Goal: Task Accomplishment & Management: Use online tool/utility

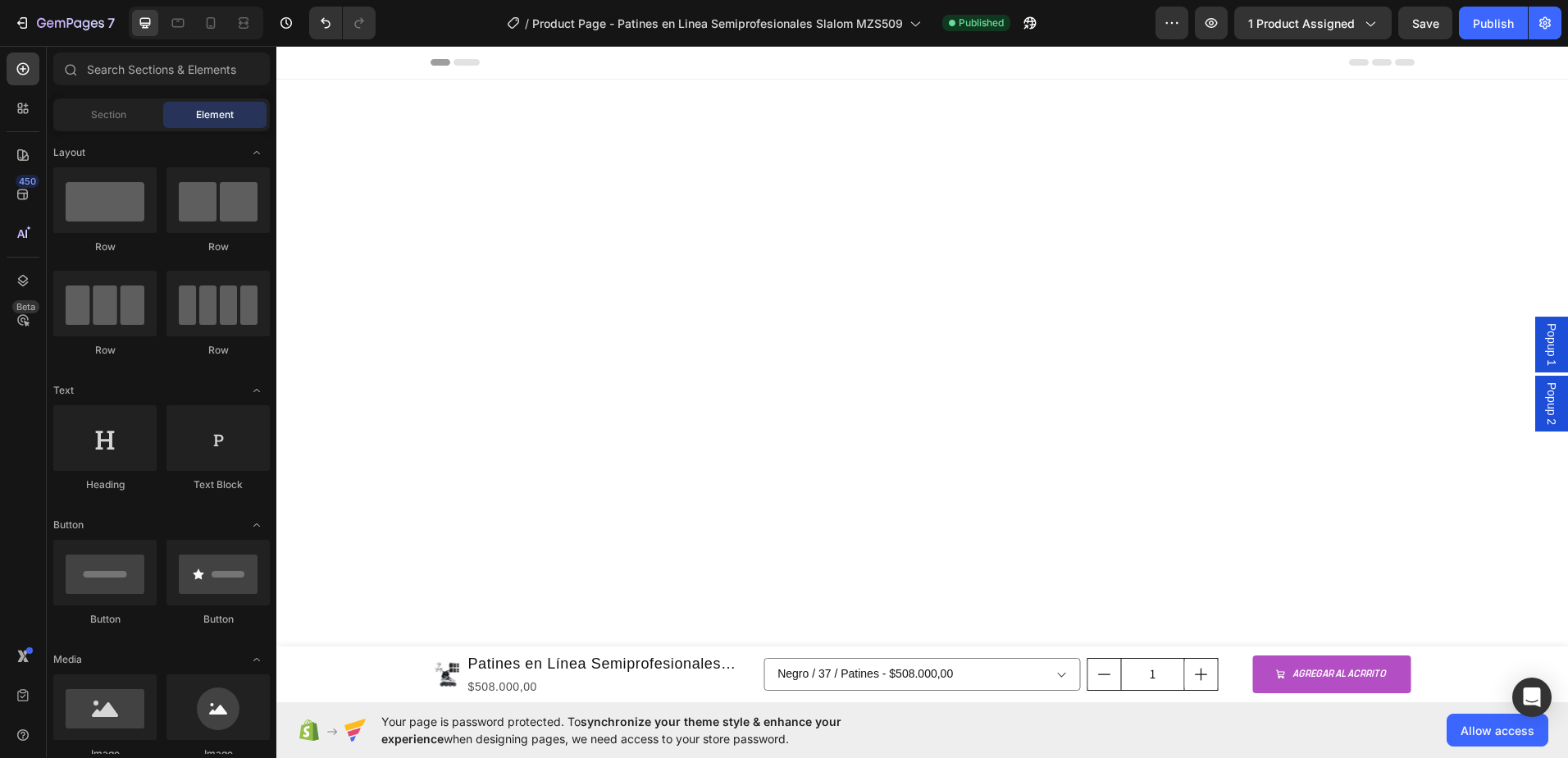
scroll to position [1533, 0]
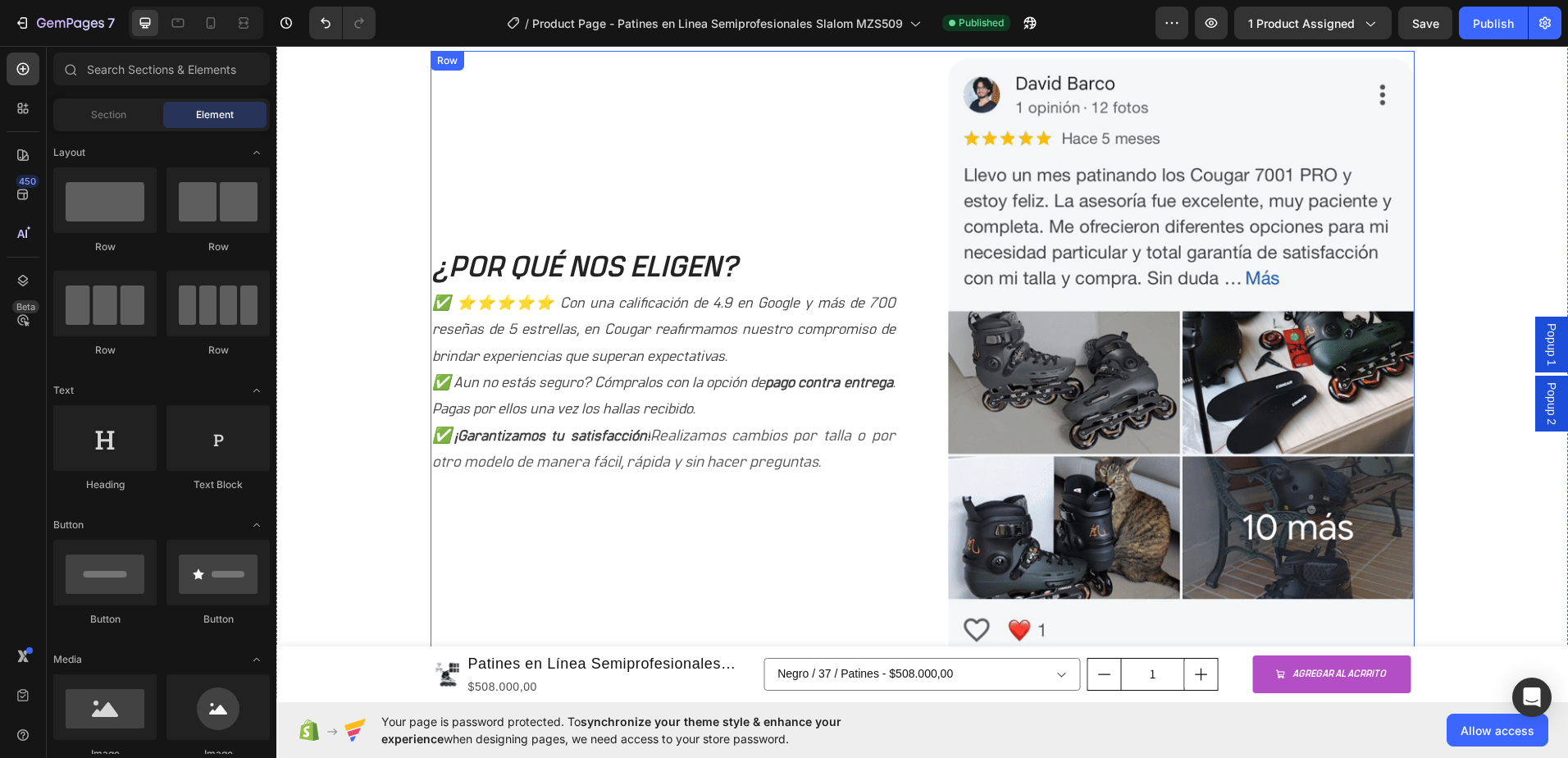
click at [795, 182] on div "¿POR QUÉ NOS ELIGEN? Heading ✅ ⭐⭐⭐⭐⭐ Con una calificación de 4.9 en Google y má…" at bounding box center [663, 361] width 466 height 622
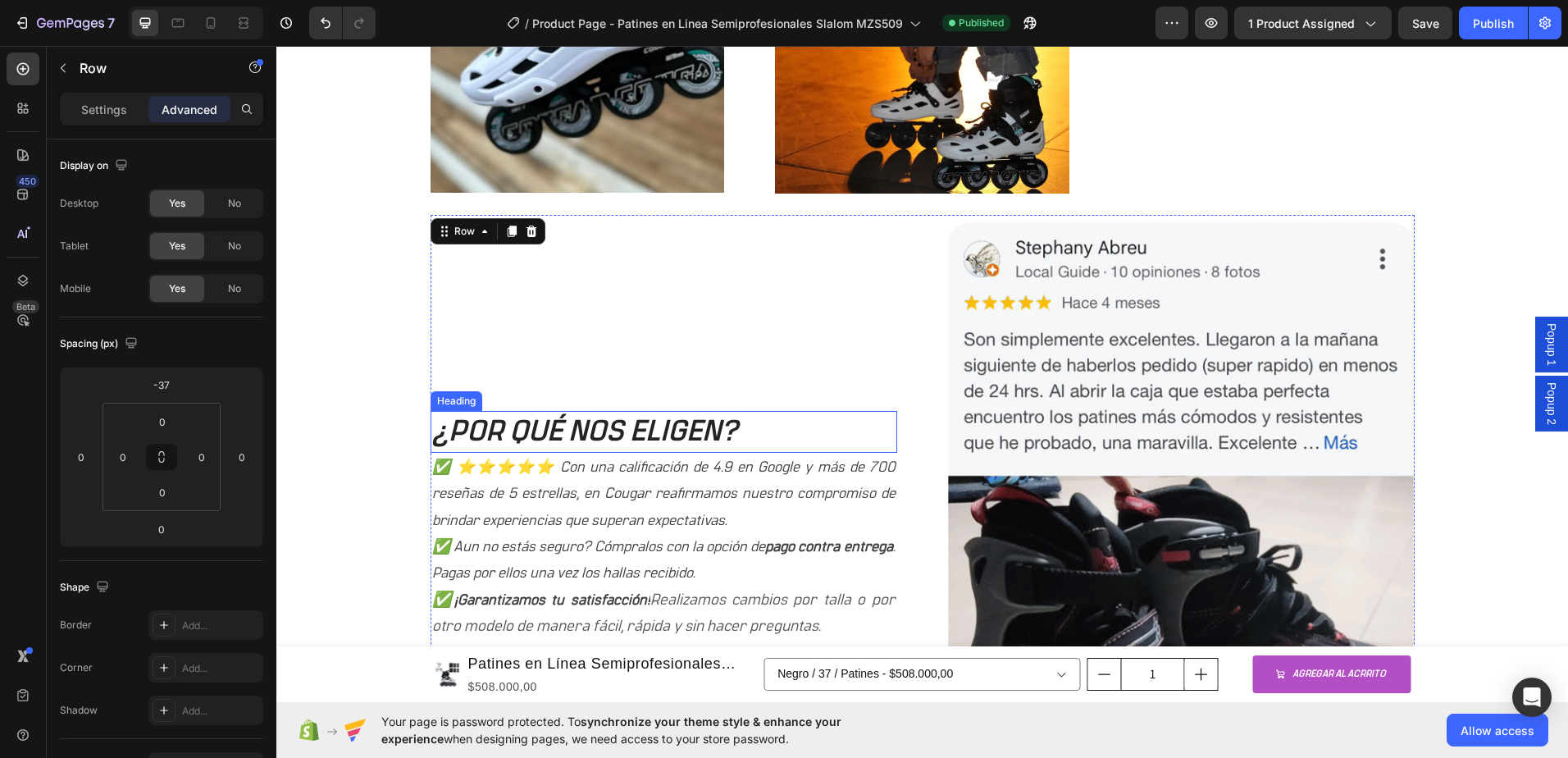
scroll to position [1451, 0]
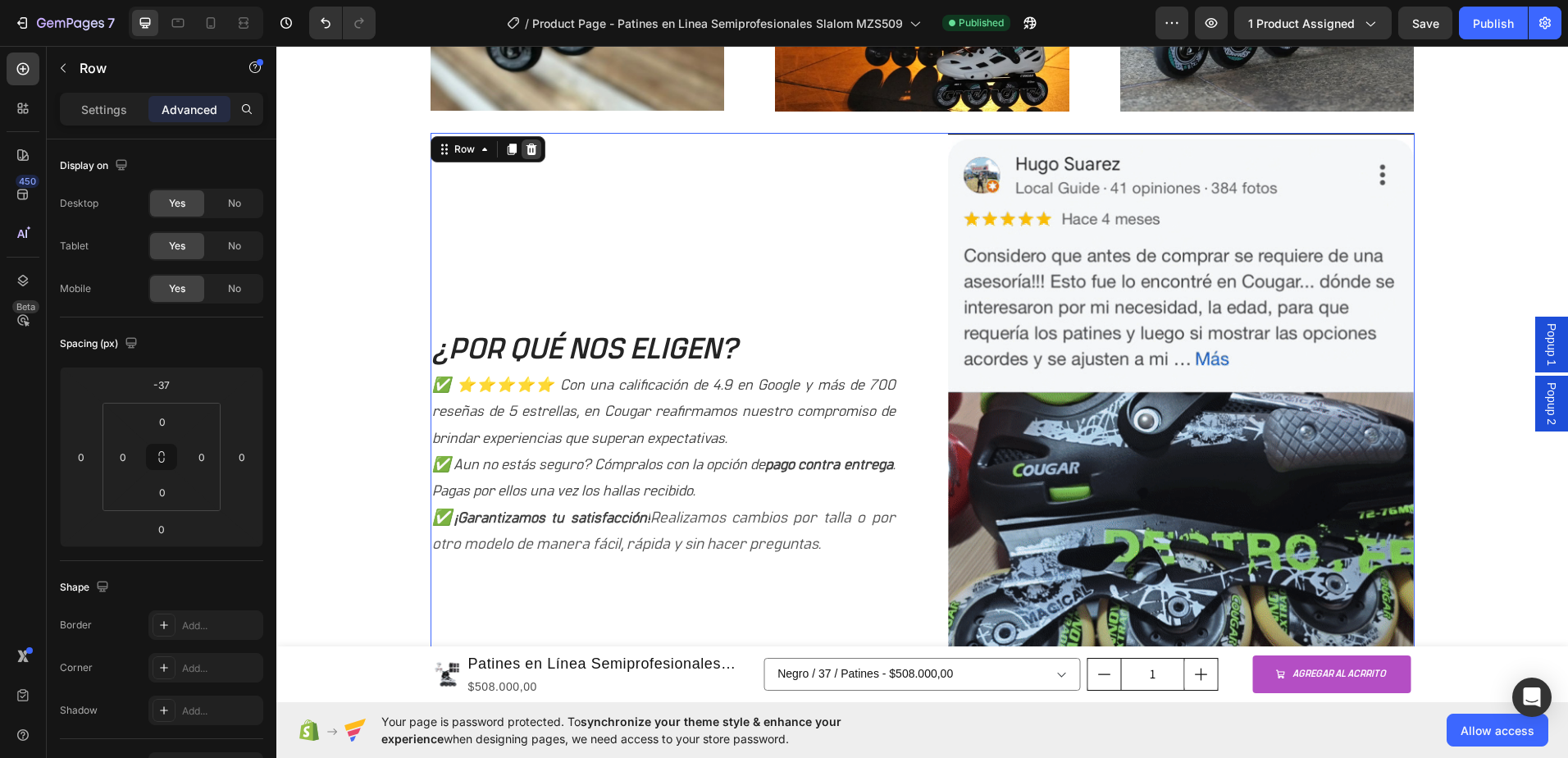
click at [532, 152] on div at bounding box center [531, 148] width 19 height 19
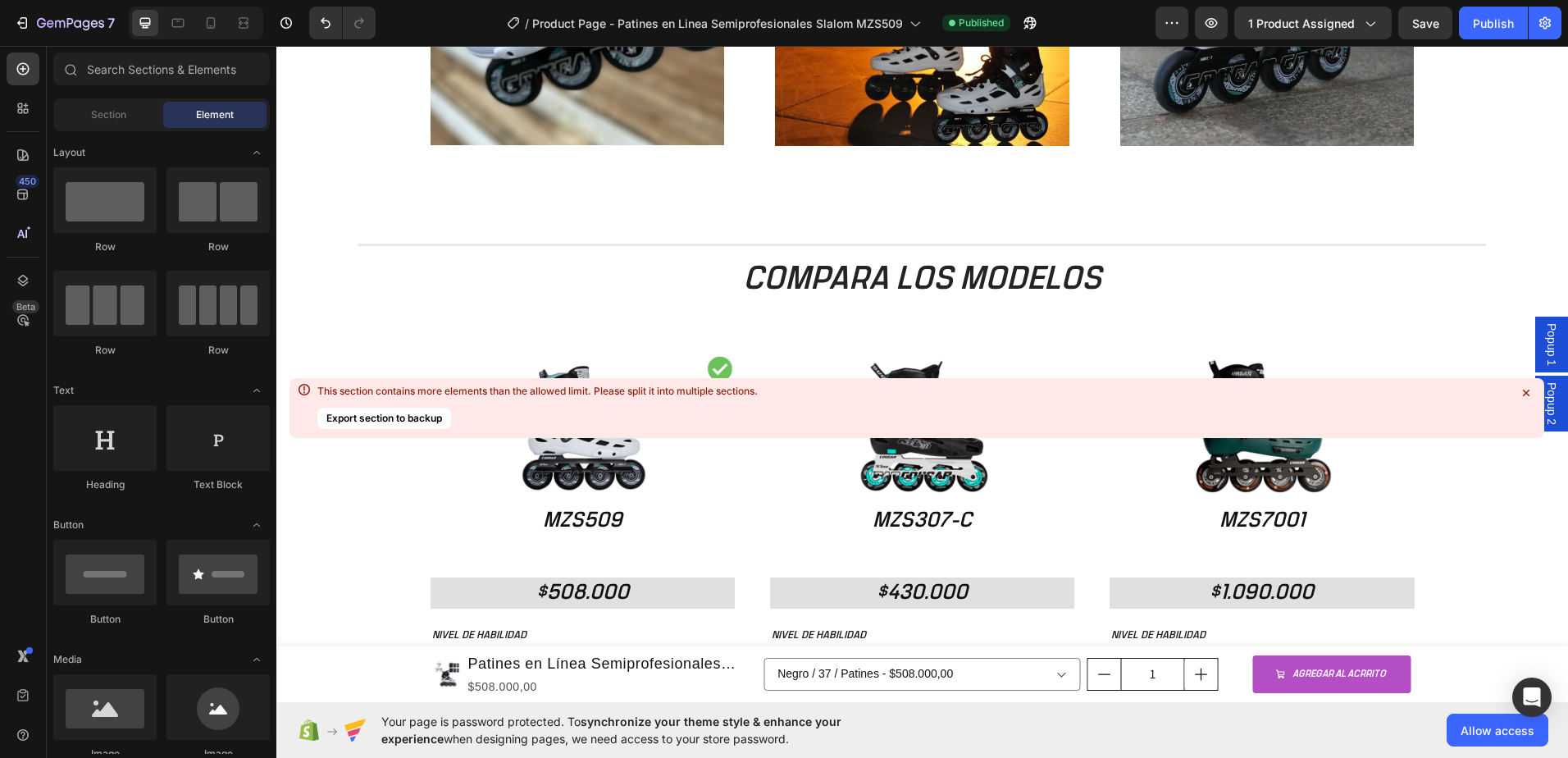
scroll to position [1369, 0]
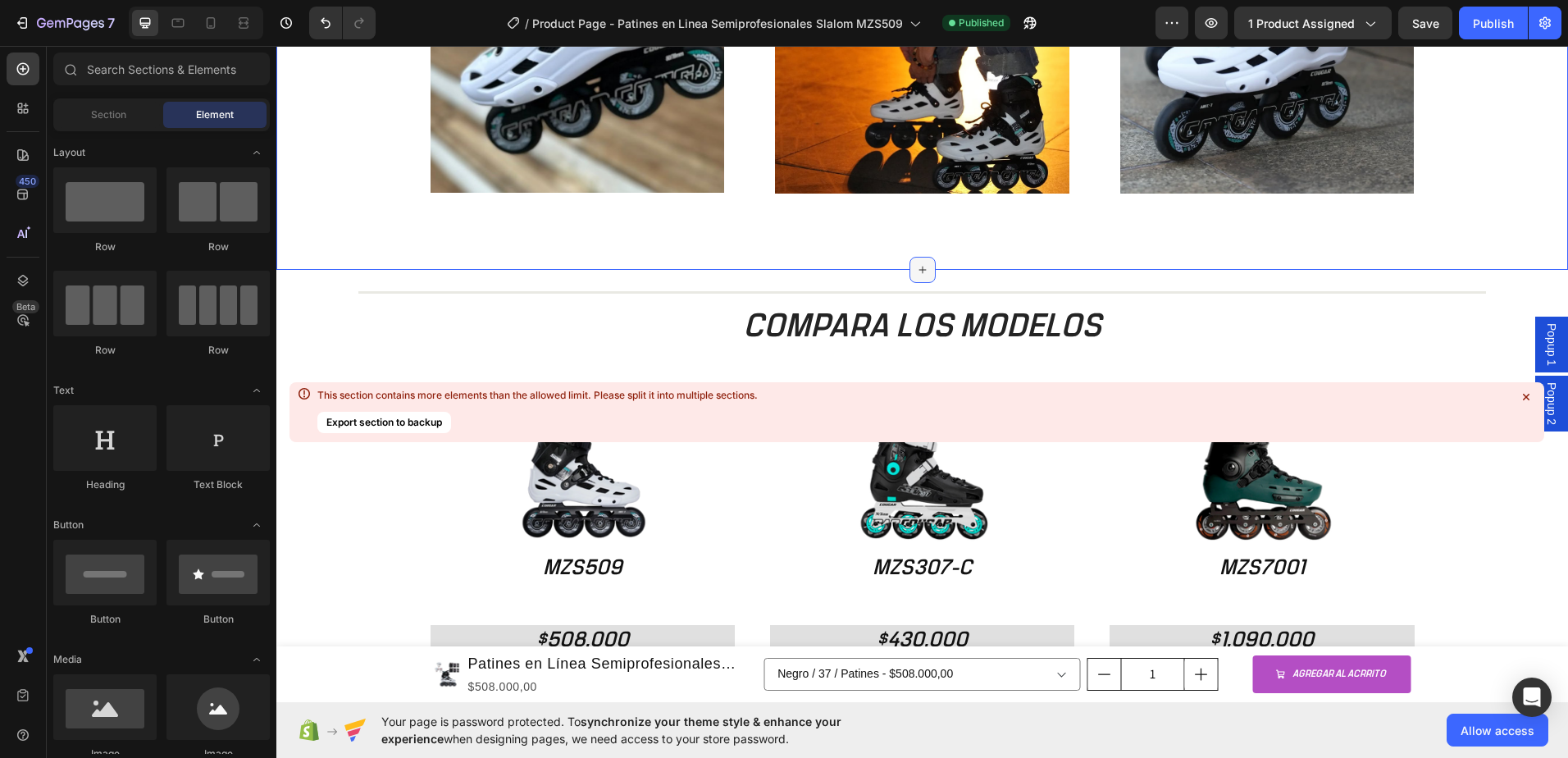
click at [919, 259] on div at bounding box center [923, 269] width 27 height 27
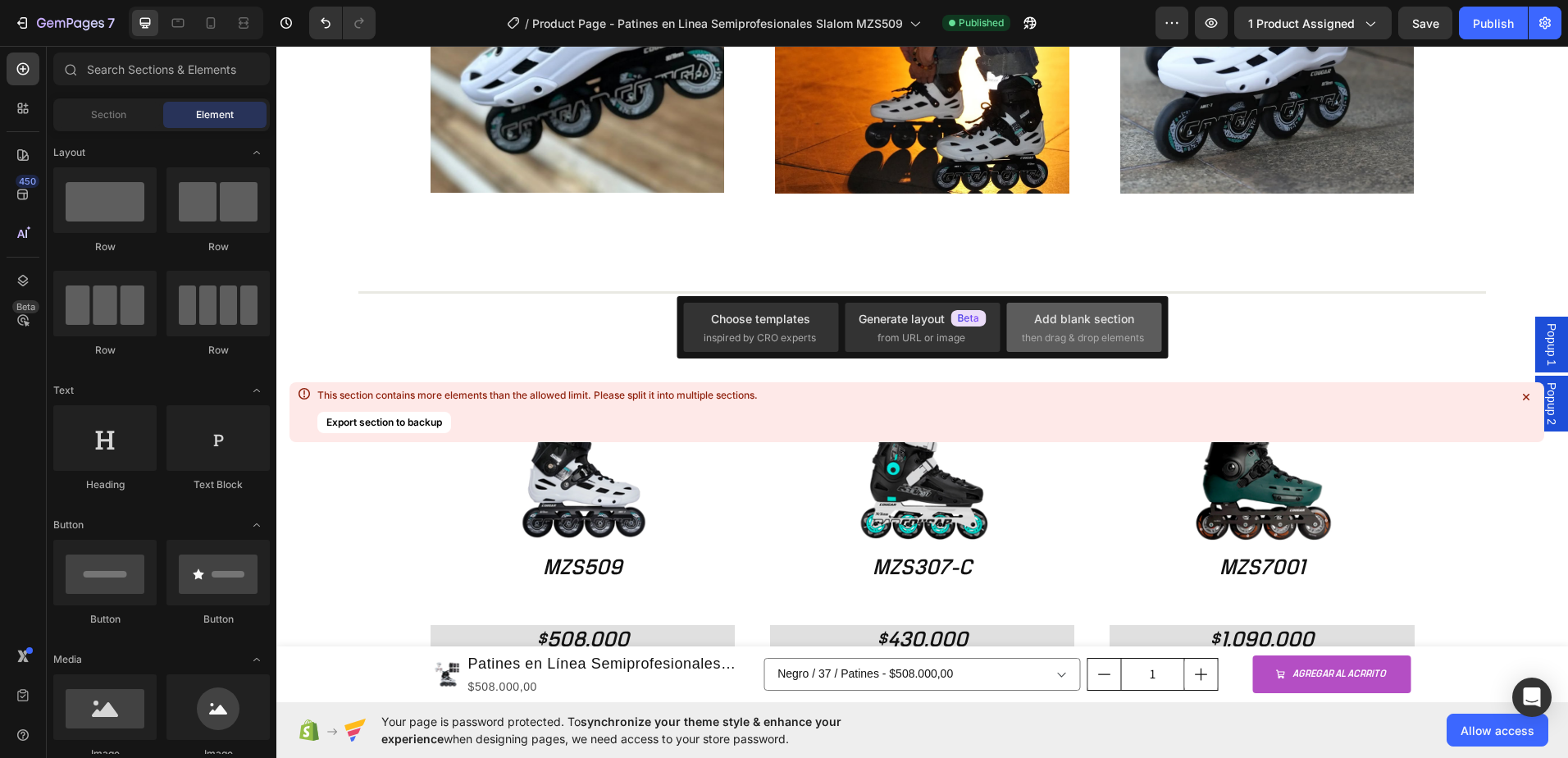
click at [1043, 305] on div "Add blank section then drag & drop elements" at bounding box center [1083, 327] width 155 height 49
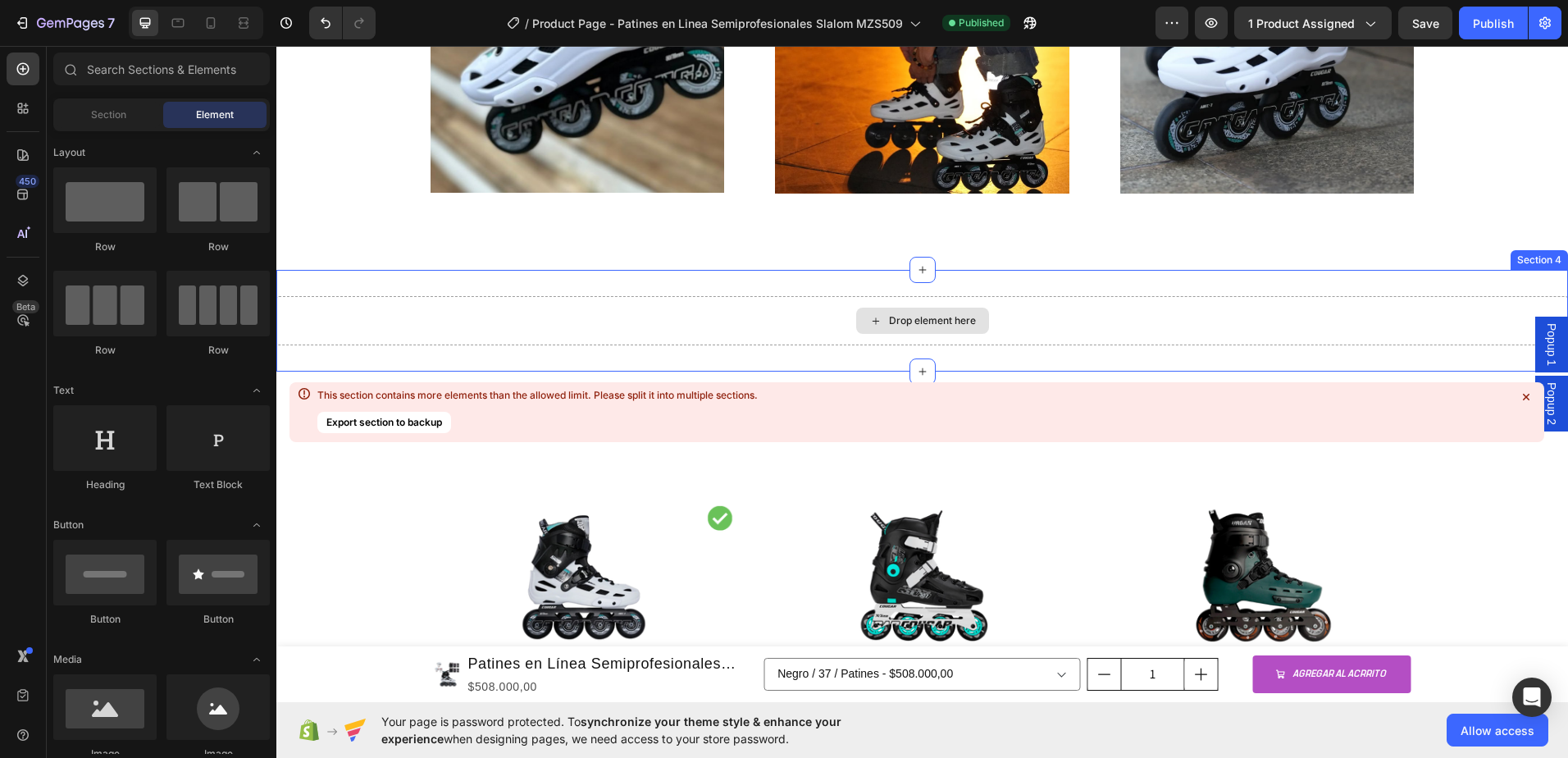
click at [924, 324] on div "Drop element here" at bounding box center [932, 321] width 87 height 13
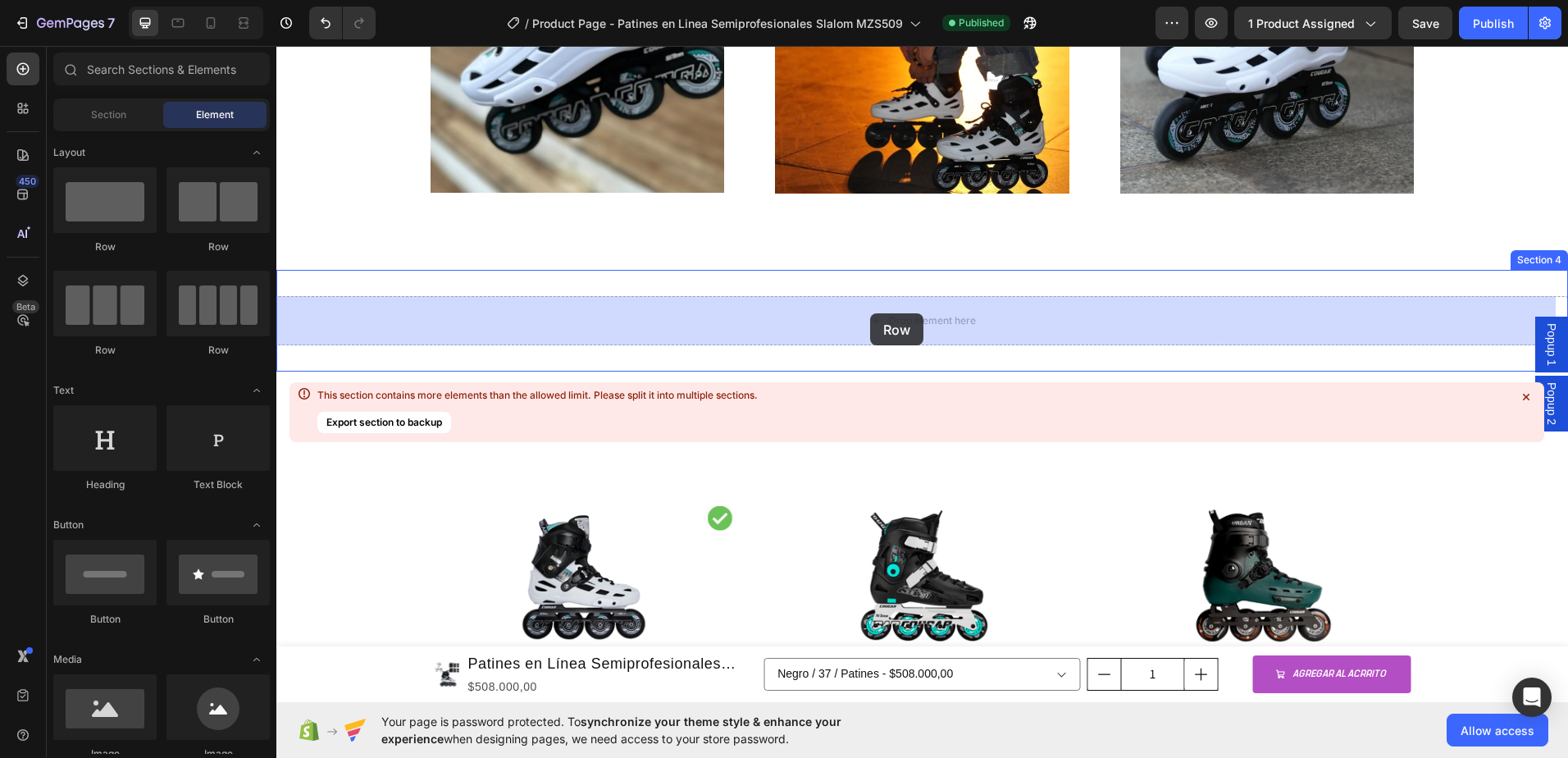
drag, startPoint x: 496, startPoint y: 256, endPoint x: 877, endPoint y: 315, distance: 385.5
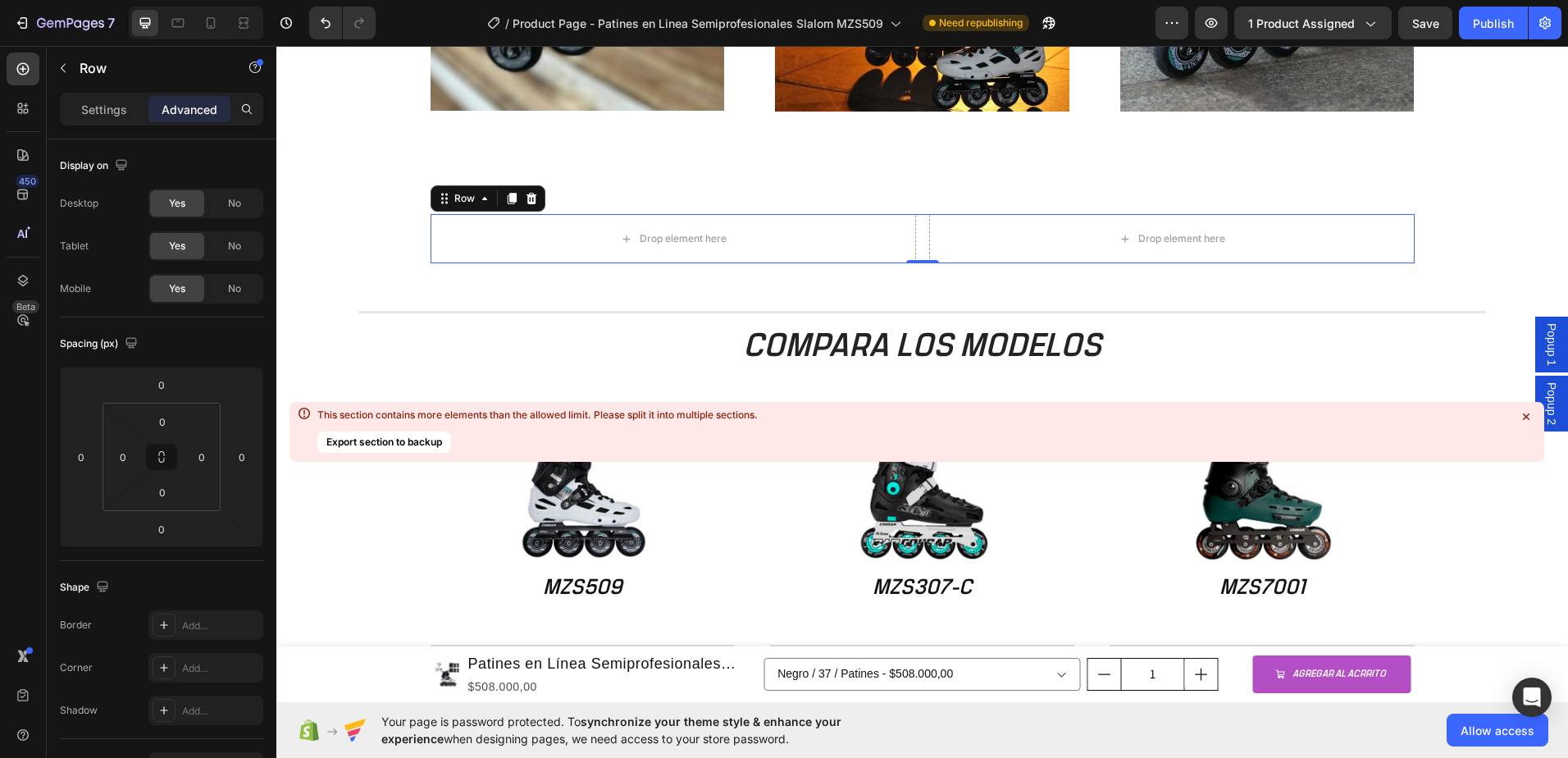
scroll to position [1287, 0]
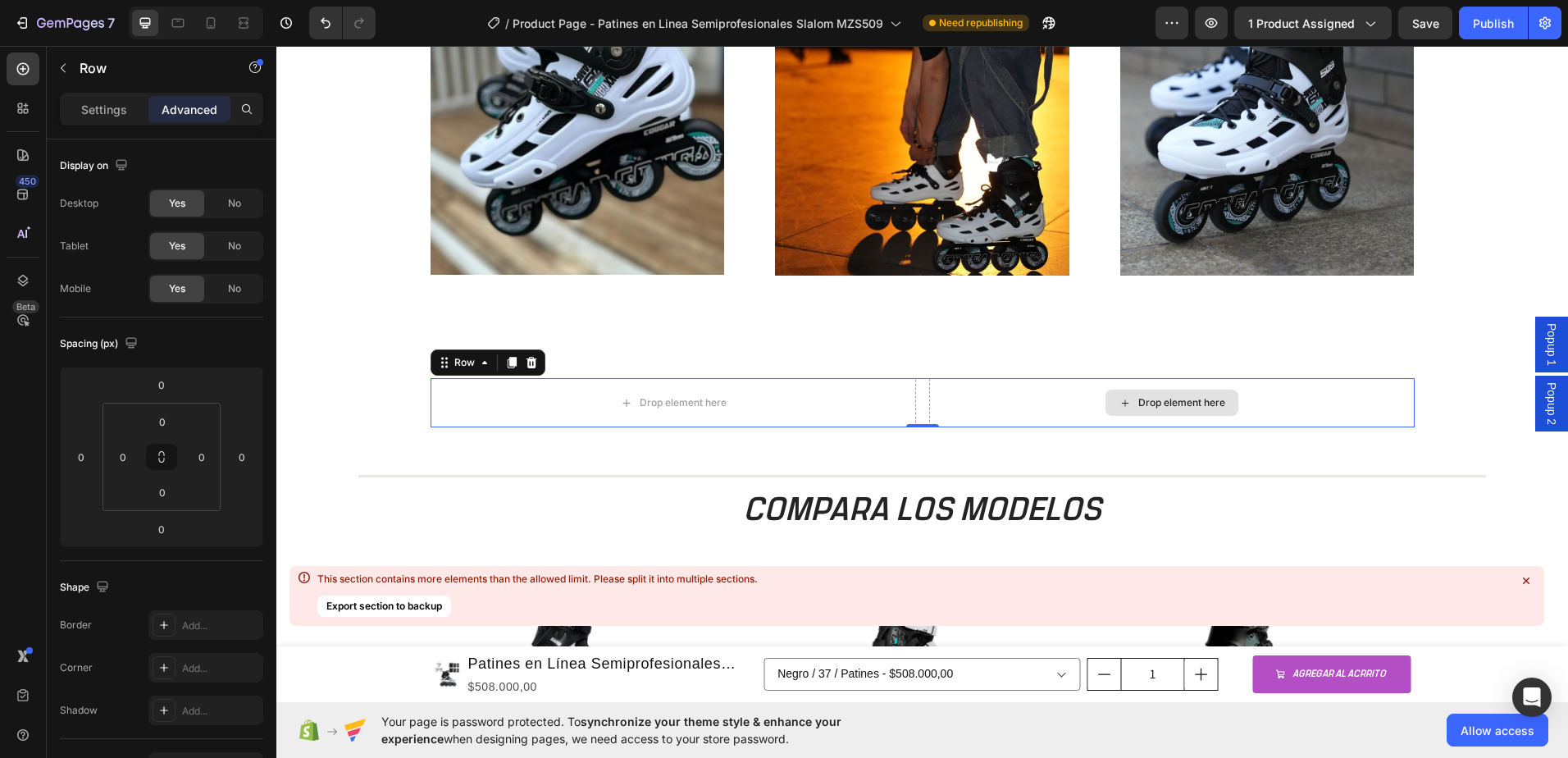
click at [1155, 408] on div "Drop element here" at bounding box center [1181, 402] width 87 height 13
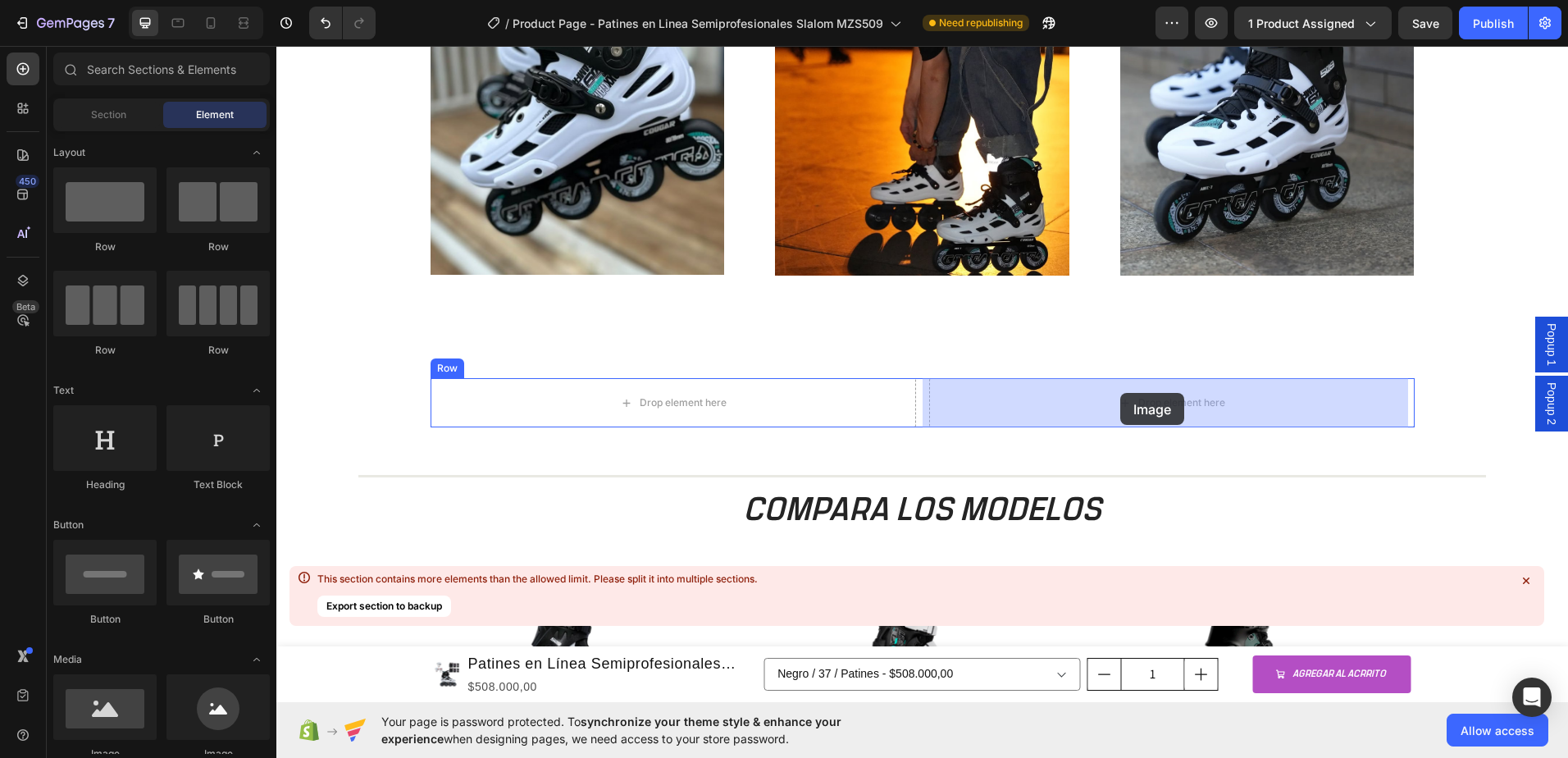
drag, startPoint x: 1004, startPoint y: 621, endPoint x: 1121, endPoint y: 393, distance: 256.3
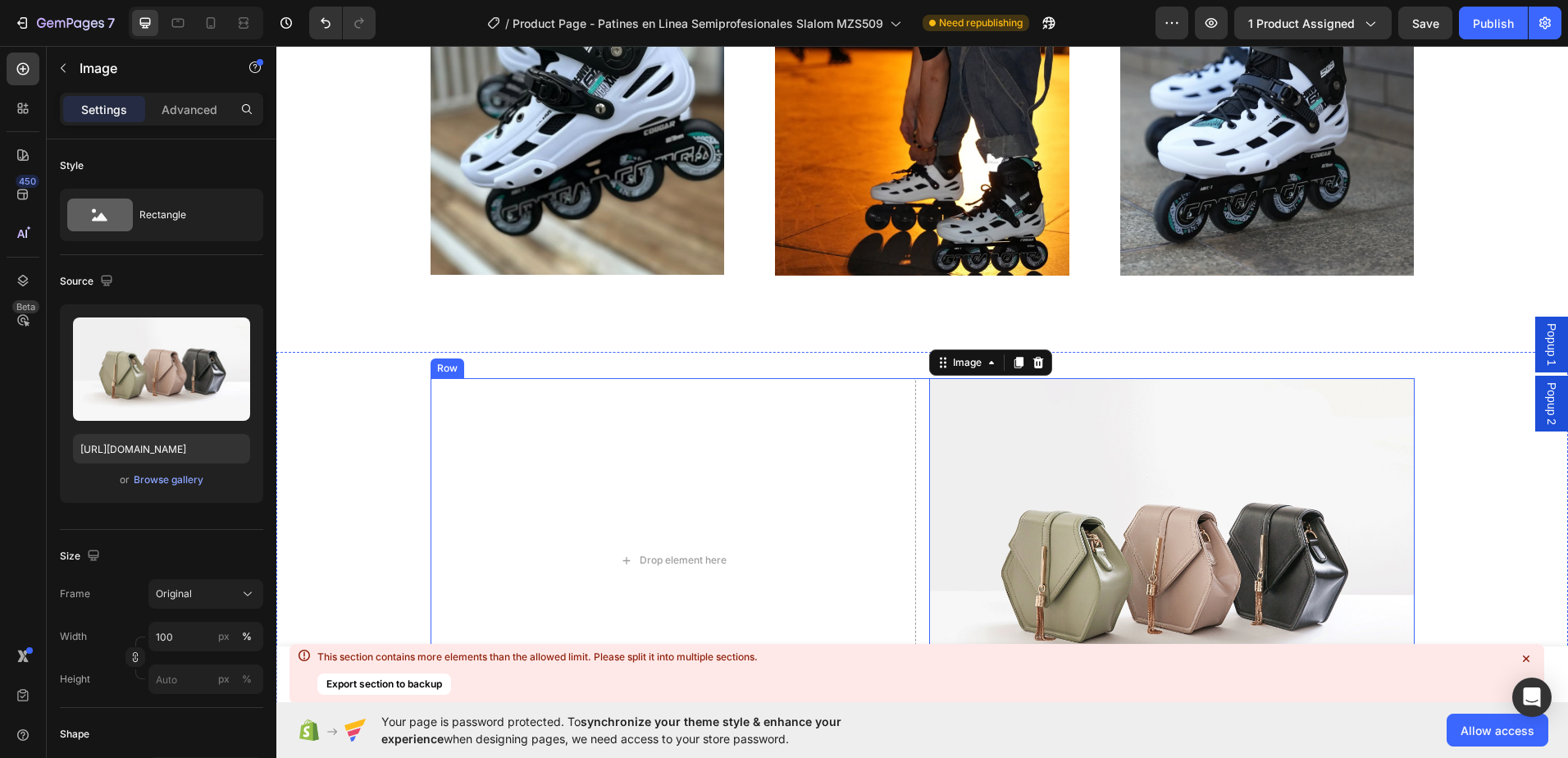
click at [1121, 392] on img at bounding box center [1172, 560] width 486 height 364
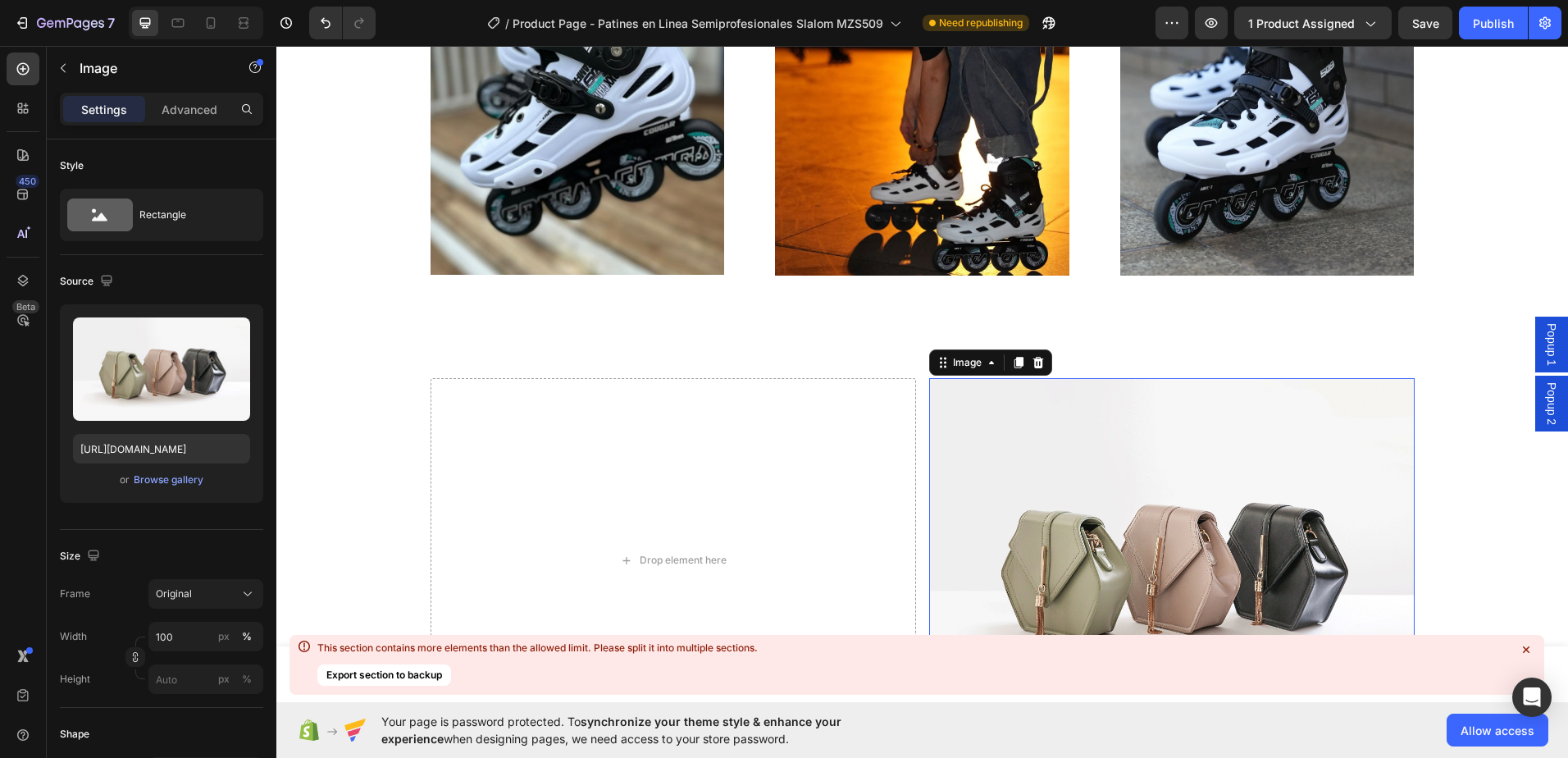
scroll to position [1533, 0]
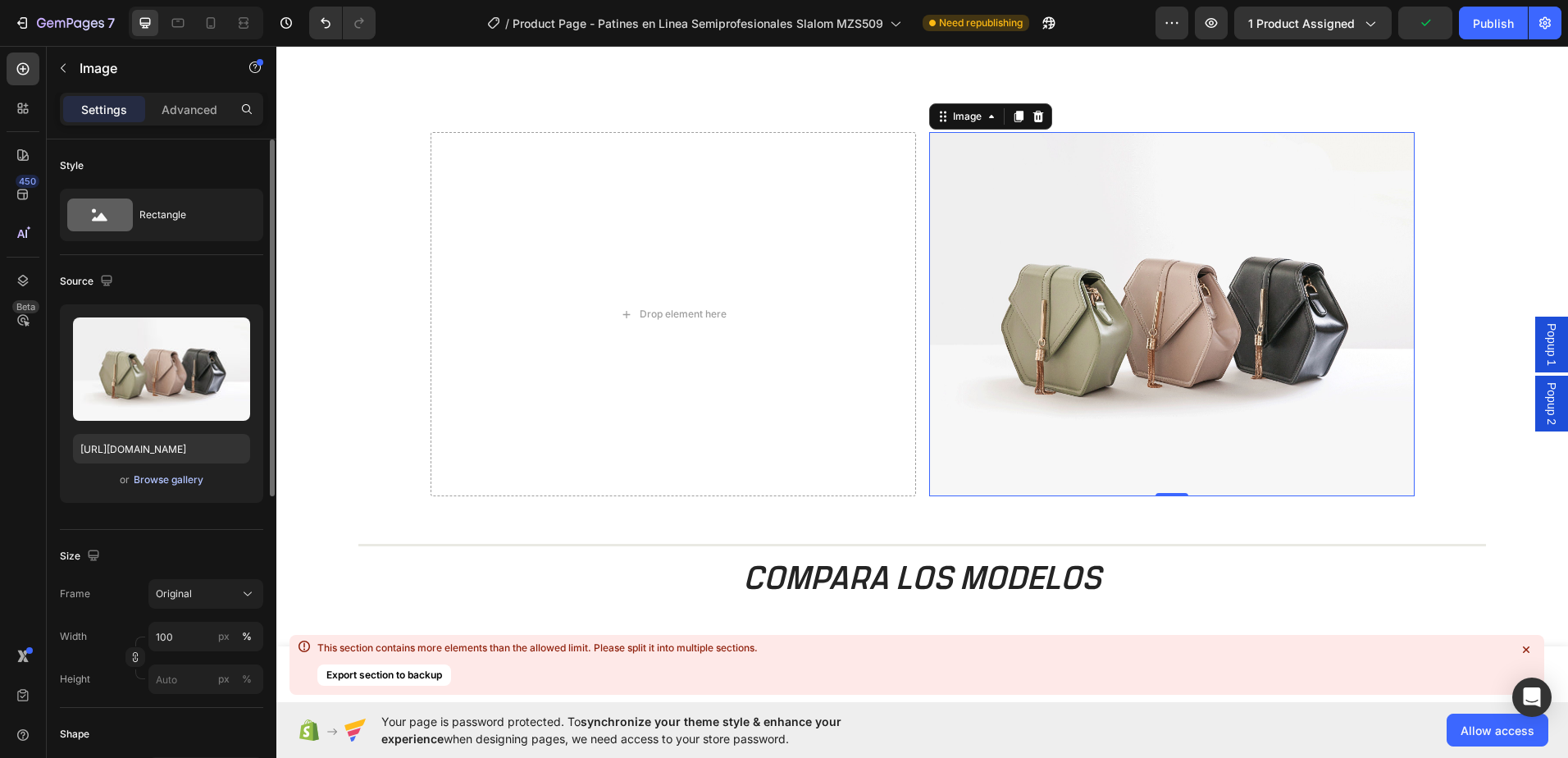
click at [140, 479] on div "Browse gallery" at bounding box center [169, 480] width 70 height 15
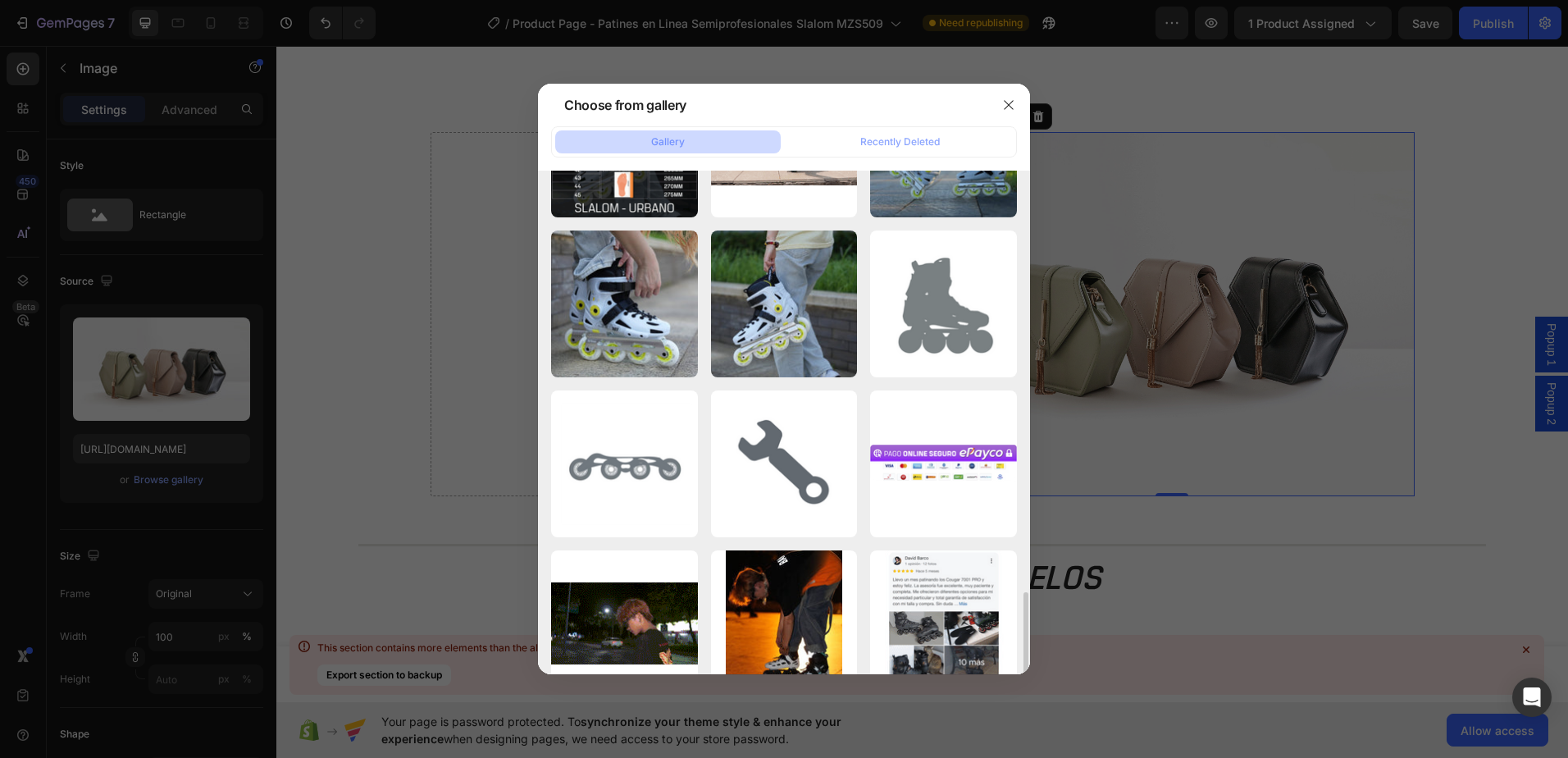
scroll to position [1395, 0]
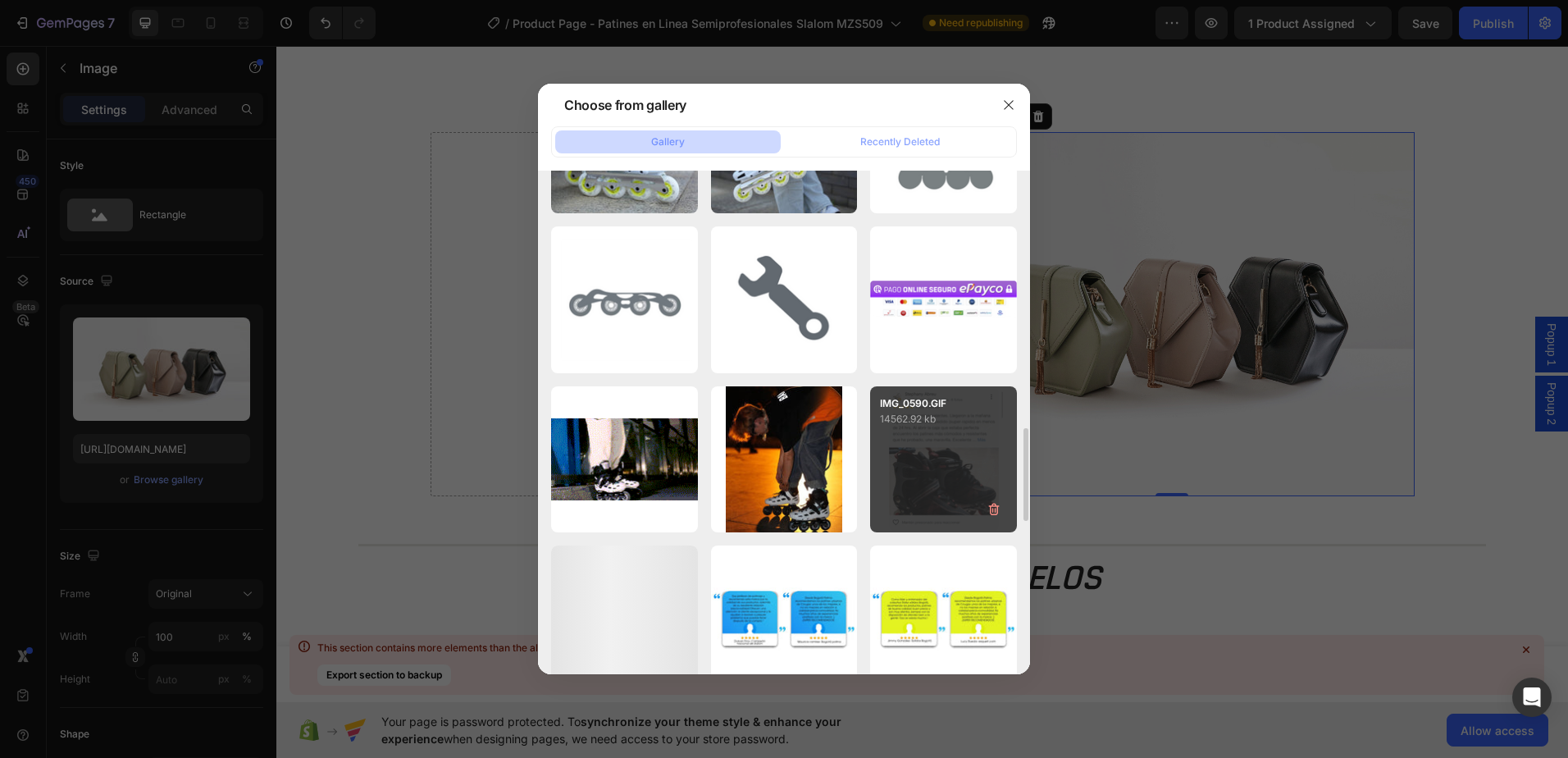
click at [896, 433] on div "IMG_0590.GIF 14562.92 kb" at bounding box center [944, 460] width 147 height 147
type input "https://cdn.shopify.com/s/files/1/0964/2947/4086/files/gempages_577184158929912…"
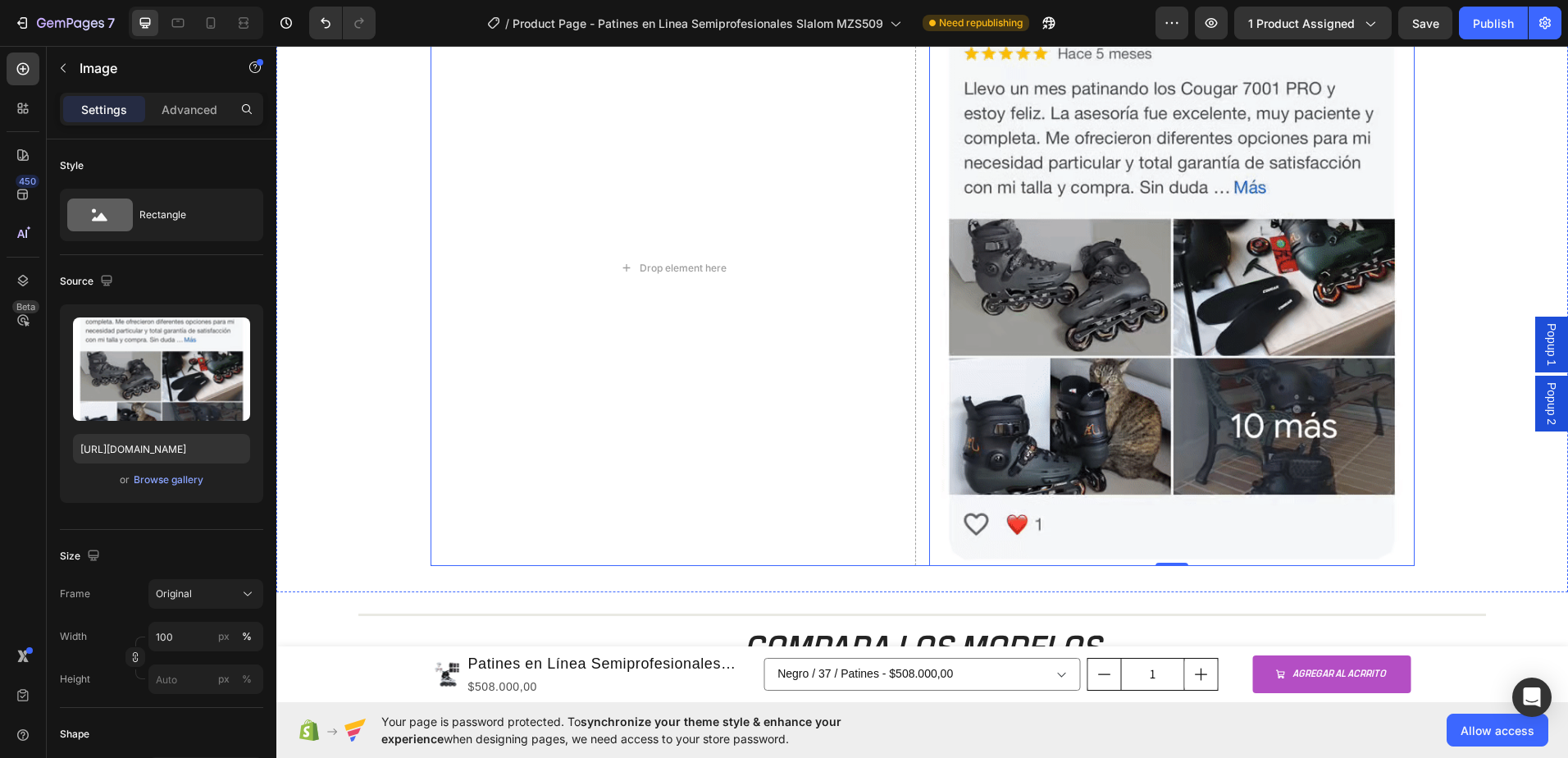
scroll to position [1615, 0]
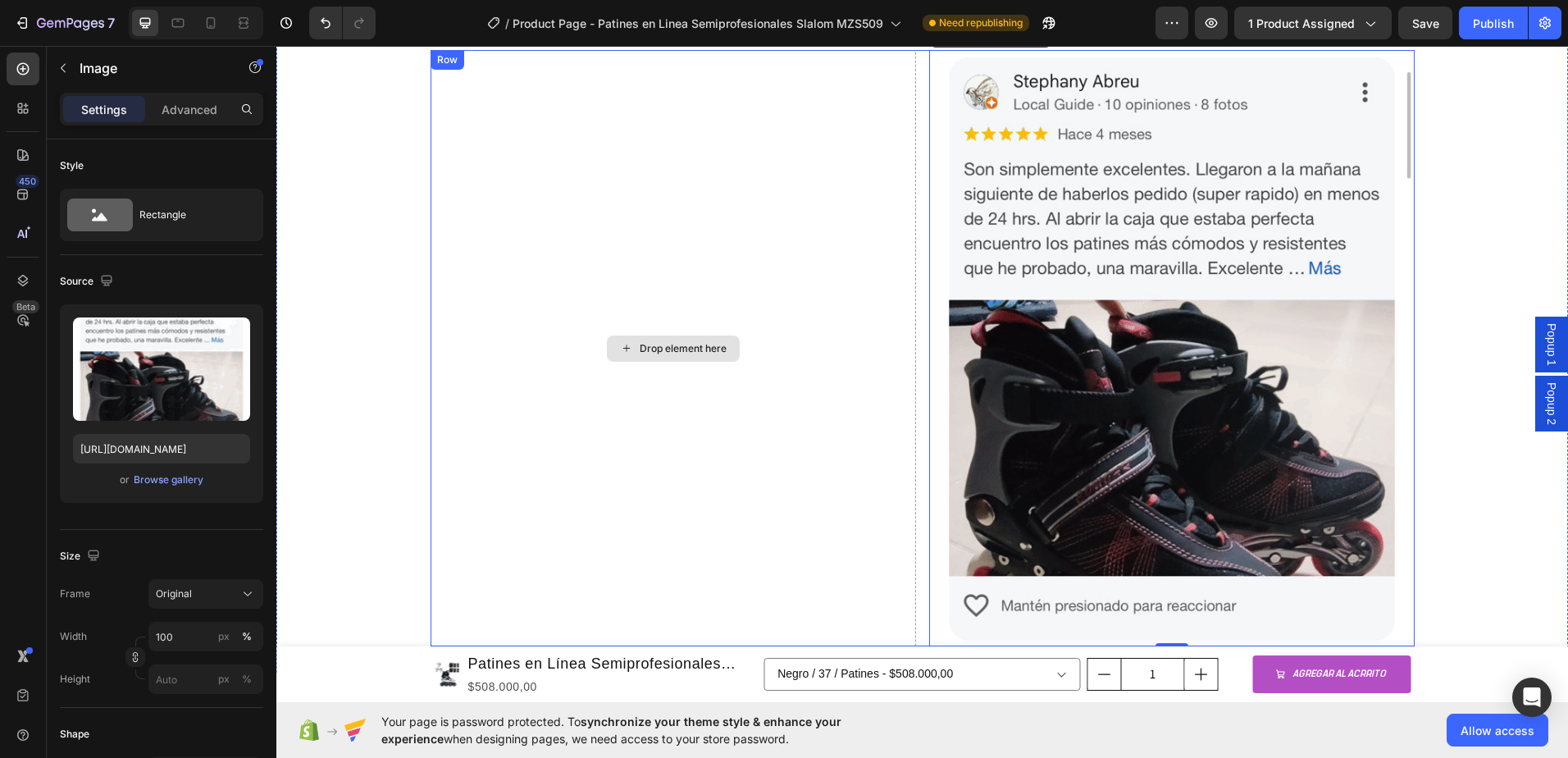
click at [642, 347] on div "Drop element here" at bounding box center [683, 348] width 87 height 13
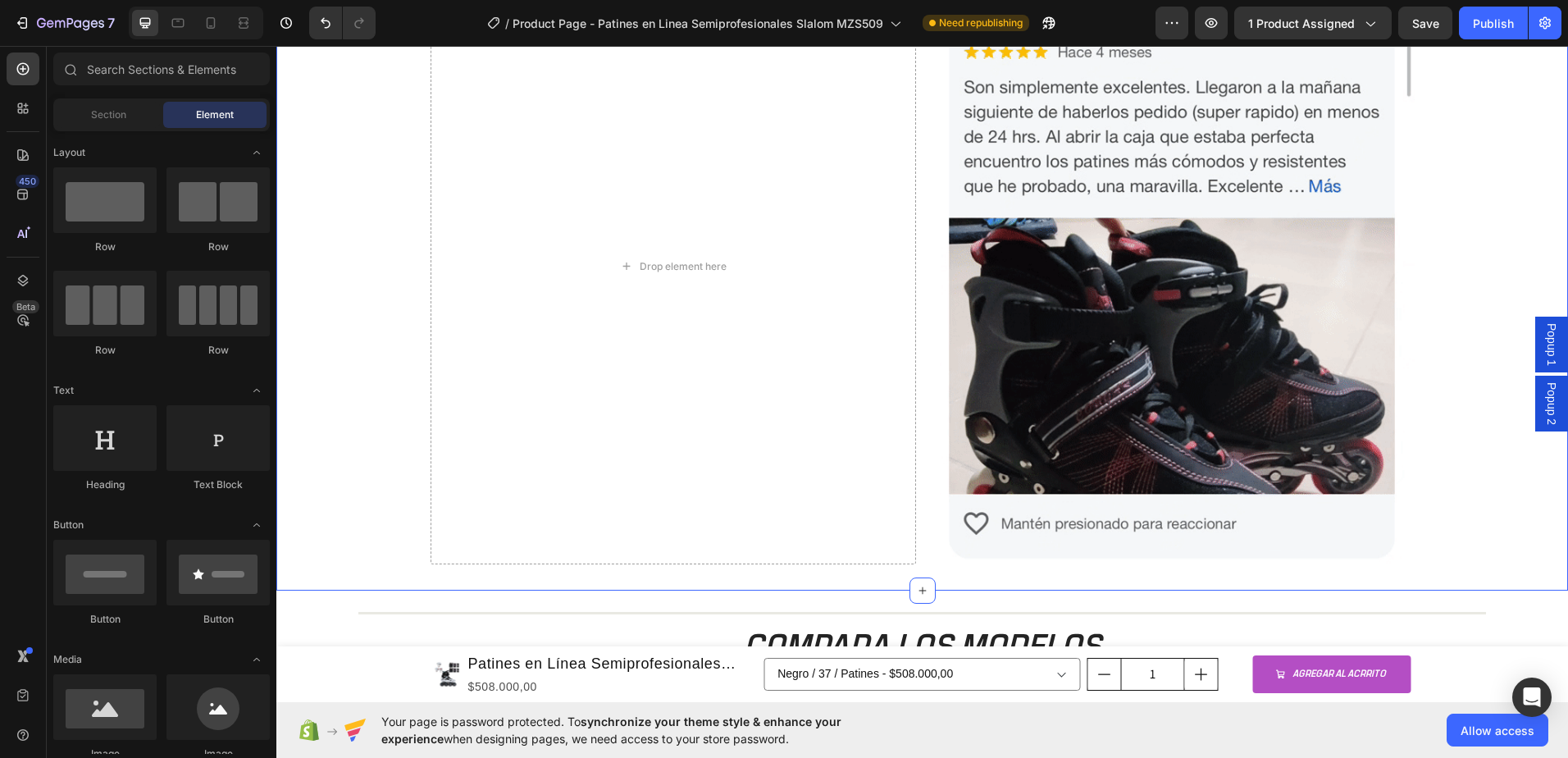
scroll to position [1533, 0]
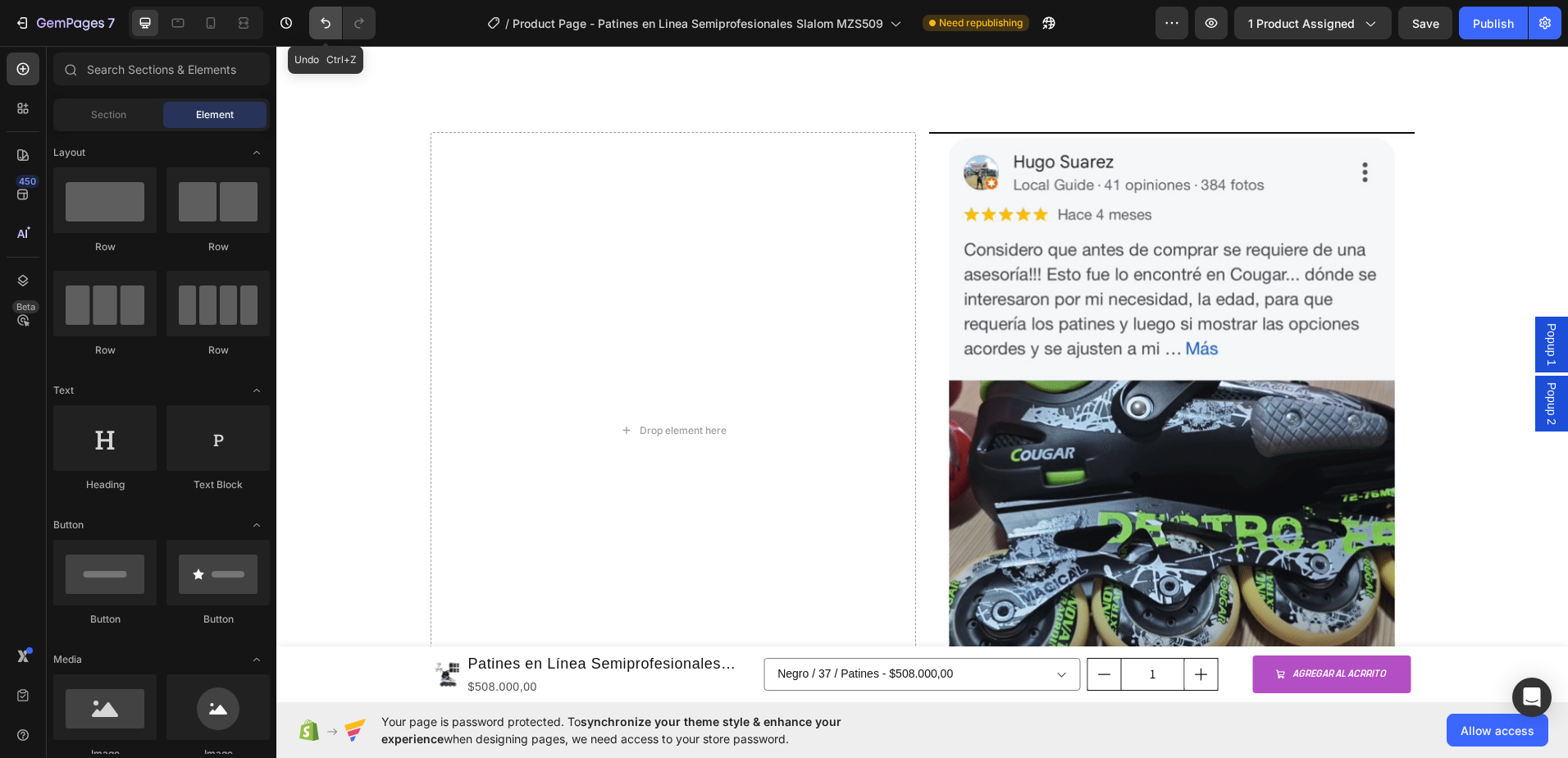
click at [330, 26] on icon "Undo/Redo" at bounding box center [325, 24] width 10 height 11
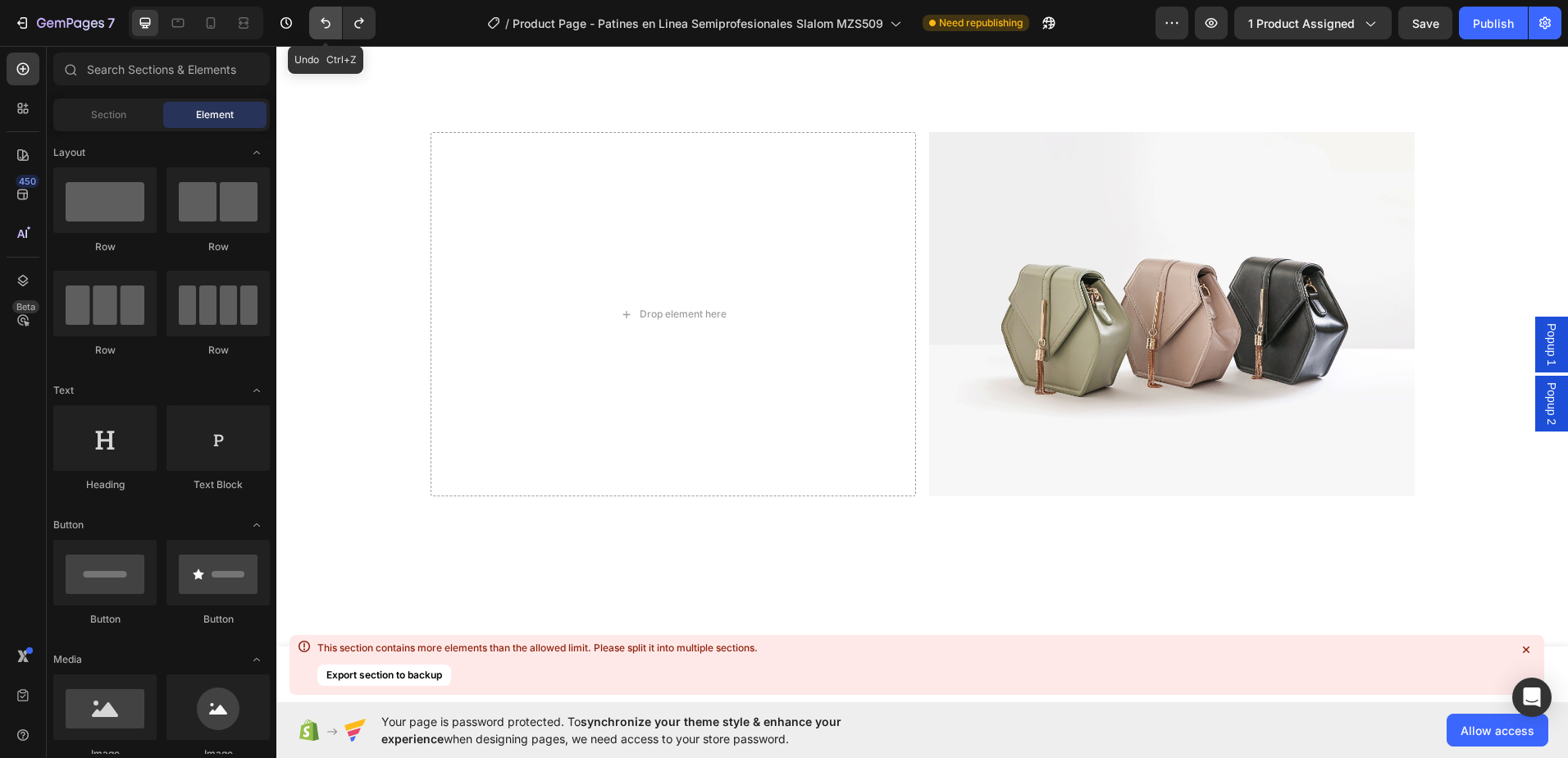
click at [330, 26] on icon "Undo/Redo" at bounding box center [325, 24] width 10 height 11
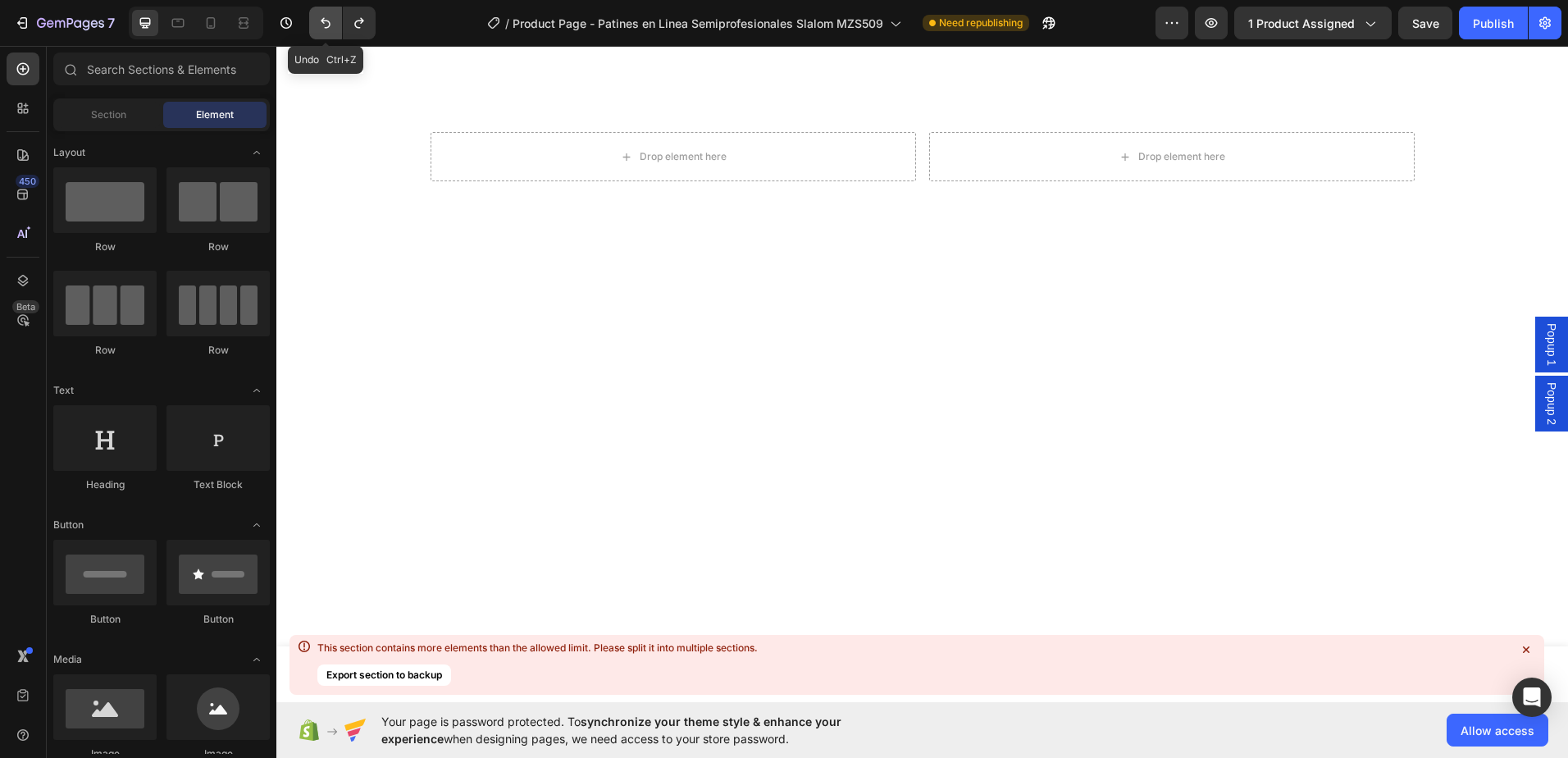
click at [330, 26] on icon "Undo/Redo" at bounding box center [325, 24] width 10 height 11
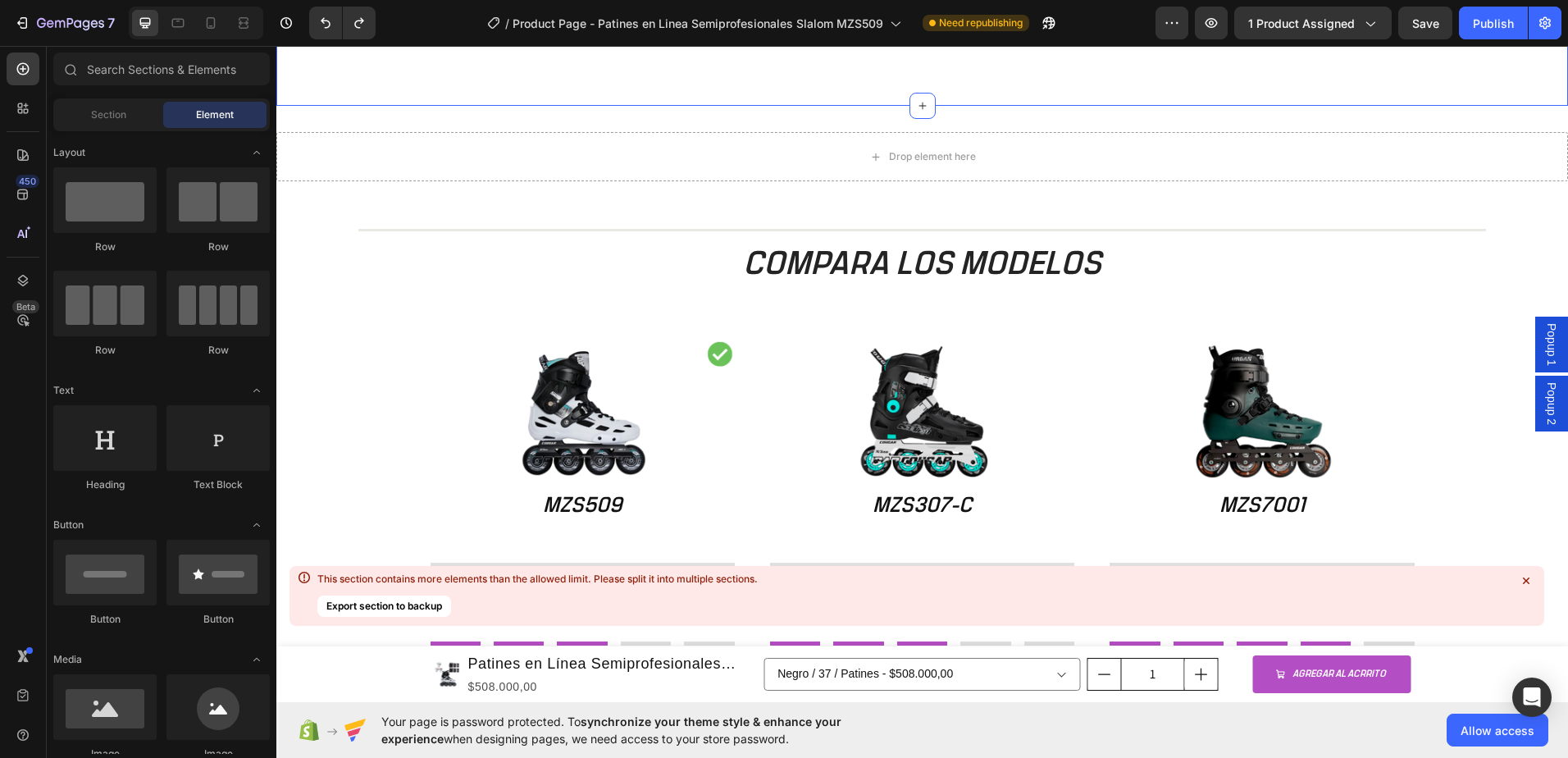
scroll to position [1287, 0]
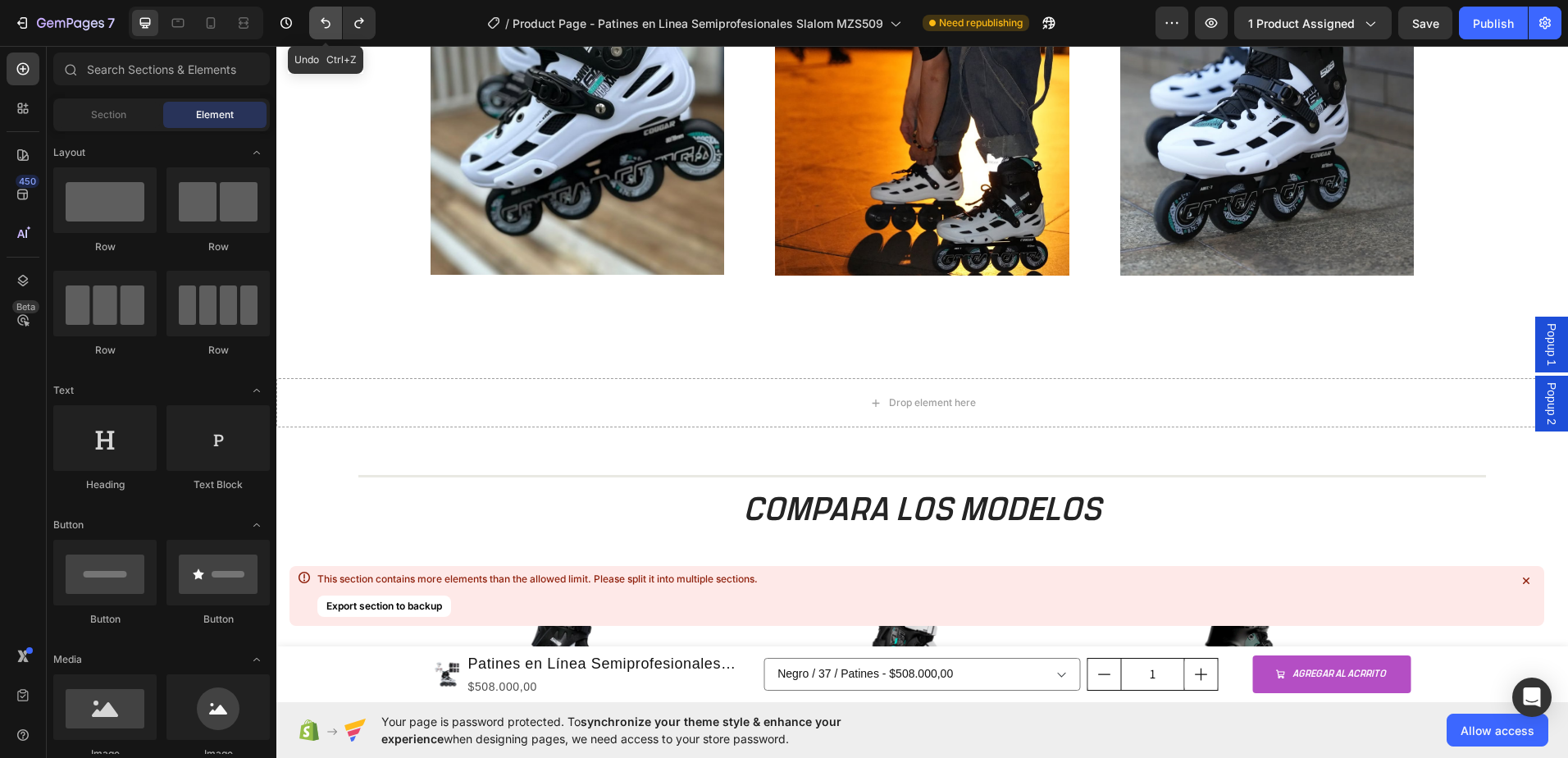
click at [328, 28] on icon "Undo/Redo" at bounding box center [325, 23] width 16 height 16
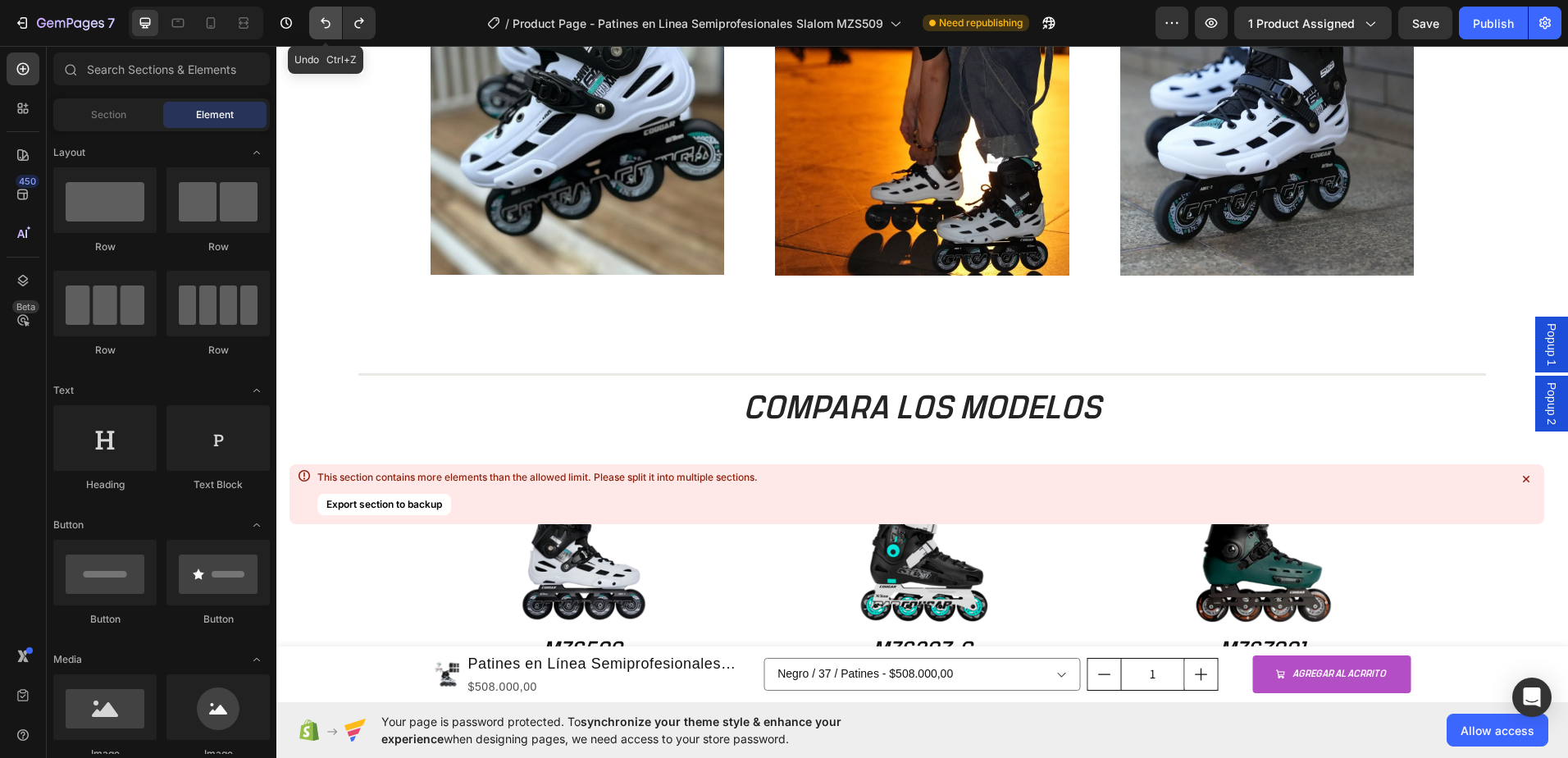
click at [328, 28] on icon "Undo/Redo" at bounding box center [325, 23] width 16 height 16
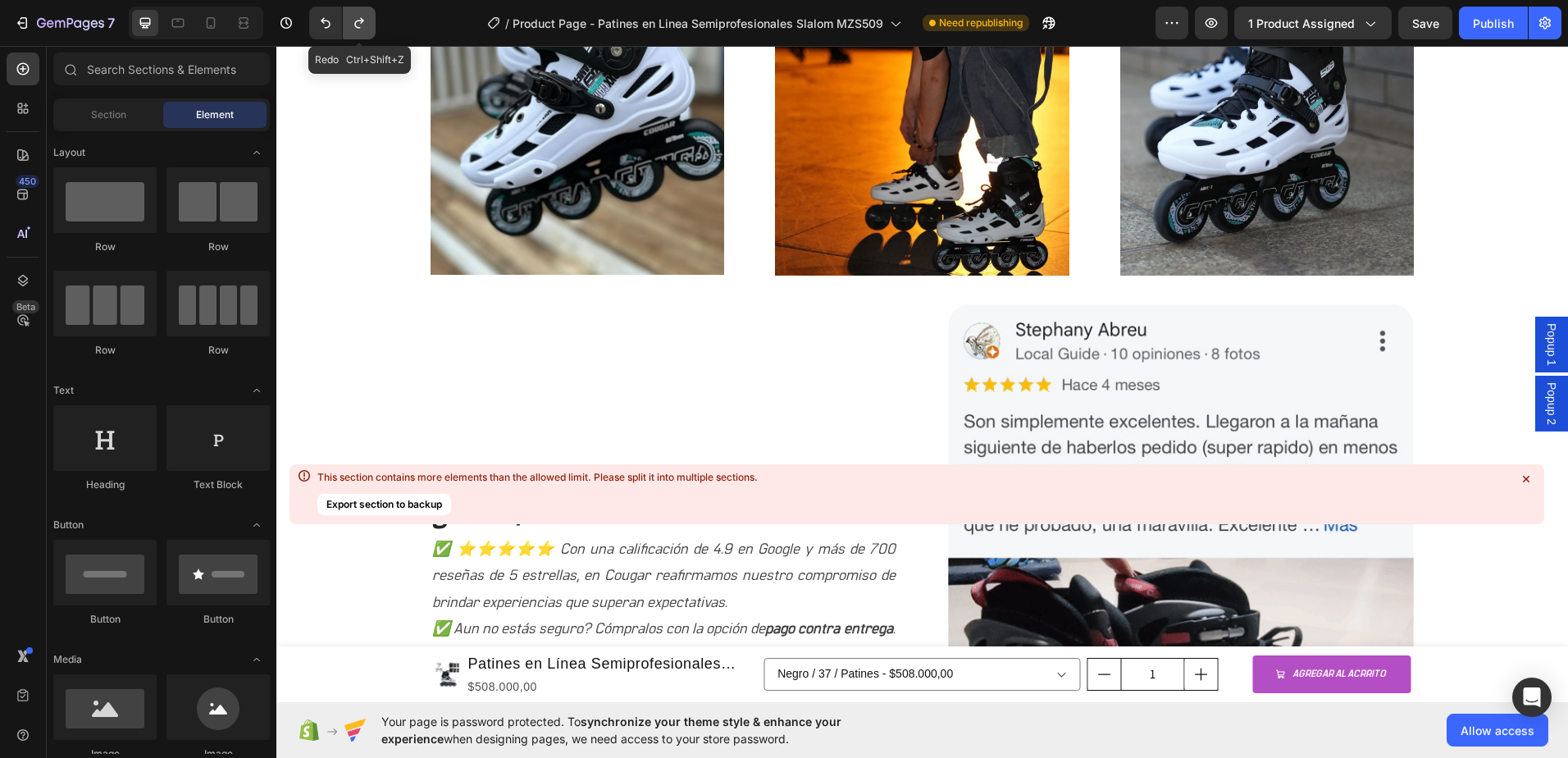
click at [369, 28] on button "Undo/Redo" at bounding box center [359, 23] width 33 height 33
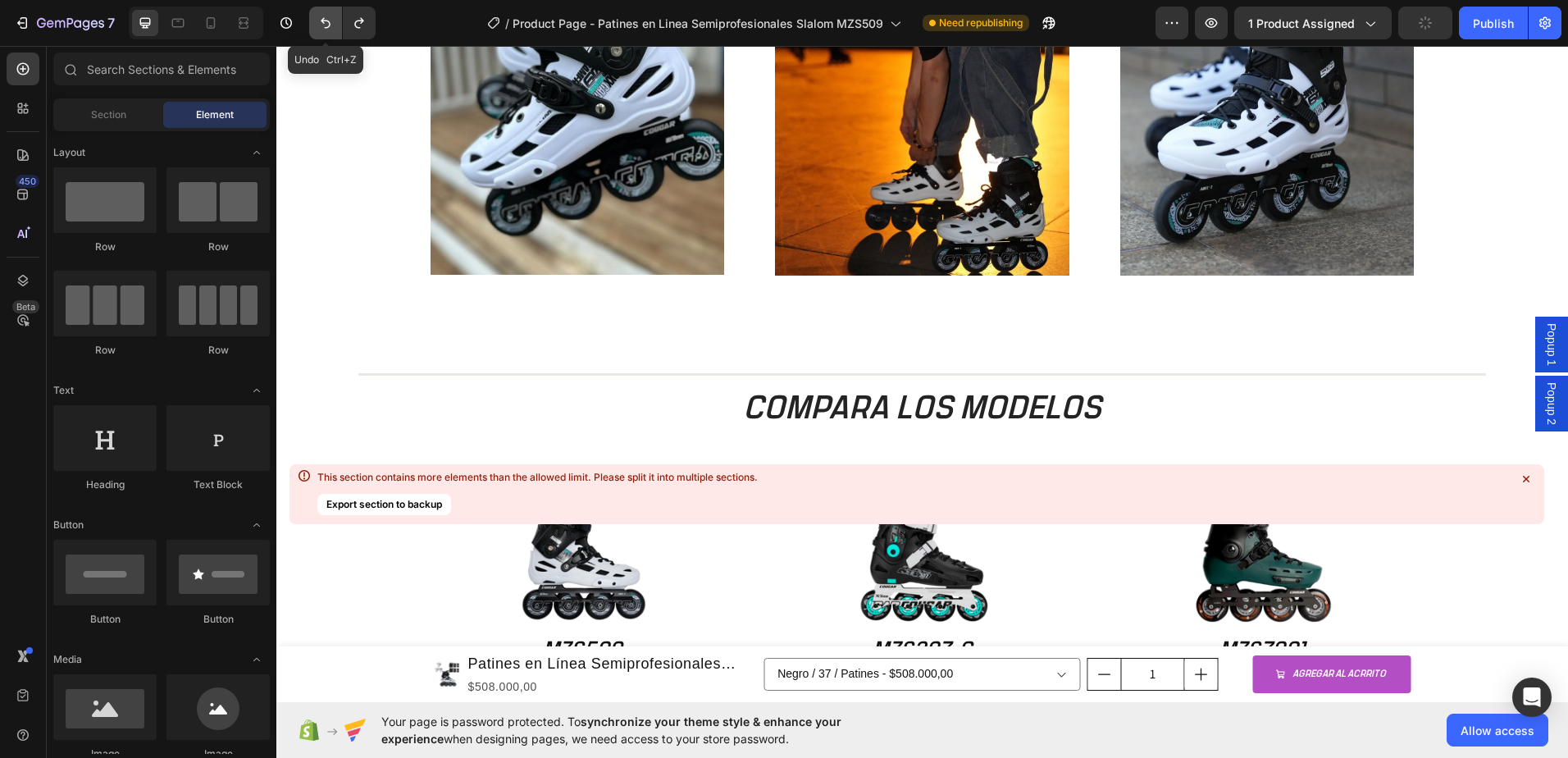
click at [314, 29] on button "Undo/Redo" at bounding box center [325, 23] width 33 height 33
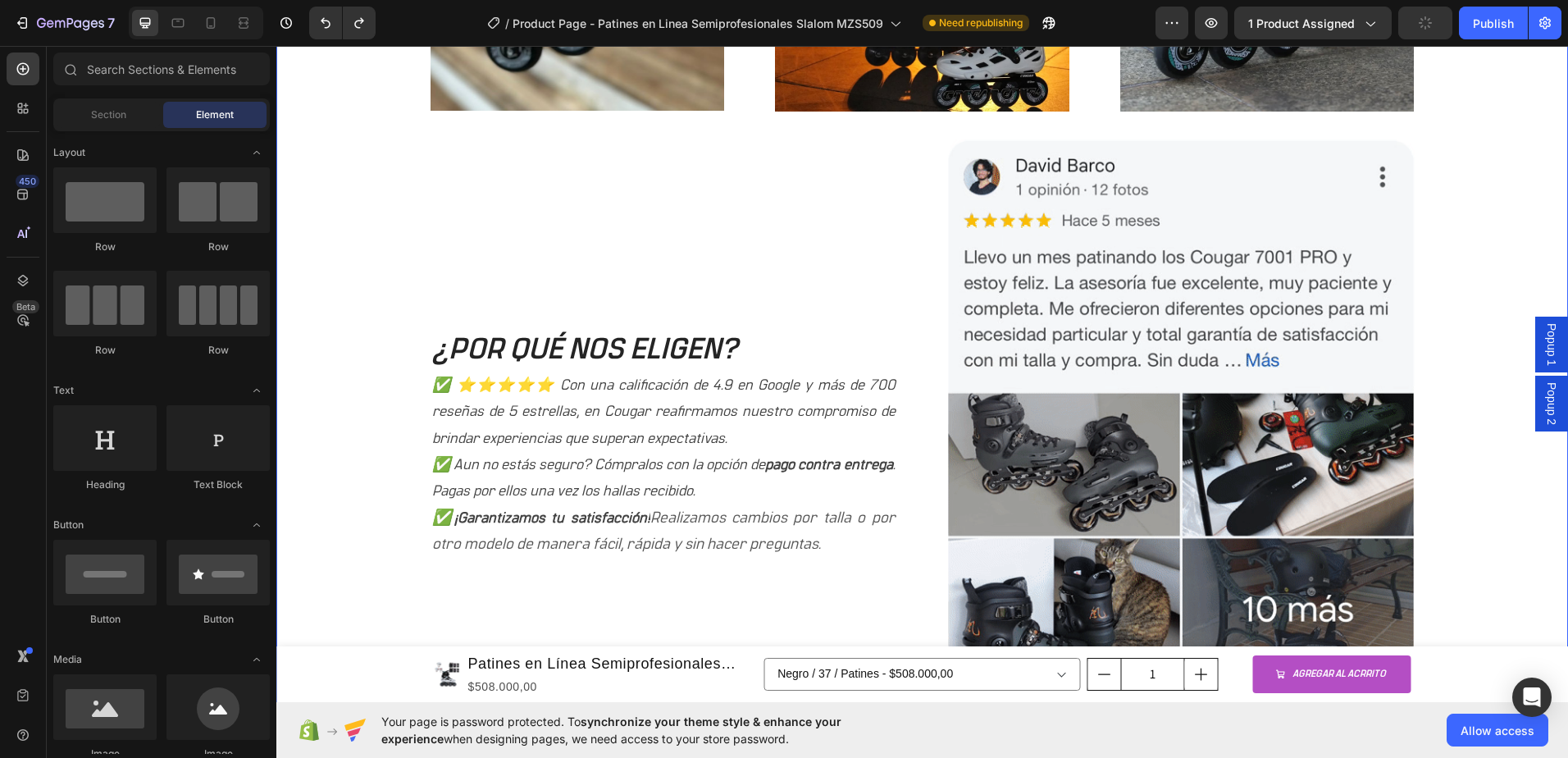
scroll to position [1533, 0]
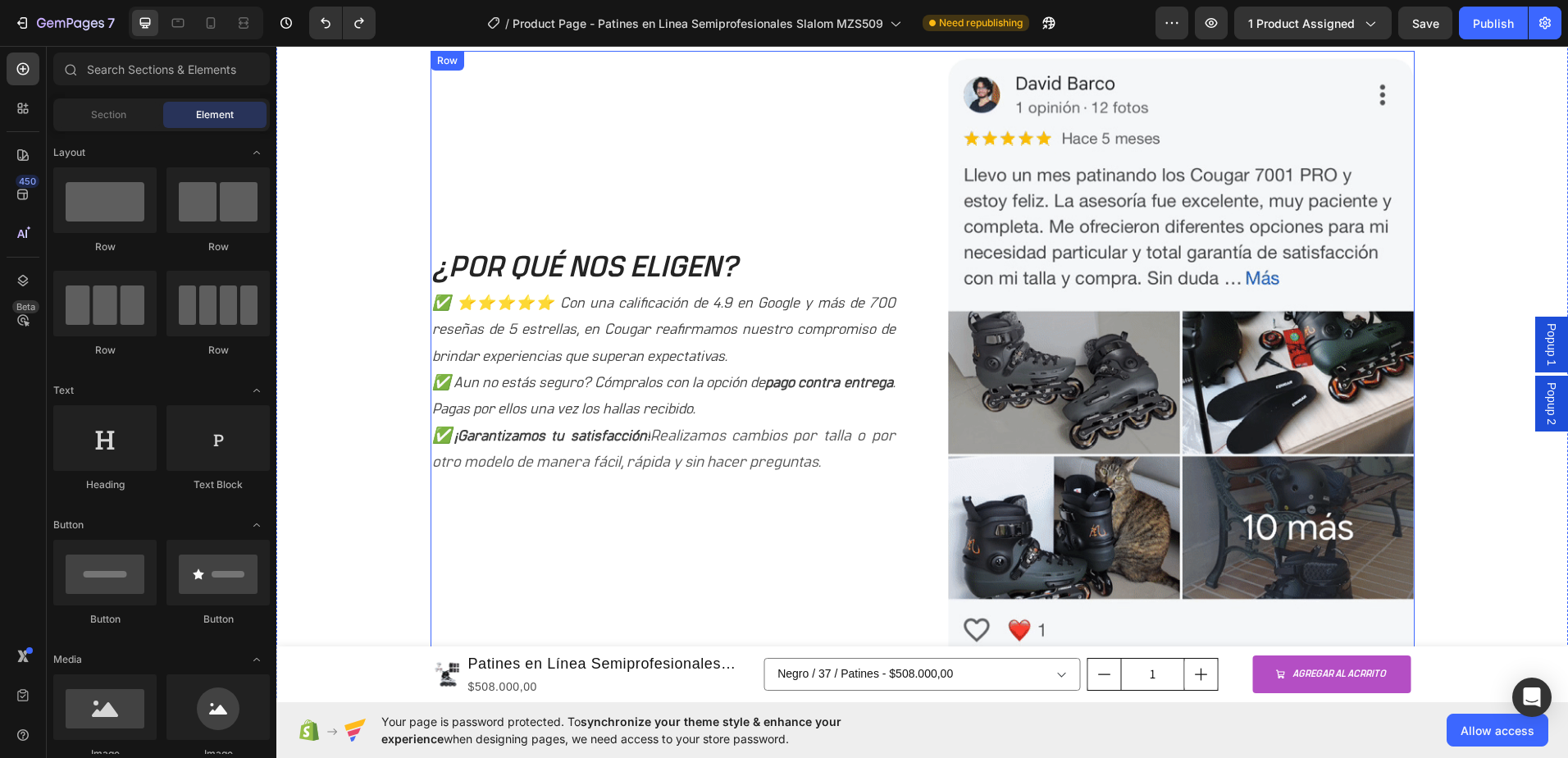
click at [869, 192] on div "¿POR QUÉ NOS ELIGEN? Heading ✅ ⭐⭐⭐⭐⭐ Con una calificación de 4.9 en Google y má…" at bounding box center [663, 361] width 466 height 622
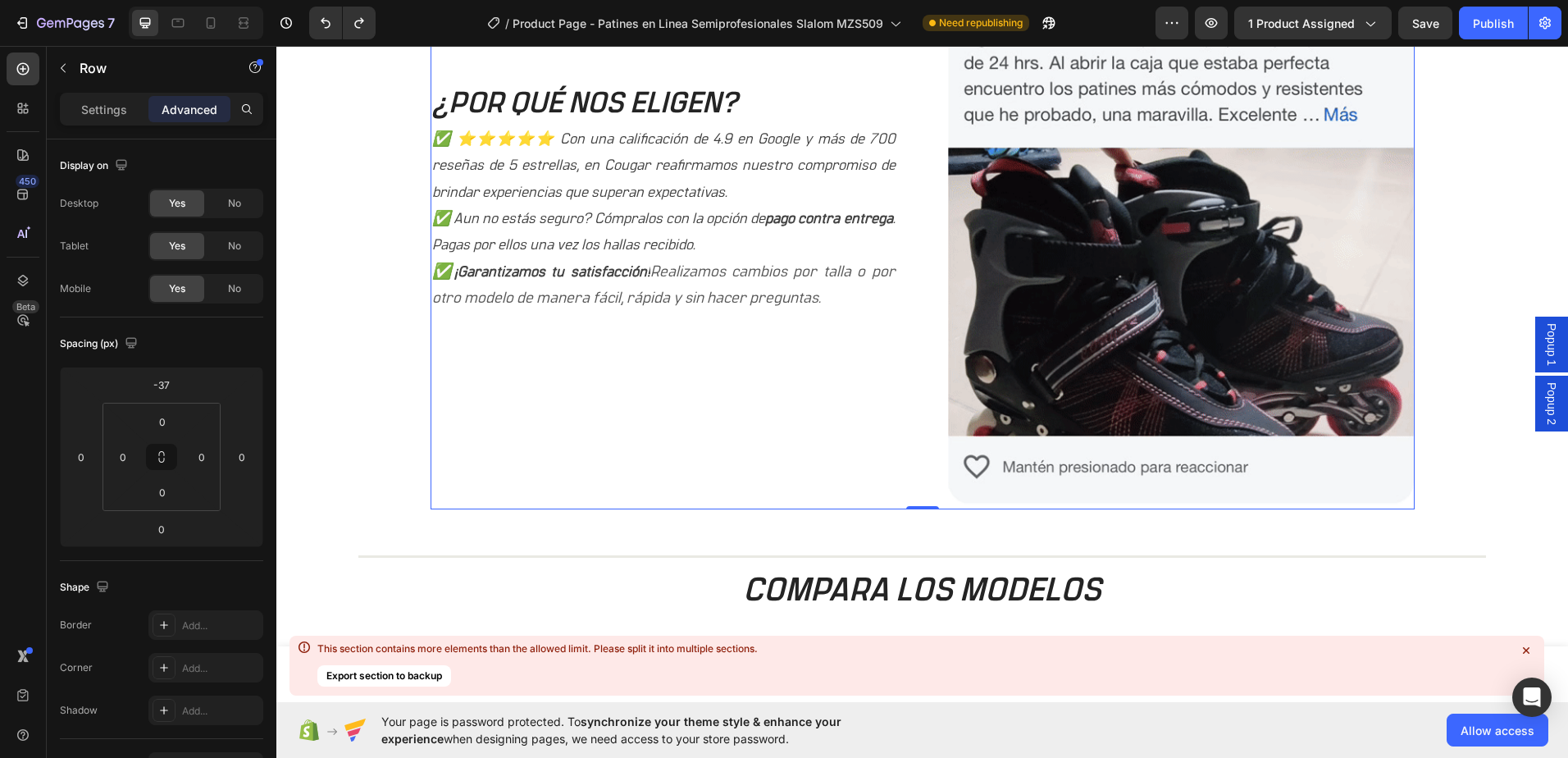
scroll to position [1779, 0]
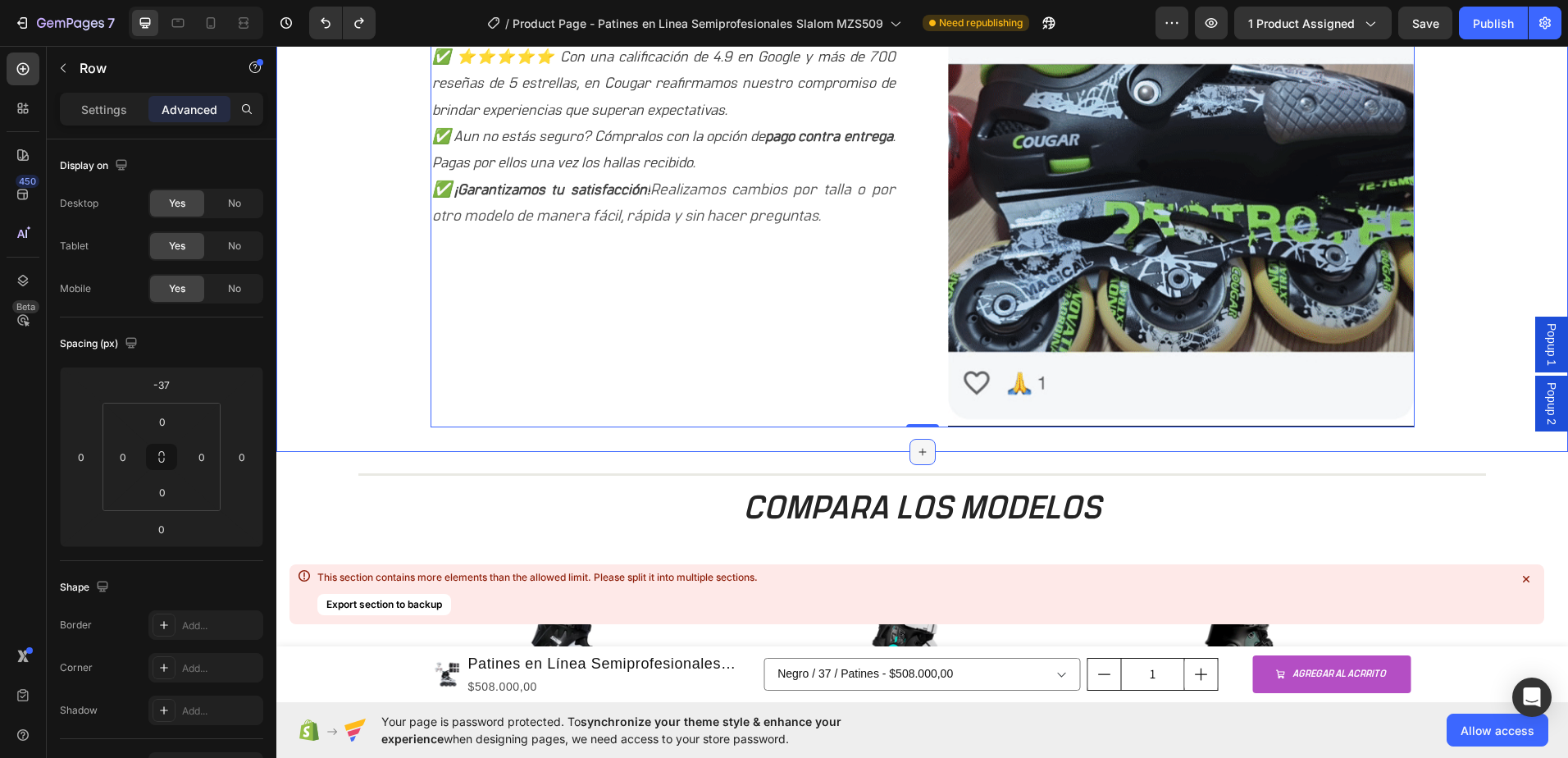
click at [919, 455] on icon at bounding box center [923, 452] width 13 height 13
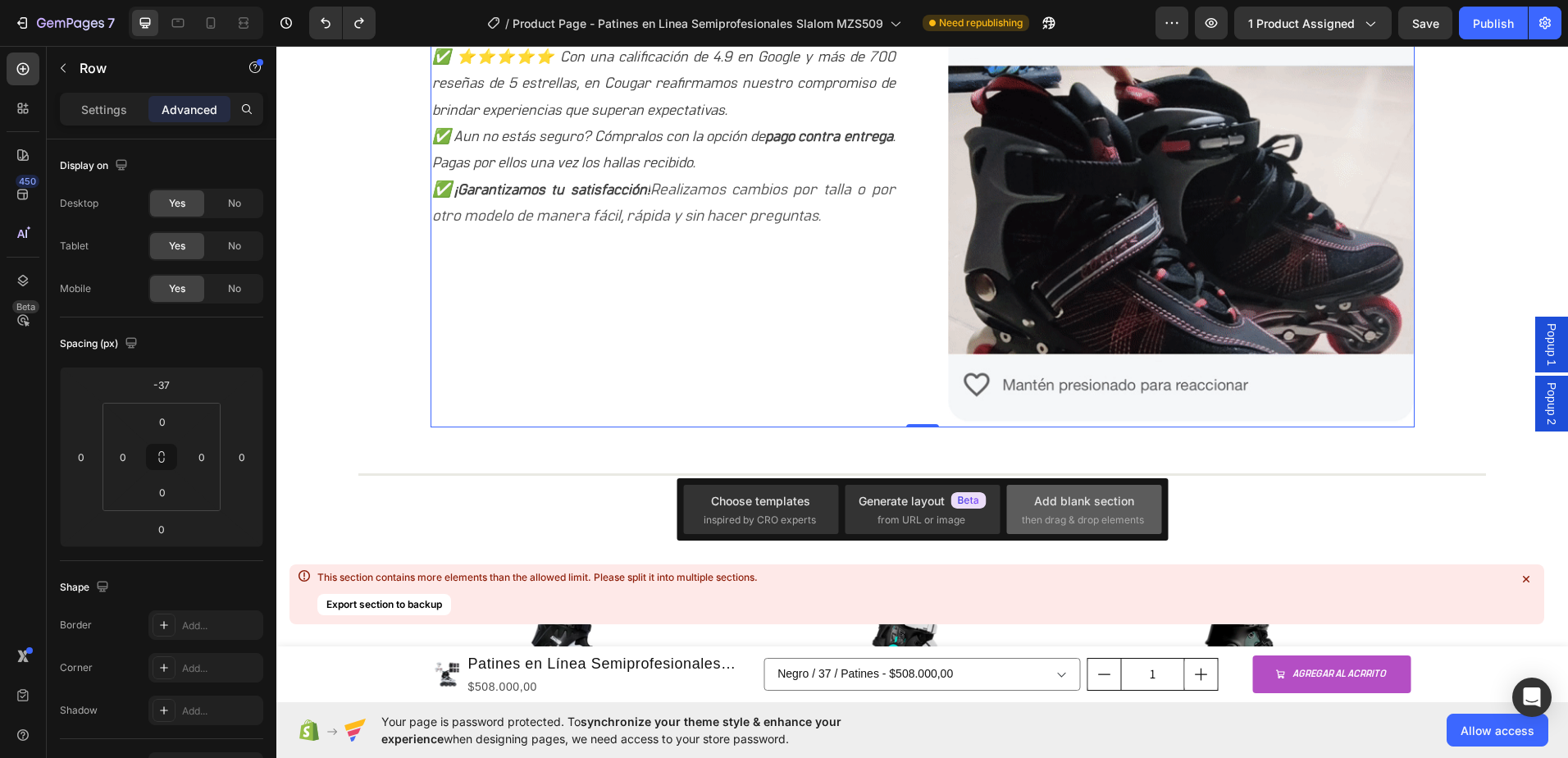
click at [1066, 520] on span "then drag & drop elements" at bounding box center [1082, 520] width 122 height 15
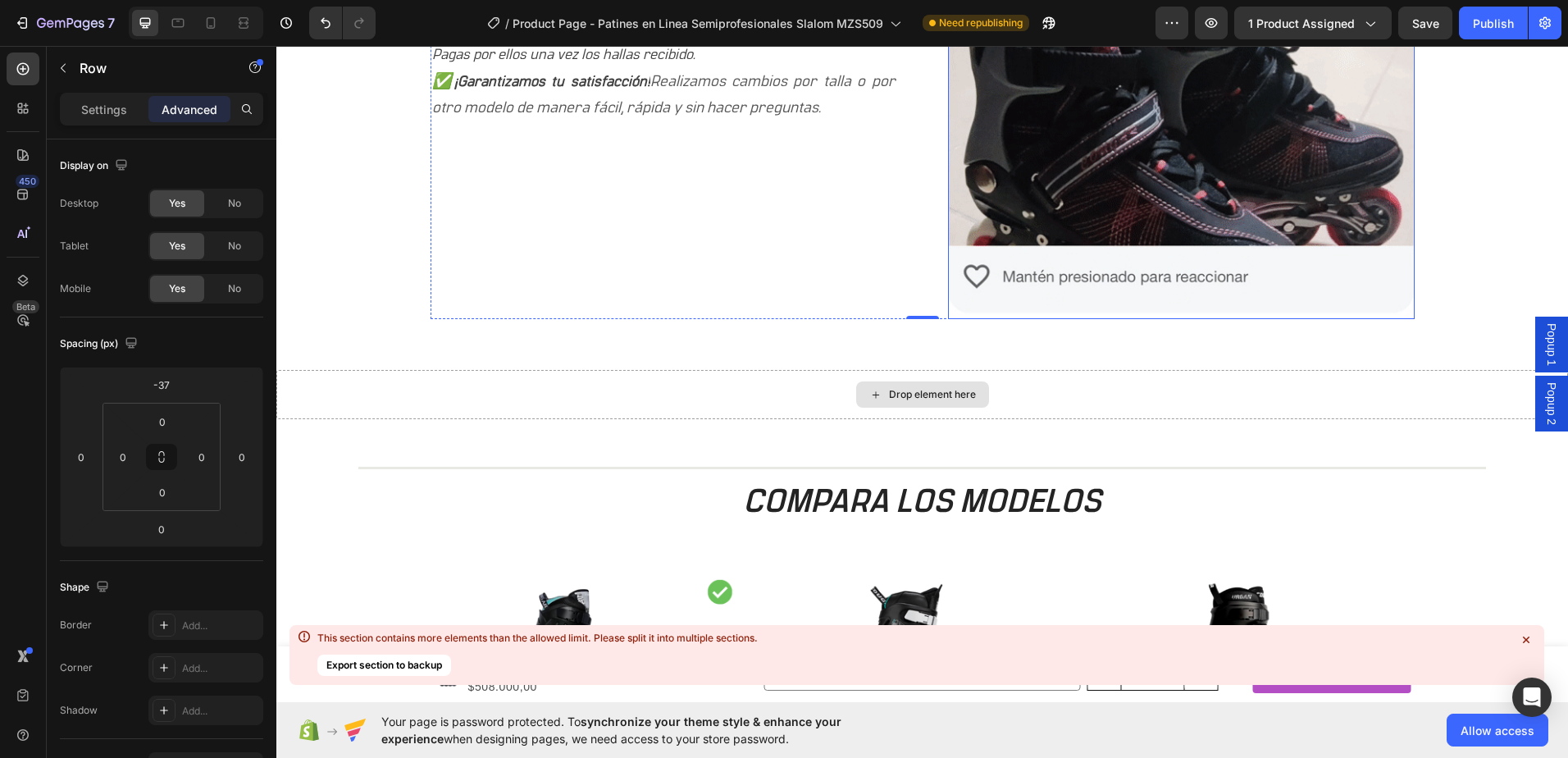
scroll to position [1943, 0]
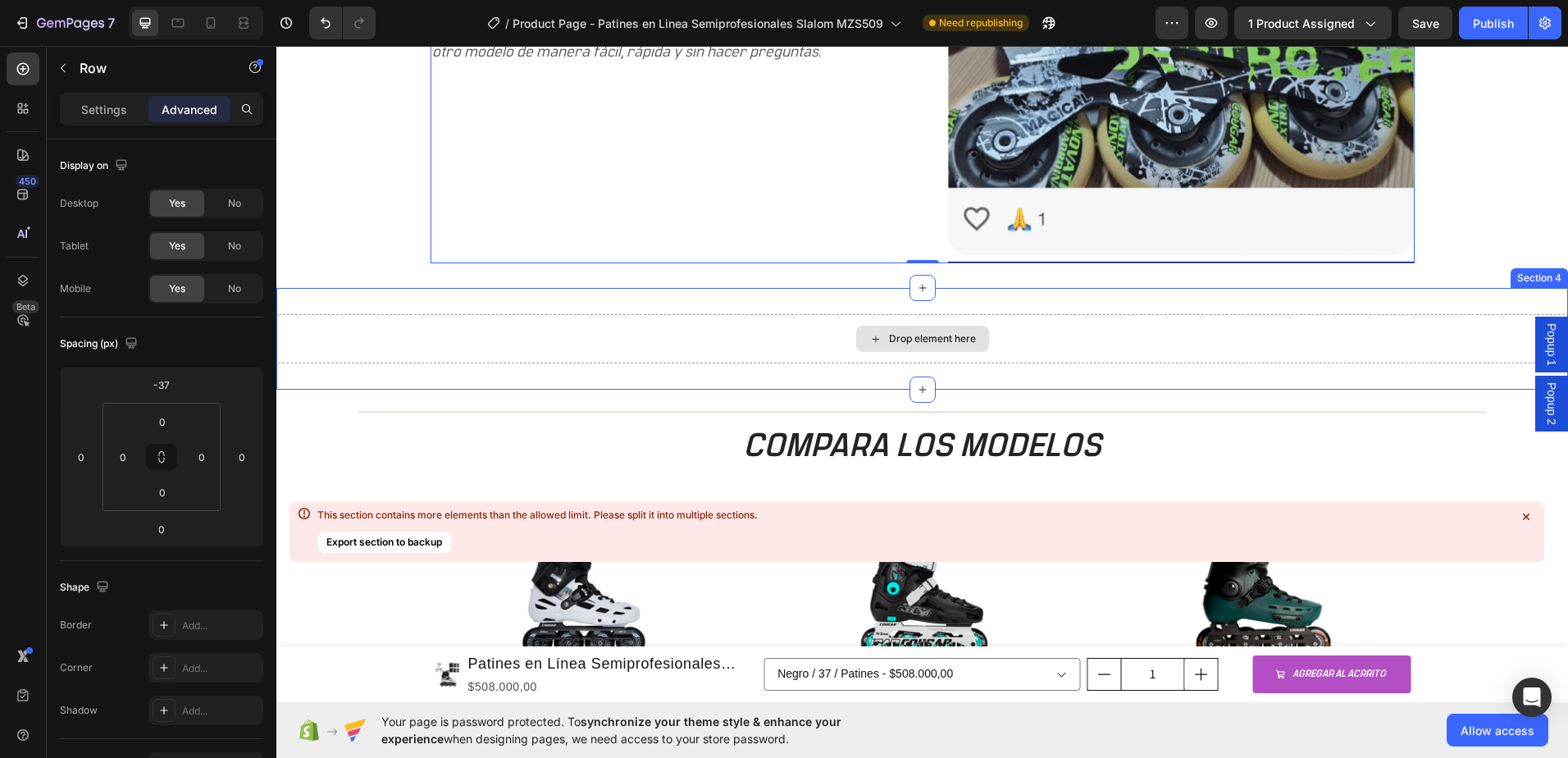
click at [910, 339] on div "Drop element here" at bounding box center [932, 338] width 87 height 13
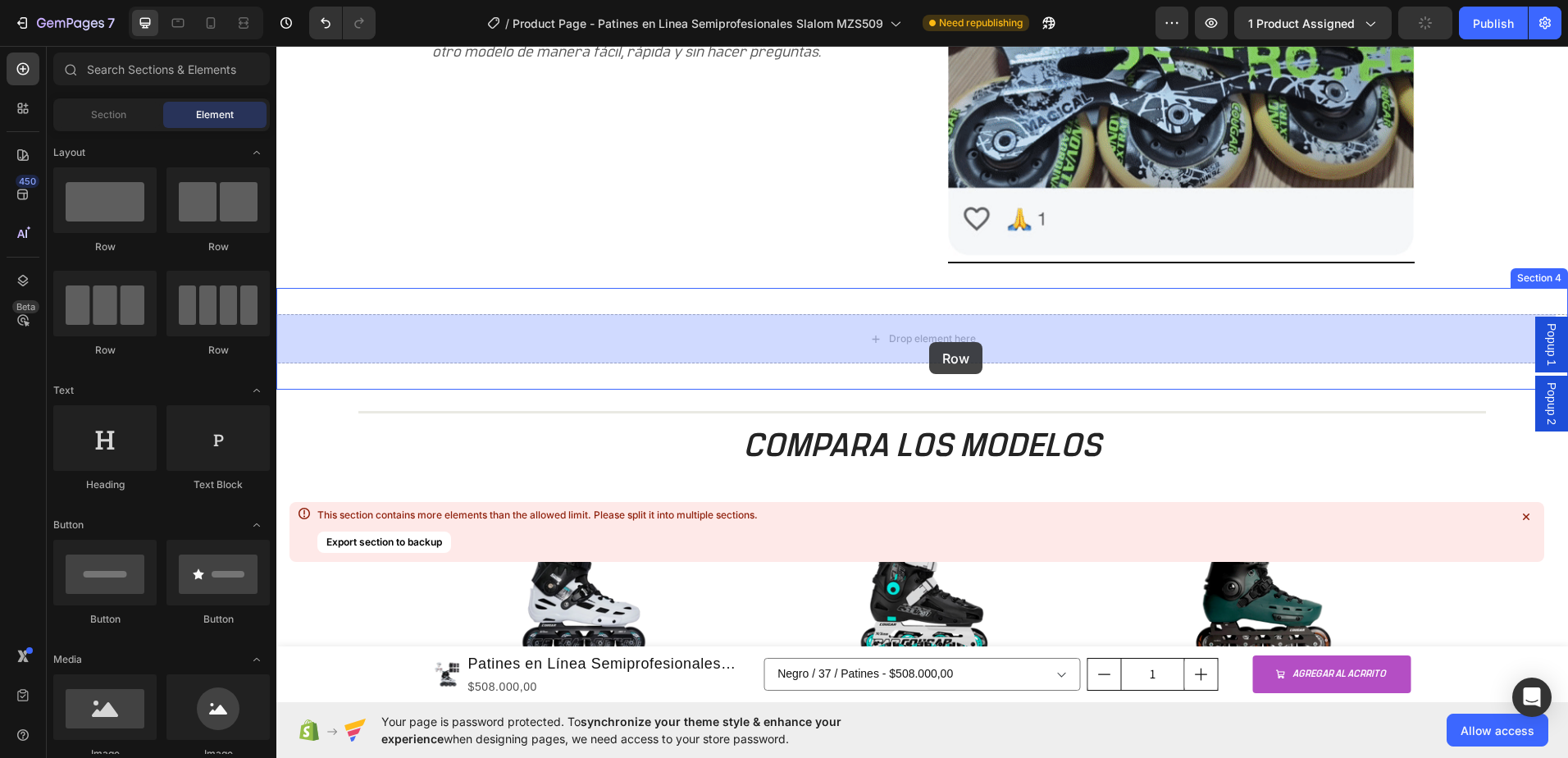
drag, startPoint x: 479, startPoint y: 248, endPoint x: 929, endPoint y: 342, distance: 459.7
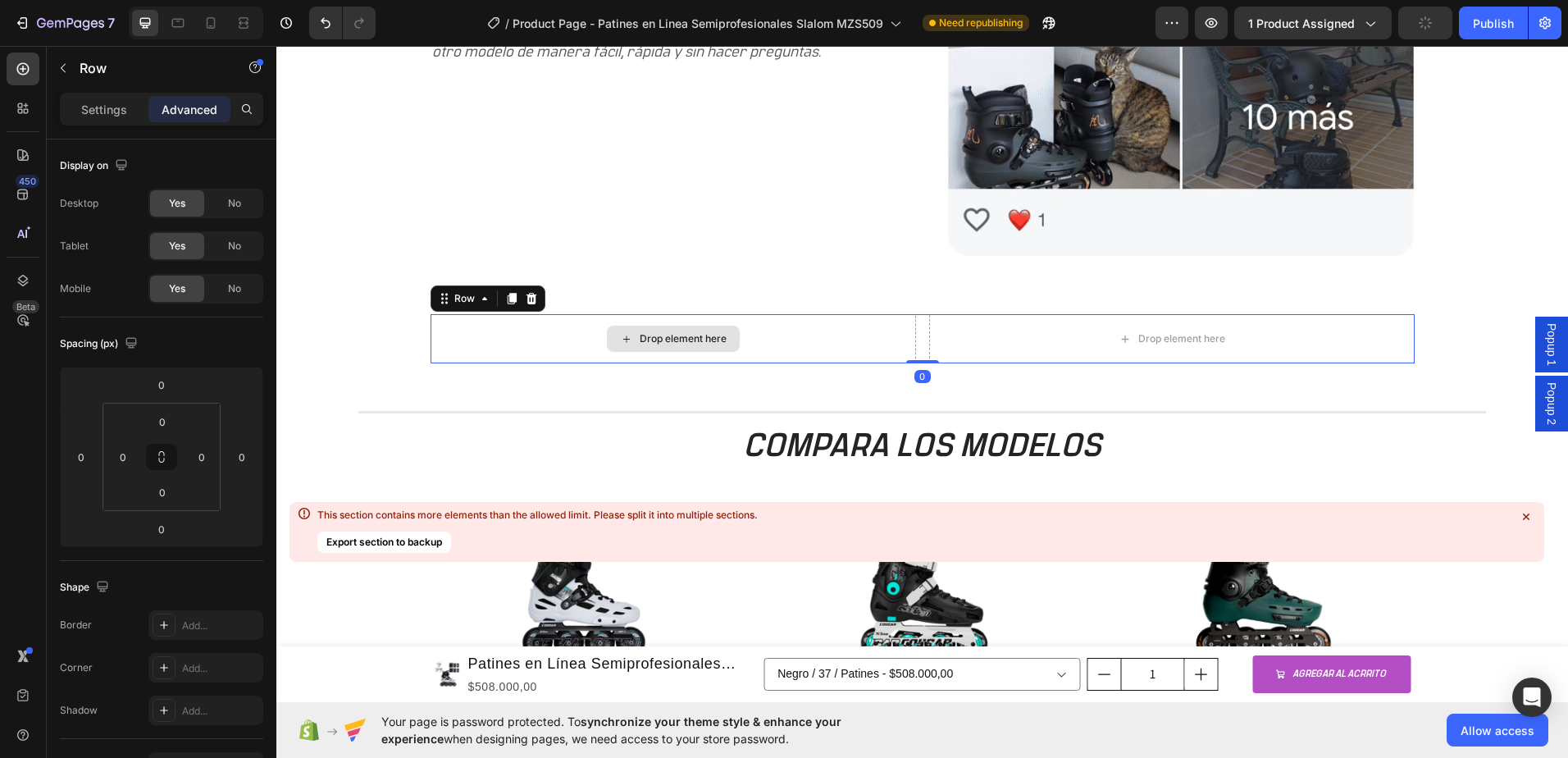
click at [638, 347] on div "Drop element here" at bounding box center [673, 338] width 133 height 27
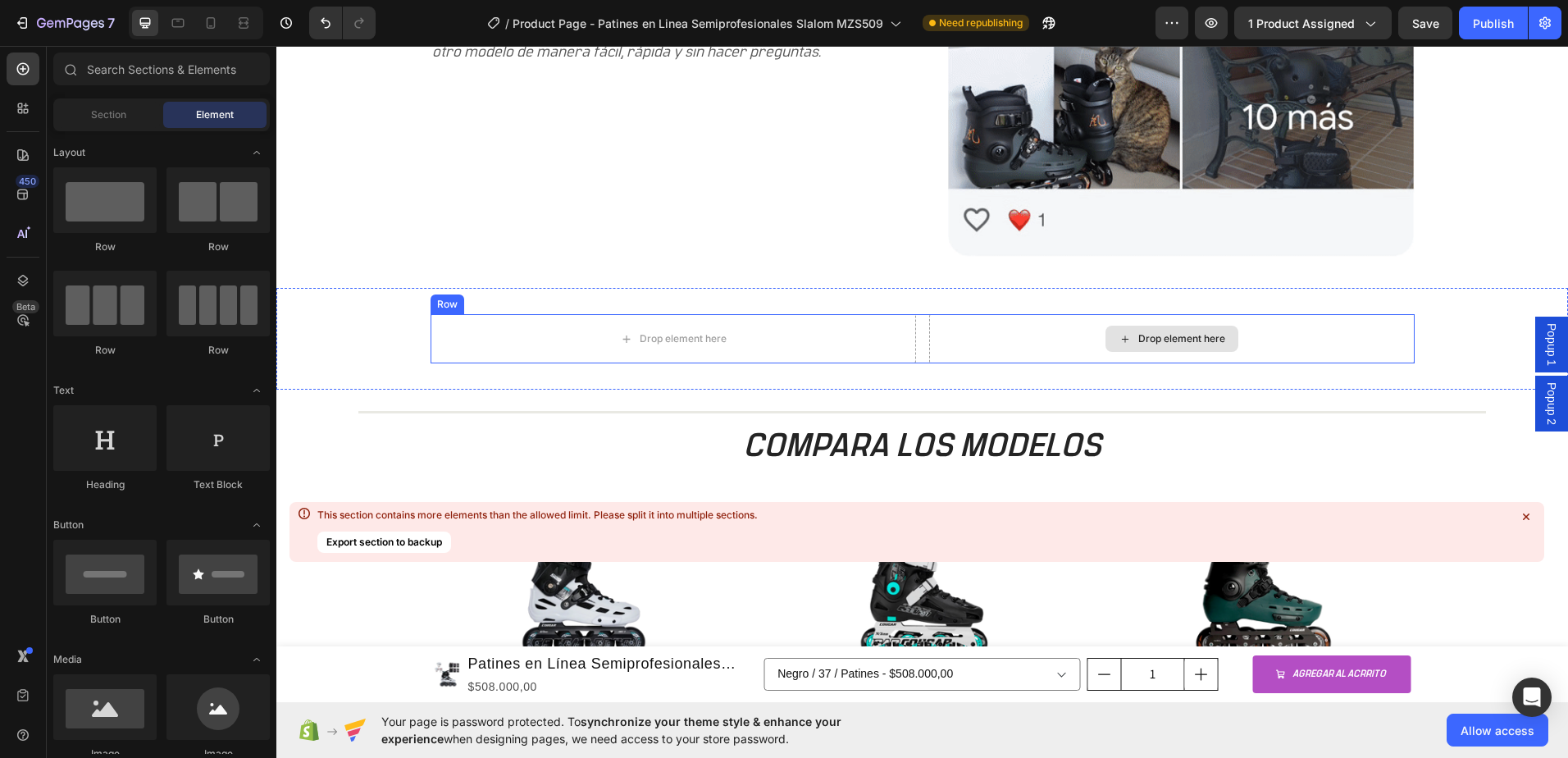
click at [1172, 329] on div "Drop element here" at bounding box center [1171, 338] width 133 height 27
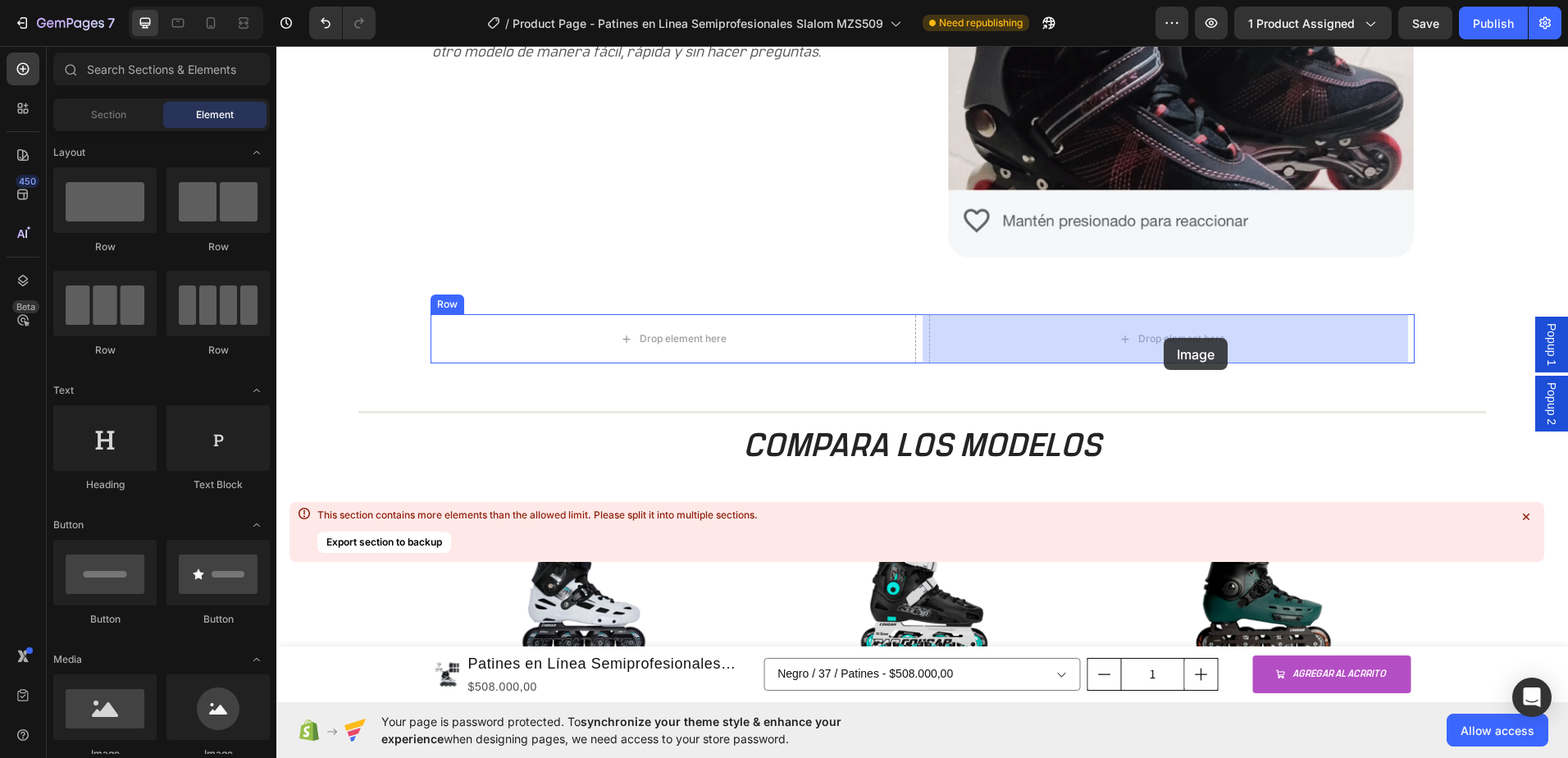
drag, startPoint x: 400, startPoint y: 765, endPoint x: 1164, endPoint y: 338, distance: 875.2
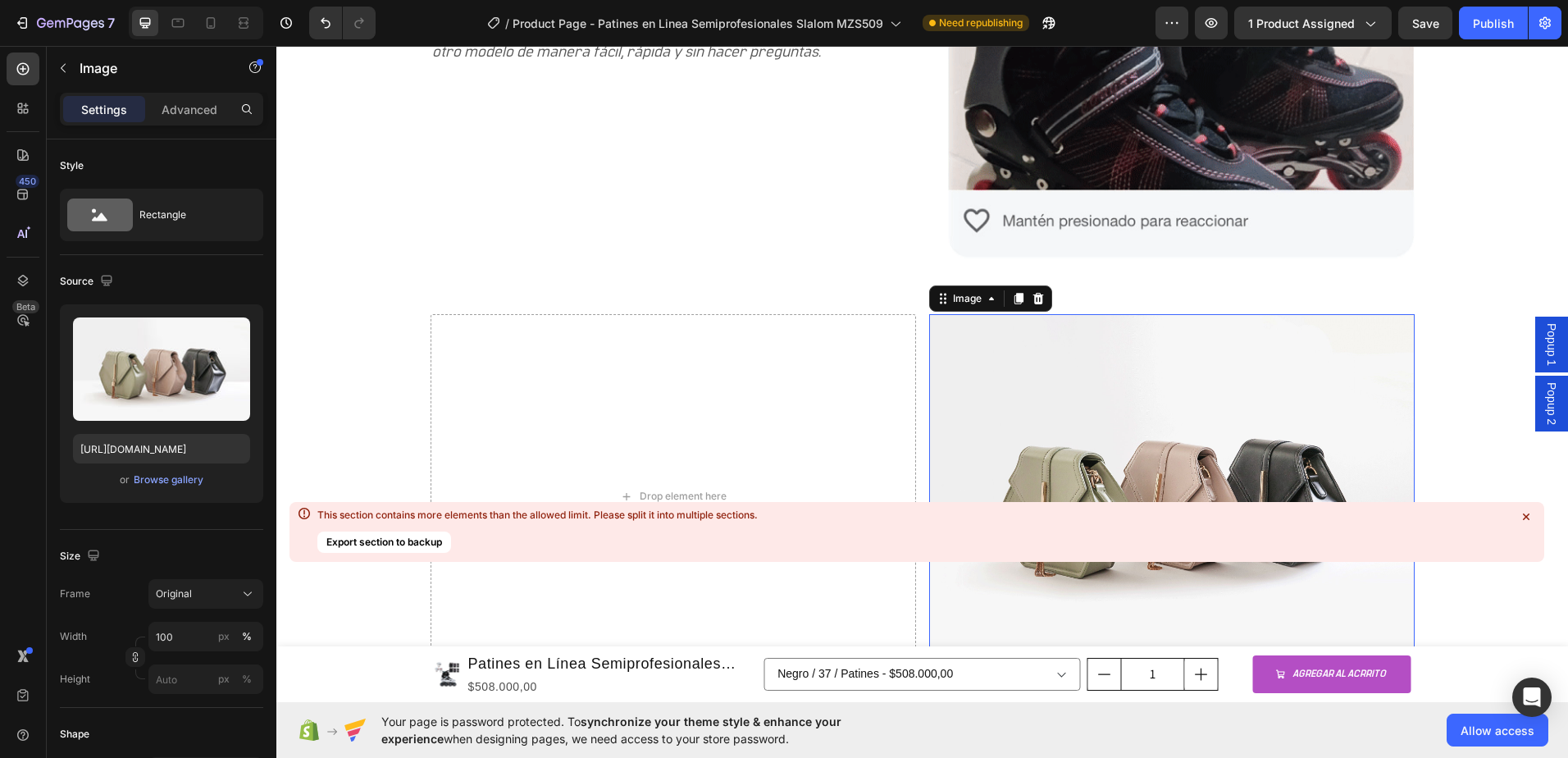
click at [1141, 411] on img at bounding box center [1172, 496] width 486 height 364
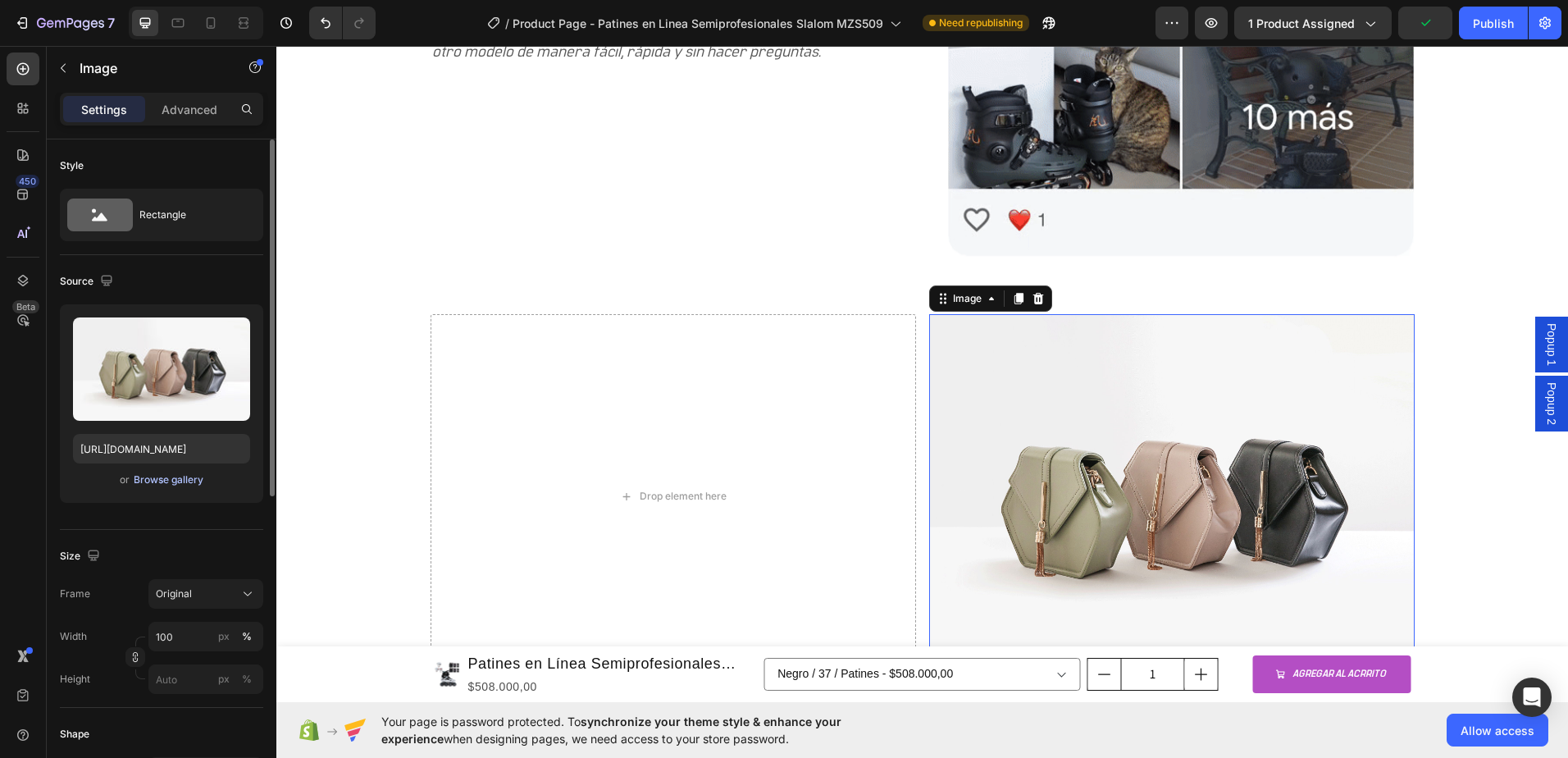
click at [146, 479] on div "Browse gallery" at bounding box center [169, 480] width 70 height 15
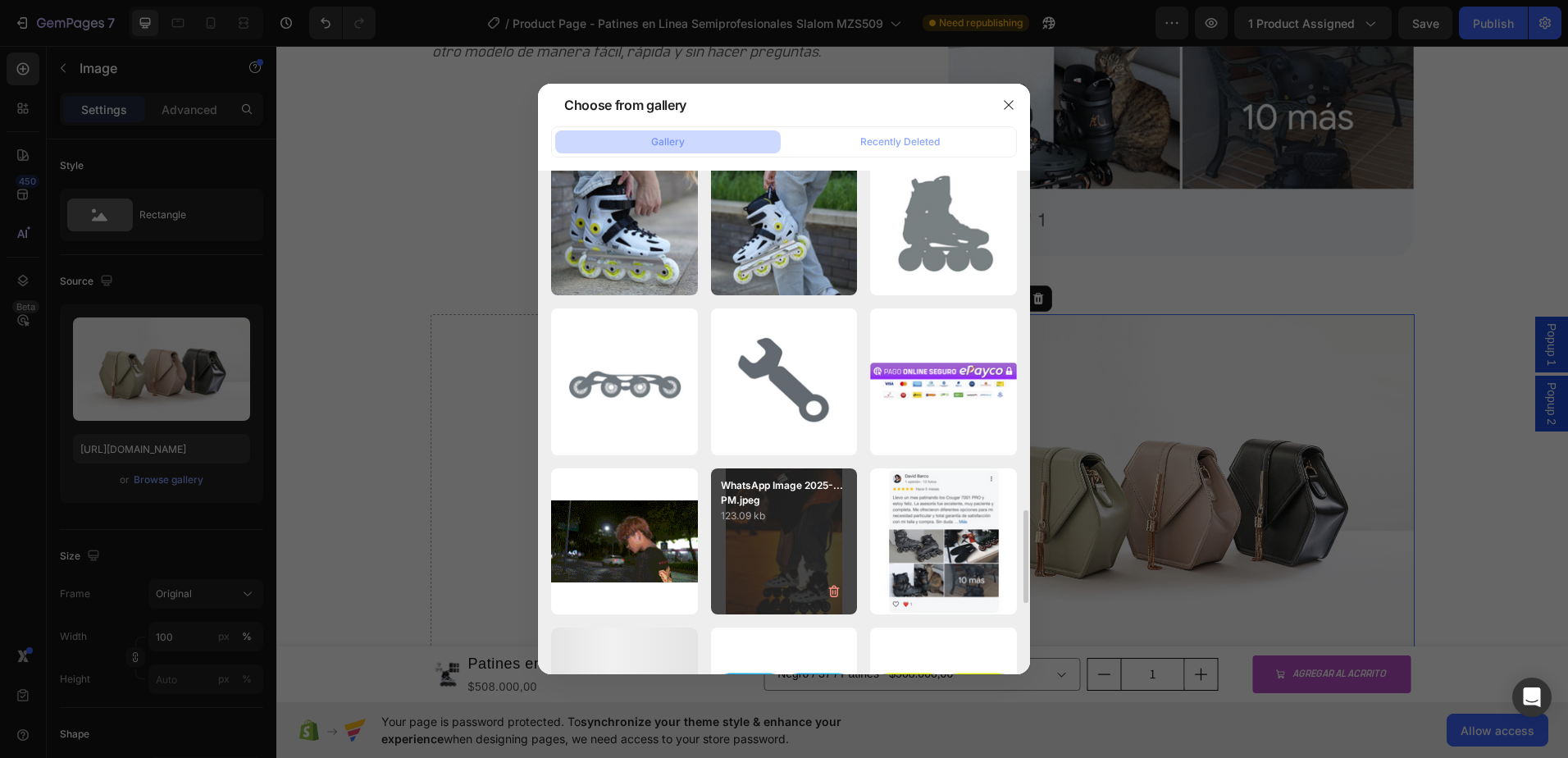
scroll to position [1477, 0]
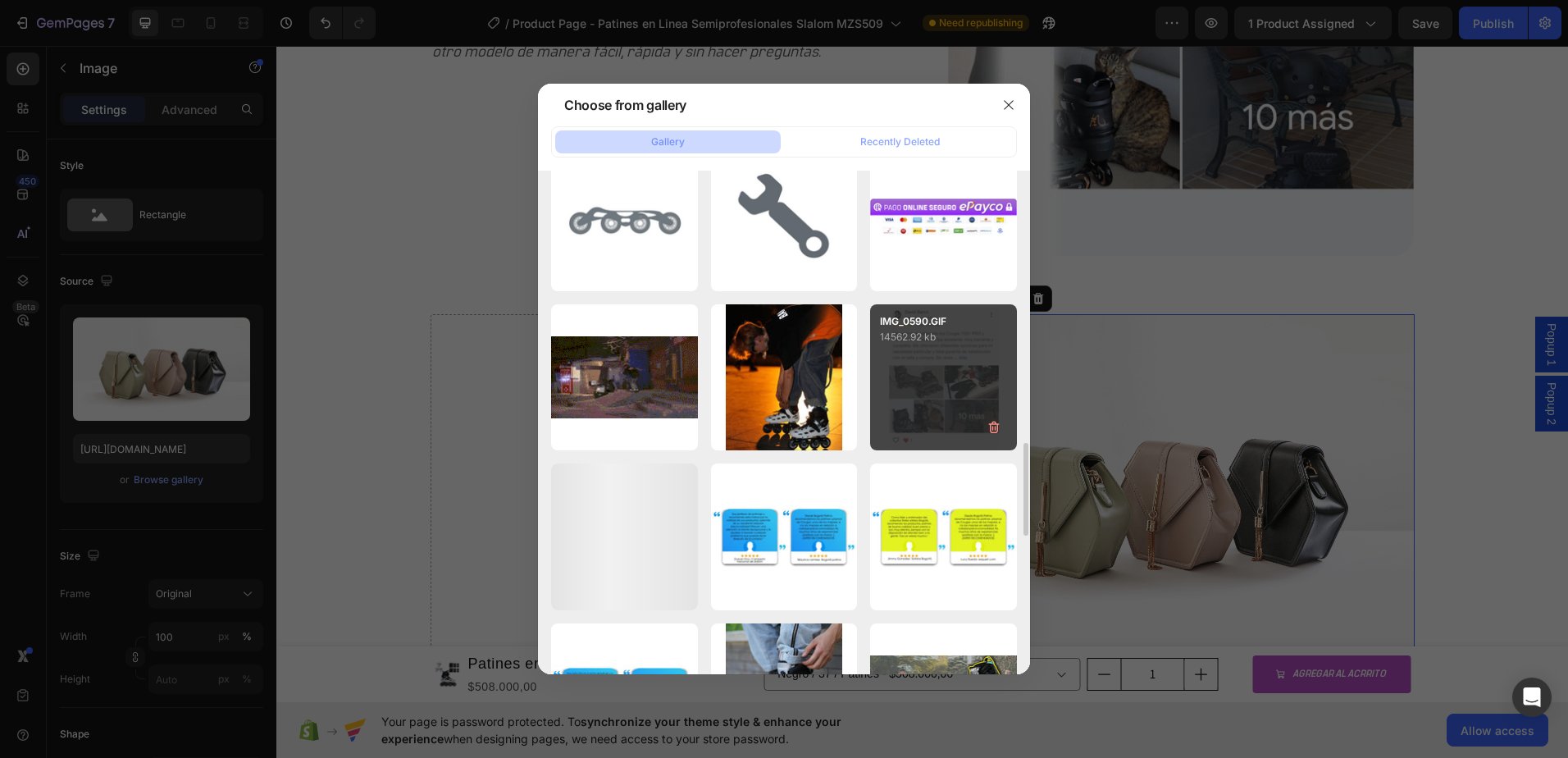
click at [916, 364] on div "IMG_0590.GIF 14562.92 kb" at bounding box center [944, 378] width 147 height 147
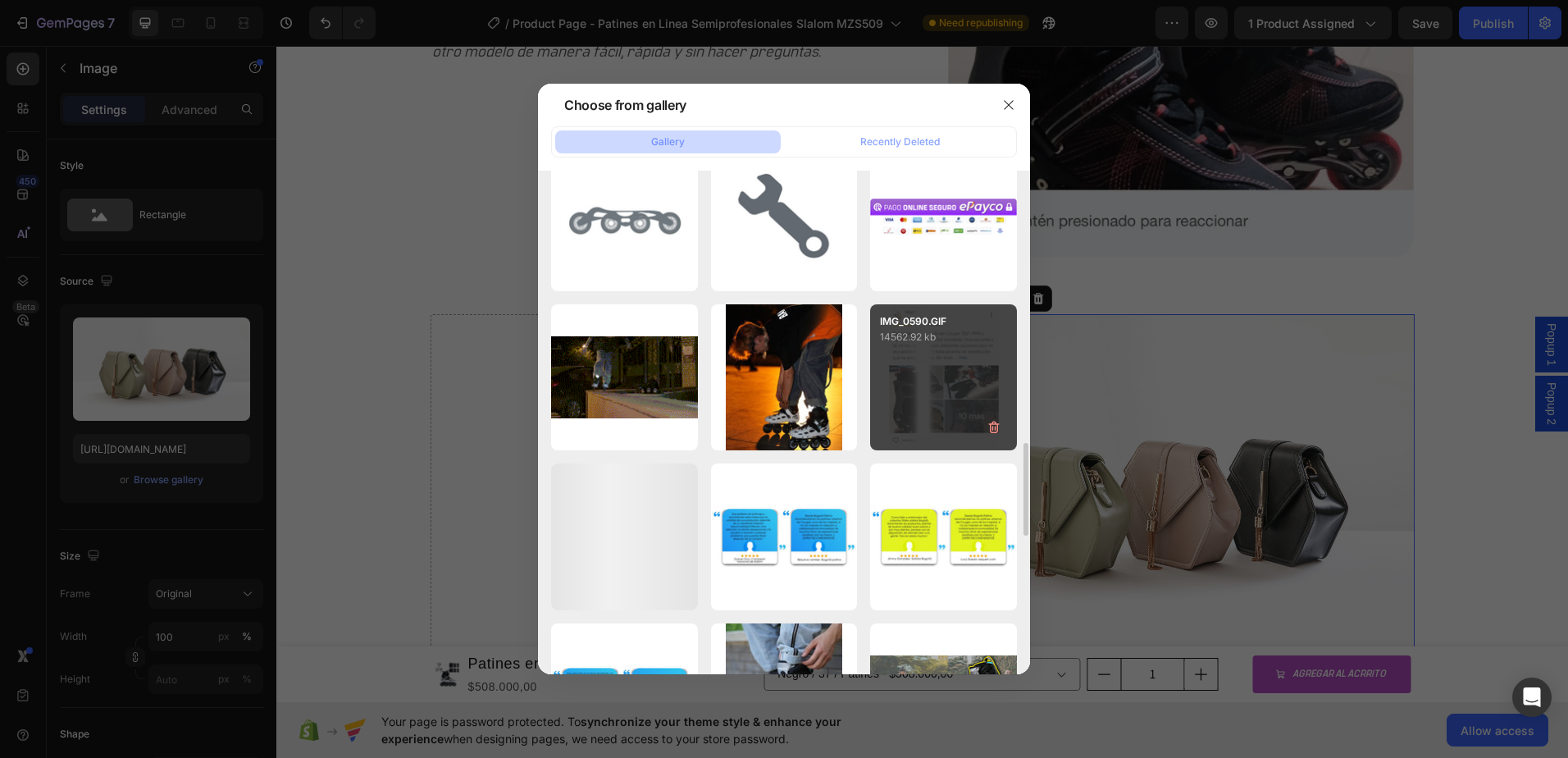
type input "https://cdn.shopify.com/s/files/1/0964/2947/4086/files/gempages_577184158929912…"
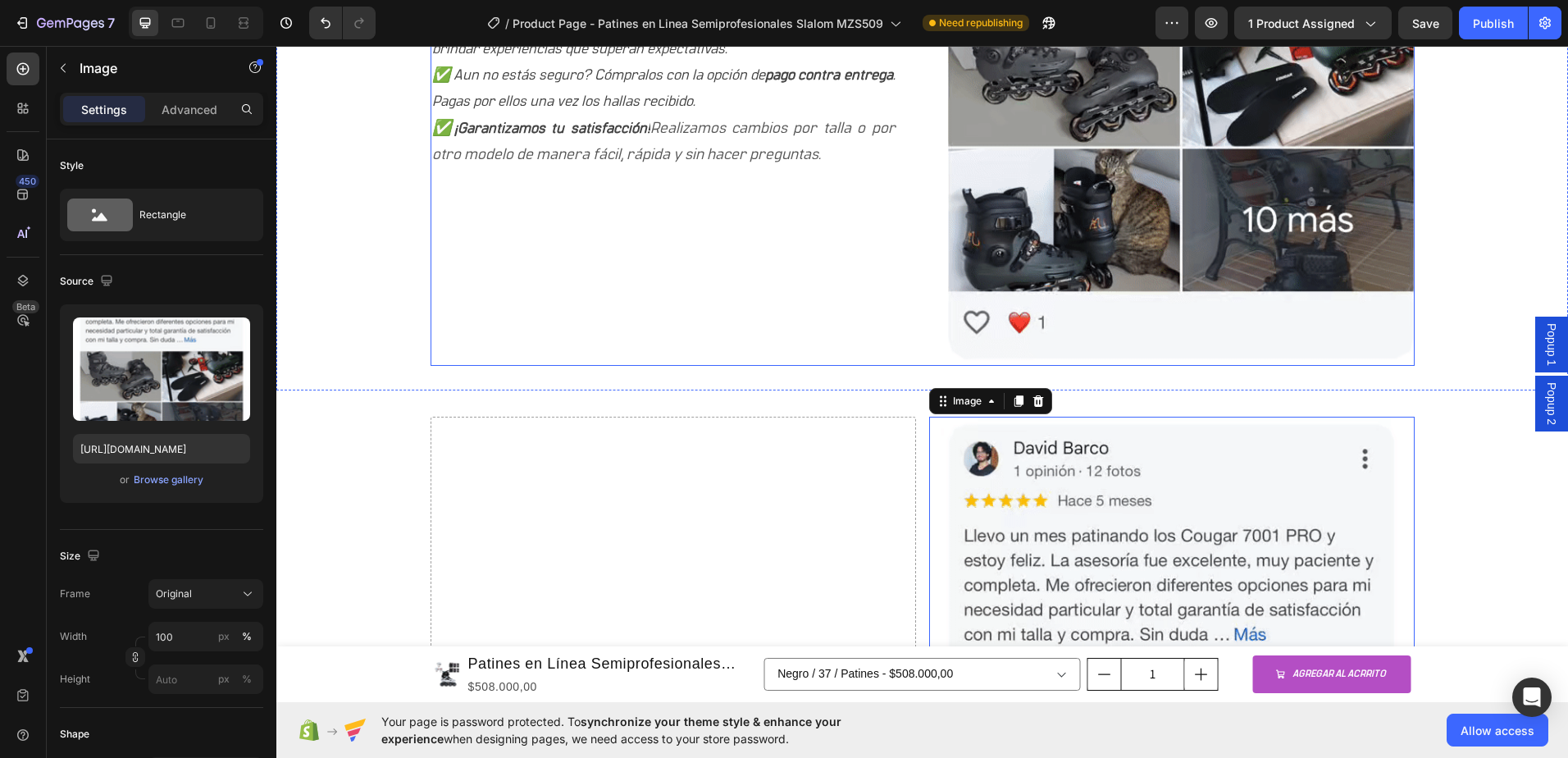
scroll to position [1779, 0]
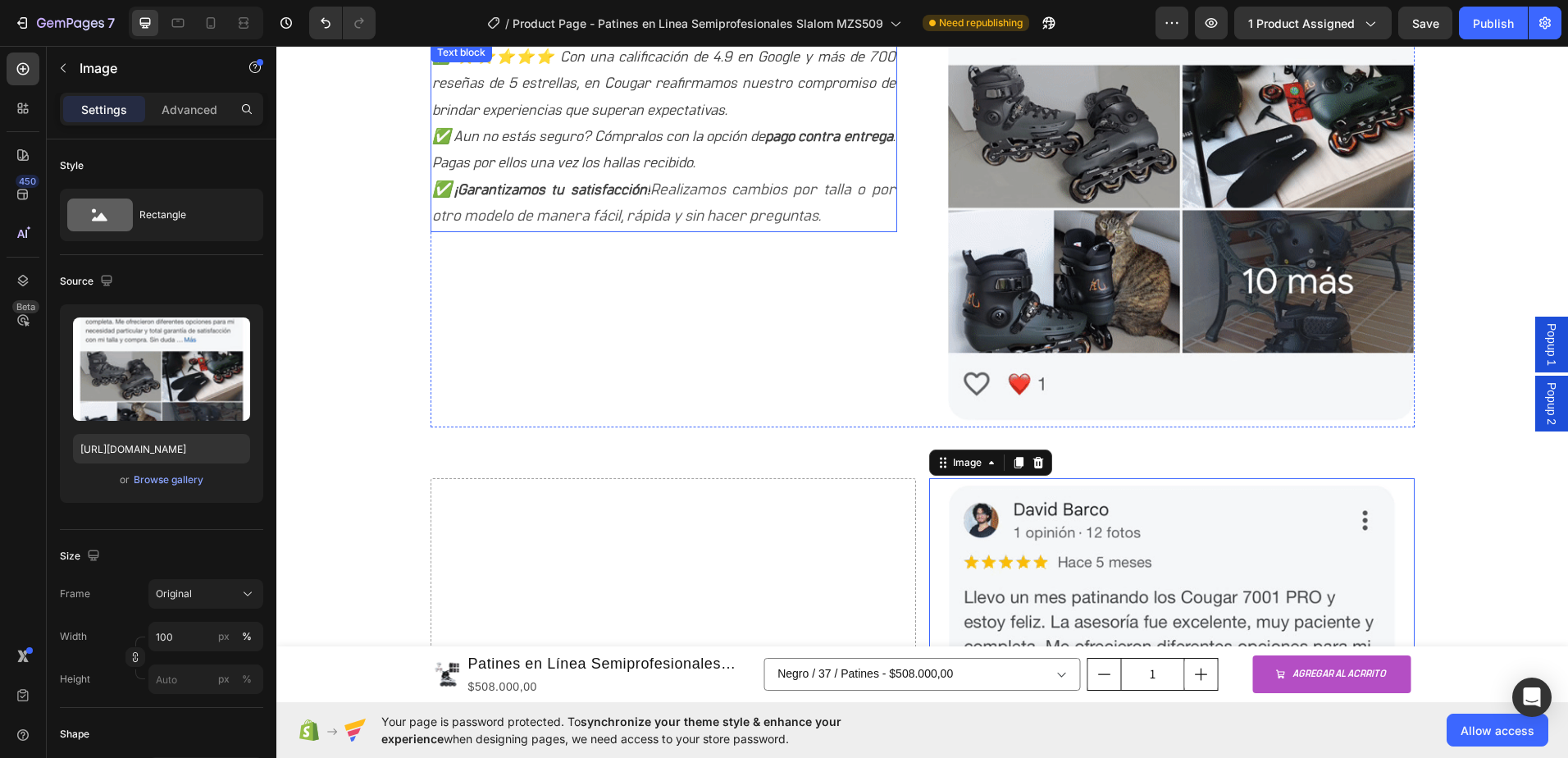
click at [600, 210] on icon "Realizamos cambios por talla o por otro modelo de manera fácil, rápida y sin ha…" at bounding box center [664, 203] width 464 height 42
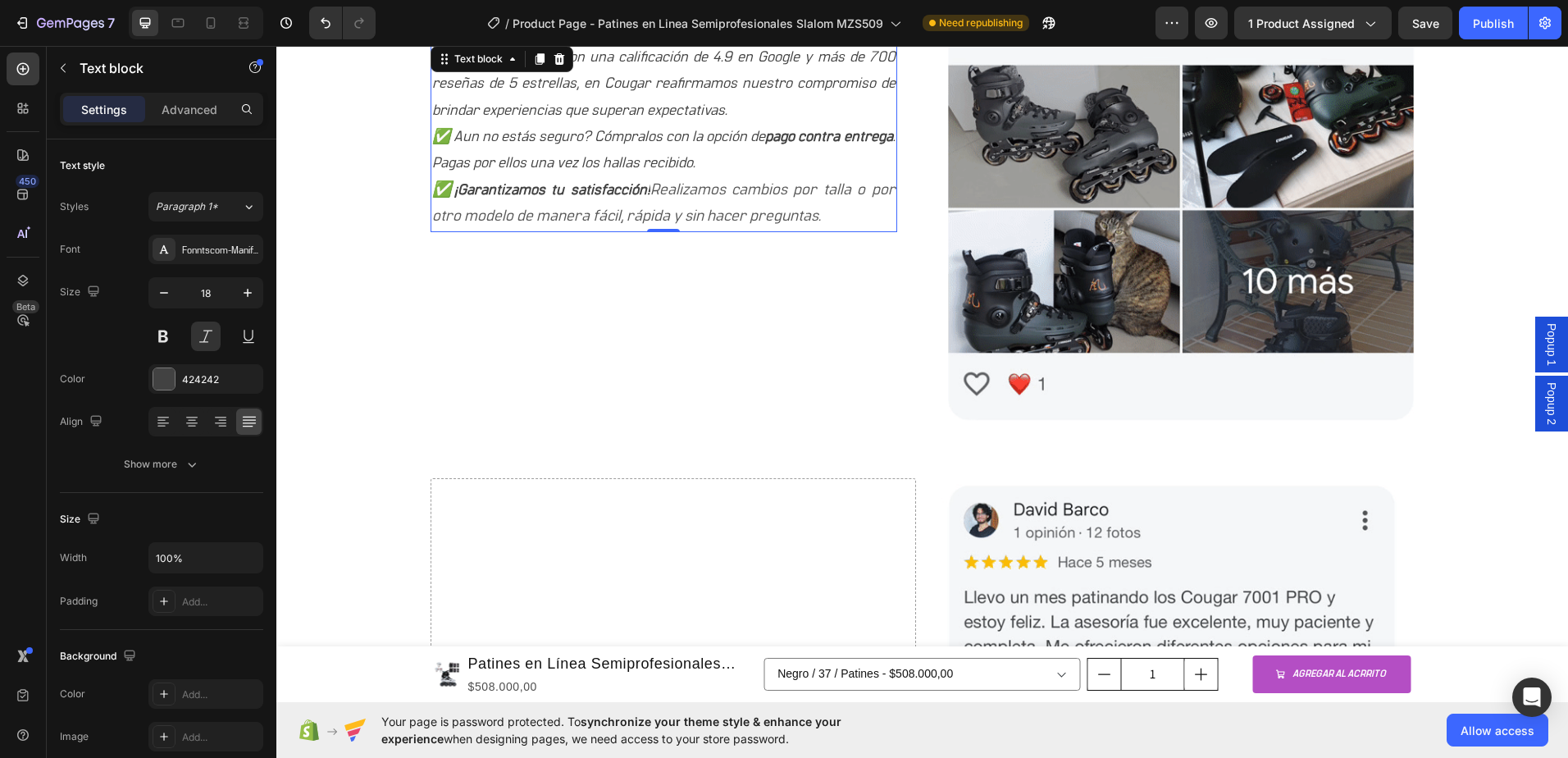
scroll to position [1697, 0]
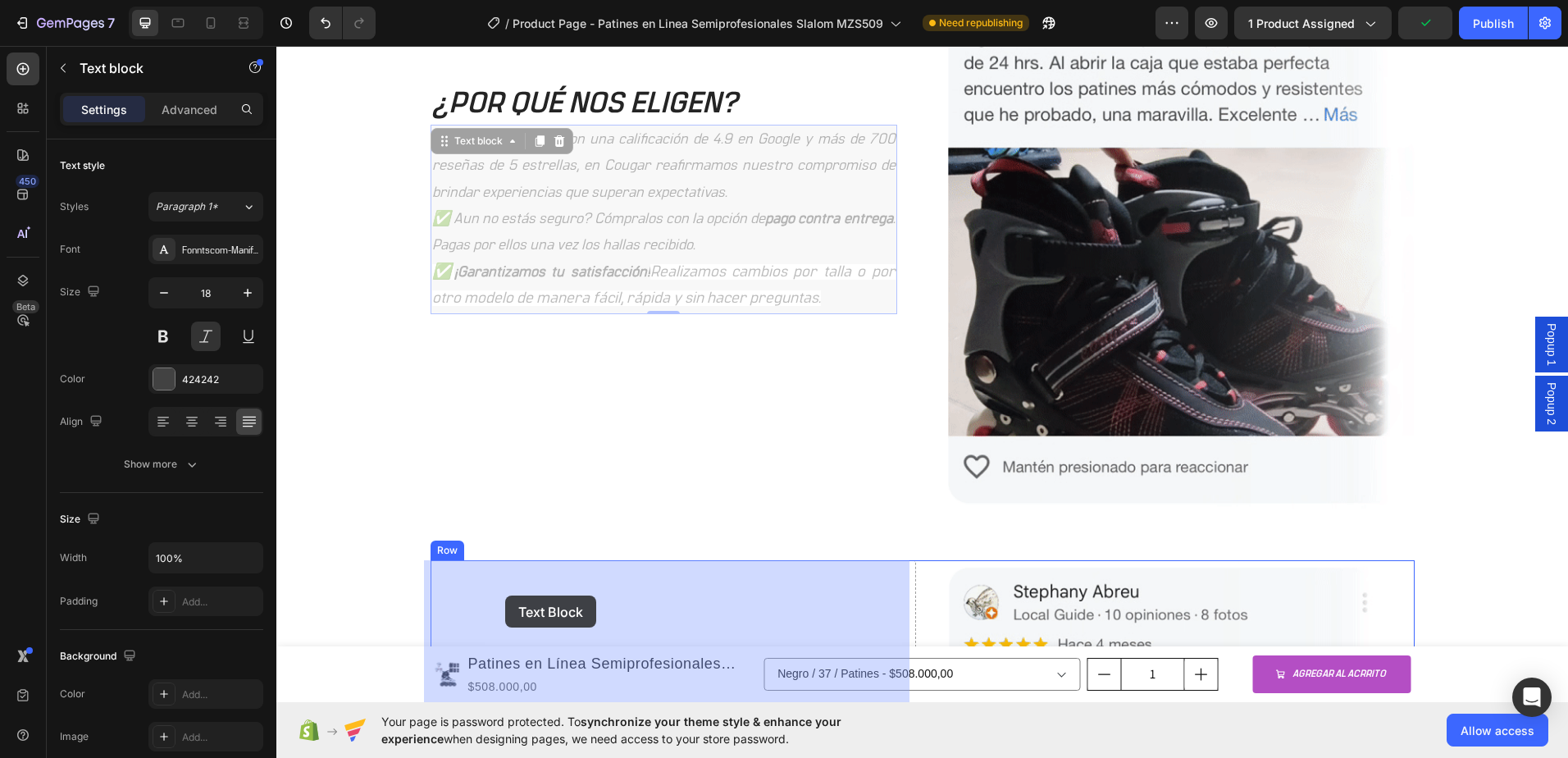
drag, startPoint x: 480, startPoint y: 143, endPoint x: 505, endPoint y: 598, distance: 455.7
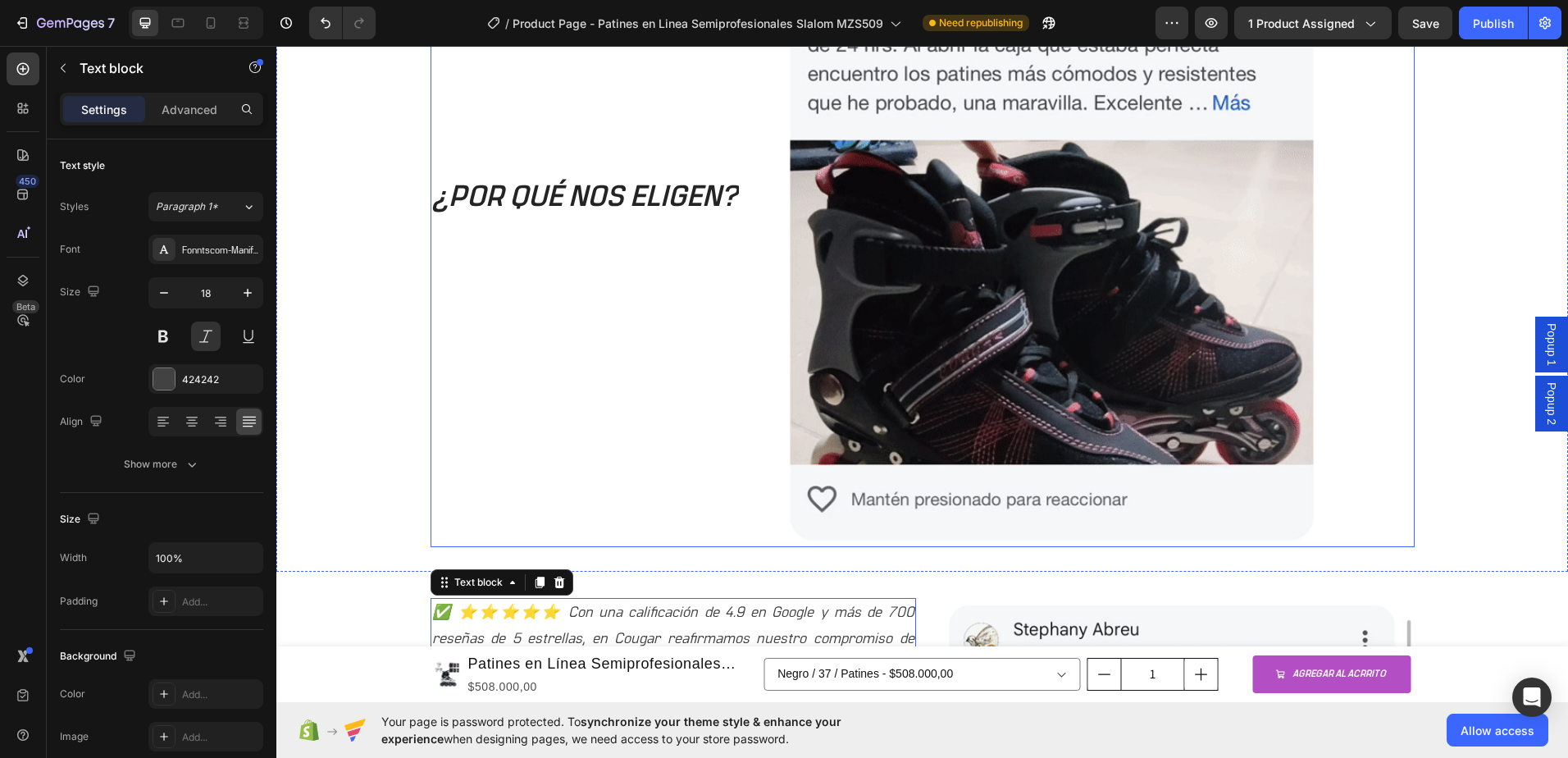
scroll to position [1421, 0]
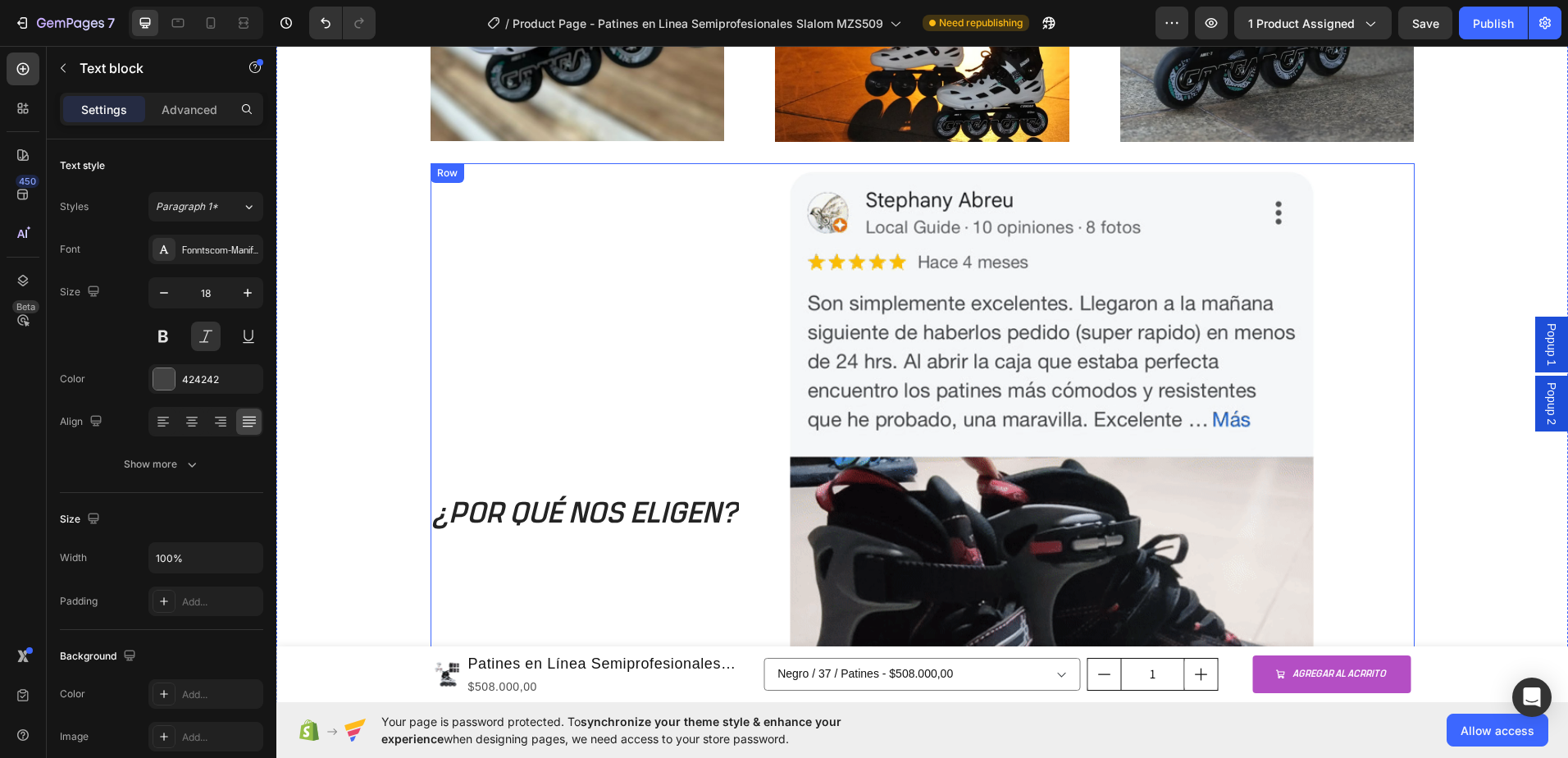
click at [554, 497] on h2 "¿POR QUÉ NOS ELIGEN?" at bounding box center [585, 514] width 309 height 42
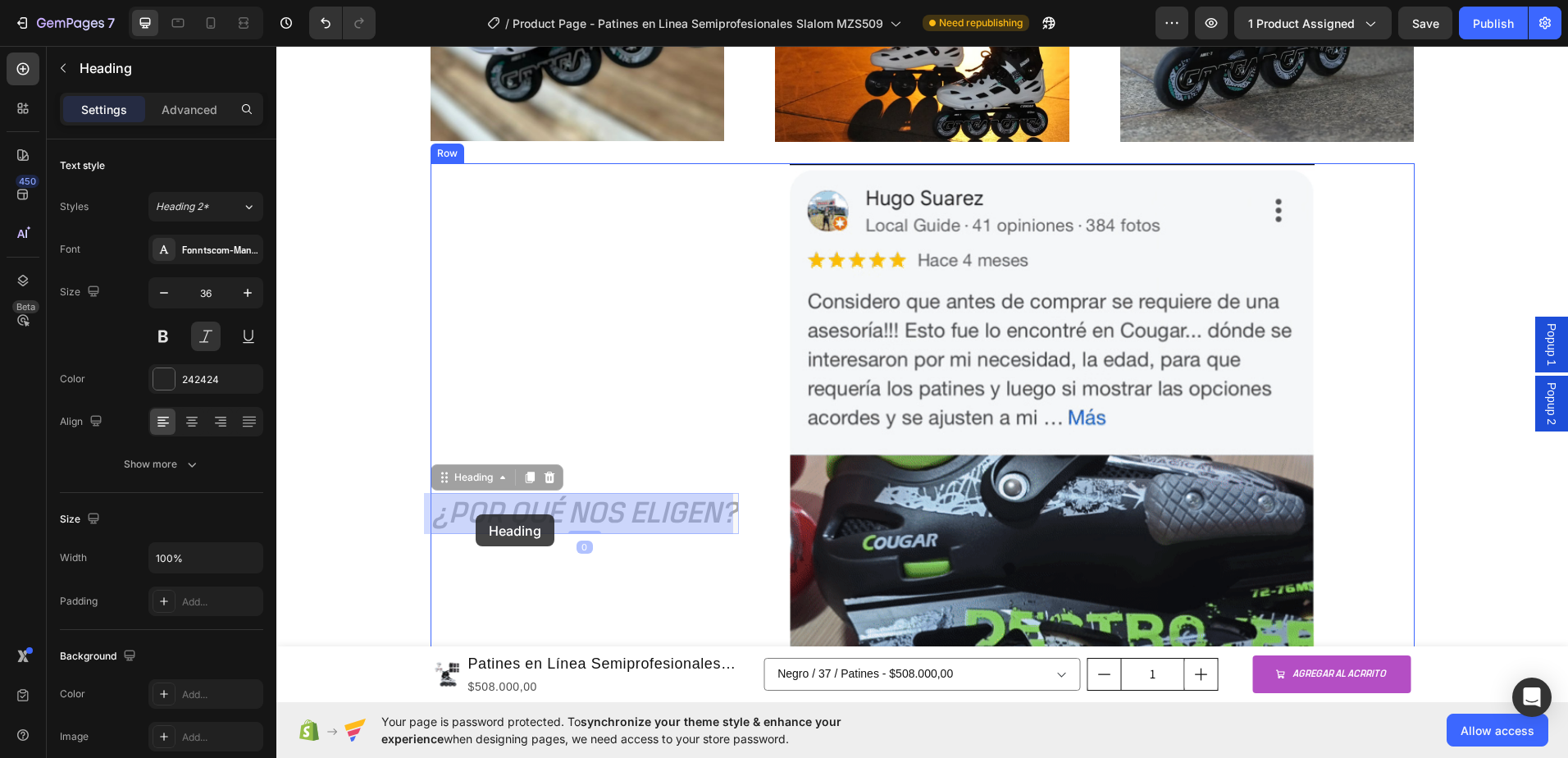
drag, startPoint x: 467, startPoint y: 487, endPoint x: 472, endPoint y: 499, distance: 13.0
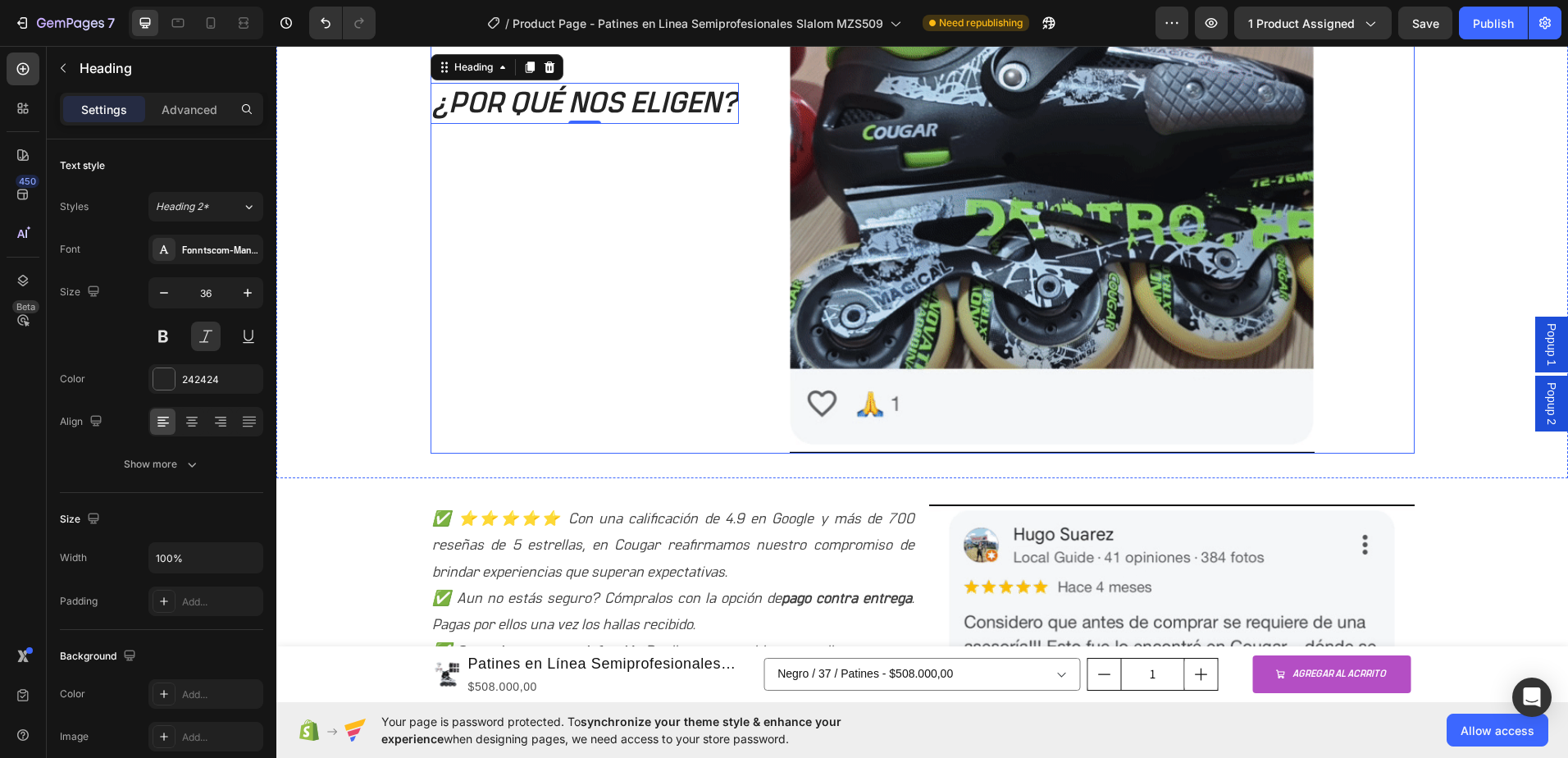
scroll to position [1809, 0]
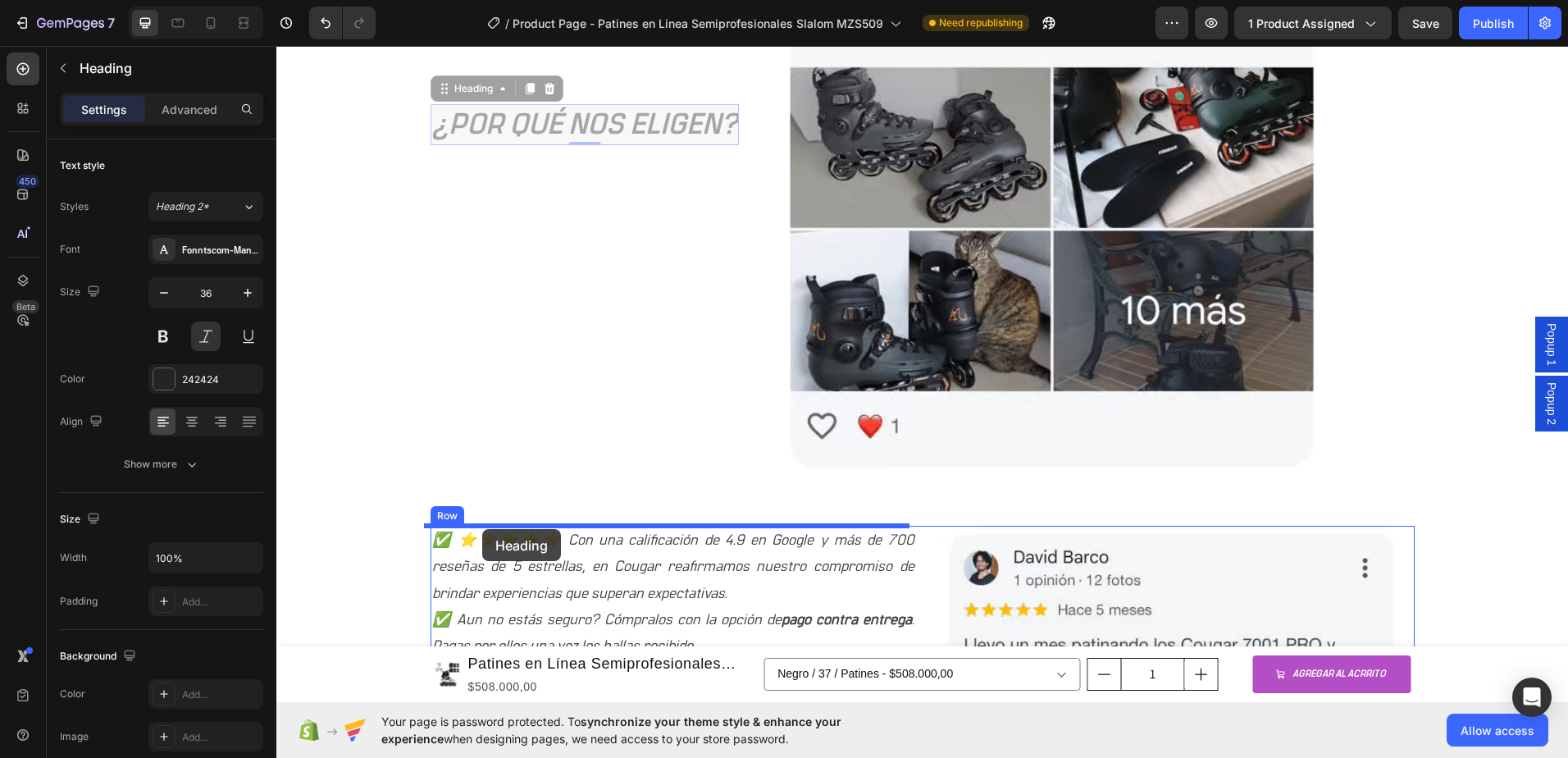
drag, startPoint x: 475, startPoint y: 71, endPoint x: 482, endPoint y: 529, distance: 458.1
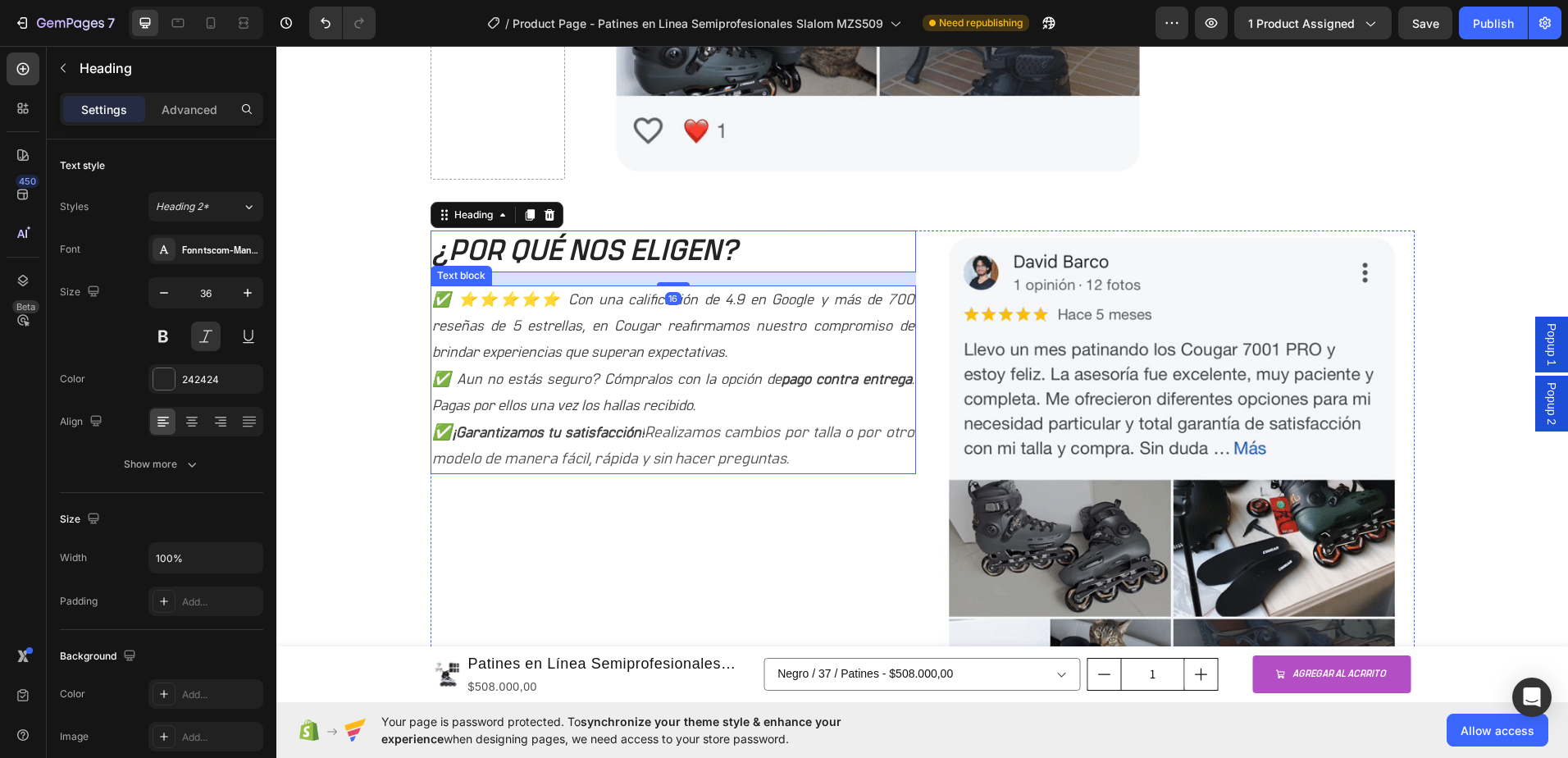
scroll to position [2137, 0]
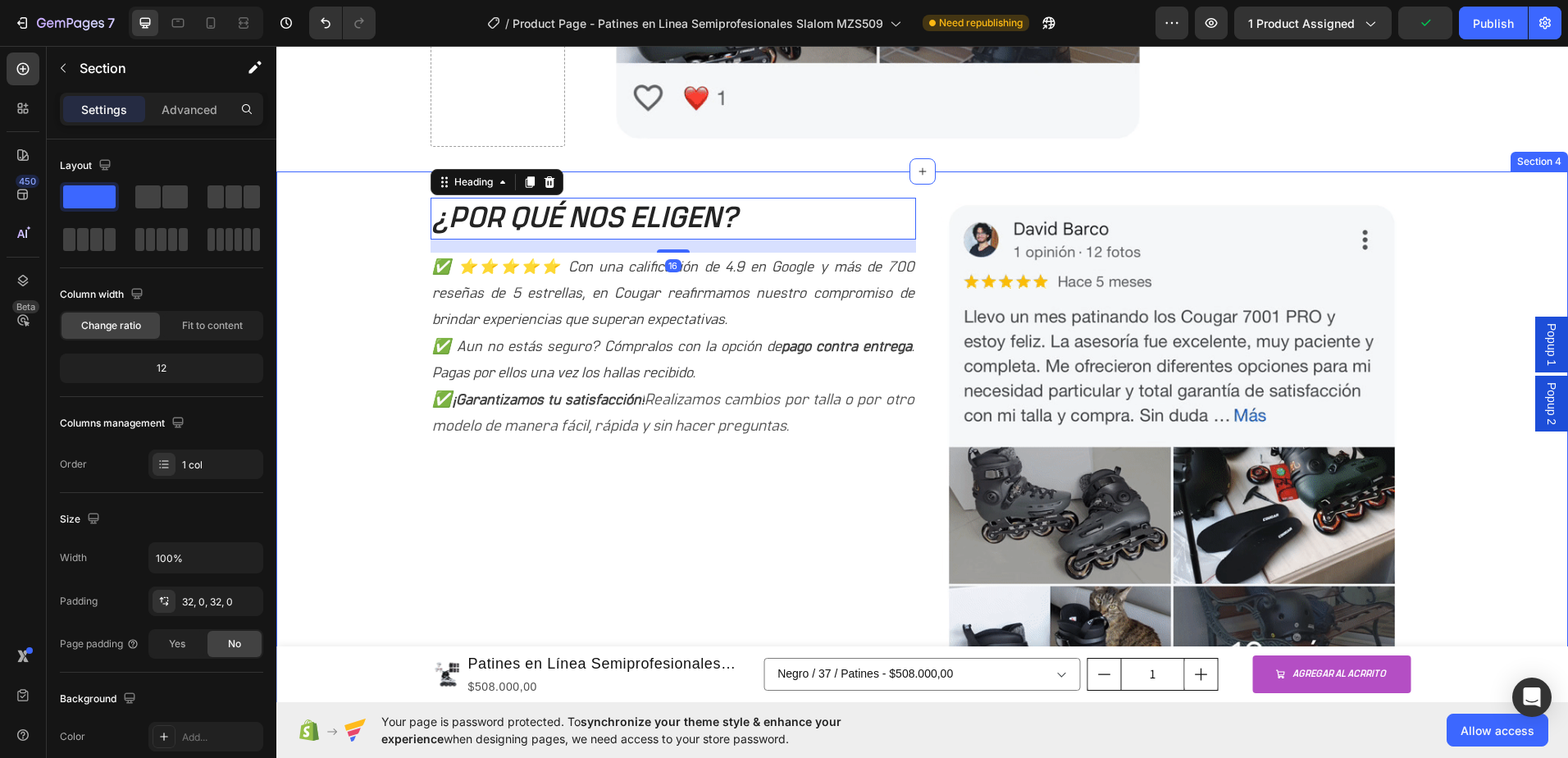
click at [375, 362] on div "¿POR QUÉ NOS ELIGEN? Heading 16 ✅ ⭐⭐⭐⭐⭐ Con una calificación de 4.9 en Google y…" at bounding box center [923, 496] width 1292 height 597
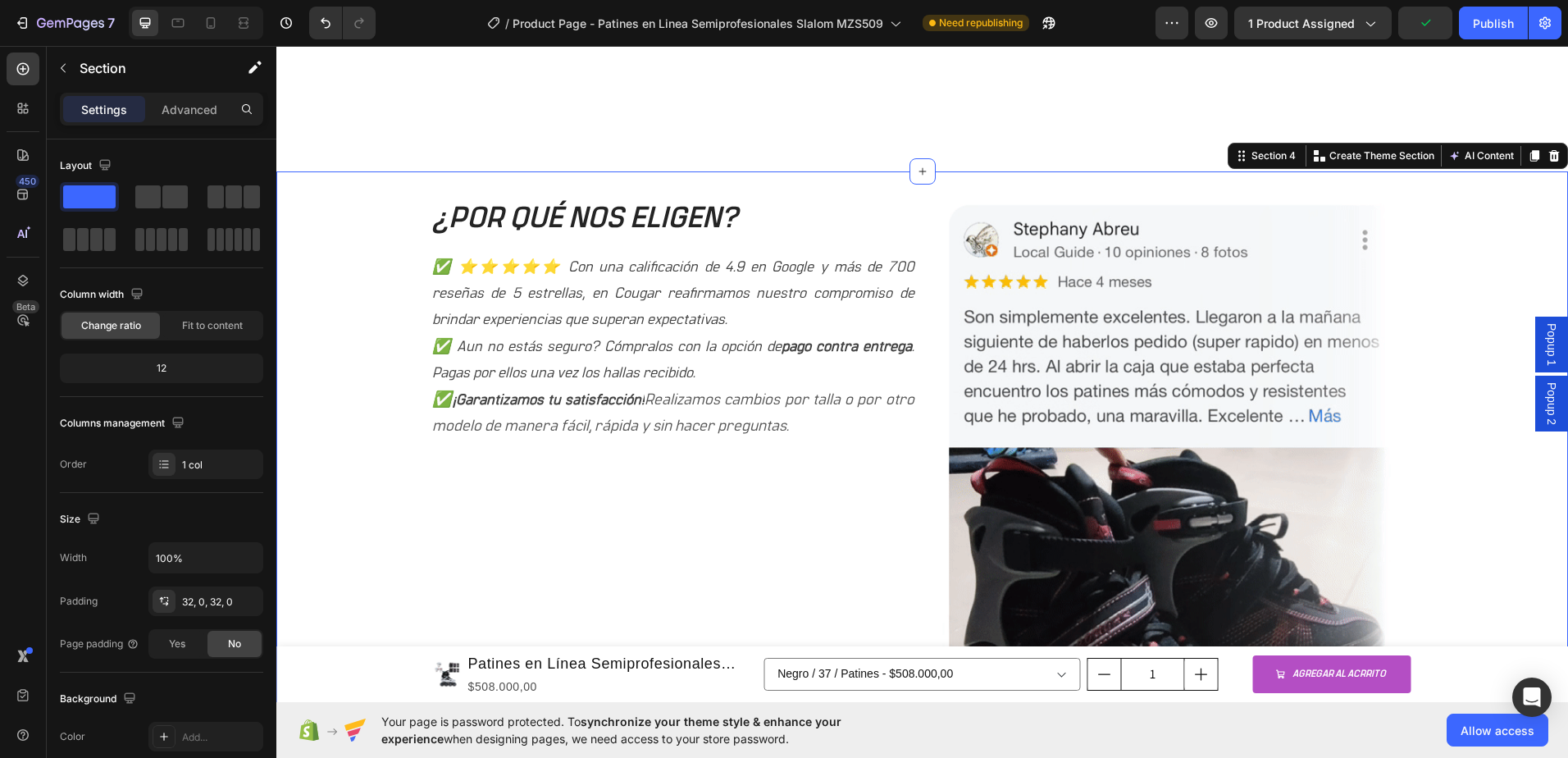
scroll to position [2301, 0]
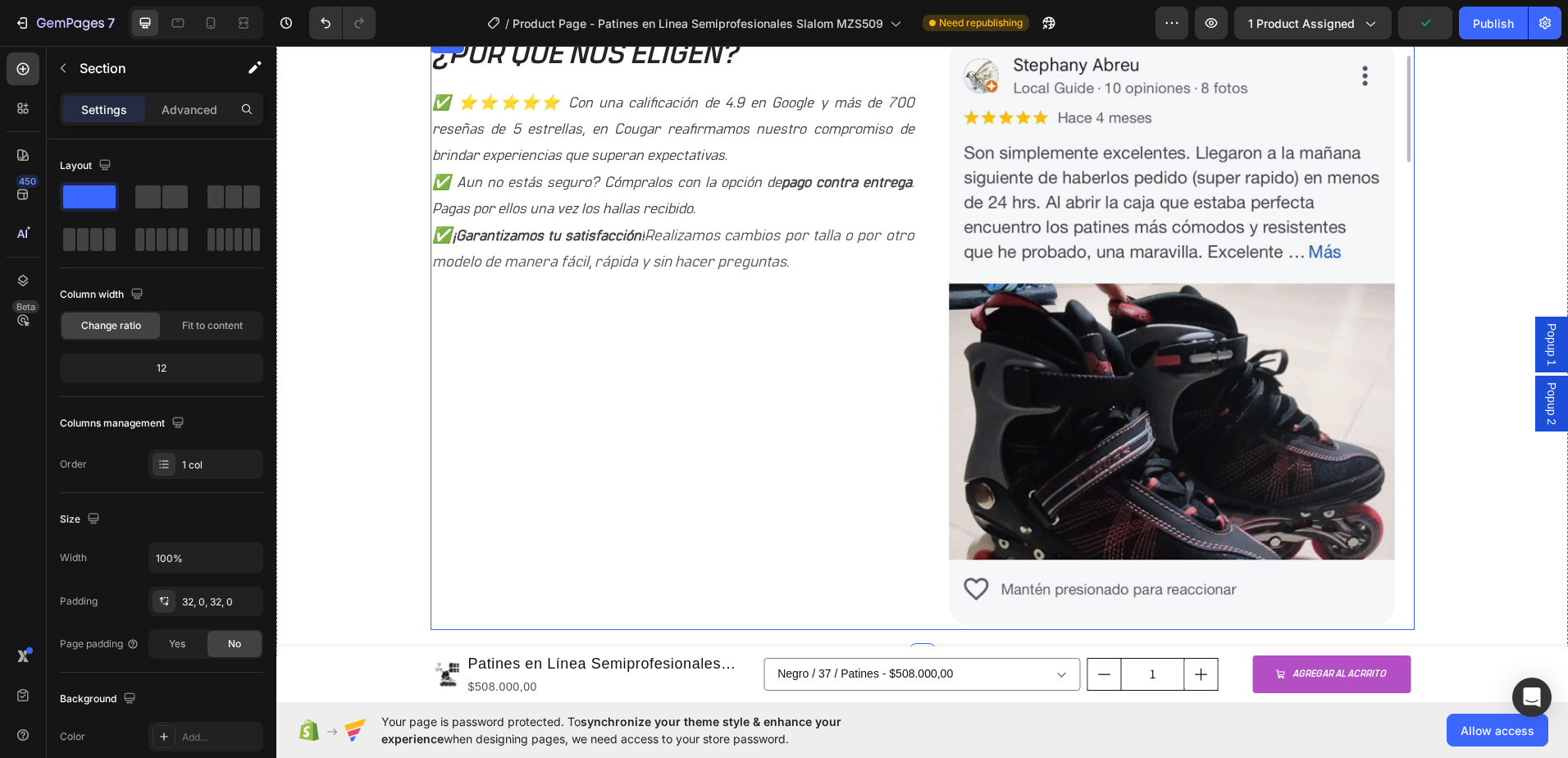
click at [540, 350] on div "¿POR QUÉ NOS ELIGEN? Heading ✅ ⭐⭐⭐⭐⭐ Con una calificación de 4.9 en Google y má…" at bounding box center [674, 332] width 486 height 597
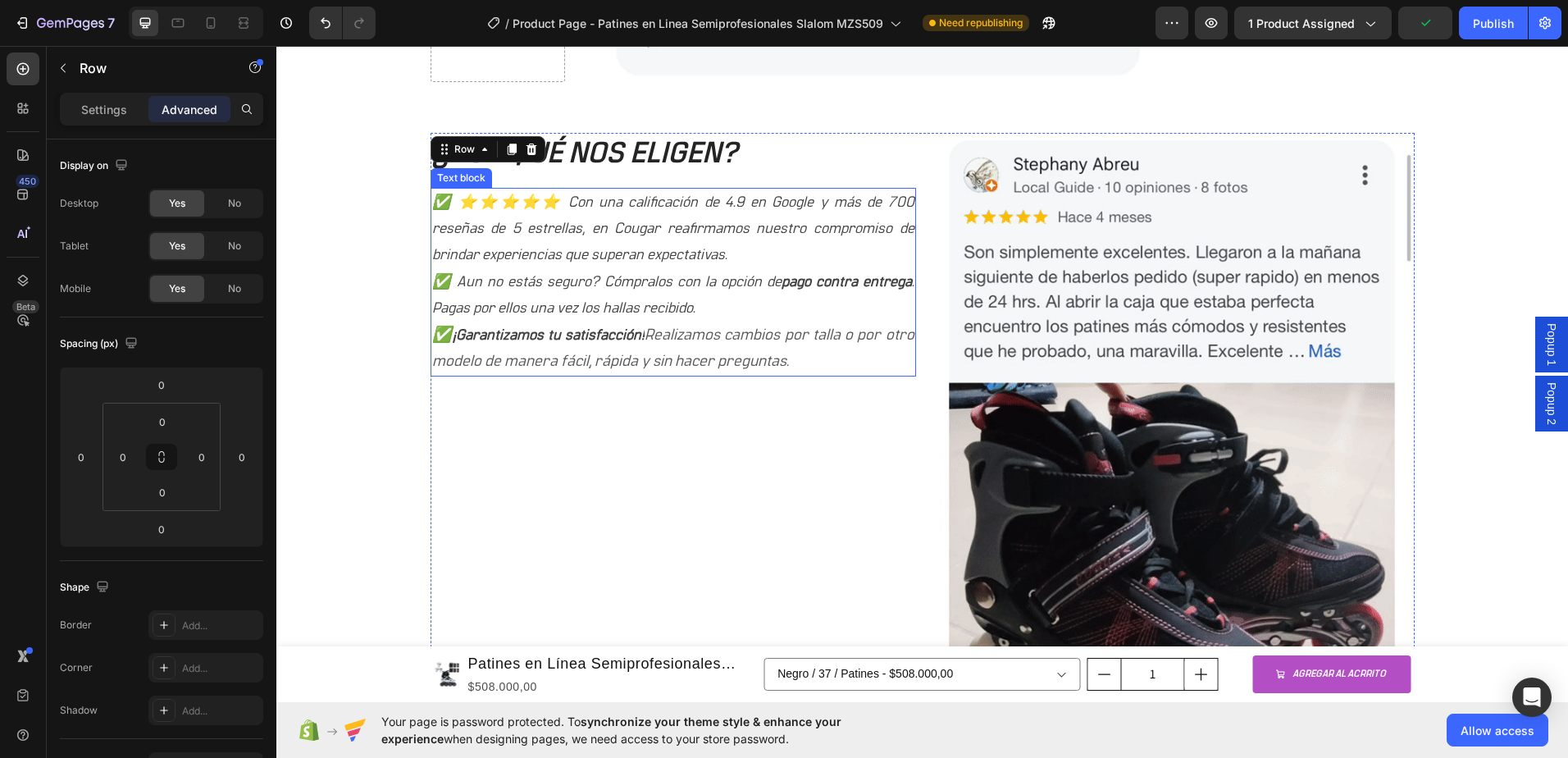
scroll to position [2137, 0]
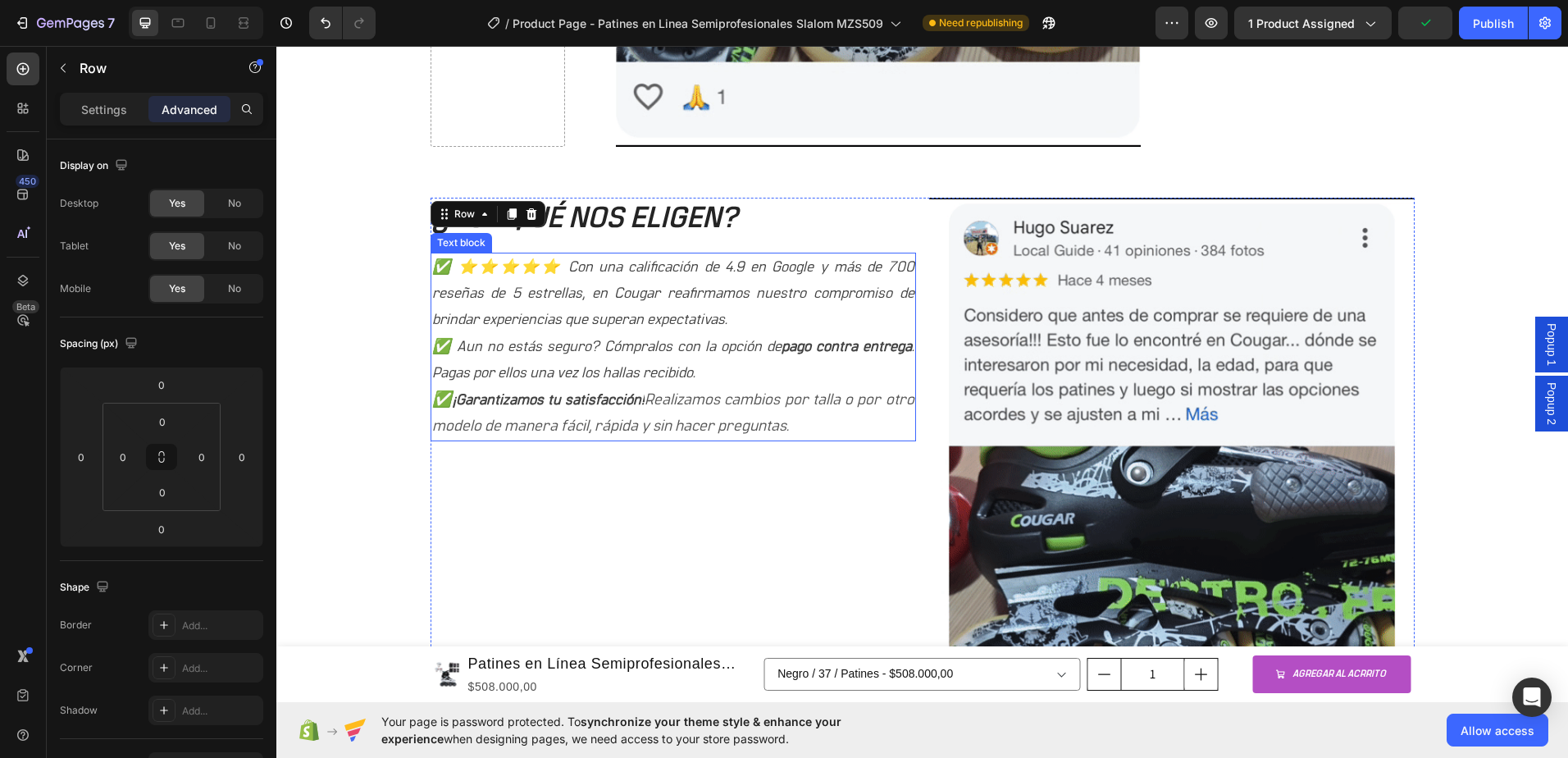
click at [576, 328] on p "✅ ⭐⭐⭐⭐⭐ Con una calificación de 4.9 en Google y más de 700 reseñas de 5 estrell…" at bounding box center [674, 293] width 482 height 80
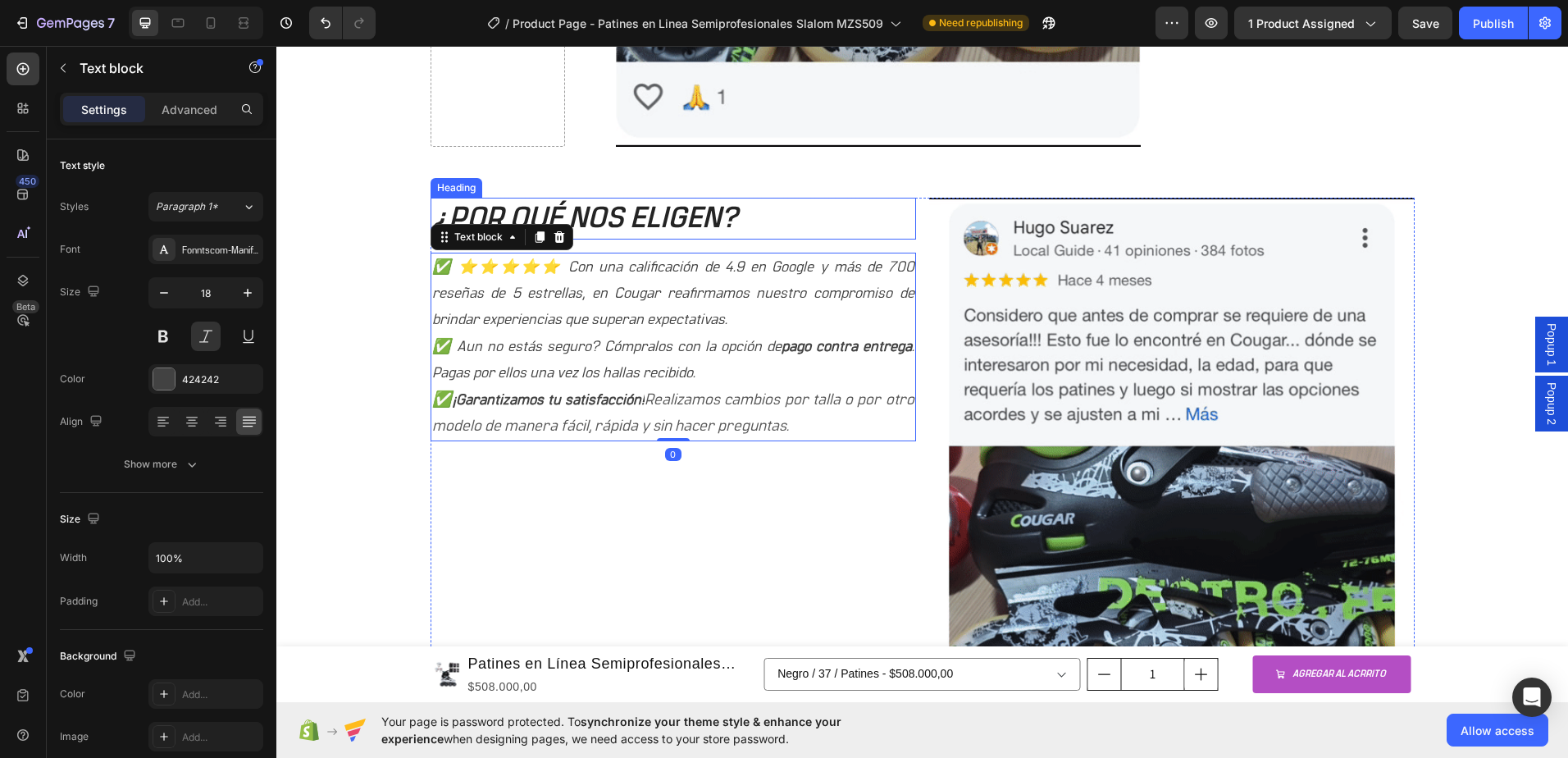
click at [646, 215] on h2 "¿POR QUÉ NOS ELIGEN?" at bounding box center [674, 219] width 486 height 42
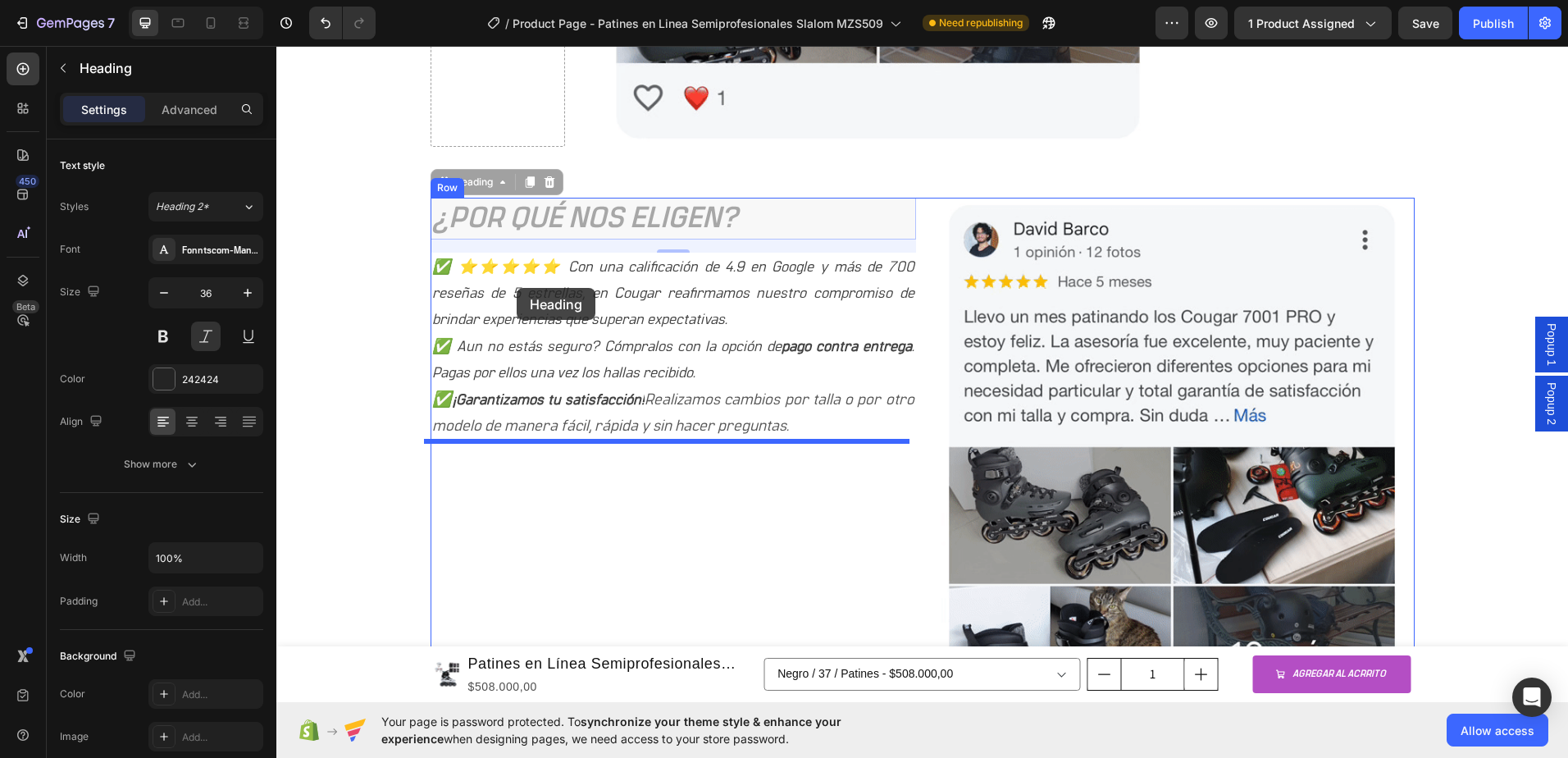
drag, startPoint x: 512, startPoint y: 220, endPoint x: 517, endPoint y: 291, distance: 71.2
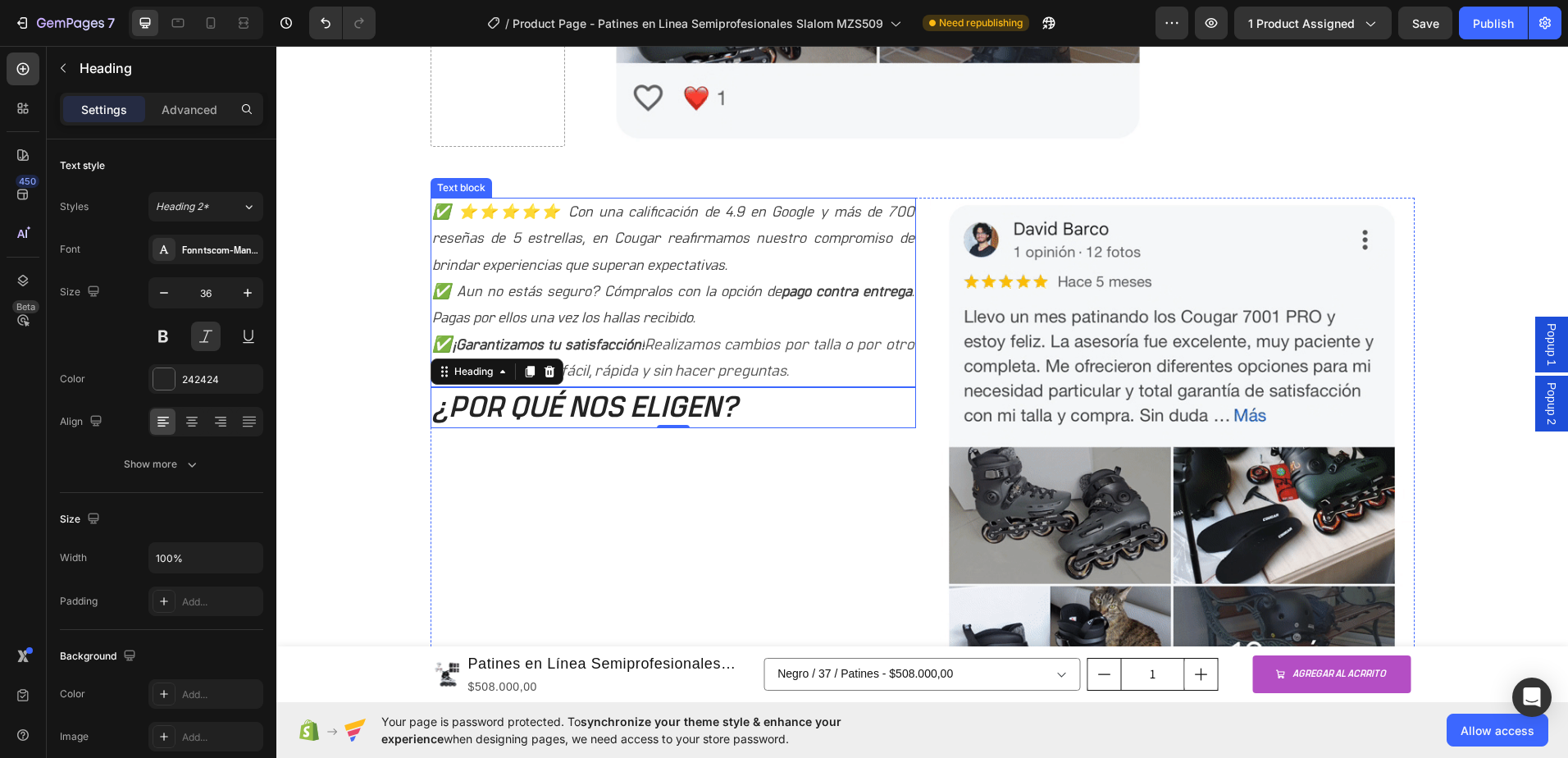
click at [595, 302] on p "✅ Aun no estás seguro? Cómpralos con la opción de pago contra entrega . Pagas p…" at bounding box center [674, 305] width 482 height 53
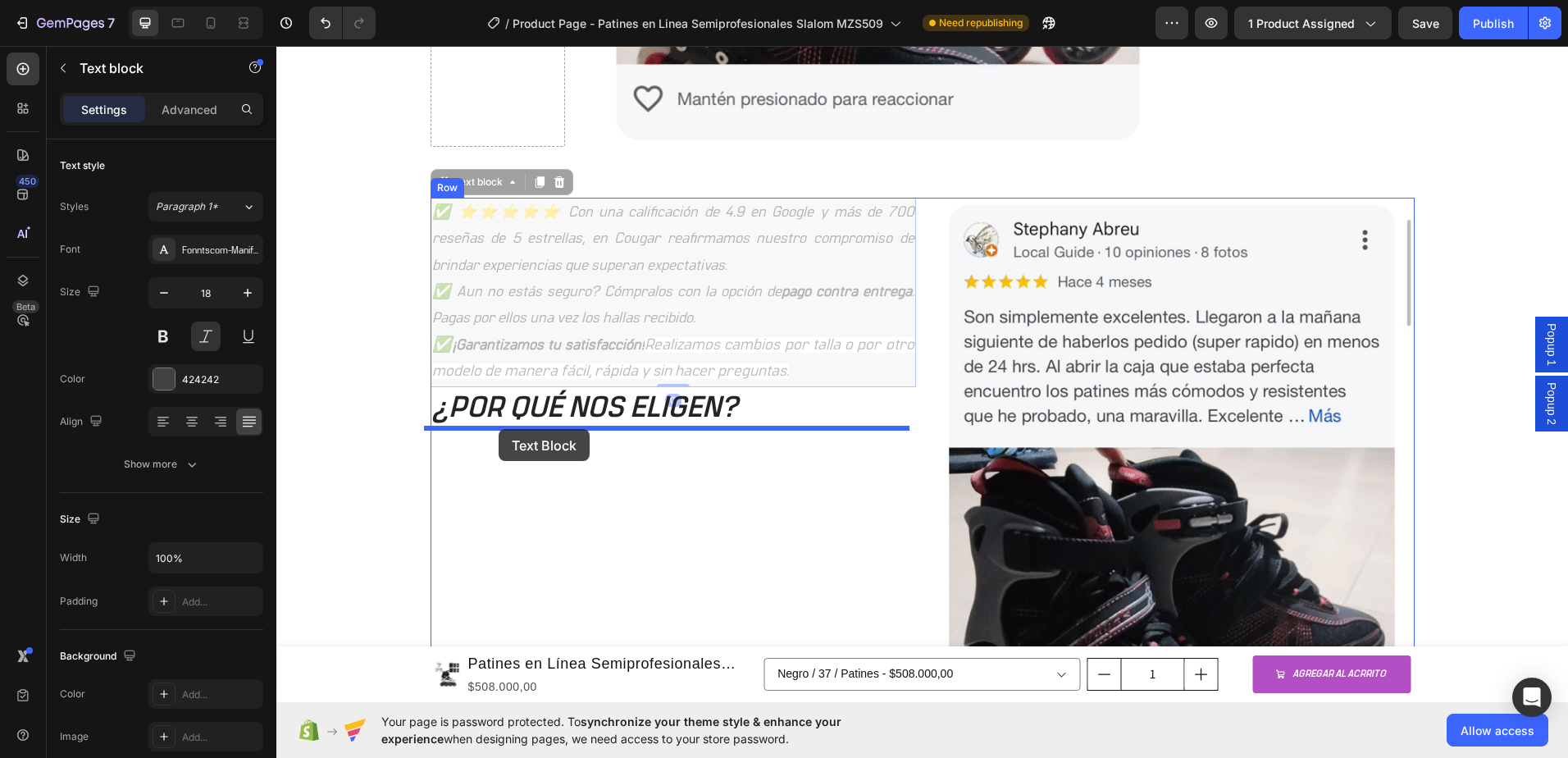
drag, startPoint x: 477, startPoint y: 188, endPoint x: 499, endPoint y: 431, distance: 244.0
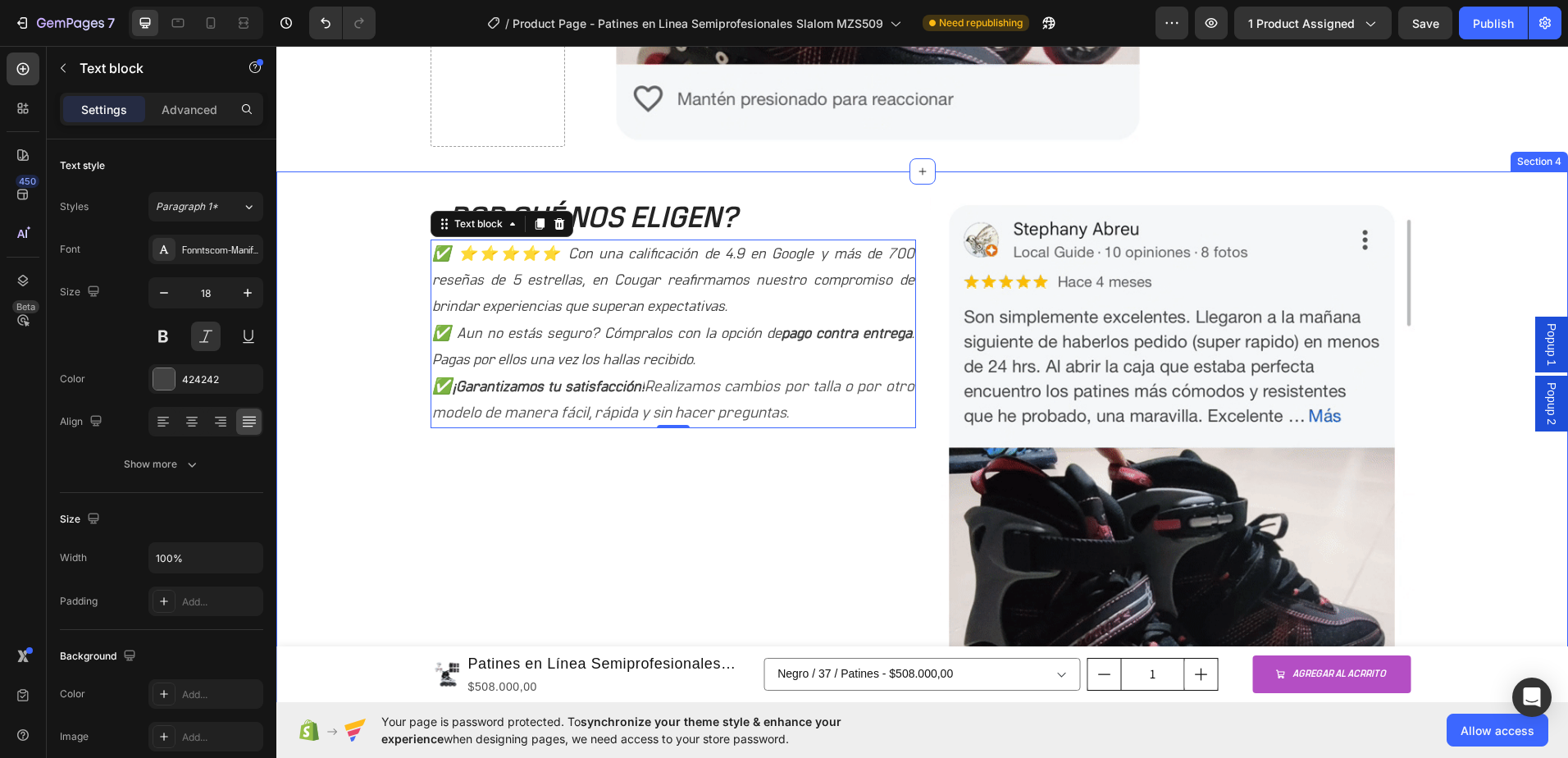
click at [355, 348] on div "¿POR QUÉ NOS ELIGEN? Heading ✅ ⭐⭐⭐⭐⭐ Con una calificación de 4.9 en Google y má…" at bounding box center [923, 496] width 1292 height 597
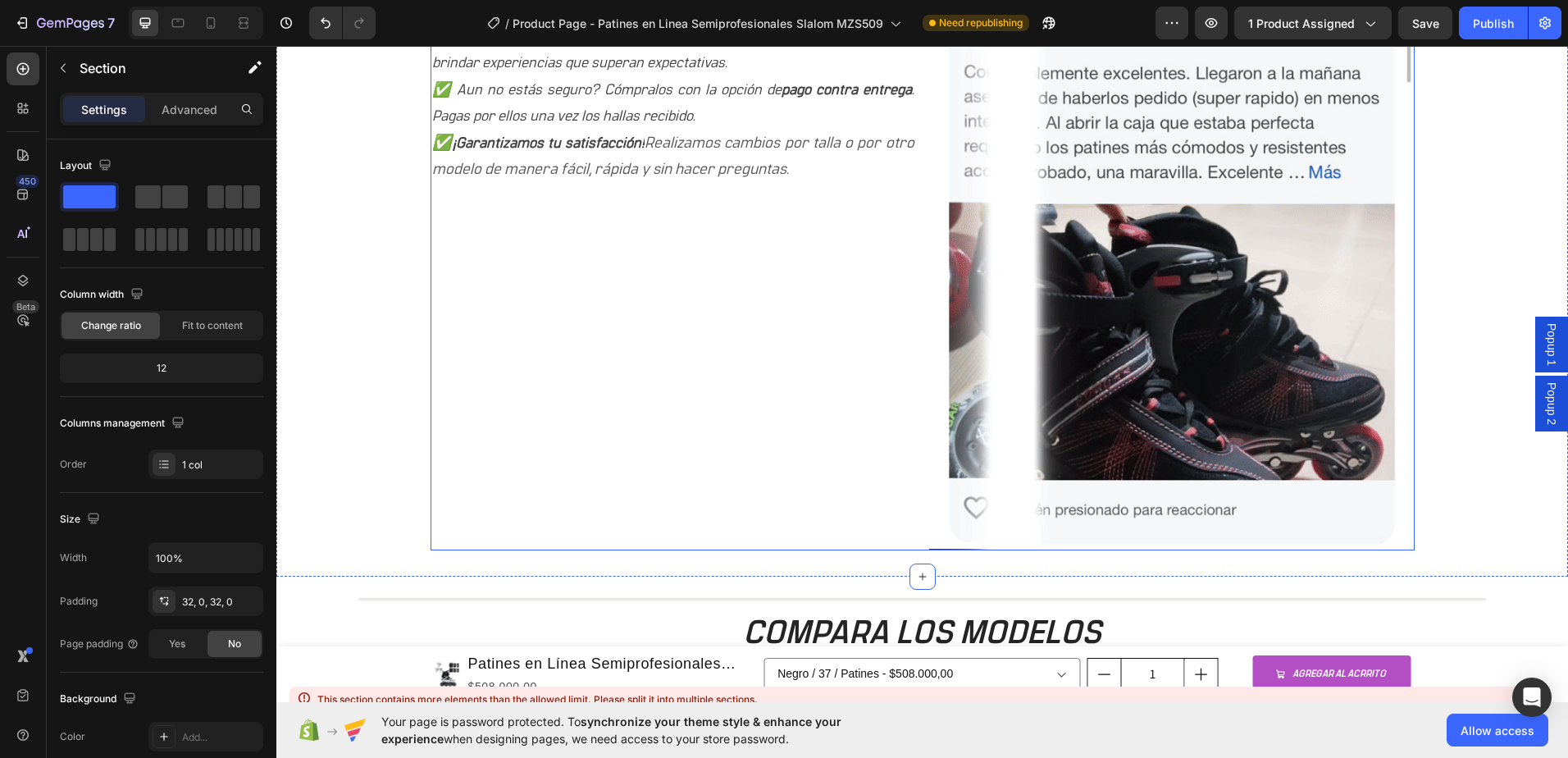
scroll to position [2220, 0]
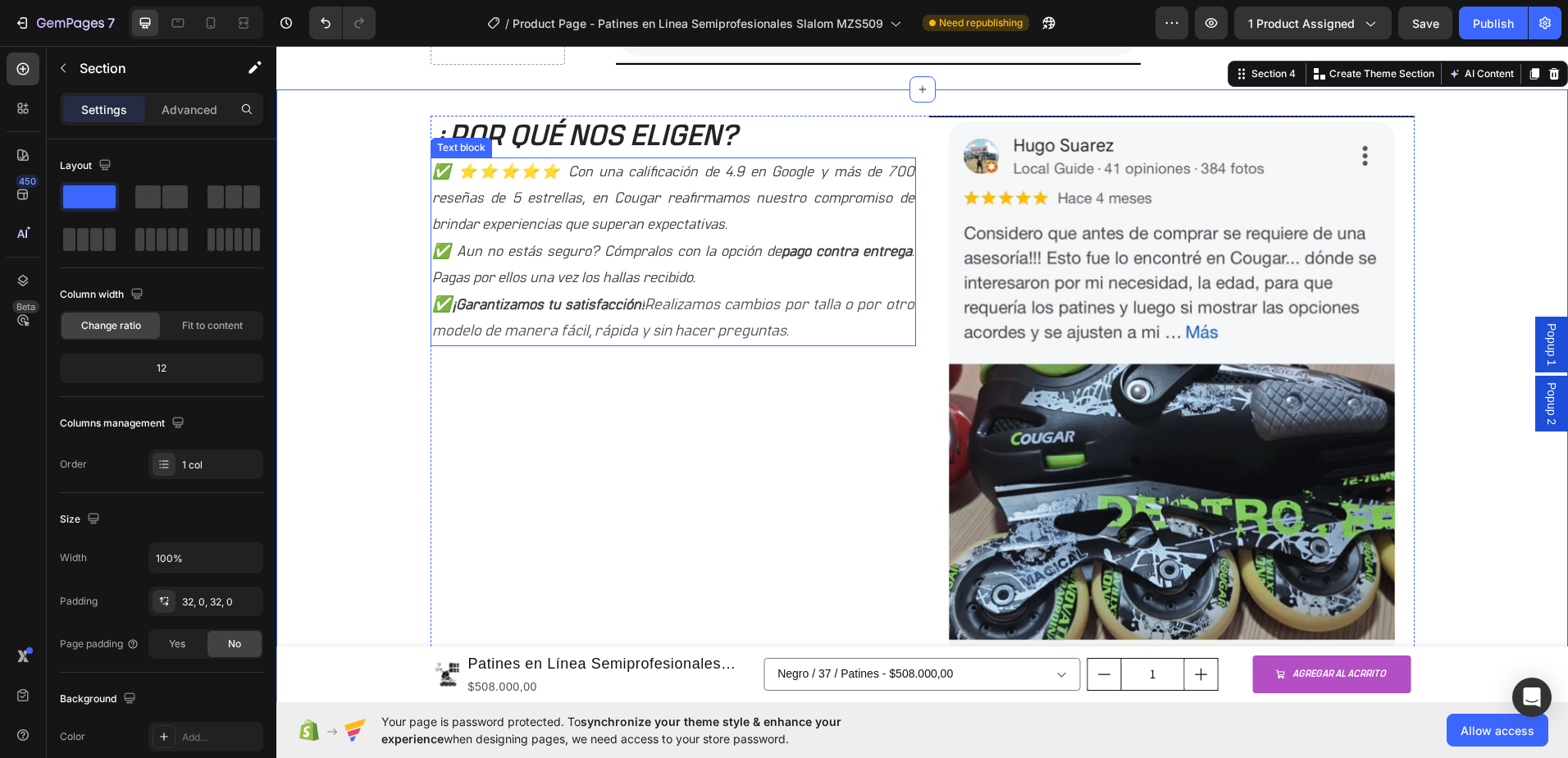
click at [580, 262] on p "✅ Aun no estás seguro? Cómpralos con la opción de pago contra entrega . Pagas p…" at bounding box center [674, 265] width 482 height 53
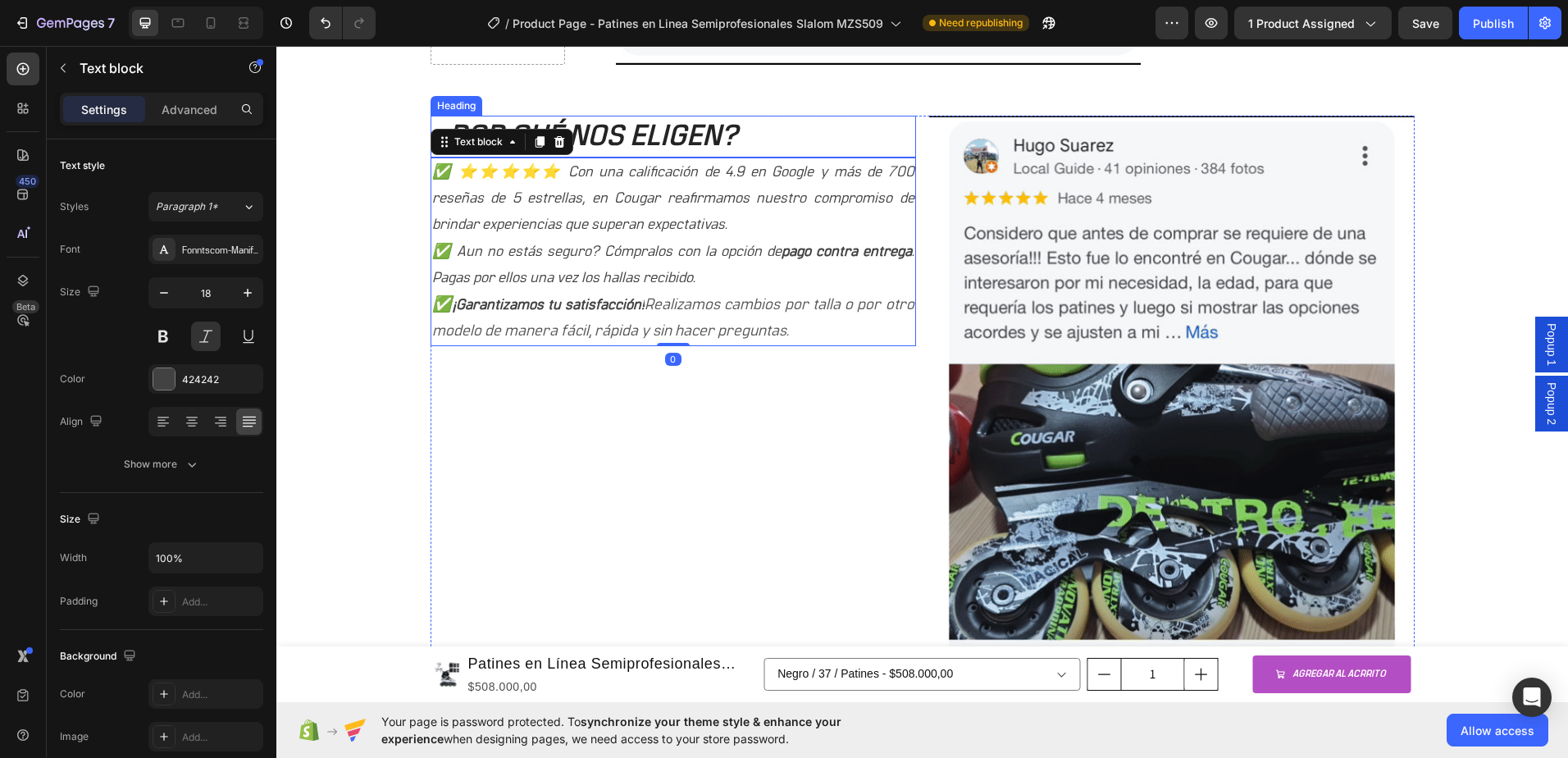
click at [609, 144] on p "¿POR QUÉ NOS ELIGEN?" at bounding box center [674, 137] width 482 height 38
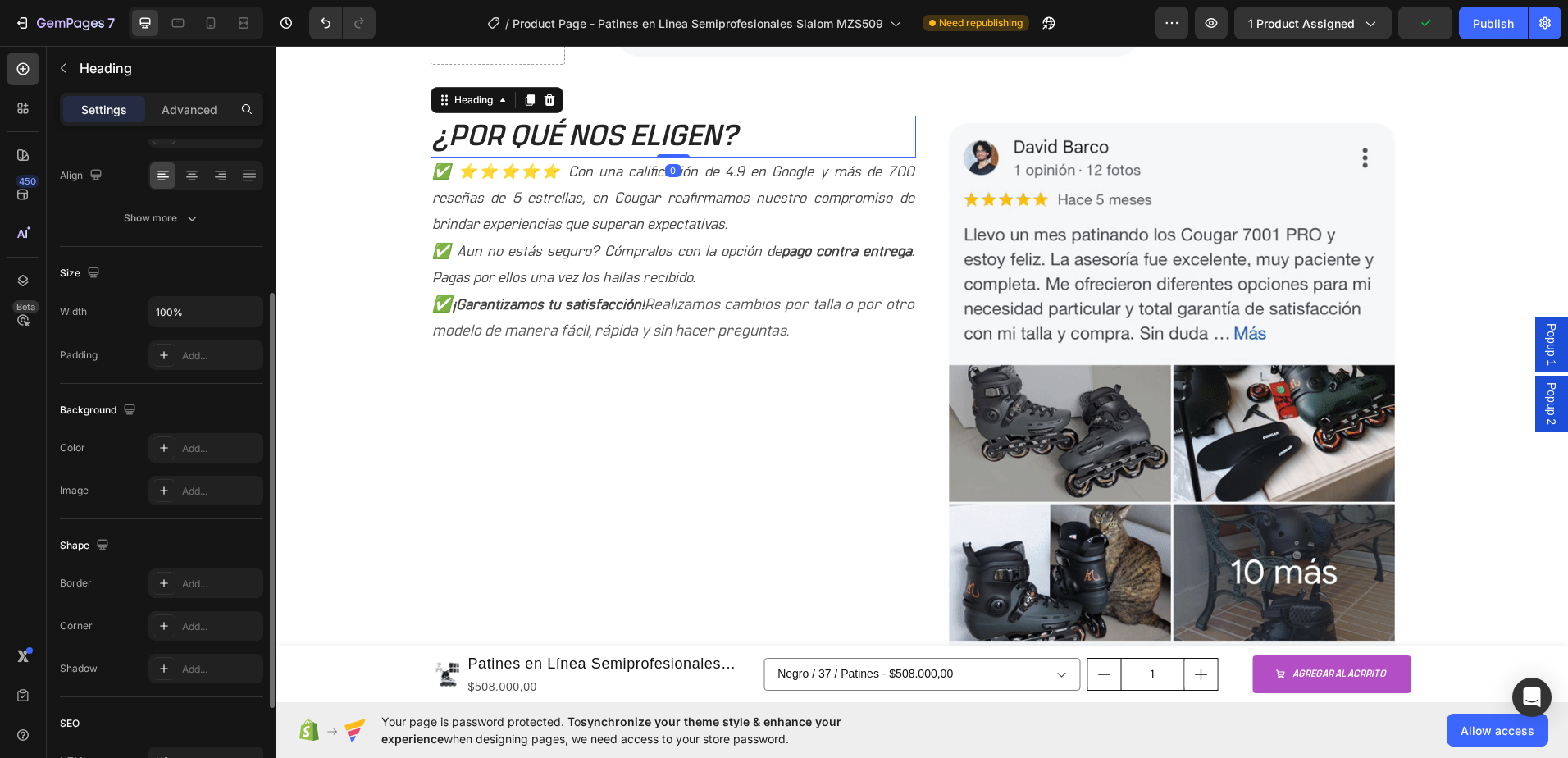
scroll to position [0, 0]
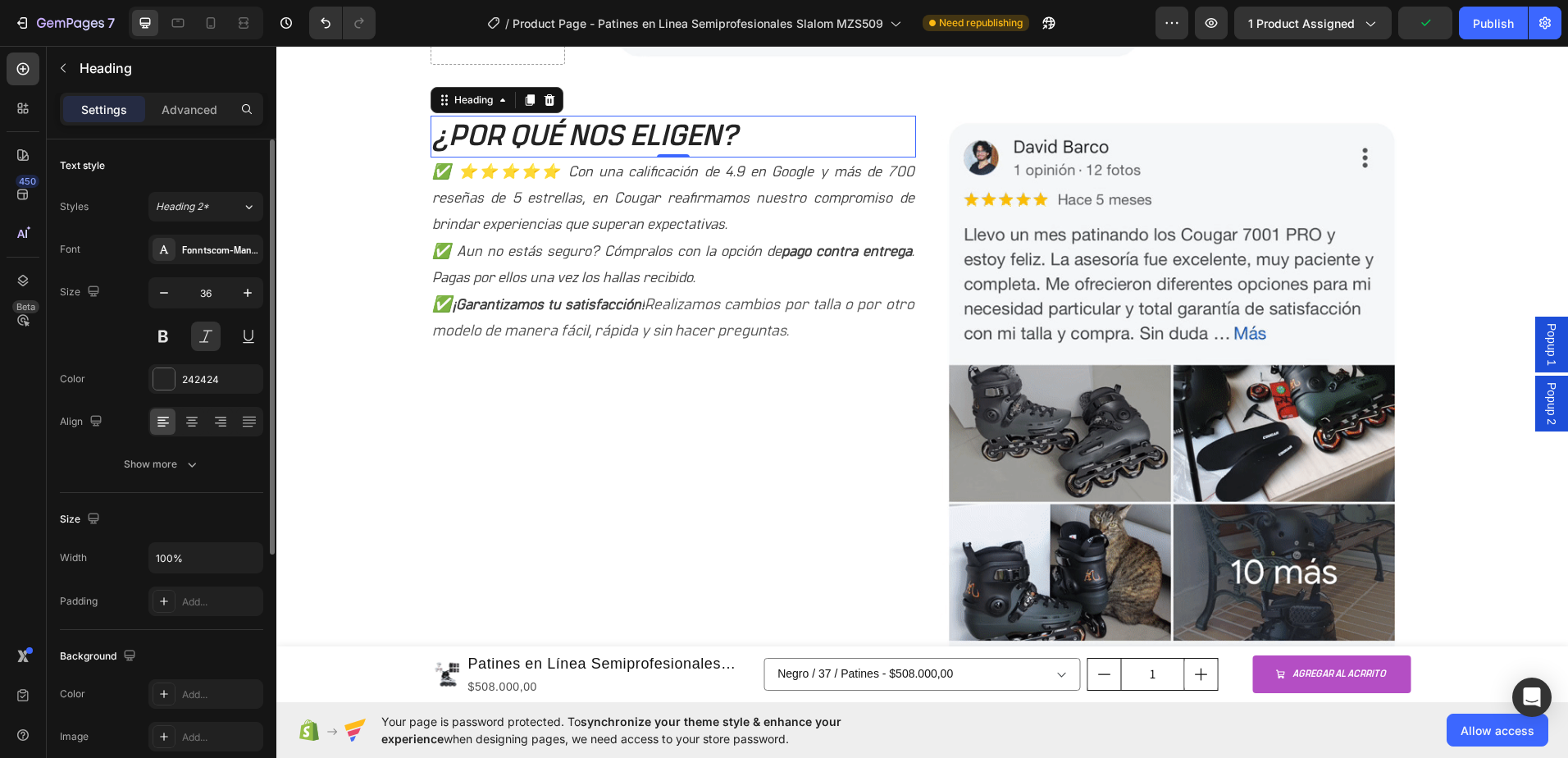
click at [183, 123] on div "Settings Advanced" at bounding box center [161, 109] width 203 height 33
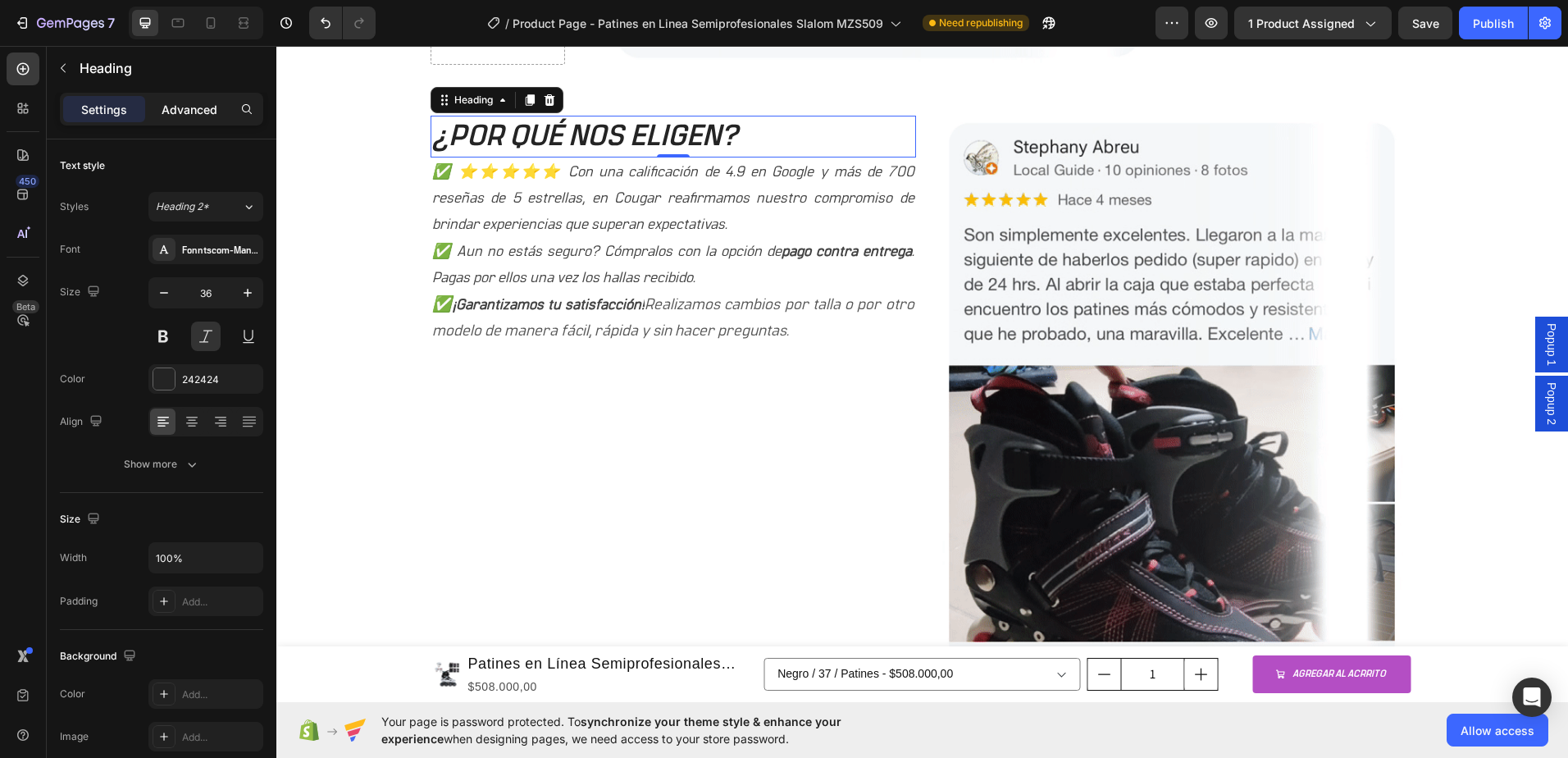
click at [184, 113] on p "Advanced" at bounding box center [189, 109] width 56 height 17
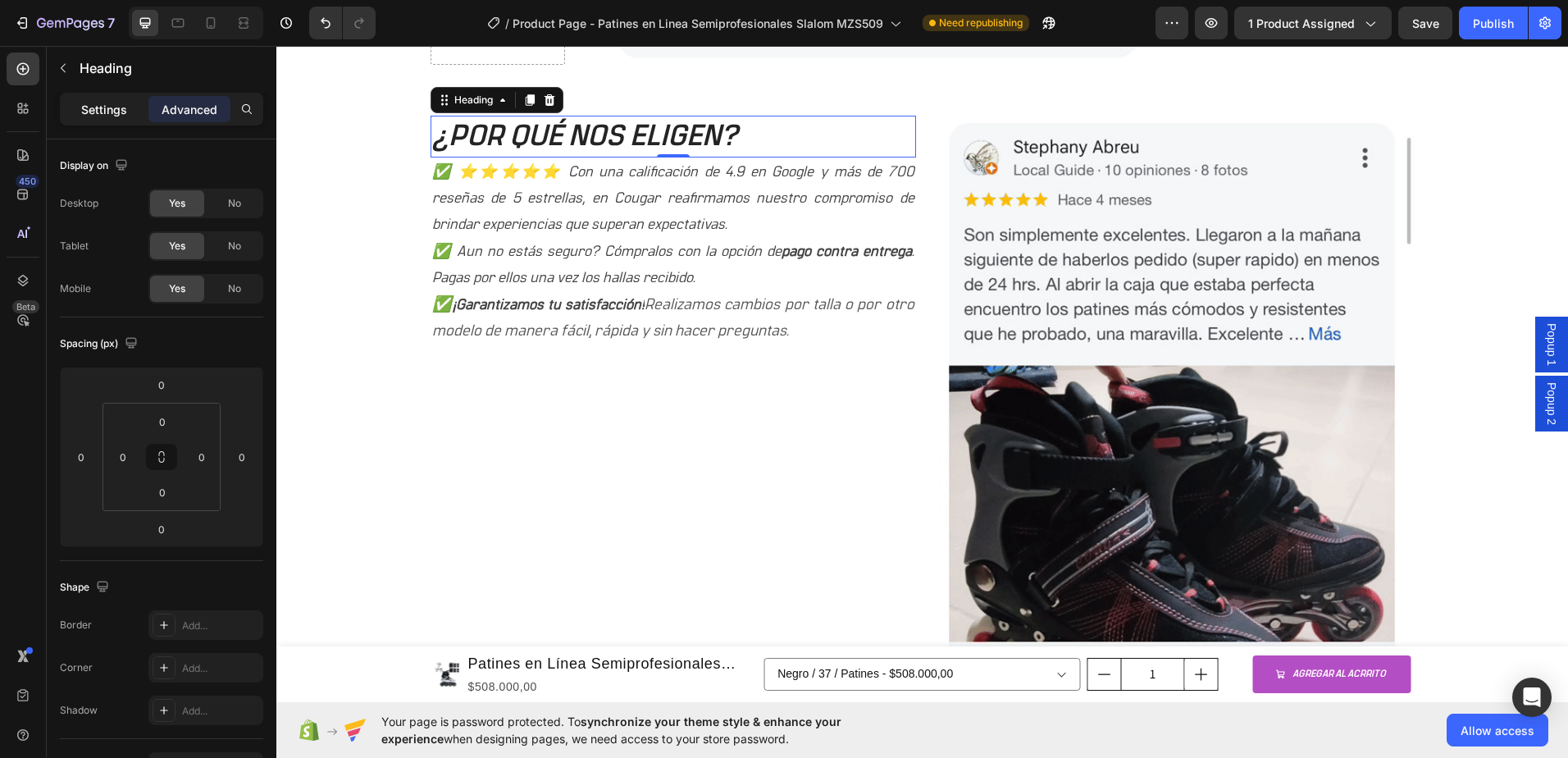
click at [113, 114] on p "Settings" at bounding box center [104, 109] width 46 height 17
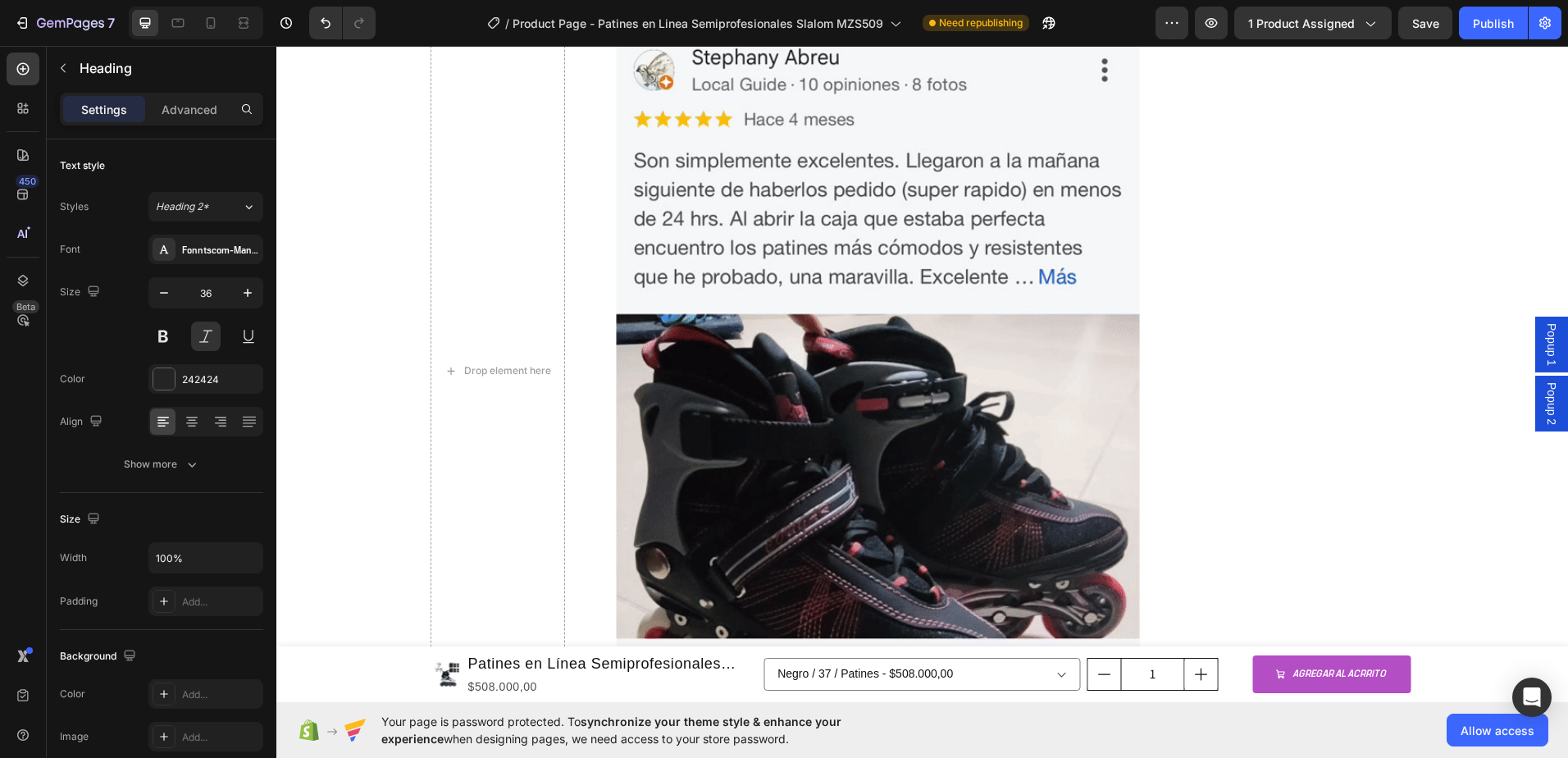
scroll to position [1317, 0]
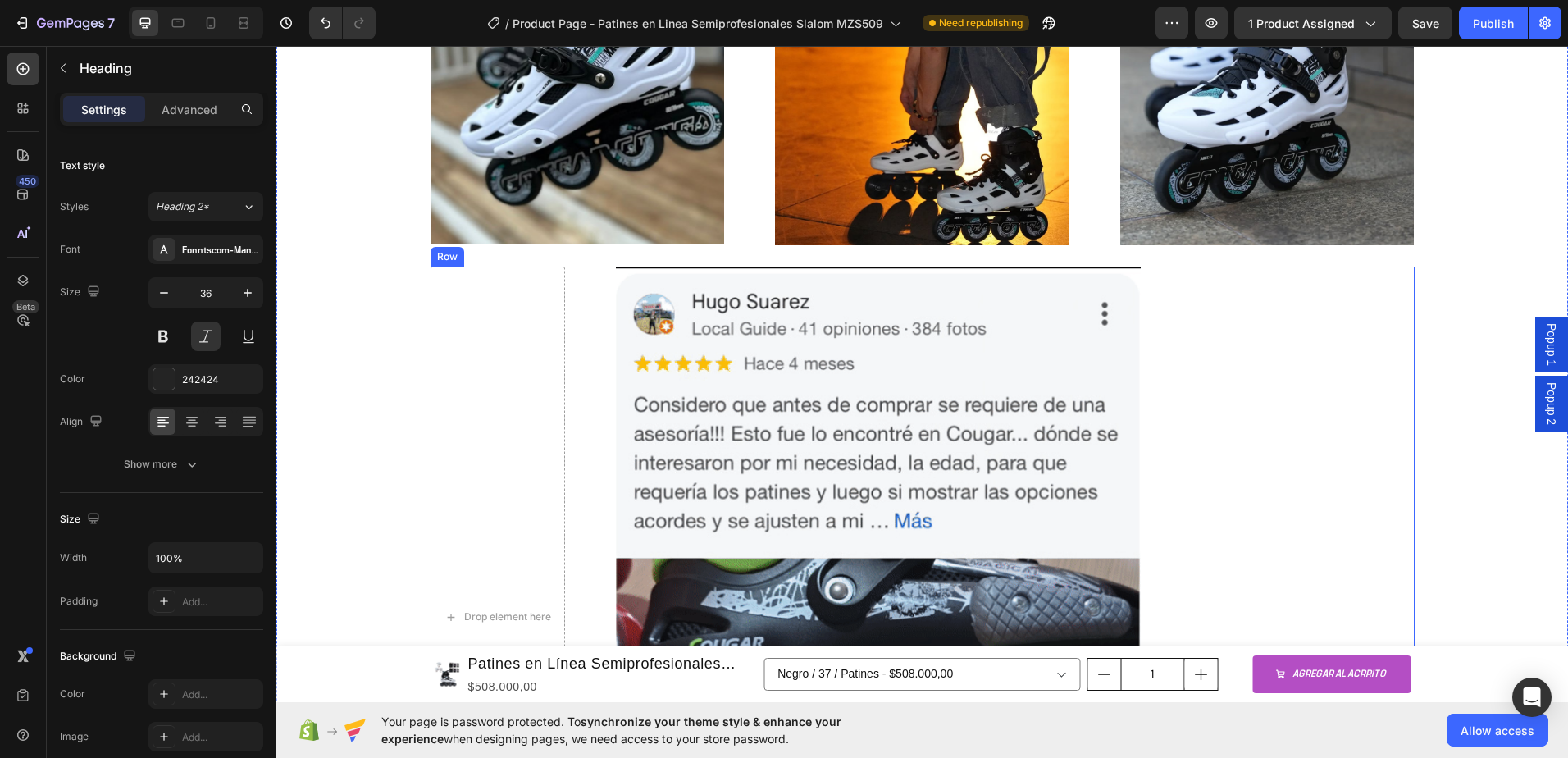
click at [1227, 359] on div "Drop element here Image Row" at bounding box center [923, 616] width 984 height 699
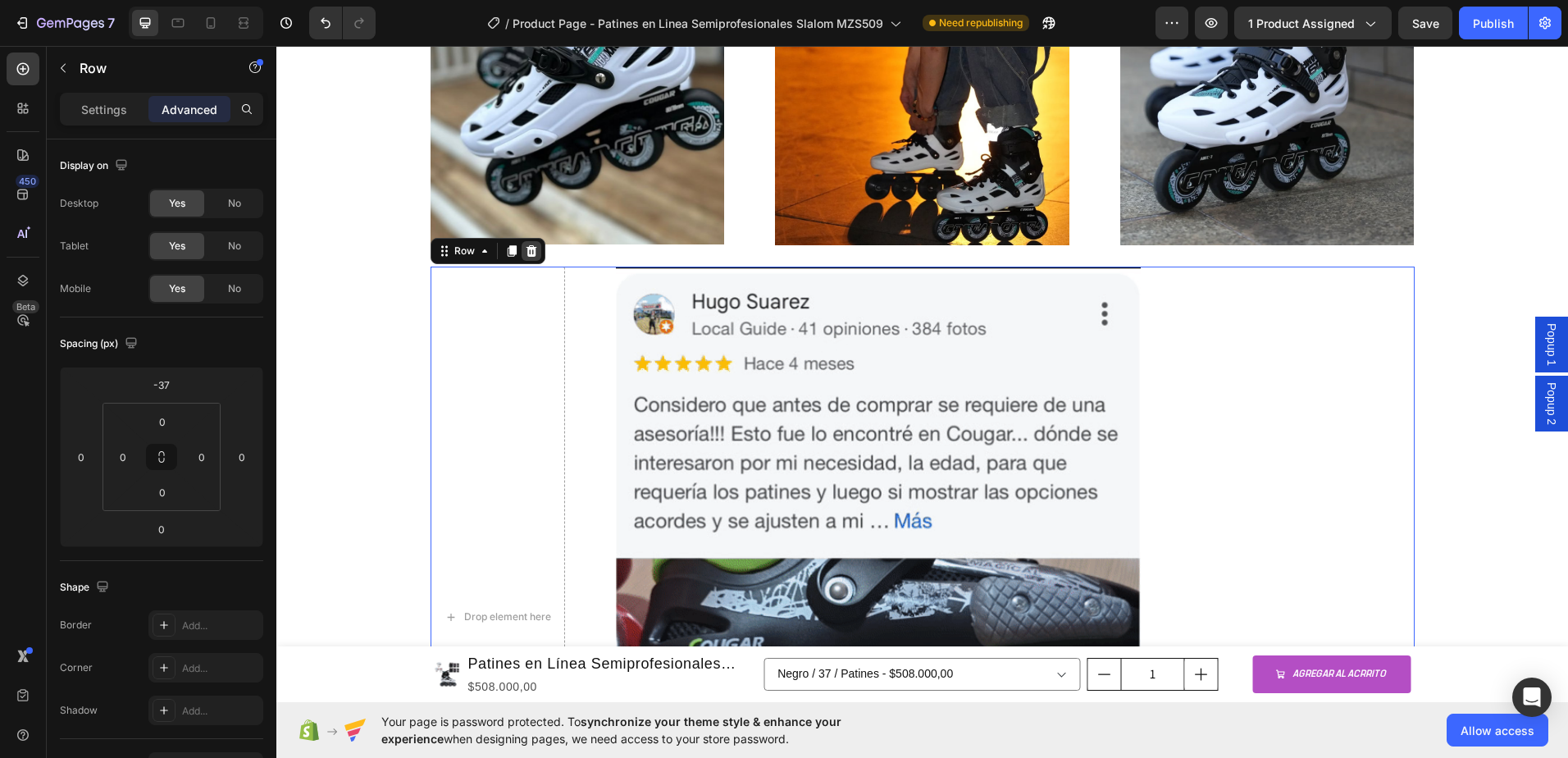
click at [529, 256] on icon at bounding box center [532, 251] width 13 height 13
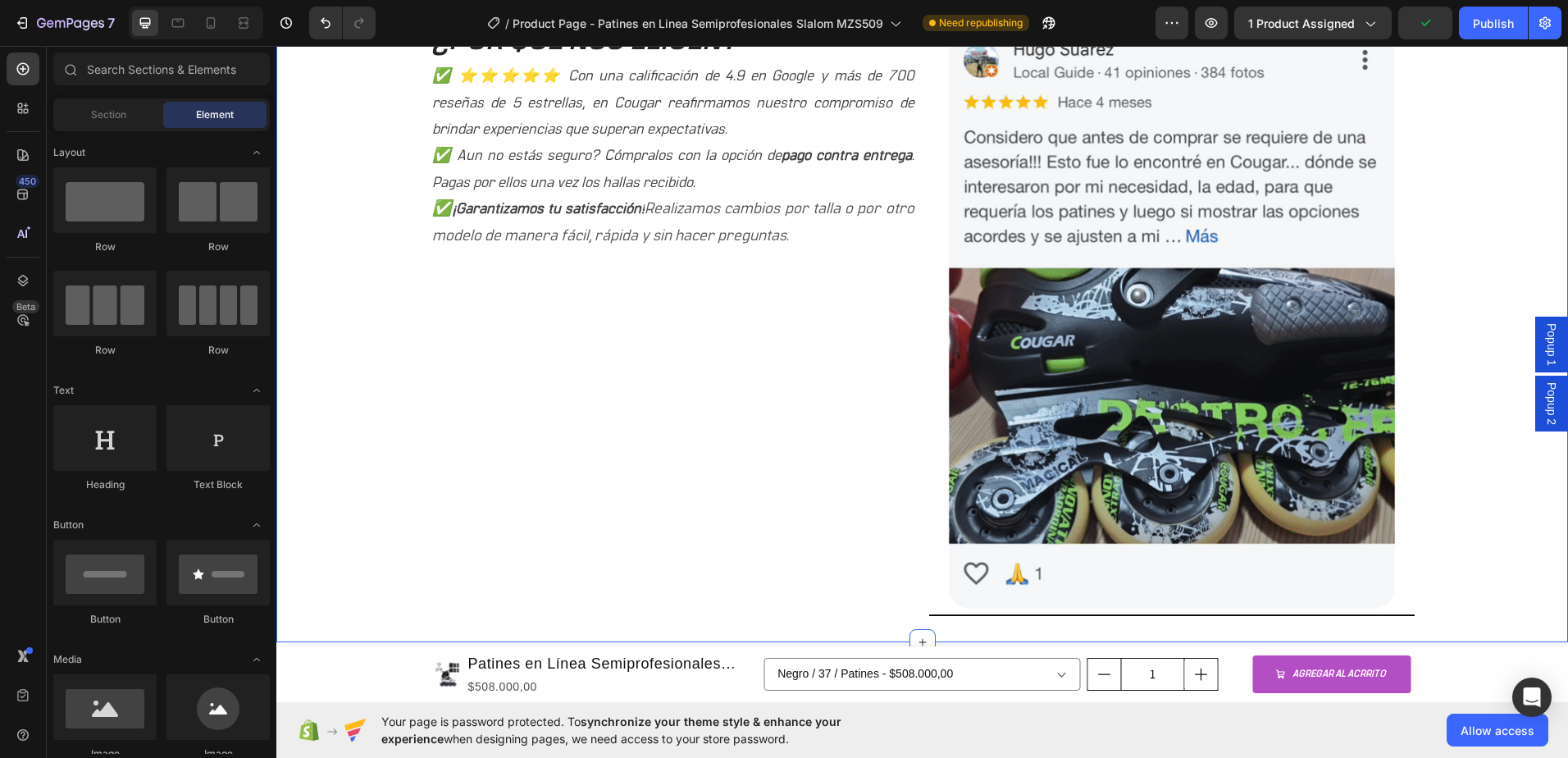
scroll to position [1564, 0]
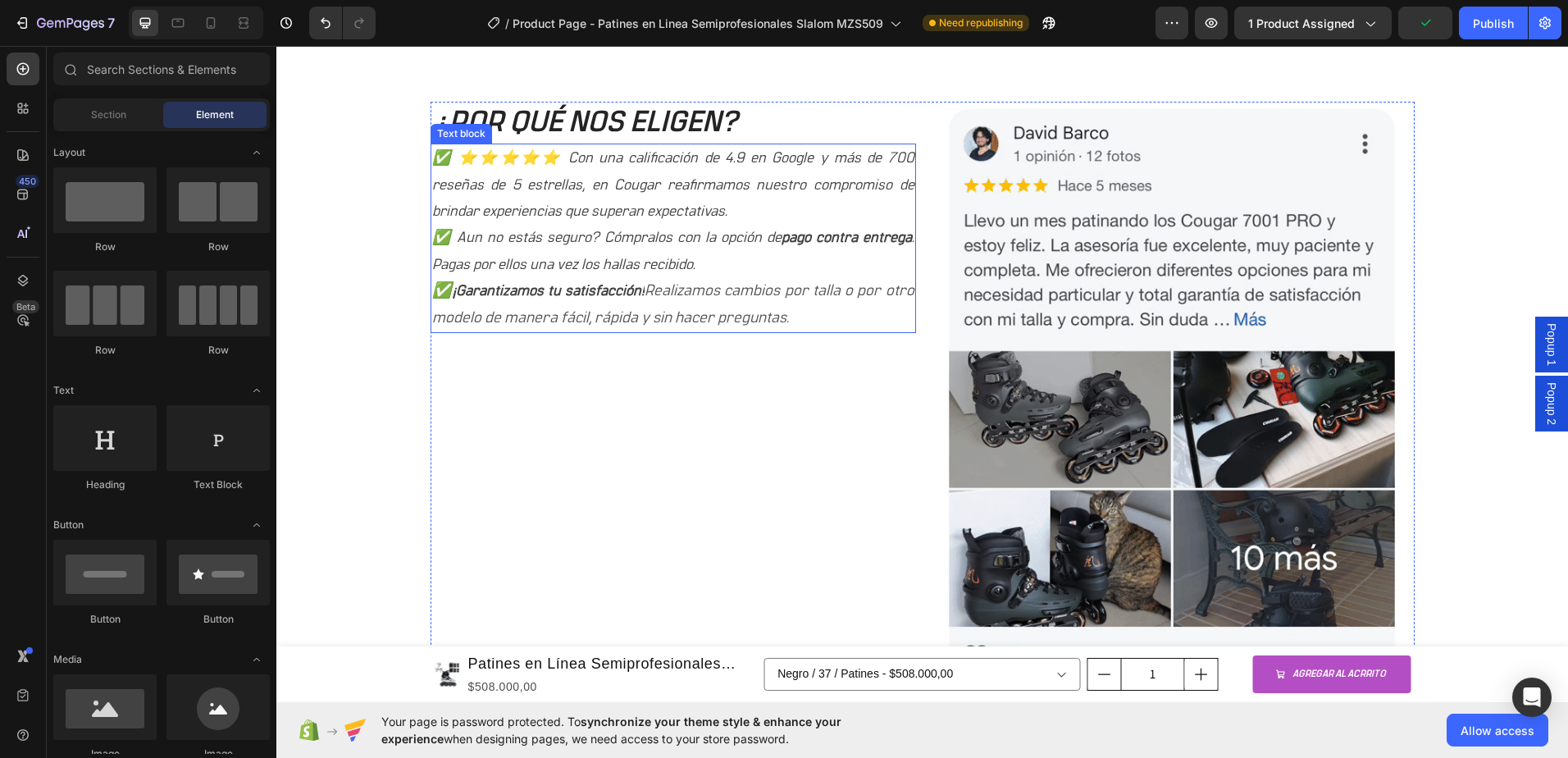
click at [806, 310] on p "✅ ¡Garantizamos tu satisfacción! Realizamos cambios por talla o por otro modelo…" at bounding box center [674, 304] width 482 height 53
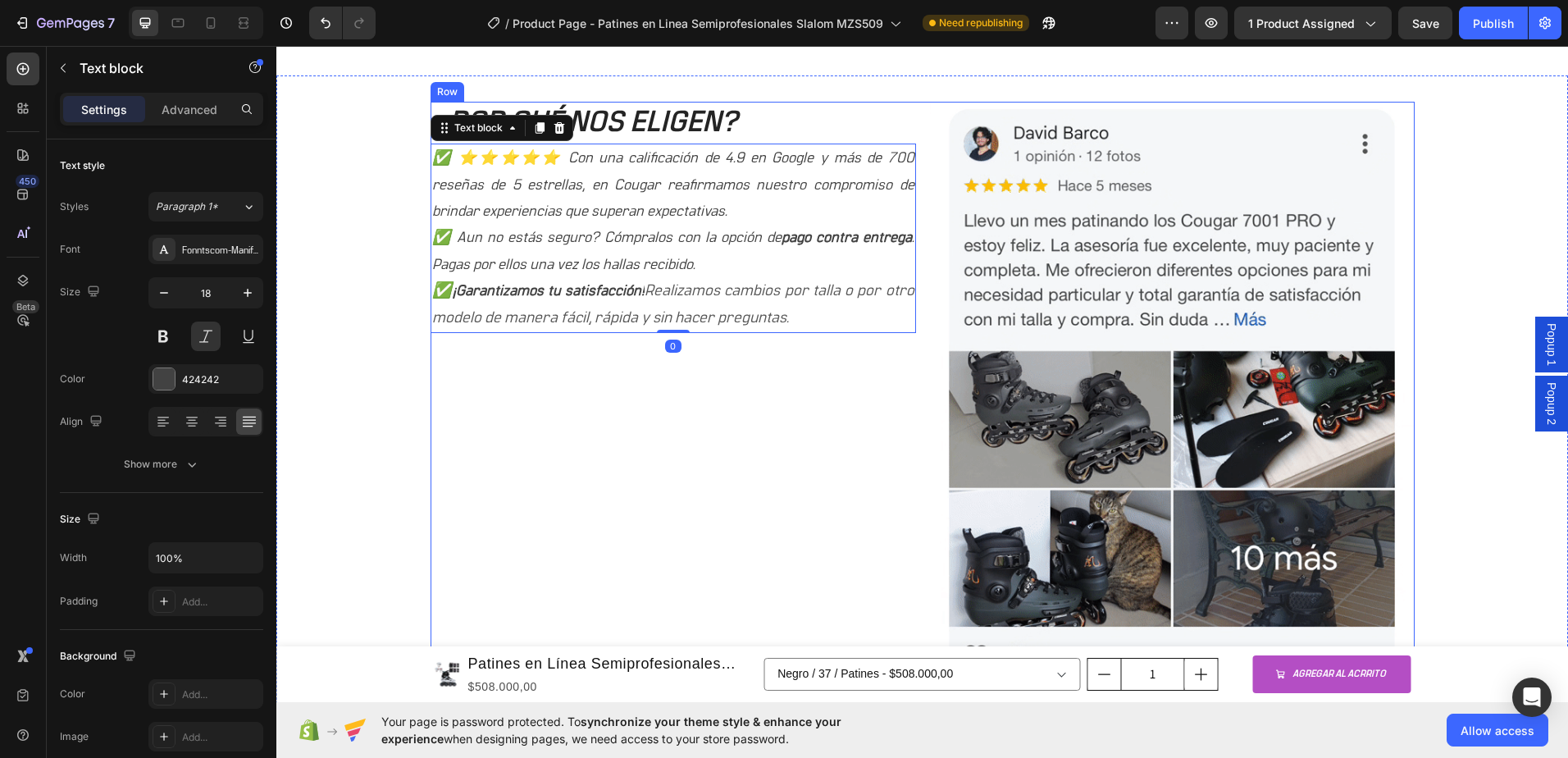
click at [504, 371] on div "¿POR QUÉ NOS ELIGEN? Heading ✅ ⭐⭐⭐⭐⭐ Con una calificación de 4.9 en Google y má…" at bounding box center [674, 400] width 486 height 597
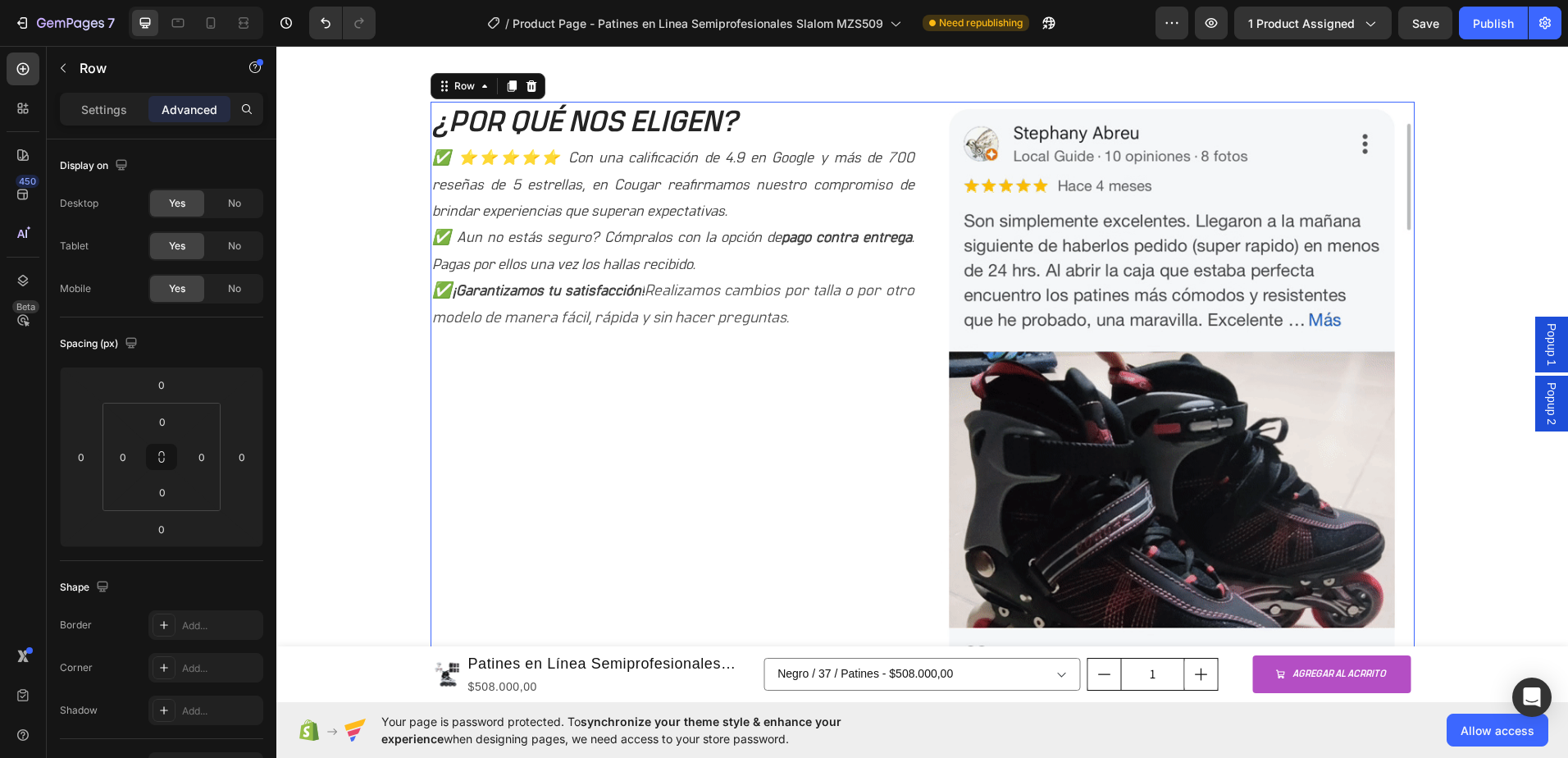
click at [521, 238] on p "✅ Aun no estás seguro? Cómpralos con la opción de pago contra entrega . Pagas p…" at bounding box center [674, 251] width 482 height 53
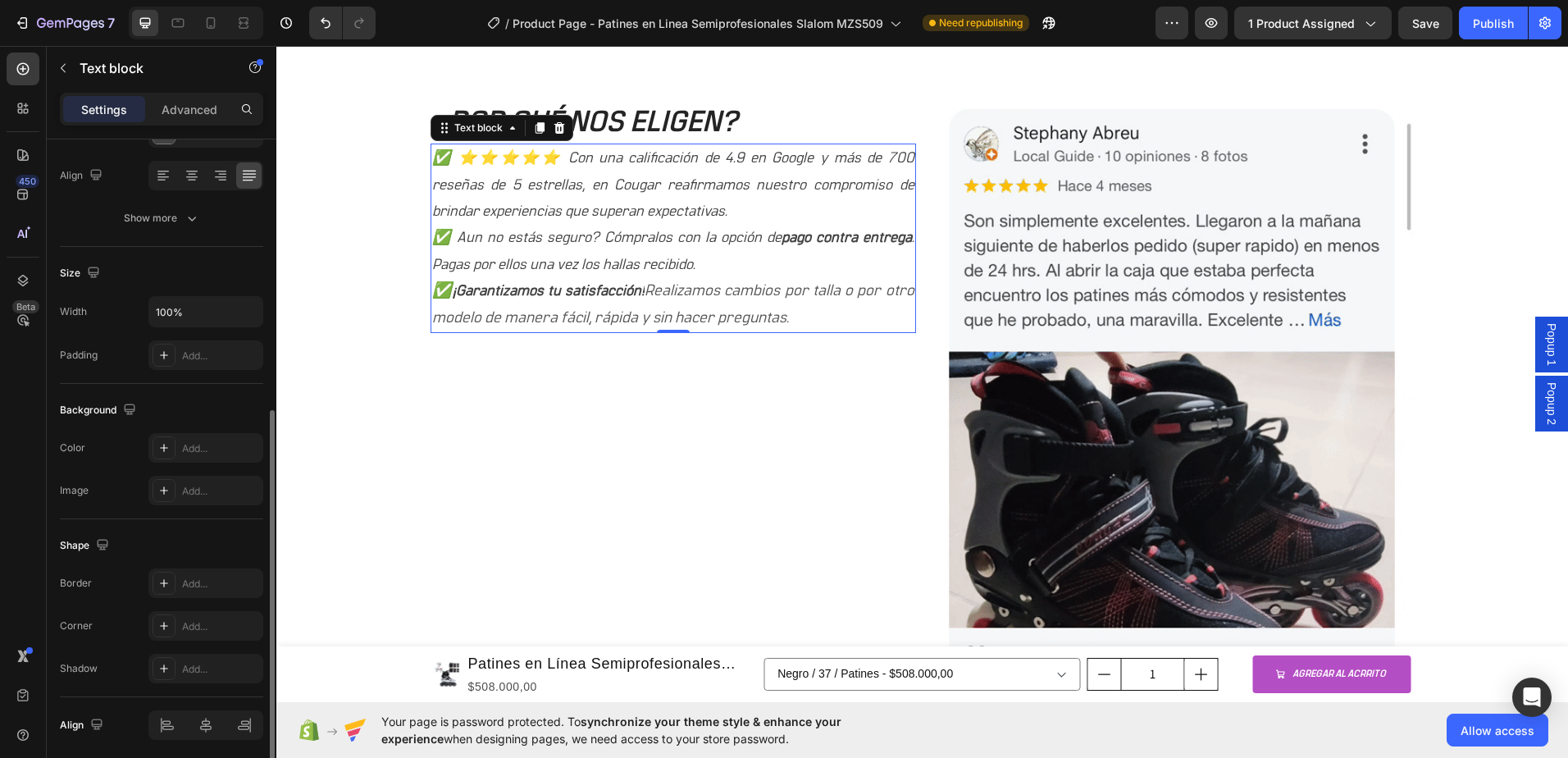
scroll to position [307, 0]
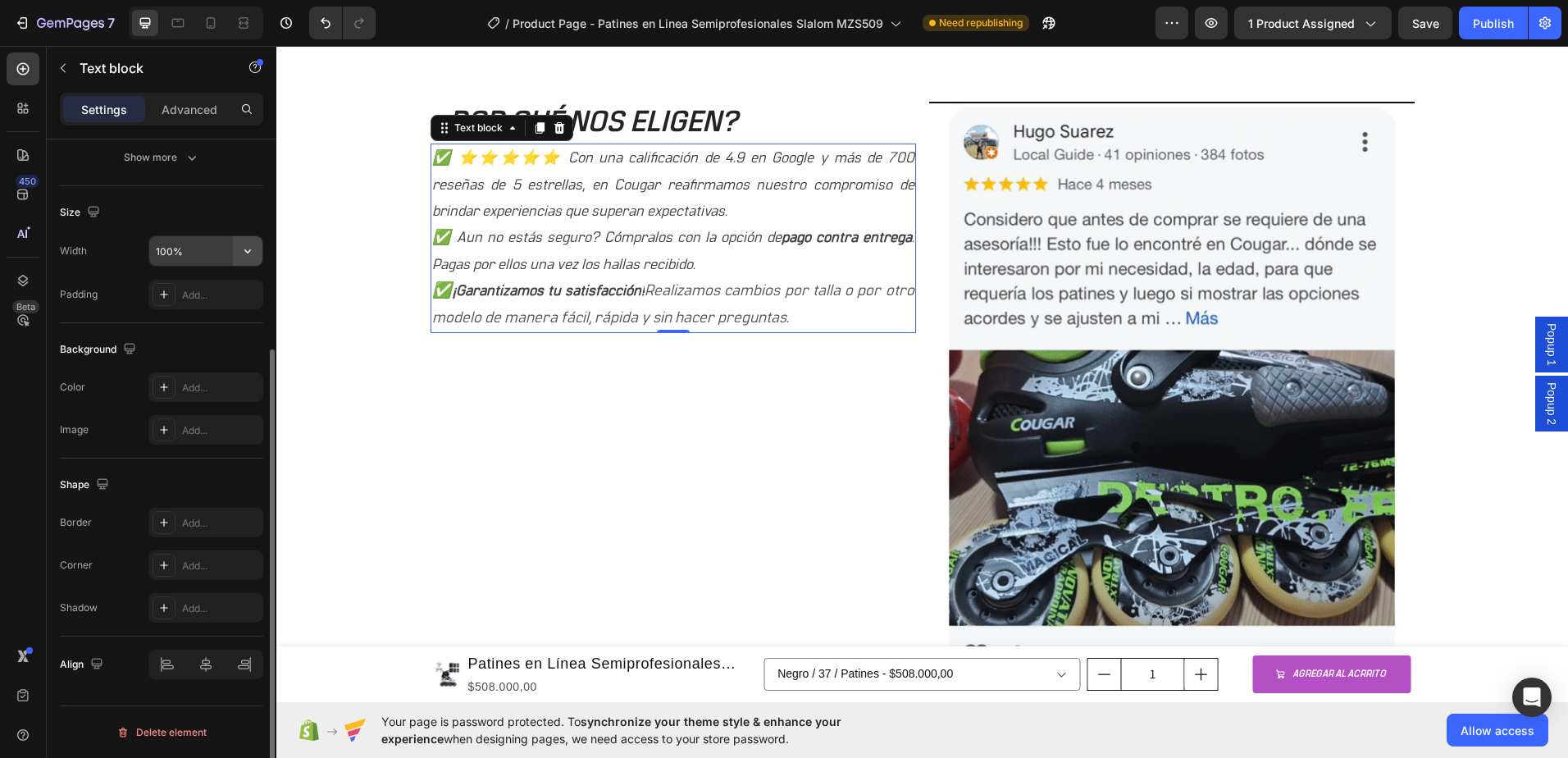
click at [247, 251] on icon "button" at bounding box center [247, 251] width 16 height 16
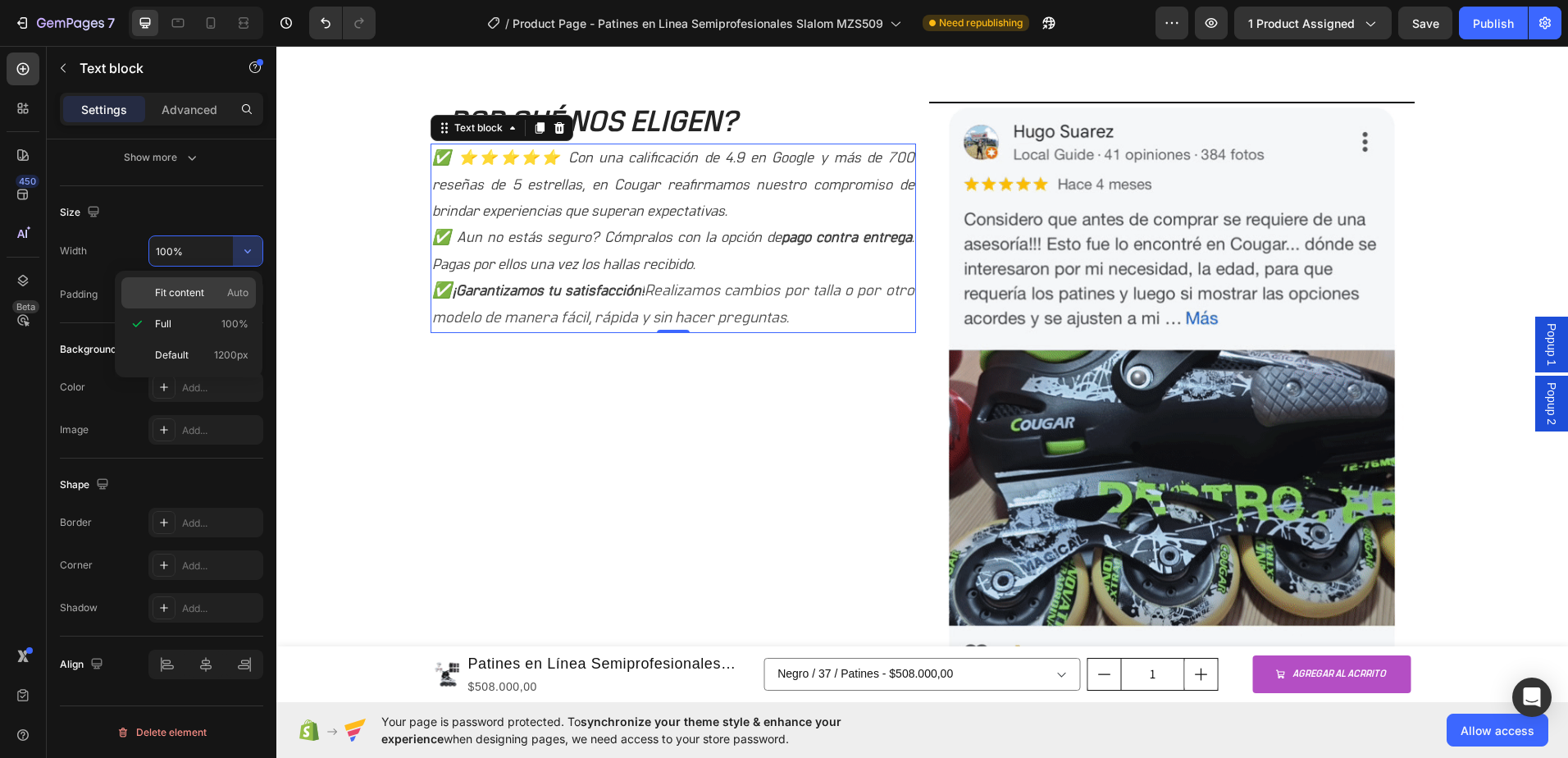
click at [192, 302] on div "Fit content Auto" at bounding box center [188, 293] width 135 height 31
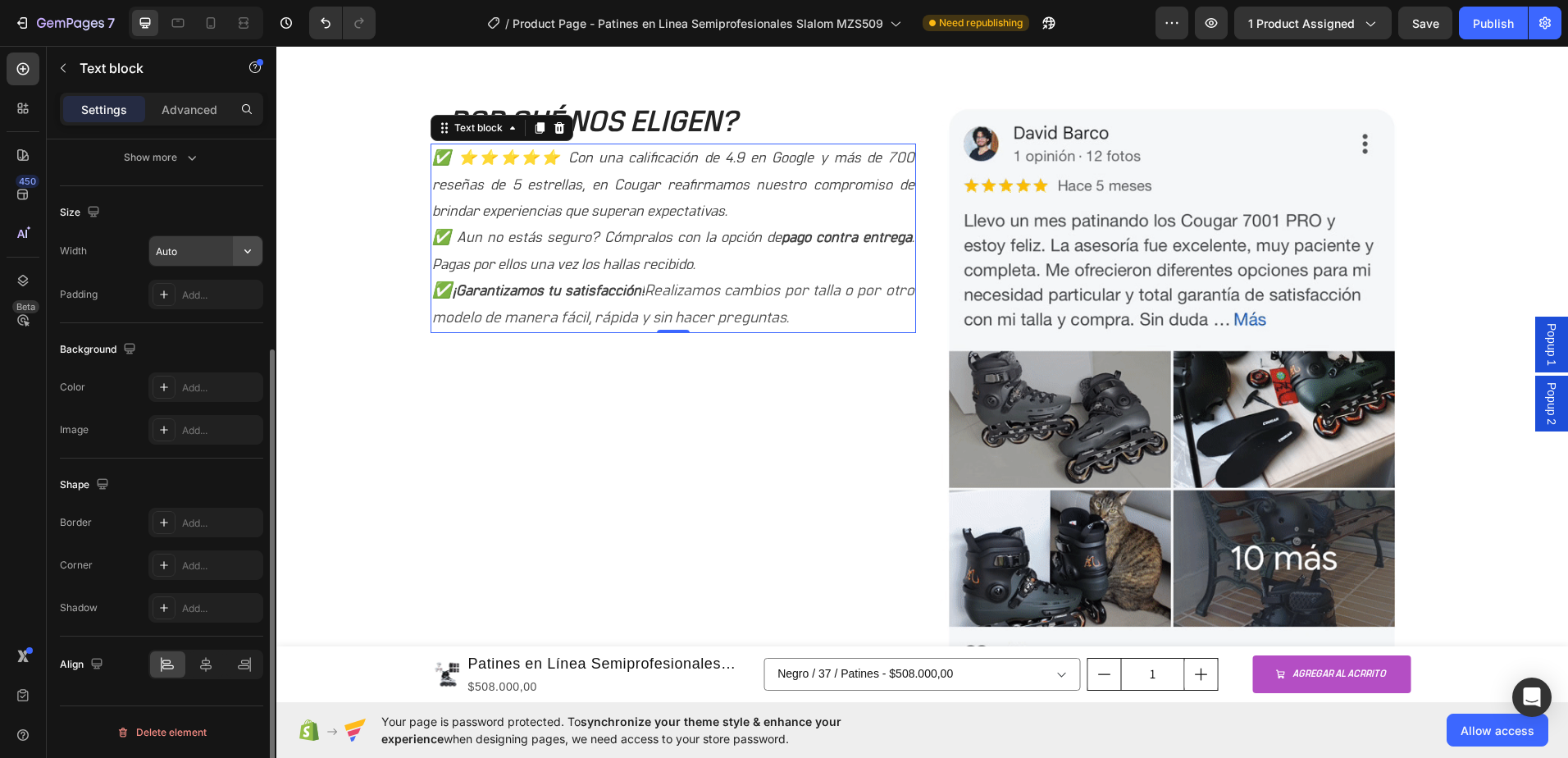
click at [250, 252] on icon "button" at bounding box center [247, 251] width 16 height 16
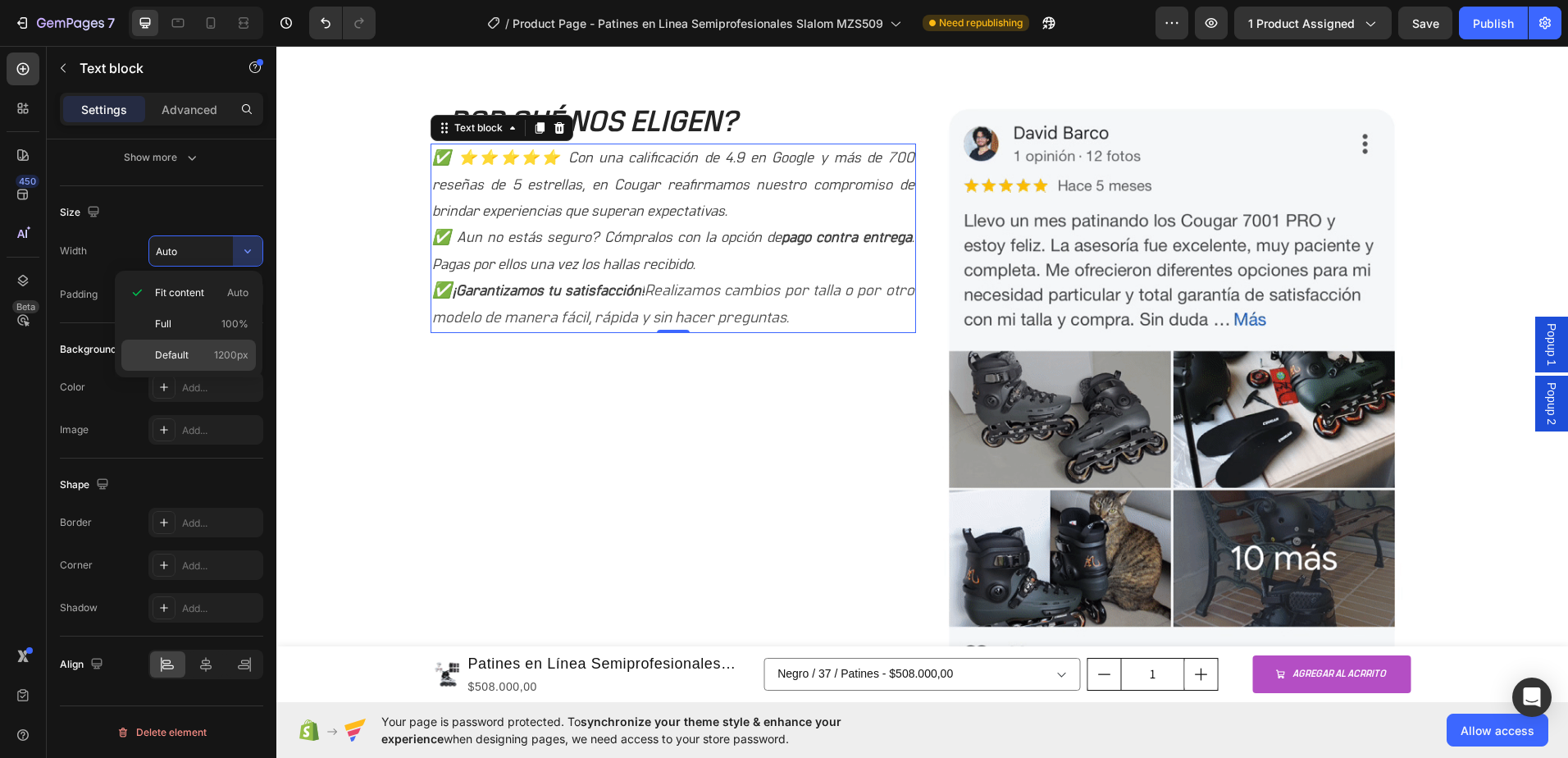
click at [183, 351] on span "Default" at bounding box center [171, 355] width 34 height 15
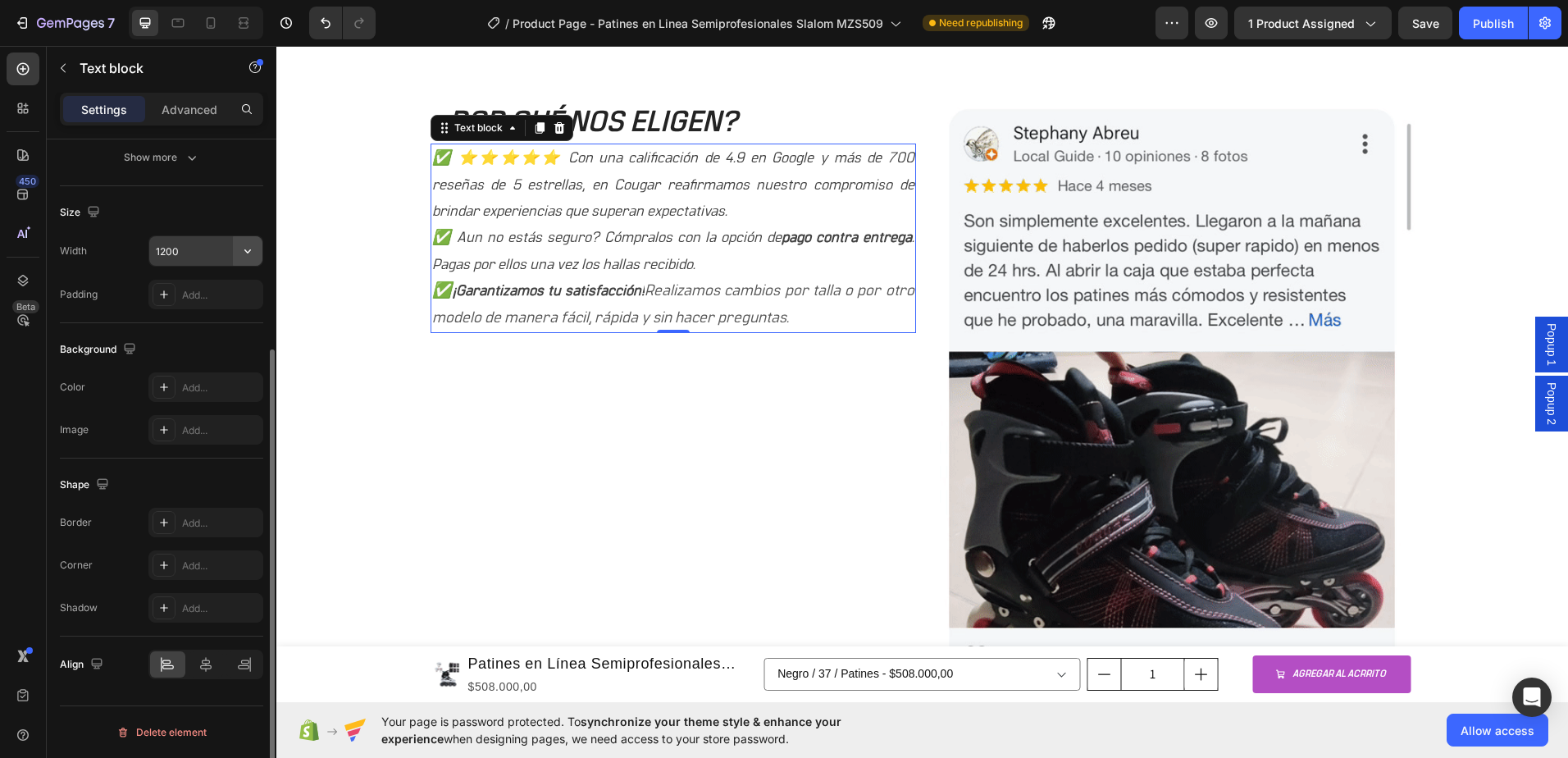
click at [247, 254] on icon "button" at bounding box center [247, 251] width 16 height 16
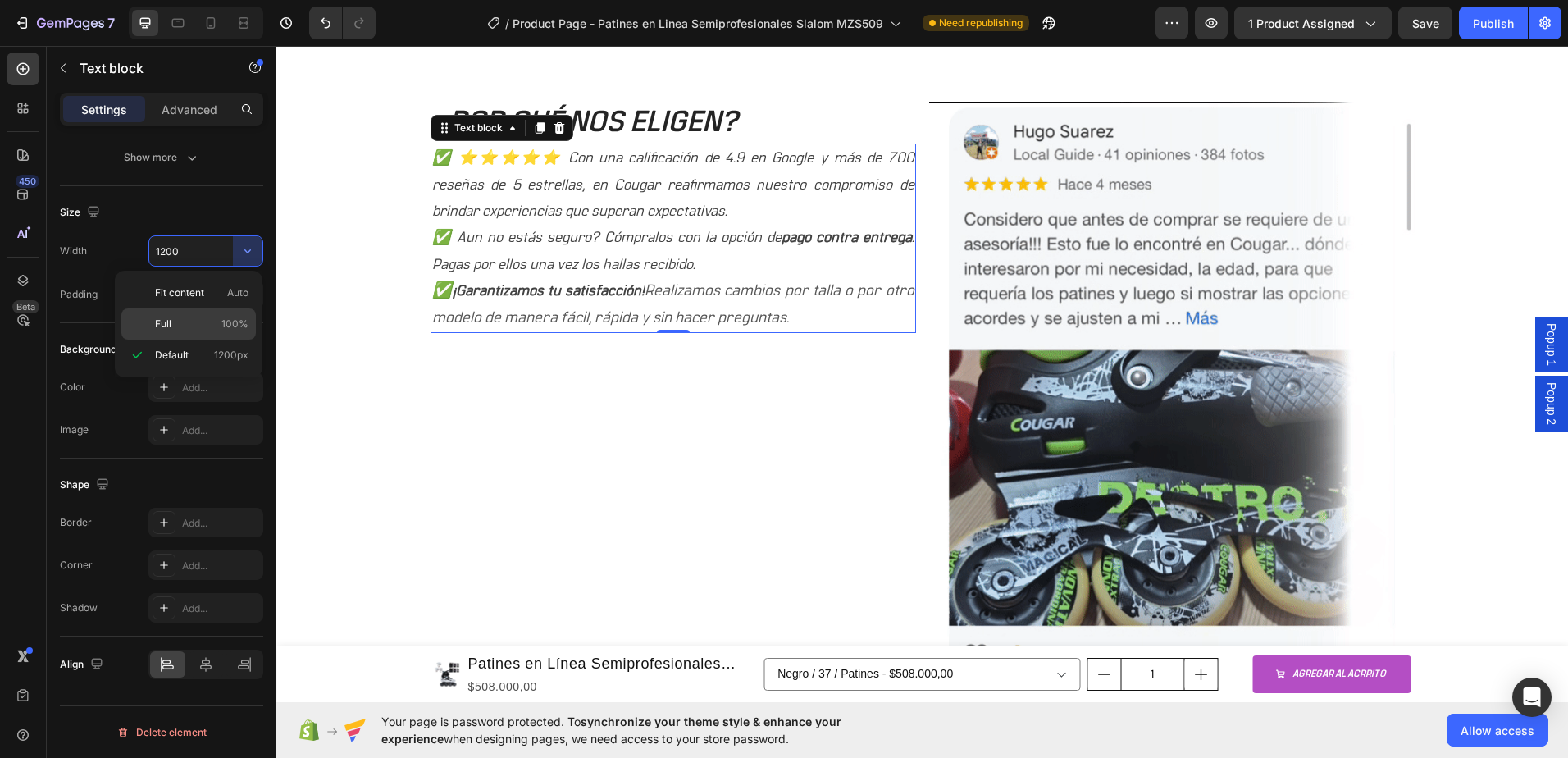
click at [189, 313] on div "Full 100%" at bounding box center [188, 324] width 135 height 31
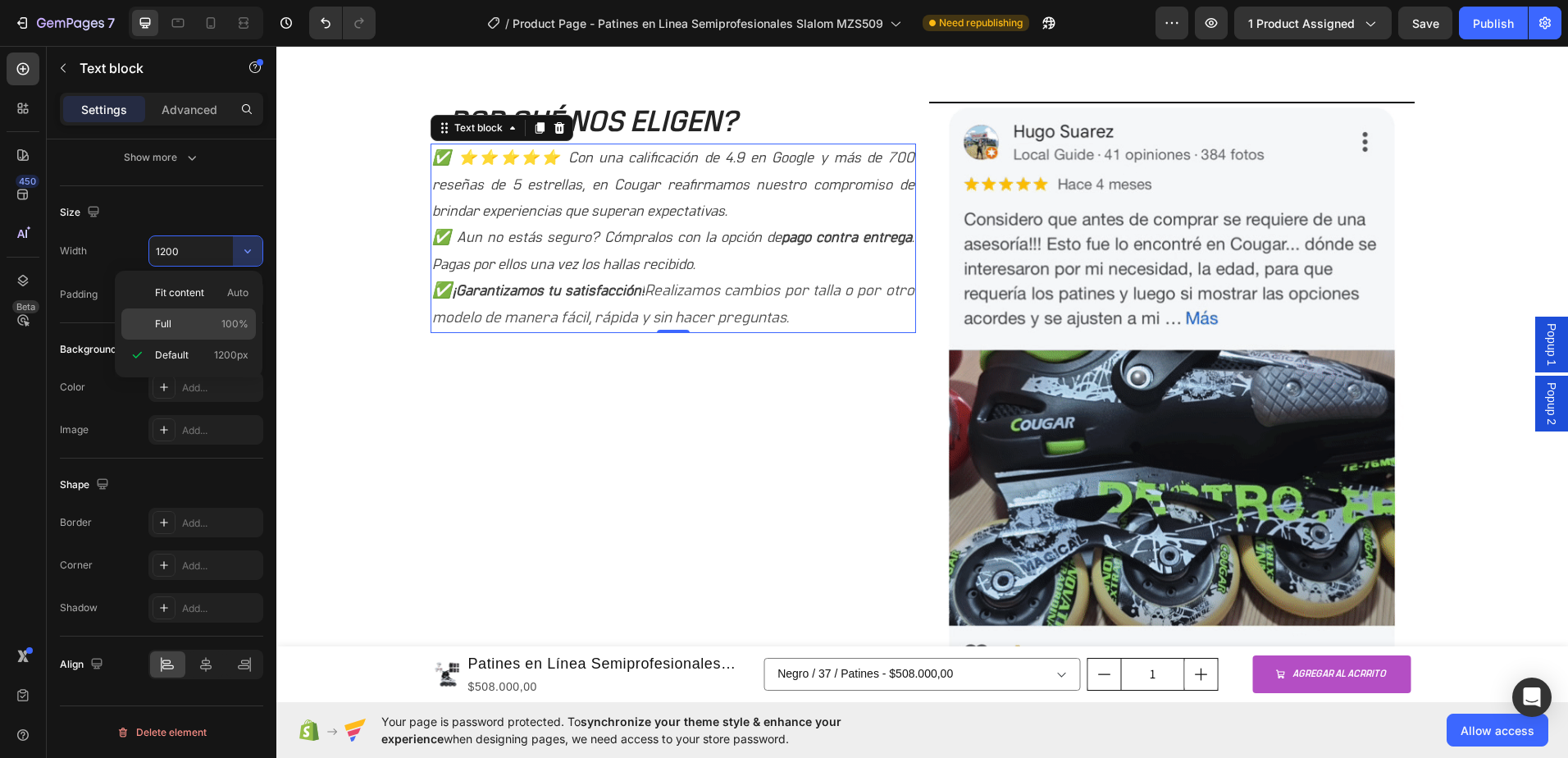
type input "100%"
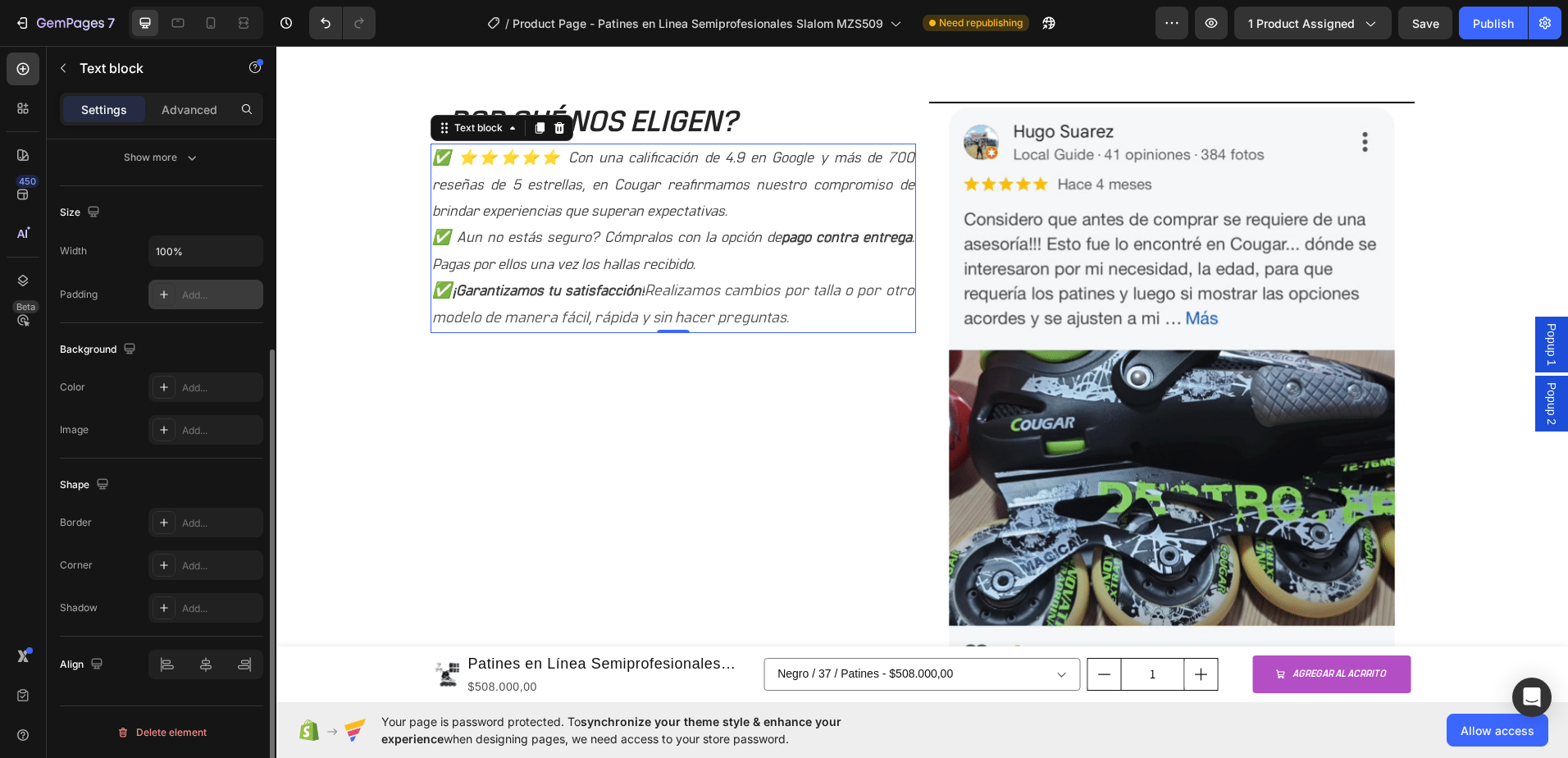
click at [217, 298] on div "Add..." at bounding box center [221, 295] width 77 height 15
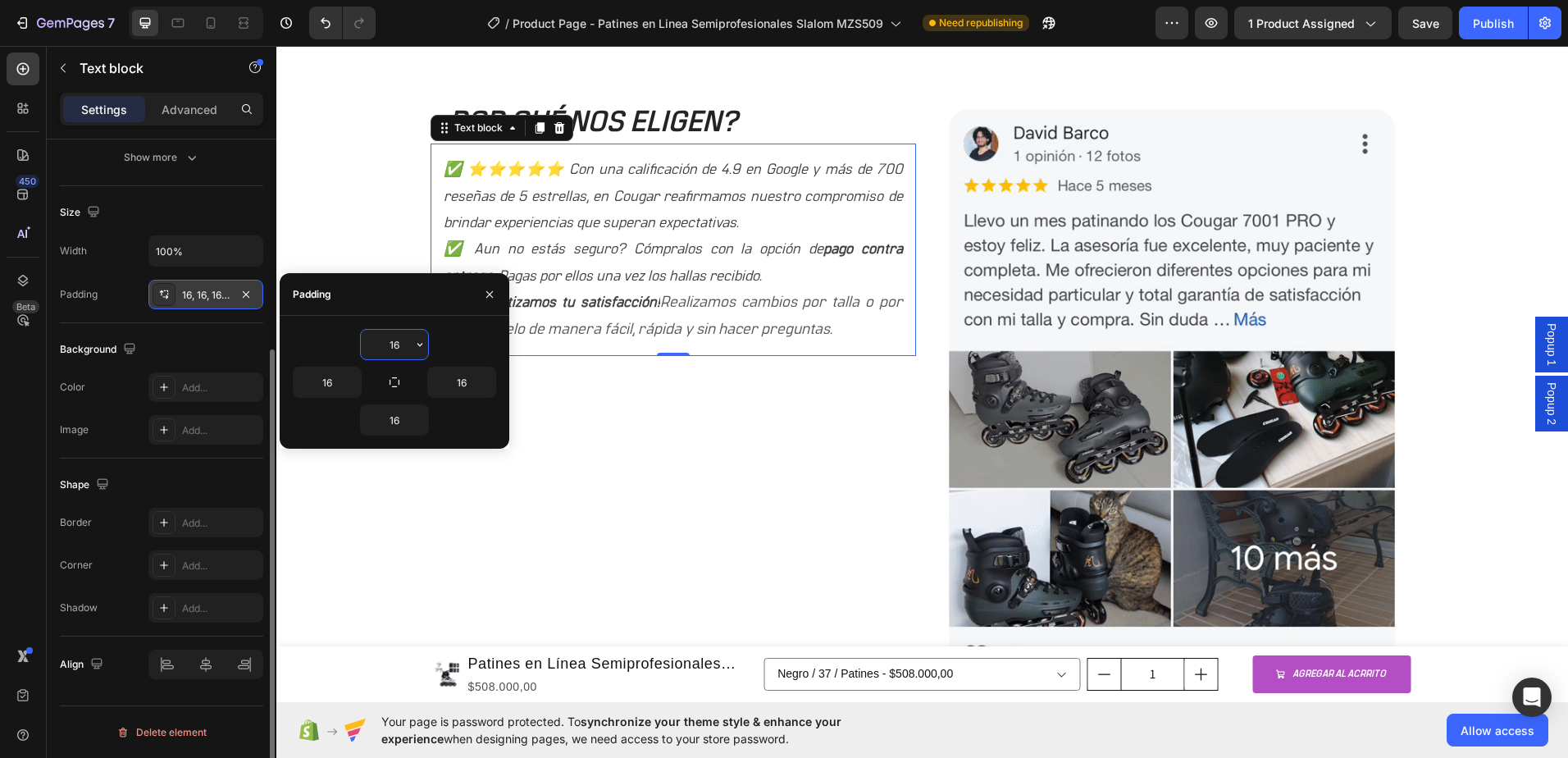
click at [213, 338] on div "Background" at bounding box center [161, 349] width 203 height 27
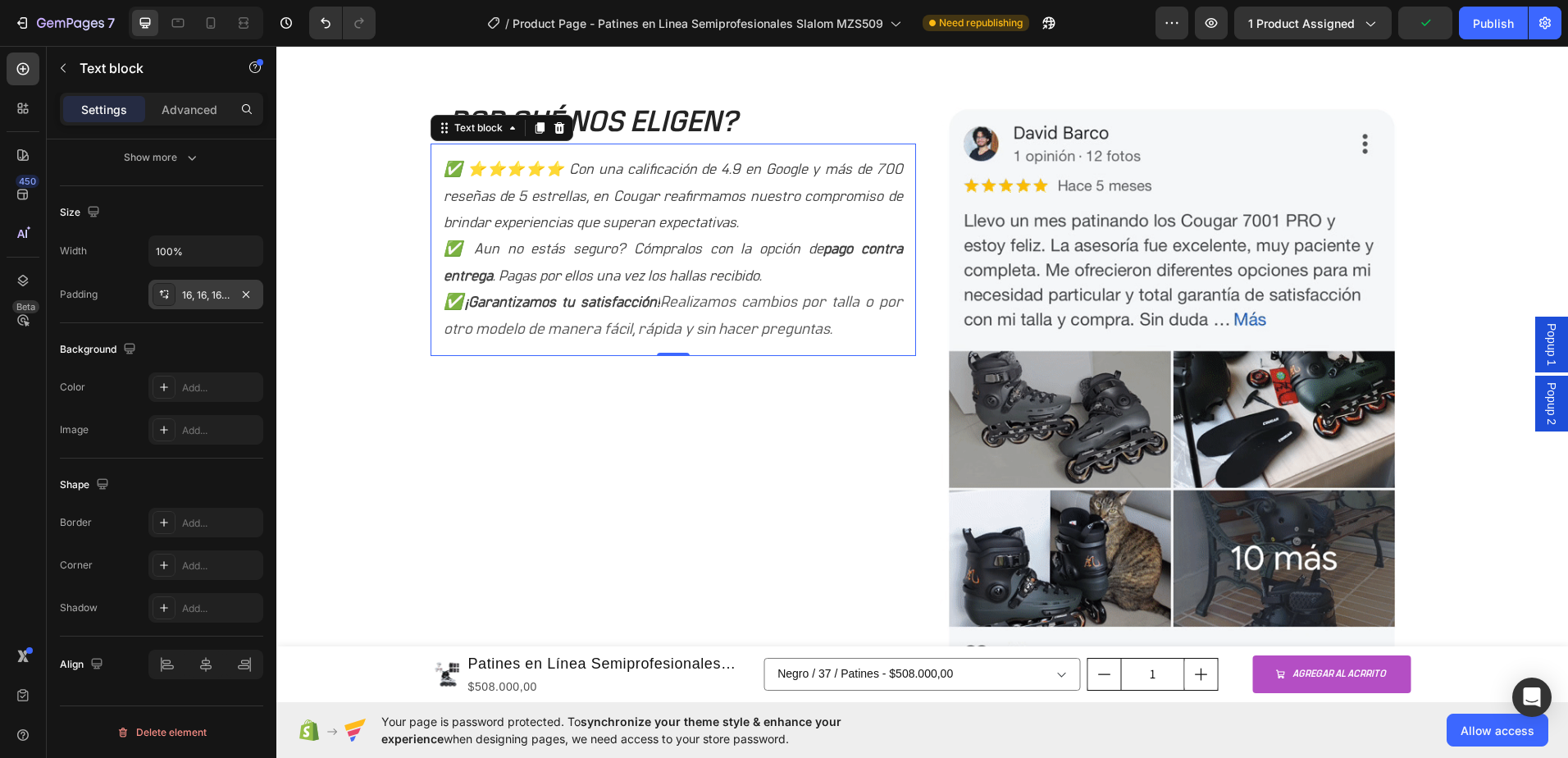
click at [218, 305] on div "16, 16, 16, 16" at bounding box center [205, 294] width 115 height 29
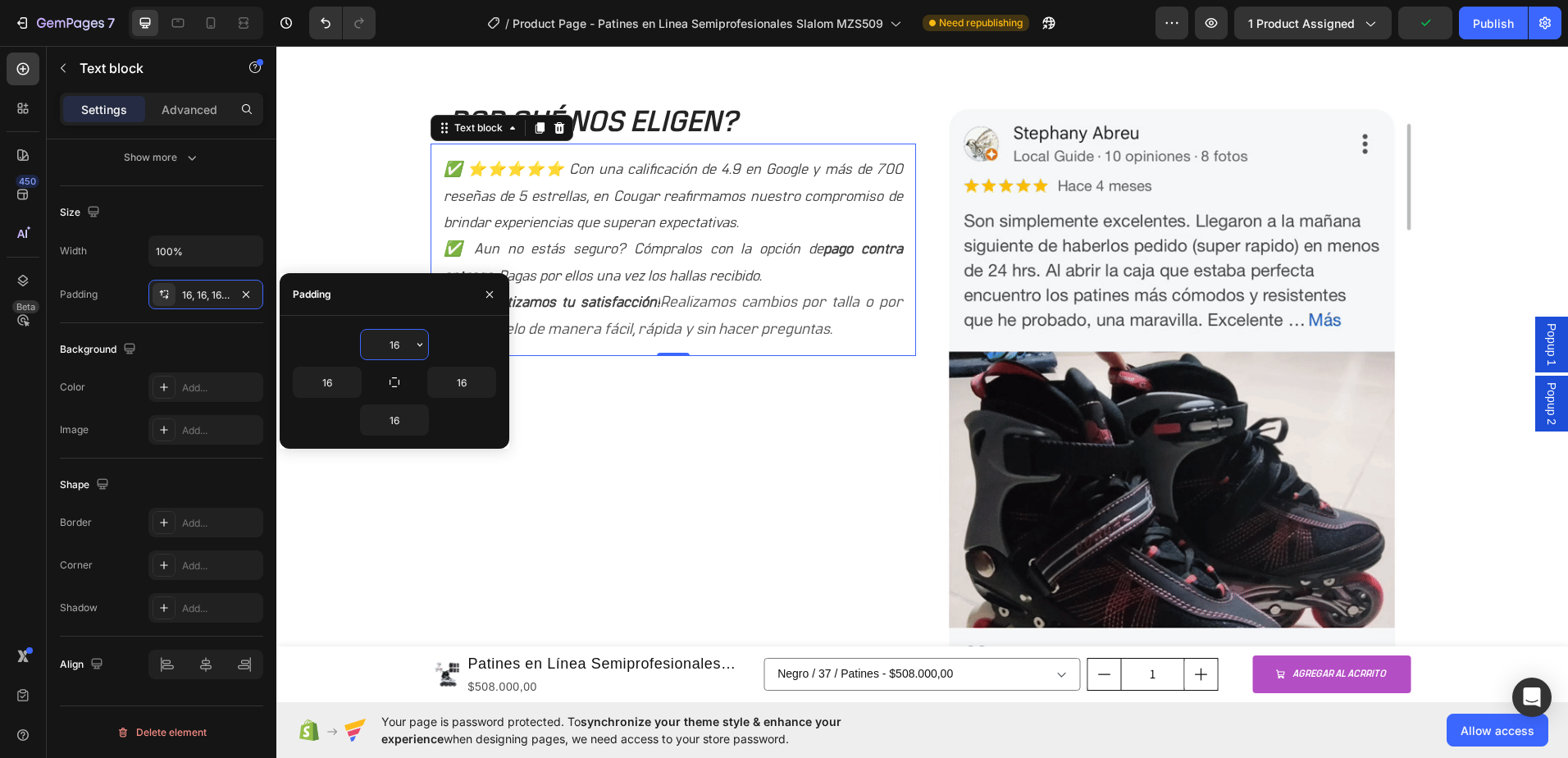
click at [406, 347] on input "16" at bounding box center [394, 345] width 67 height 29
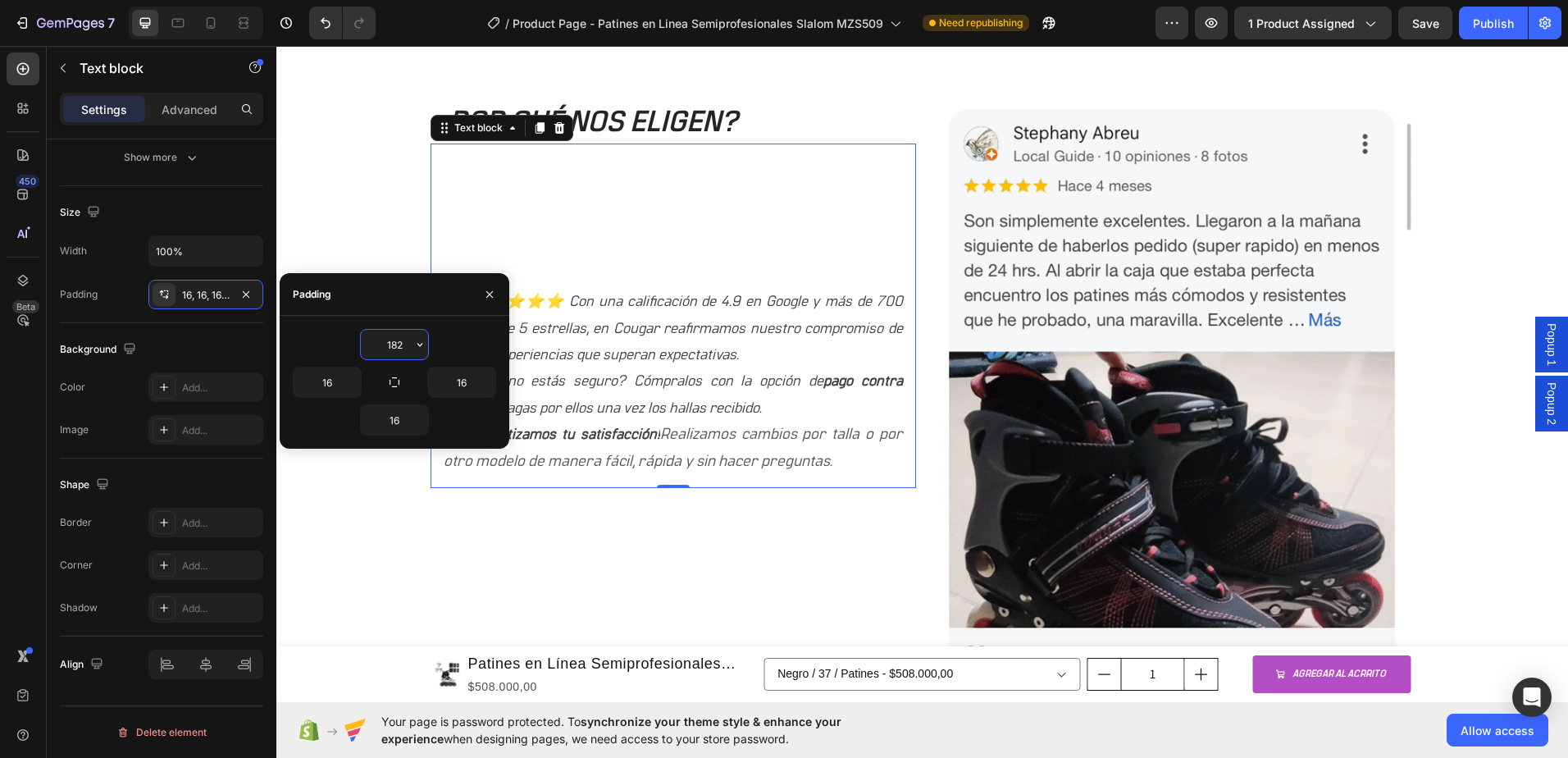
type input "183"
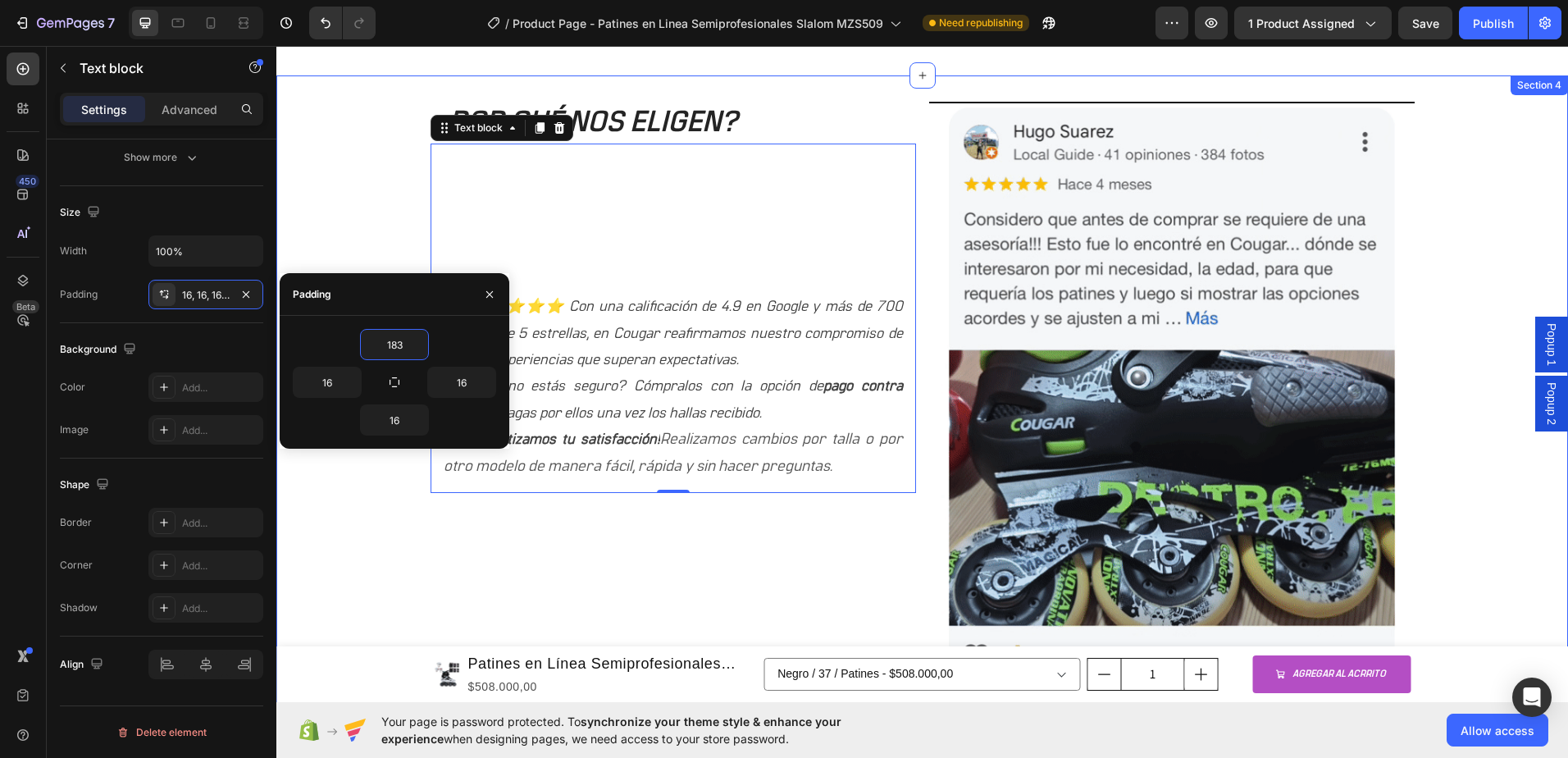
click at [1426, 424] on div "¿POR QUÉ NOS ELIGEN? Heading ✅ ⭐⭐⭐⭐⭐ Con una calificación de 4.9 en Google y má…" at bounding box center [923, 400] width 1292 height 597
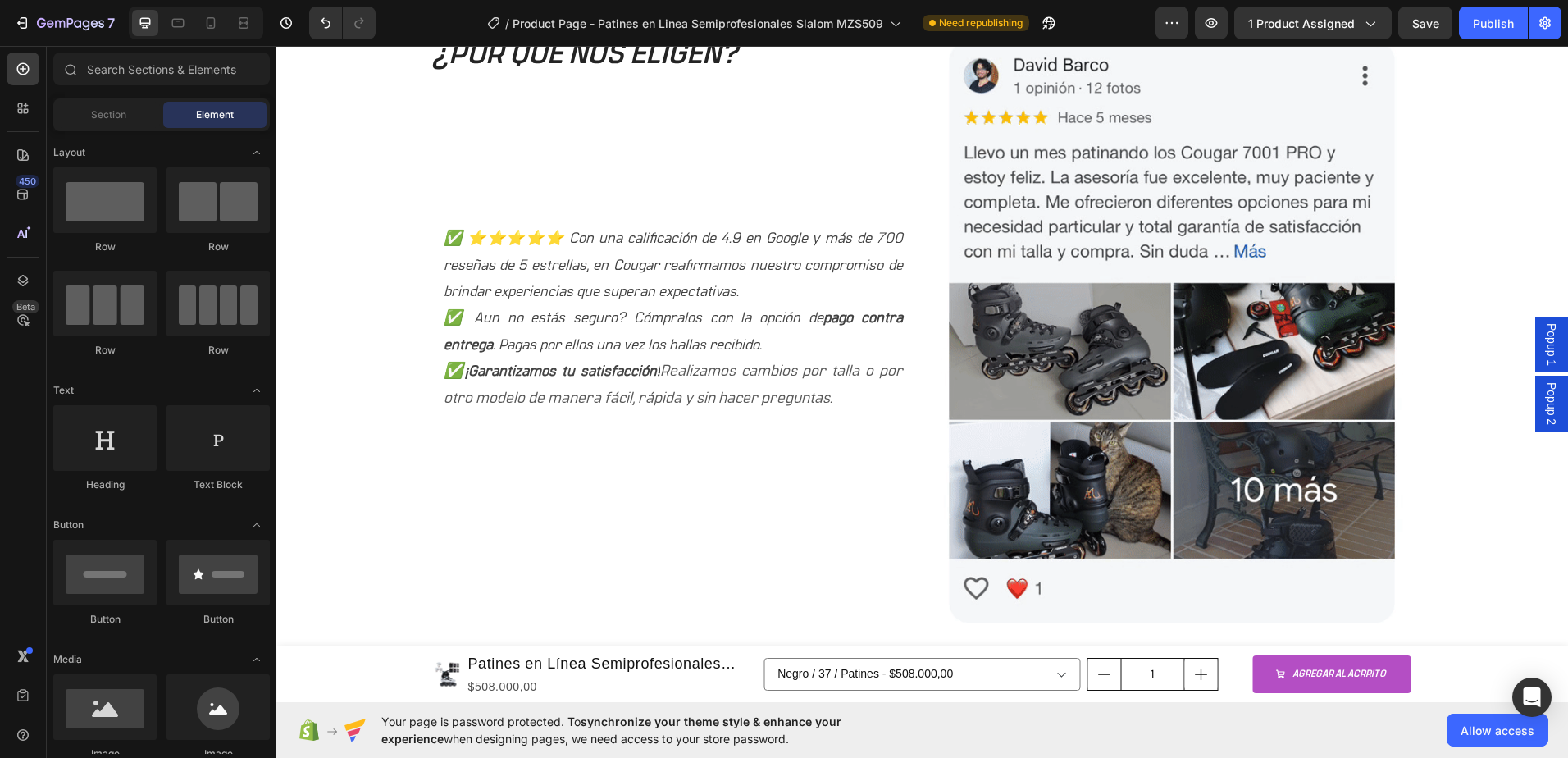
scroll to position [1586, 0]
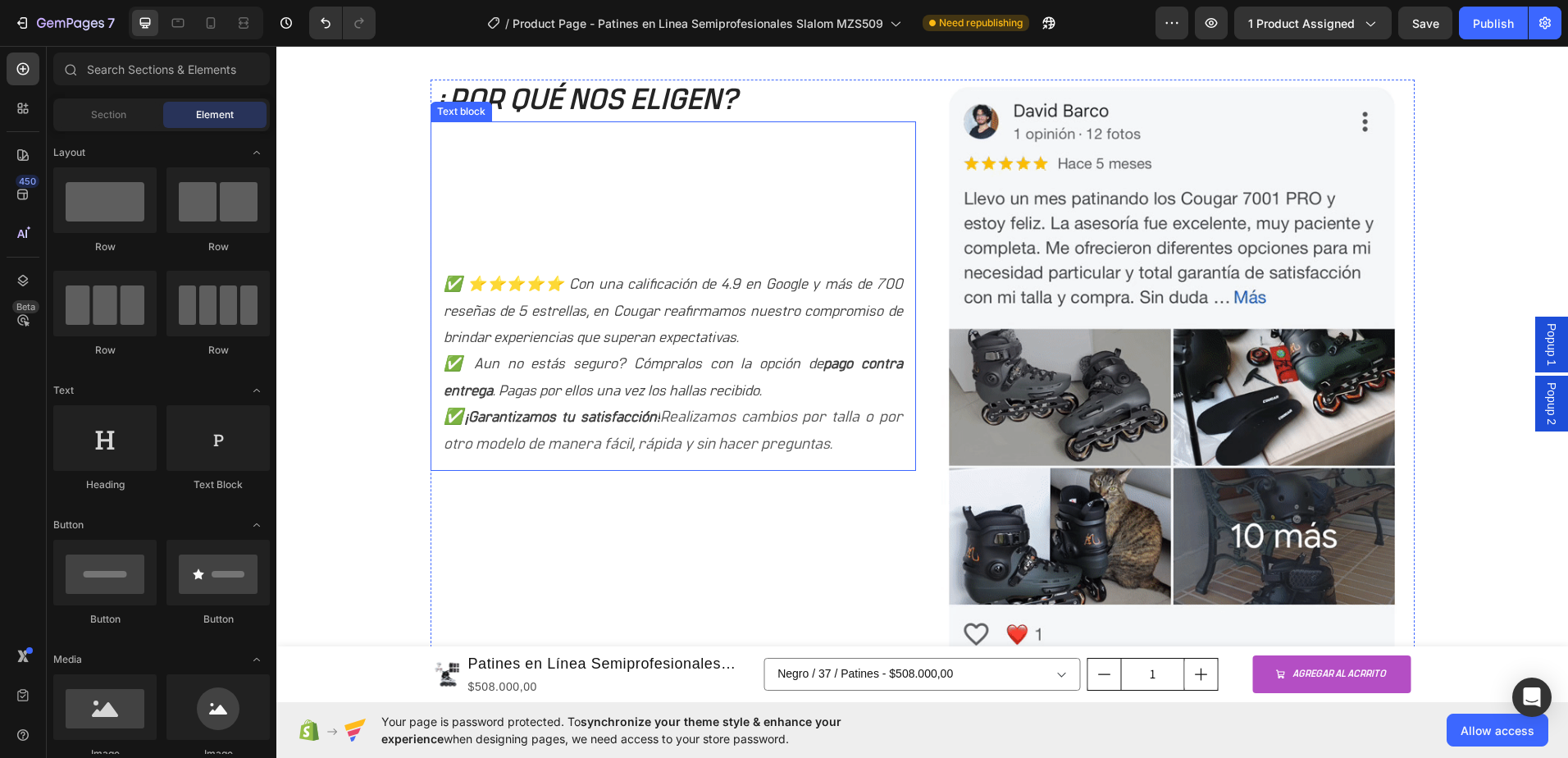
click at [620, 109] on h2 "¿POR QUÉ NOS ELIGEN?" at bounding box center [674, 101] width 486 height 42
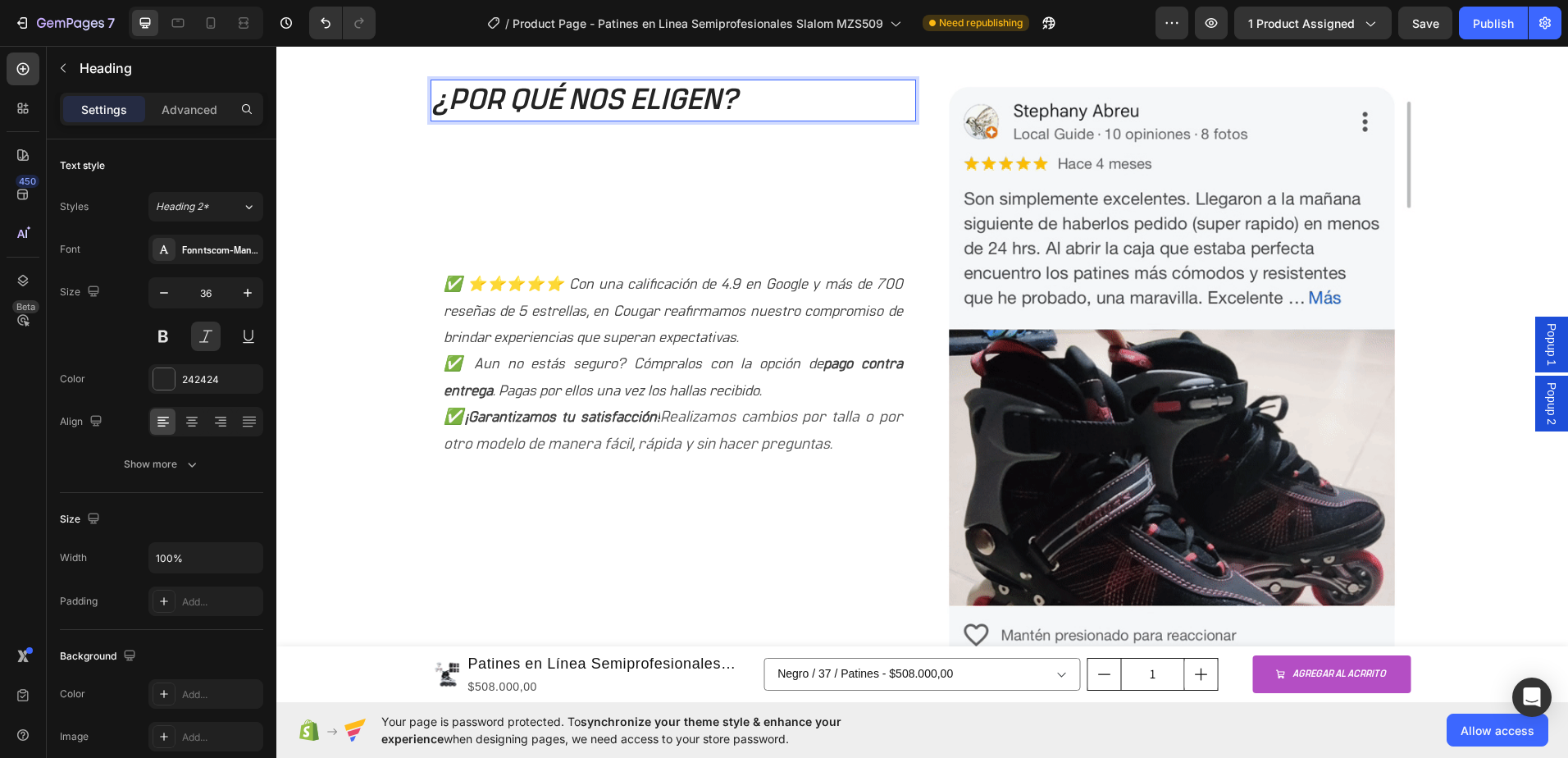
click at [604, 83] on h2 "¿POR QUÉ NOS ELIGEN?" at bounding box center [674, 101] width 486 height 42
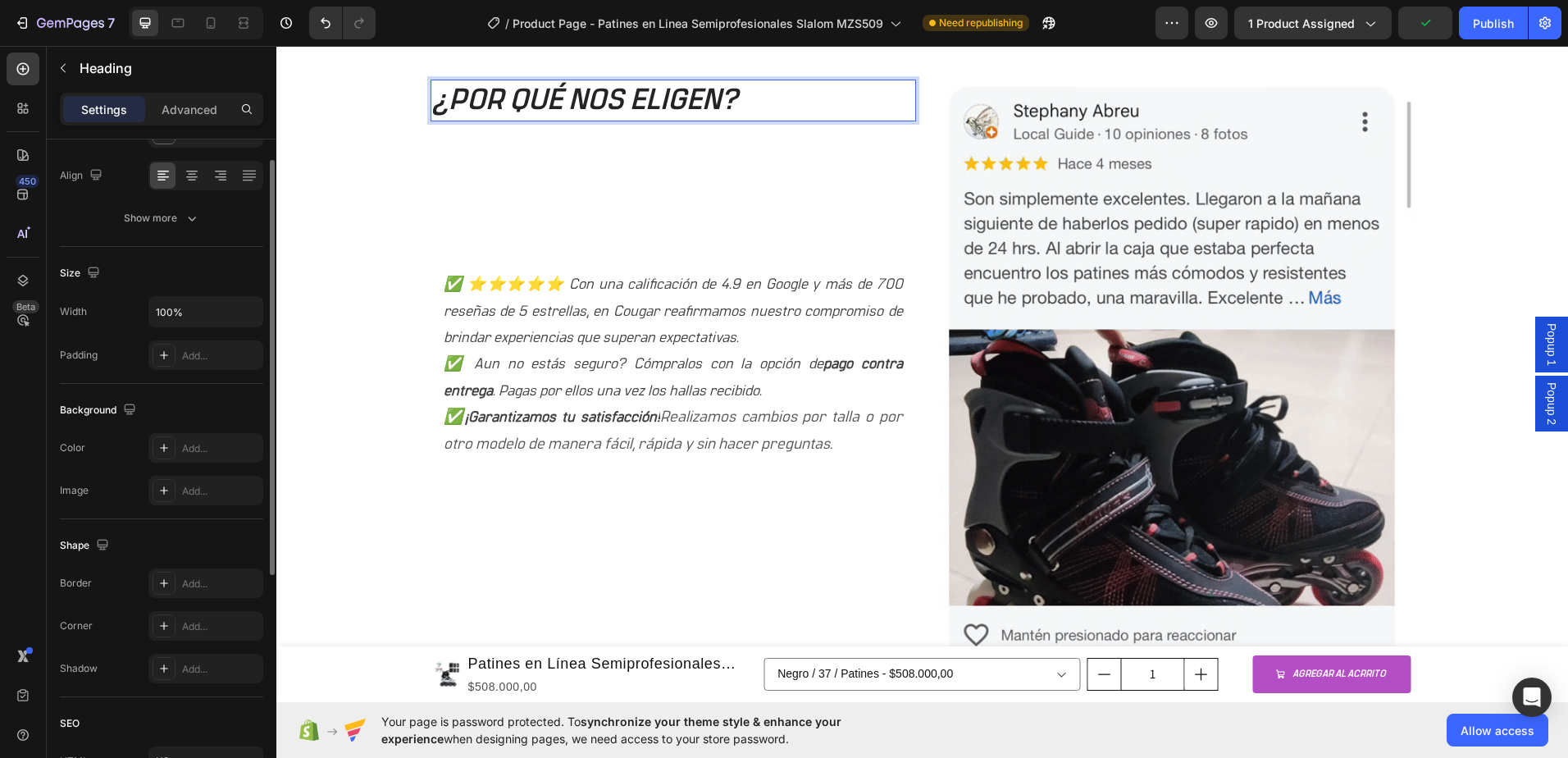
scroll to position [0, 0]
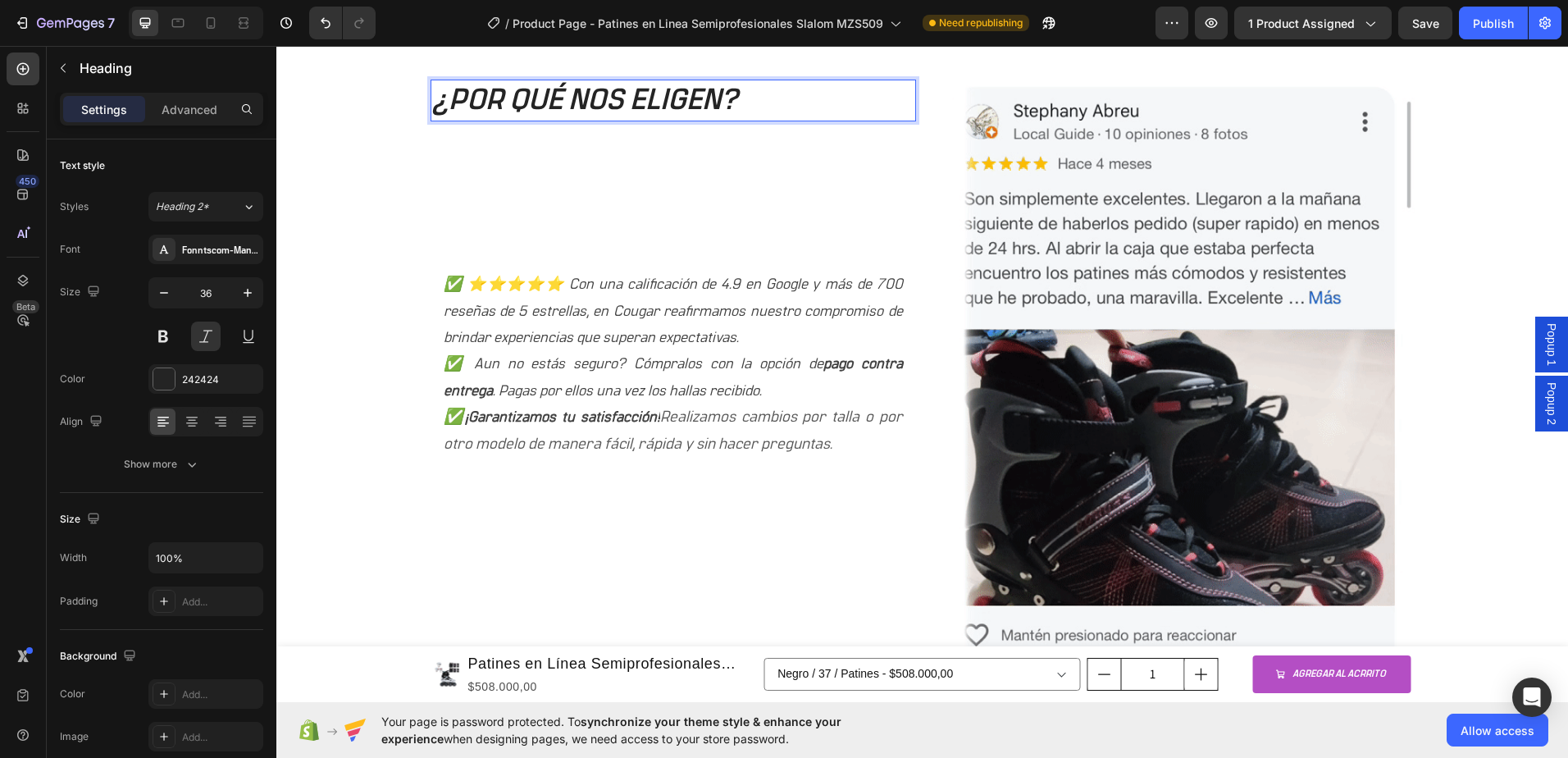
click at [177, 123] on div "Settings Advanced" at bounding box center [161, 109] width 203 height 33
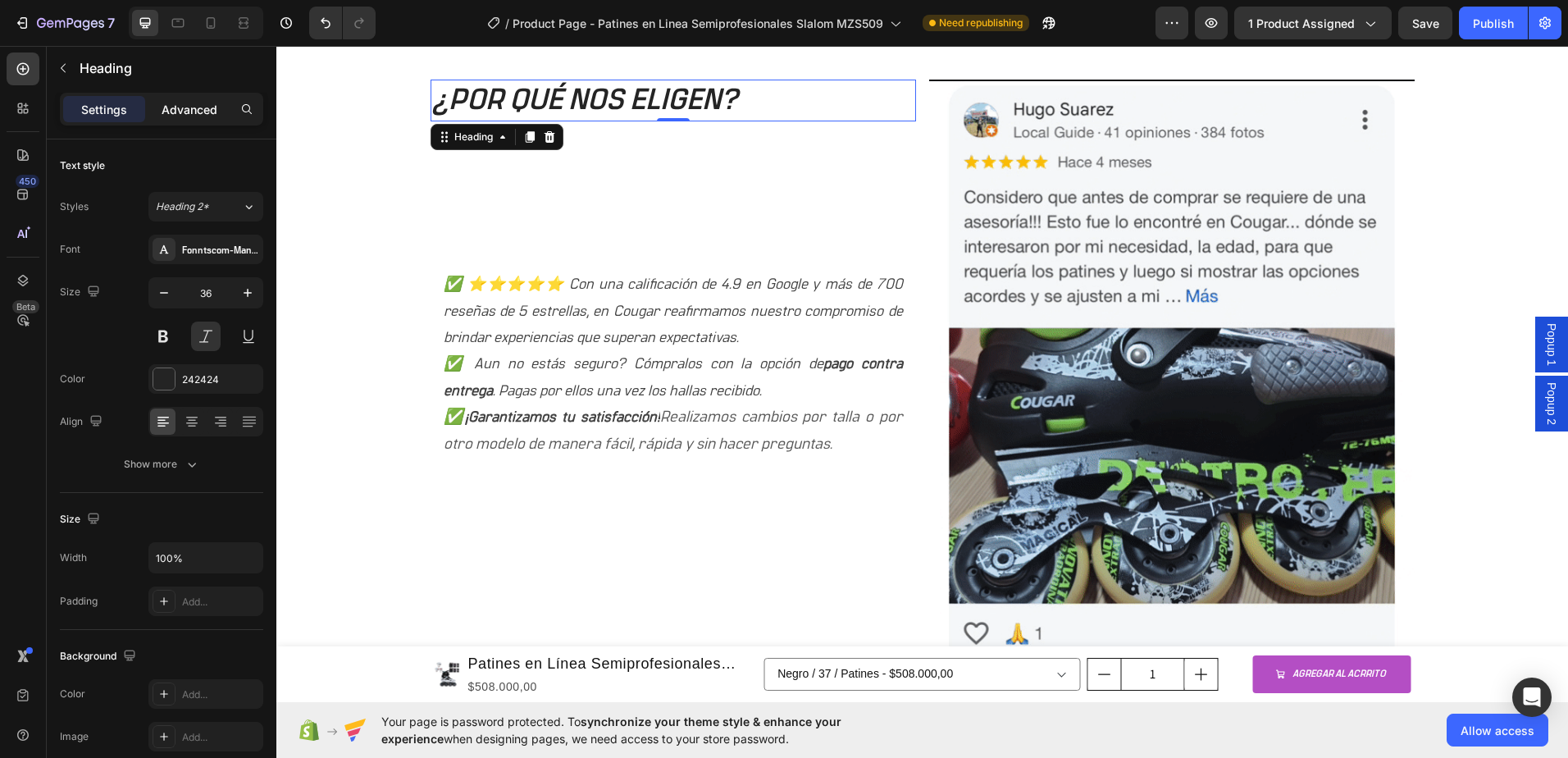
click at [178, 112] on p "Advanced" at bounding box center [189, 109] width 56 height 17
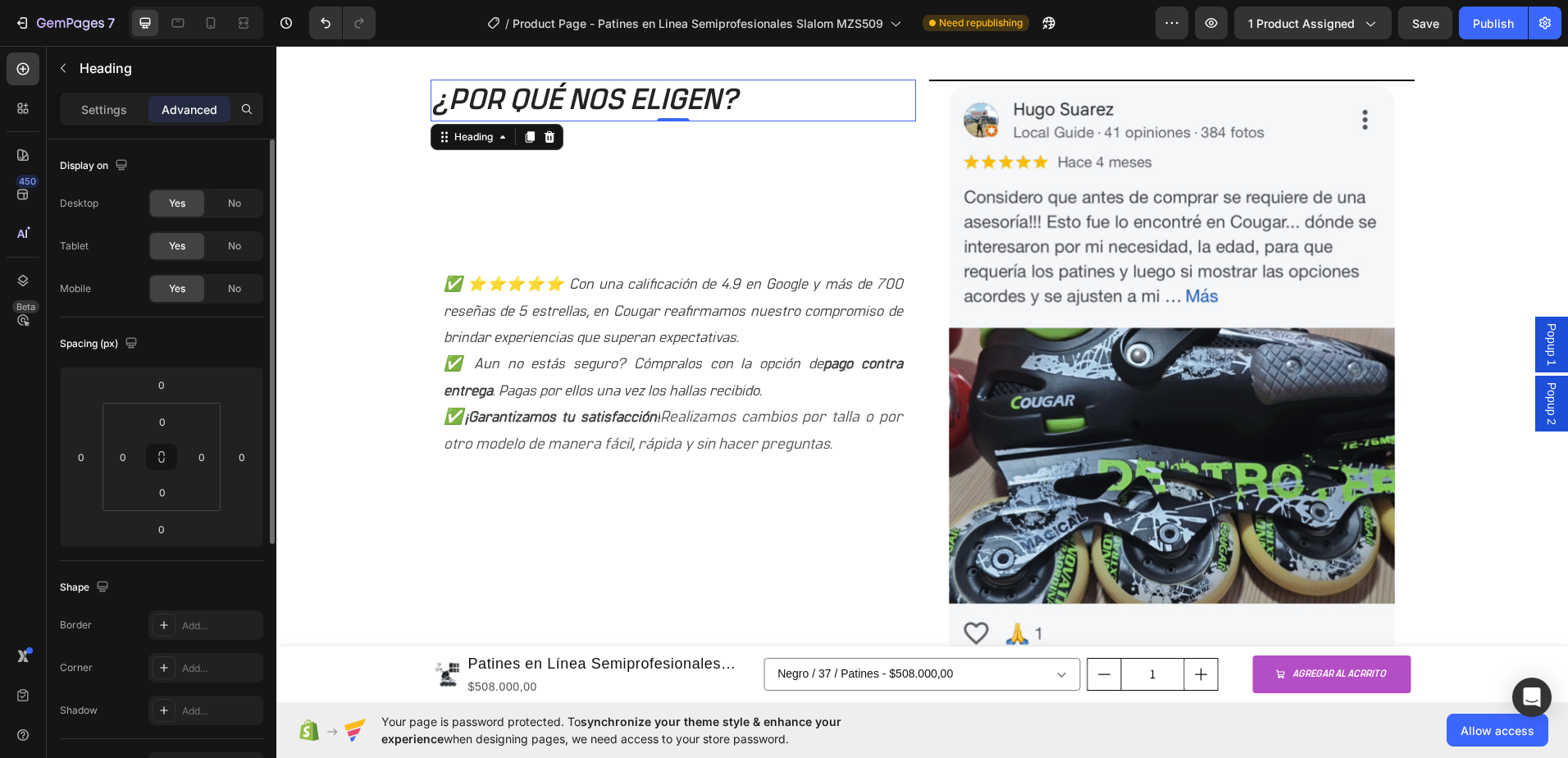
scroll to position [164, 0]
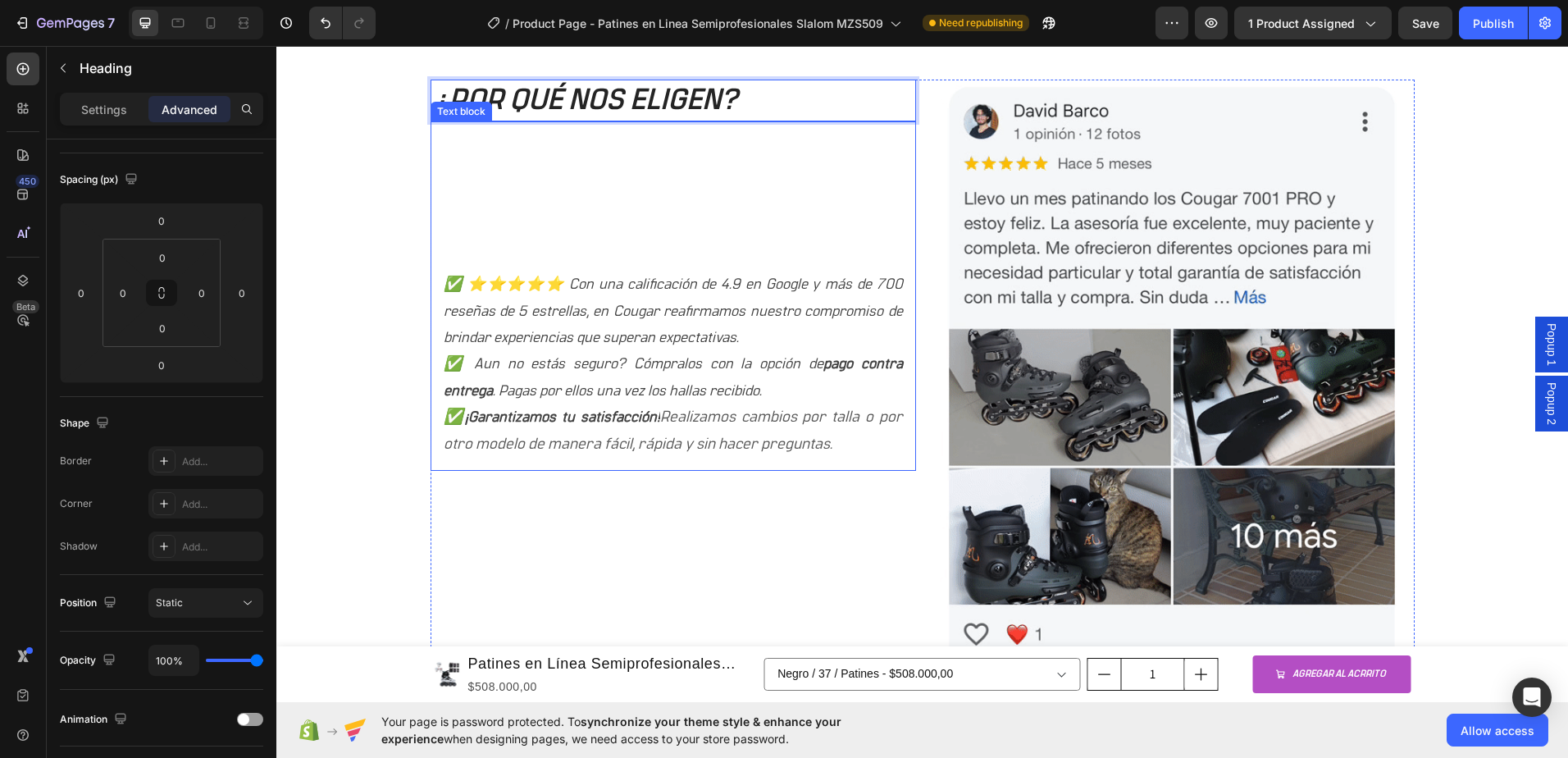
click at [657, 239] on div "✅ ⭐⭐⭐⭐⭐ Con una calificación de 4.9 en Google y más de 700 reseñas de 5 estrell…" at bounding box center [674, 295] width 486 height 349
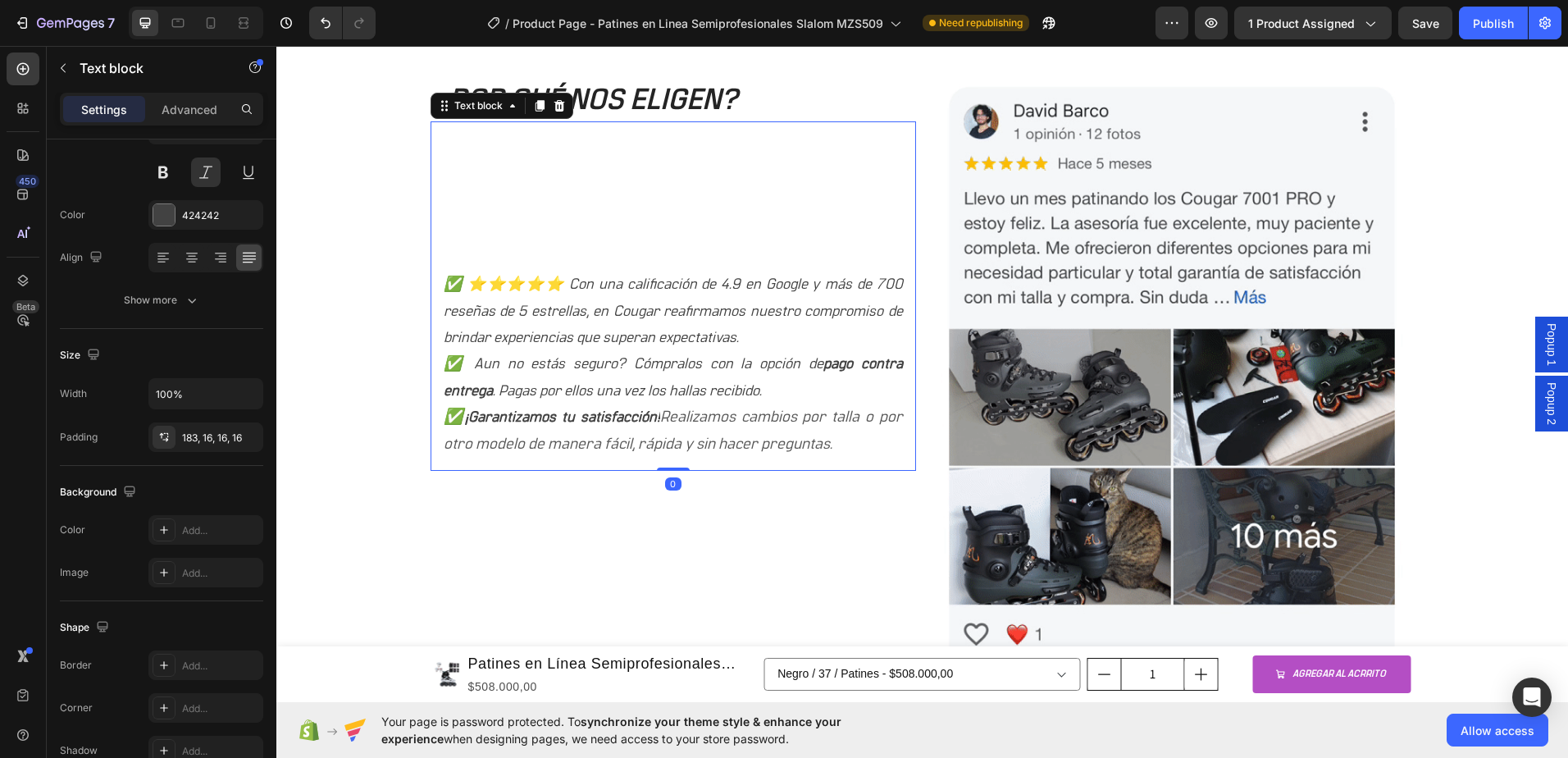
scroll to position [0, 0]
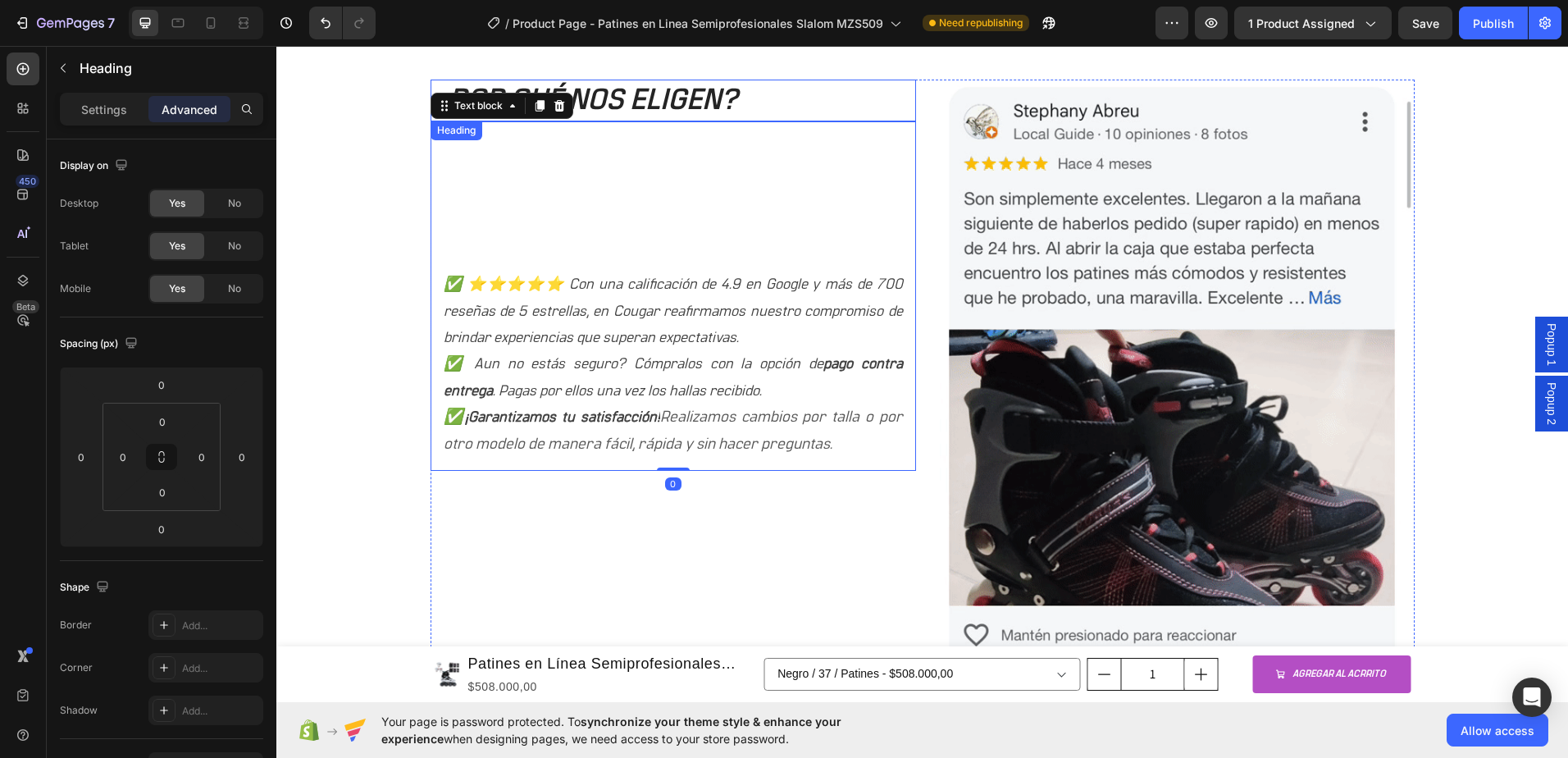
click at [666, 93] on p "¿POR QUÉ NOS ELIGEN?" at bounding box center [674, 101] width 482 height 38
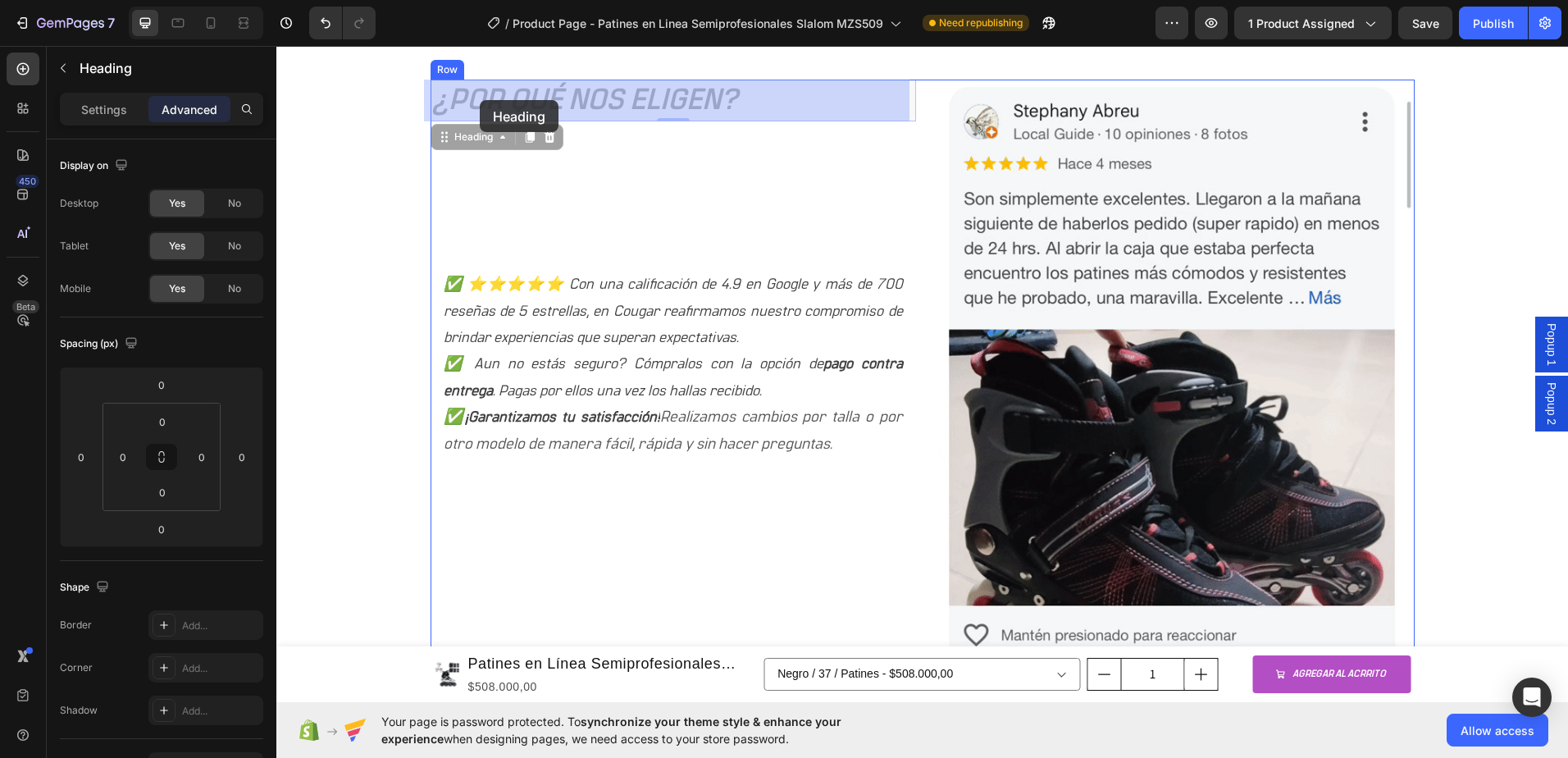
drag, startPoint x: 473, startPoint y: 144, endPoint x: 480, endPoint y: 100, distance: 44.6
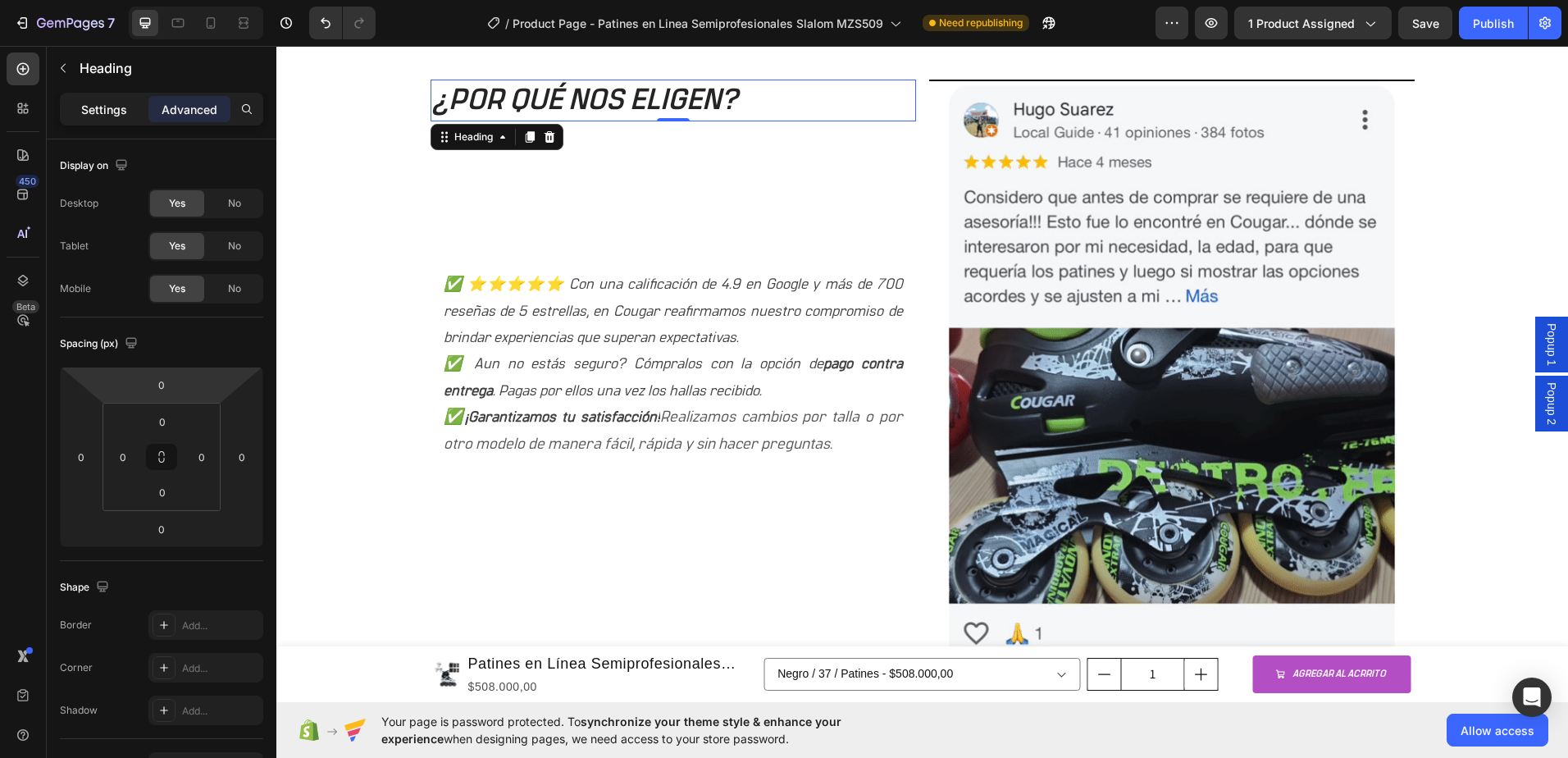
click at [112, 105] on p "Settings" at bounding box center [104, 109] width 46 height 17
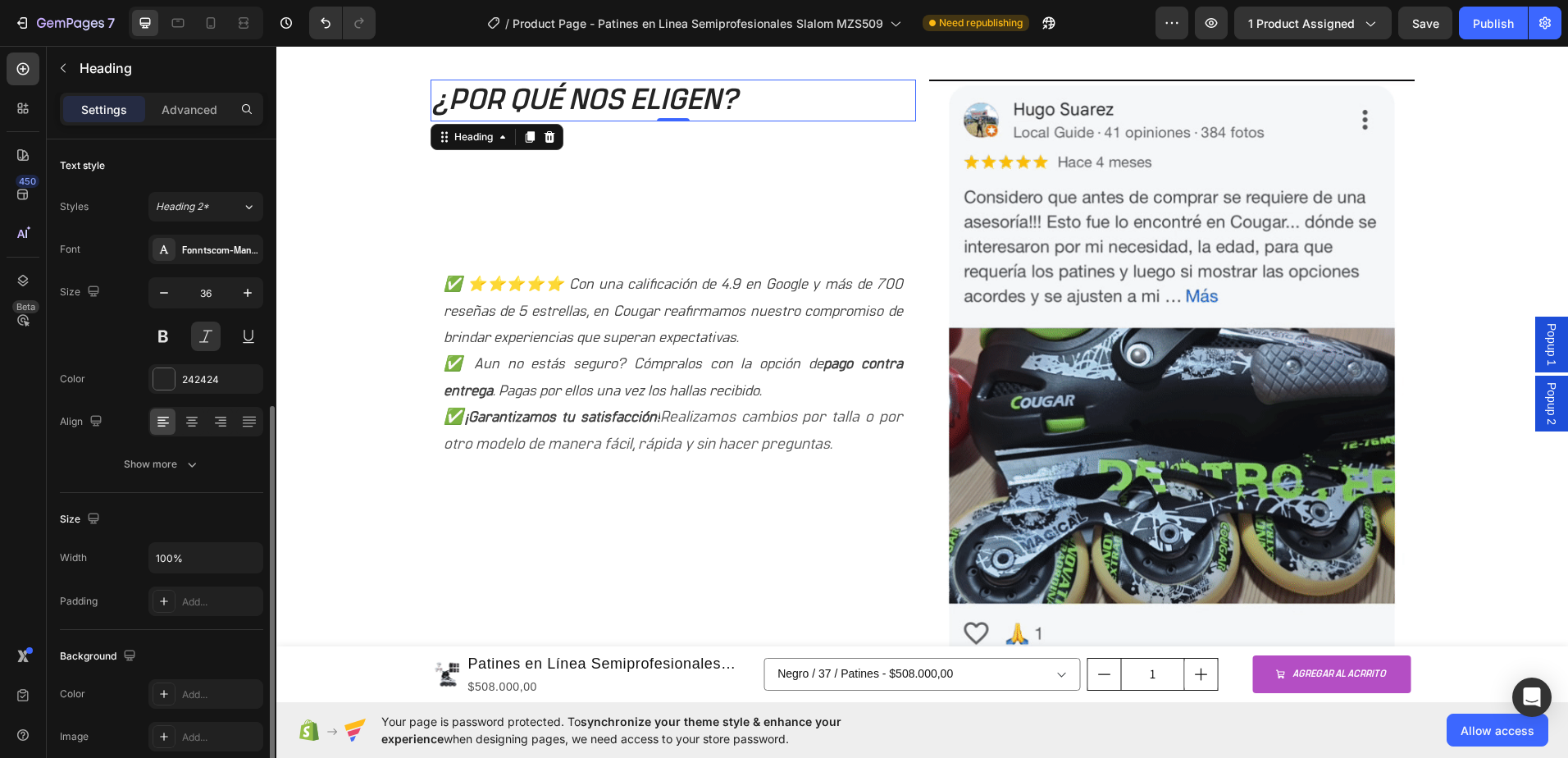
scroll to position [247, 0]
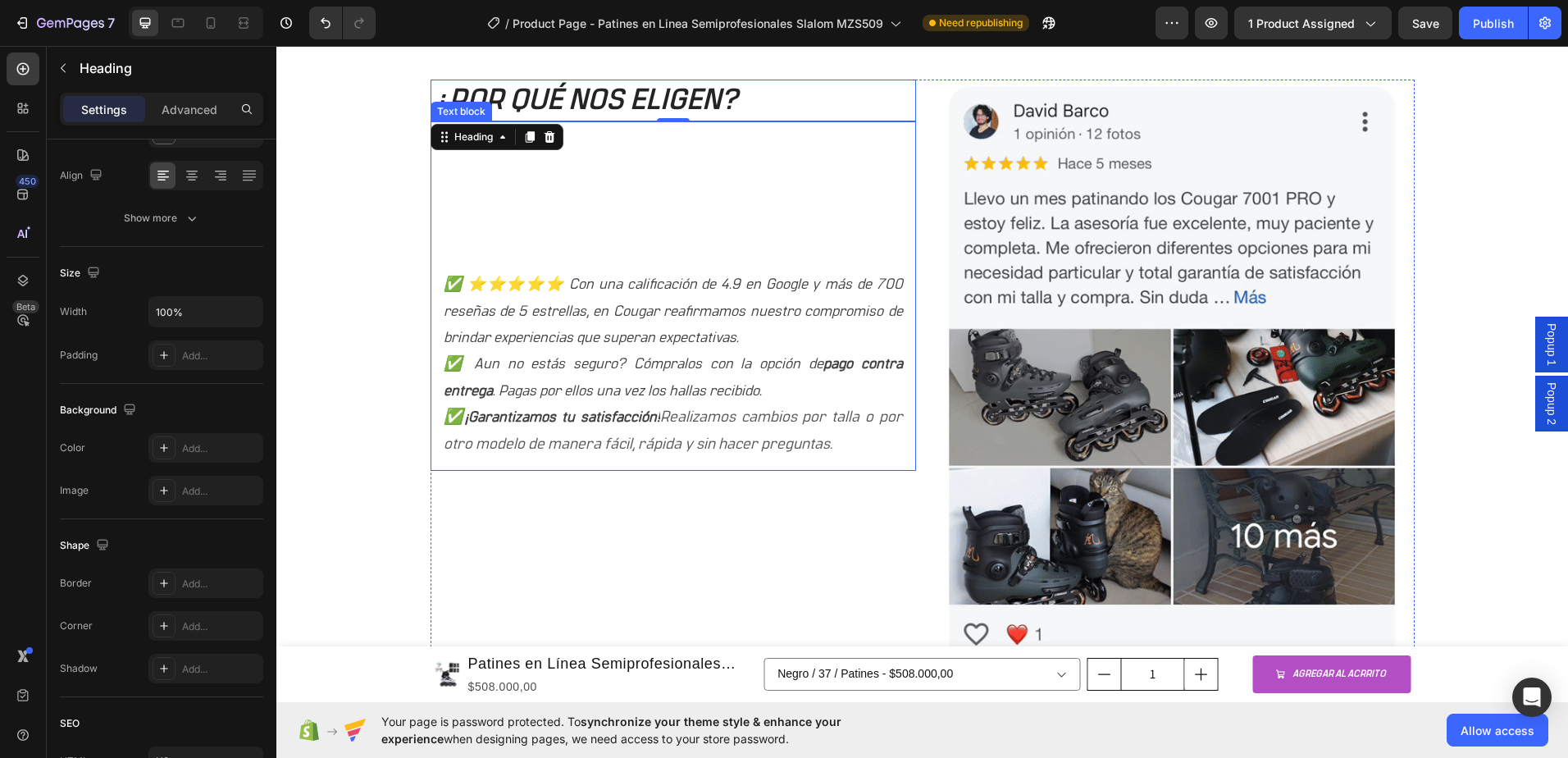
click at [564, 287] on p "✅ ⭐⭐⭐⭐⭐ Con una calificación de 4.9 en Google y más de 700 reseñas de 5 estrell…" at bounding box center [673, 311] width 459 height 80
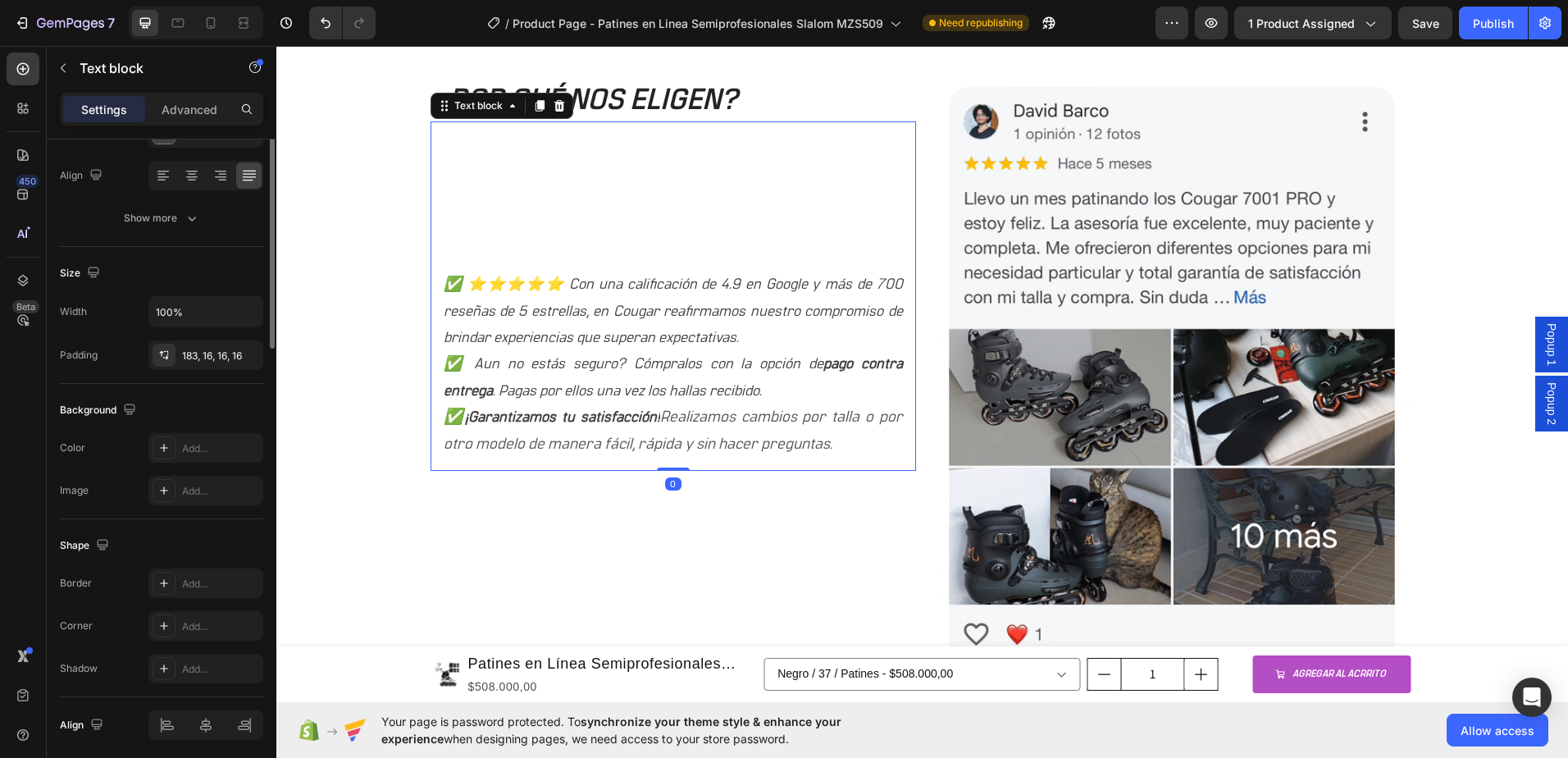
scroll to position [0, 0]
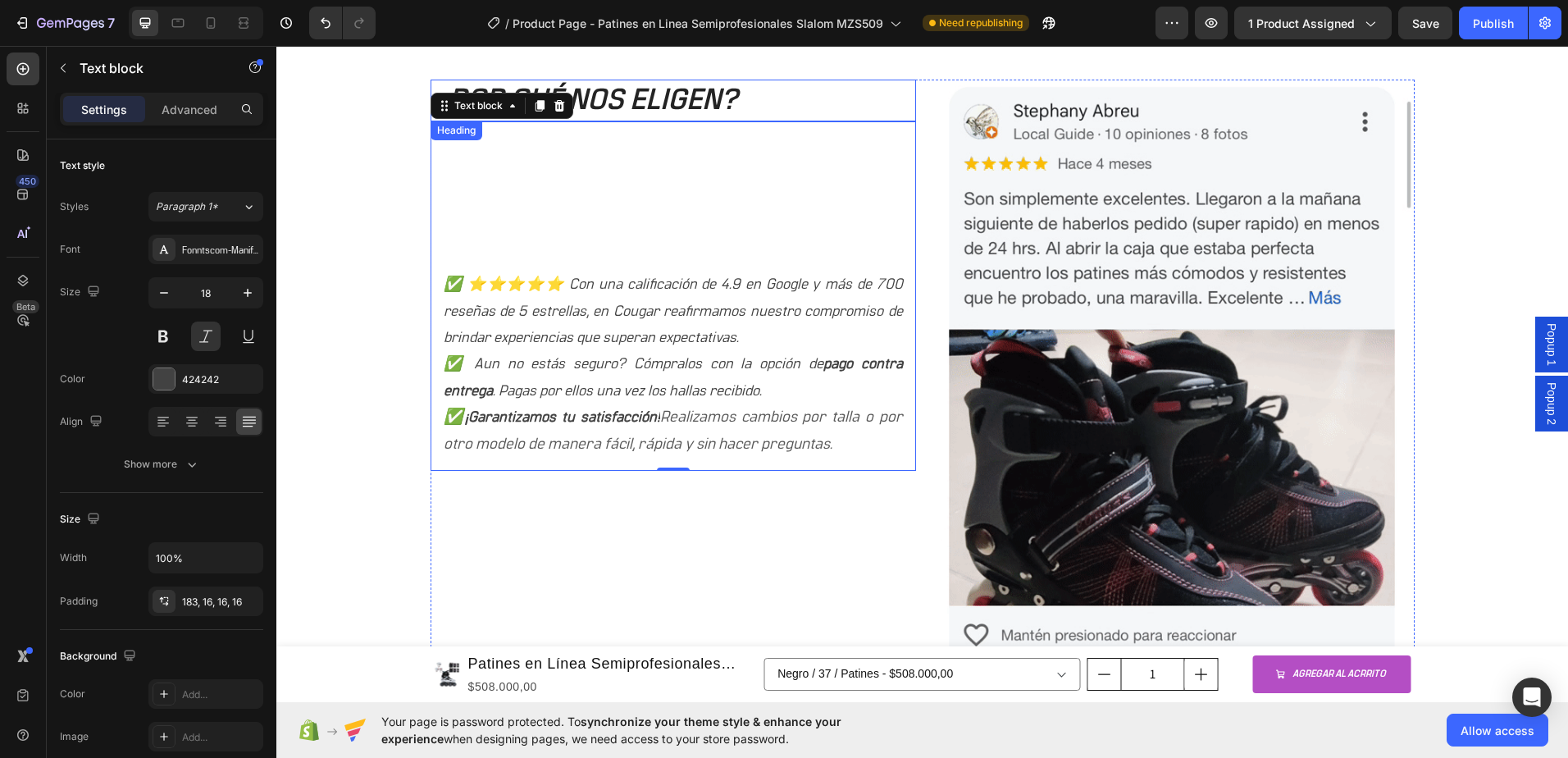
click at [643, 110] on p "¿POR QUÉ NOS ELIGEN?" at bounding box center [674, 101] width 482 height 38
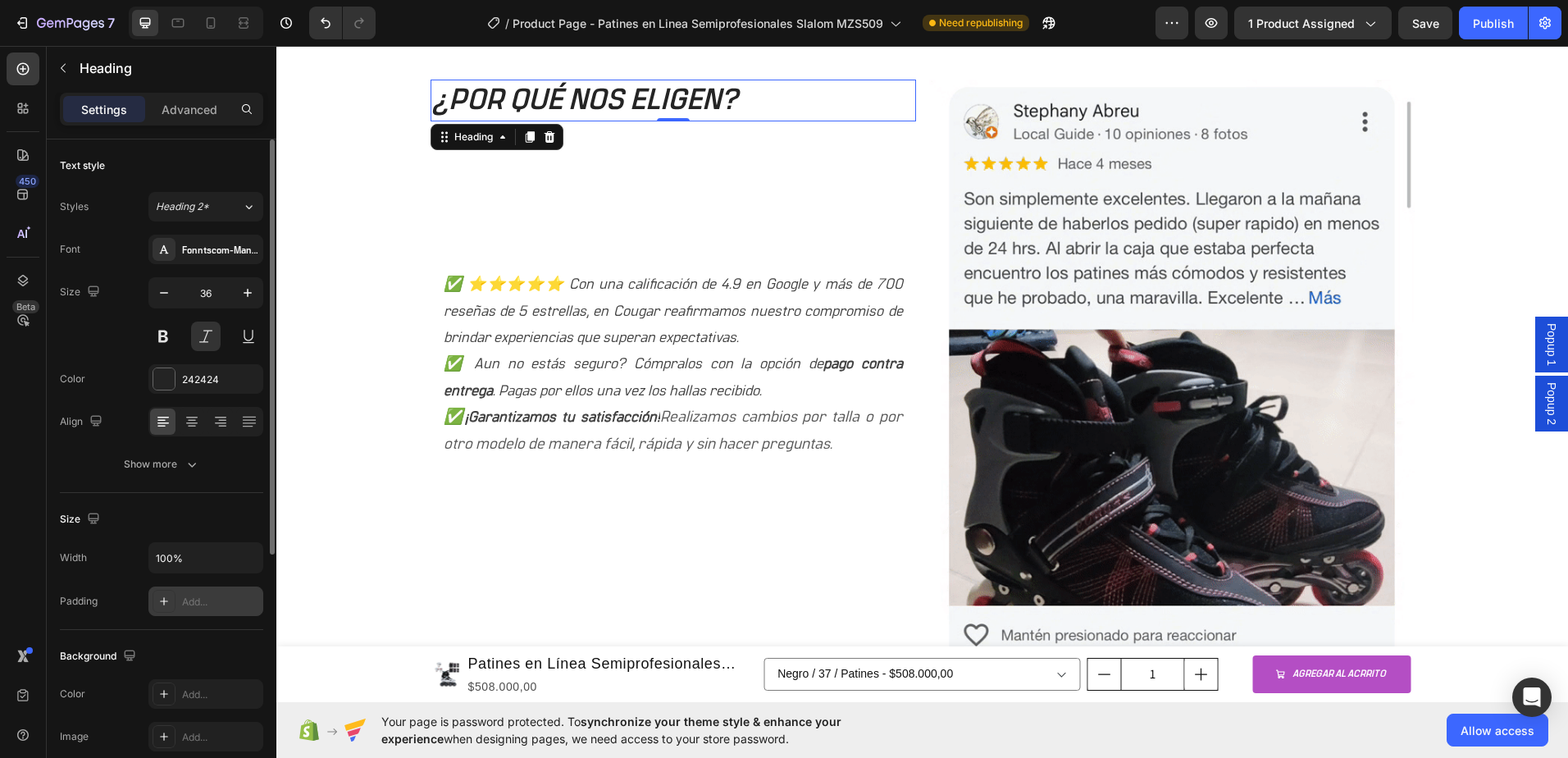
click at [206, 602] on div "Add..." at bounding box center [221, 602] width 77 height 15
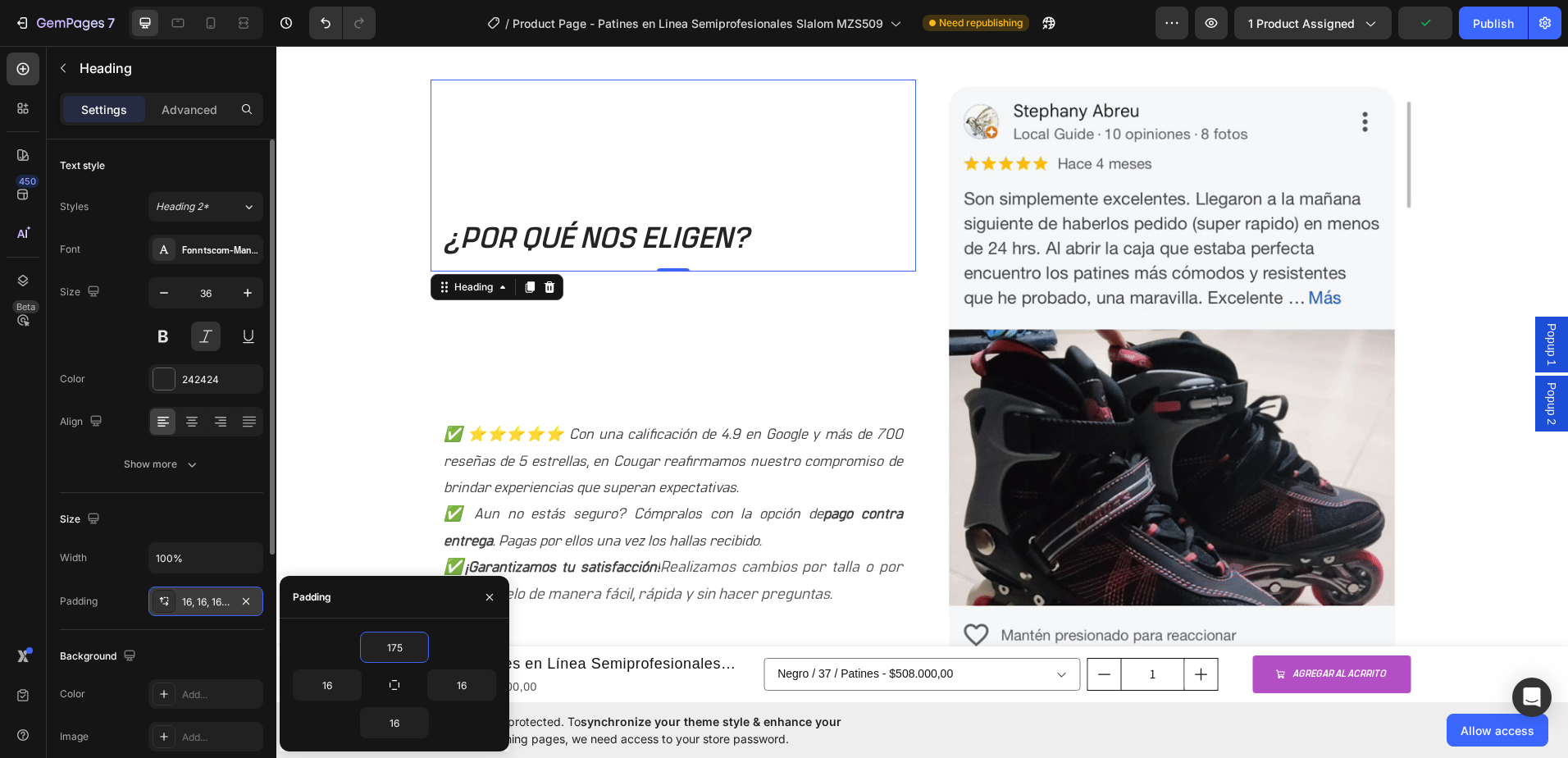
type input "176"
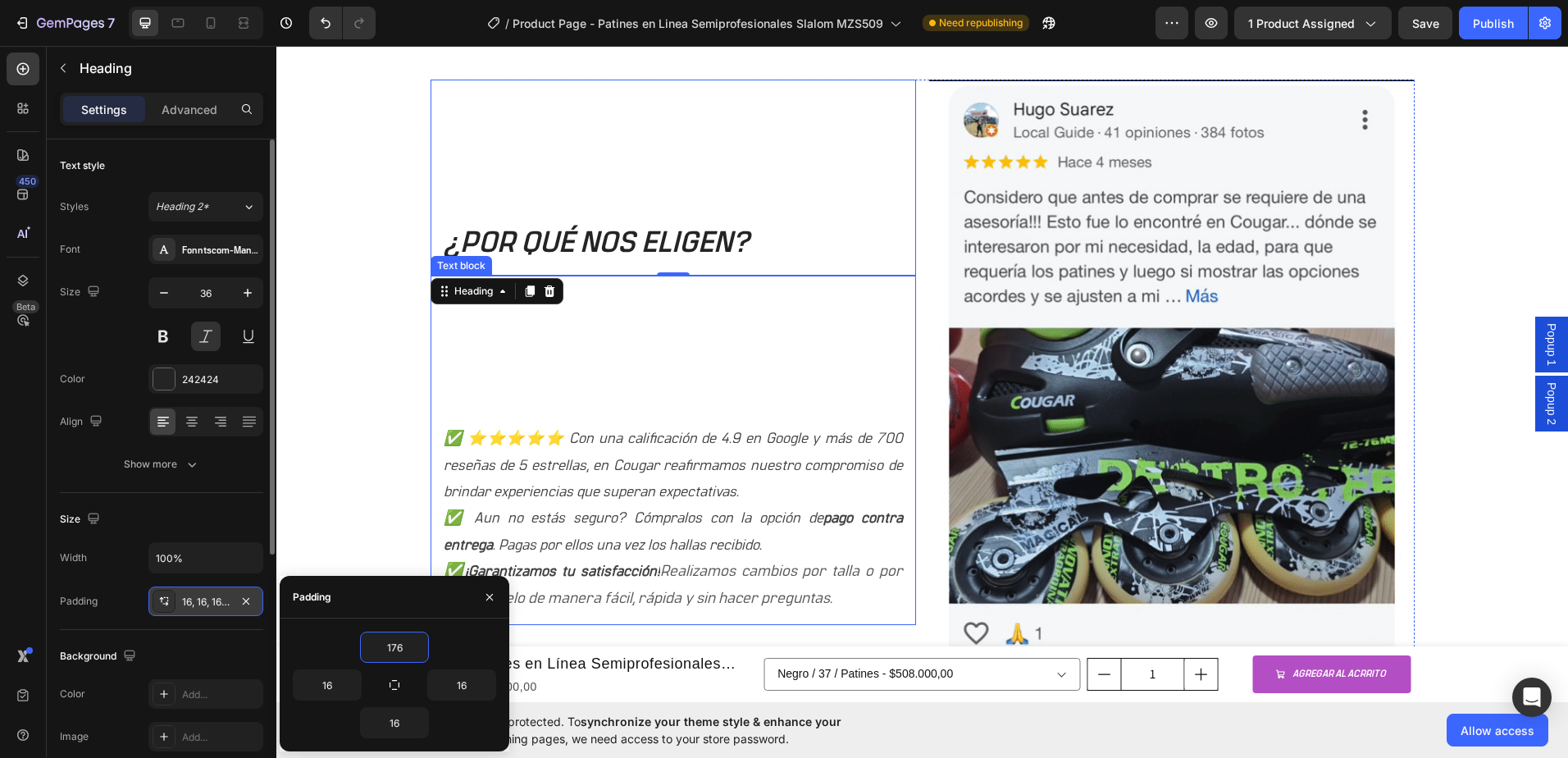
click at [566, 522] on p "✅ Aun no estás seguro? Cómpralos con la opción de pago contra entrega . Pagas p…" at bounding box center [673, 532] width 459 height 53
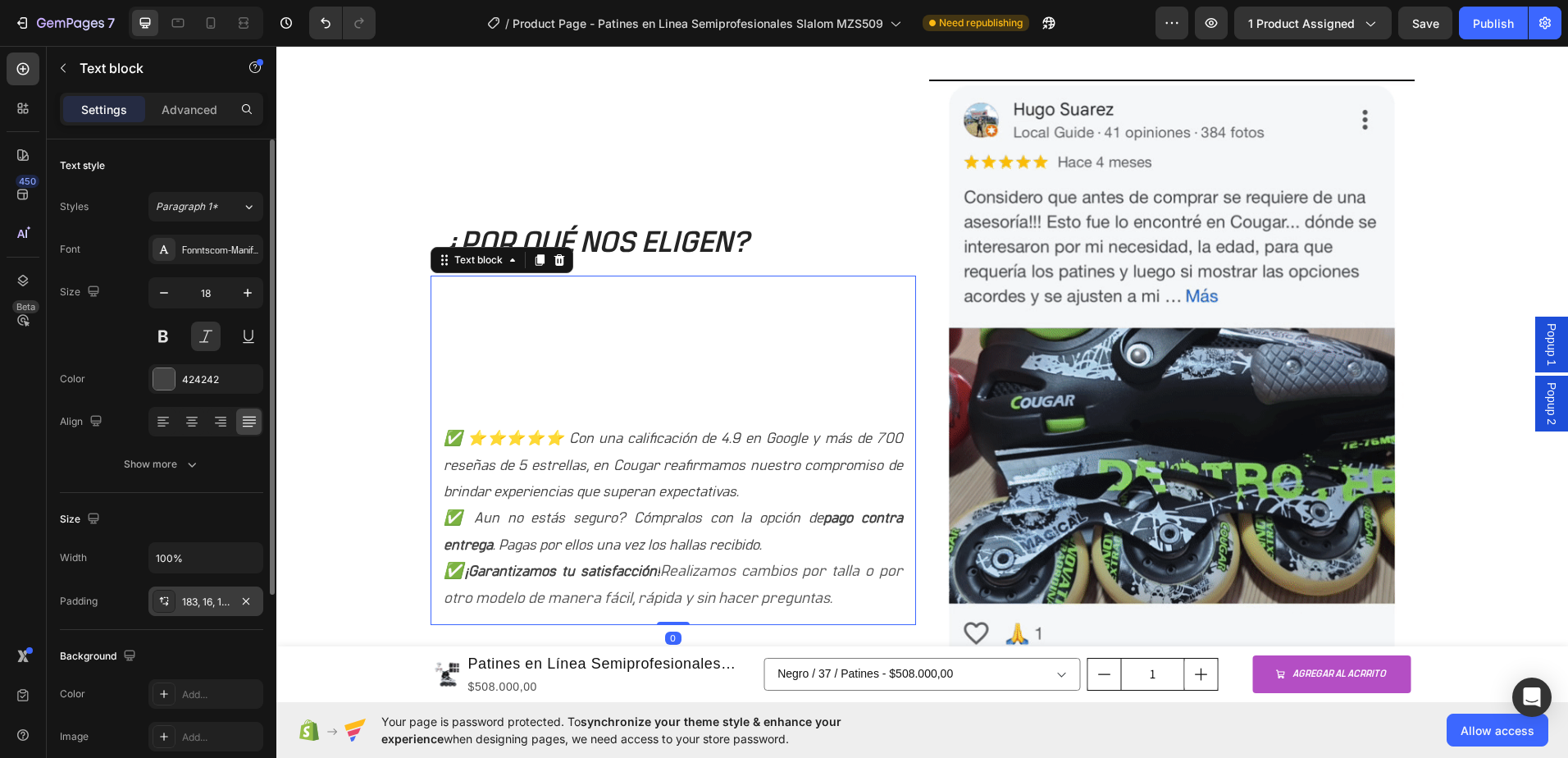
click at [184, 598] on div "183, 16, 16, 16" at bounding box center [206, 602] width 48 height 15
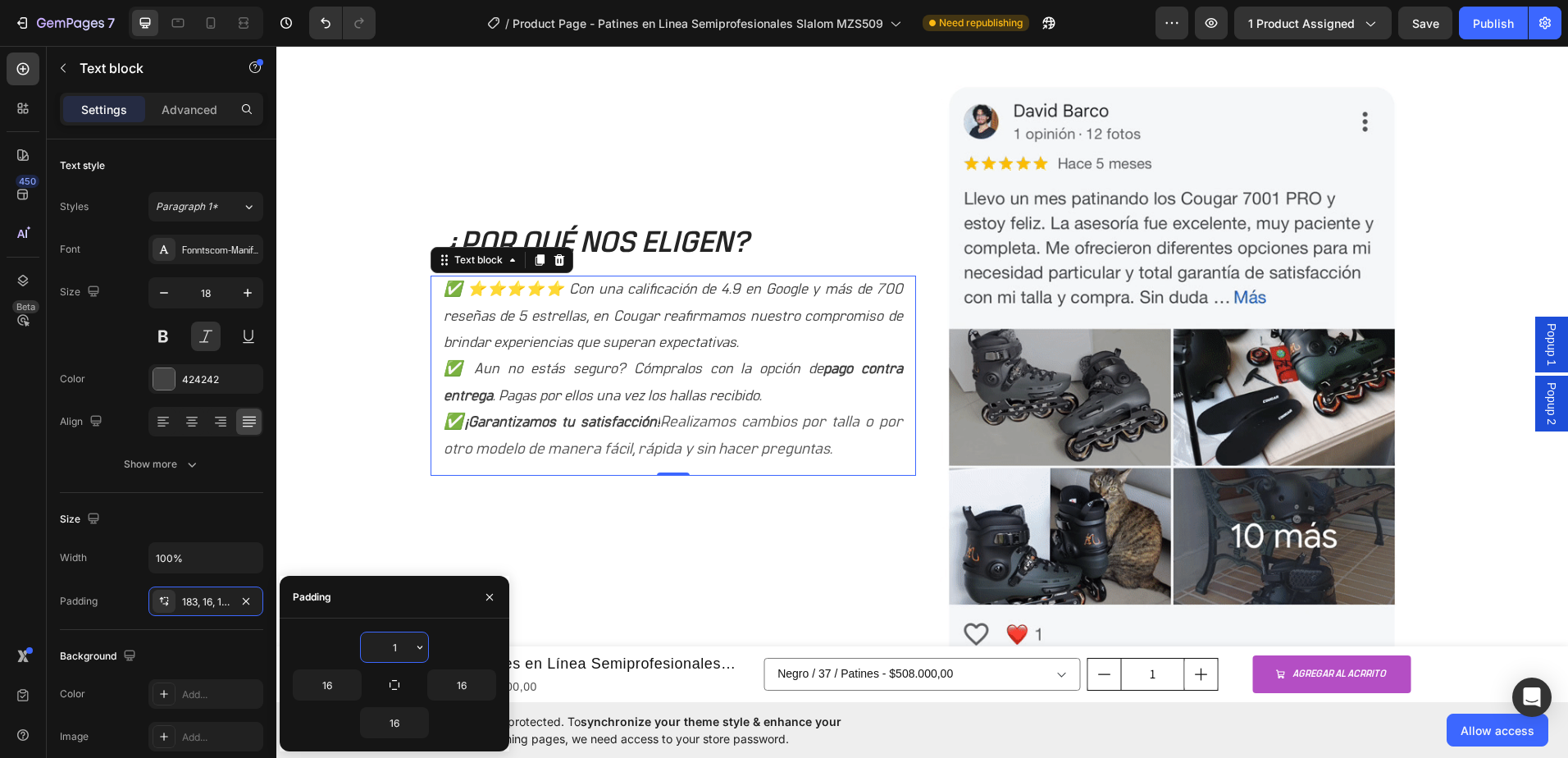
type input "16"
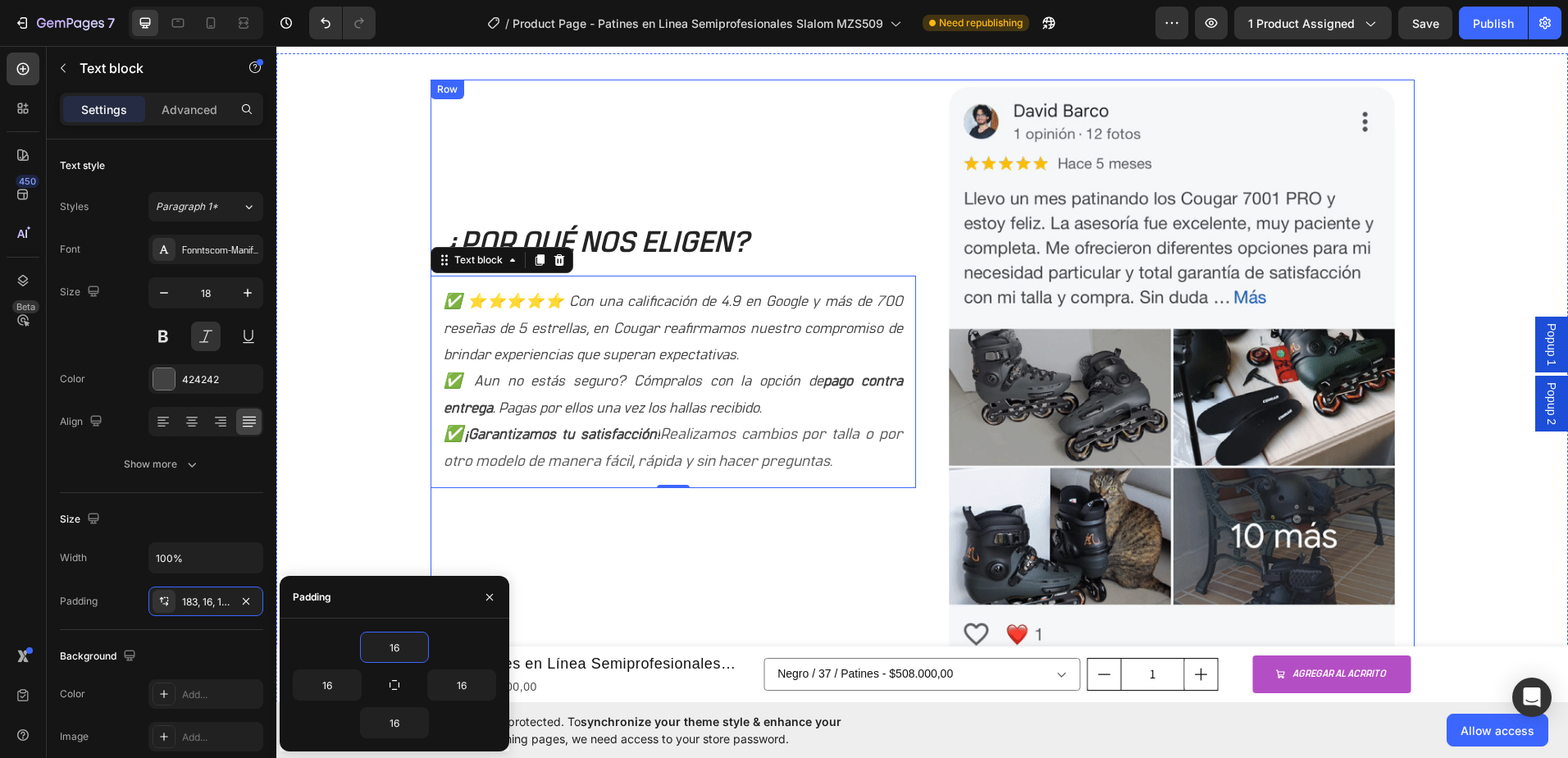
click at [640, 573] on div "¿POR QUÉ NOS ELIGEN? Heading ✅ ⭐⭐⭐⭐⭐ Con una calificación de 4.9 en Google y má…" at bounding box center [674, 378] width 486 height 597
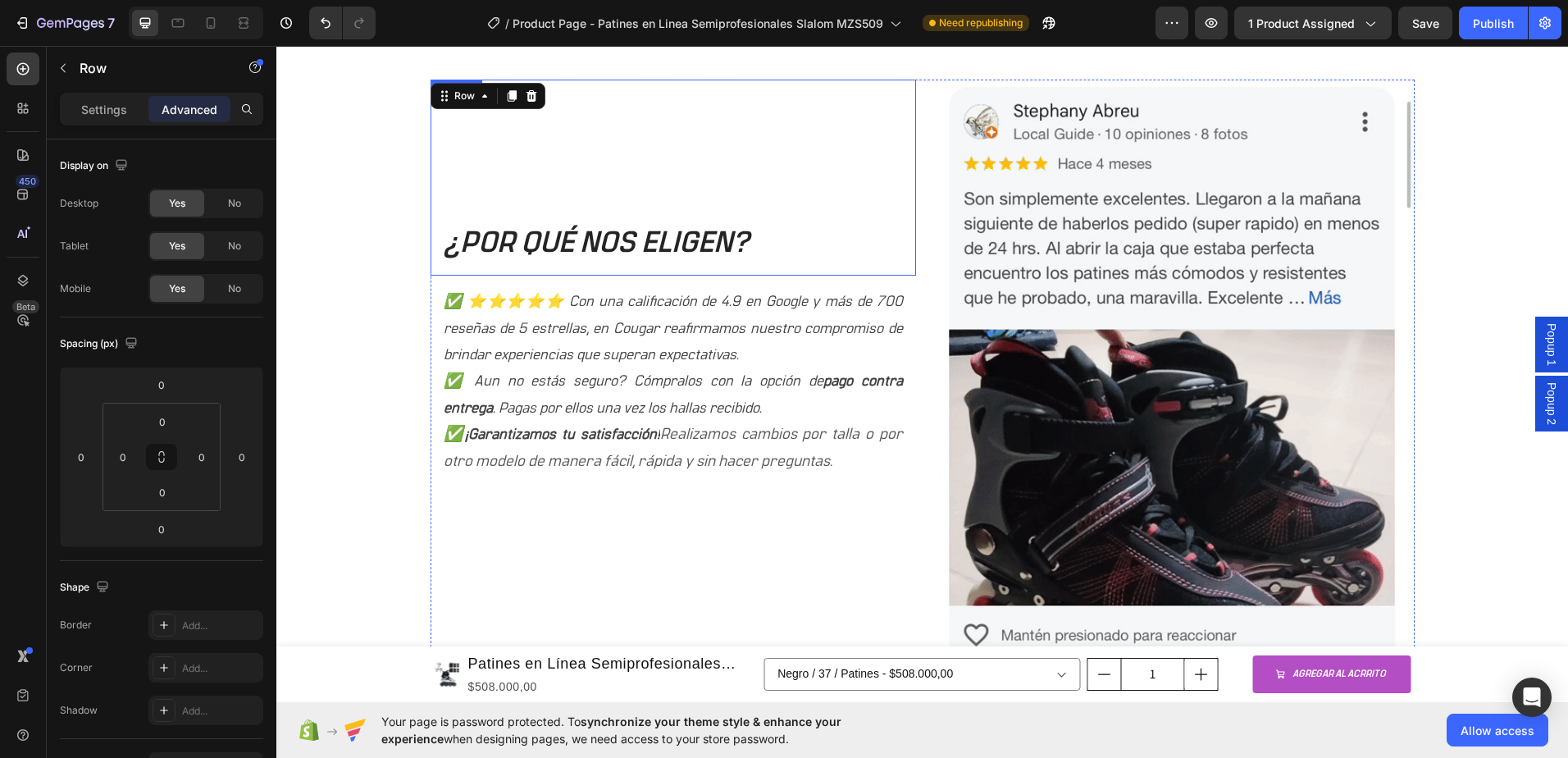
click at [647, 332] on p "✅ ⭐⭐⭐⭐⭐ Con una calificación de 4.9 en Google y más de 700 reseñas de 5 estrell…" at bounding box center [673, 328] width 459 height 80
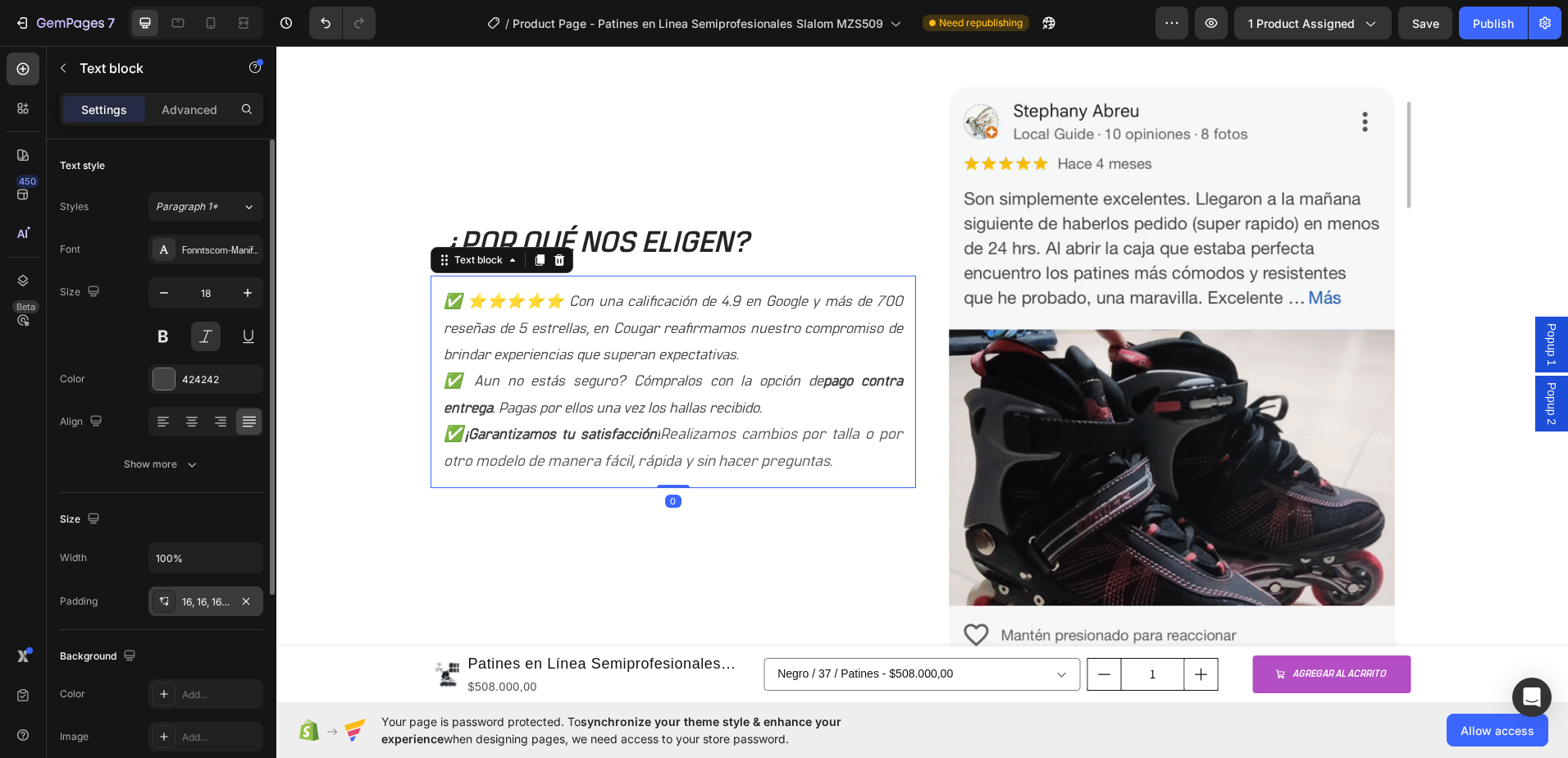
click at [205, 591] on div "16, 16, 16, 16" at bounding box center [205, 601] width 115 height 29
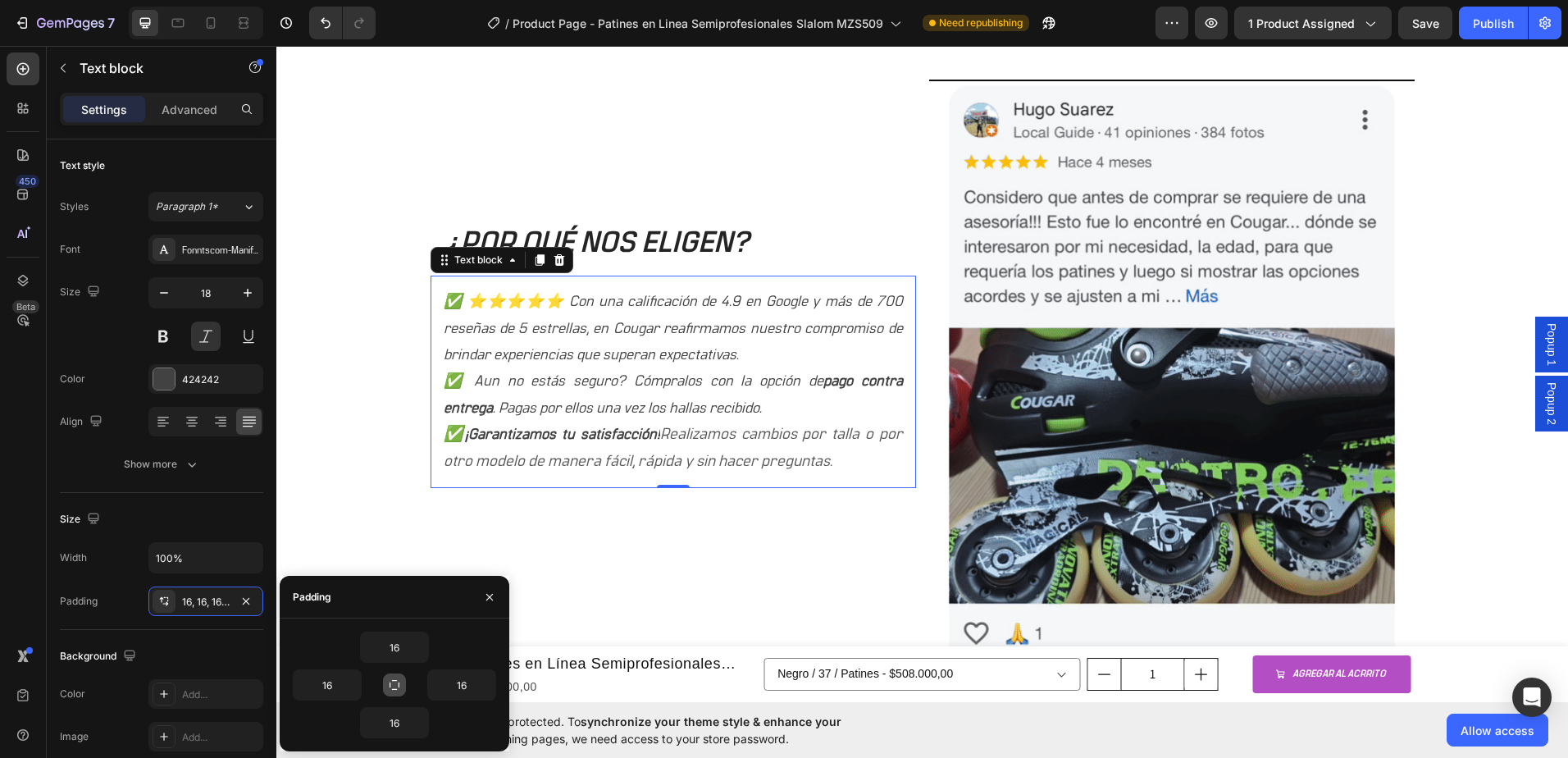
click at [400, 683] on icon "button" at bounding box center [394, 685] width 13 height 13
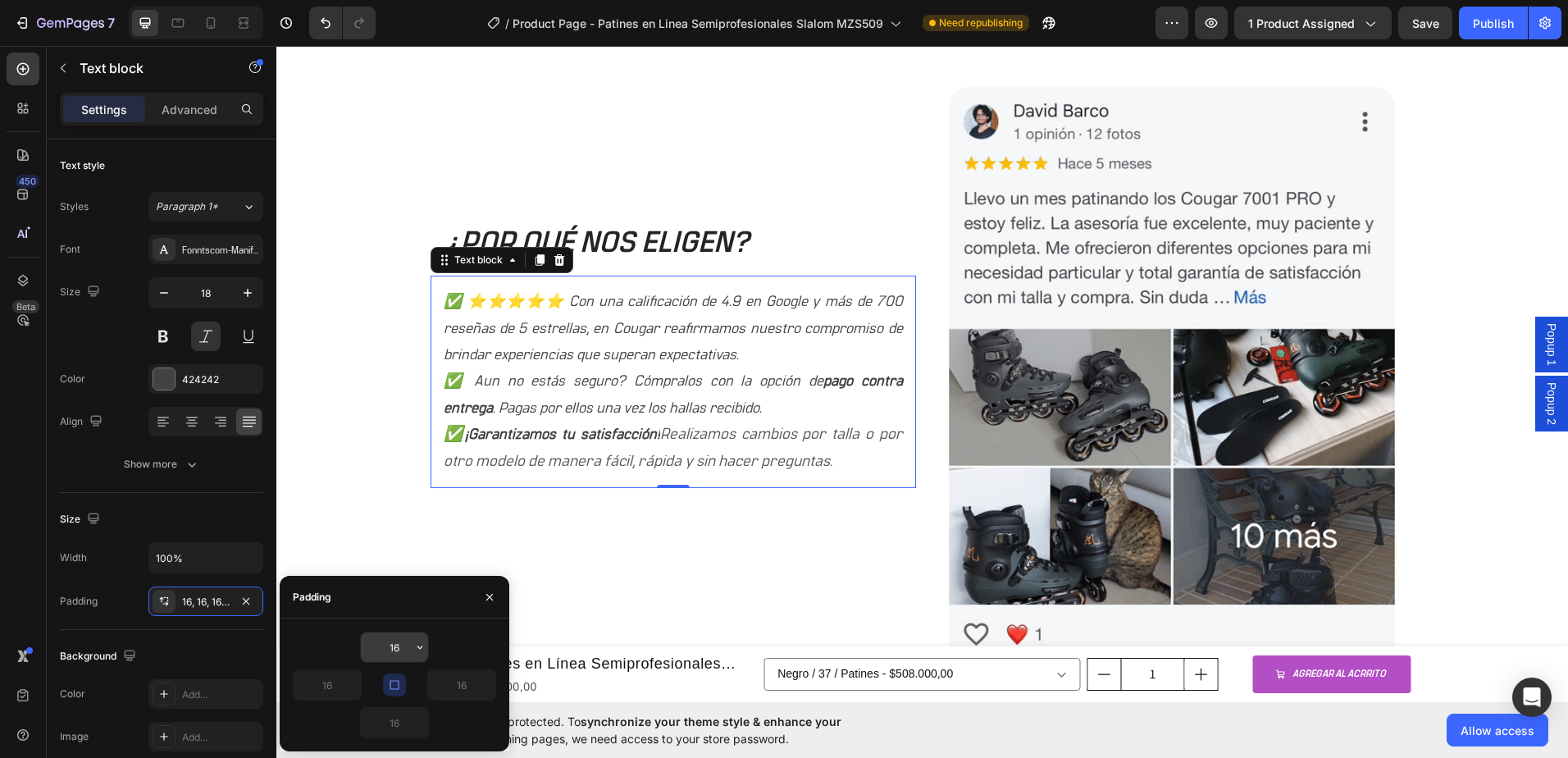
click at [406, 650] on input "16" at bounding box center [394, 647] width 67 height 29
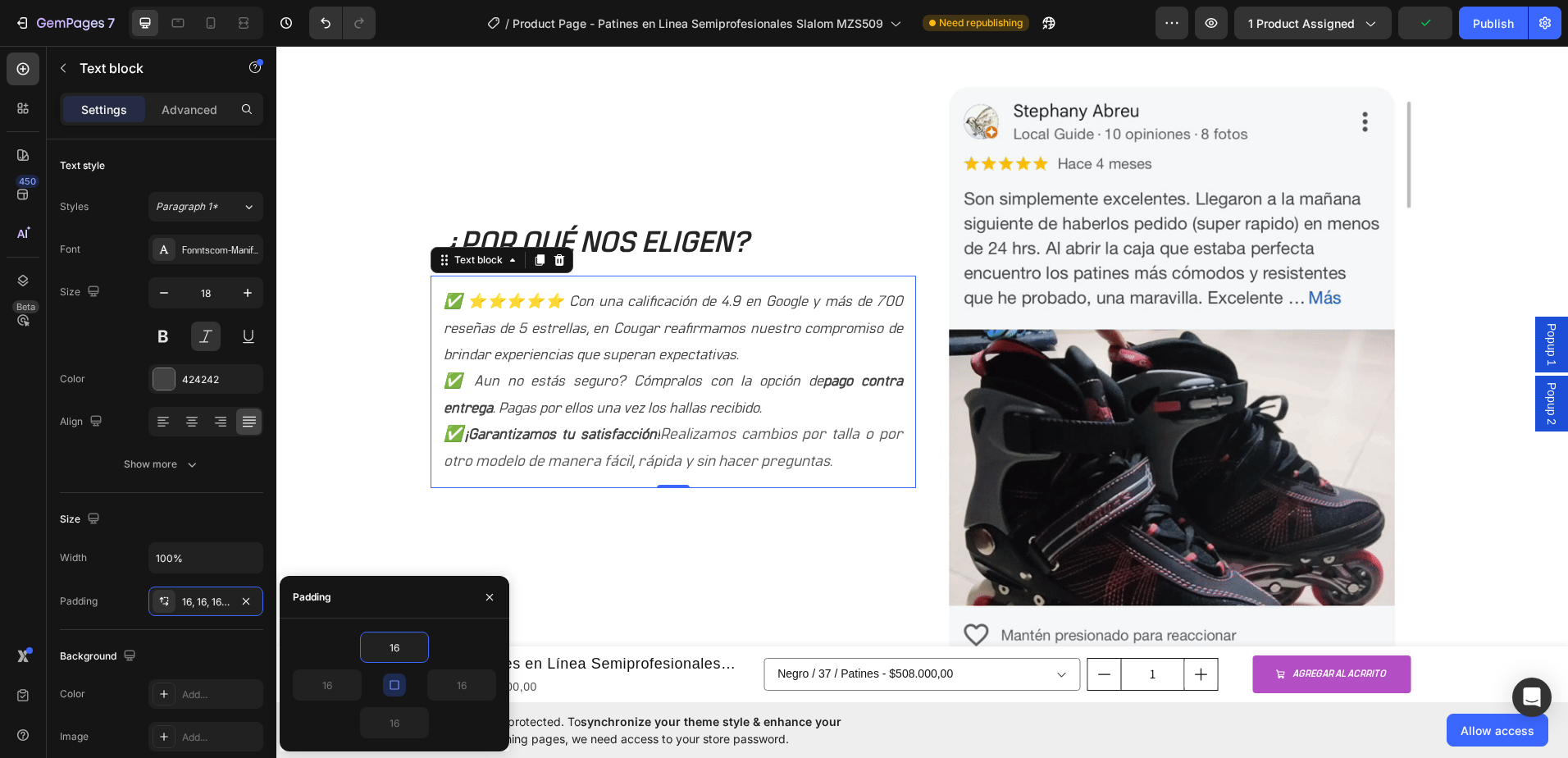
click at [397, 684] on icon "button" at bounding box center [394, 685] width 13 height 13
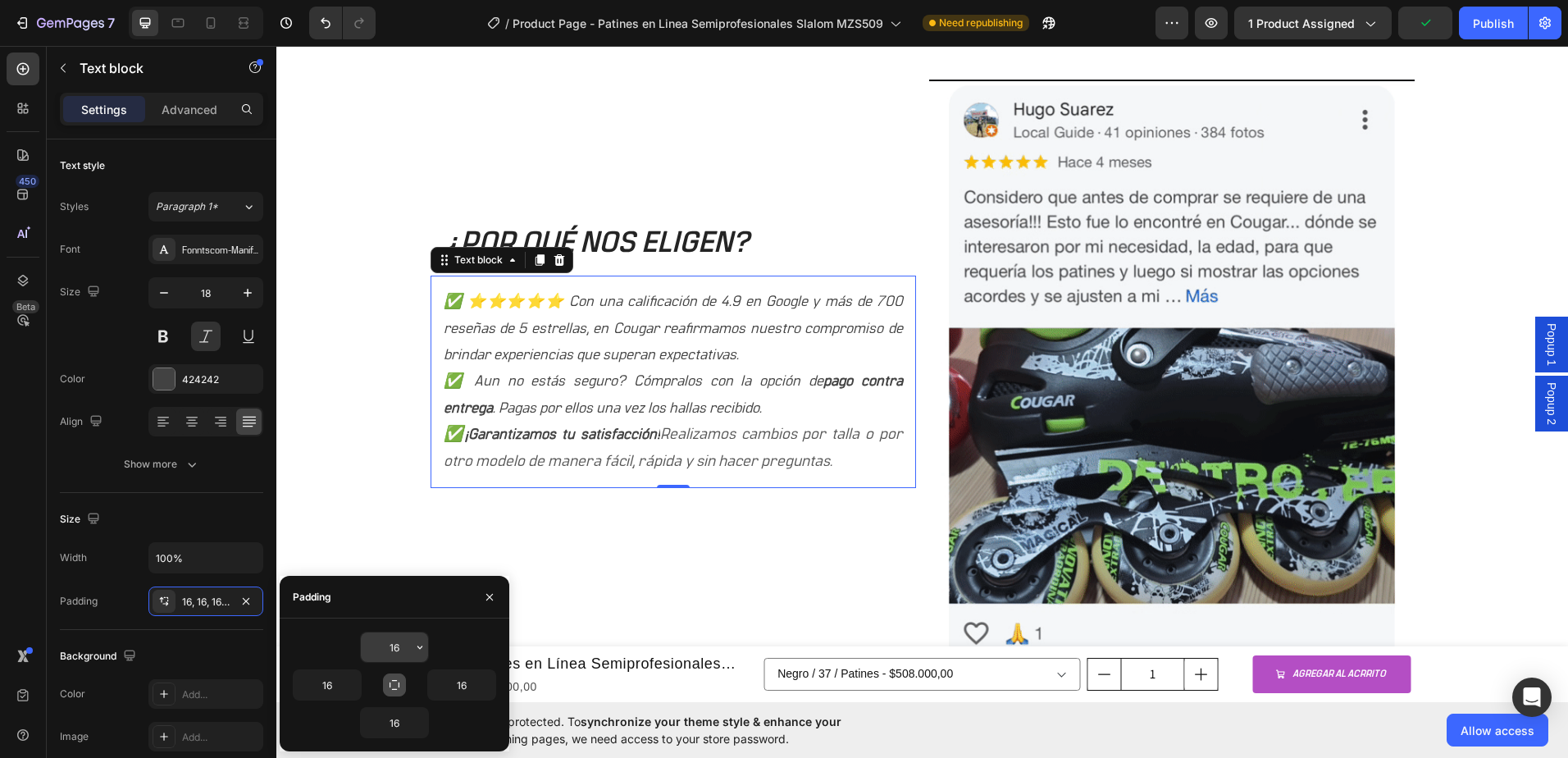
click at [400, 646] on input "16" at bounding box center [394, 647] width 67 height 29
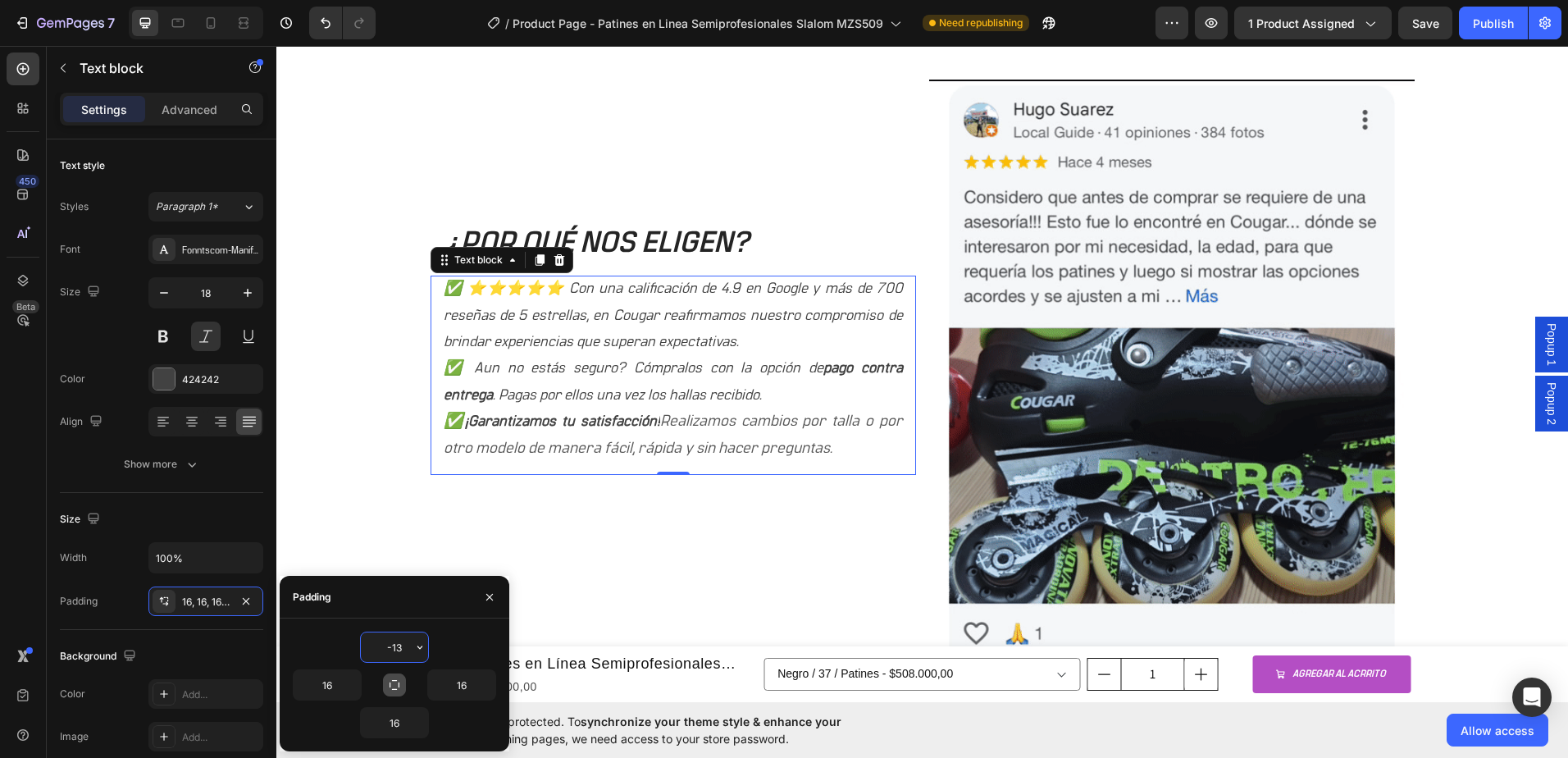
type input "-14"
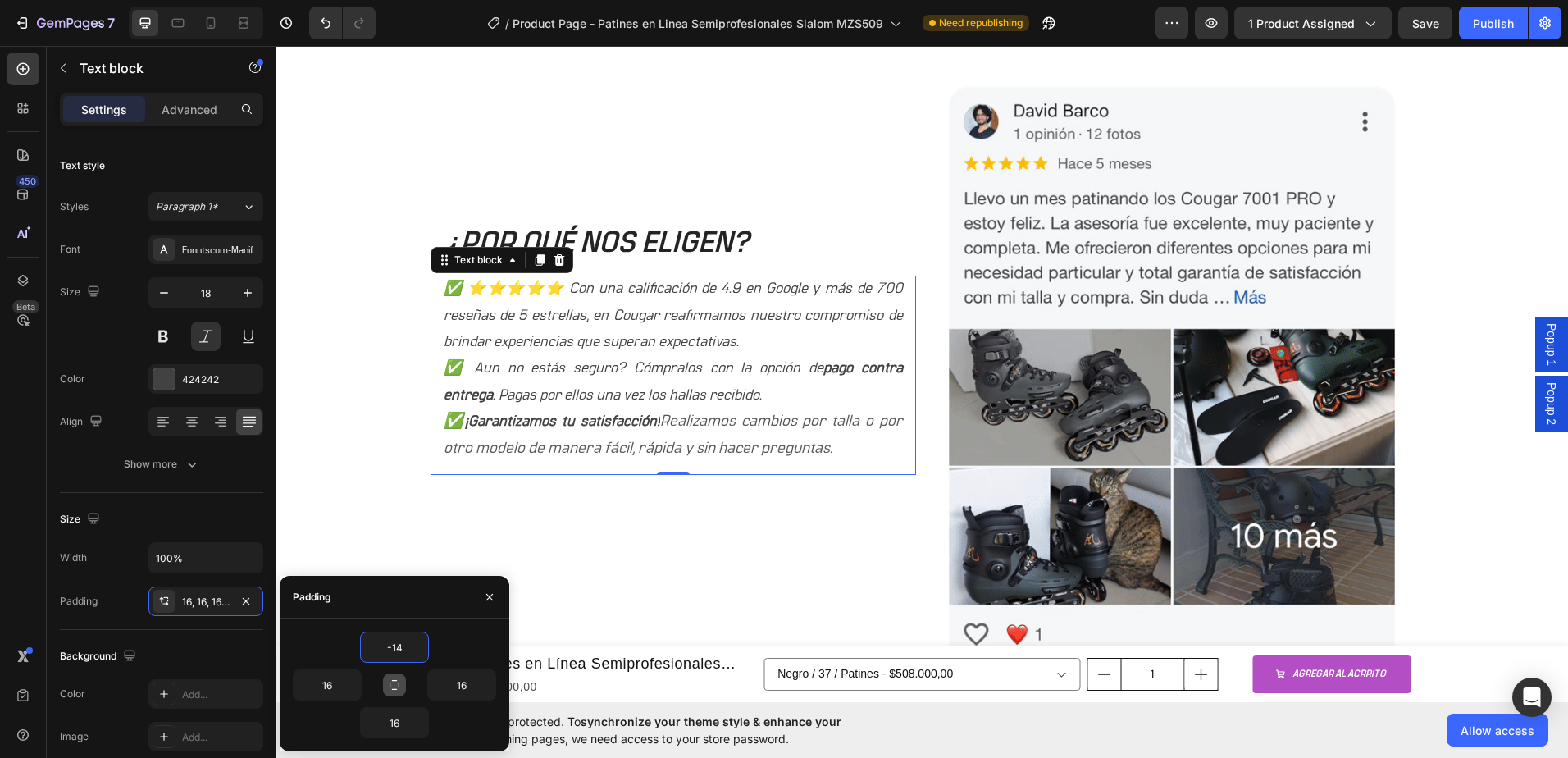
click at [614, 254] on p "¿POR QUÉ NOS ELIGEN?" at bounding box center [673, 243] width 459 height 38
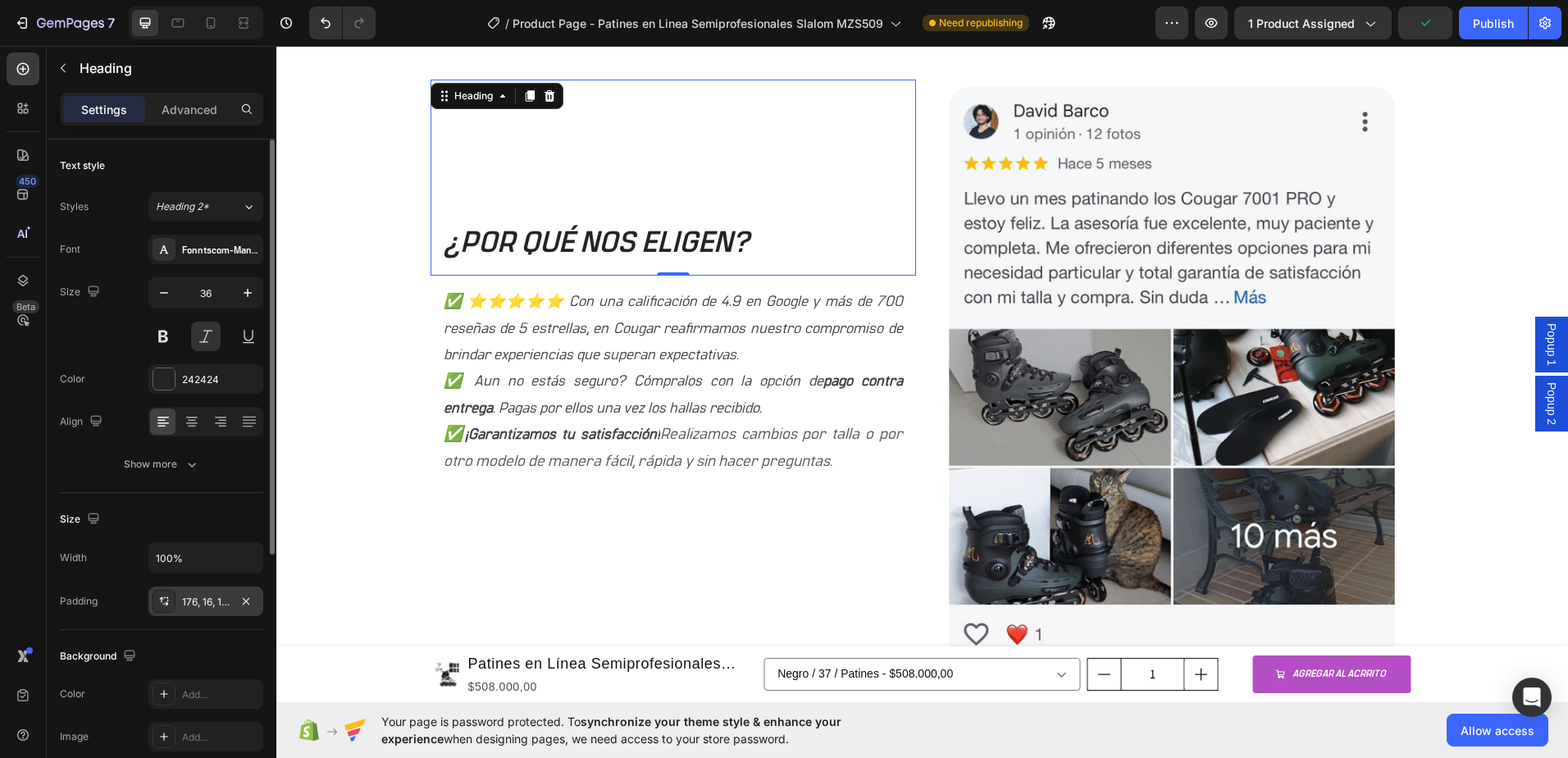
click at [160, 602] on icon at bounding box center [164, 601] width 13 height 13
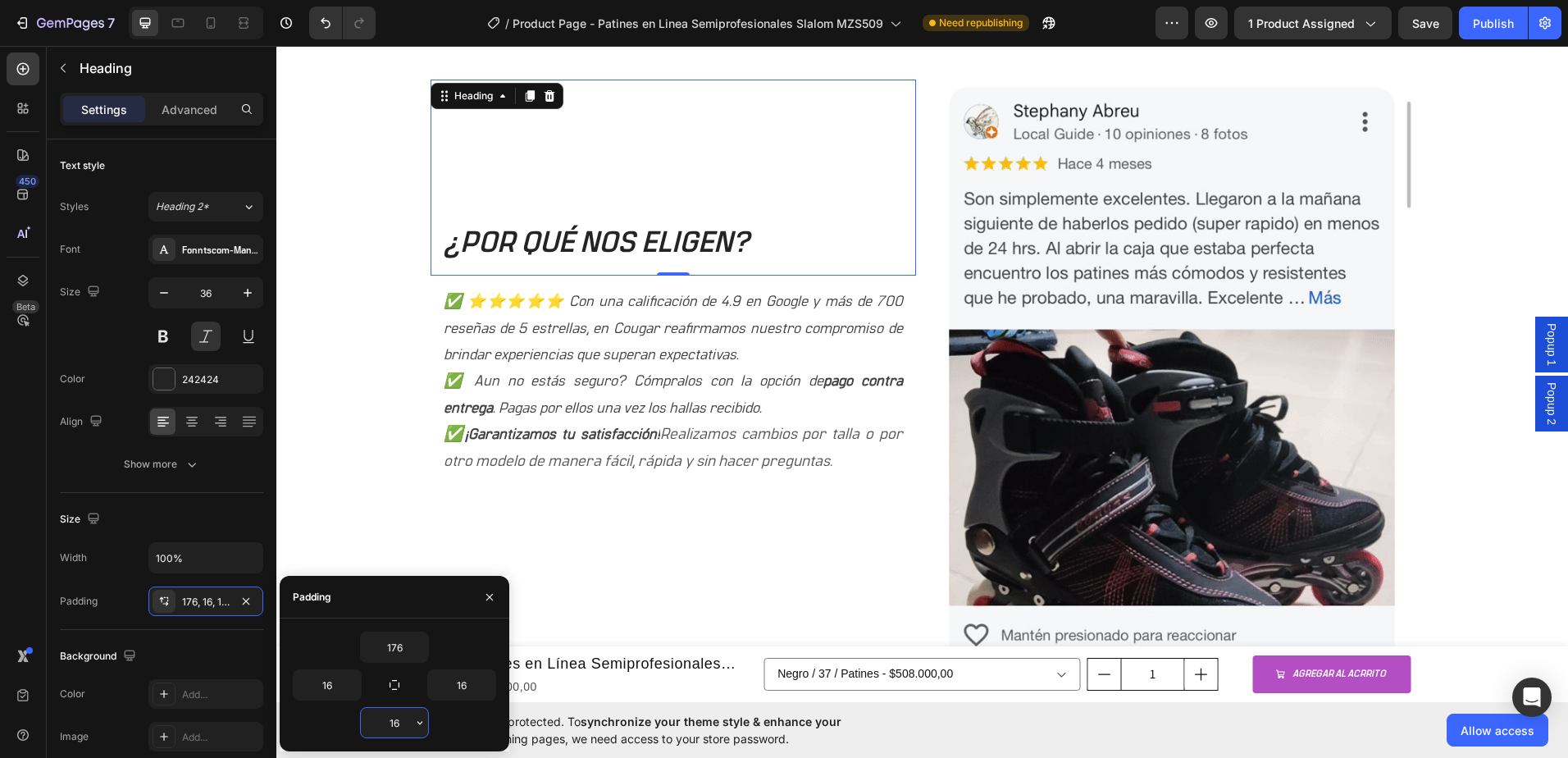
click at [400, 723] on input "16" at bounding box center [394, 722] width 67 height 29
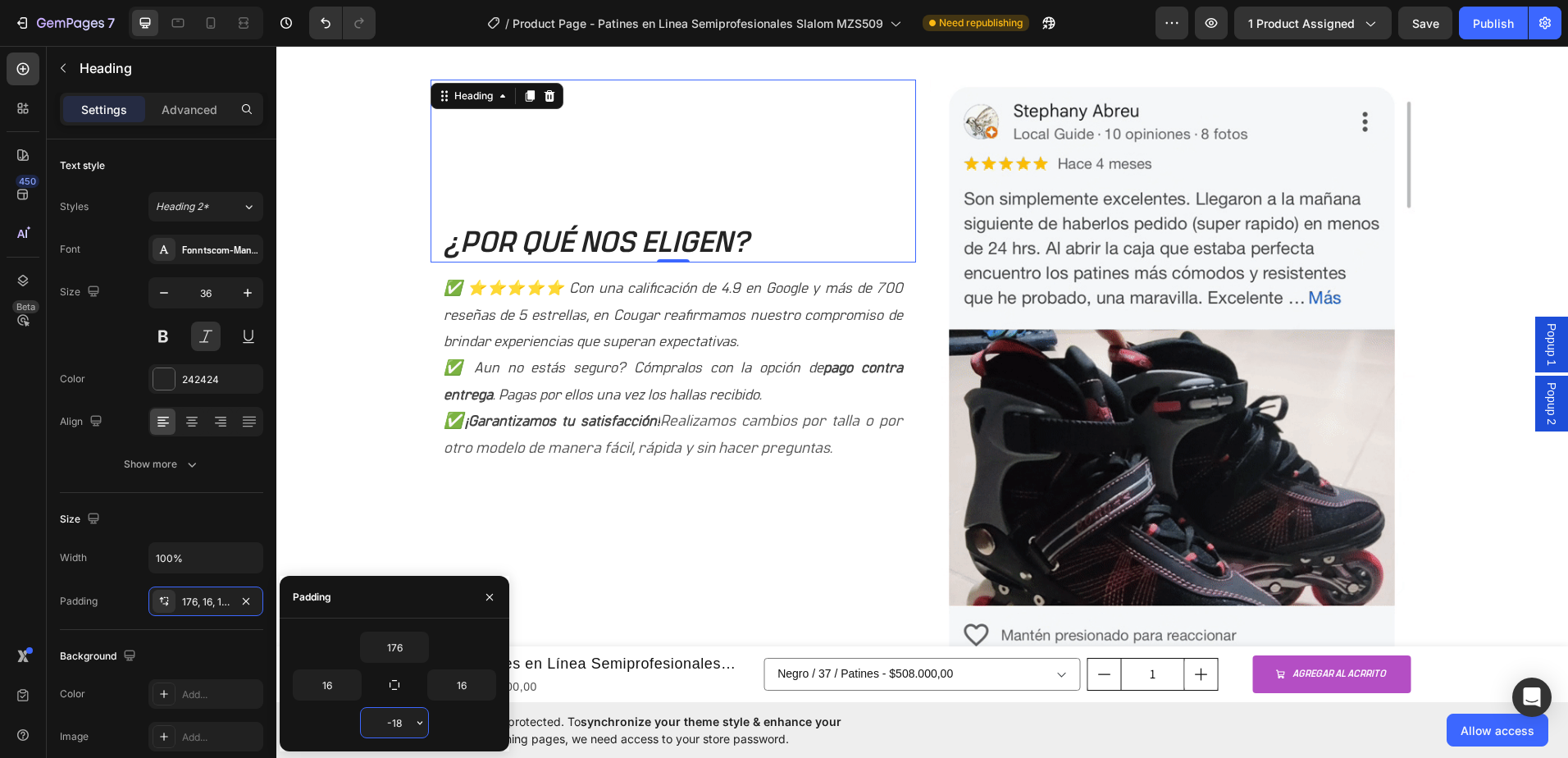
type input "-19"
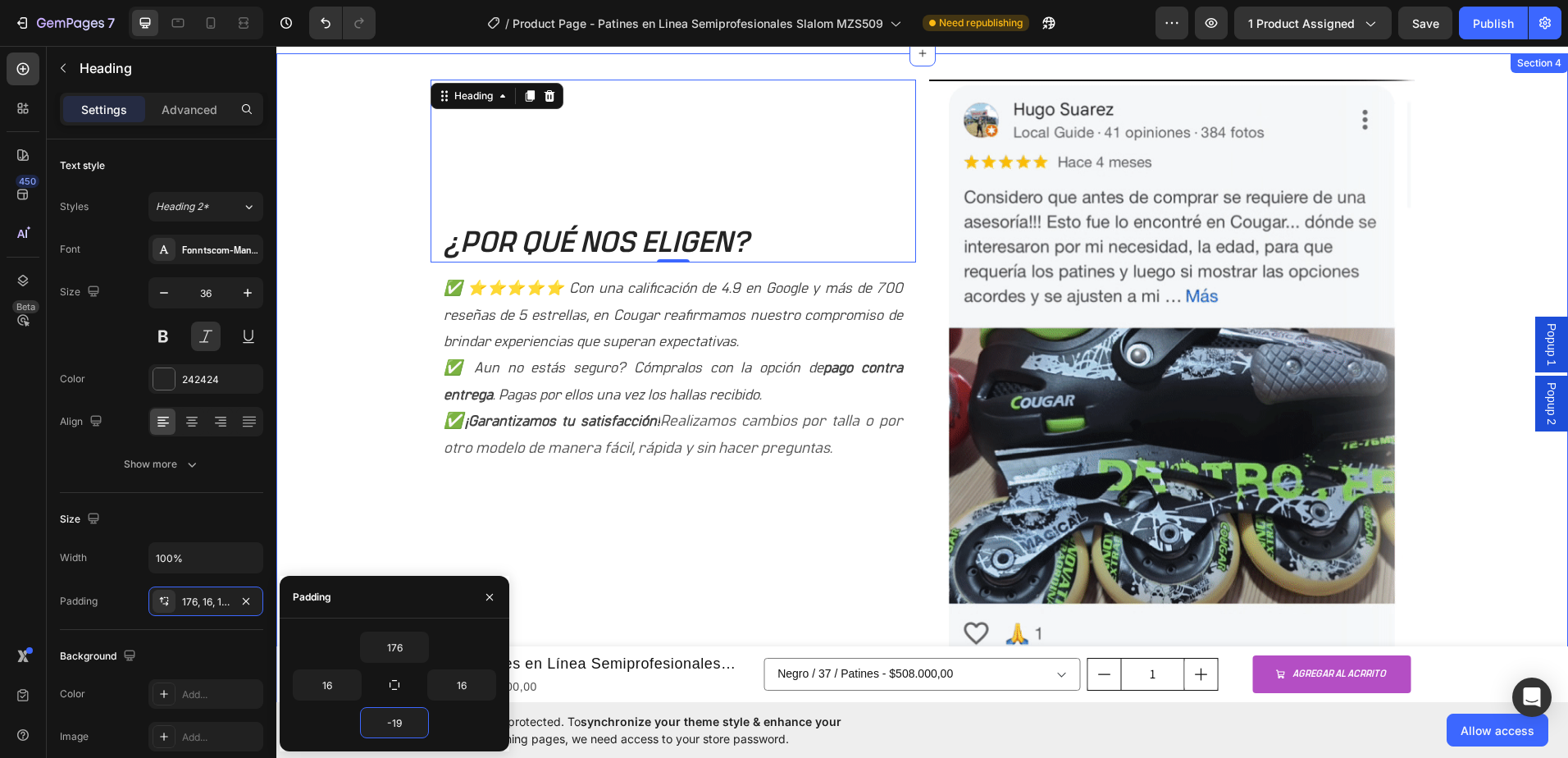
click at [367, 500] on div "¿POR QUÉ NOS ELIGEN? Heading 0 ✅ ⭐⭐⭐⭐⭐ Con una calificación de 4.9 en Google y …" at bounding box center [923, 378] width 1292 height 597
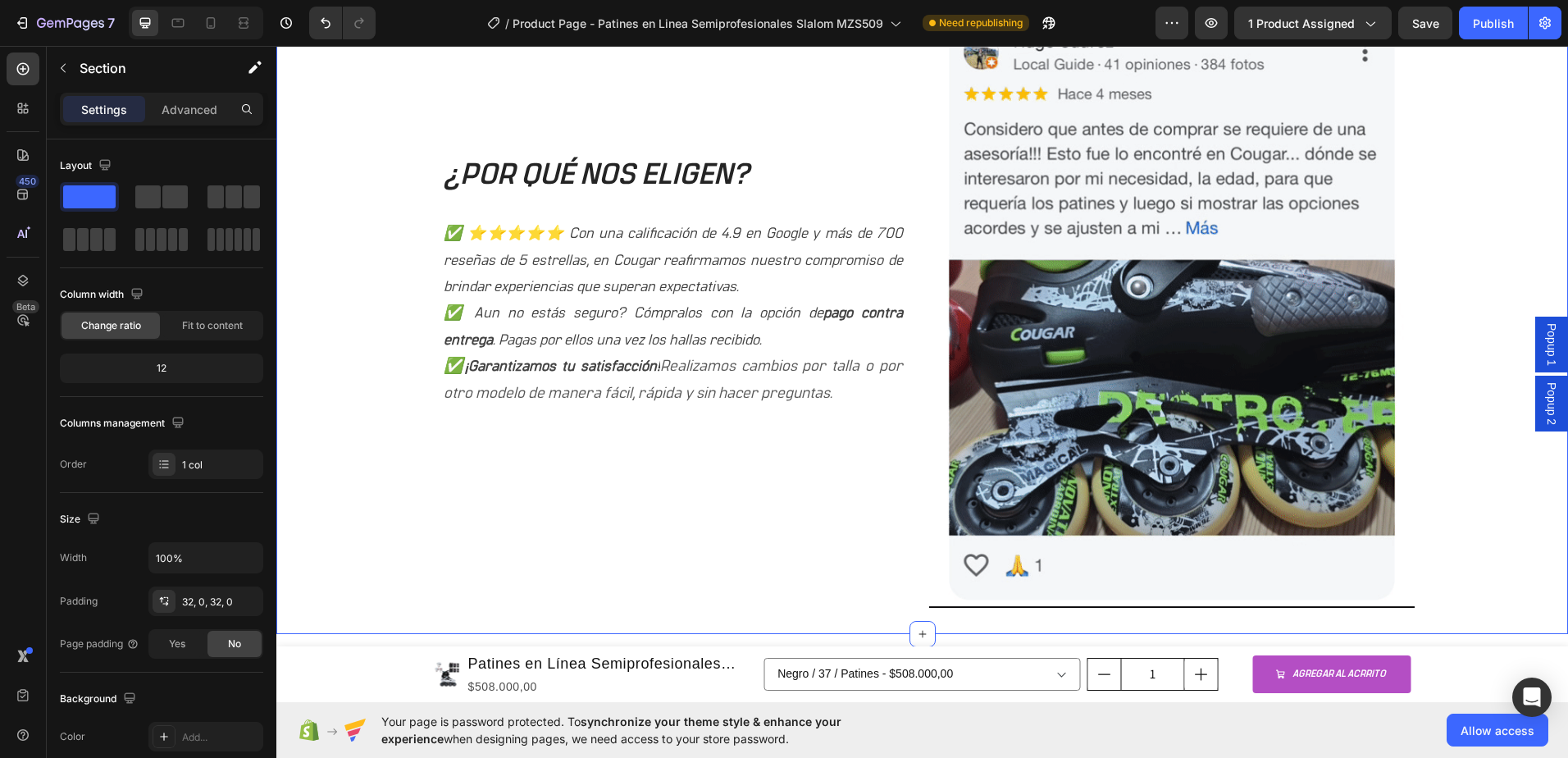
scroll to position [1668, 0]
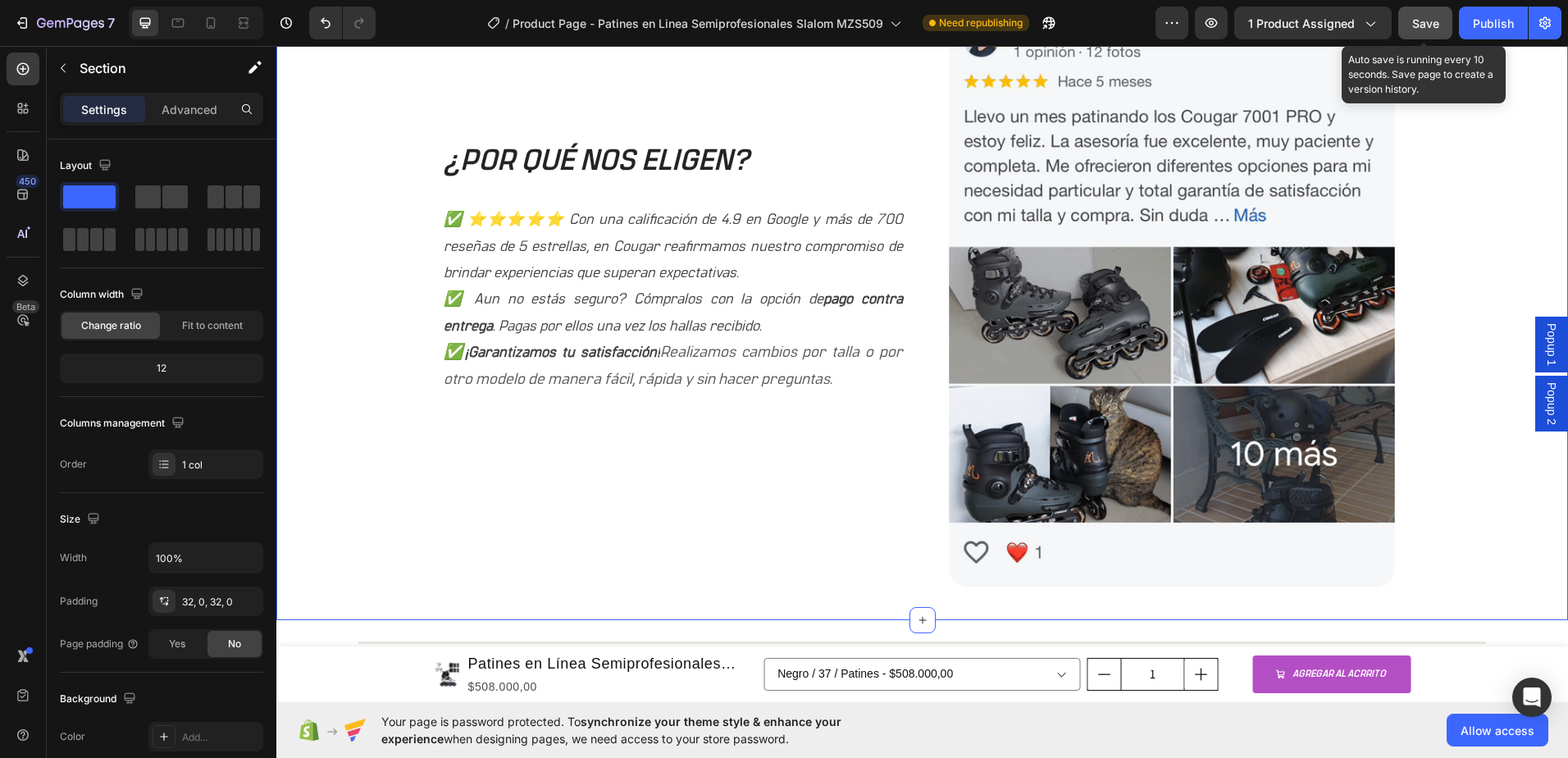
click at [1433, 35] on button "Save" at bounding box center [1425, 23] width 54 height 33
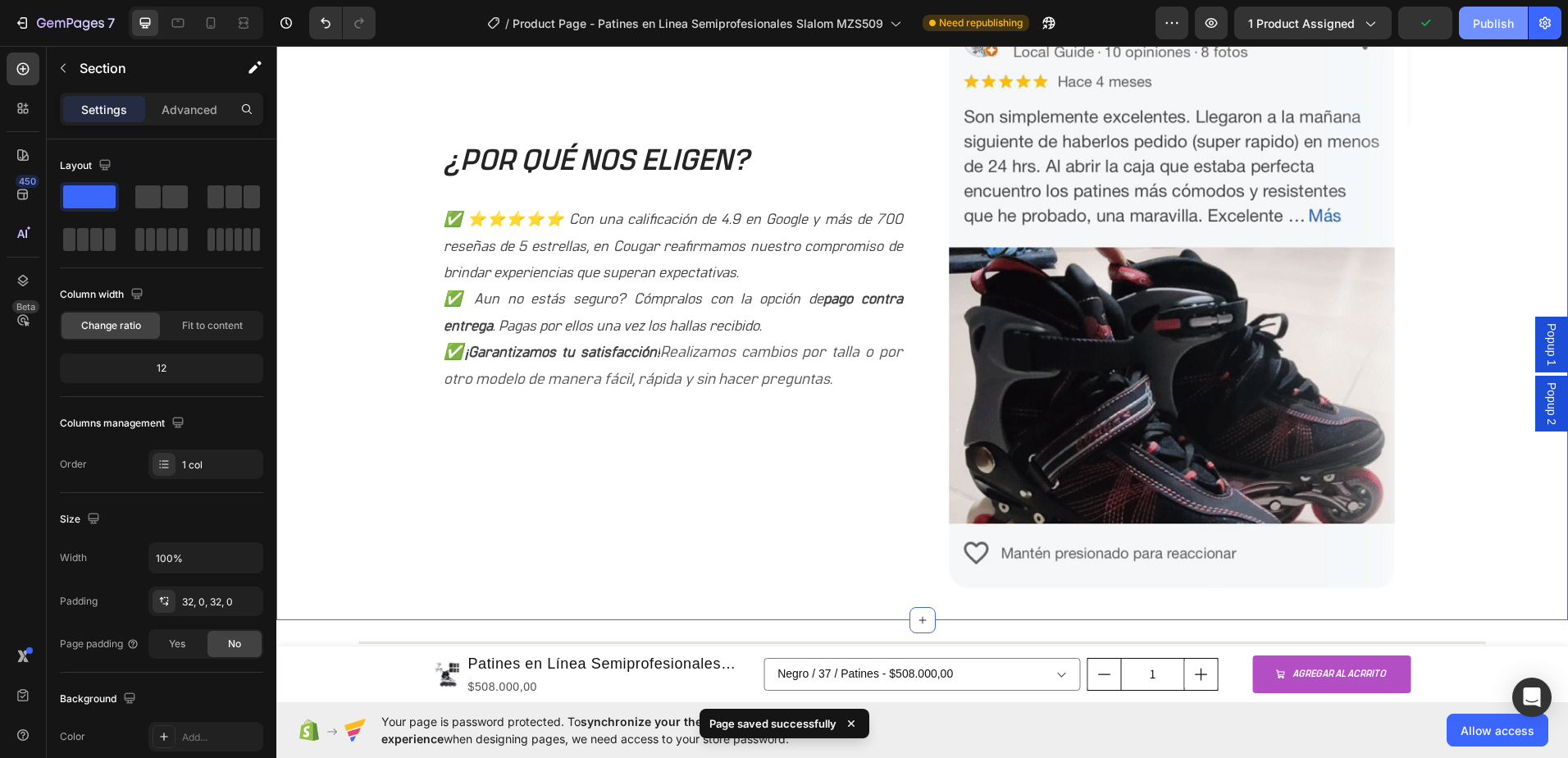
click at [1486, 33] on button "Publish" at bounding box center [1493, 23] width 69 height 33
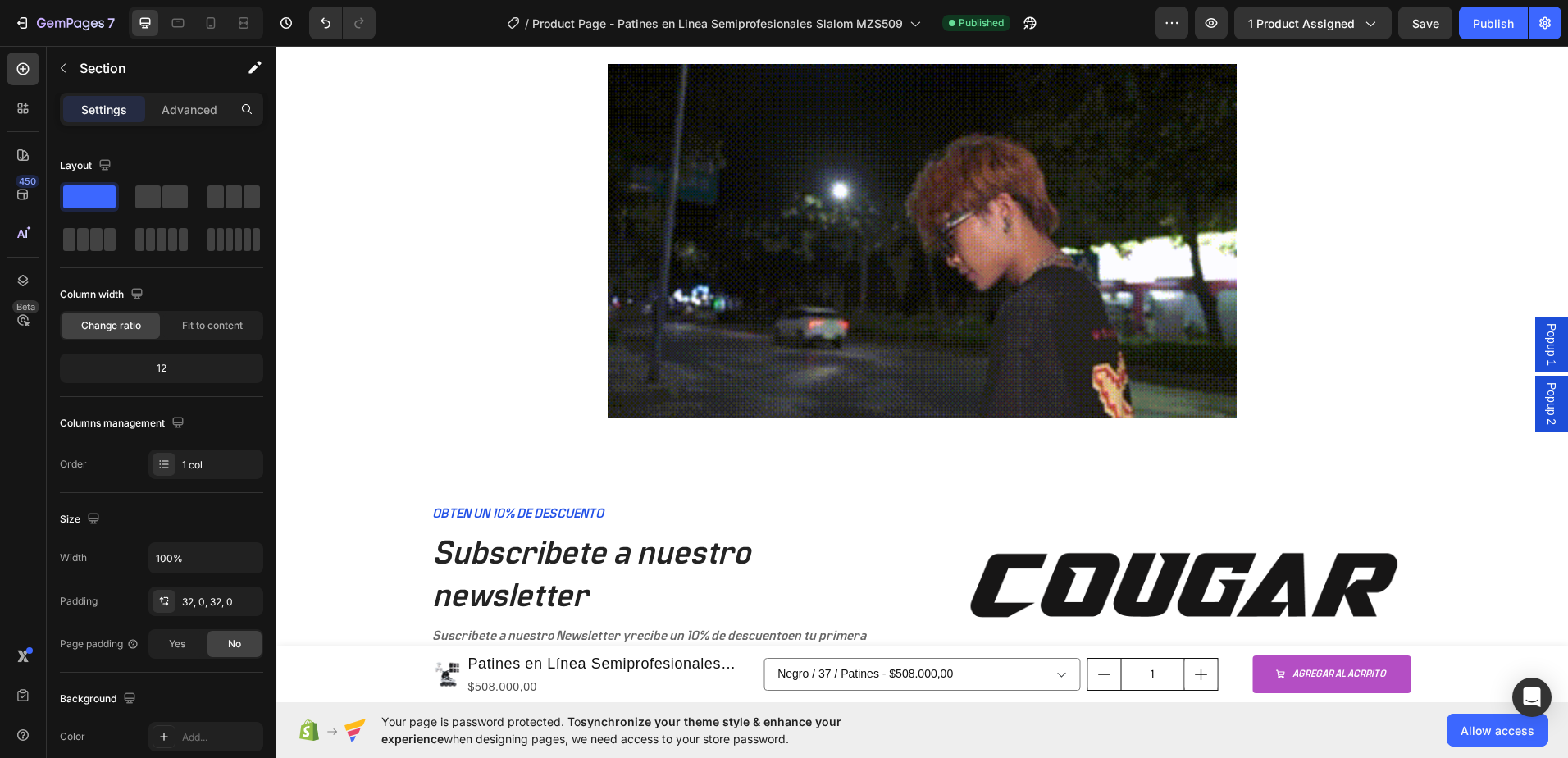
scroll to position [3714, 0]
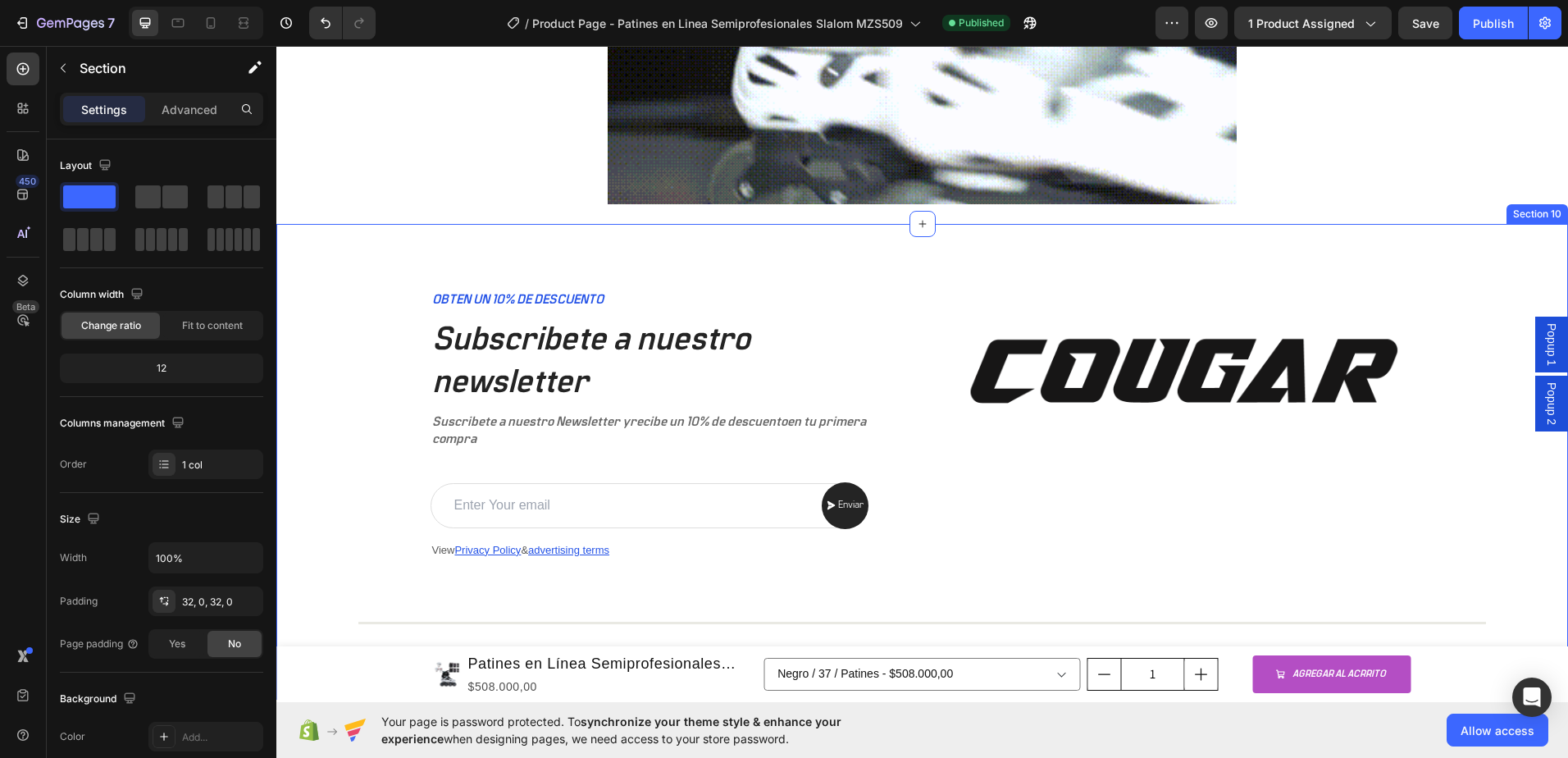
click at [918, 269] on div "OBTEN UN 10% DE DESCUENTO Text Block Subscribete a nuestro newsletter Heading S…" at bounding box center [923, 461] width 1292 height 475
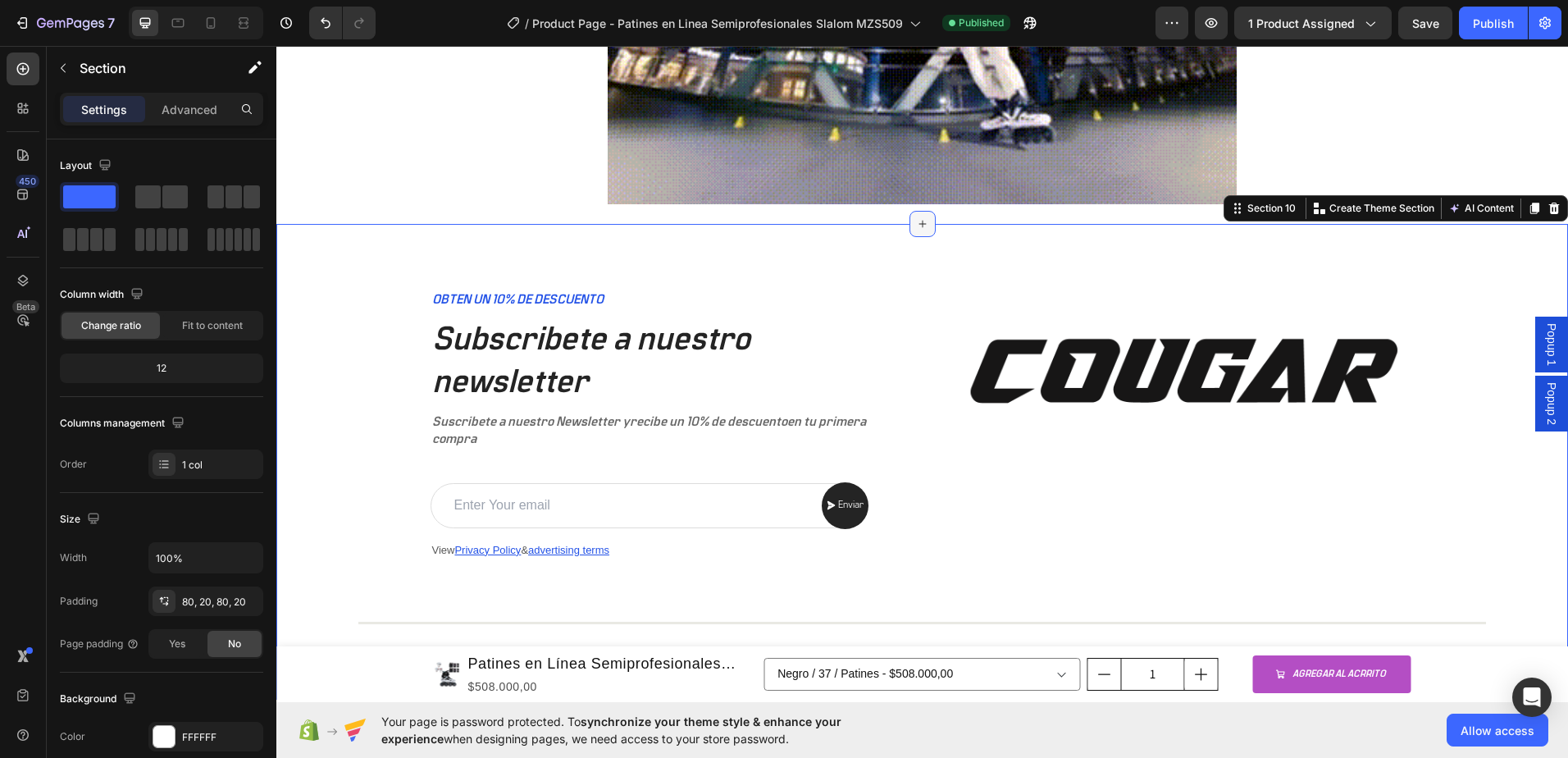
click at [916, 224] on icon at bounding box center [923, 224] width 13 height 13
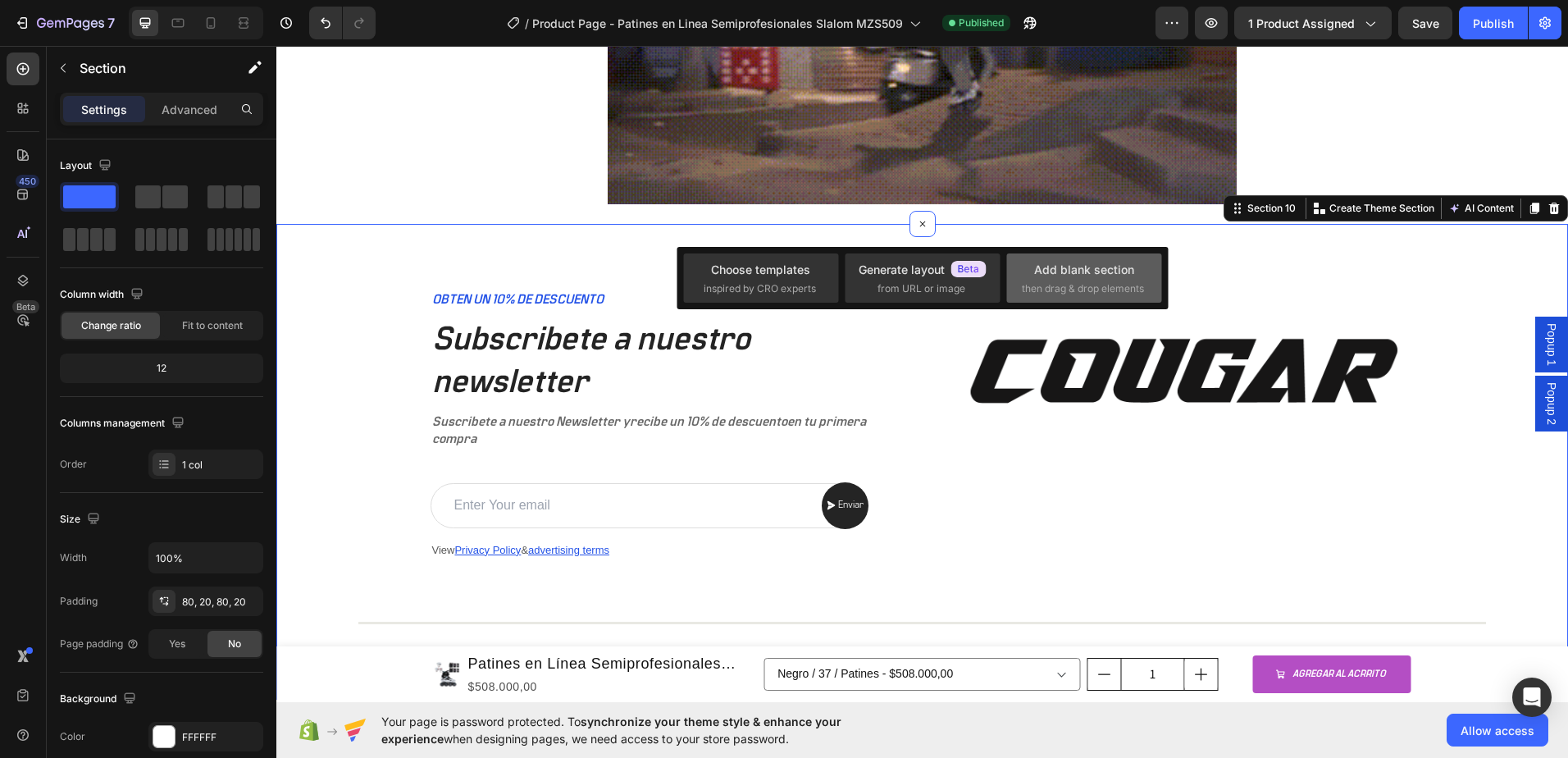
click at [1094, 274] on div "Add blank section" at bounding box center [1084, 269] width 100 height 17
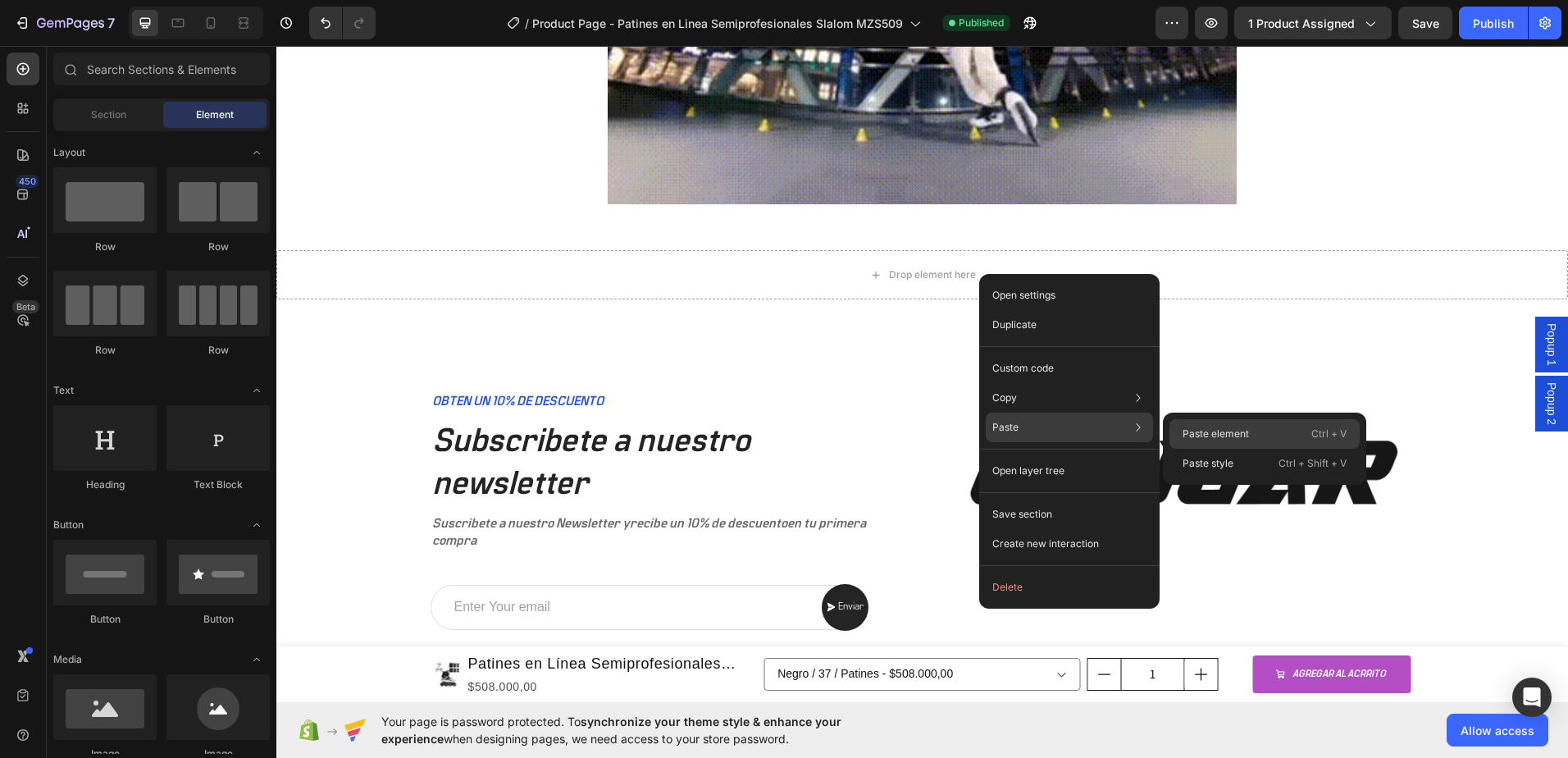
click at [1234, 449] on div "Paste element Ctrl + V" at bounding box center [1265, 464] width 191 height 29
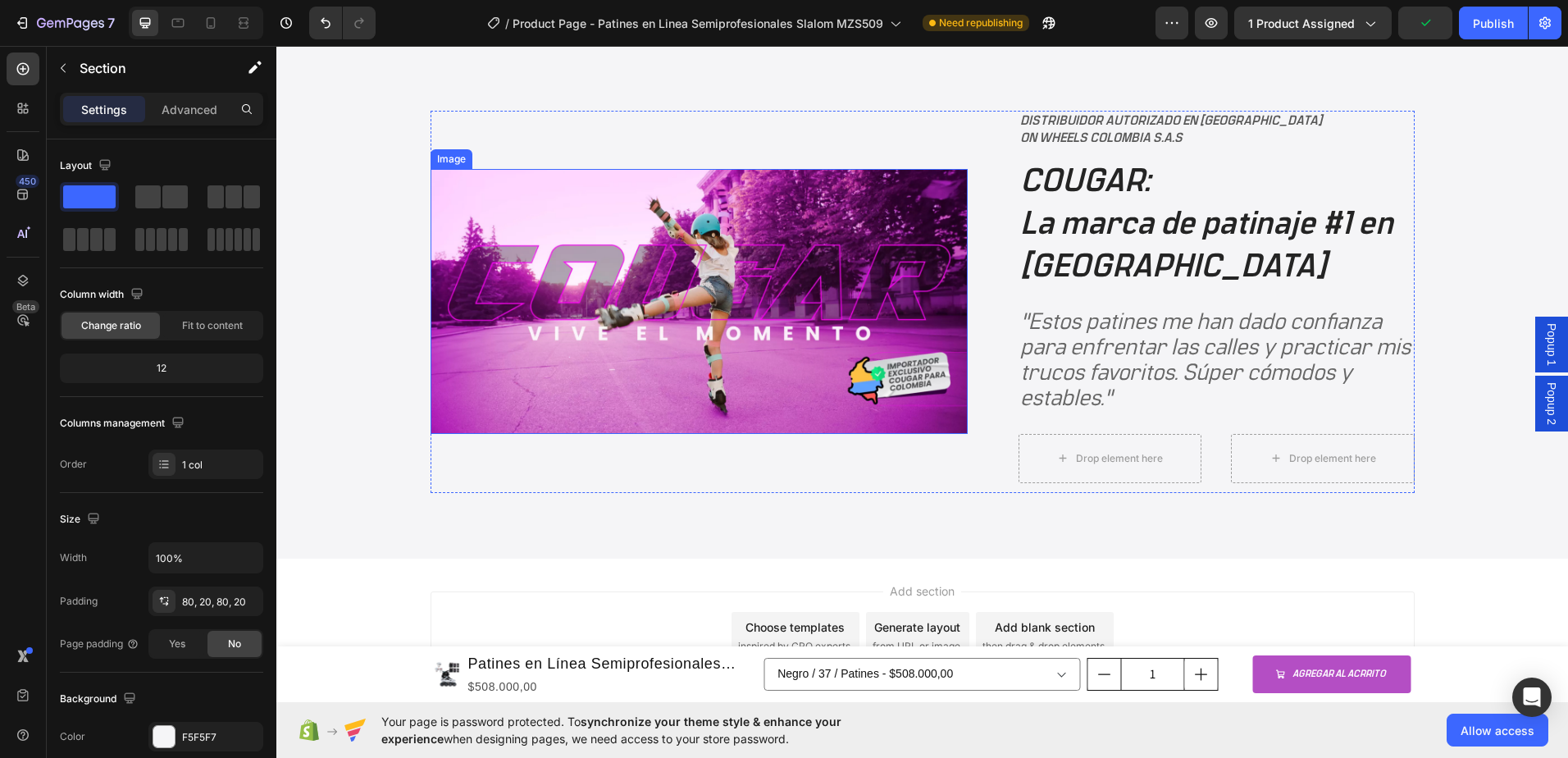
scroll to position [4044, 0]
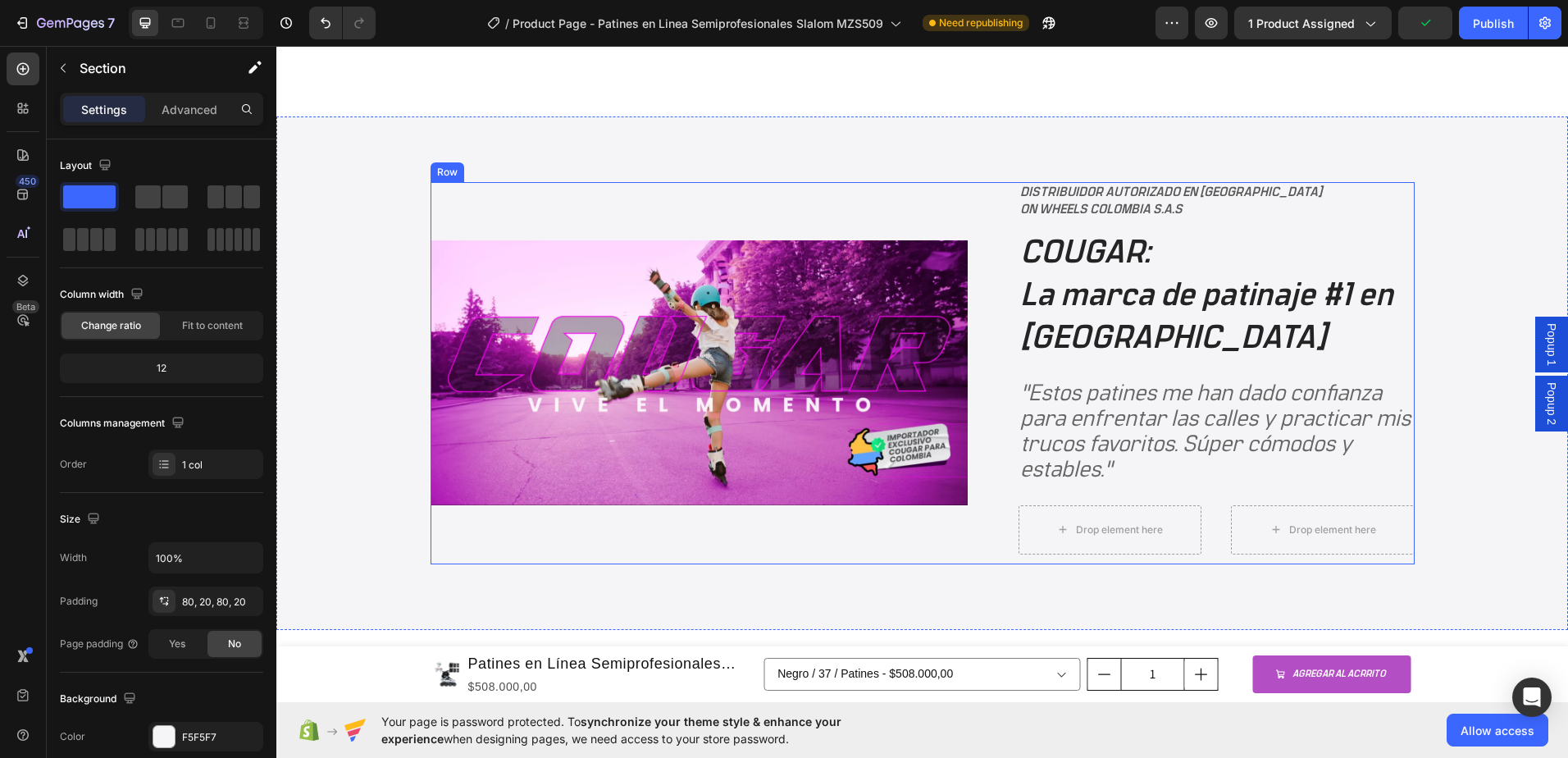
click at [984, 234] on div "Image DISTRIBUIDOR AUTORIZADO EN COLOMBIA ON WHEELS COLOMBIA S.A.S Text Block C…" at bounding box center [923, 373] width 984 height 381
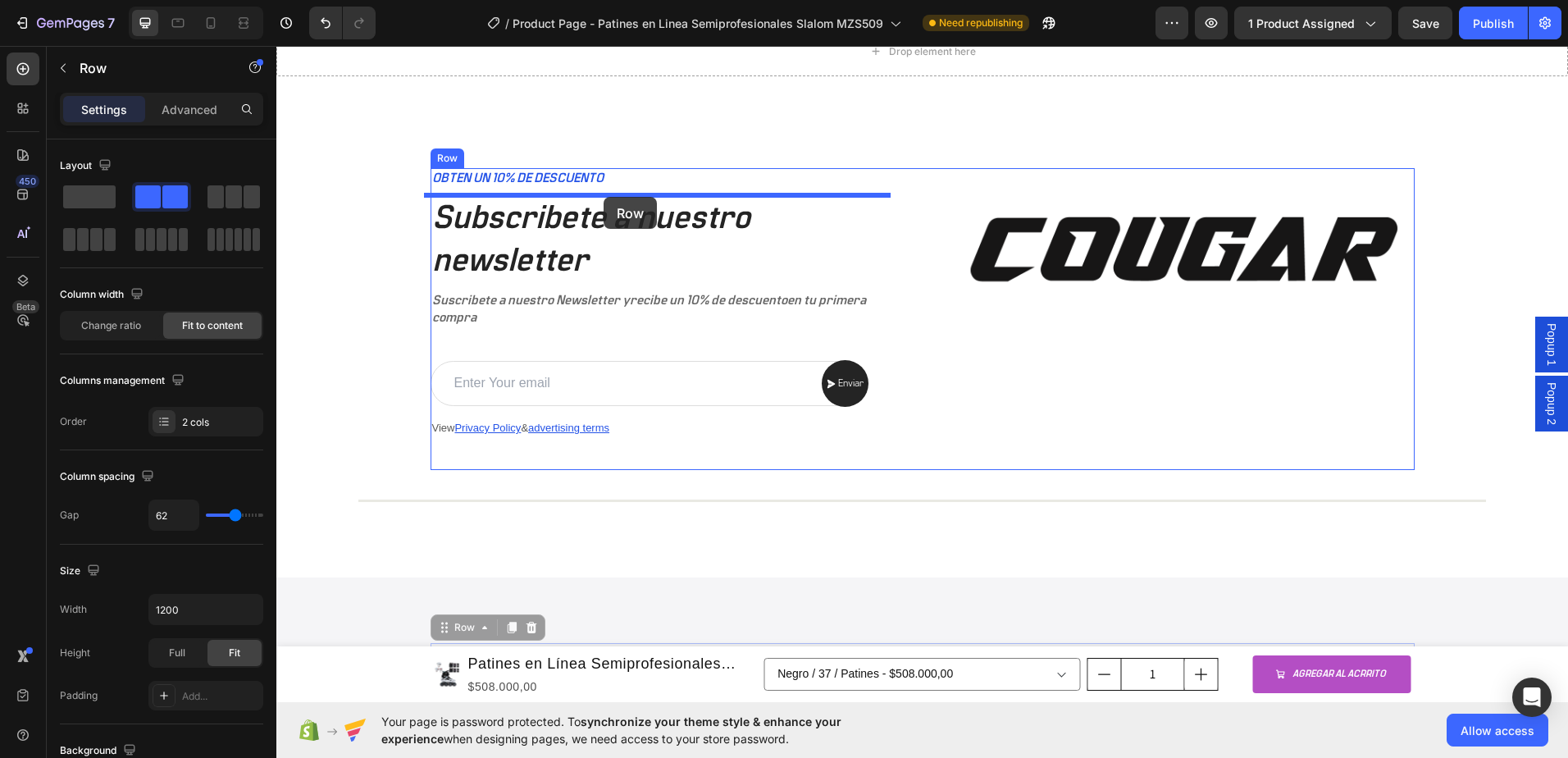
scroll to position [3552, 0]
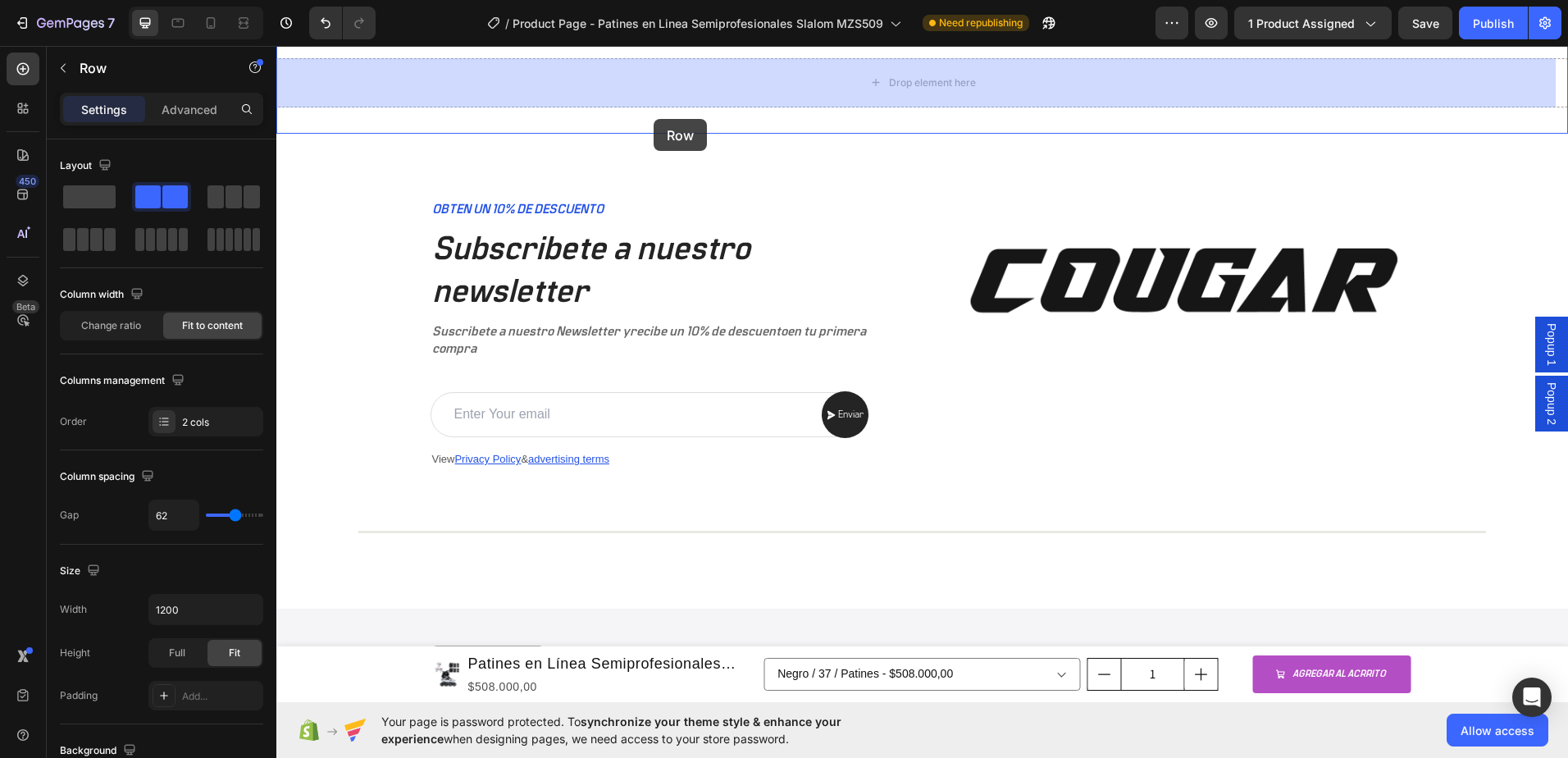
drag, startPoint x: 455, startPoint y: 493, endPoint x: 653, endPoint y: 119, distance: 423.2
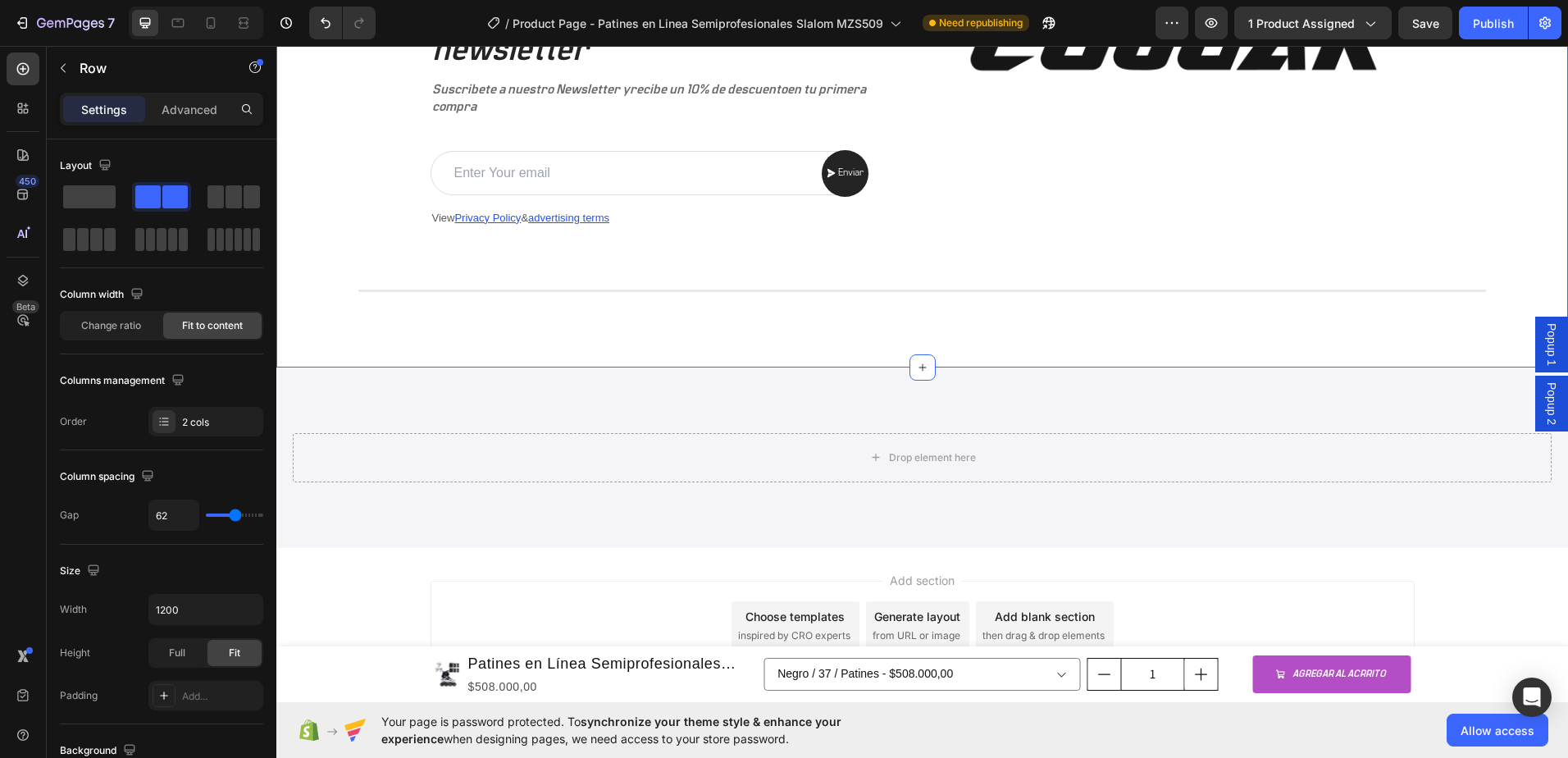
scroll to position [4208, 0]
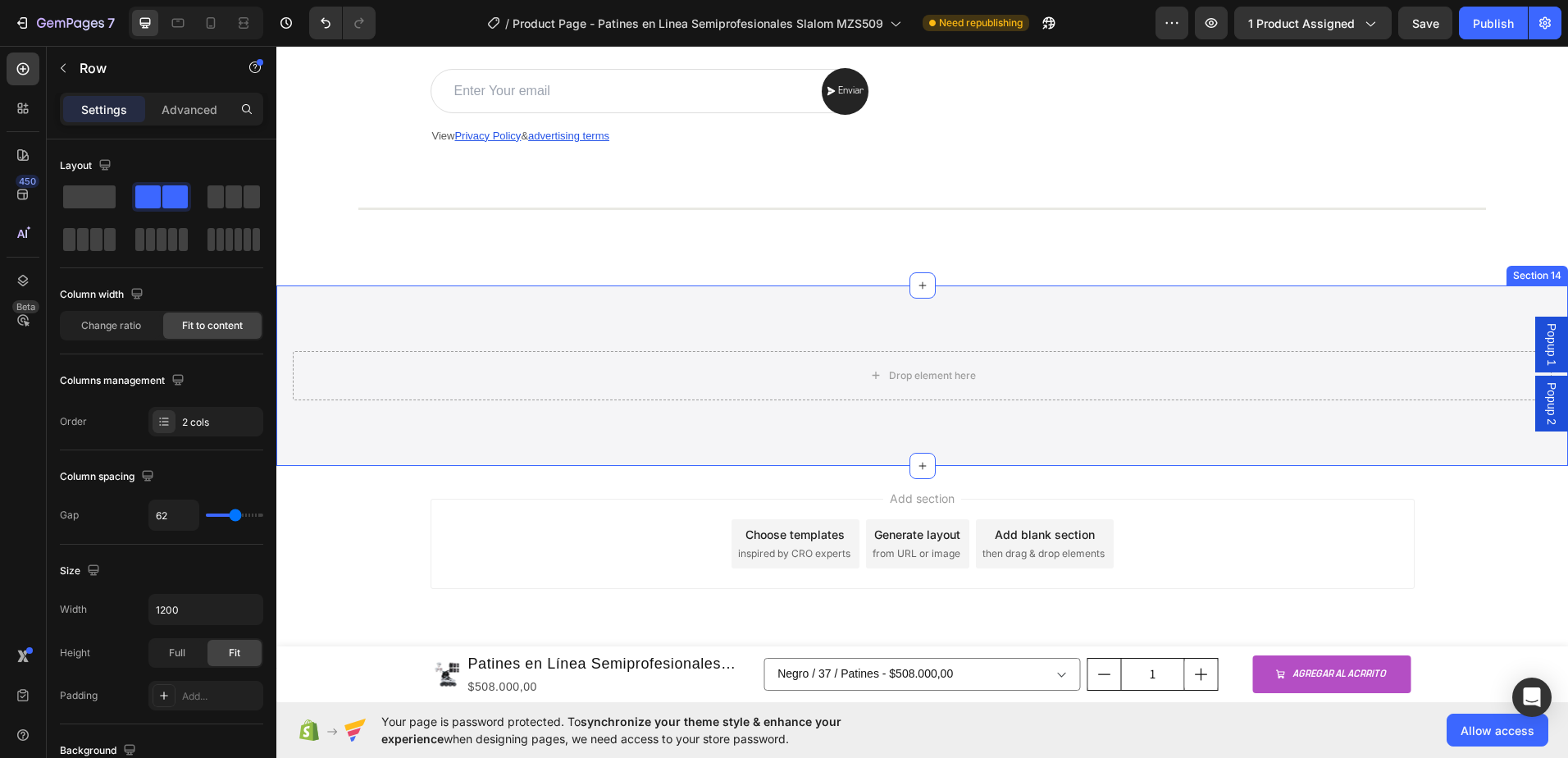
click at [1421, 313] on div "Drop element here Section 14" at bounding box center [923, 375] width 1292 height 181
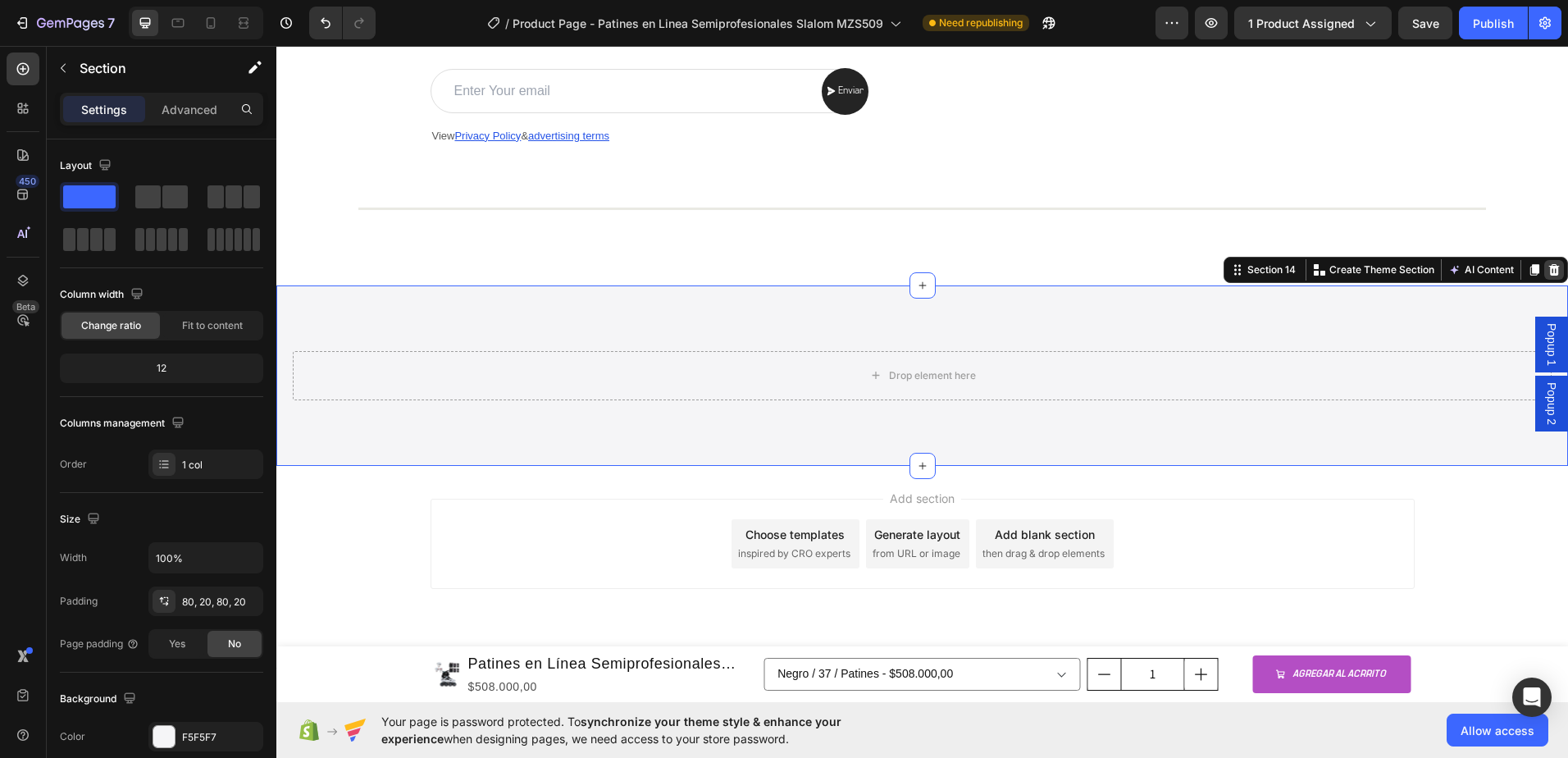
click at [1550, 264] on icon at bounding box center [1555, 269] width 11 height 12
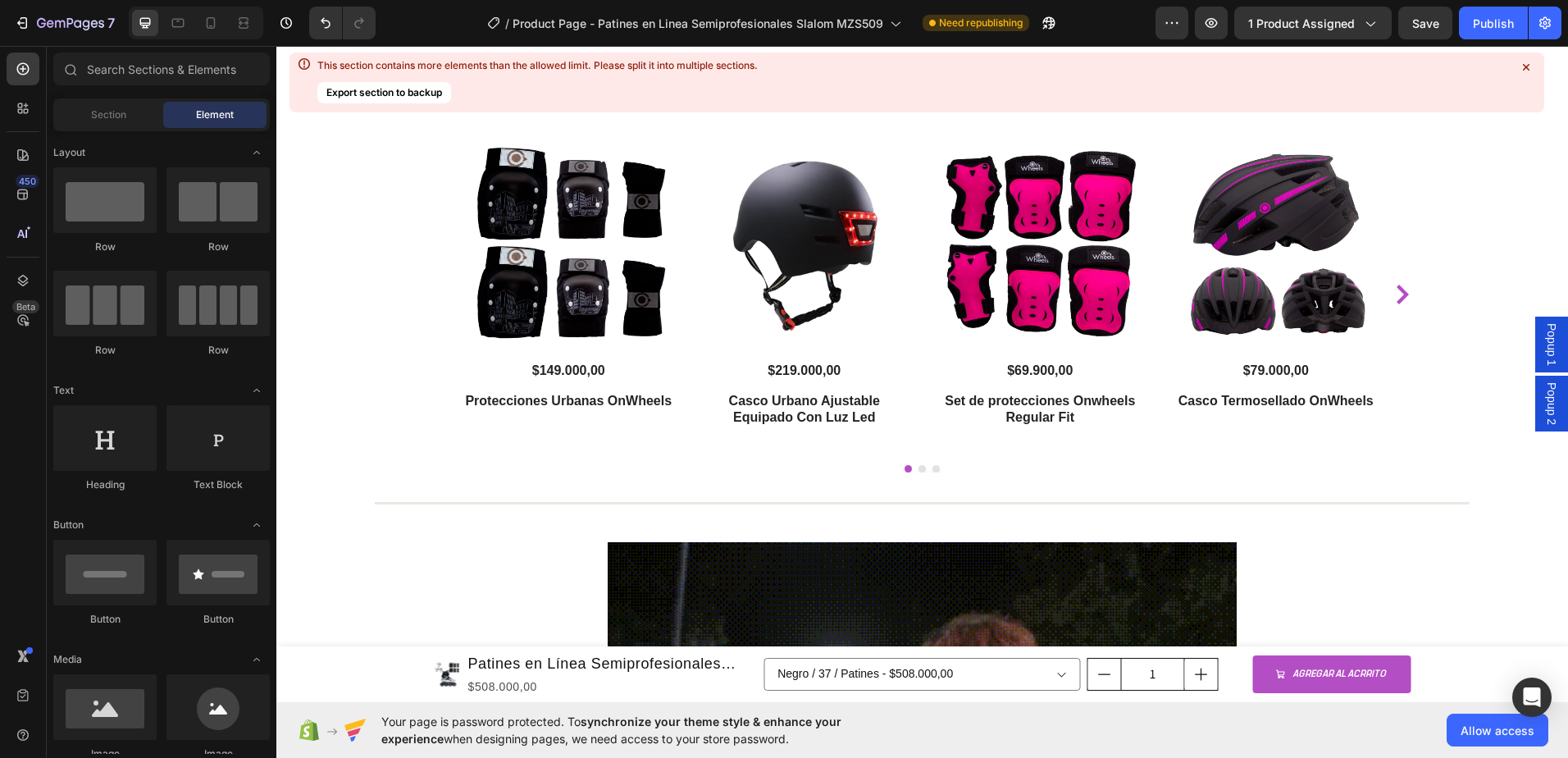
scroll to position [2815, 0]
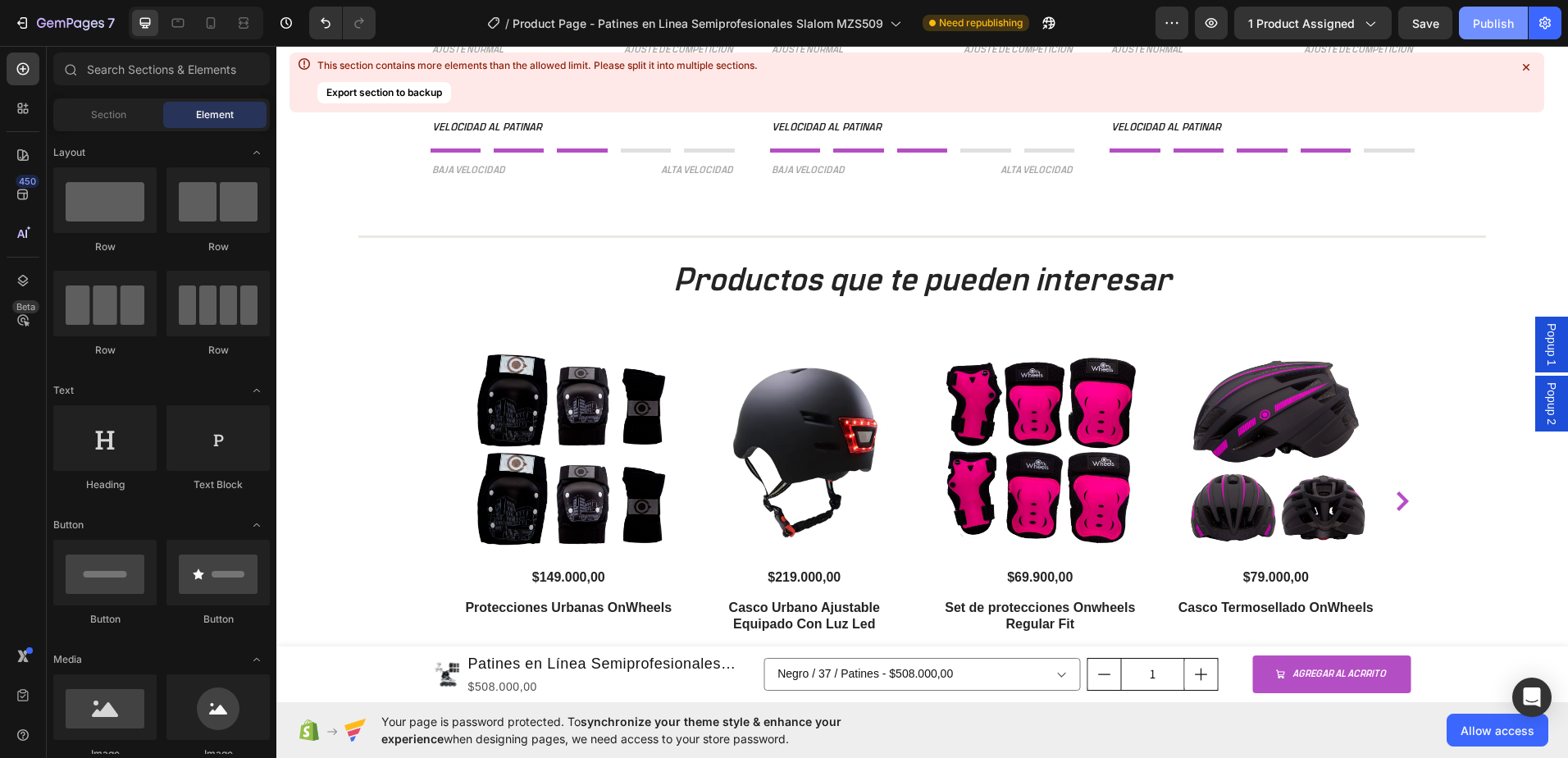
click at [1487, 27] on div "Publish" at bounding box center [1493, 23] width 41 height 17
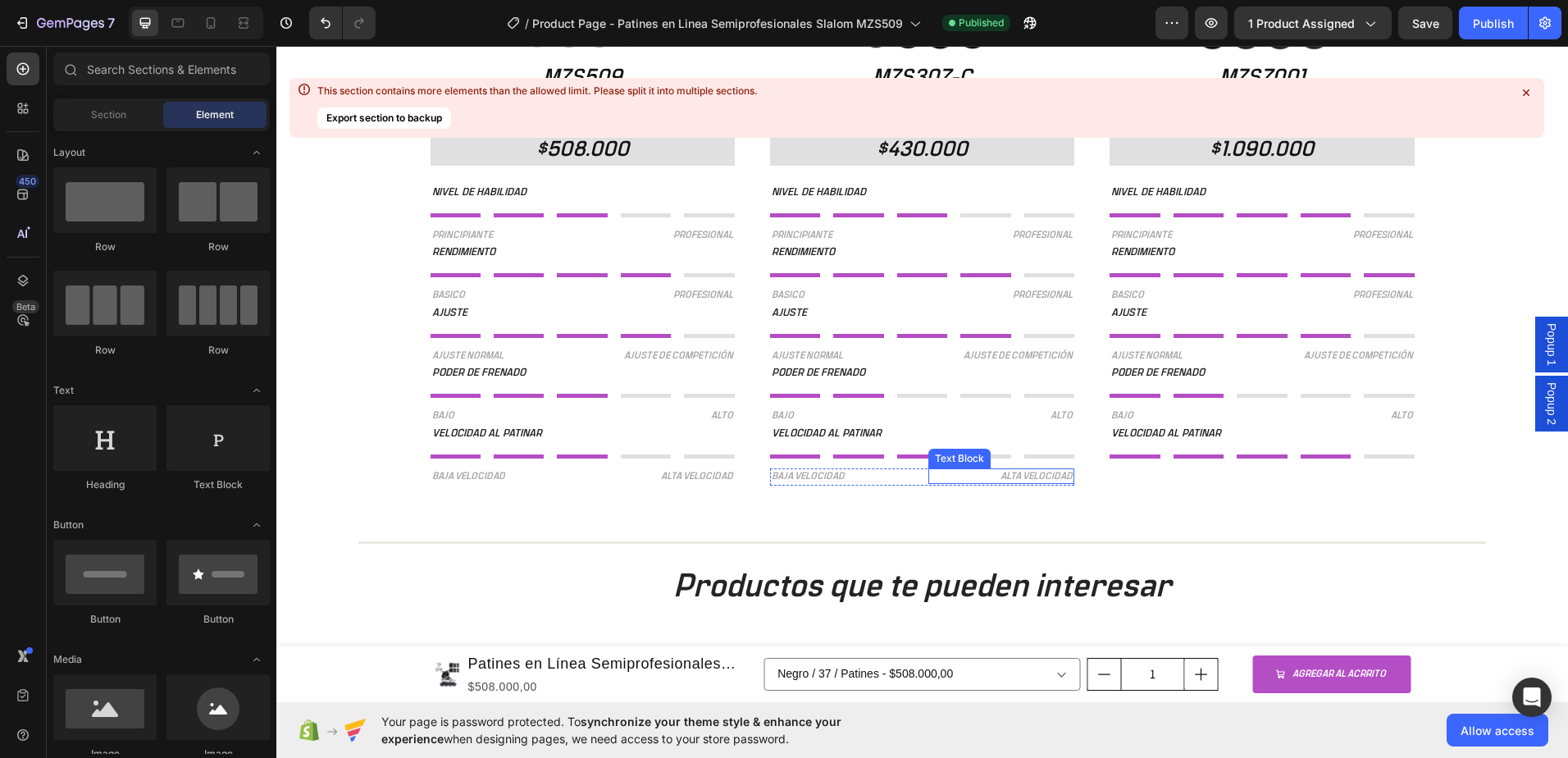
scroll to position [2323, 0]
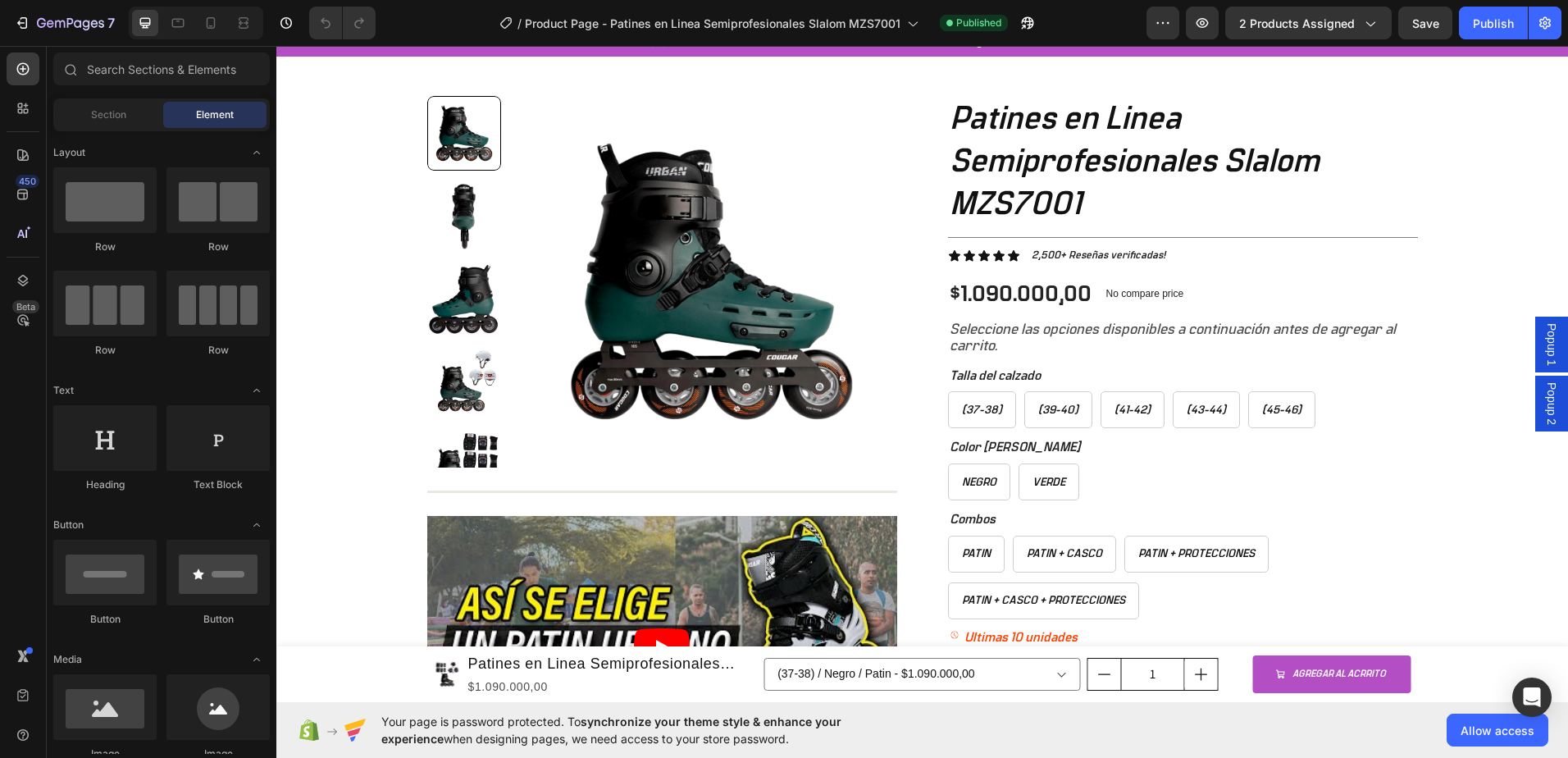
scroll to position [75, 0]
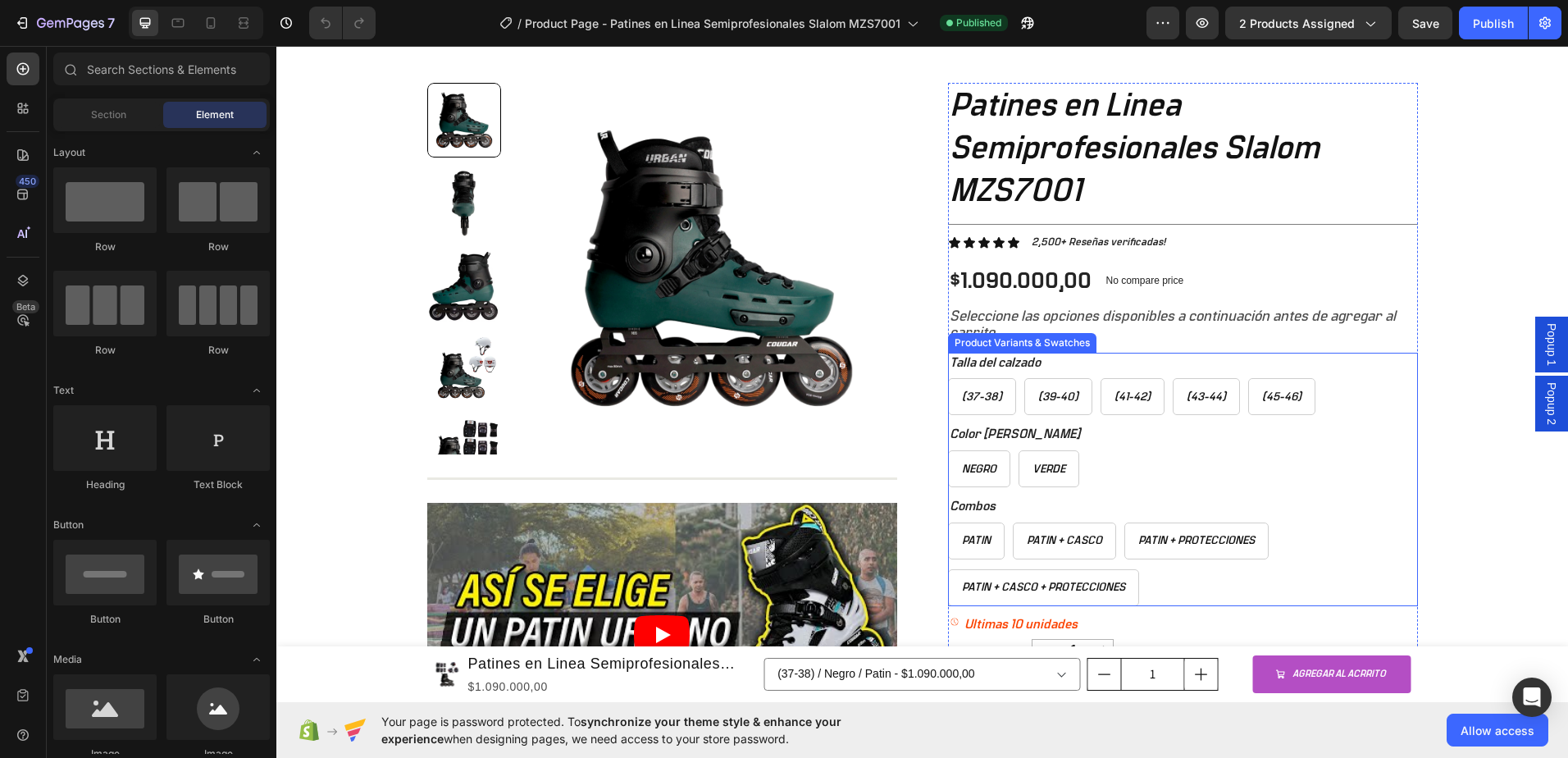
click at [1199, 447] on div "Color del calzado Negro Negro Negro Verde Verde Verde" at bounding box center [1183, 456] width 470 height 63
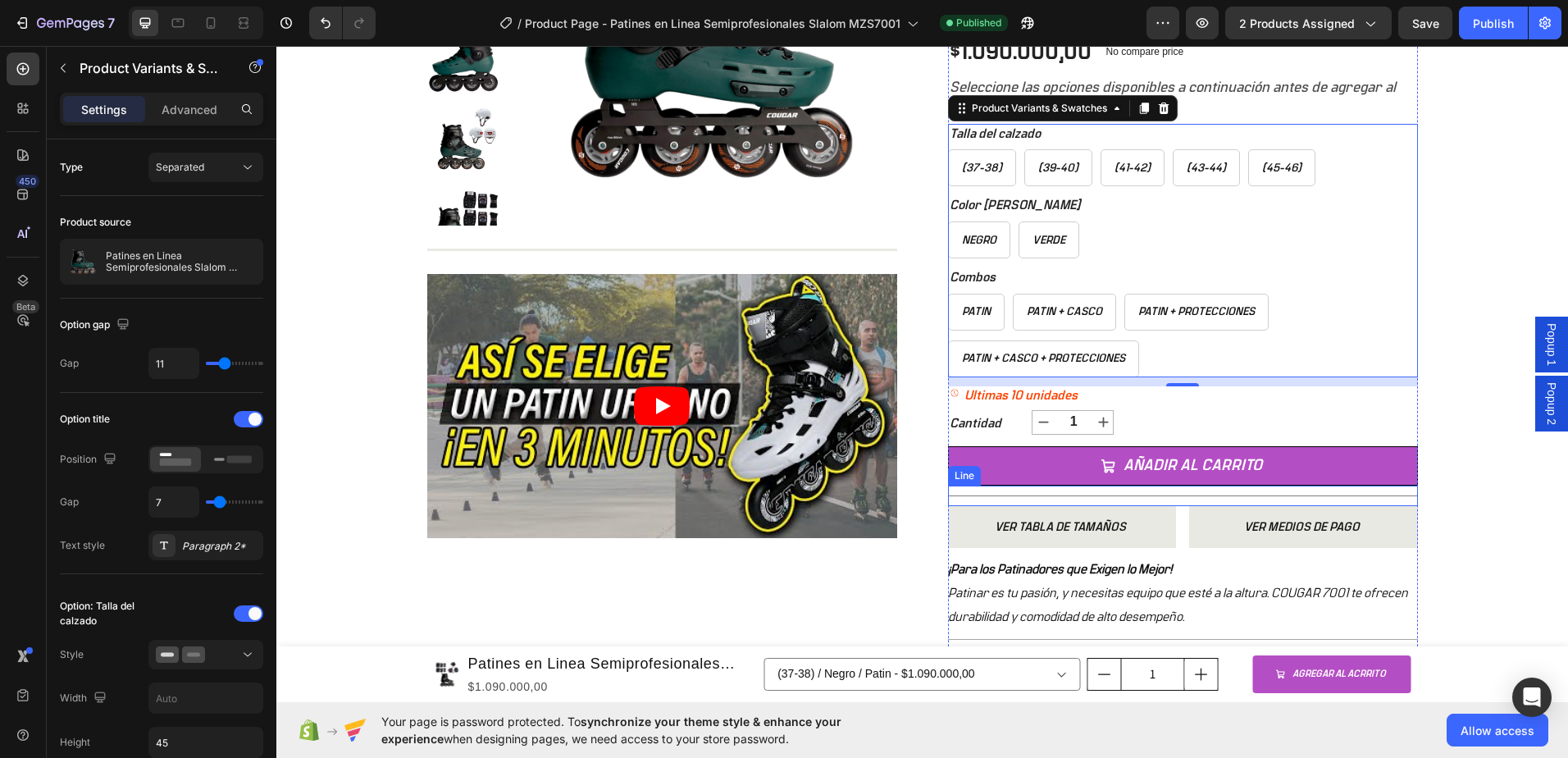
scroll to position [322, 0]
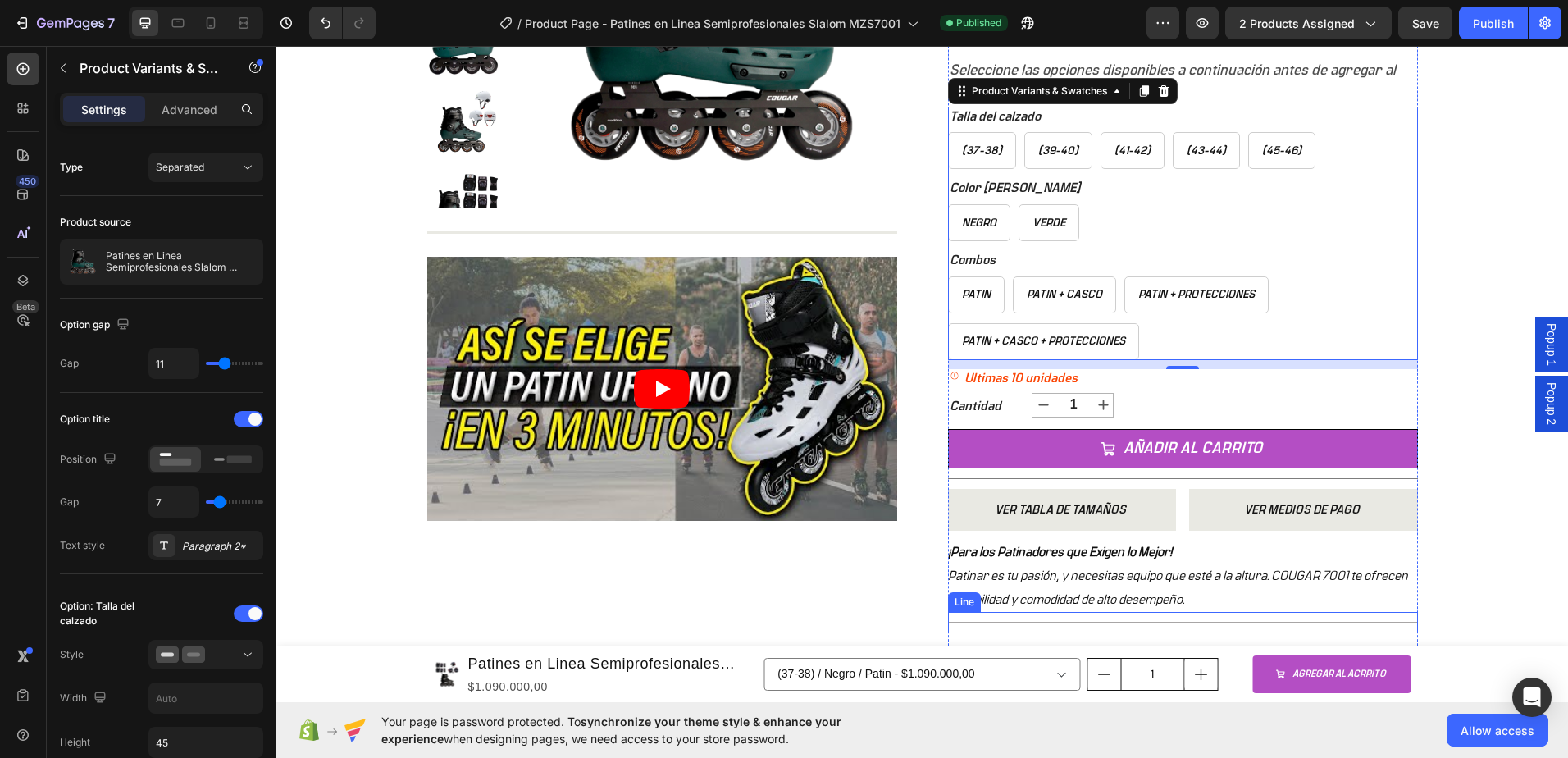
click at [1168, 579] on p "¡Para los Patinadores que Exigen lo Mejor! Patinar es tu pasión, y necesitas eq…" at bounding box center [1179, 576] width 460 height 60
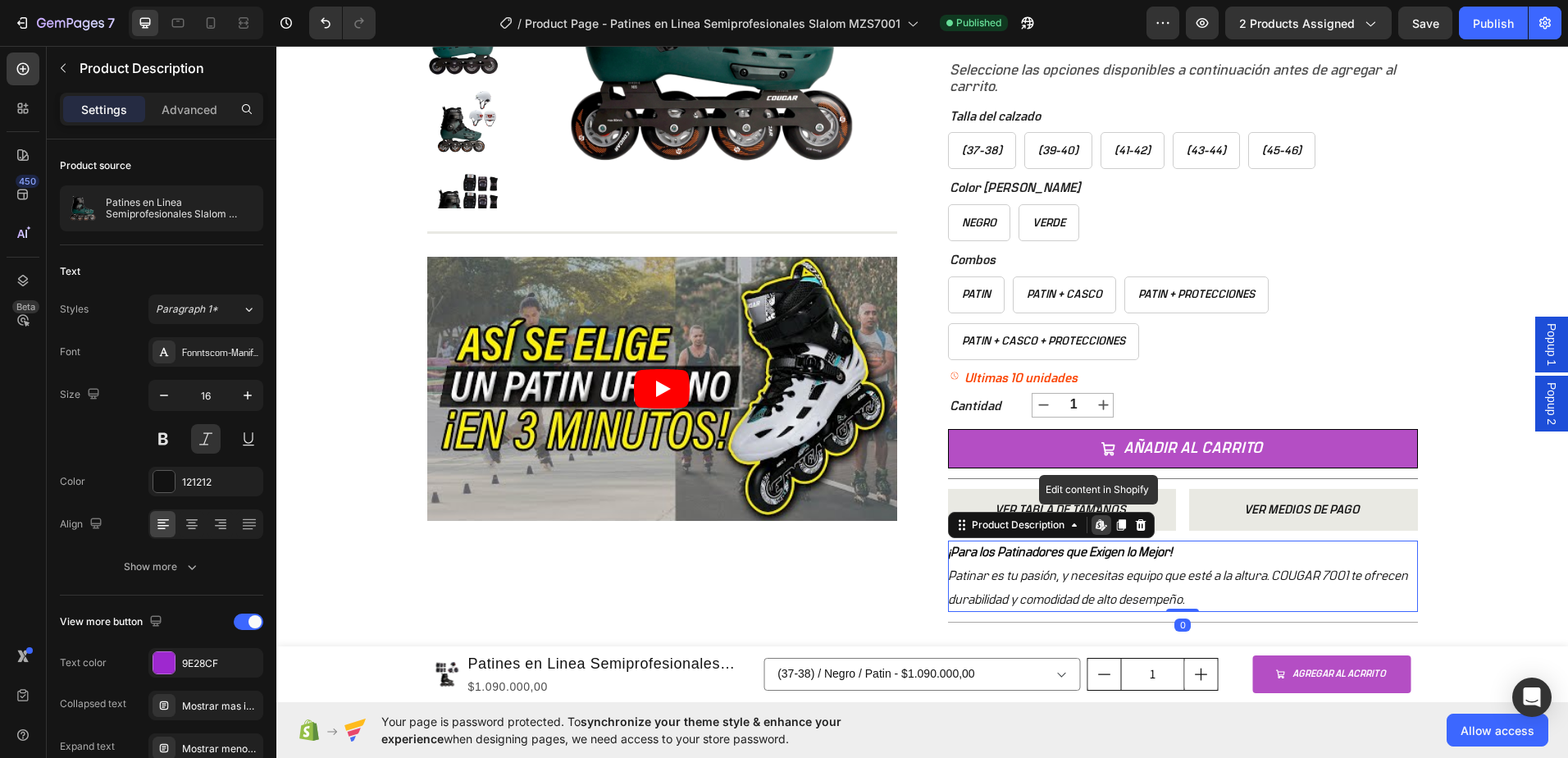
click at [1096, 524] on icon at bounding box center [1099, 524] width 6 height 10
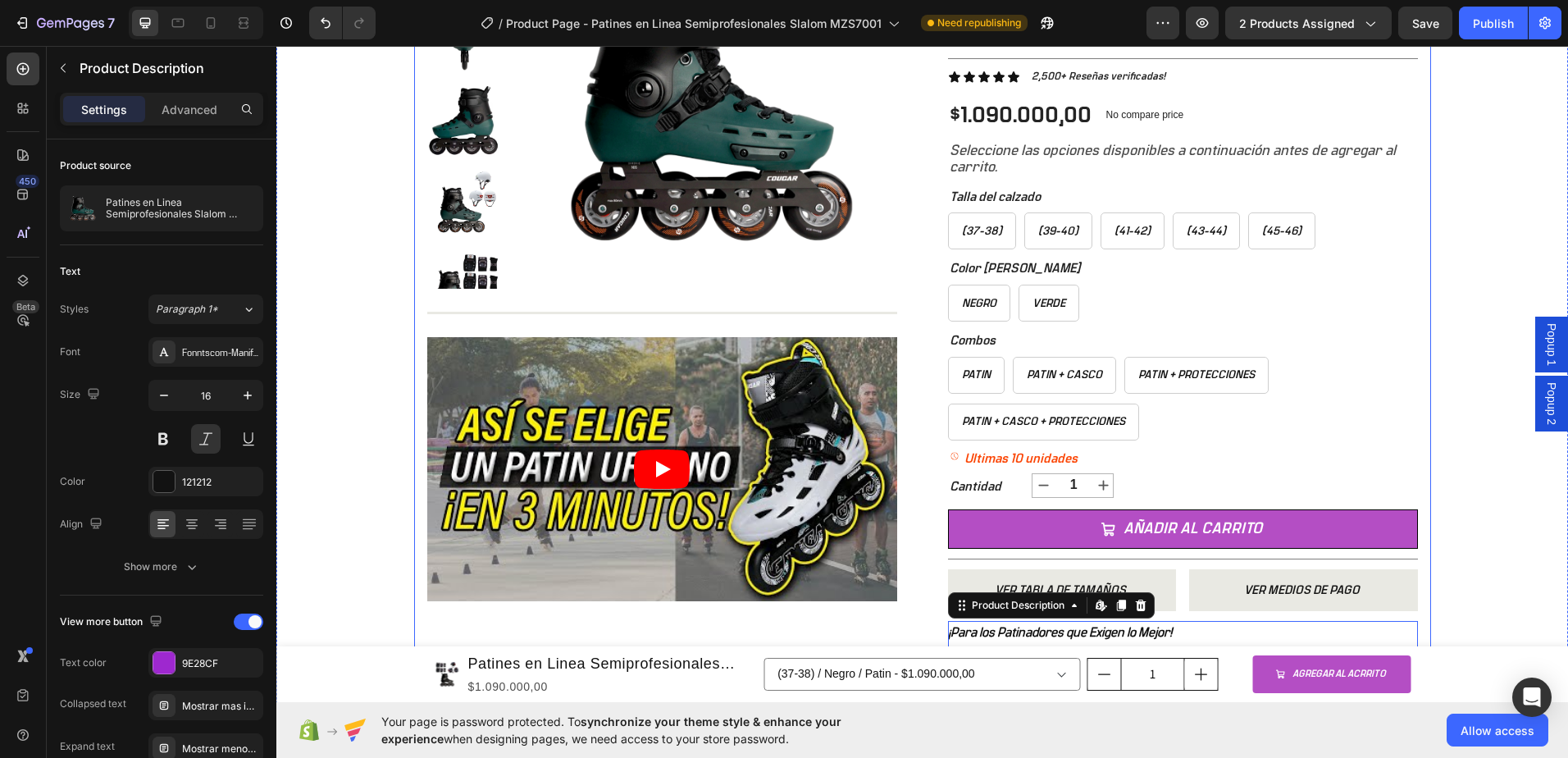
scroll to position [239, 0]
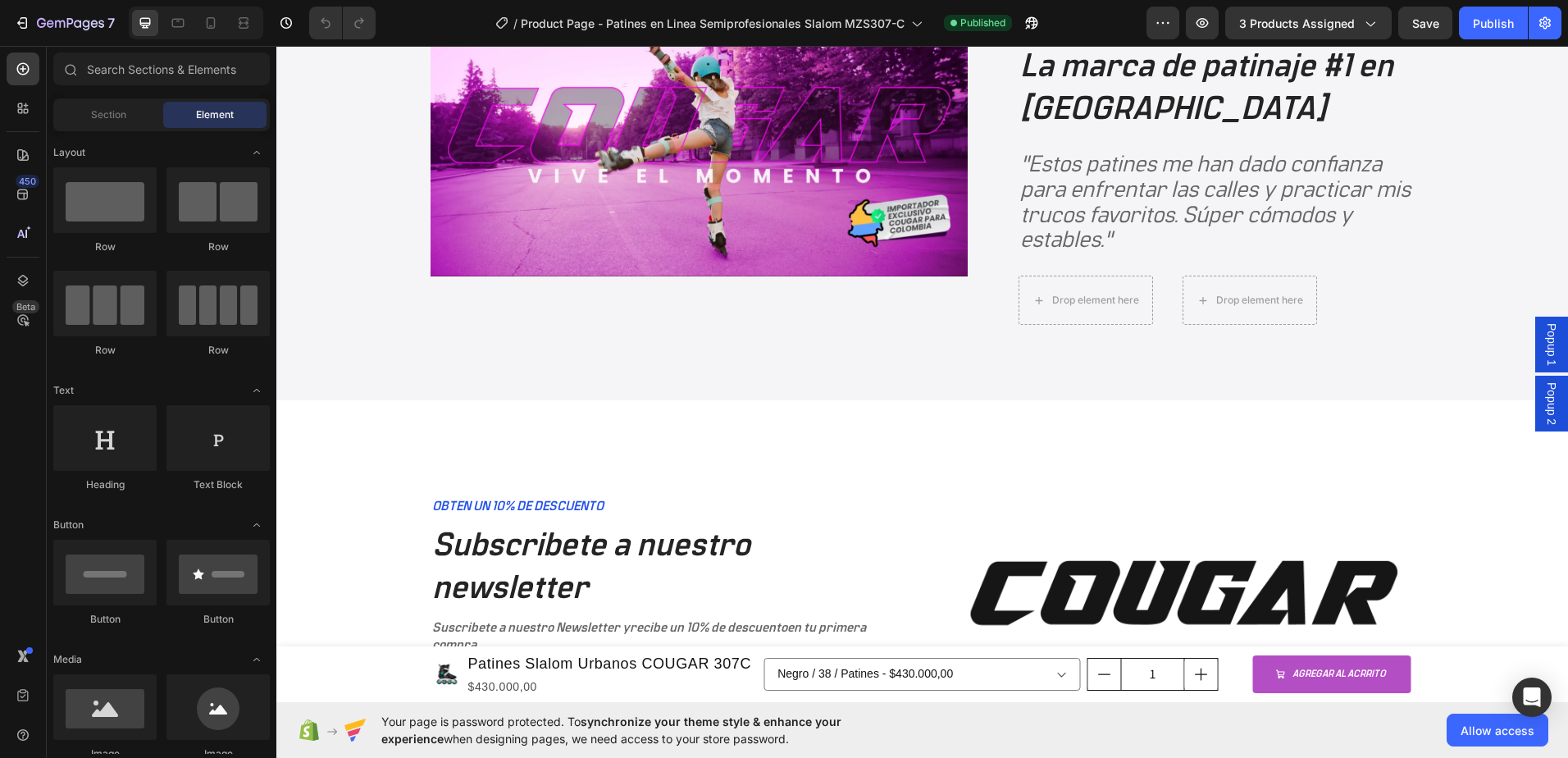
scroll to position [4258, 0]
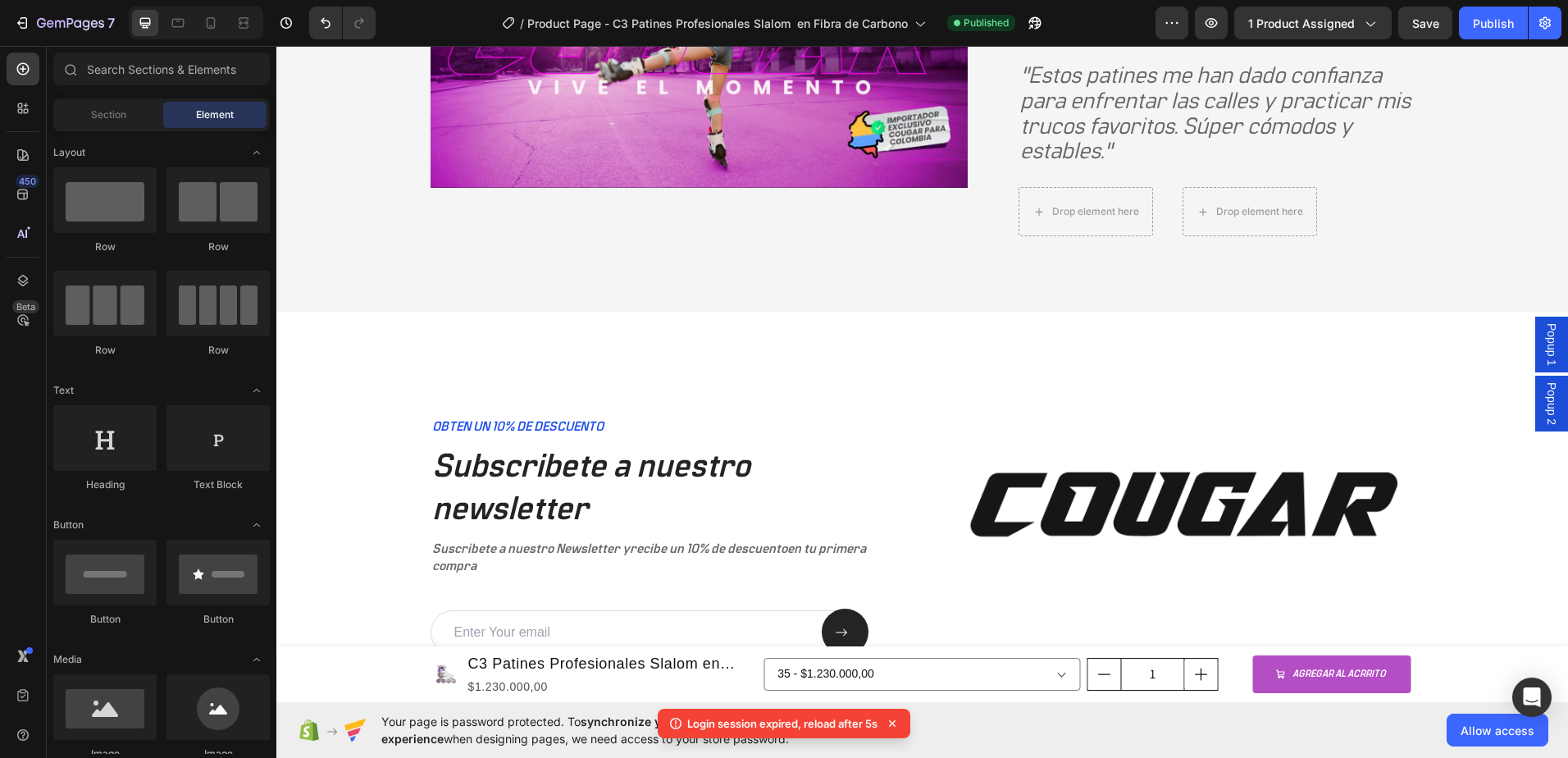
scroll to position [3541, 0]
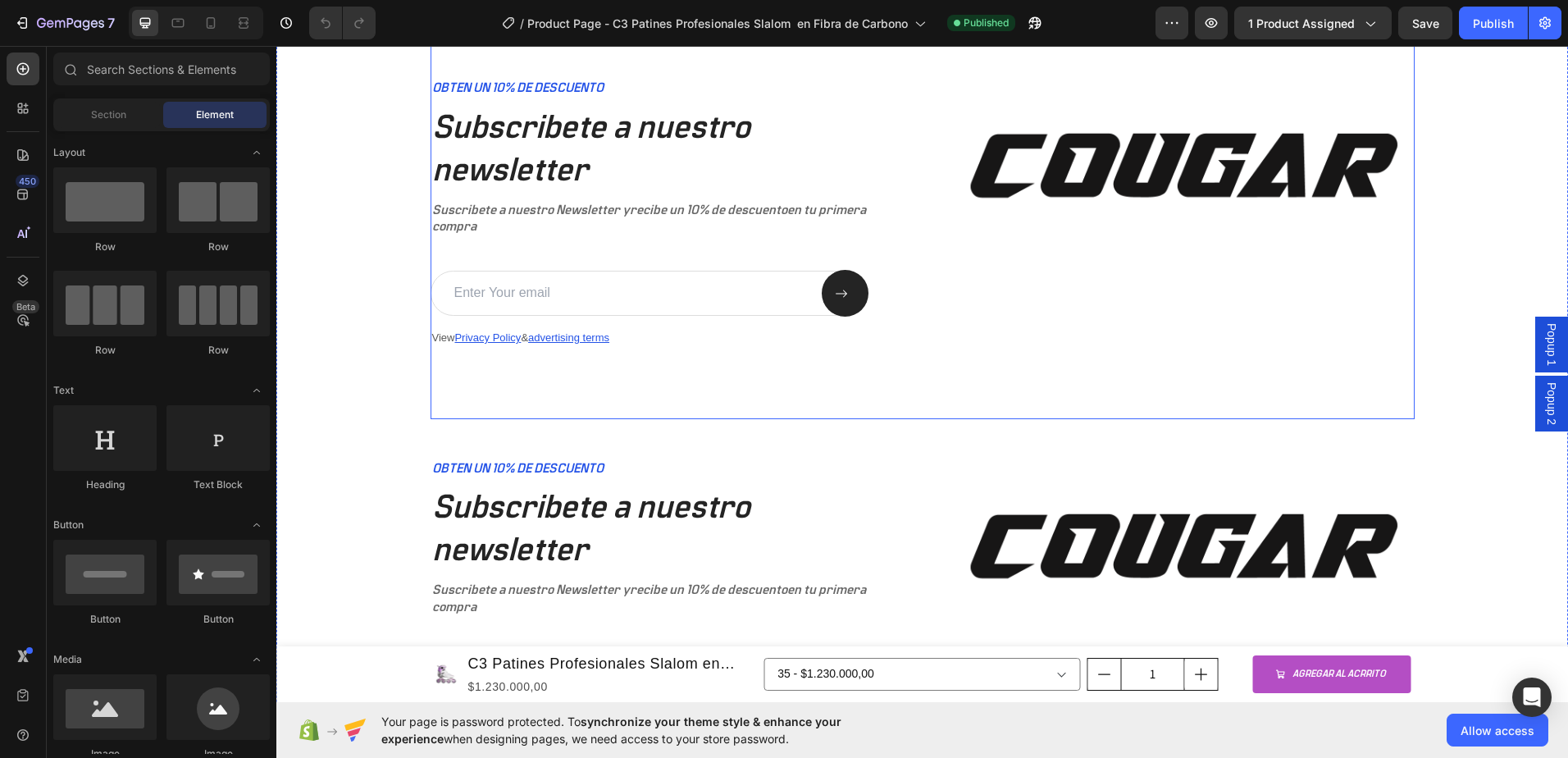
scroll to position [4042, 0]
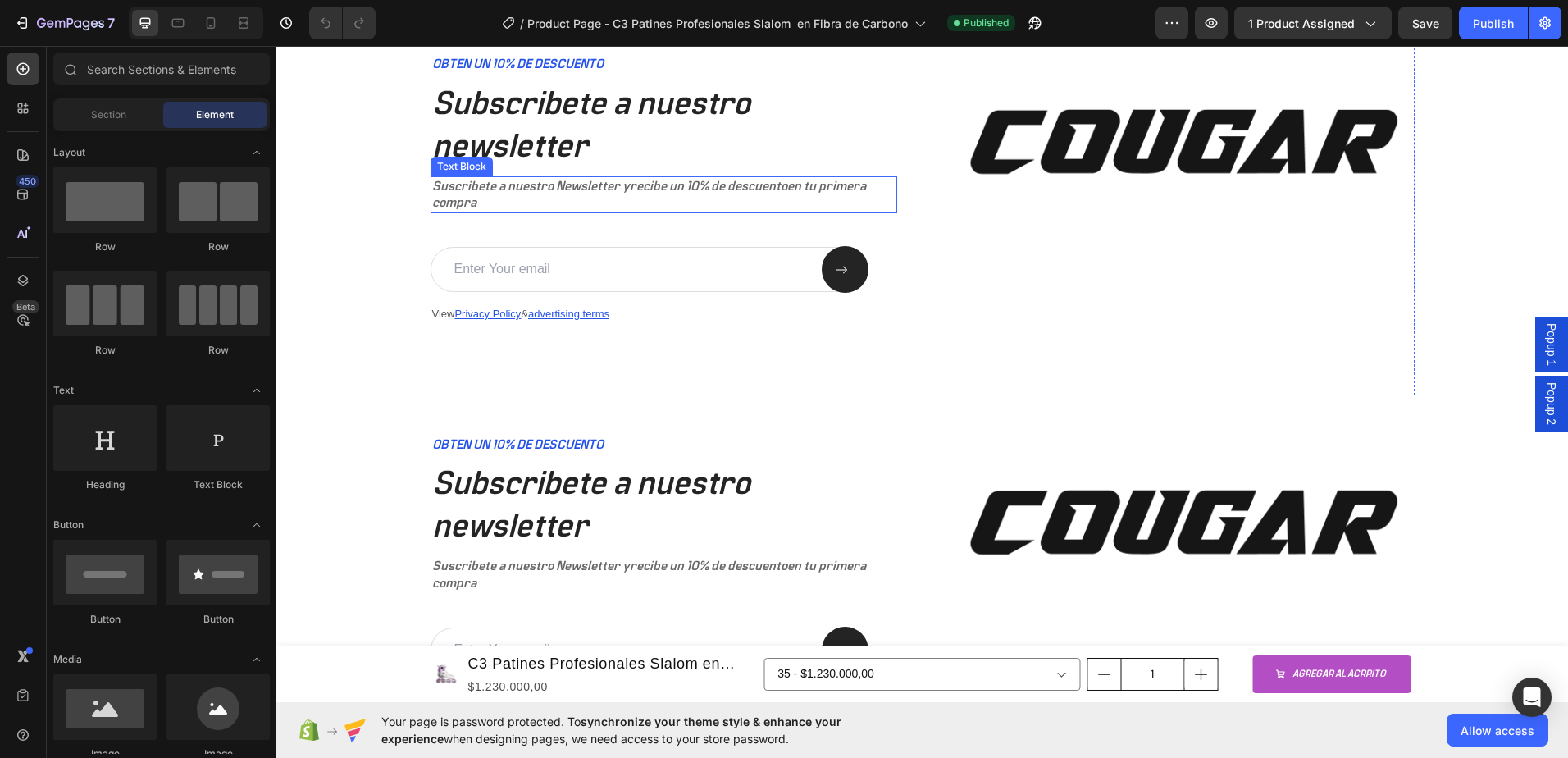
click at [872, 169] on h2 "Subscribete a nuestro newsletter" at bounding box center [663, 126] width 466 height 89
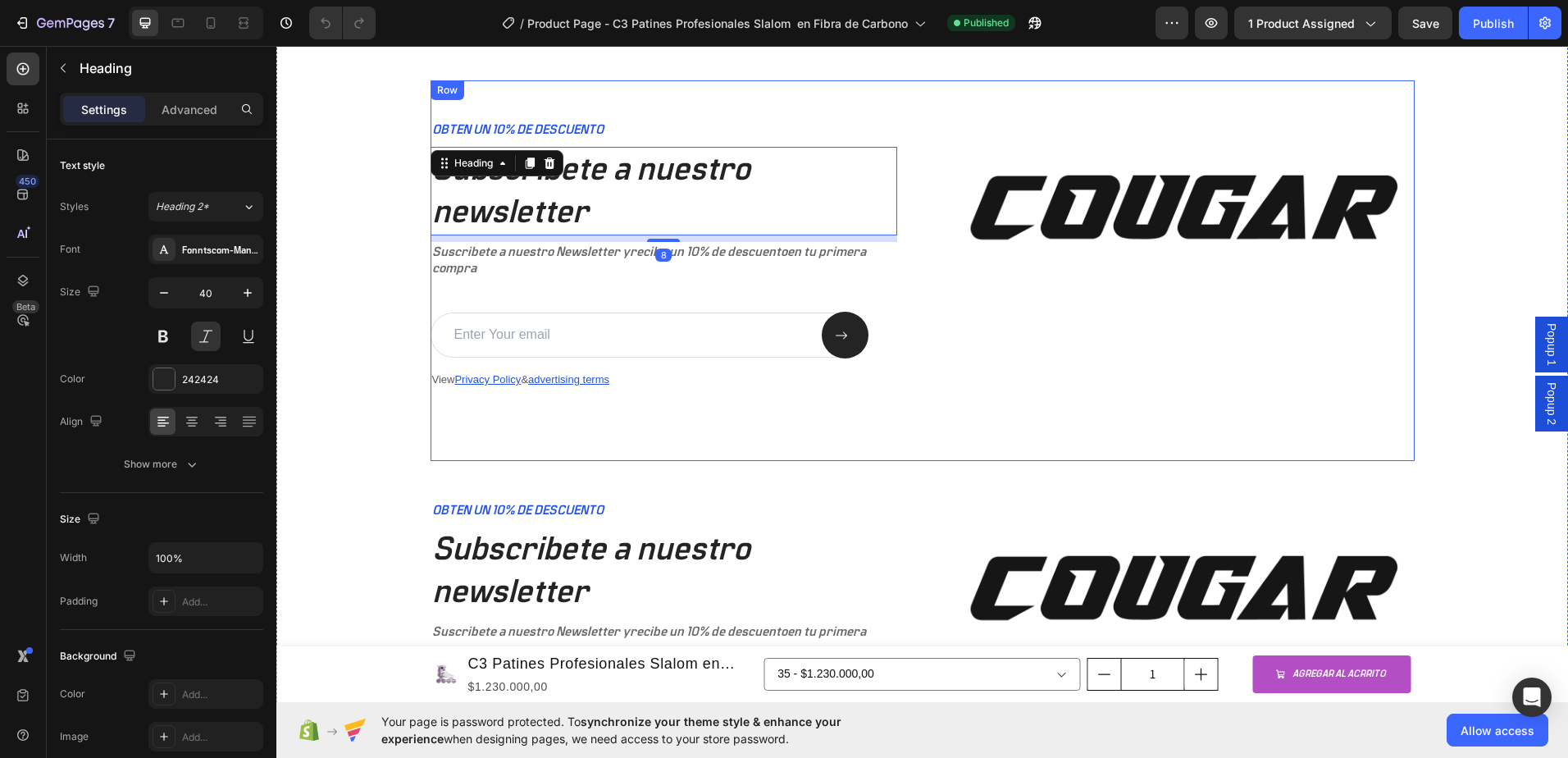
scroll to position [3960, 0]
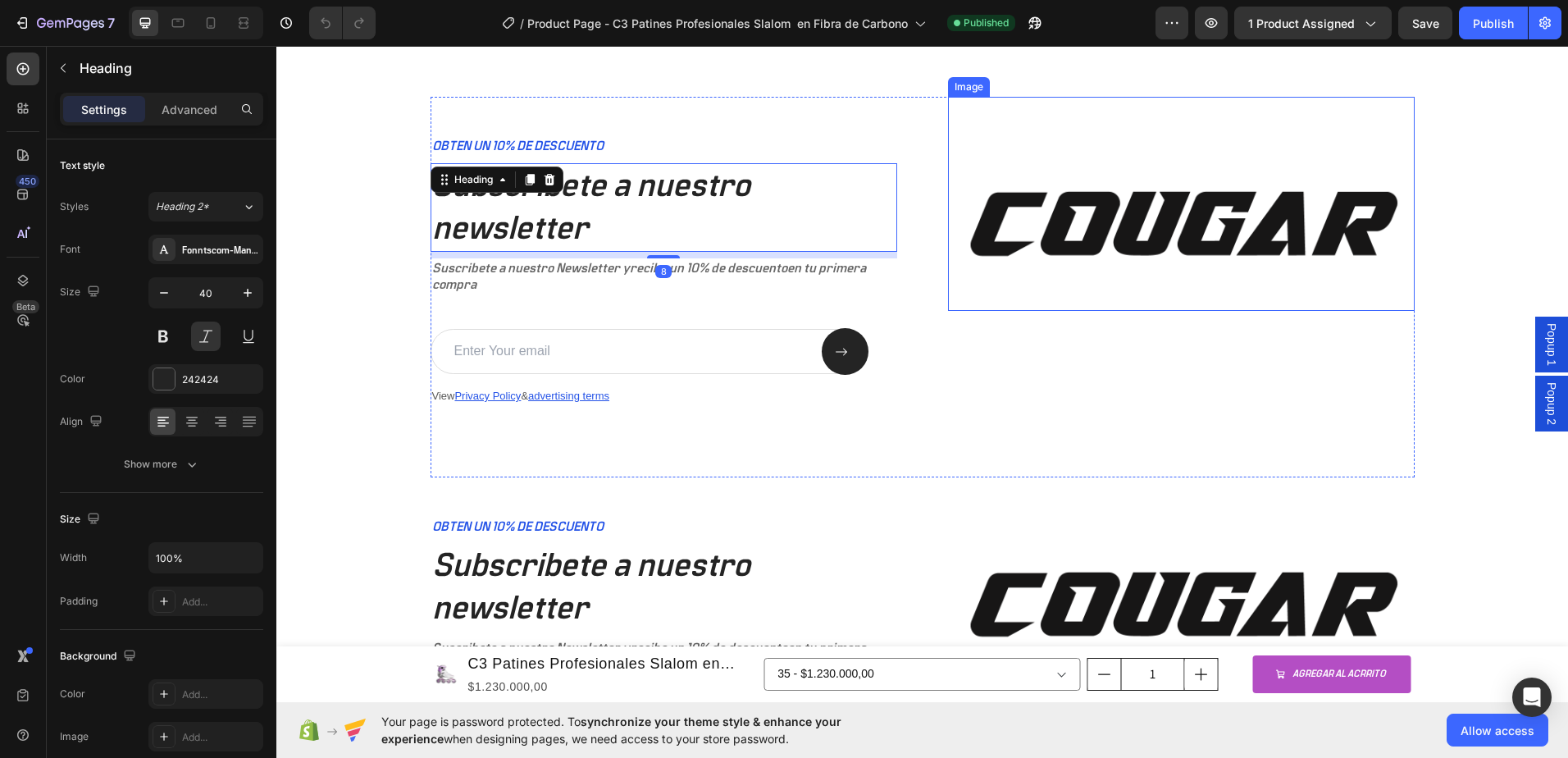
click at [981, 160] on img at bounding box center [1181, 204] width 466 height 214
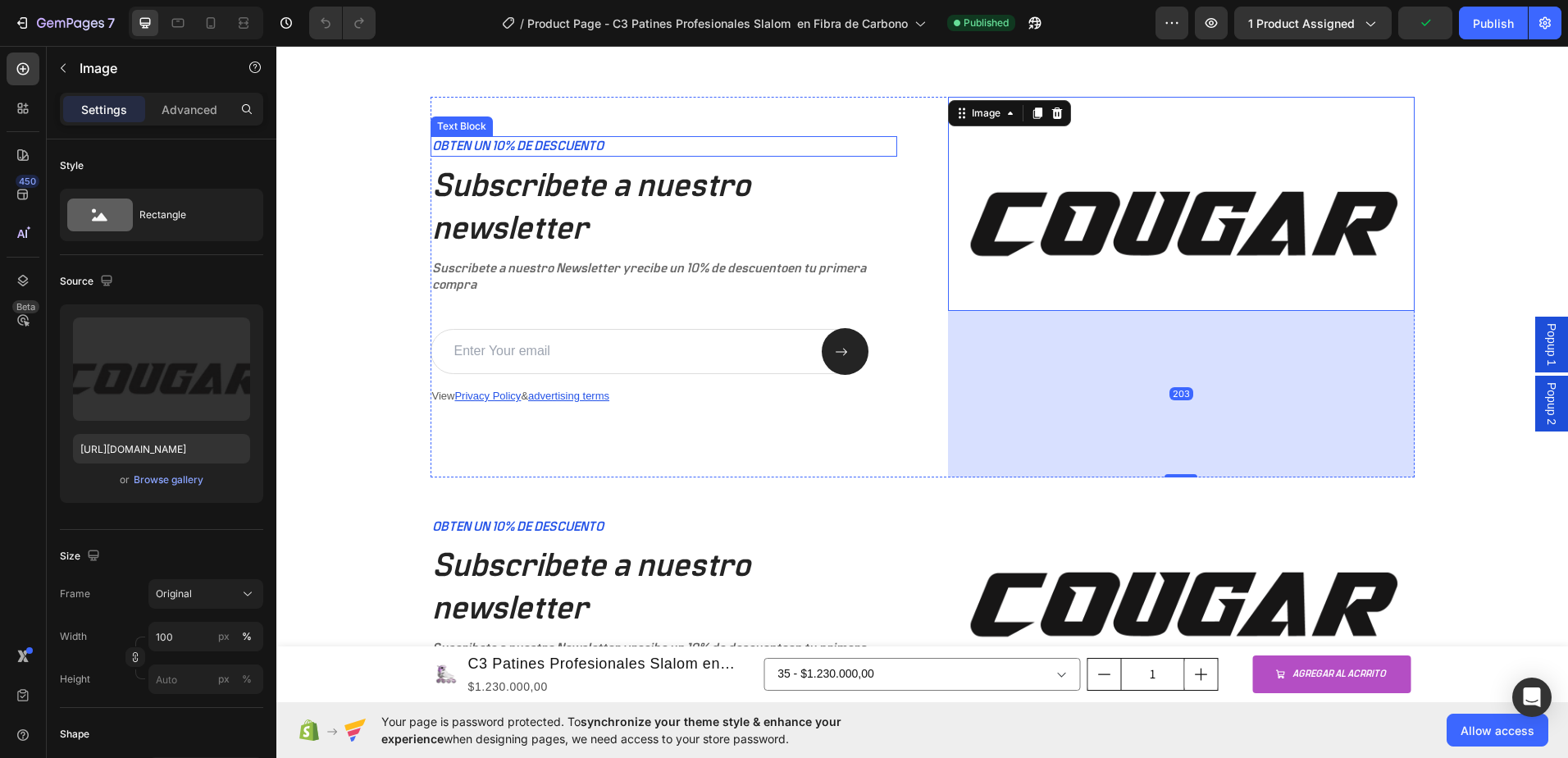
click at [883, 137] on p "OBTEN UN 10% DE DESCUENTO" at bounding box center [664, 146] width 464 height 17
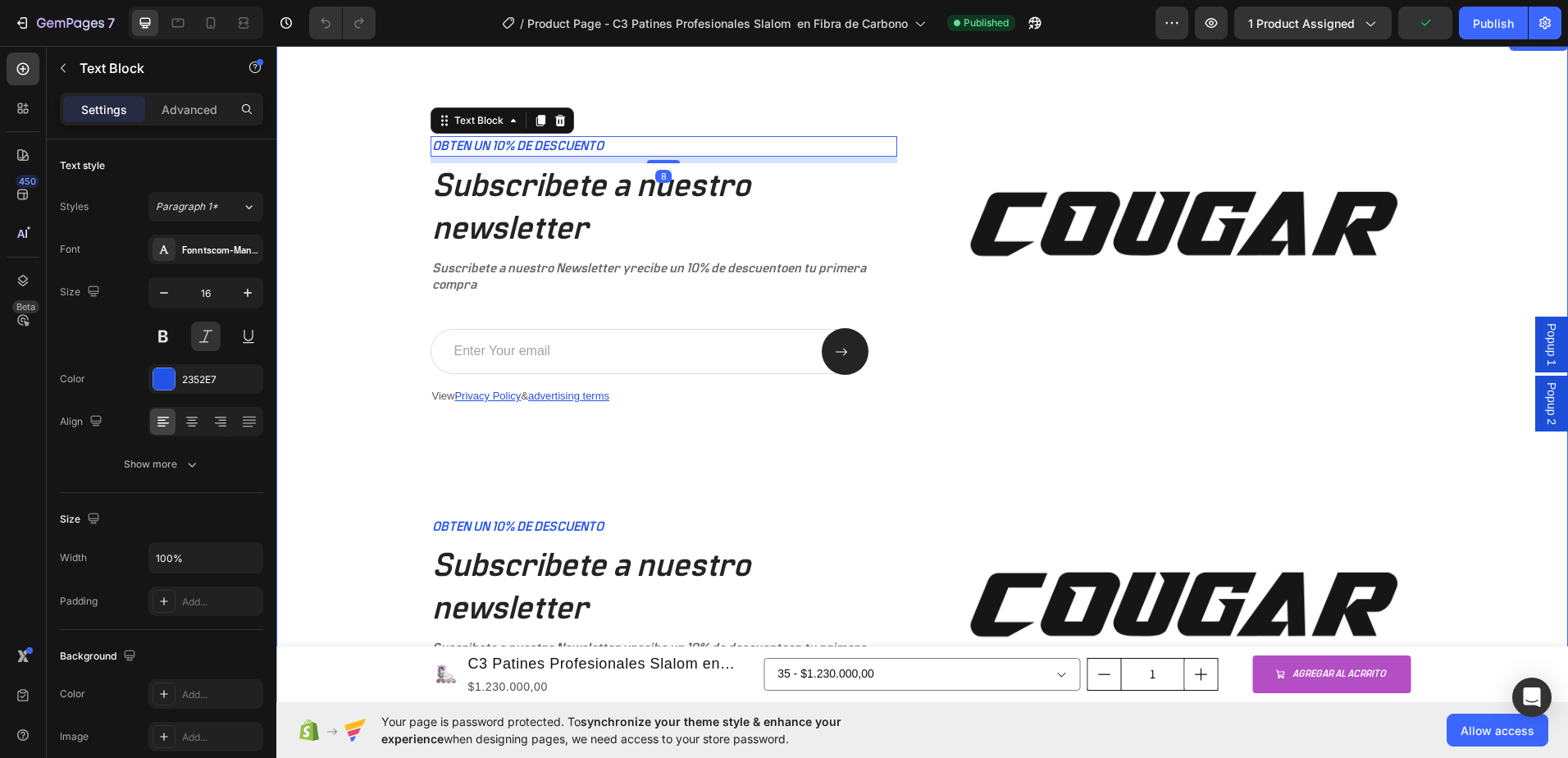
click at [606, 93] on div "OBTEN UN 10% DE DESCUENTO Text Block 8 Subscribete a nuestro newsletter Heading…" at bounding box center [923, 498] width 1292 height 934
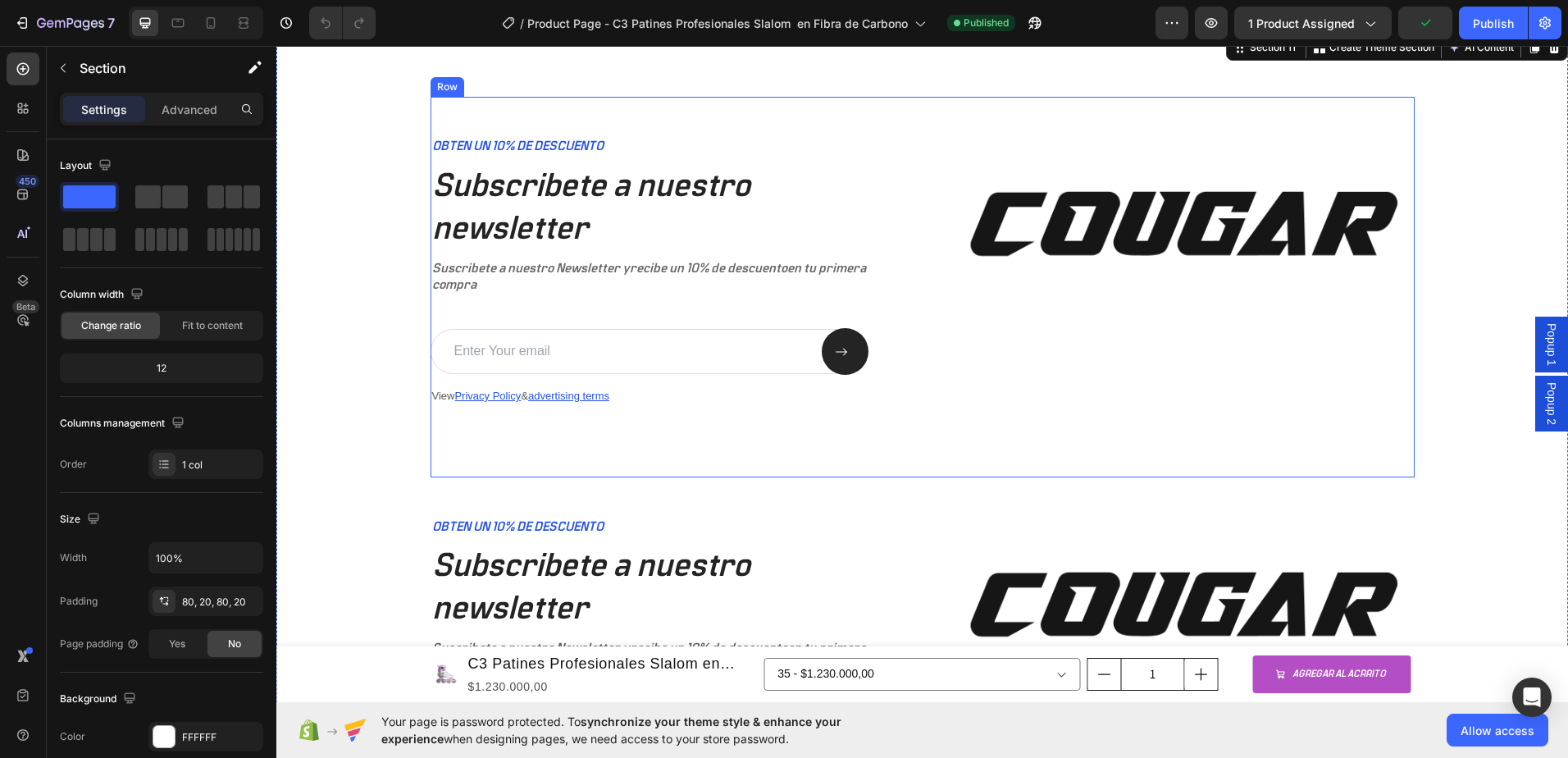
click at [610, 117] on div "OBTEN UN 10% DE DESCUENTO Text Block Subscribete a nuestro newsletter Heading S…" at bounding box center [663, 287] width 466 height 380
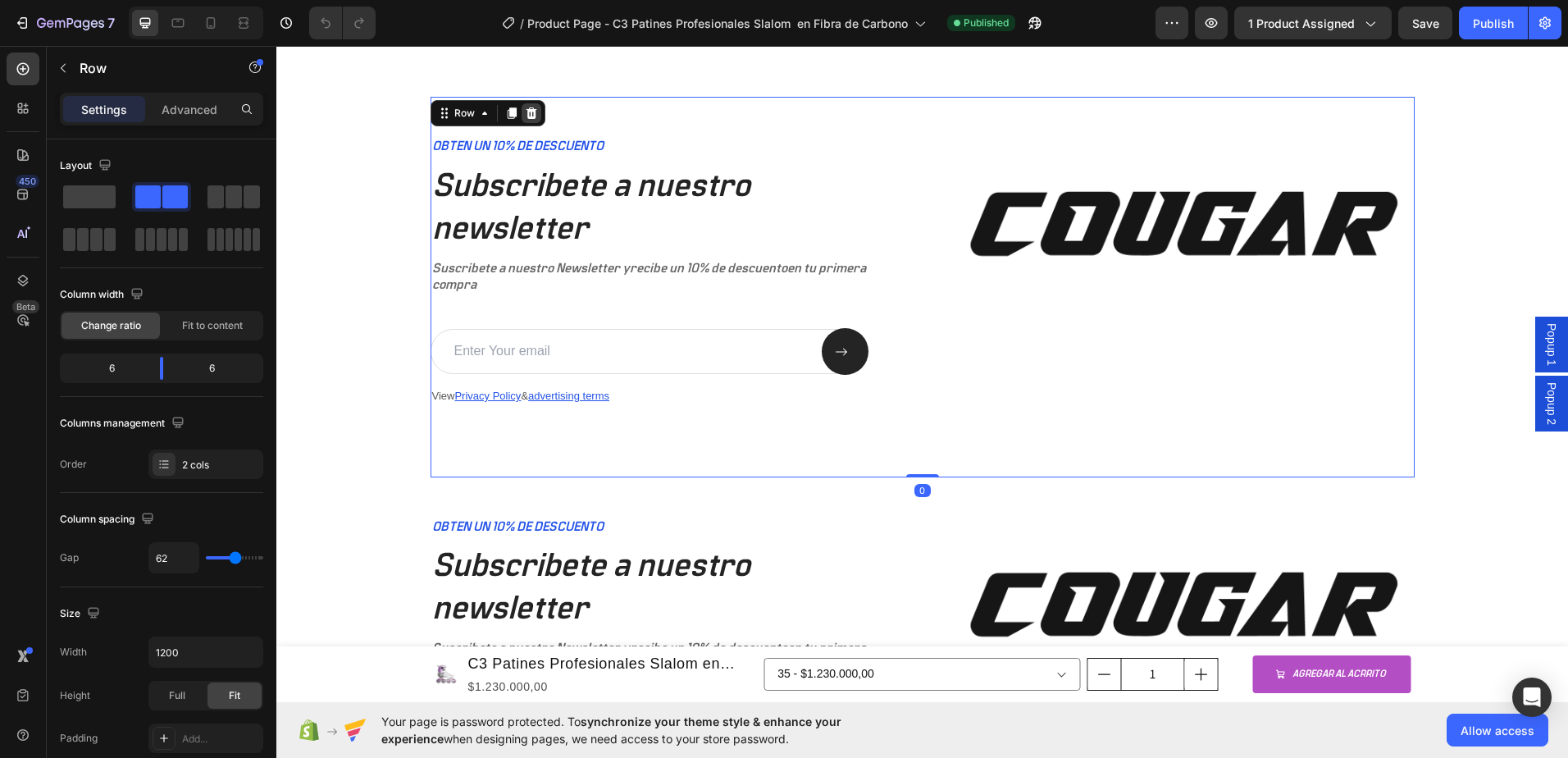
click at [531, 116] on icon at bounding box center [532, 113] width 13 height 13
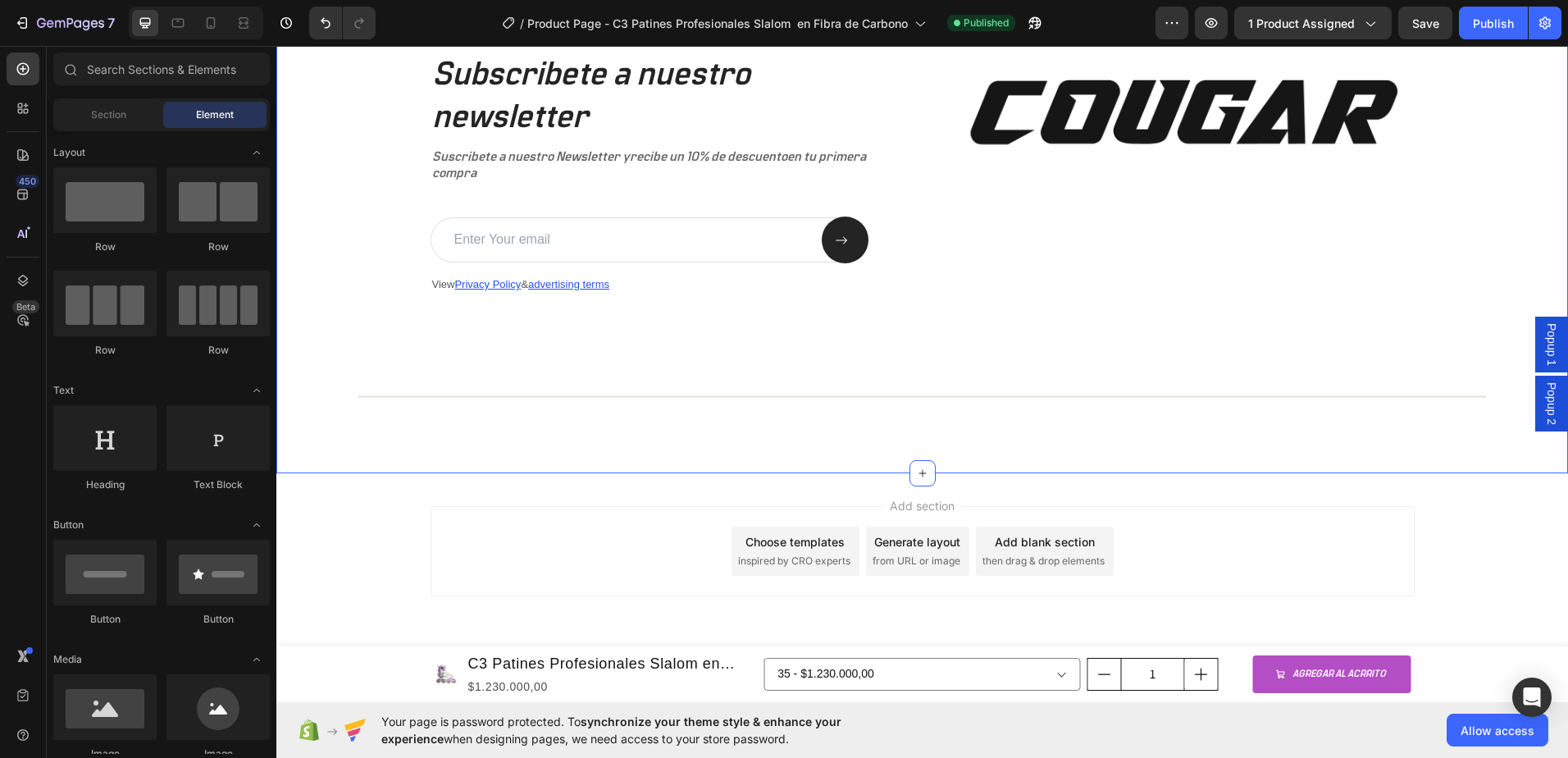
scroll to position [4079, 0]
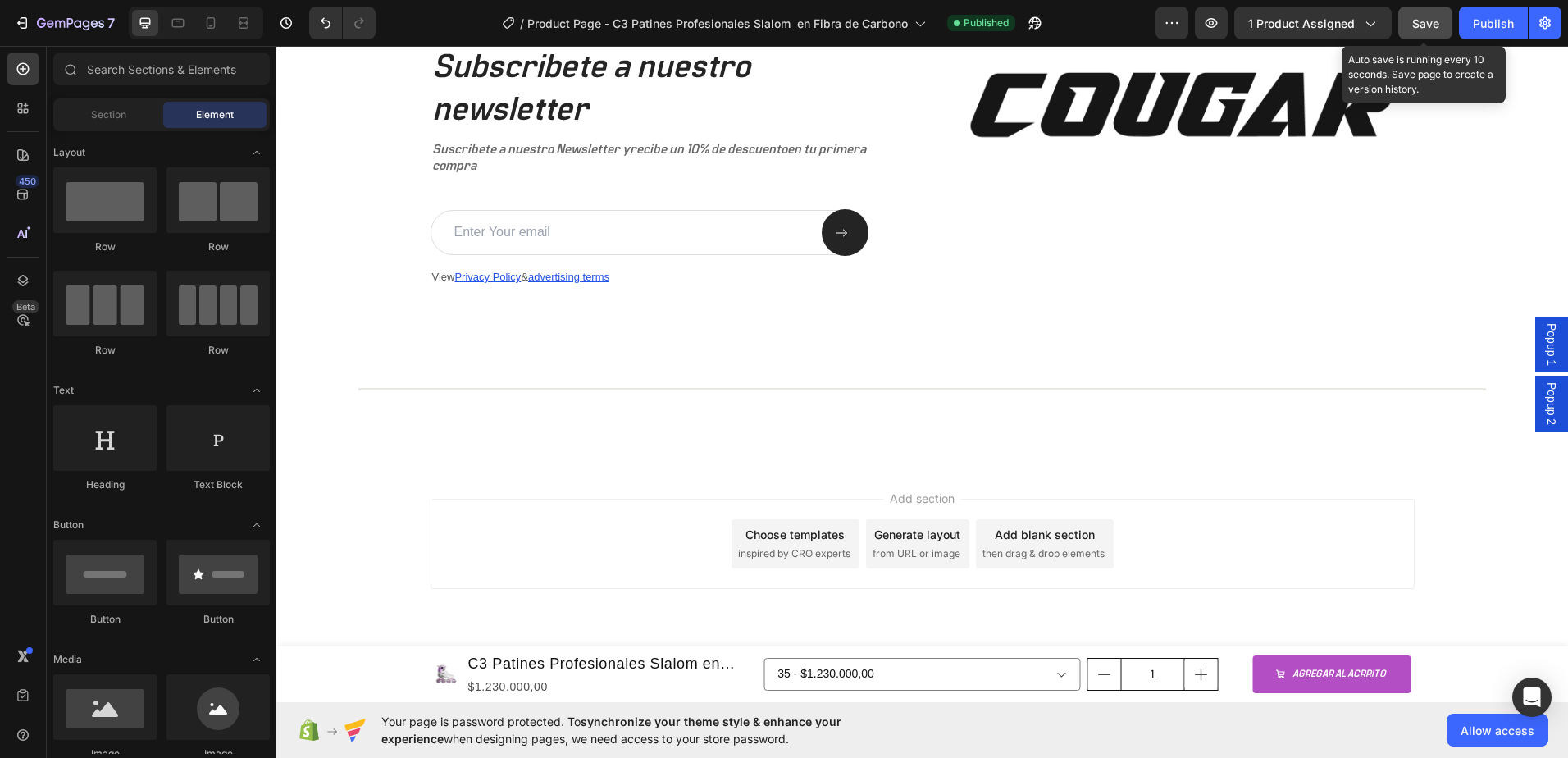
click at [1421, 35] on button "Save" at bounding box center [1425, 23] width 54 height 33
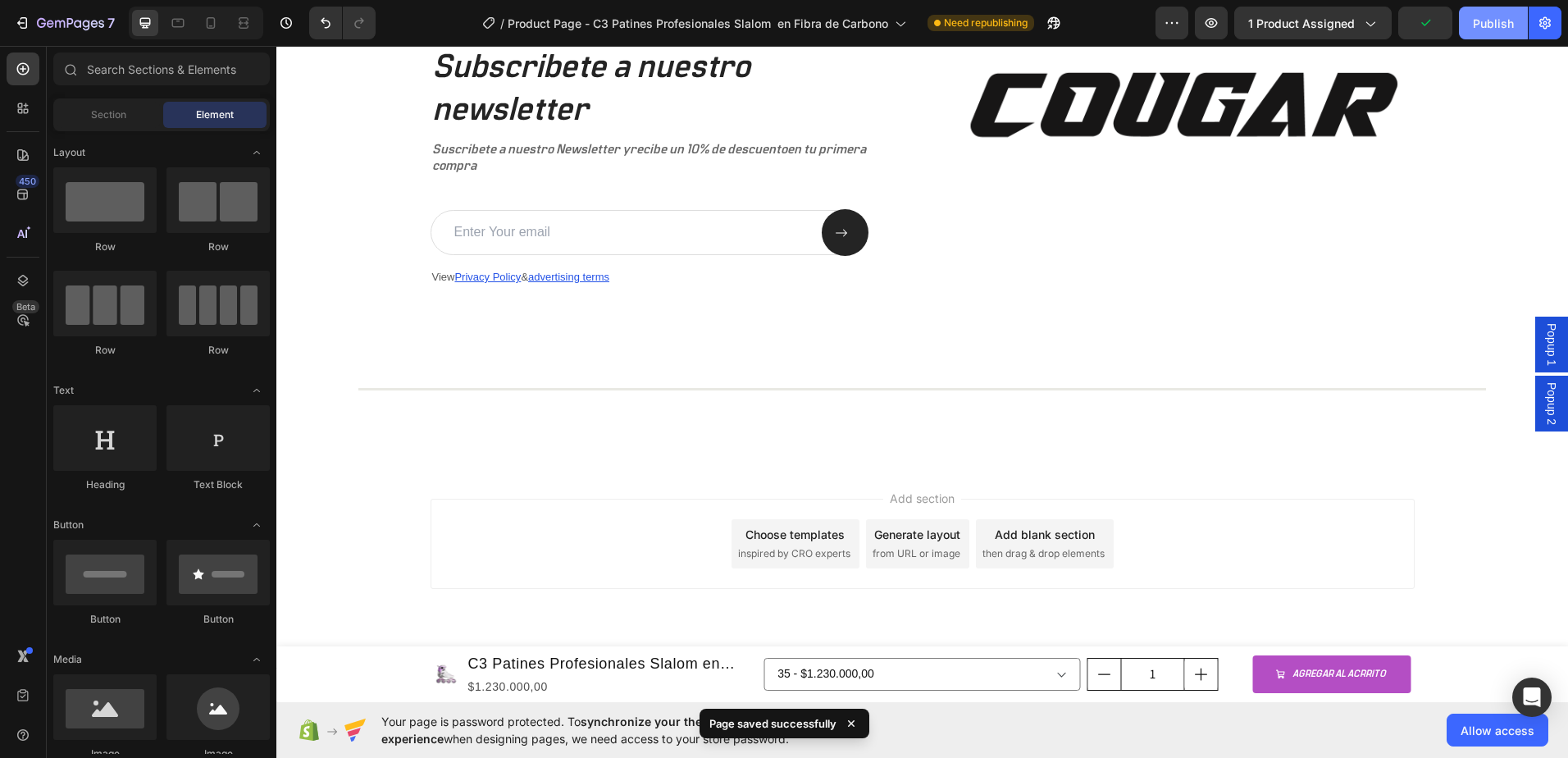
click at [1493, 33] on button "Publish" at bounding box center [1493, 23] width 69 height 33
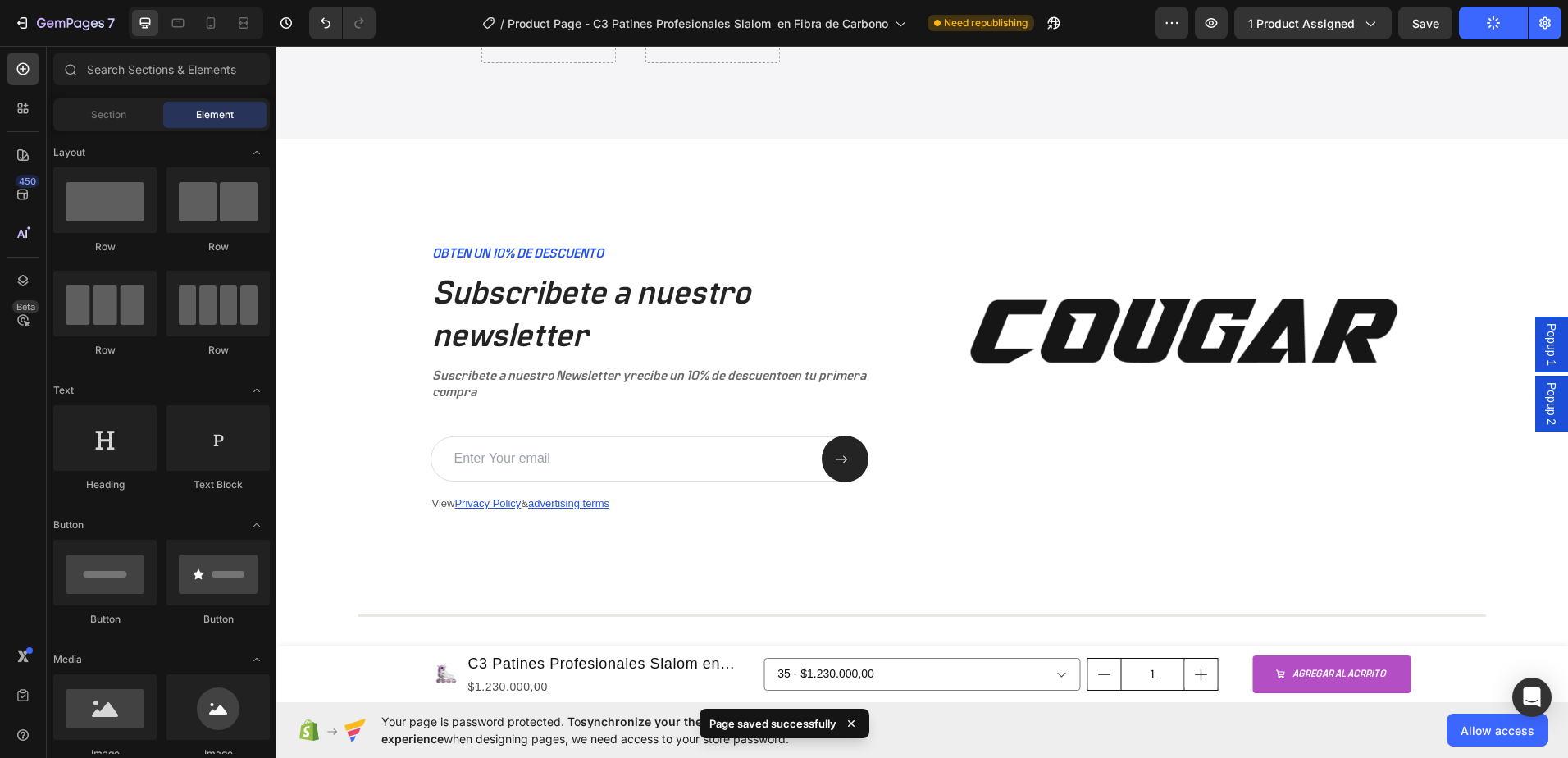
scroll to position [3859, 0]
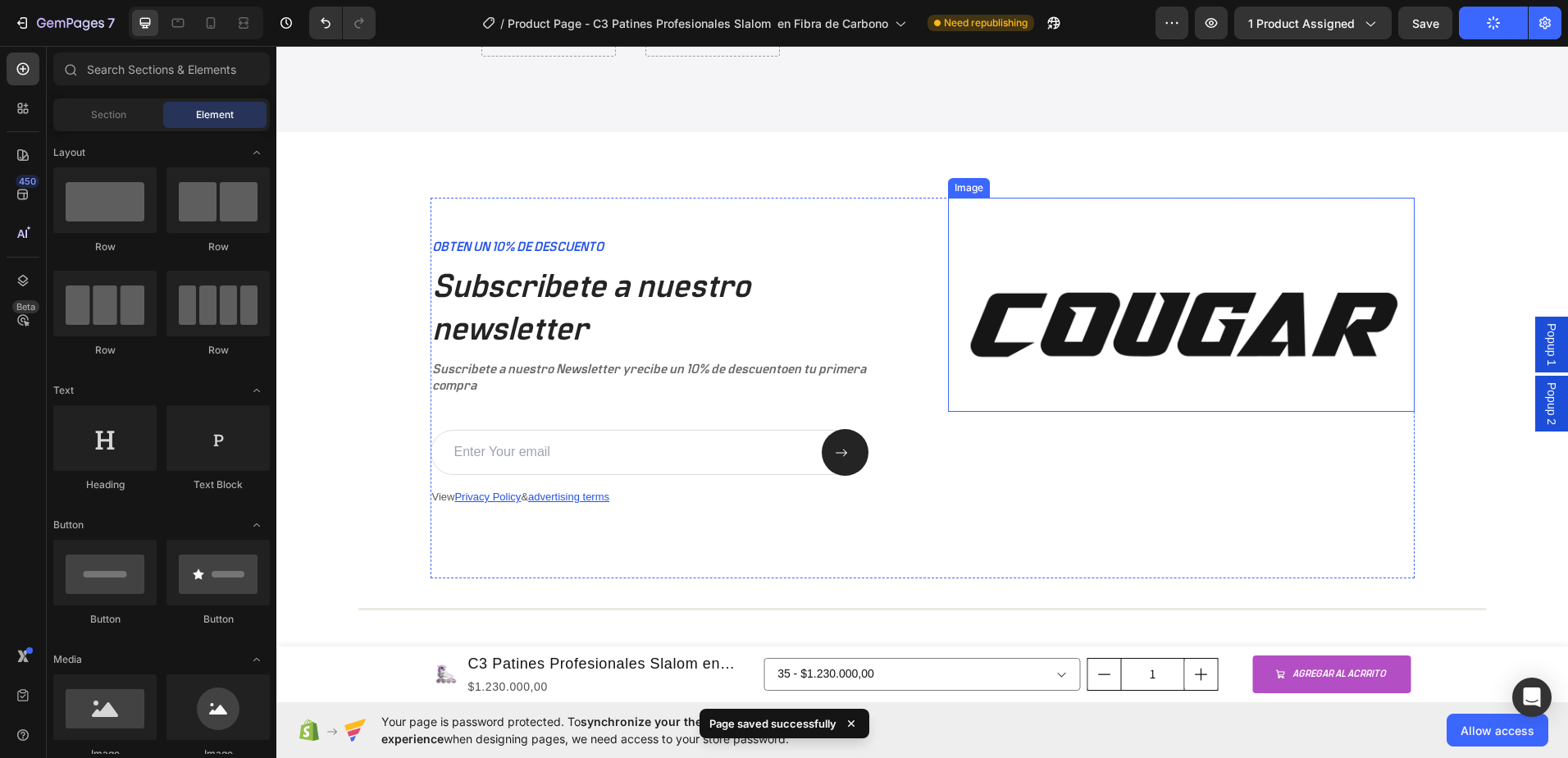
click at [1002, 224] on img at bounding box center [1181, 305] width 466 height 214
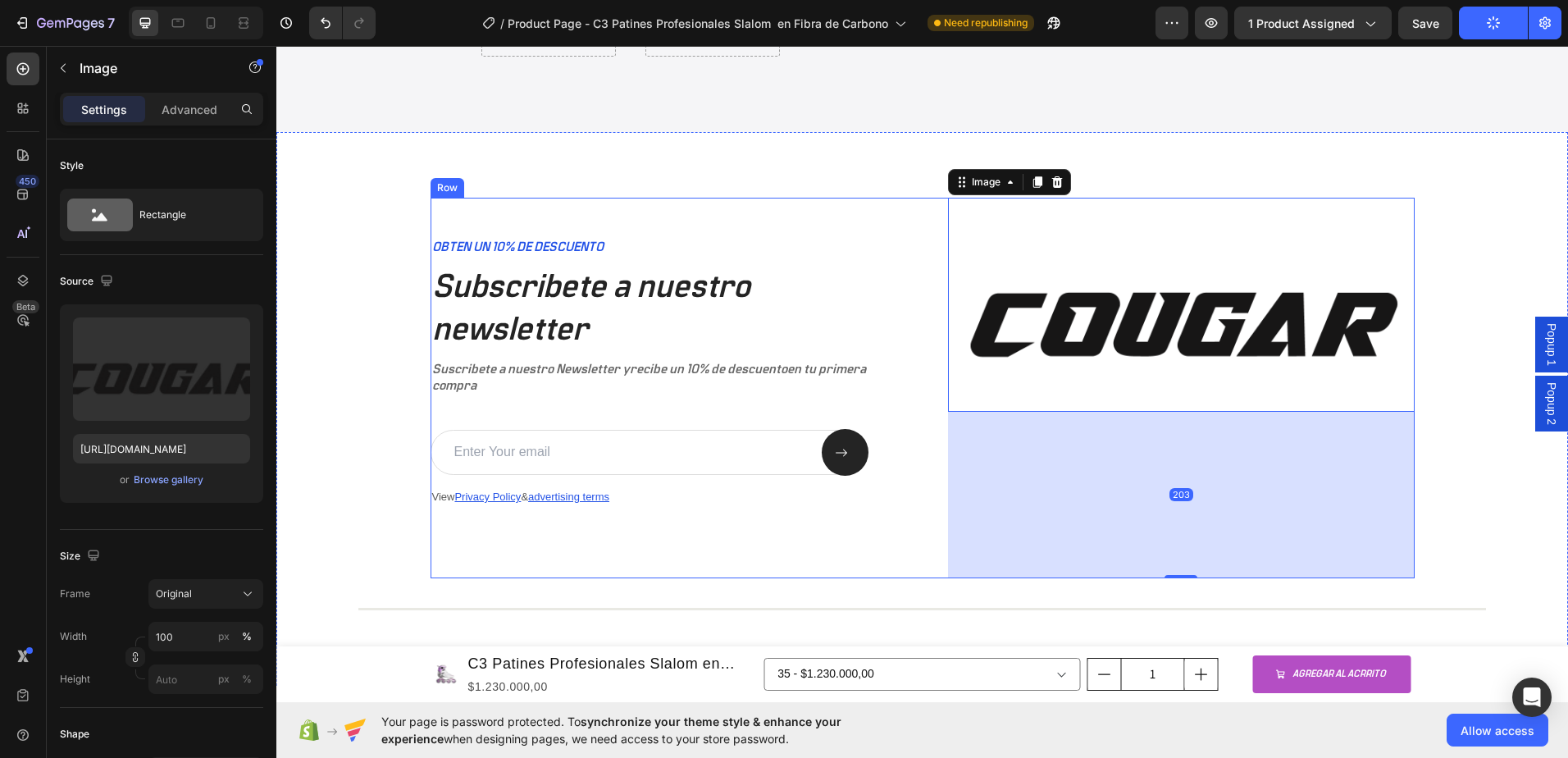
click at [854, 225] on div "OBTEN UN 10% DE DESCUENTO Text Block Subscribete a nuestro newsletter Heading S…" at bounding box center [663, 388] width 466 height 380
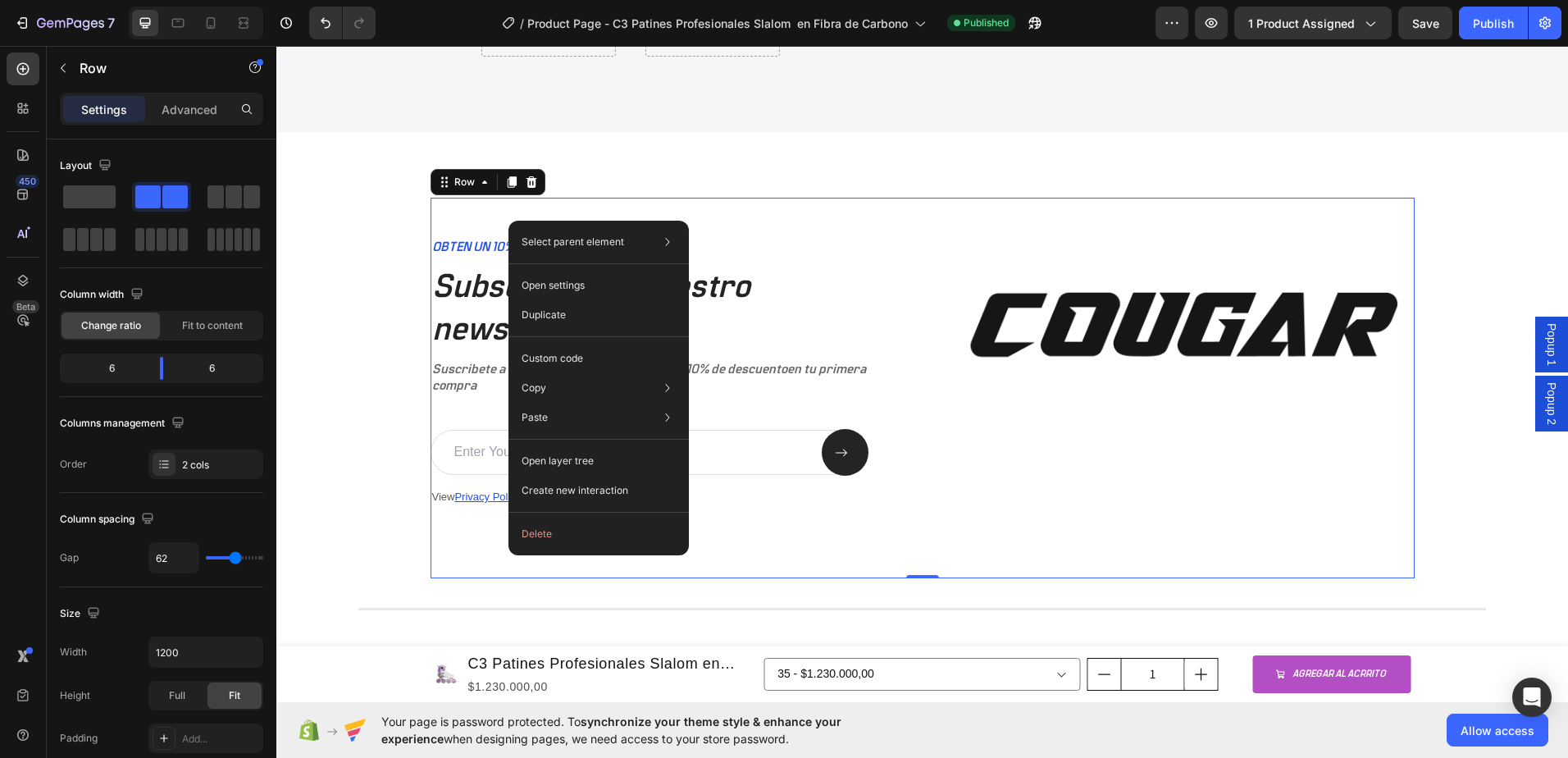
click at [499, 209] on div "OBTEN UN 10% DE DESCUENTO Text Block Subscribete a nuestro newsletter Heading S…" at bounding box center [663, 388] width 466 height 380
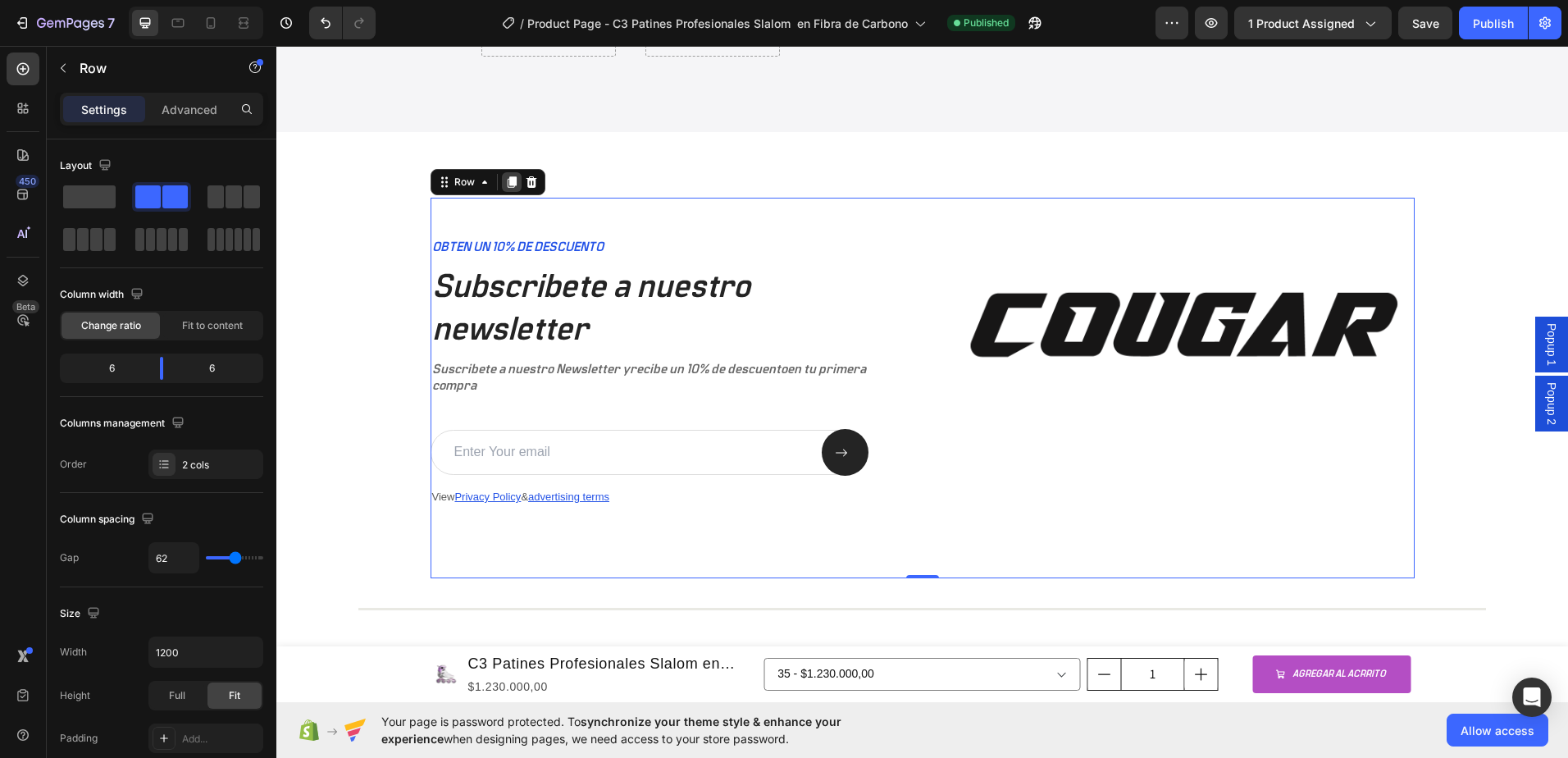
click at [507, 184] on icon at bounding box center [511, 181] width 9 height 12
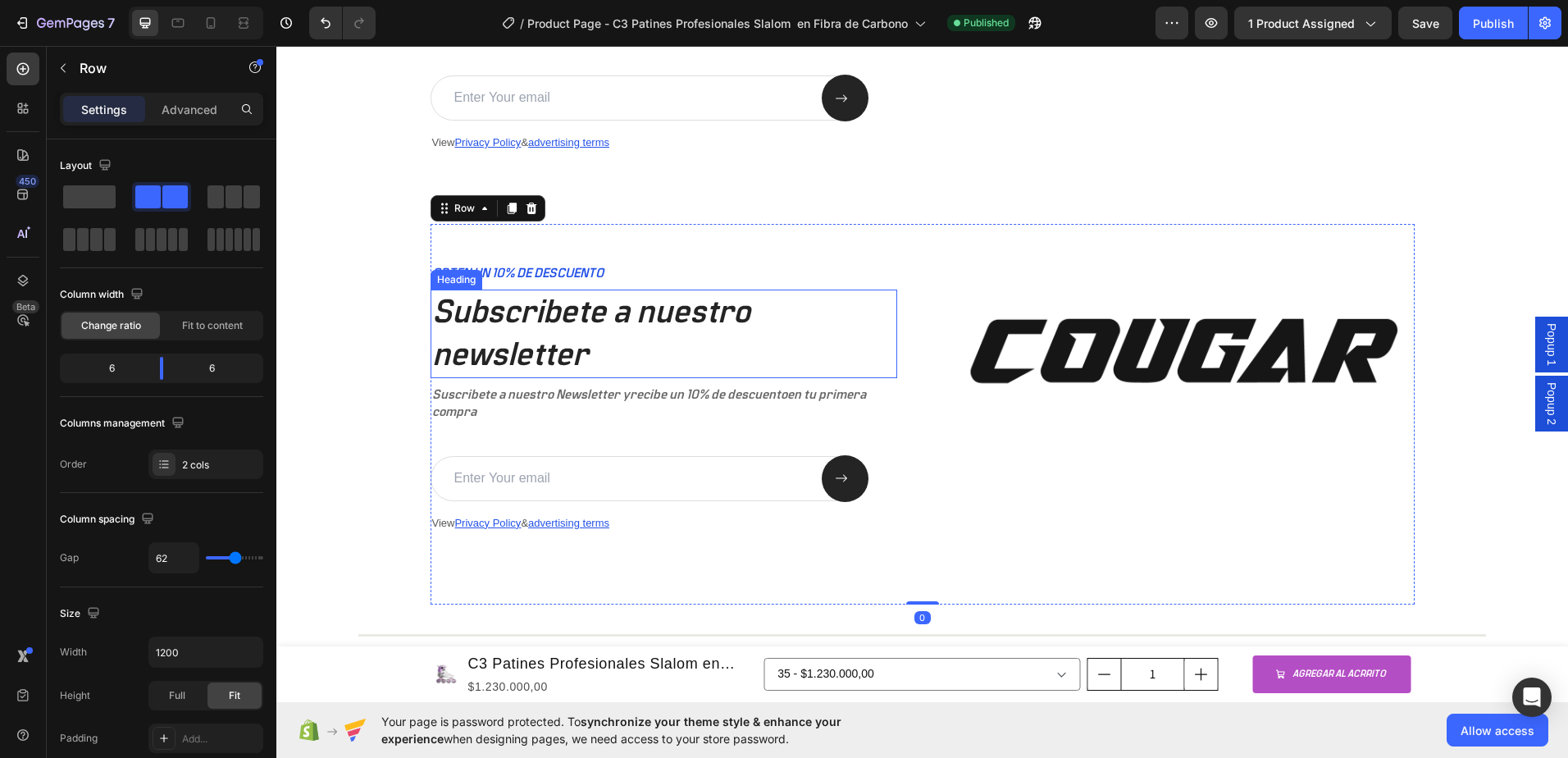
scroll to position [3967, 0]
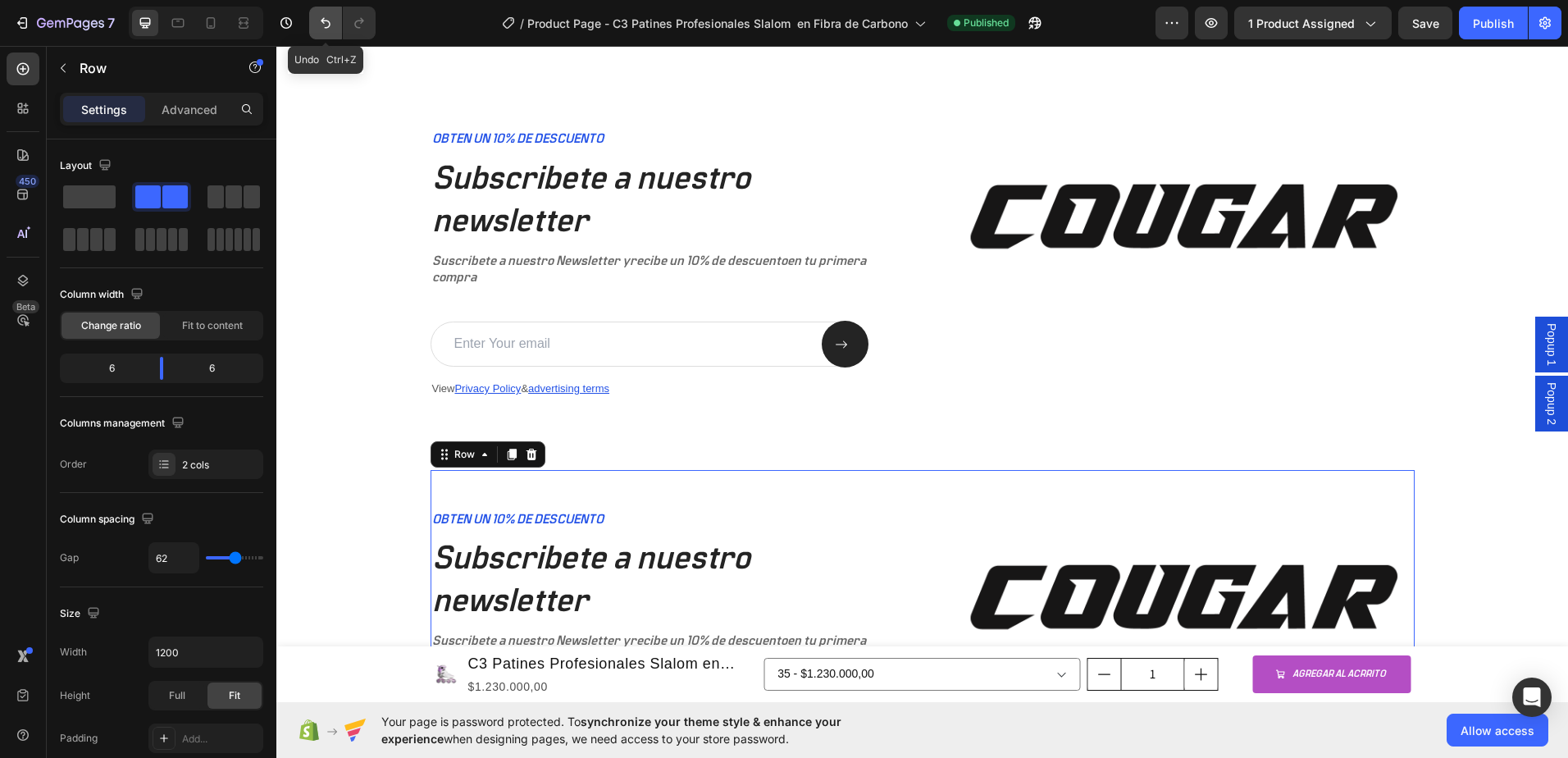
click at [320, 25] on icon "Undo/Redo" at bounding box center [325, 23] width 16 height 16
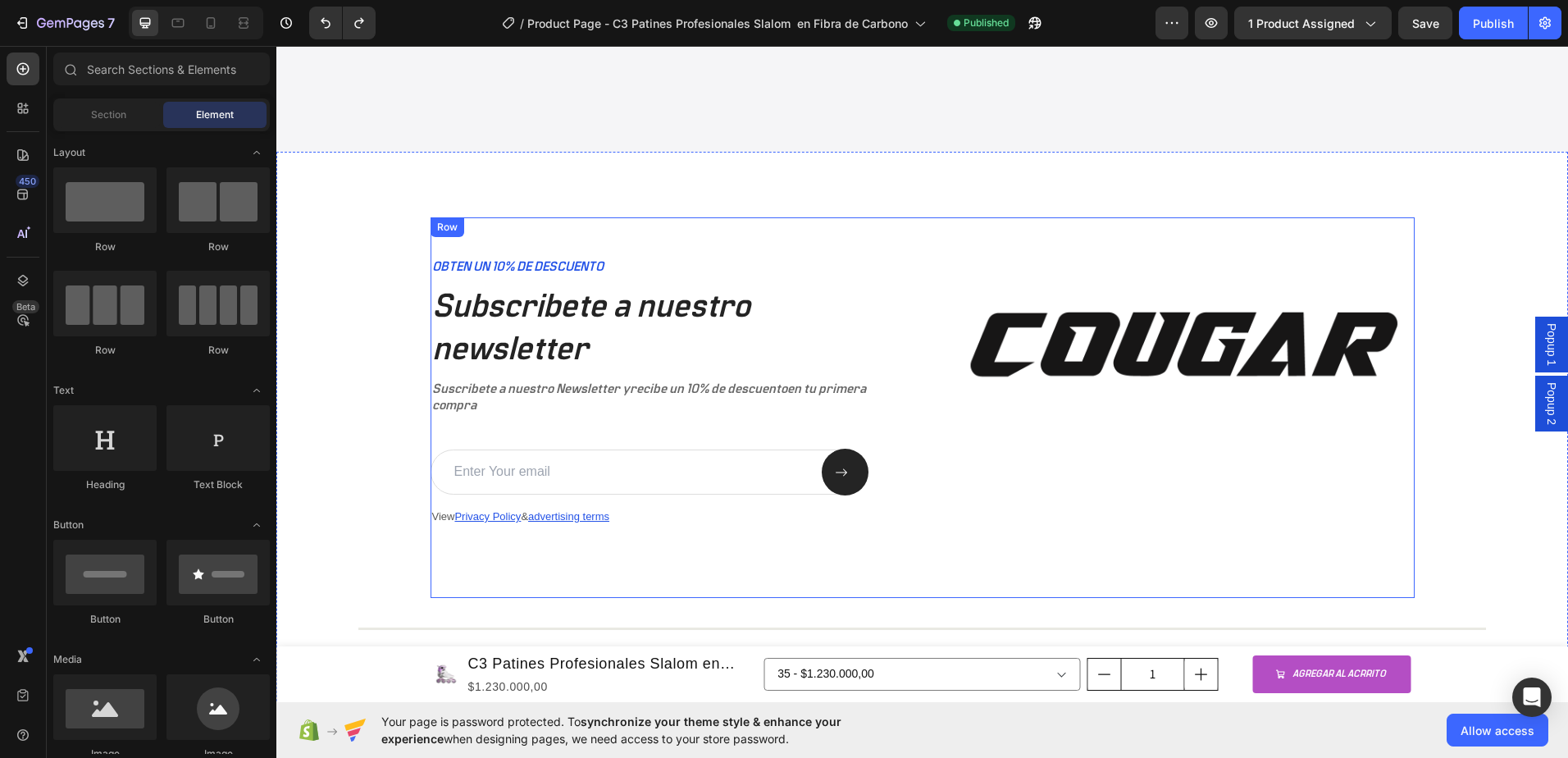
scroll to position [3803, 0]
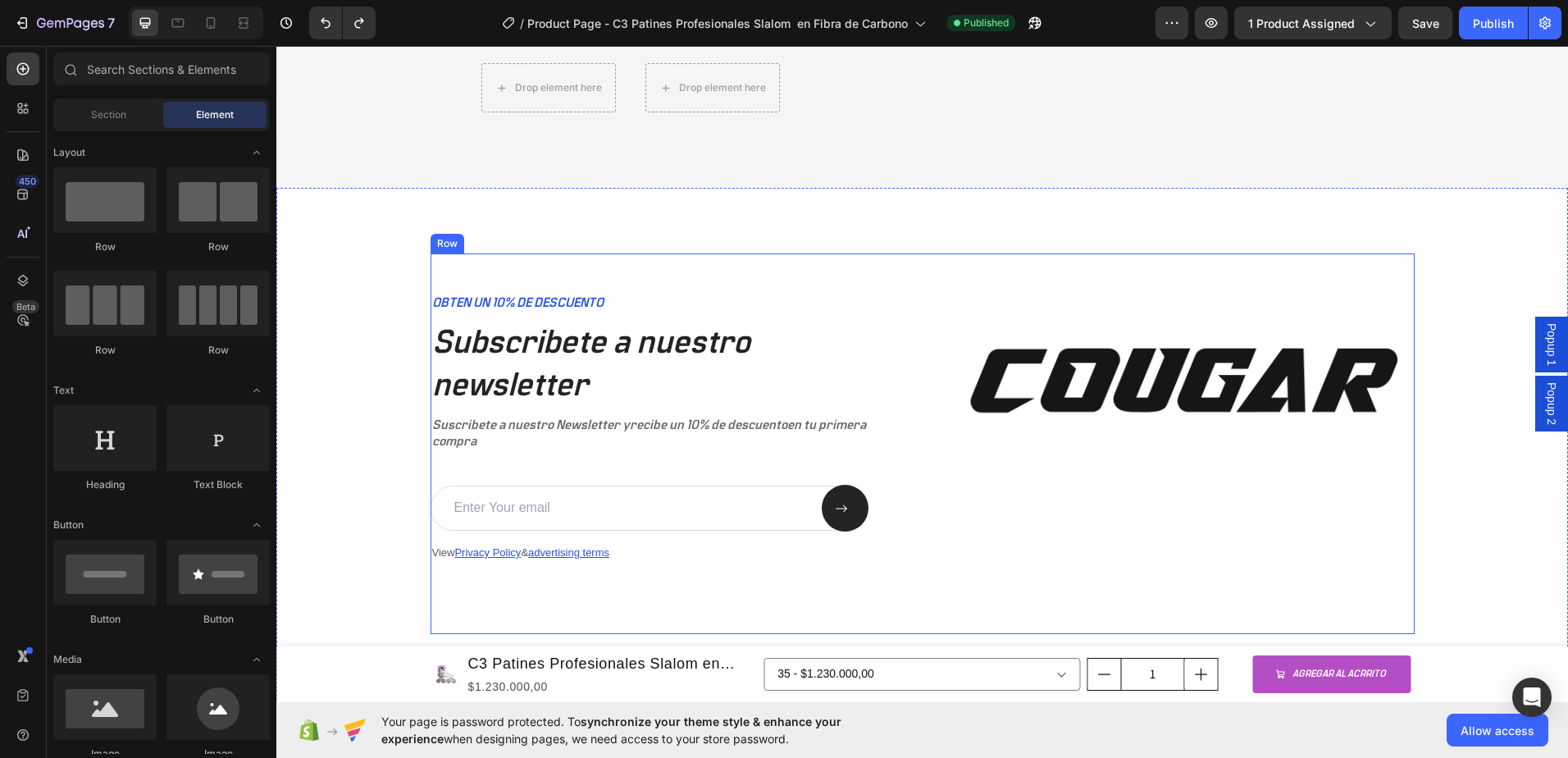
click at [626, 269] on div "OBTEN UN 10% DE DESCUENTO Text Block Subscribete a nuestro newsletter Heading S…" at bounding box center [663, 444] width 466 height 380
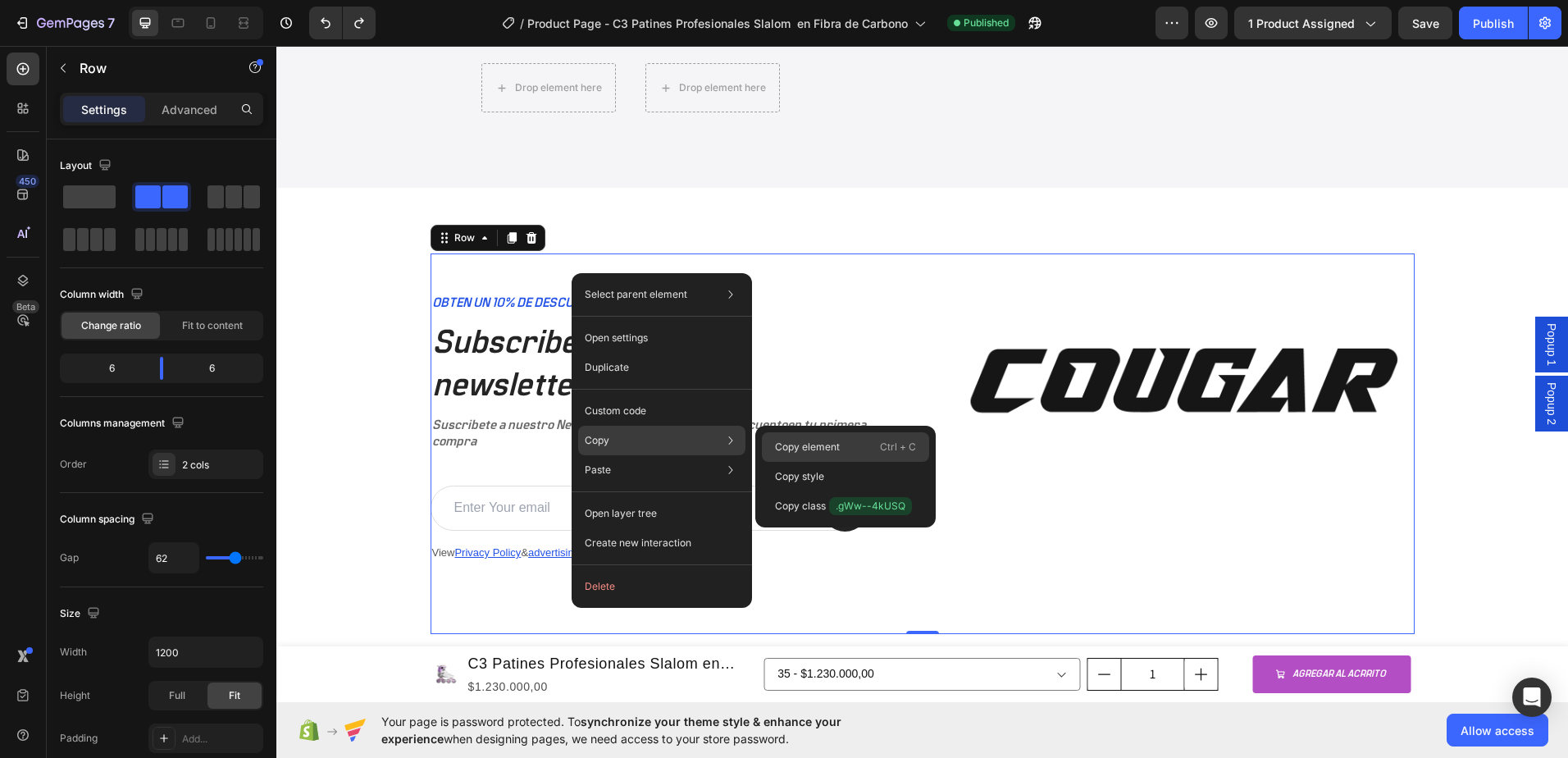
click at [832, 450] on p "Copy element" at bounding box center [807, 447] width 65 height 15
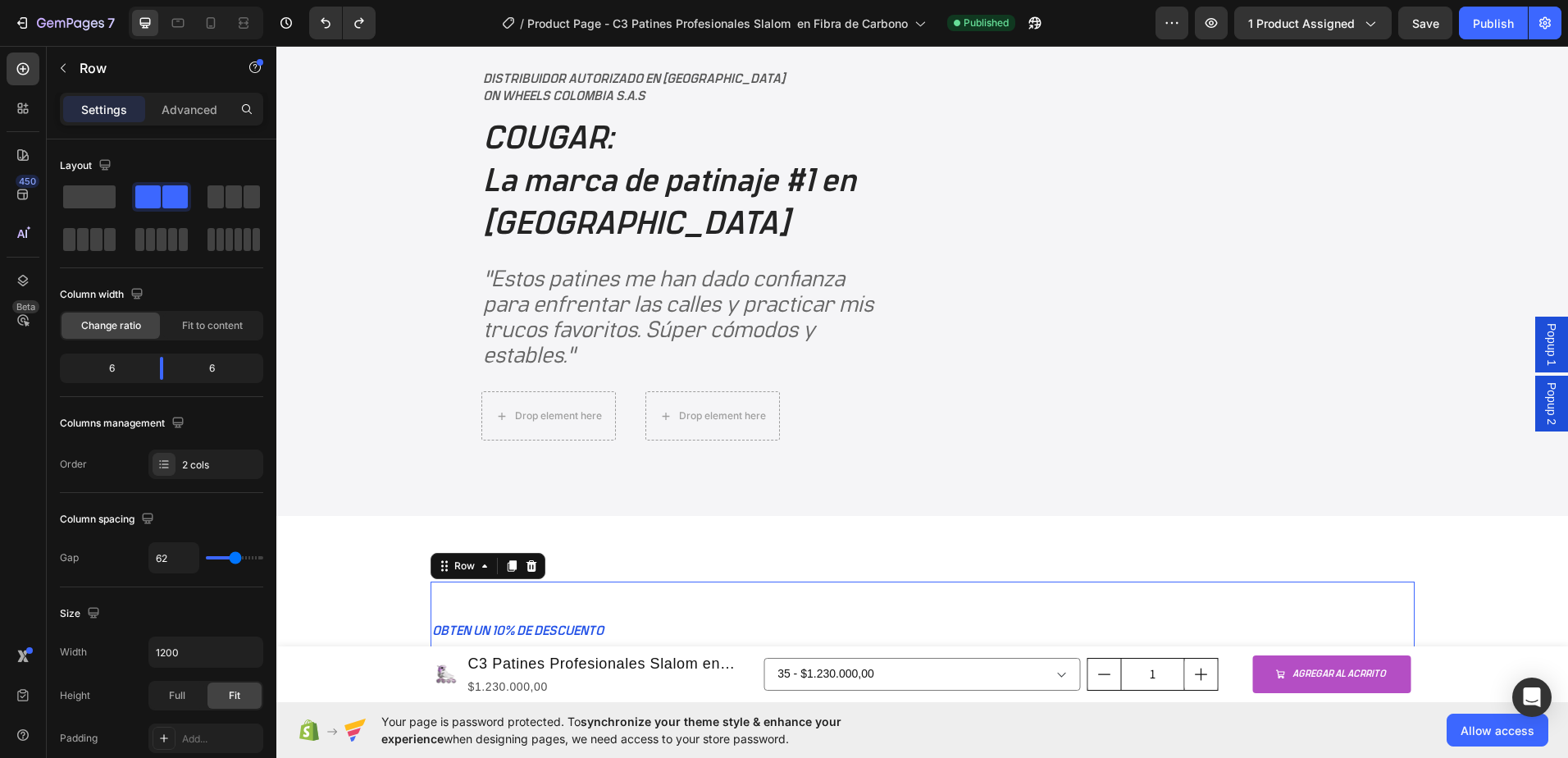
scroll to position [3393, 0]
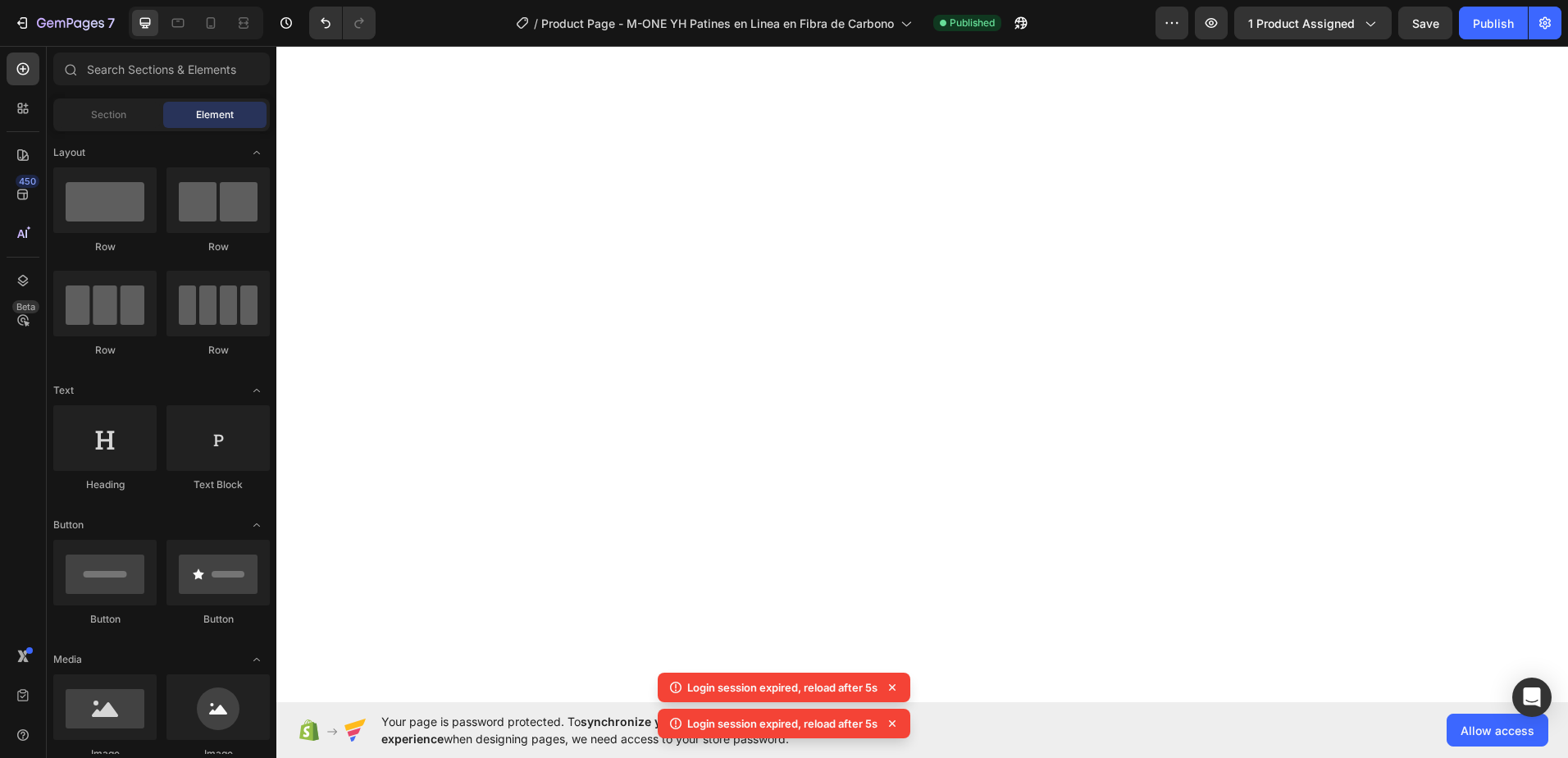
select select "577184192708871142"
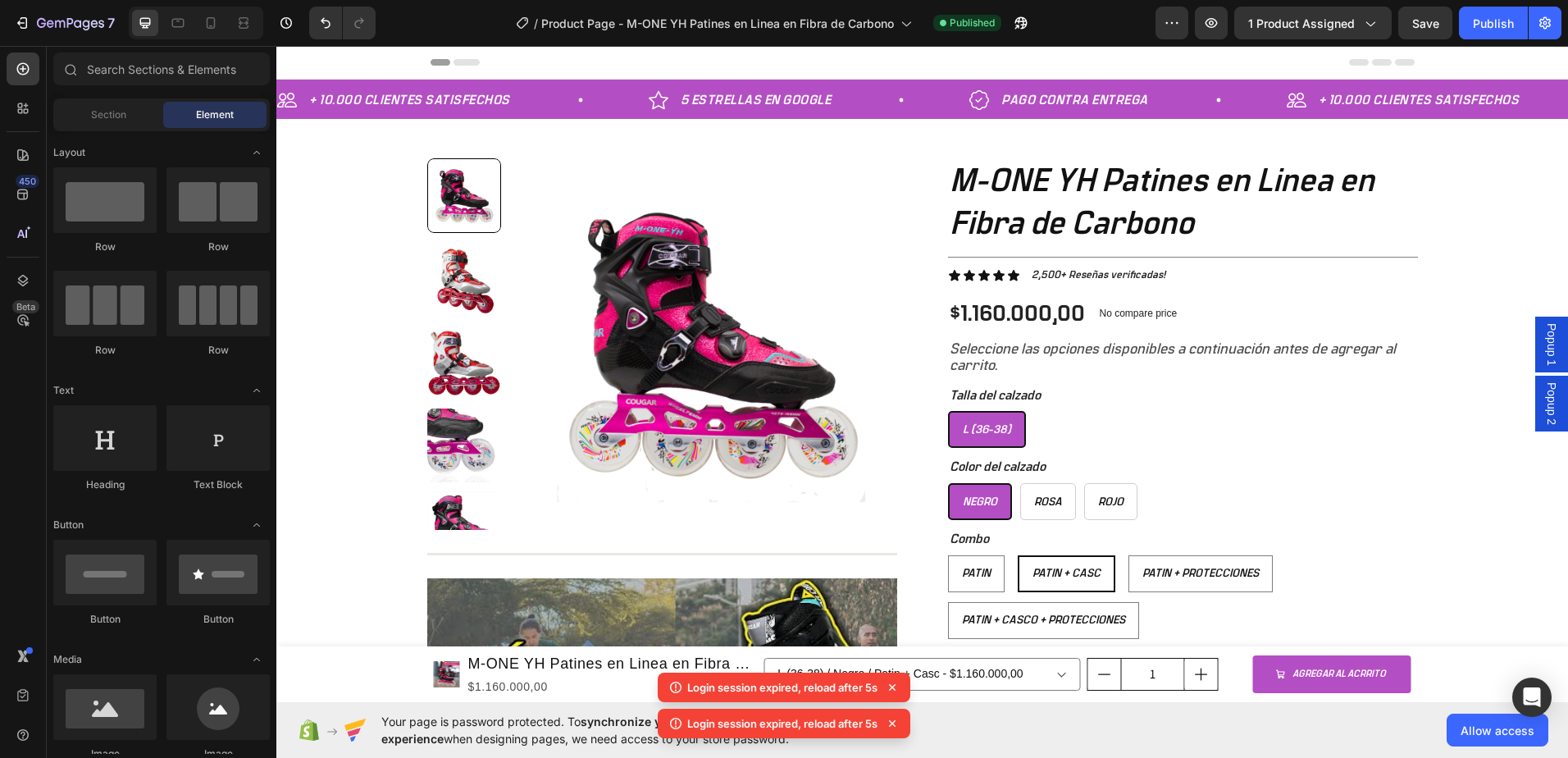
scroll to position [247, 0]
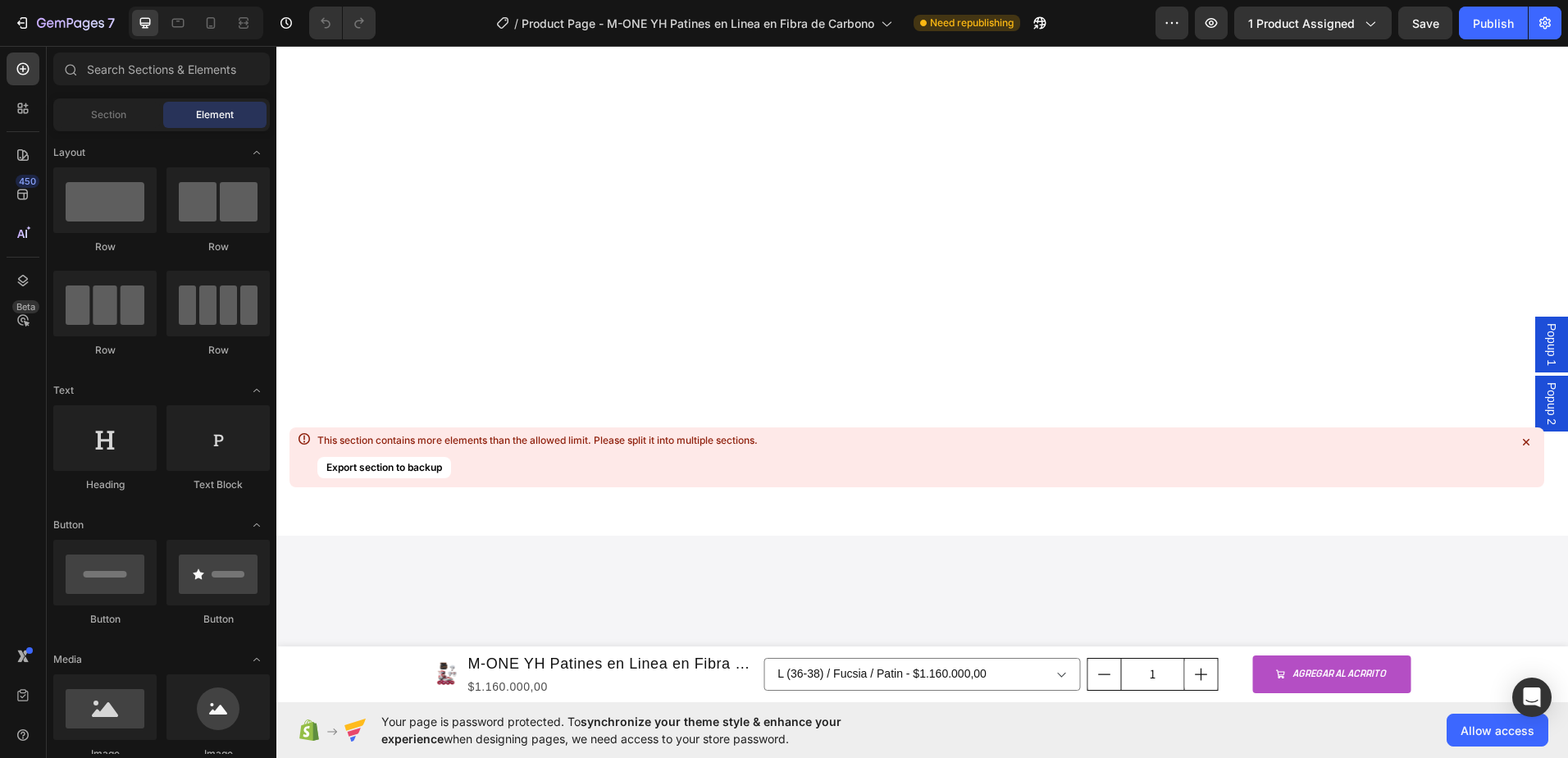
drag, startPoint x: 1564, startPoint y: 89, endPoint x: 1271, endPoint y: 67, distance: 293.8
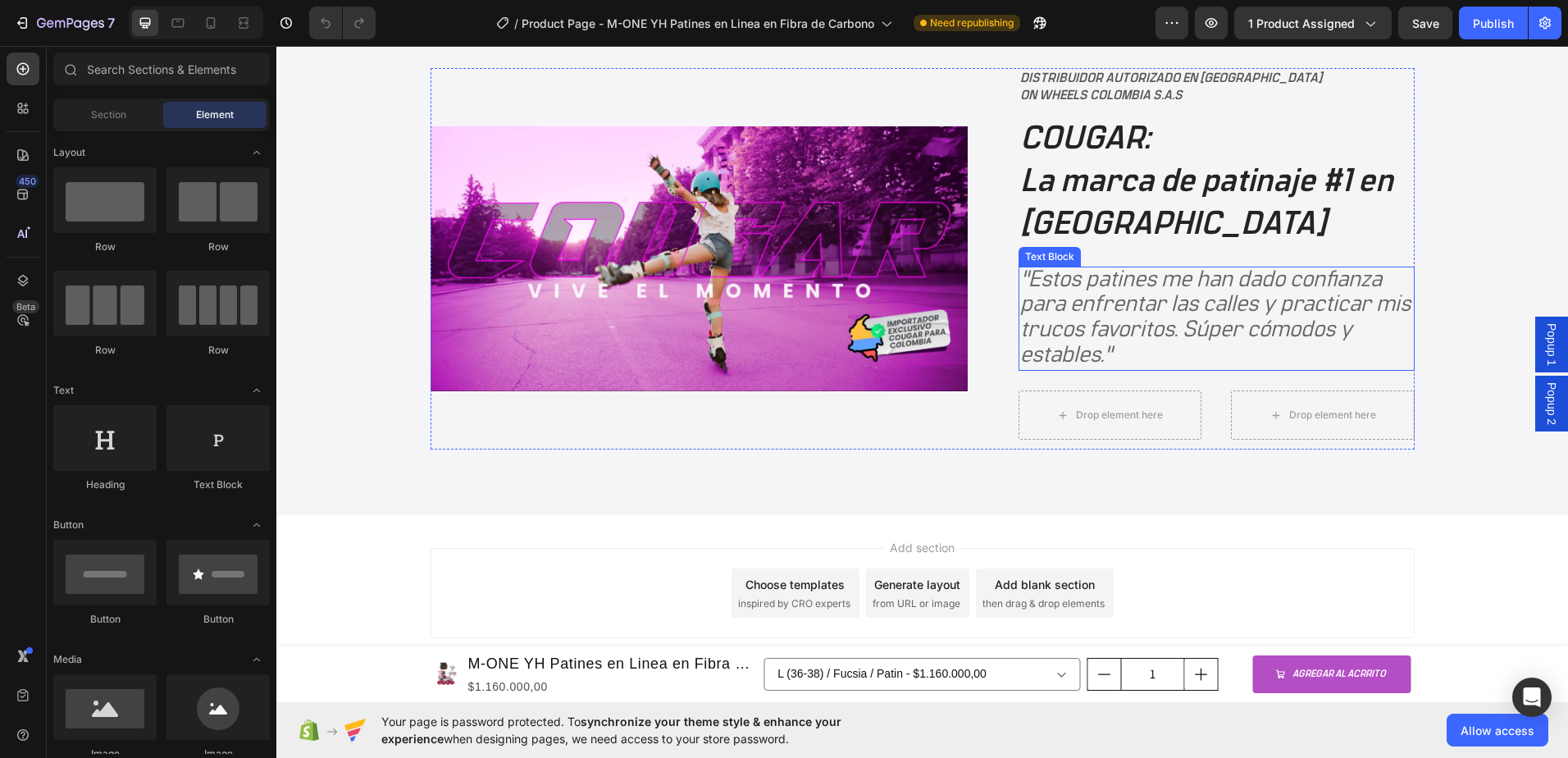
scroll to position [3848, 0]
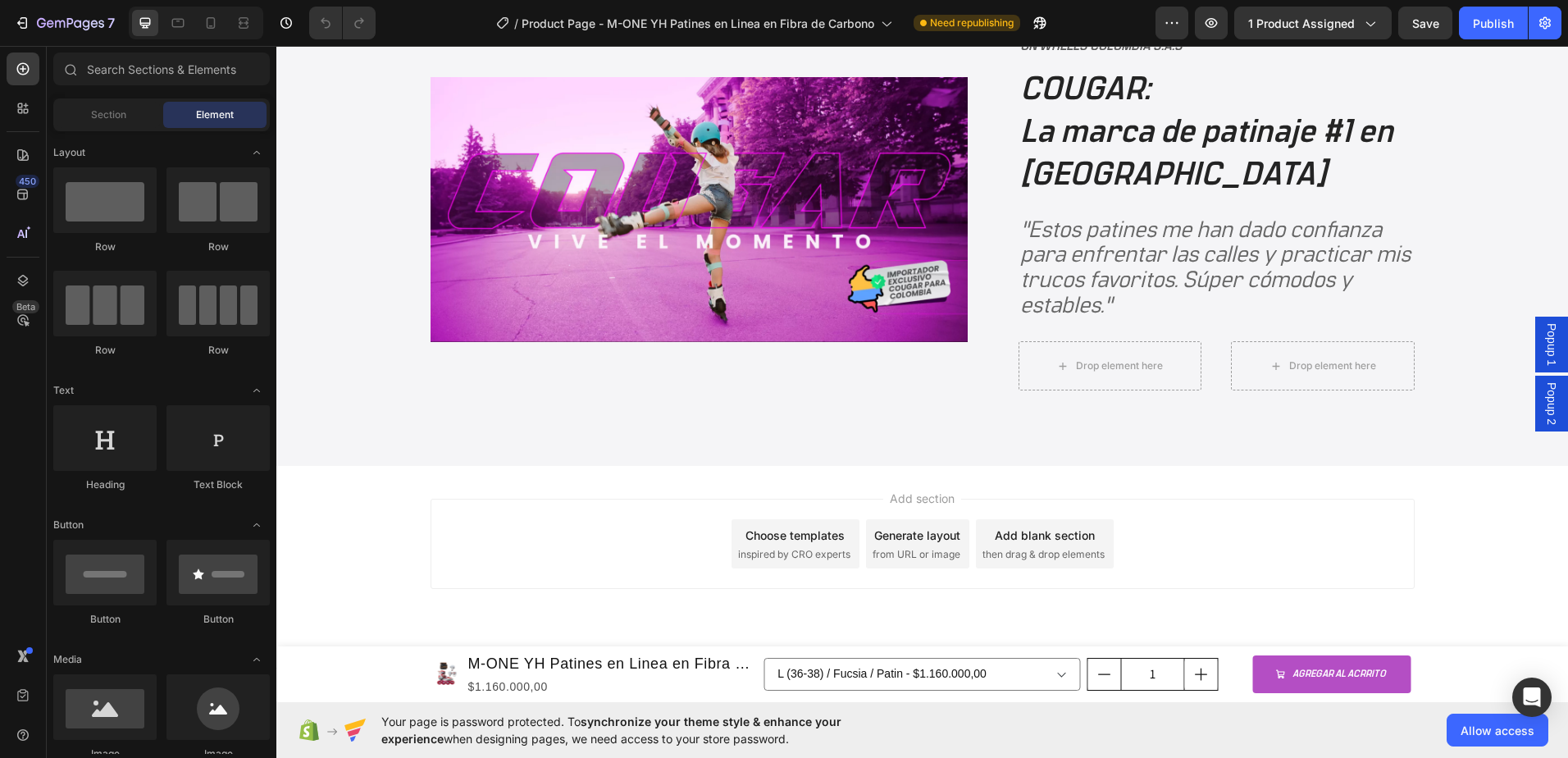
click at [948, 478] on div "Add section Choose templates inspired by CRO experts Generate layout from URL o…" at bounding box center [923, 566] width 1292 height 202
click at [918, 459] on icon at bounding box center [923, 466] width 13 height 13
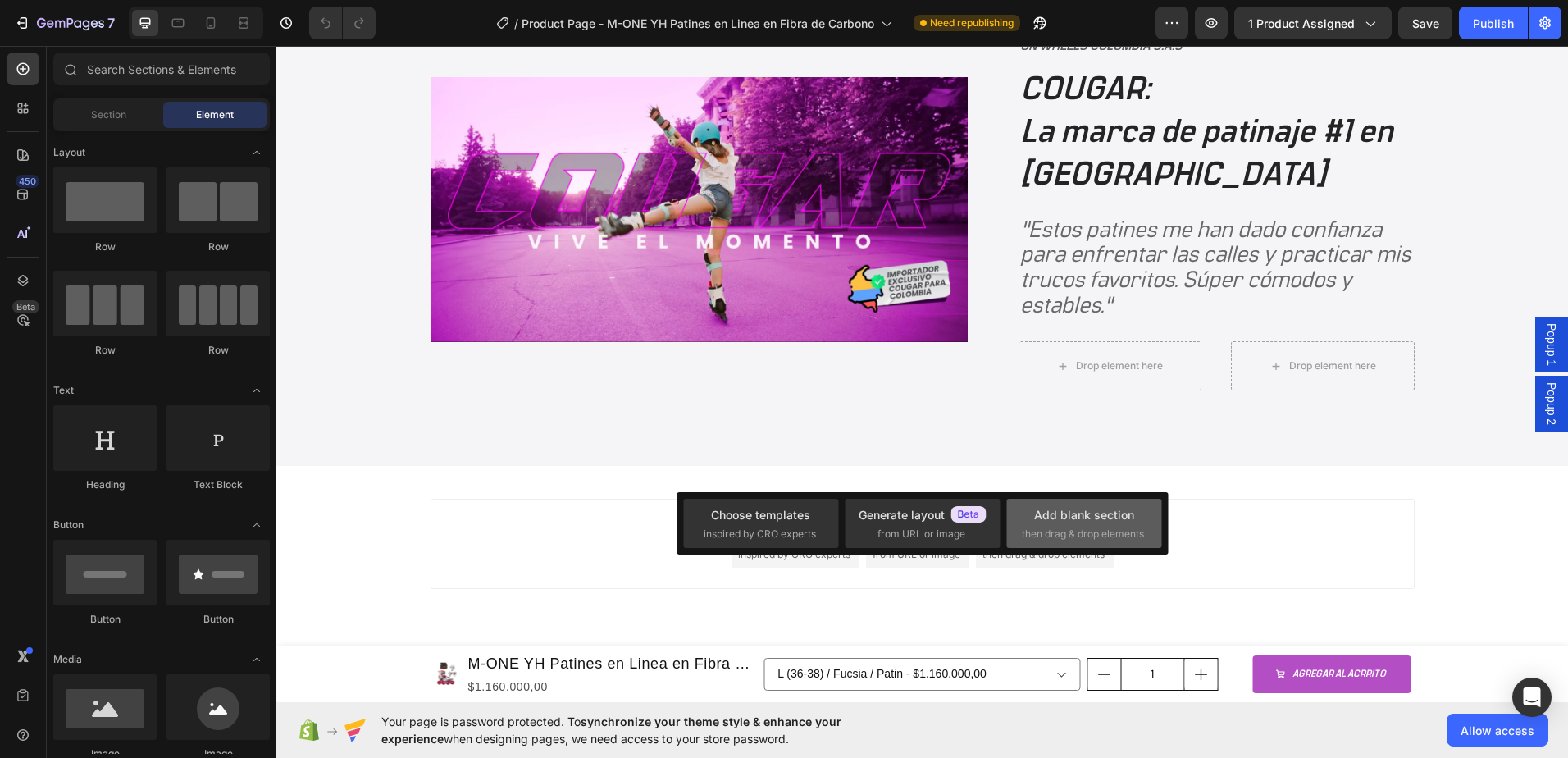
drag, startPoint x: 1066, startPoint y: 514, endPoint x: 651, endPoint y: 391, distance: 432.8
click at [1066, 514] on div "Add blank section" at bounding box center [1084, 514] width 100 height 17
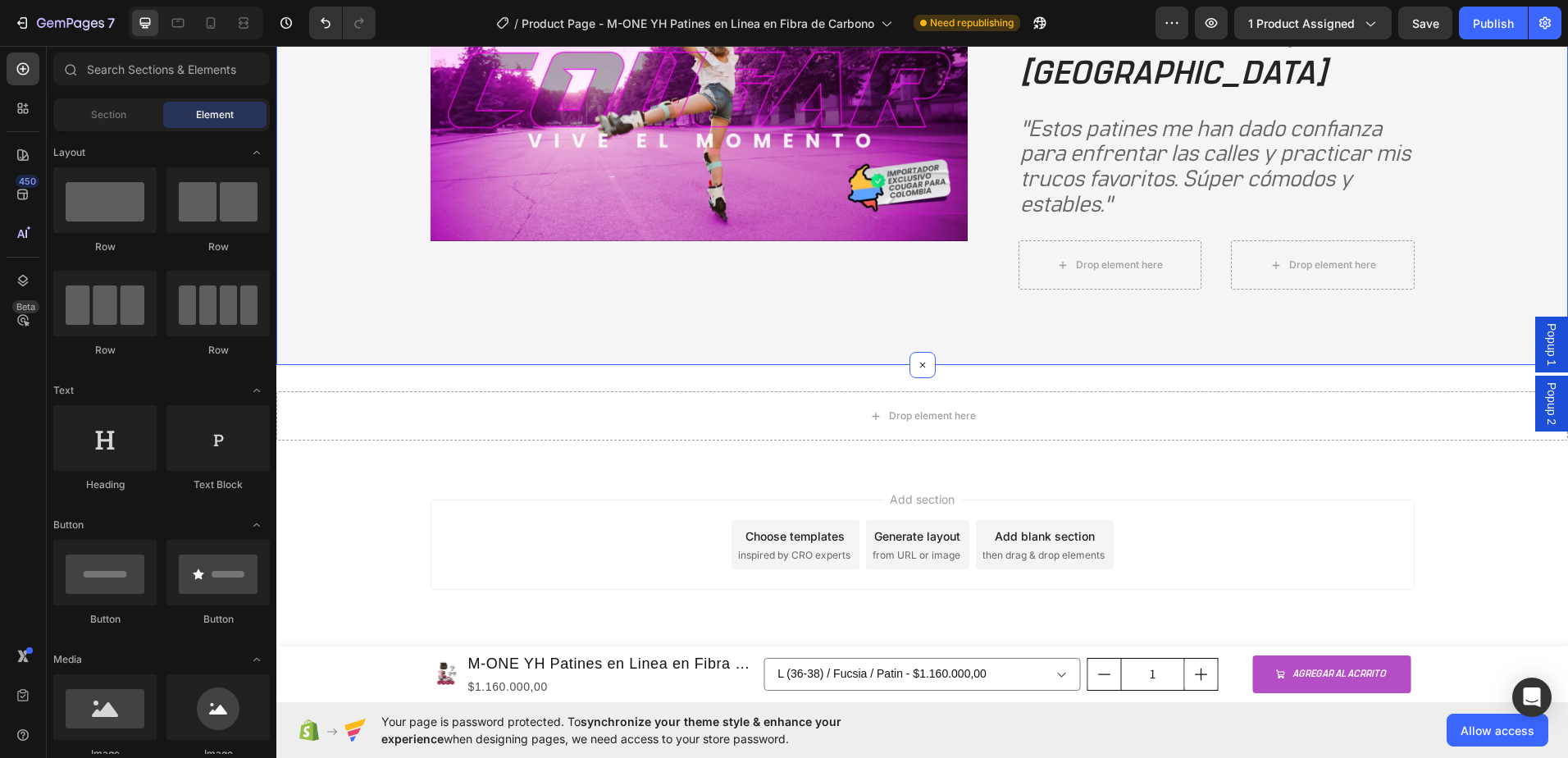
scroll to position [3949, 0]
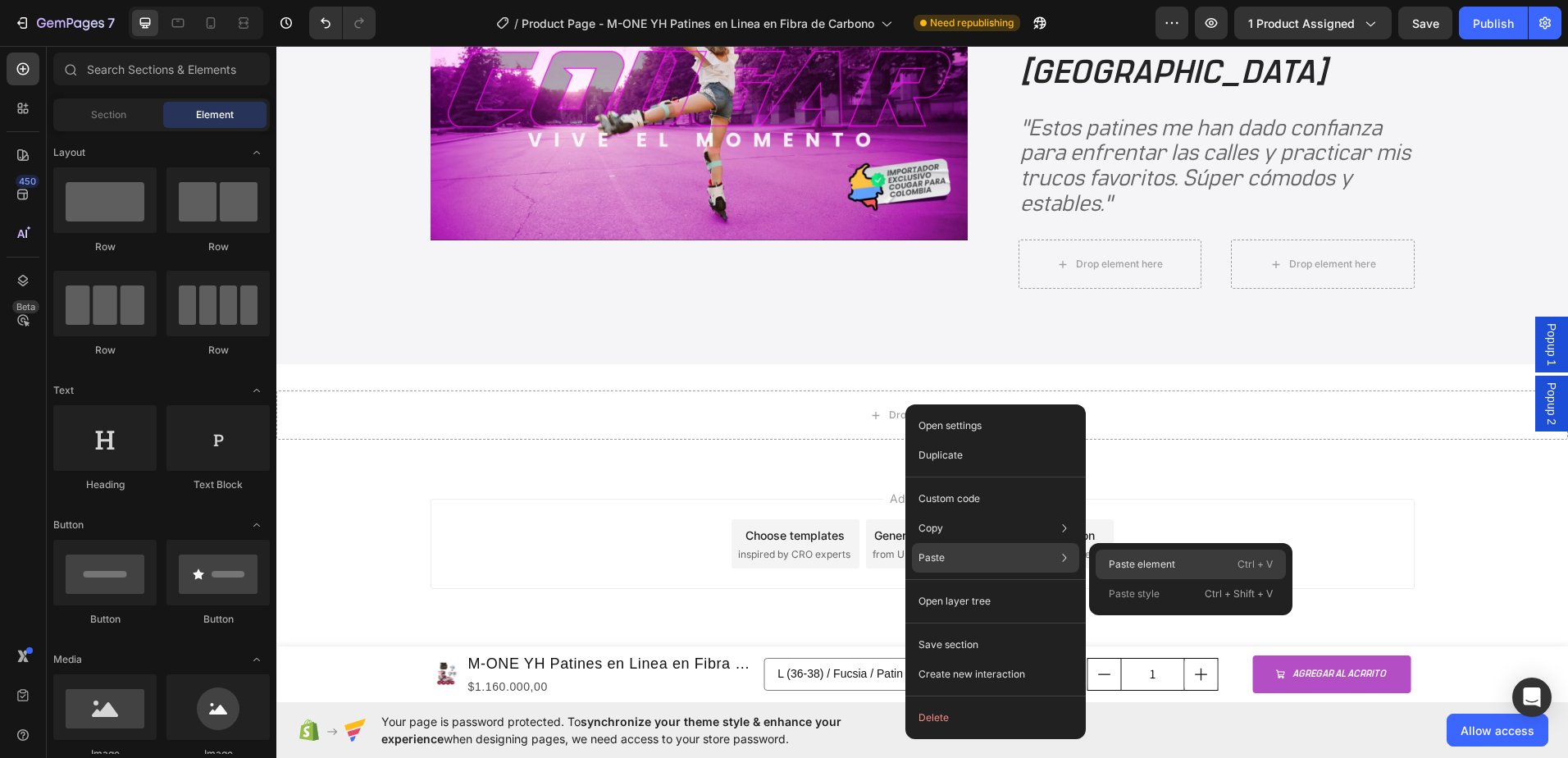
click at [1129, 559] on p "Paste element" at bounding box center [1142, 565] width 66 height 15
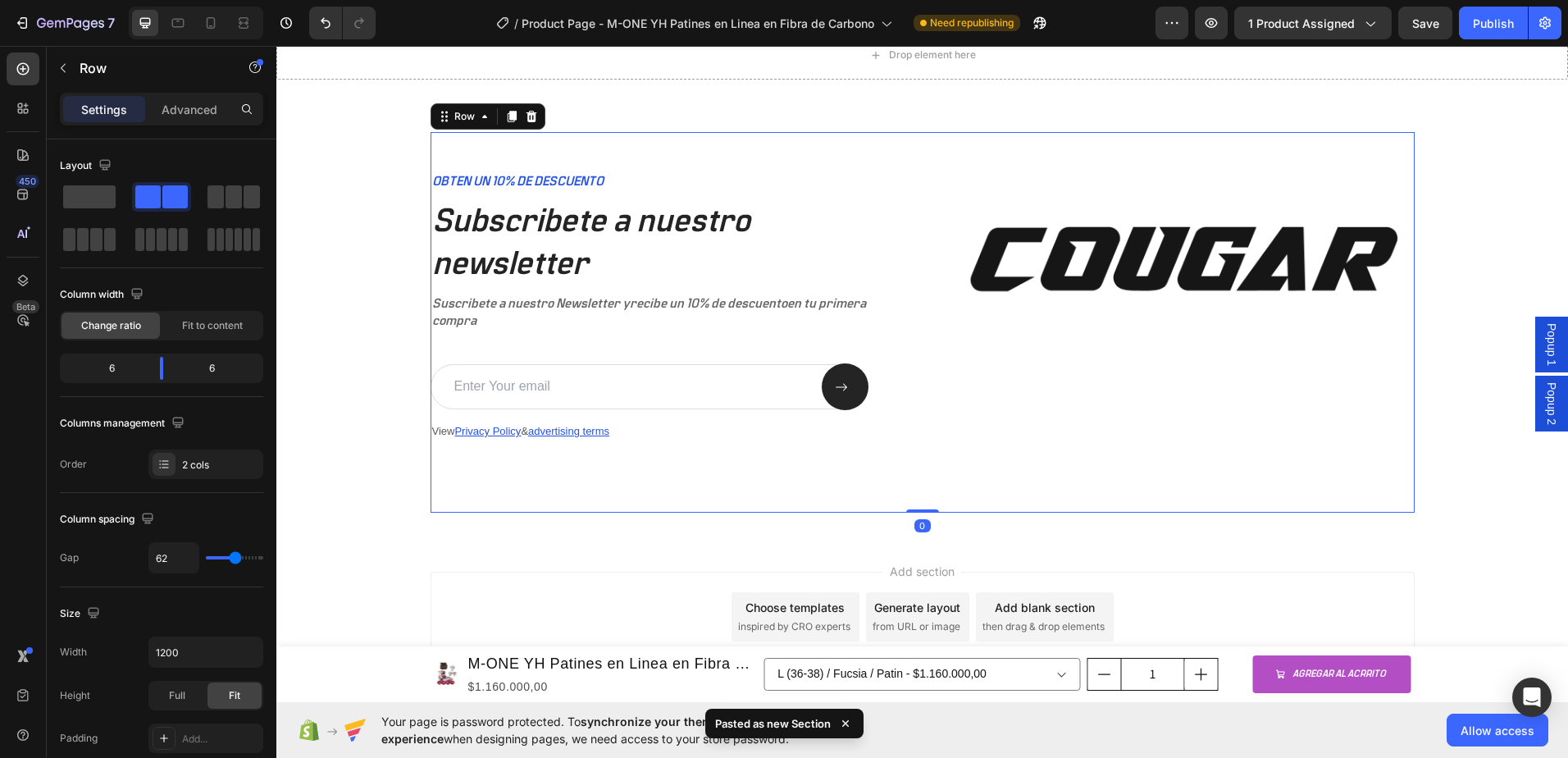
scroll to position [4317, 0]
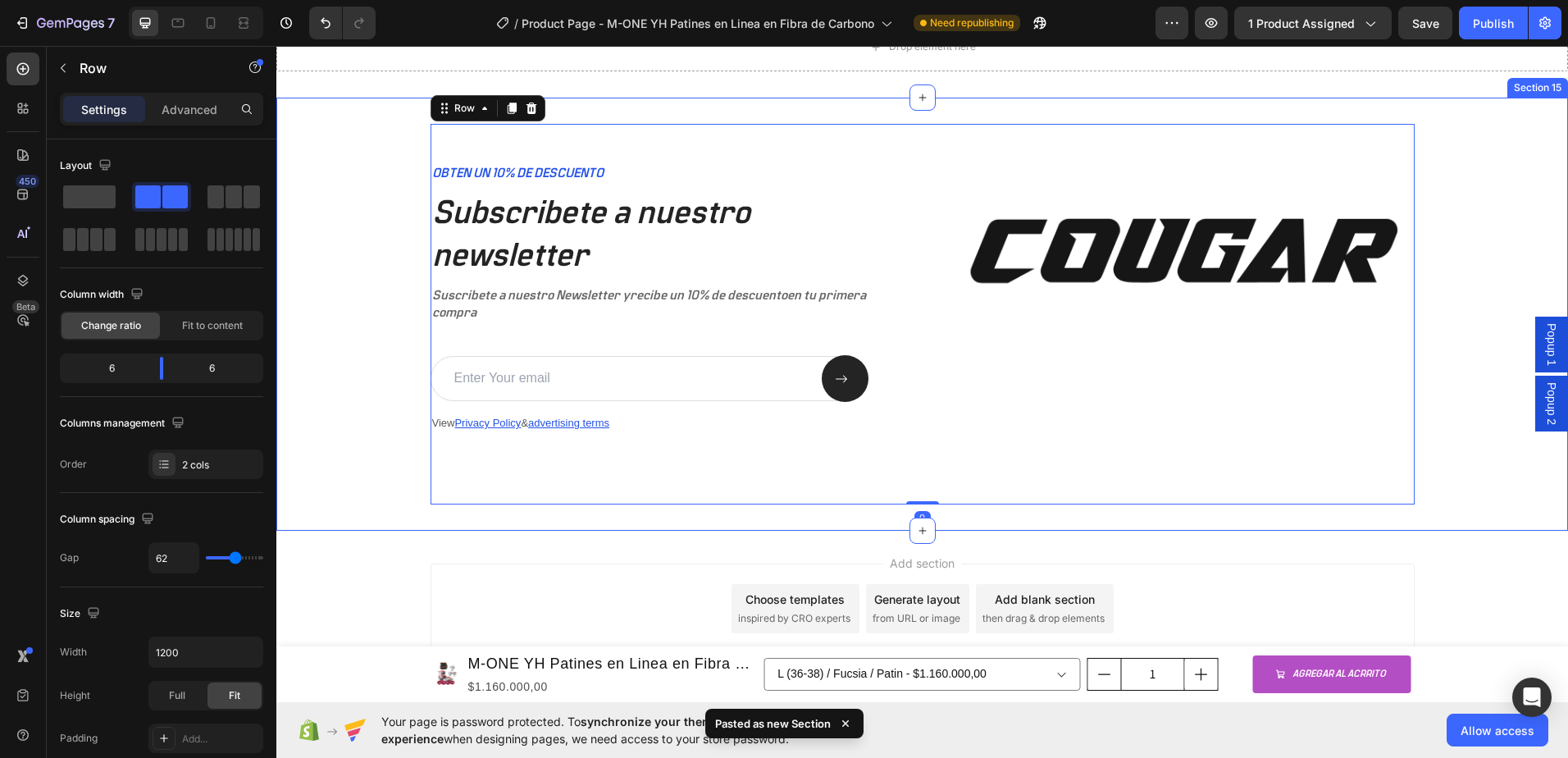
click at [1140, 93] on div "Drop element here Section 12" at bounding box center [923, 47] width 1292 height 102
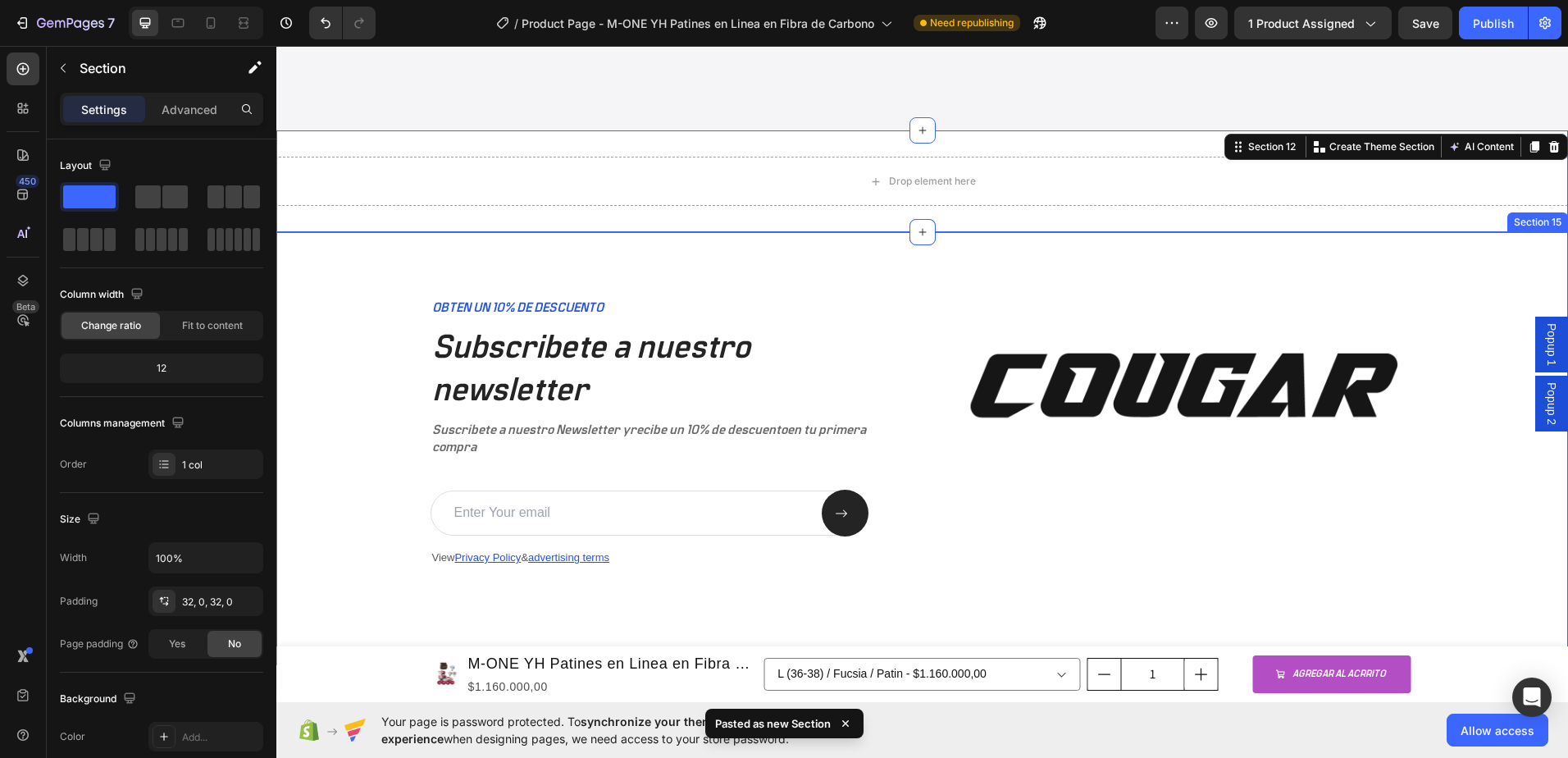
scroll to position [4153, 0]
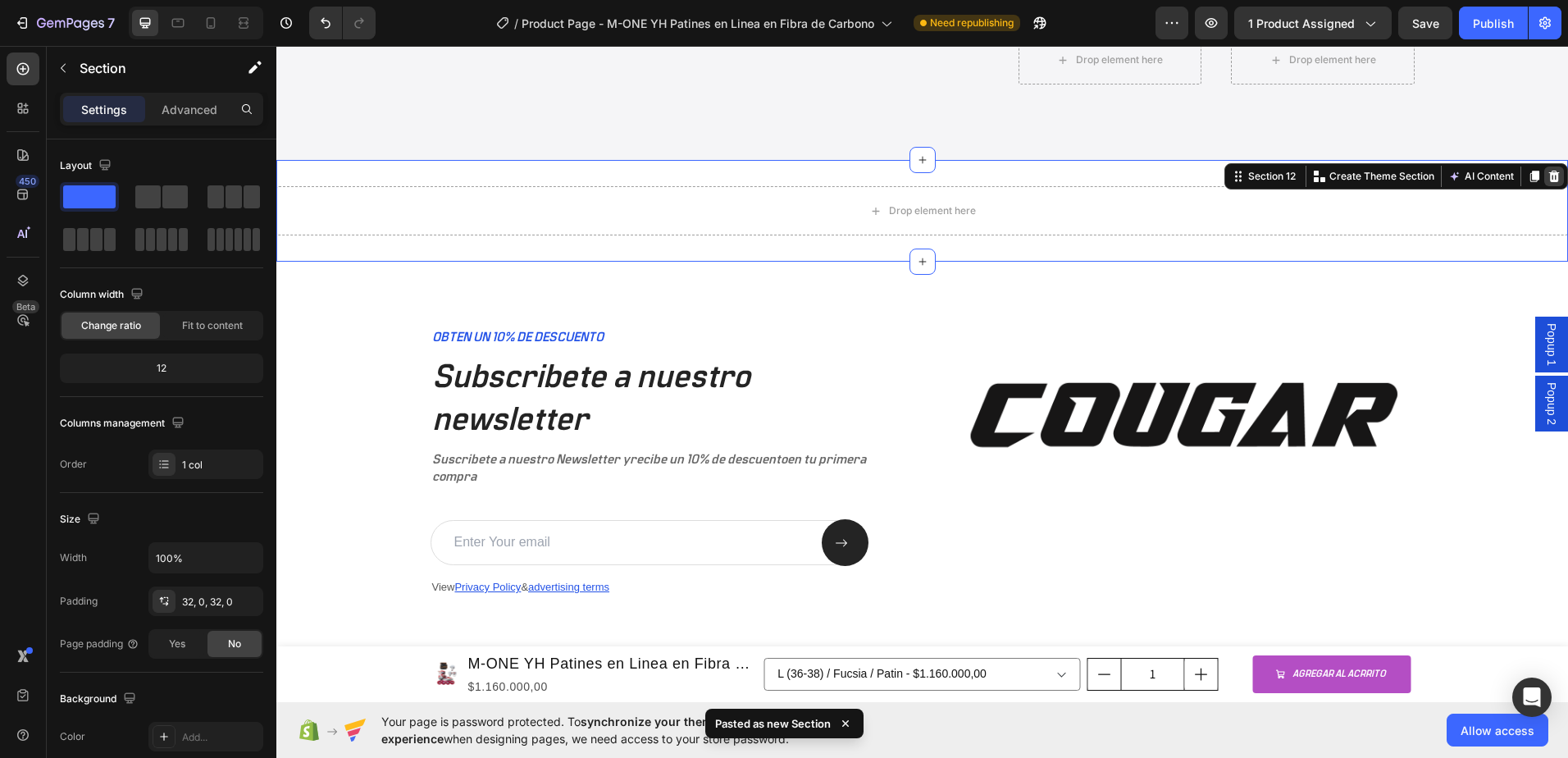
click at [1550, 176] on icon at bounding box center [1555, 176] width 11 height 12
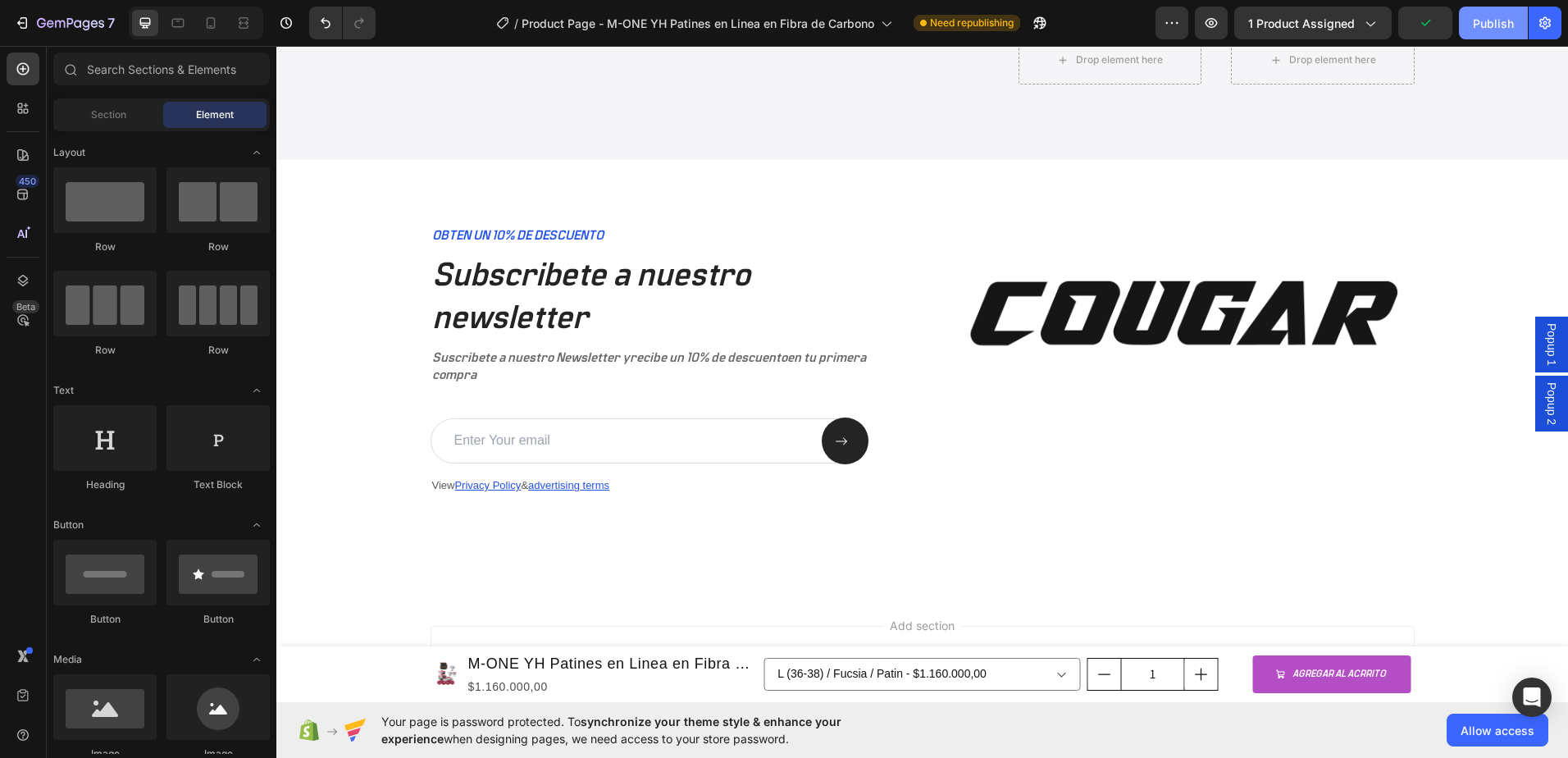
click at [1495, 21] on div "Publish" at bounding box center [1493, 23] width 41 height 17
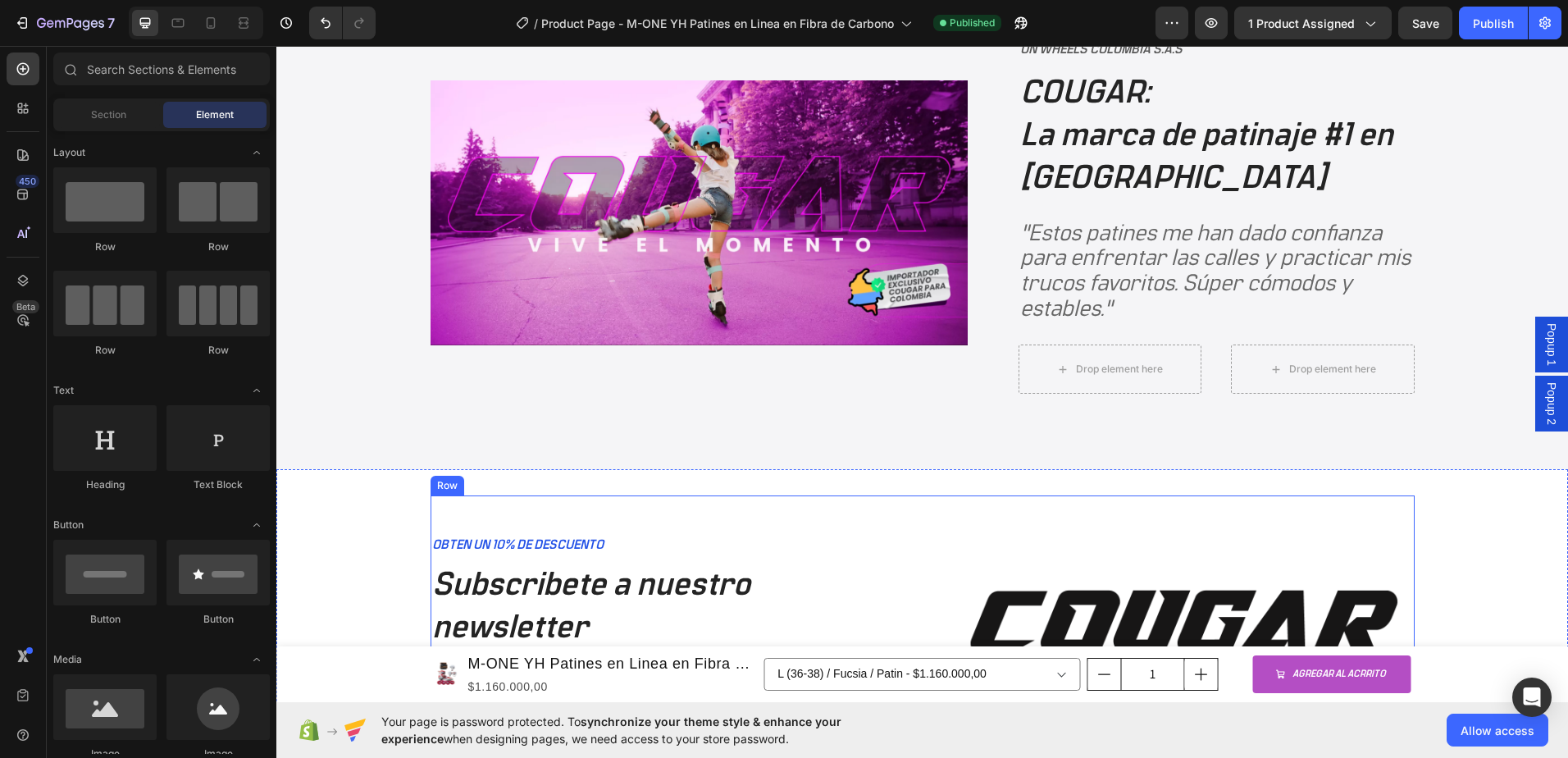
scroll to position [3825, 0]
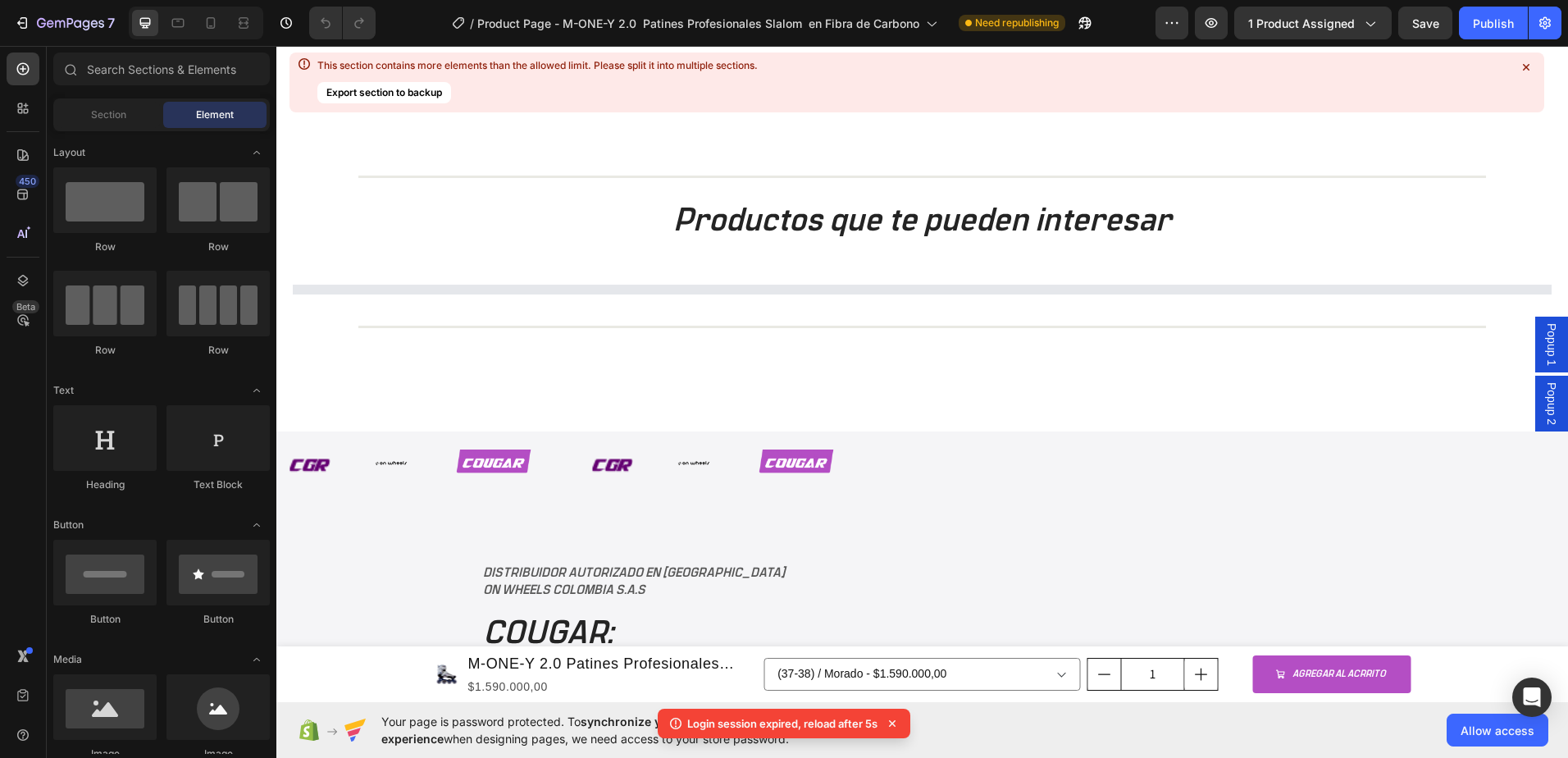
scroll to position [2606, 0]
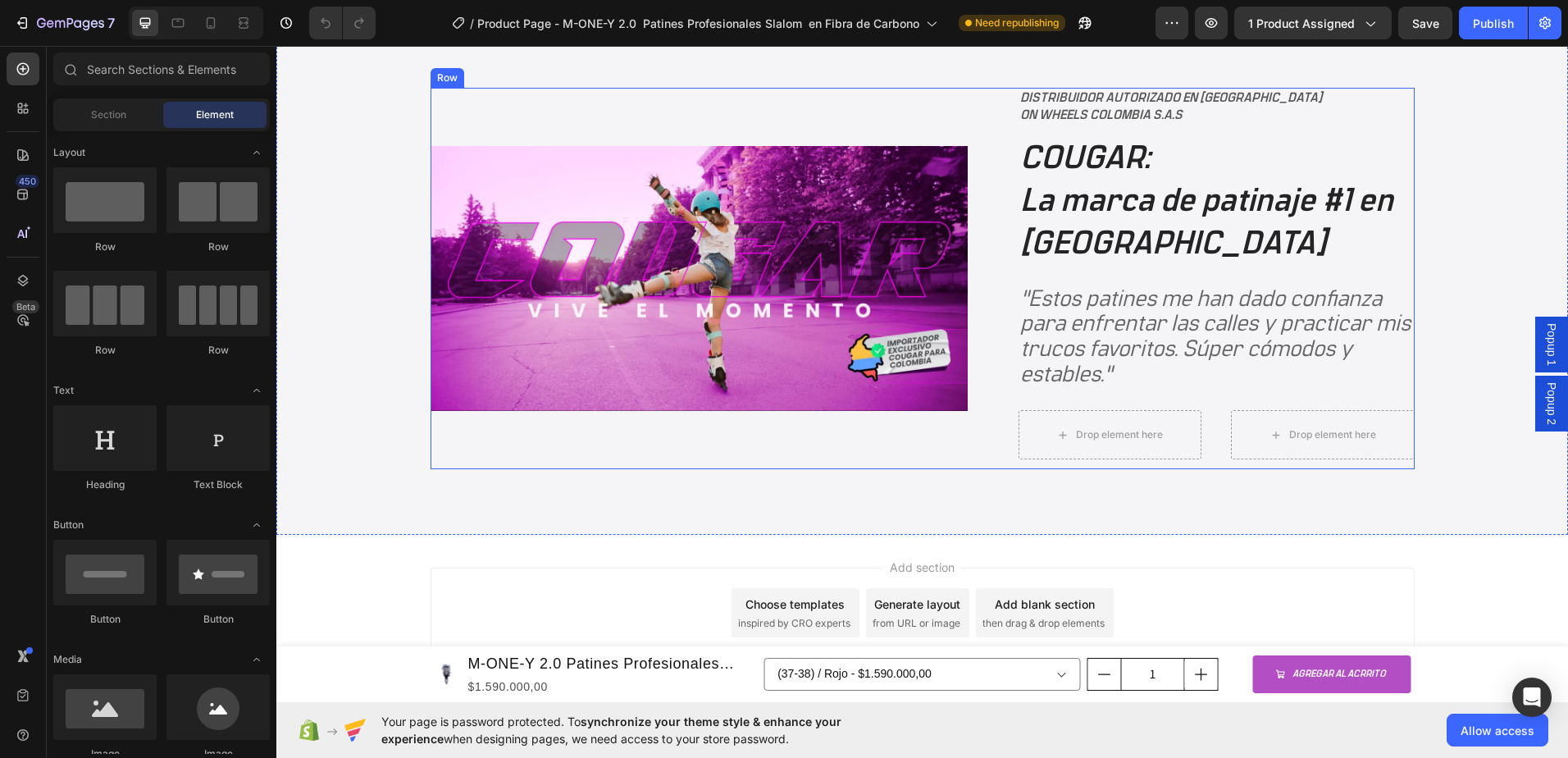
scroll to position [3609, 0]
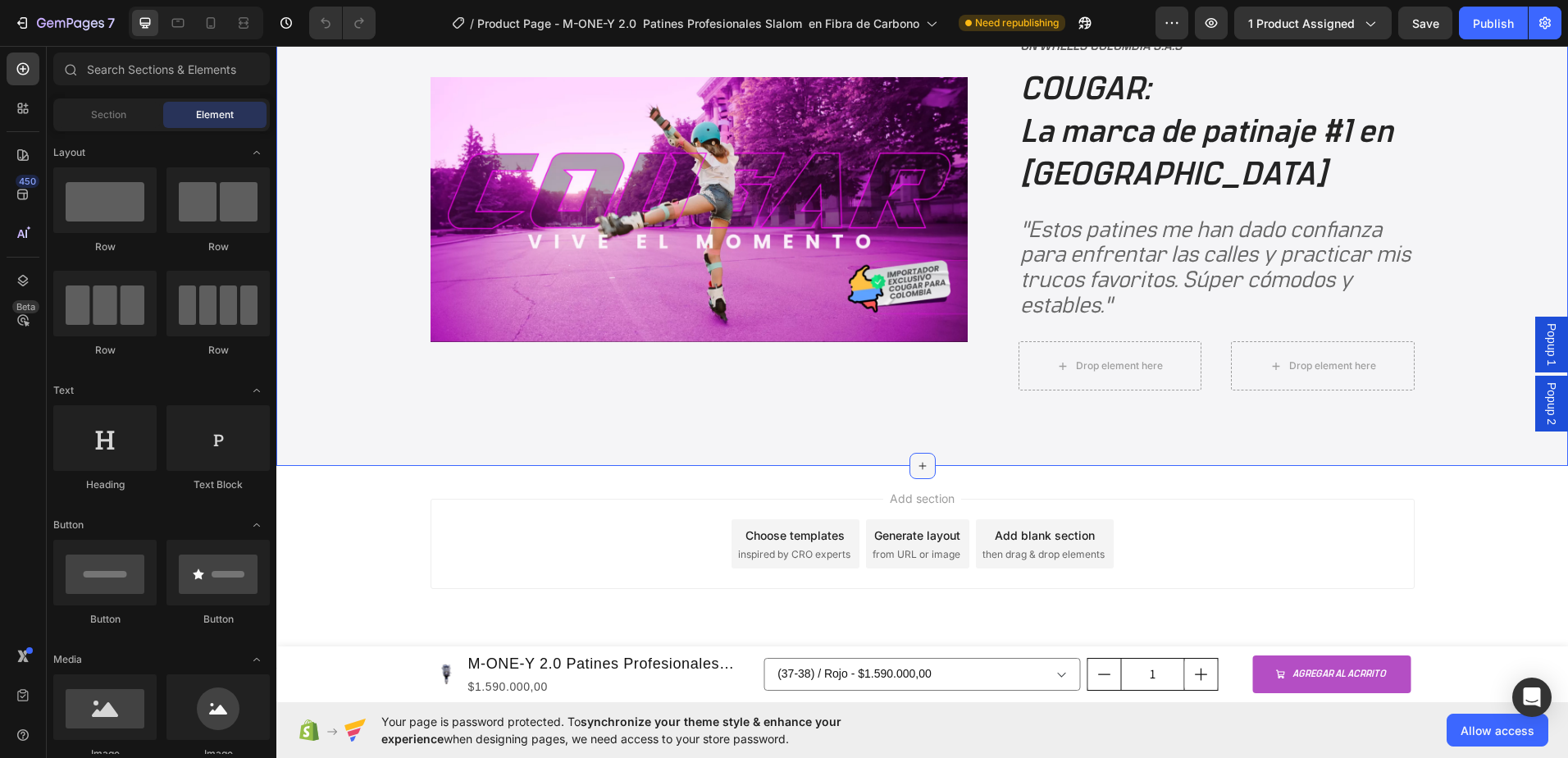
click at [917, 456] on div at bounding box center [923, 466] width 27 height 27
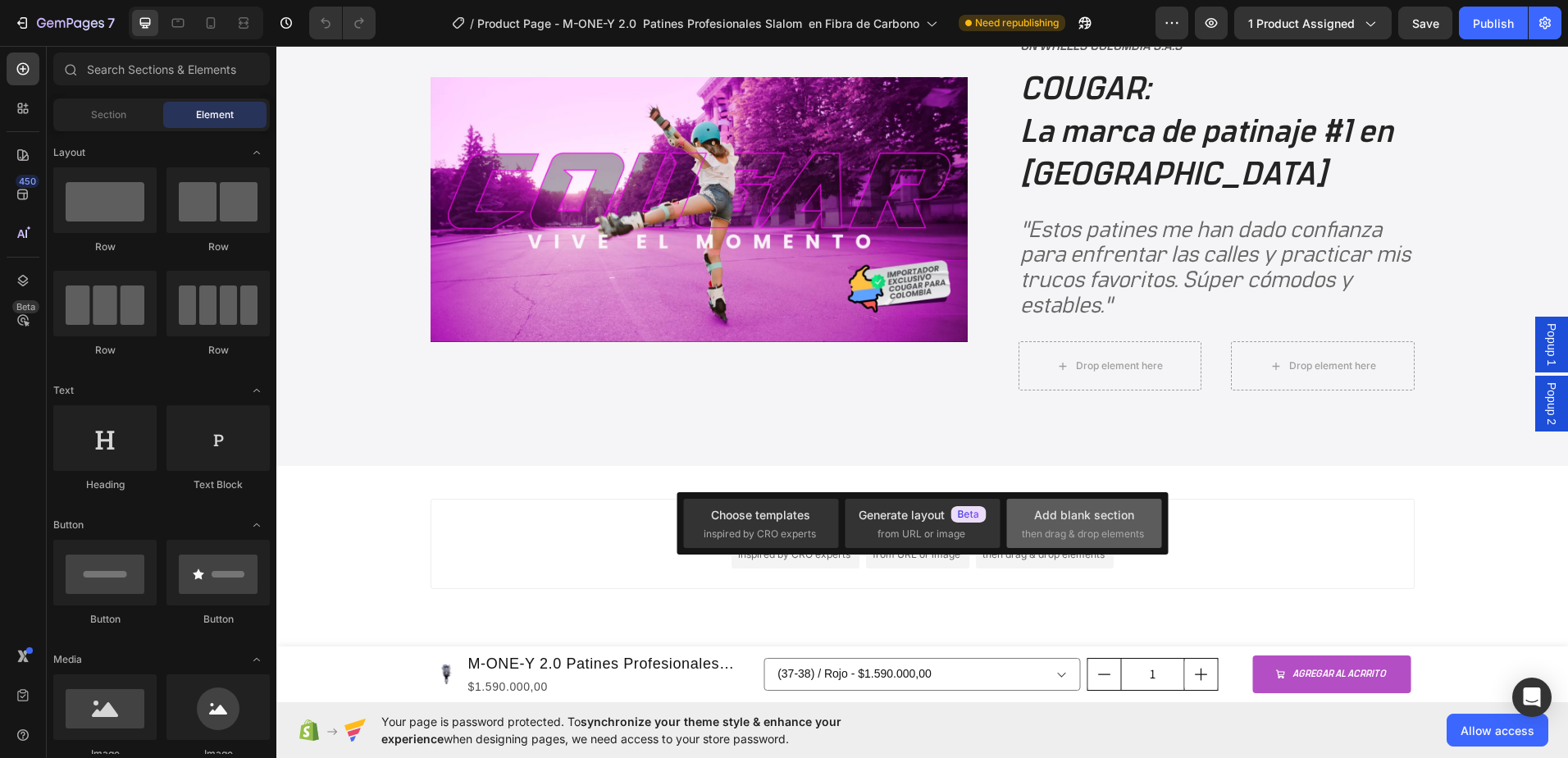
click at [1078, 519] on div "Add blank section" at bounding box center [1084, 514] width 100 height 17
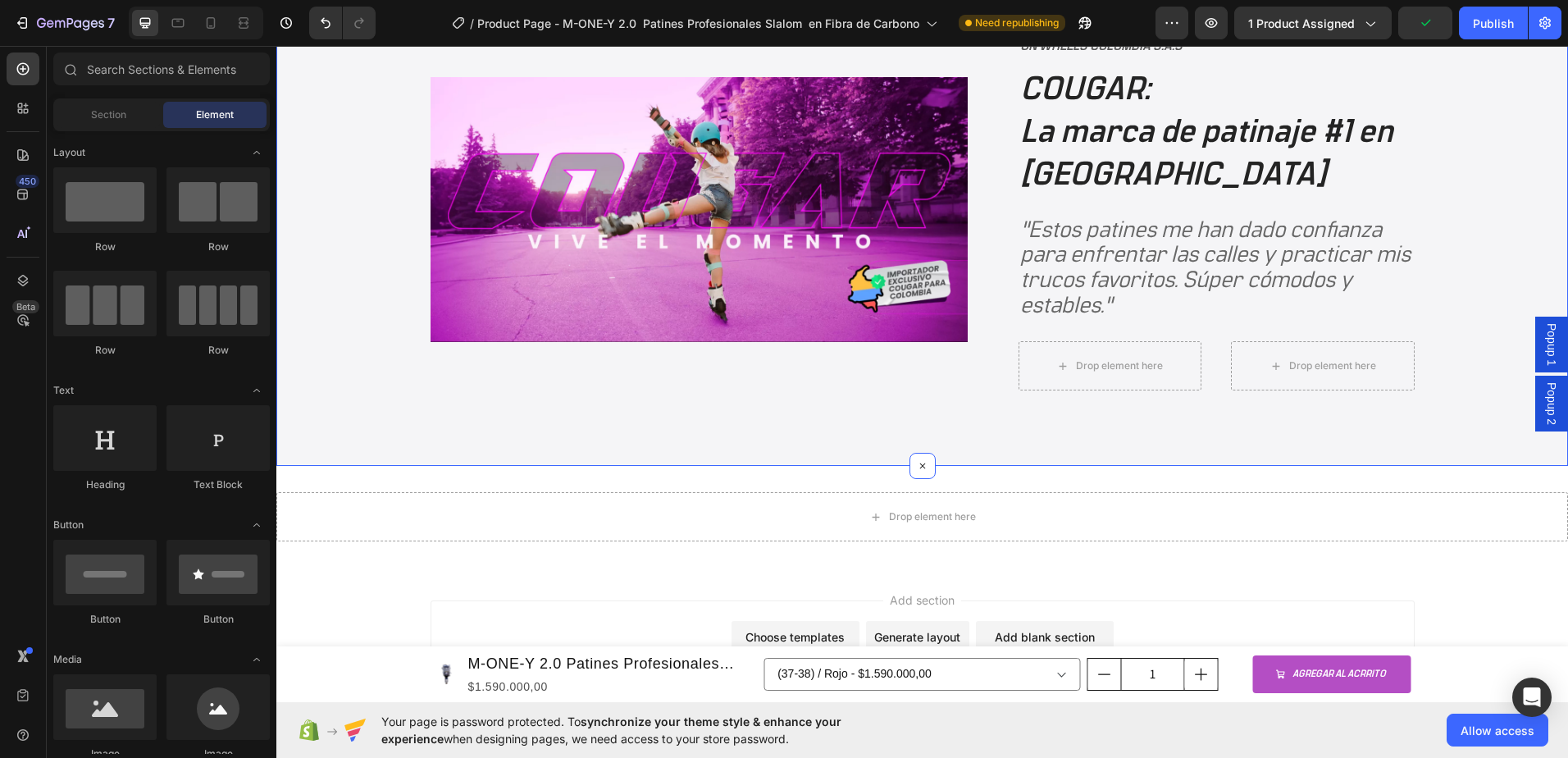
scroll to position [3710, 0]
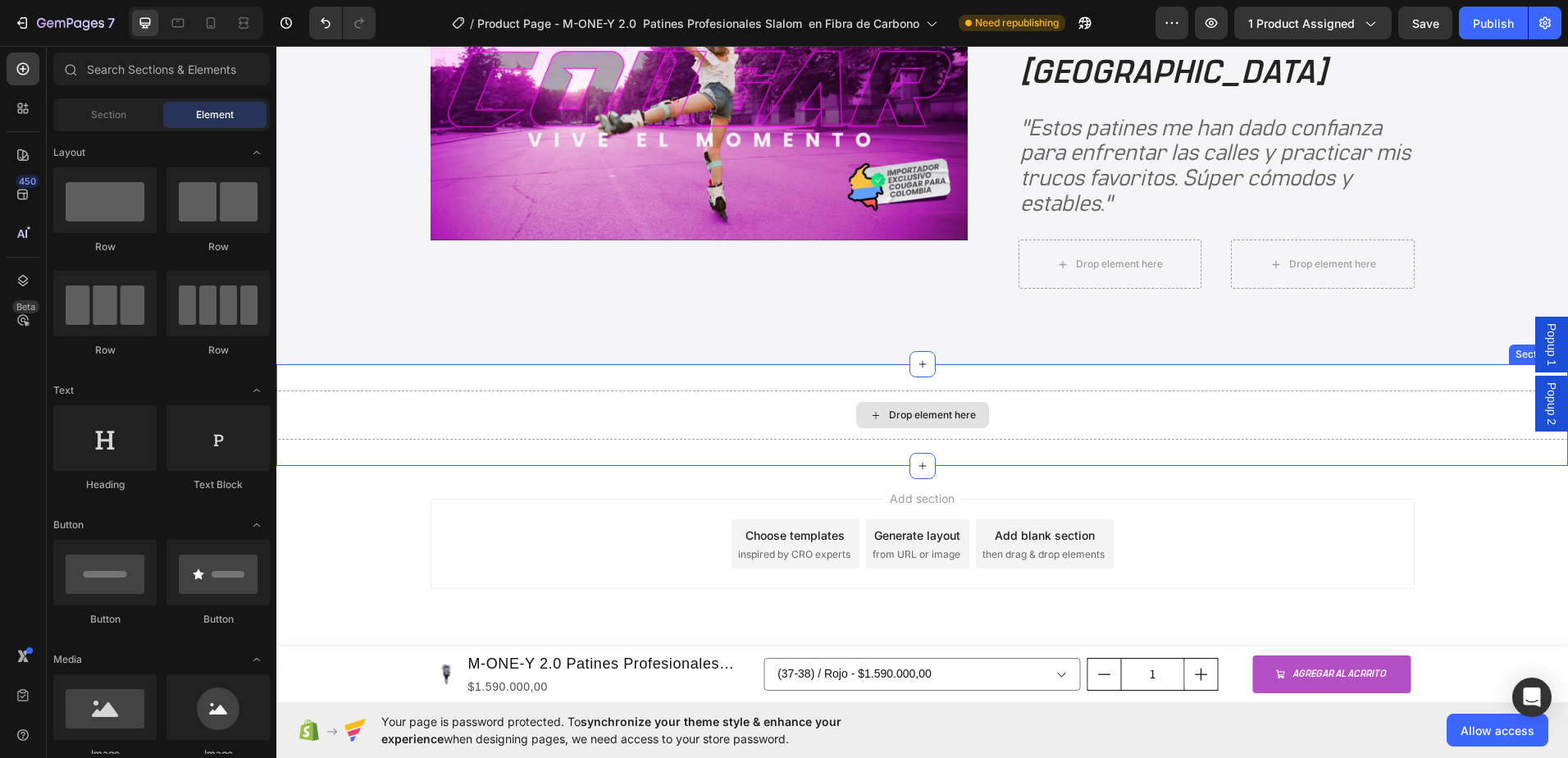
click at [930, 416] on div "Drop element here" at bounding box center [932, 415] width 87 height 13
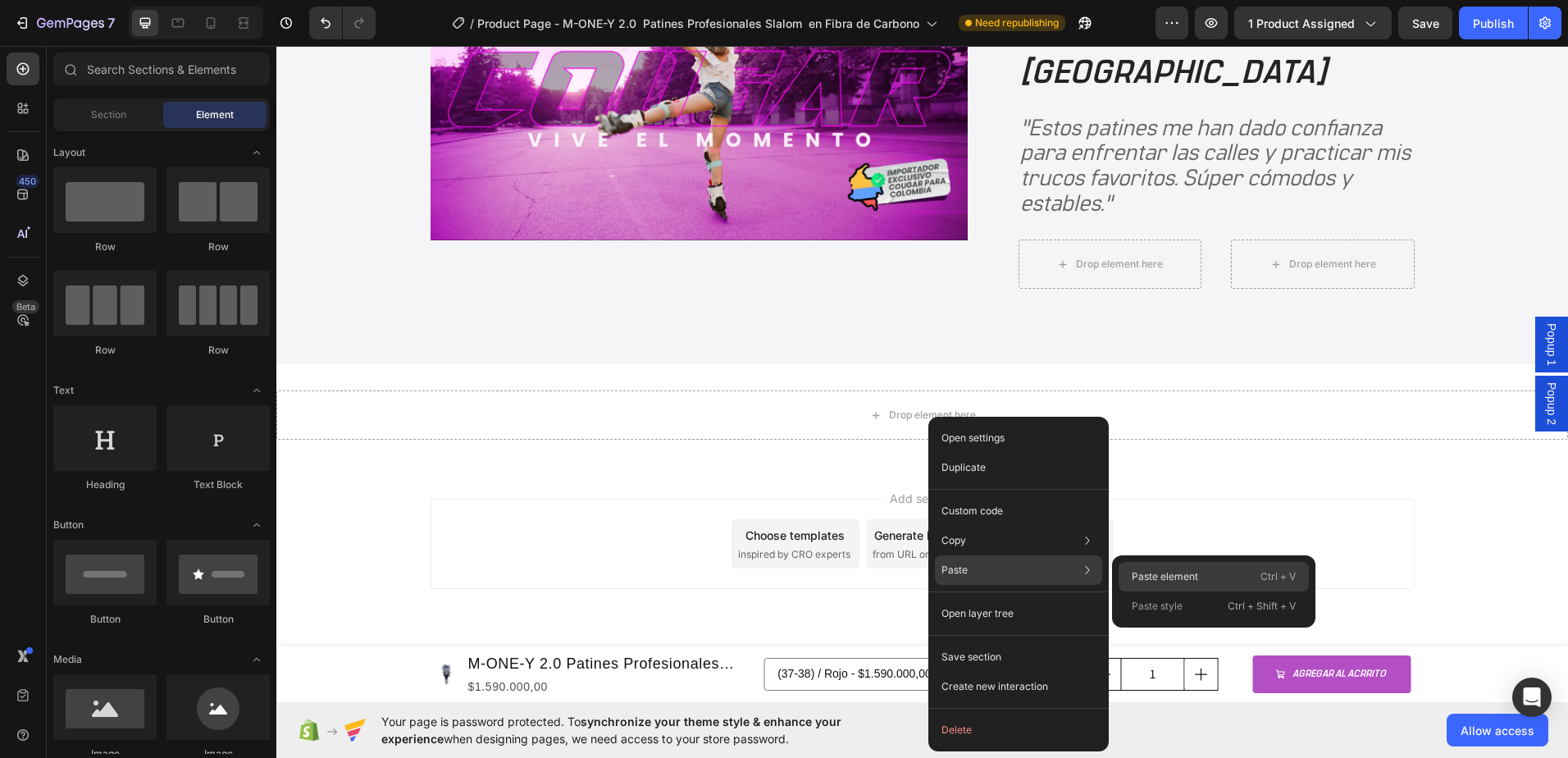
click at [1151, 591] on div "Paste element Ctrl + V" at bounding box center [1214, 606] width 191 height 29
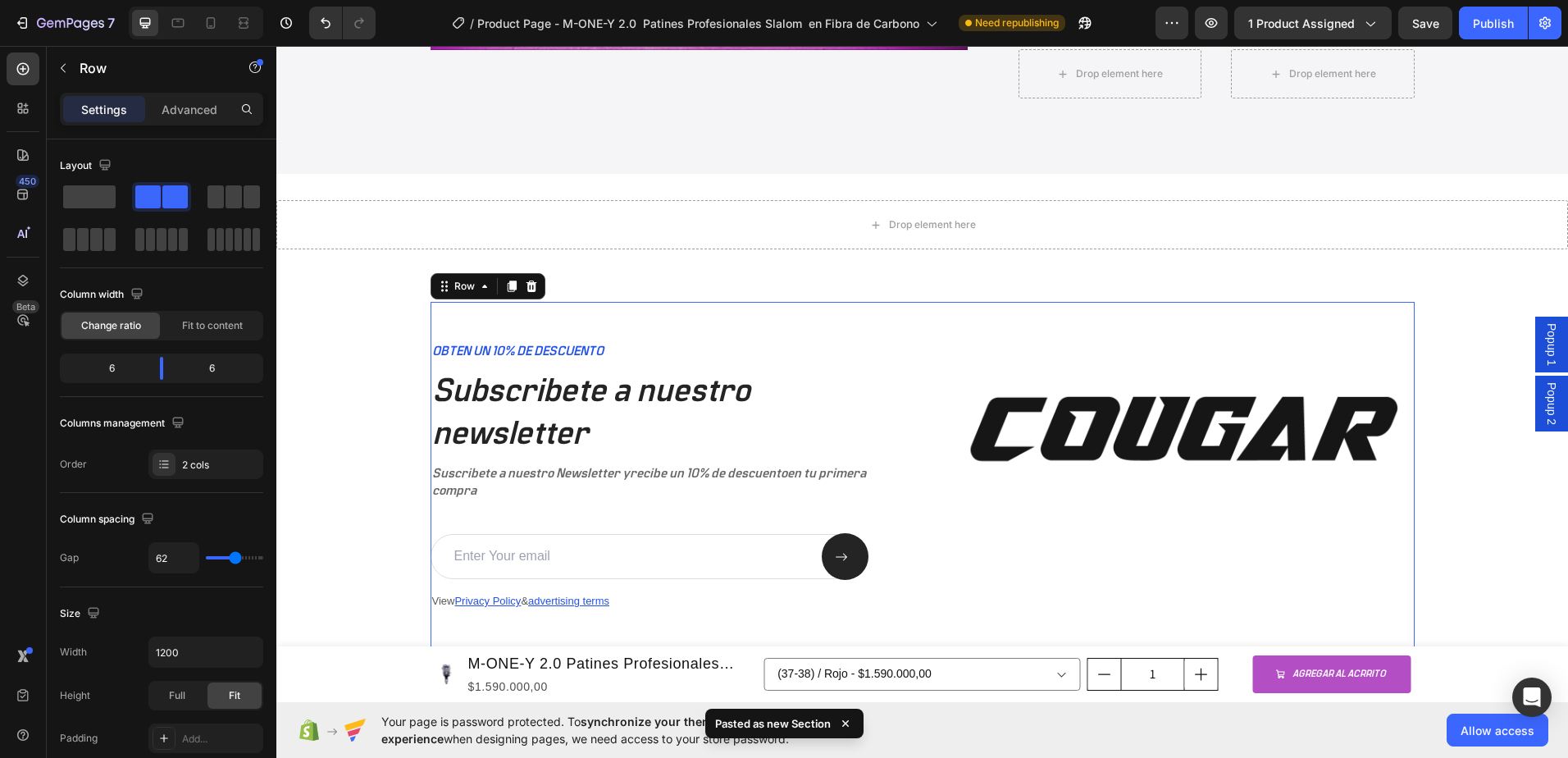
scroll to position [3866, 0]
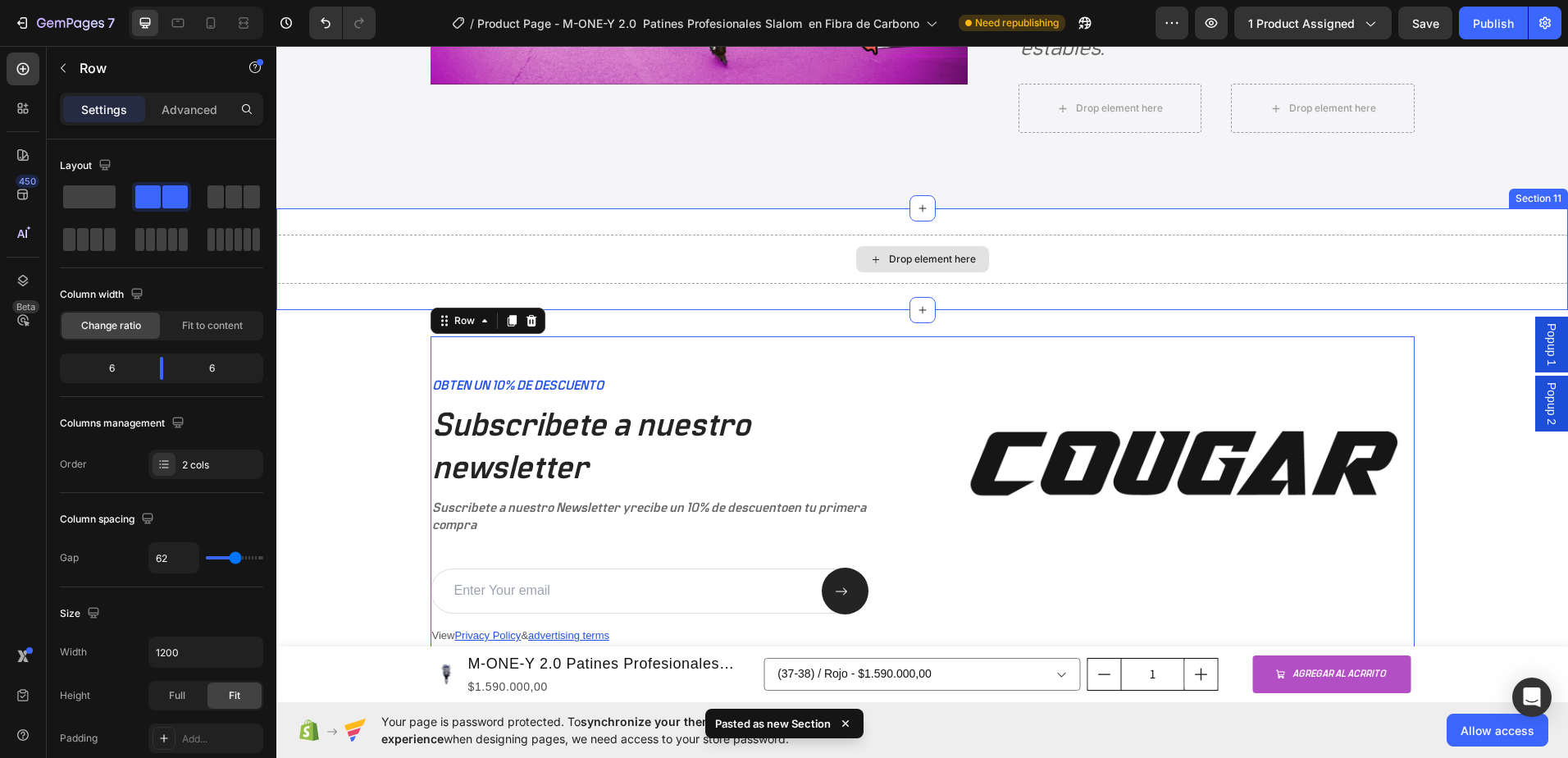
click at [1317, 250] on div "Drop element here" at bounding box center [923, 259] width 1292 height 49
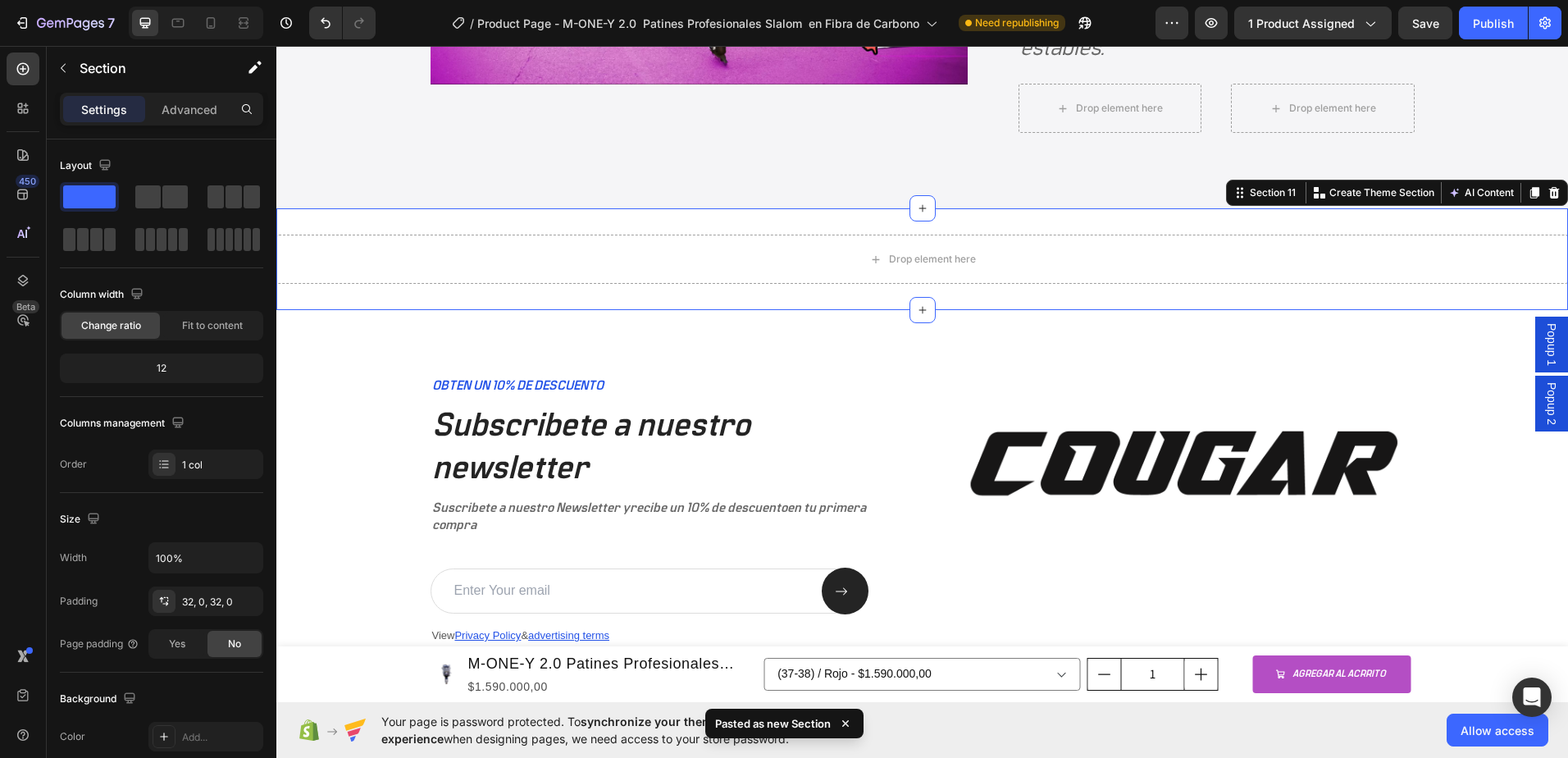
click at [1548, 195] on icon at bounding box center [1554, 192] width 13 height 13
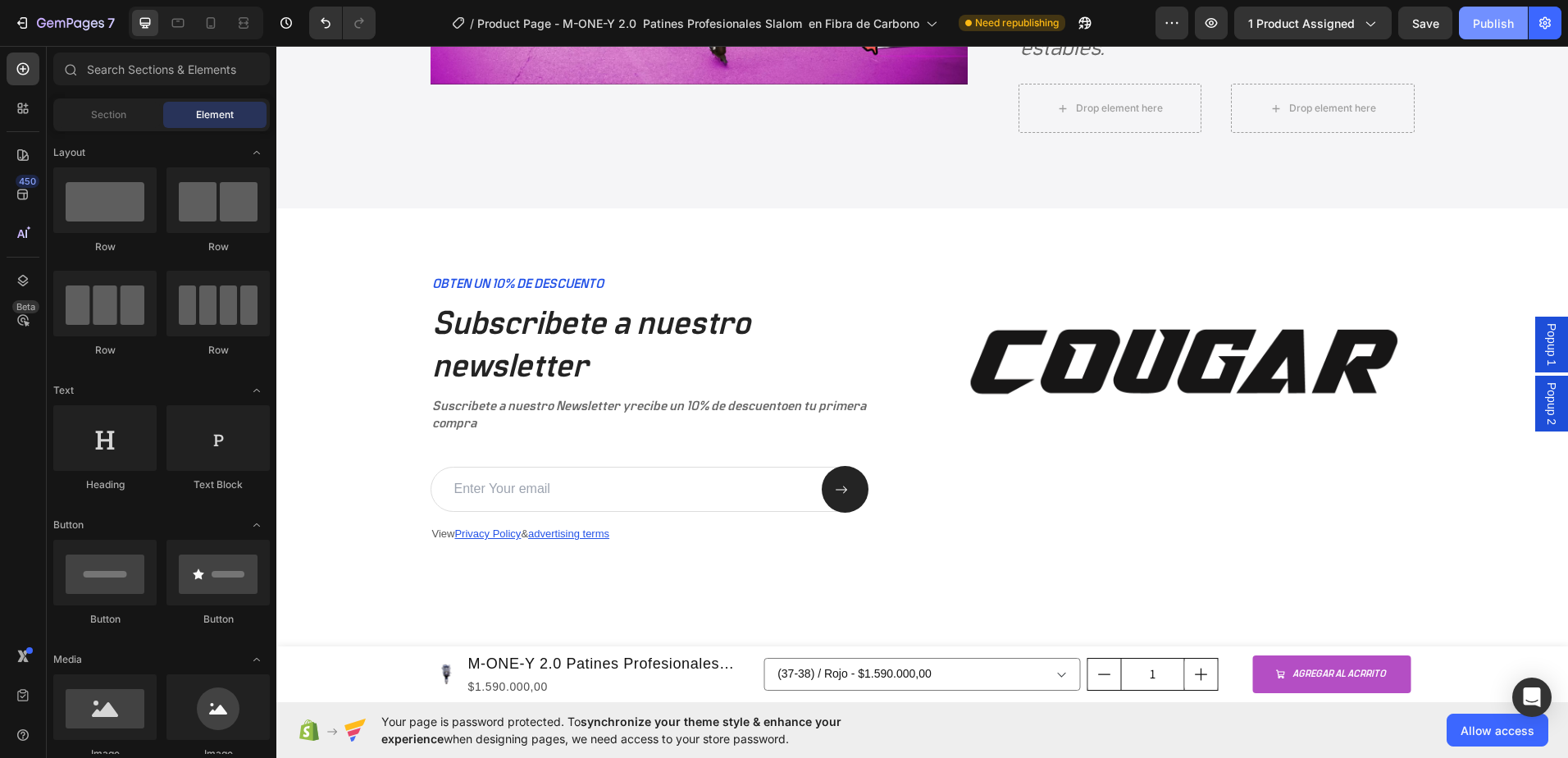
click at [1491, 29] on div "Publish" at bounding box center [1493, 23] width 41 height 17
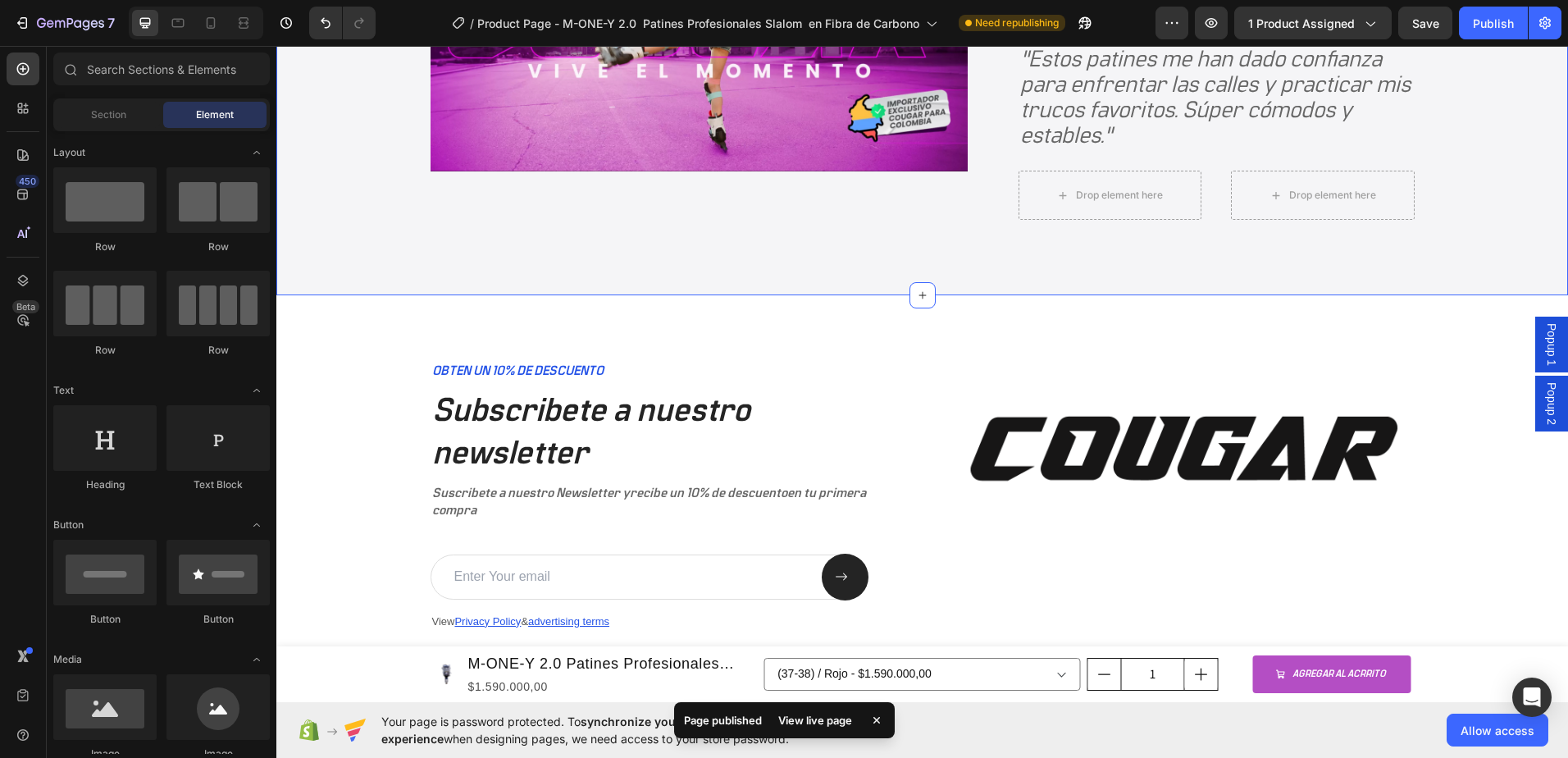
scroll to position [3128, 0]
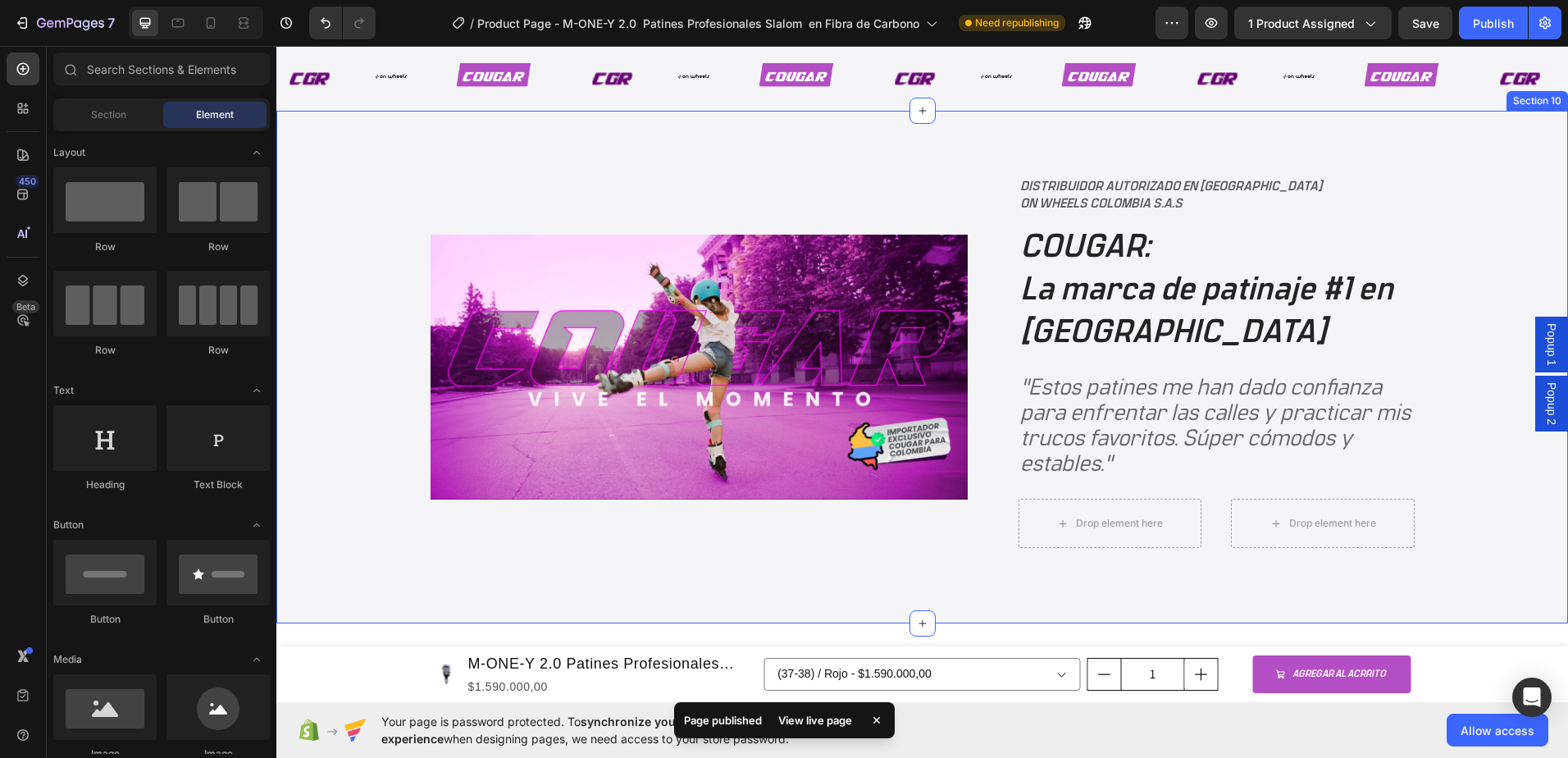
click at [889, 157] on div "Image DISTRIBUIDOR AUTORIZADO EN COLOMBIA ON WHEELS COLOMBIA S.A.S Text Block C…" at bounding box center [923, 367] width 1292 height 512
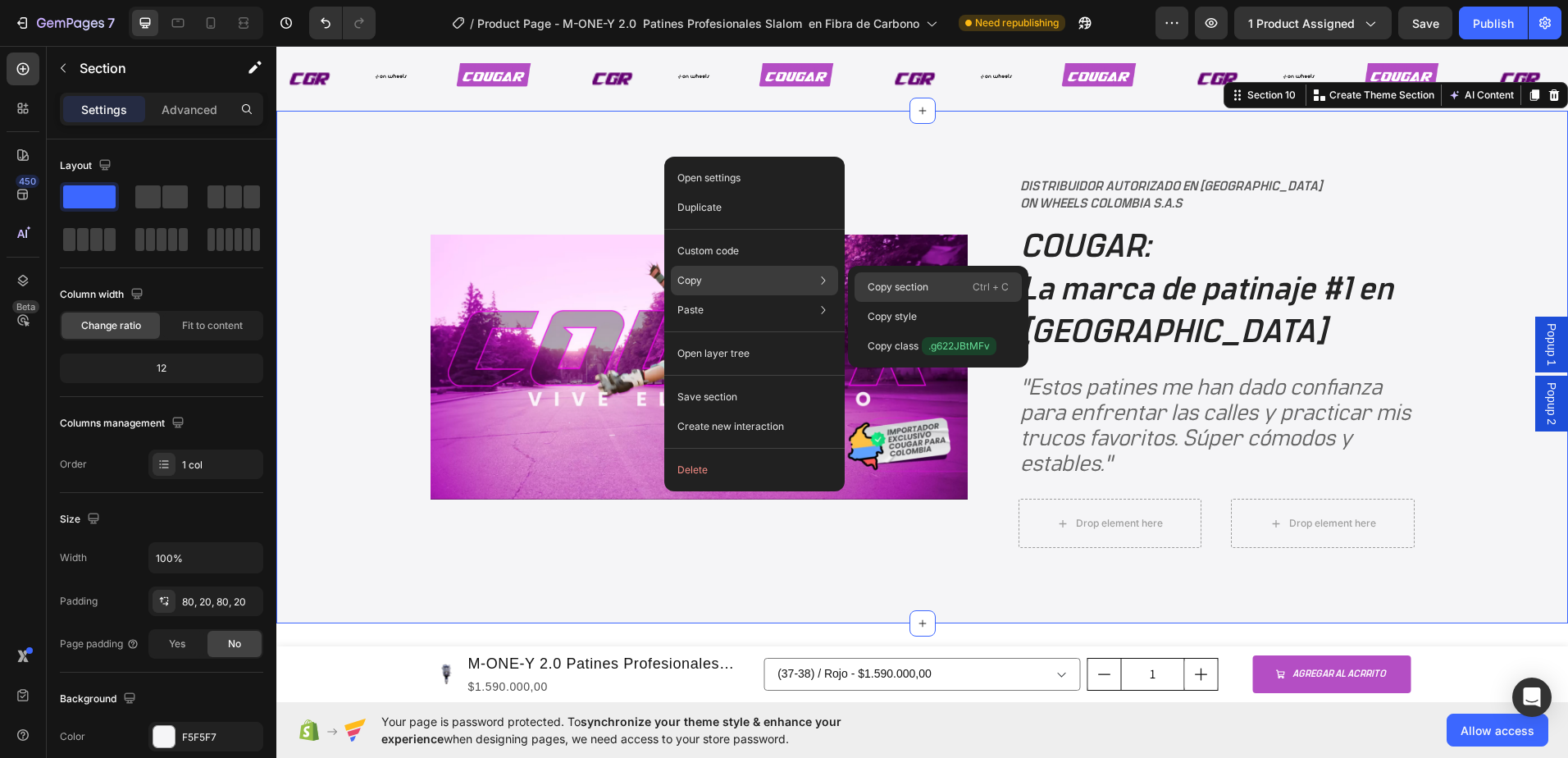
click at [934, 302] on div "Copy section Ctrl + C" at bounding box center [938, 316] width 168 height 29
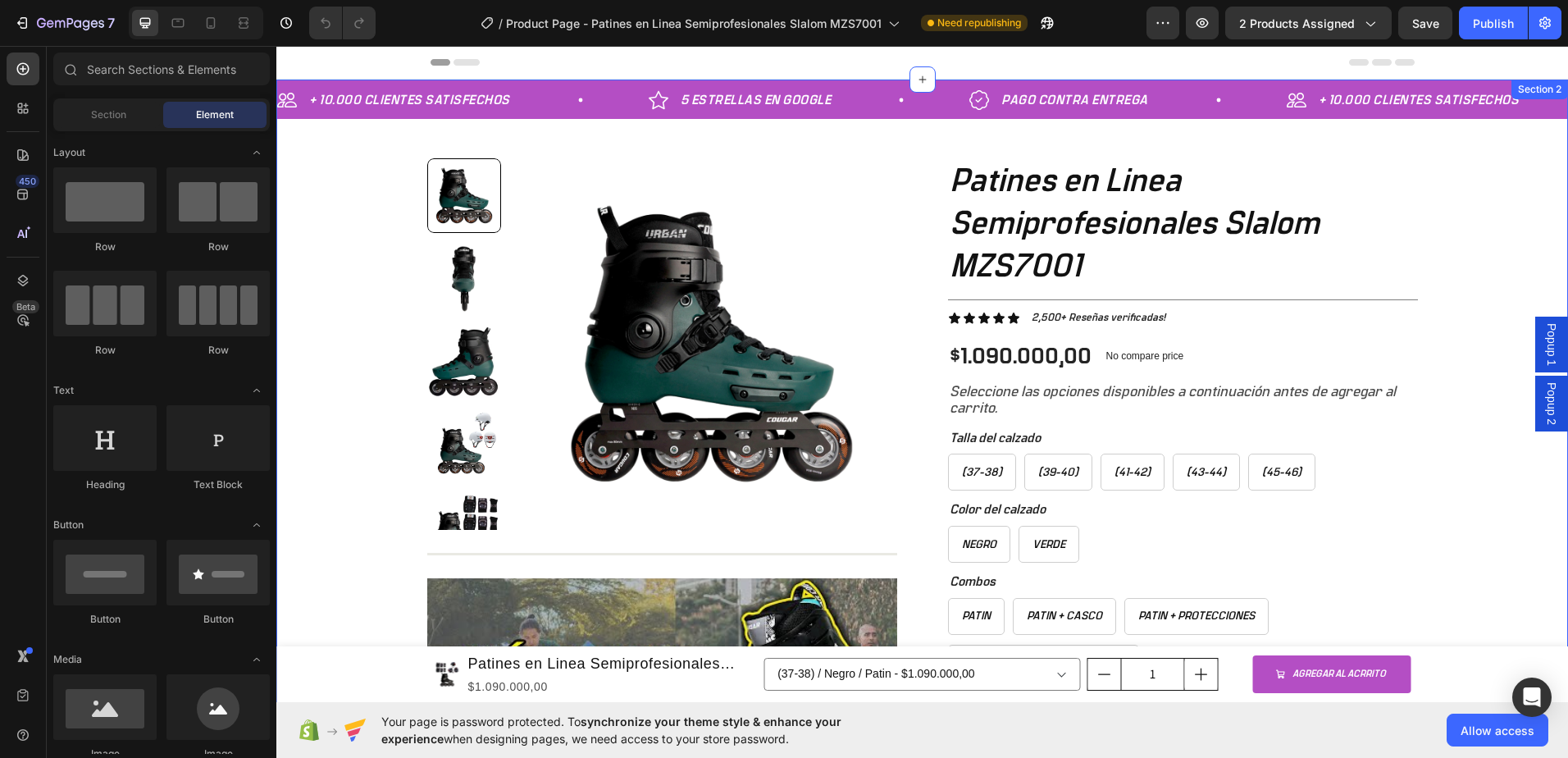
drag, startPoint x: 1442, startPoint y: 214, endPoint x: 1439, endPoint y: 225, distance: 11.4
click at [1442, 214] on div "+ 10.000 CLIENTES SATISFECHOS Item List 5 ESTRELLAS EN GOOGLE Item List PAGO CO…" at bounding box center [923, 582] width 1292 height 1005
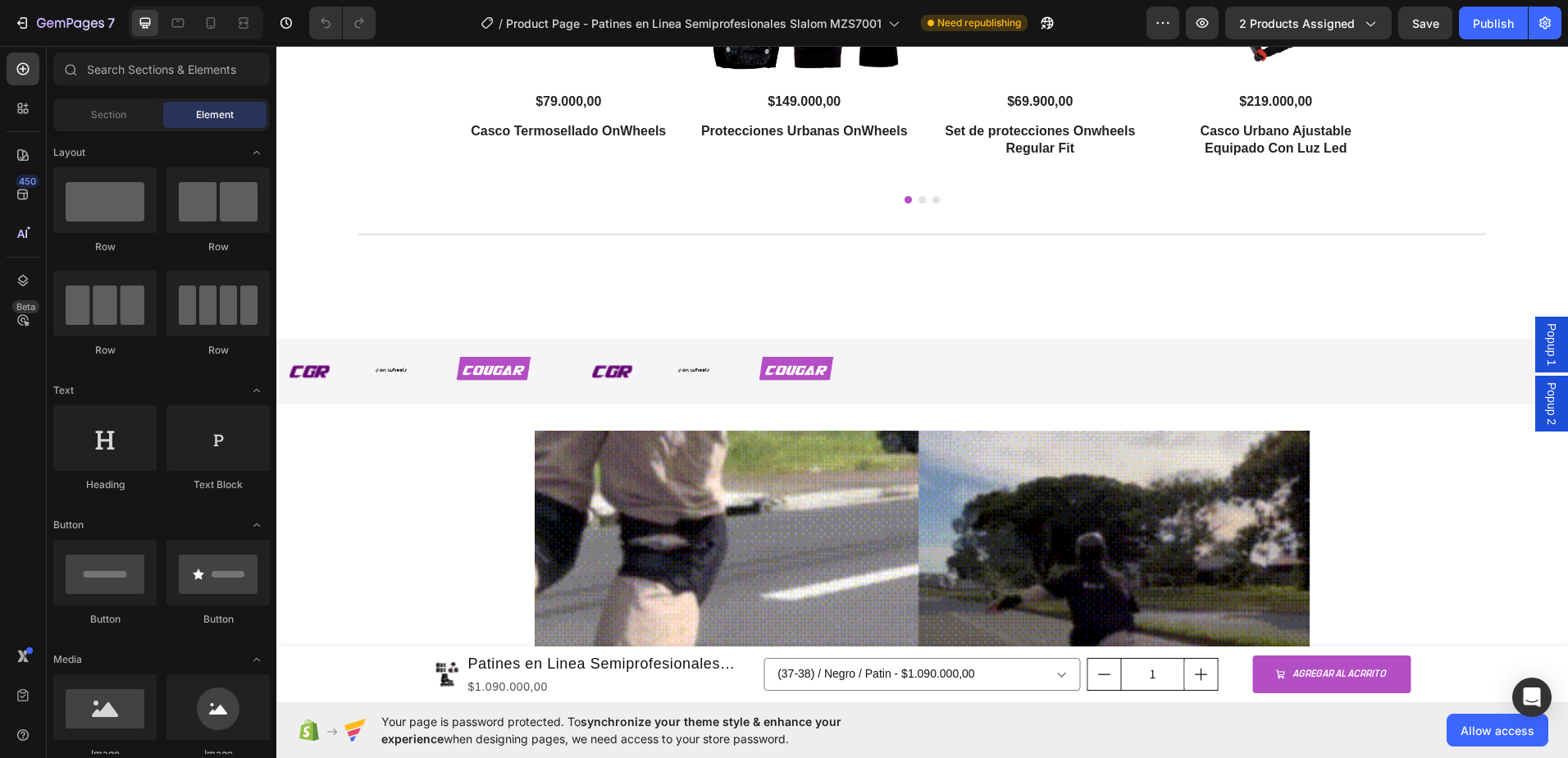
scroll to position [3572, 0]
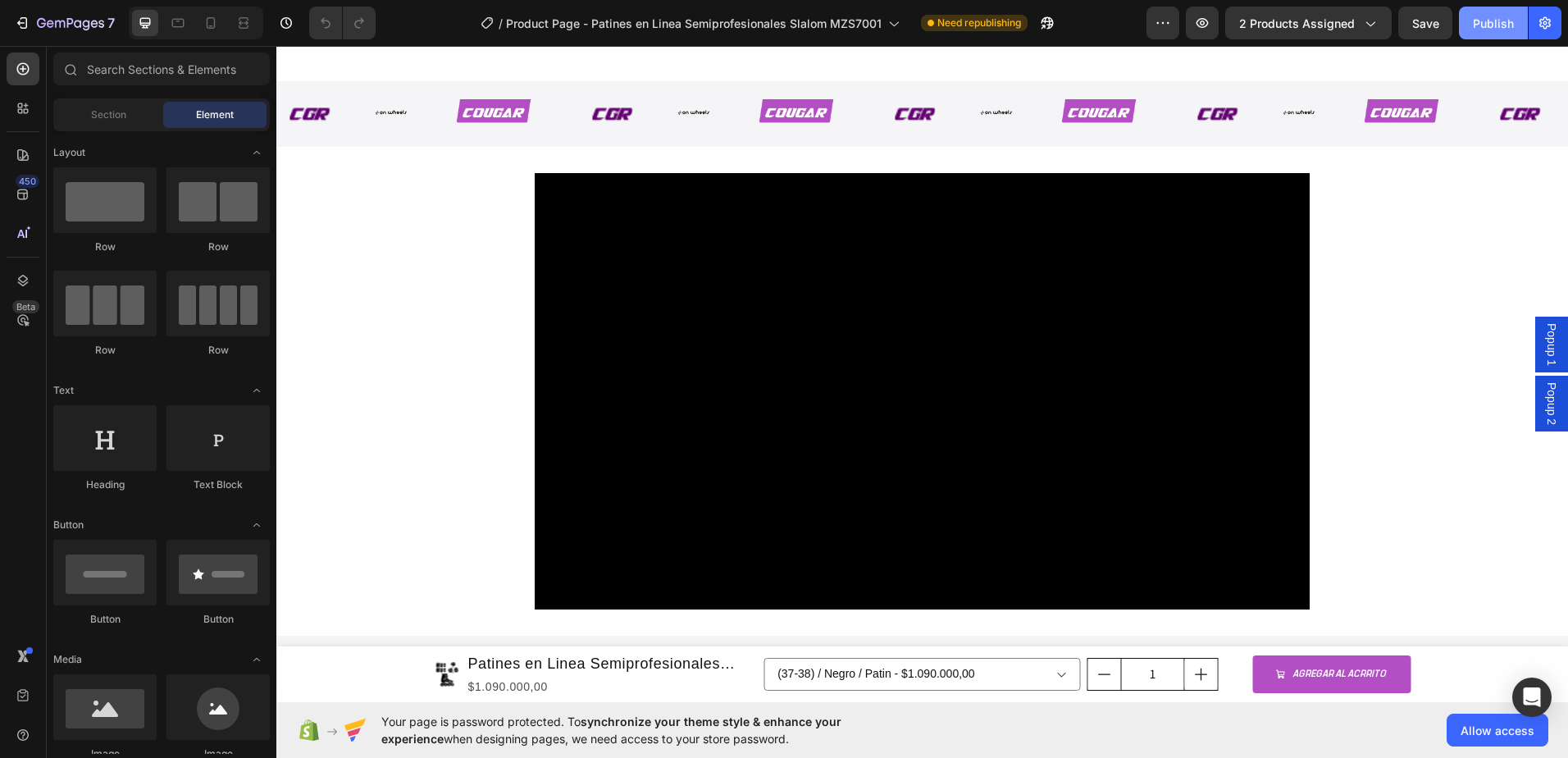
click at [1481, 12] on button "Publish" at bounding box center [1493, 23] width 69 height 33
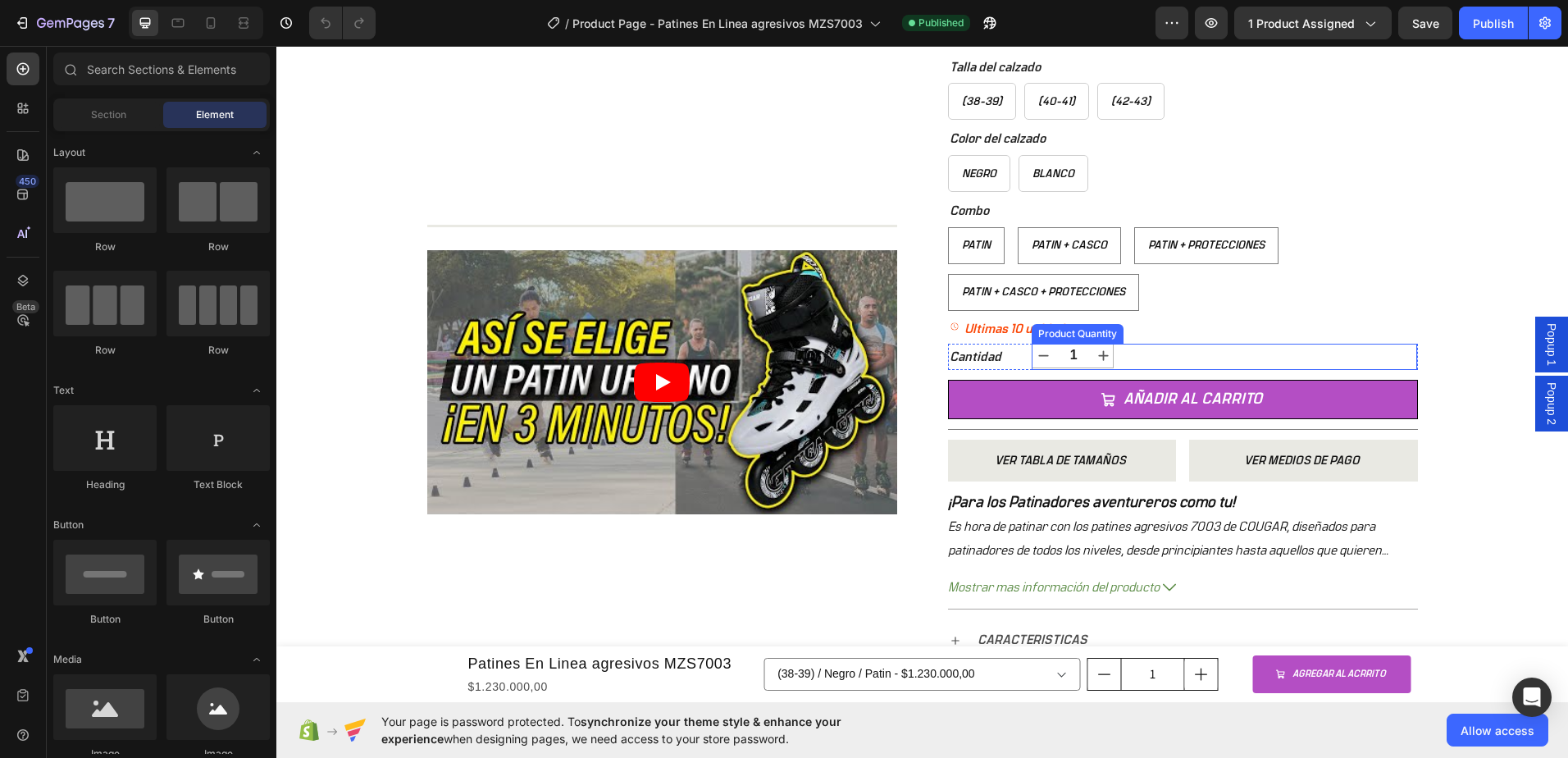
scroll to position [492, 0]
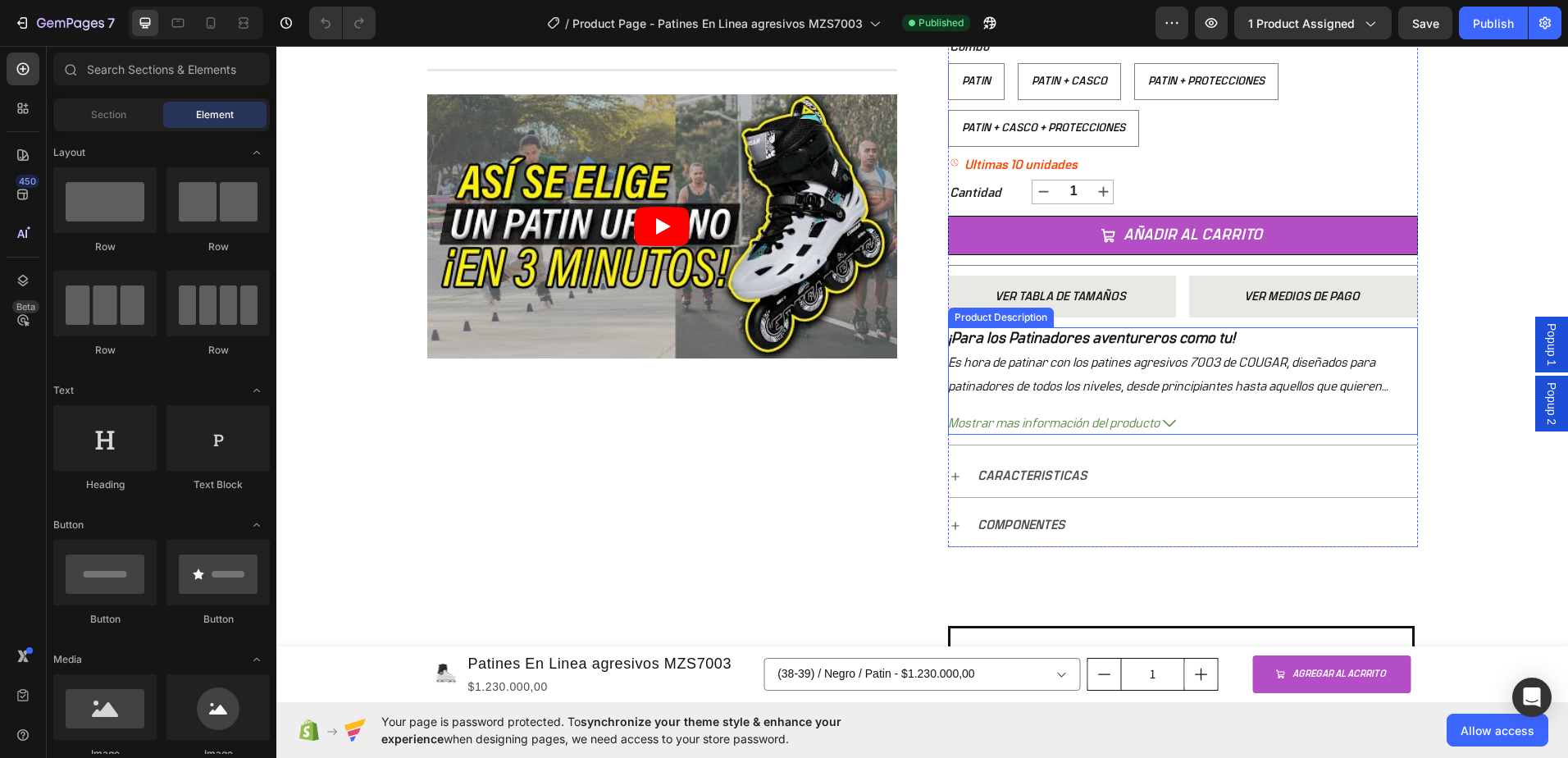
click at [1129, 390] on p "Es hora de patinar con los patines agresivos 7003 de COUGAR, diseñados para pat…" at bounding box center [1174, 397] width 452 height 83
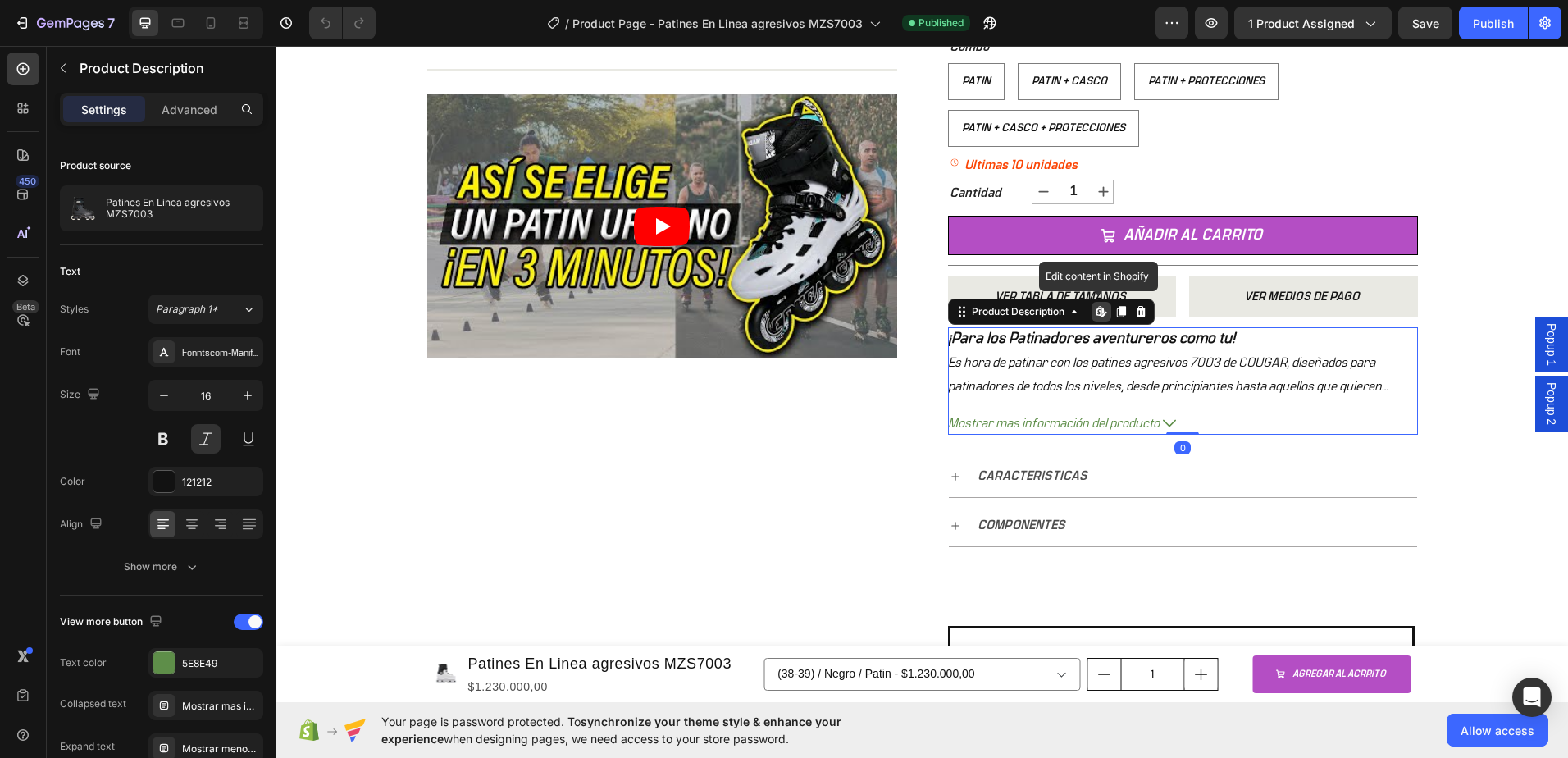
click at [1101, 315] on icon at bounding box center [1102, 315] width 5 height 5
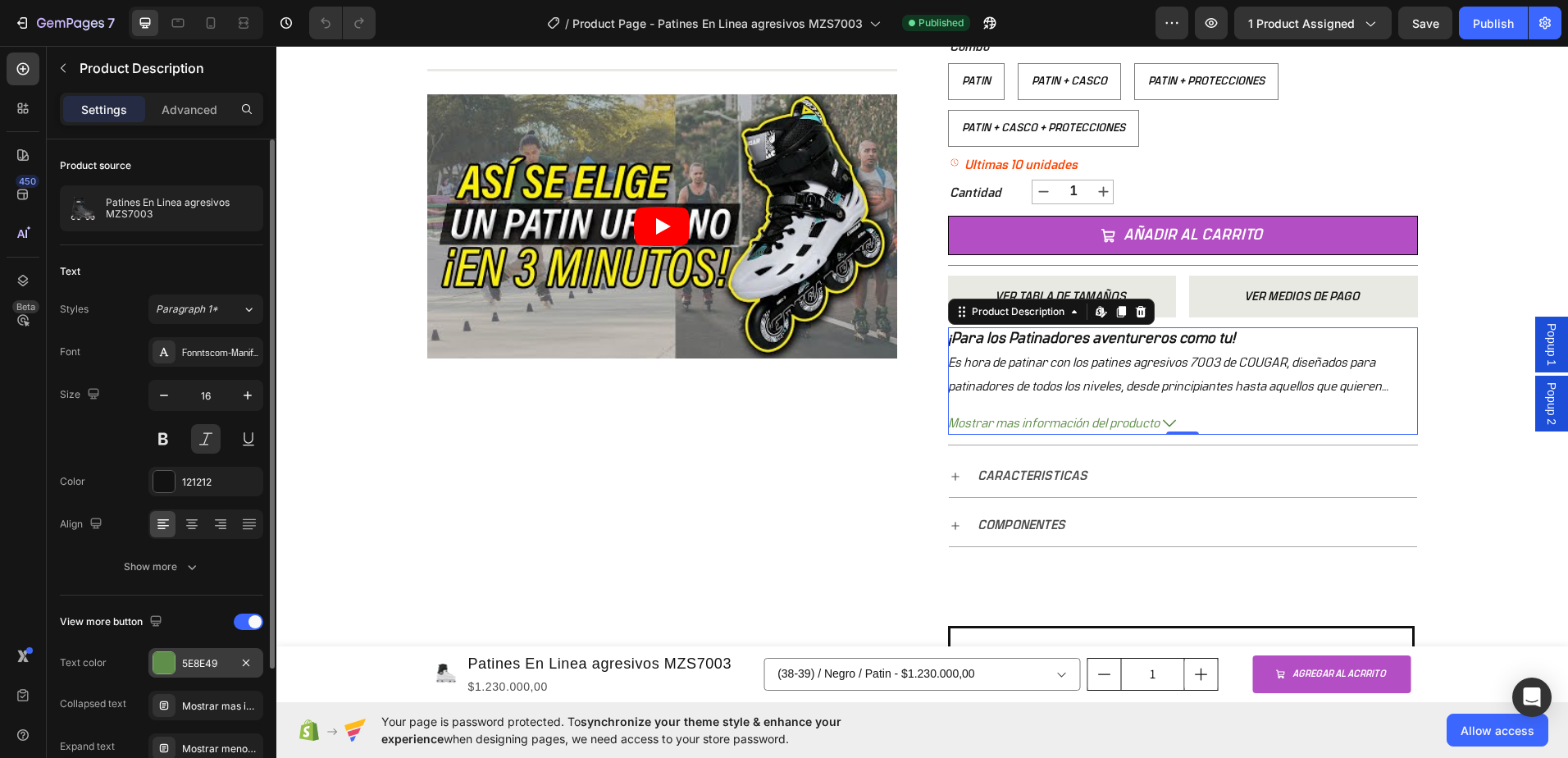
click at [152, 672] on div at bounding box center [163, 663] width 23 height 23
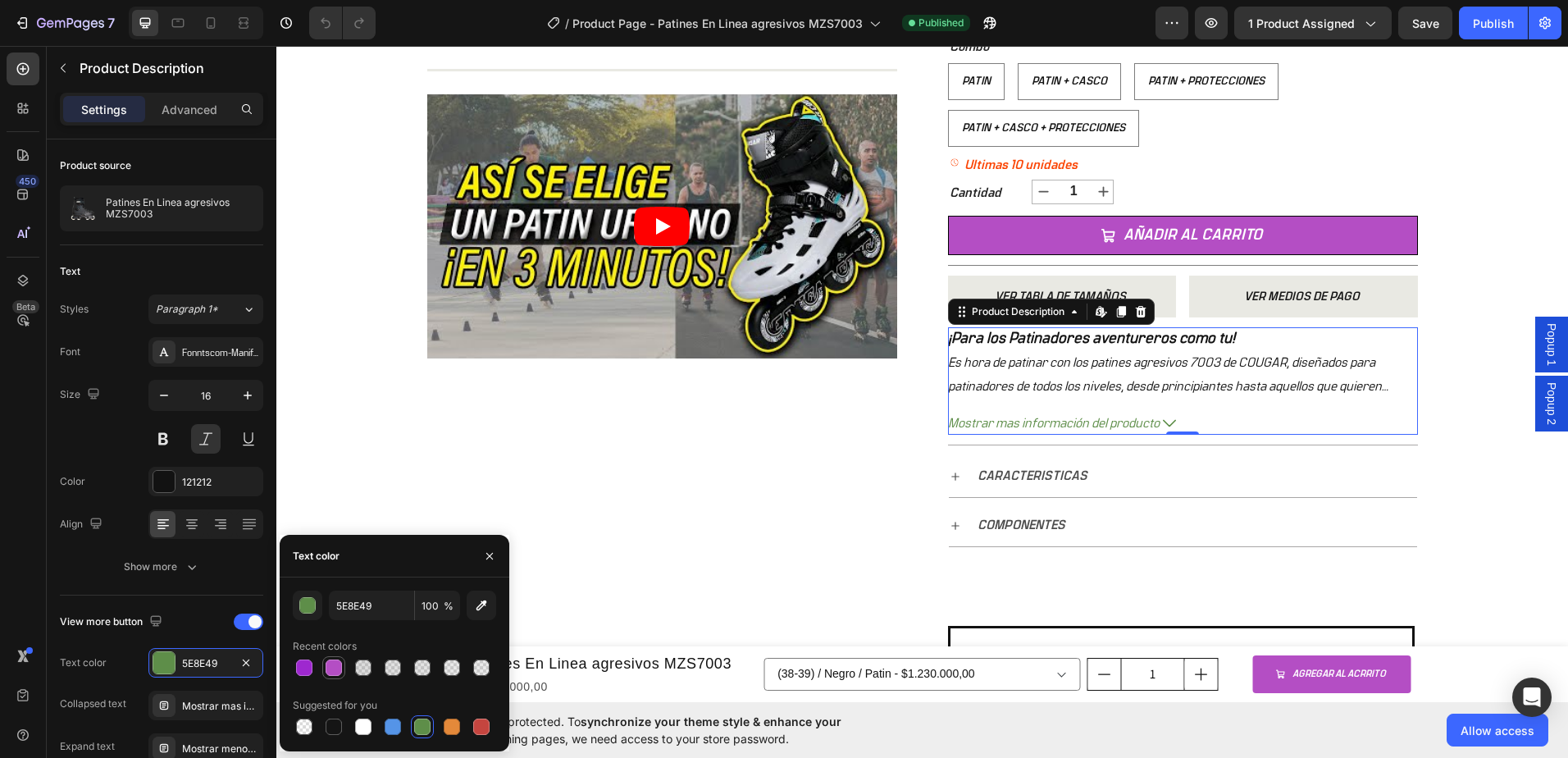
click at [332, 666] on div at bounding box center [334, 668] width 16 height 16
type input "B44EC4"
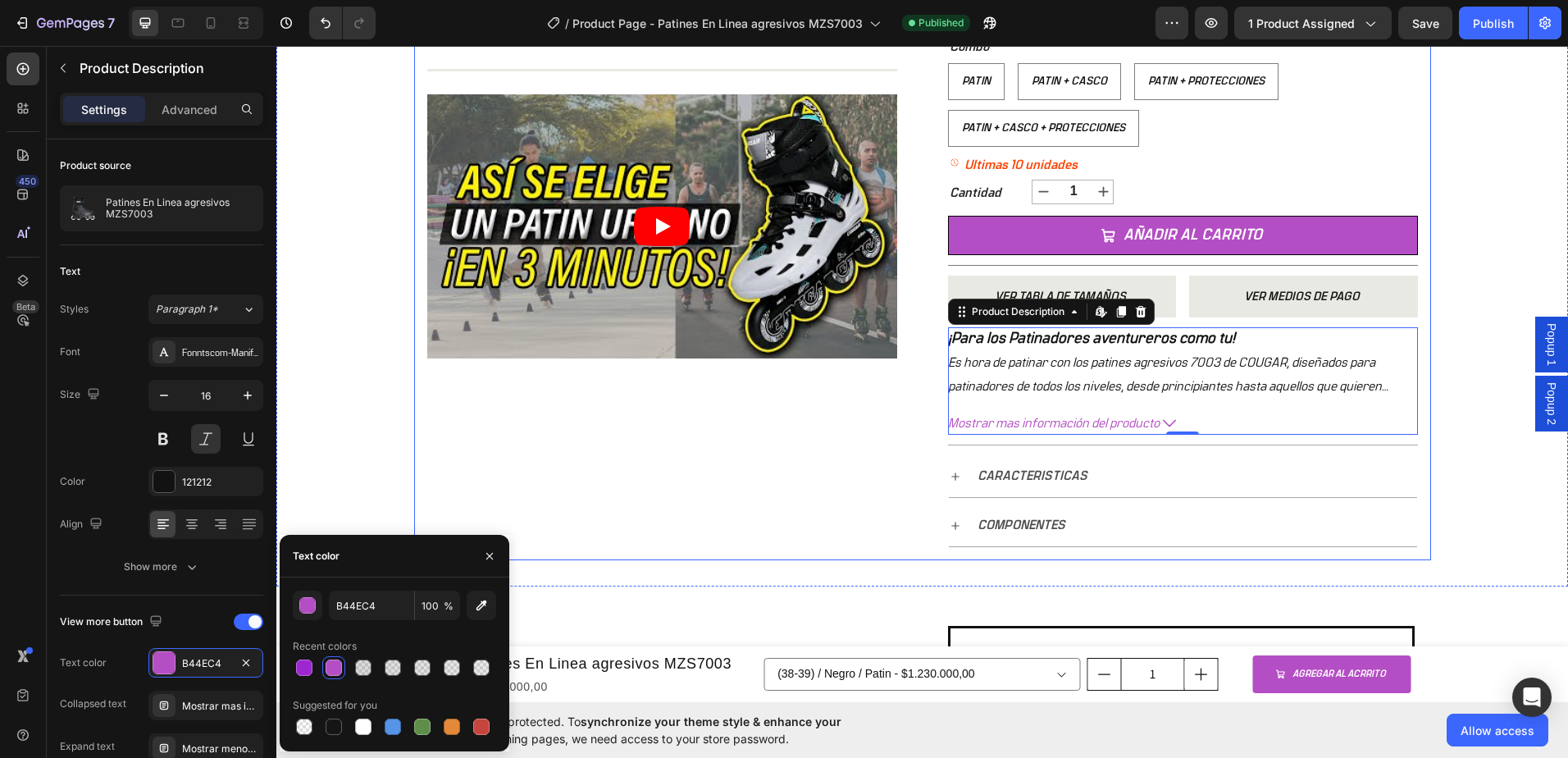
click at [713, 464] on div "Product Images Title Line Video Row" at bounding box center [662, 106] width 470 height 881
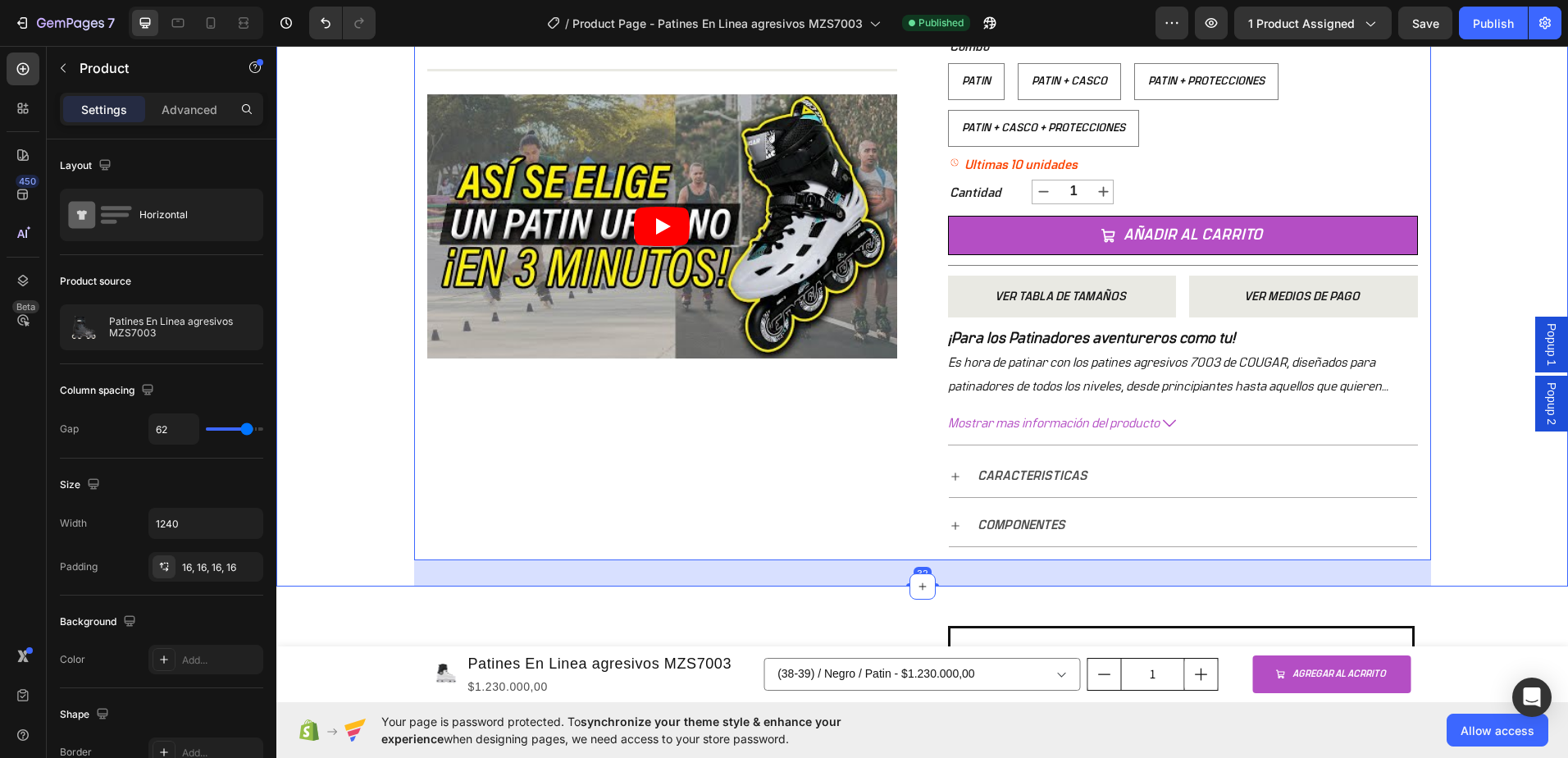
click at [1447, 330] on div "+ 10.000 CLIENTES SATISFECHOS Item List 5 ESTRELLAS EN GOOGLE Item List PAGO CO…" at bounding box center [923, 87] width 1292 height 999
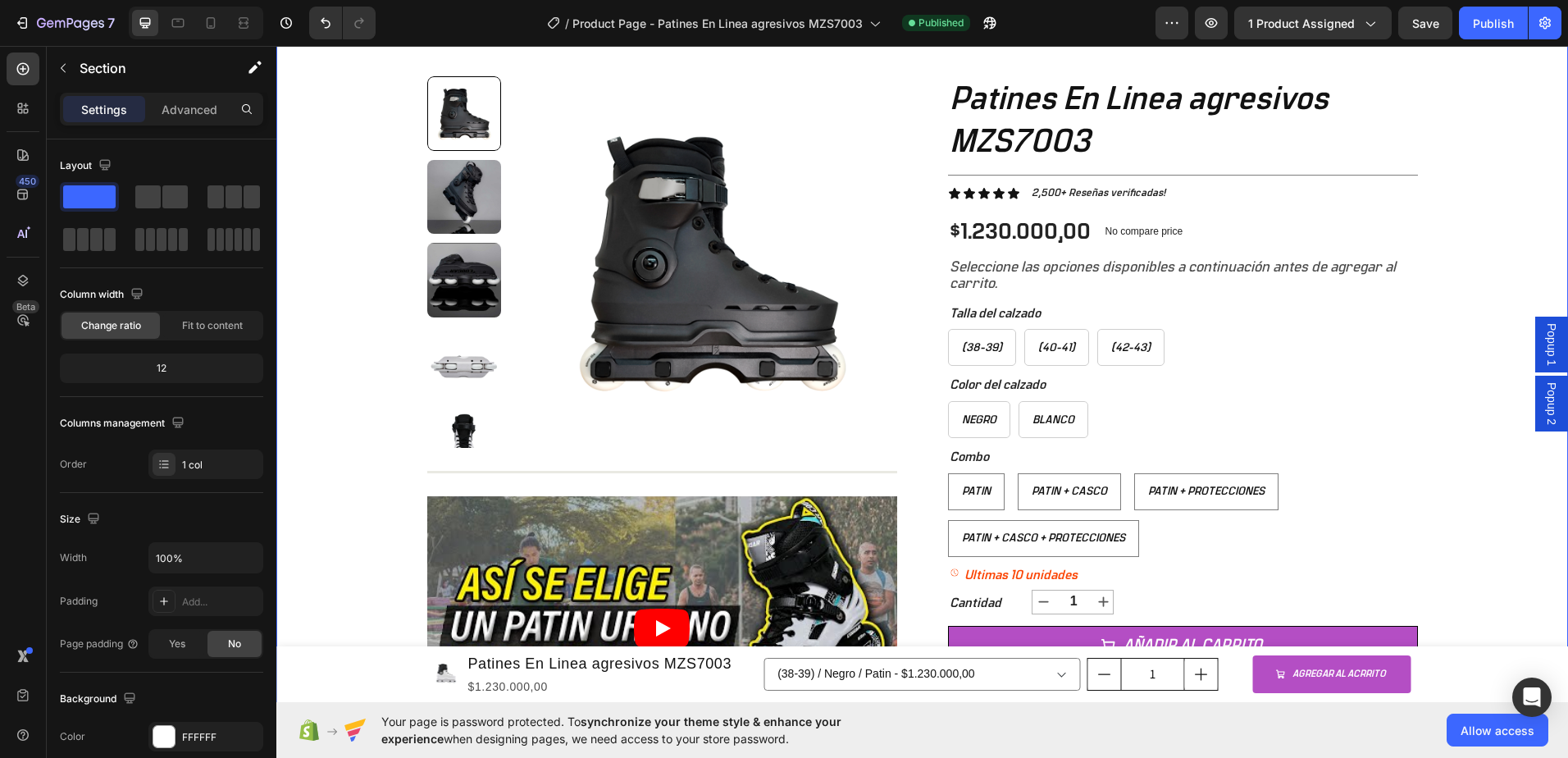
scroll to position [247, 0]
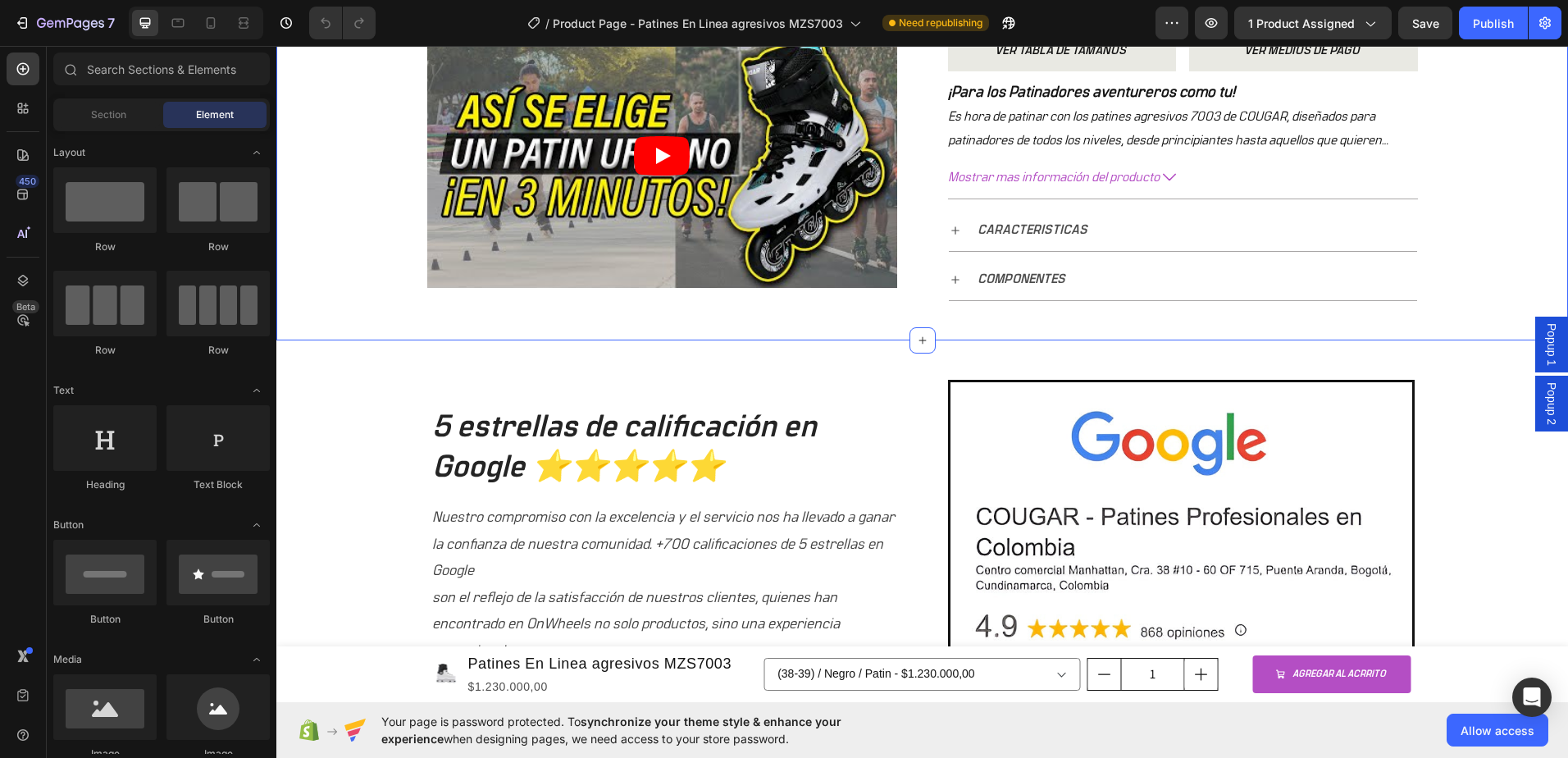
scroll to position [984, 0]
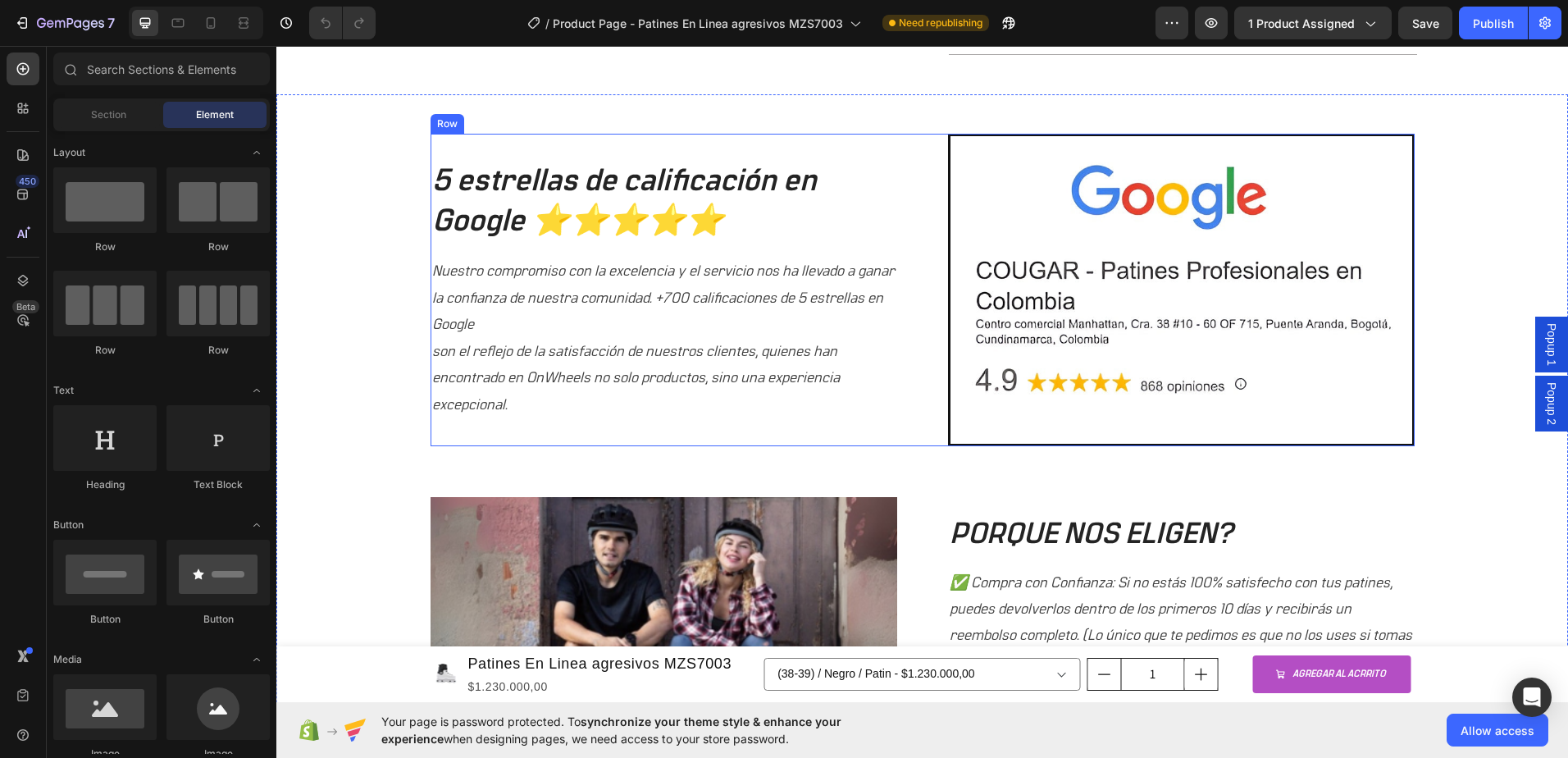
click at [852, 155] on div "5 estrellas de calificación en Google ⭐⭐⭐⭐⭐ Heading Nuestro compromiso con la e…" at bounding box center [663, 290] width 466 height 312
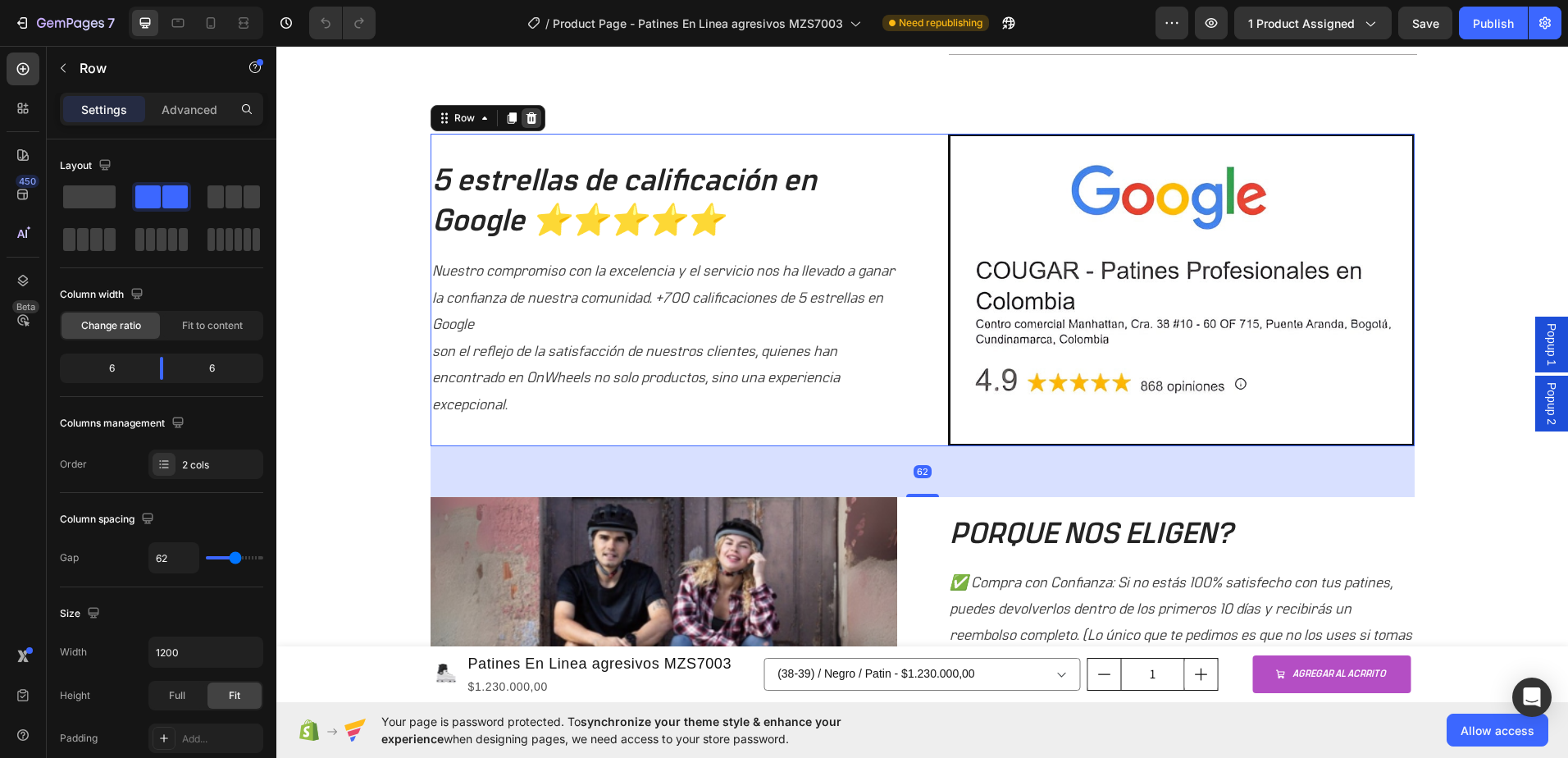
click at [527, 114] on icon at bounding box center [532, 118] width 13 height 13
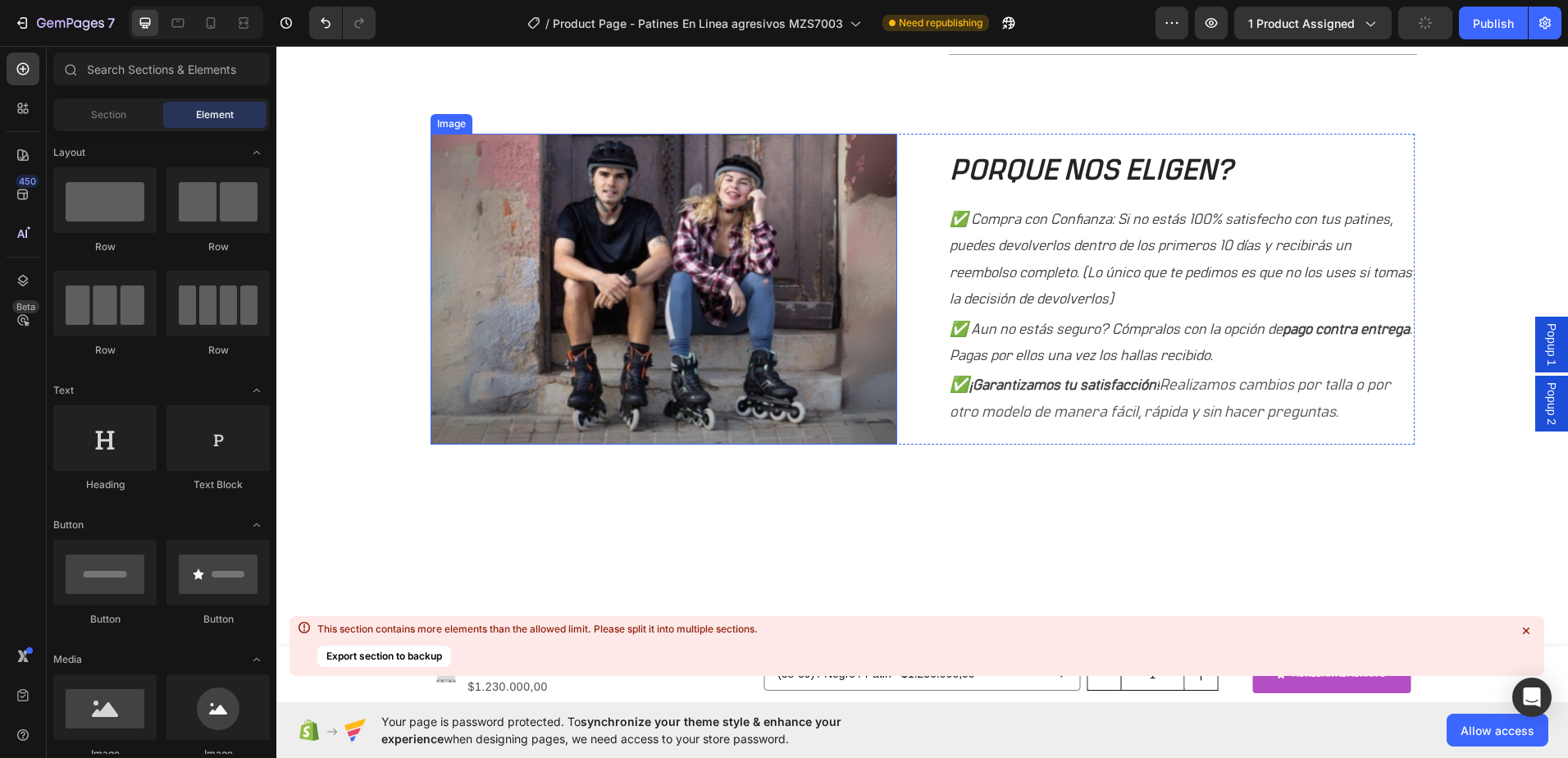
click at [741, 205] on img at bounding box center [663, 289] width 466 height 310
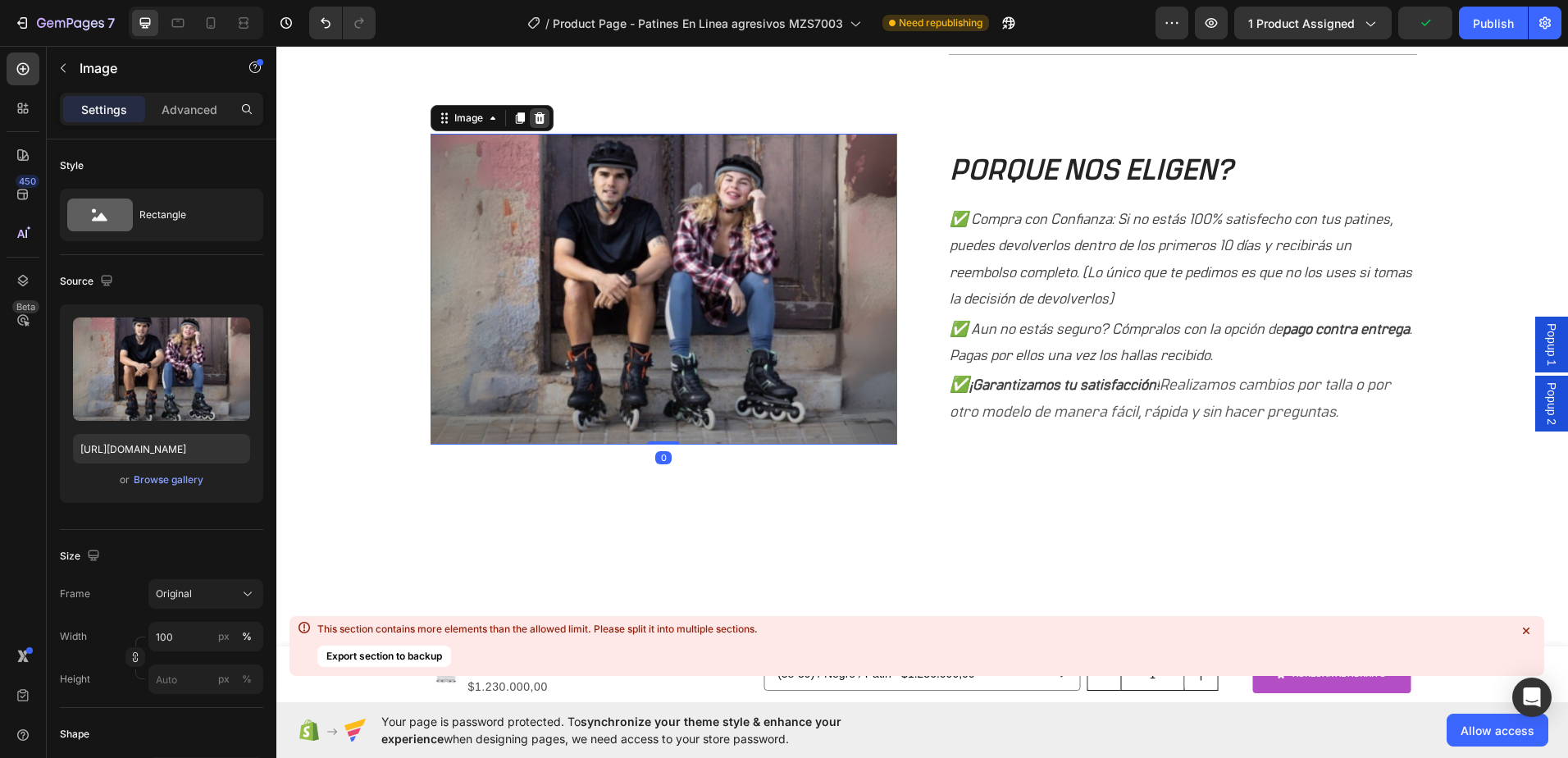
click at [533, 121] on icon at bounding box center [540, 118] width 13 height 13
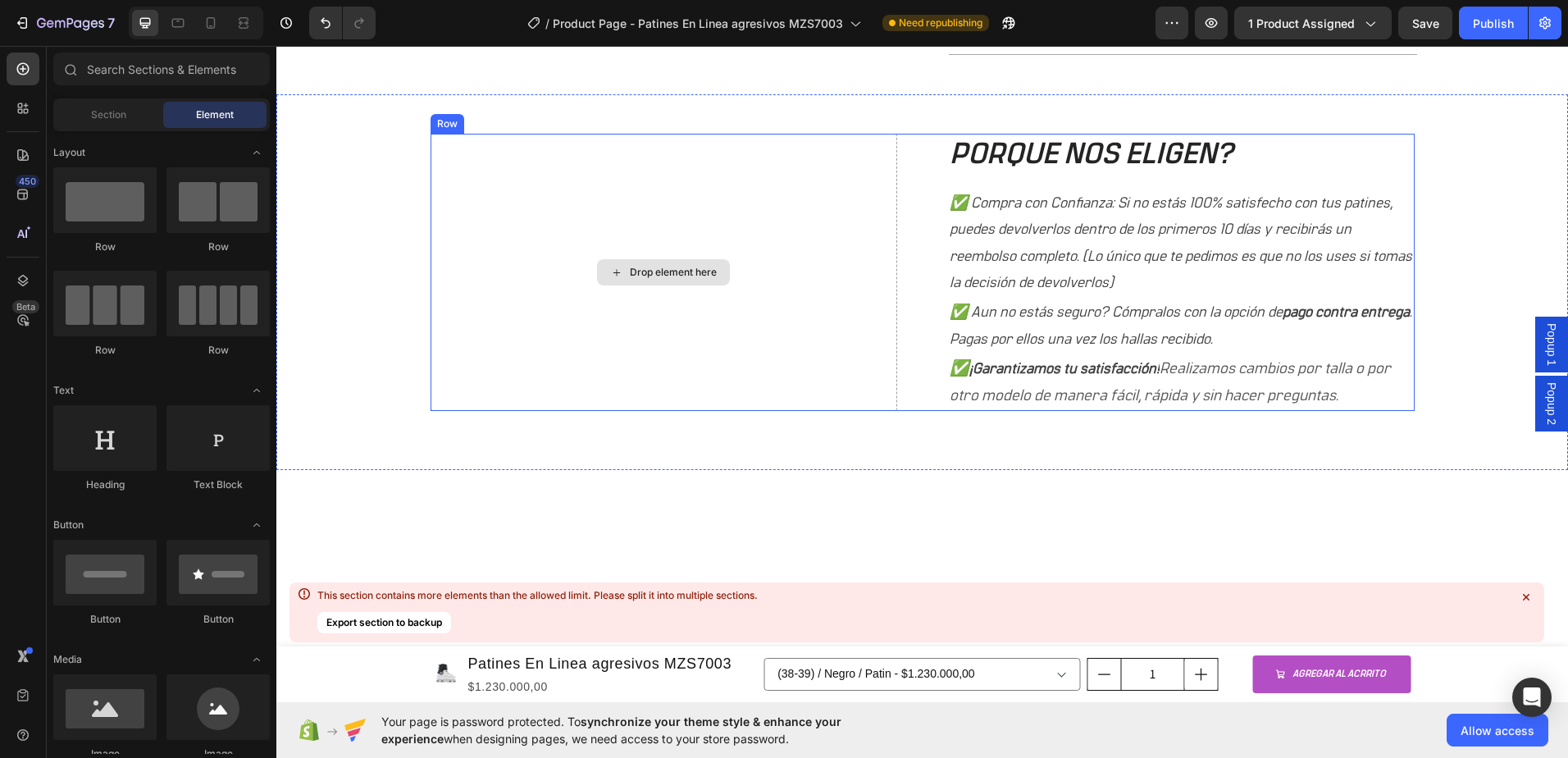
click at [723, 260] on div "Drop element here" at bounding box center [663, 272] width 466 height 278
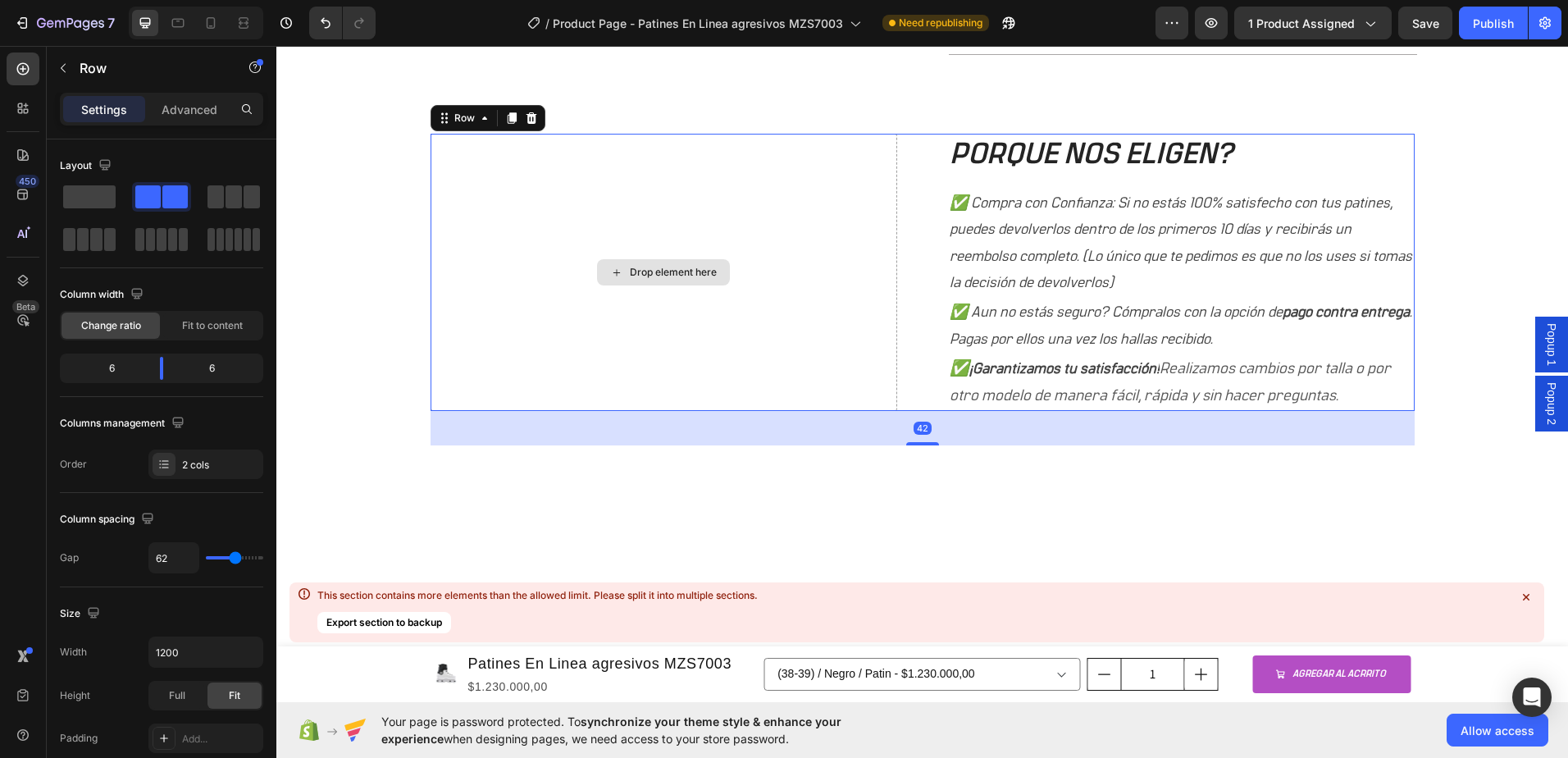
click at [780, 235] on div "Drop element here" at bounding box center [663, 272] width 466 height 278
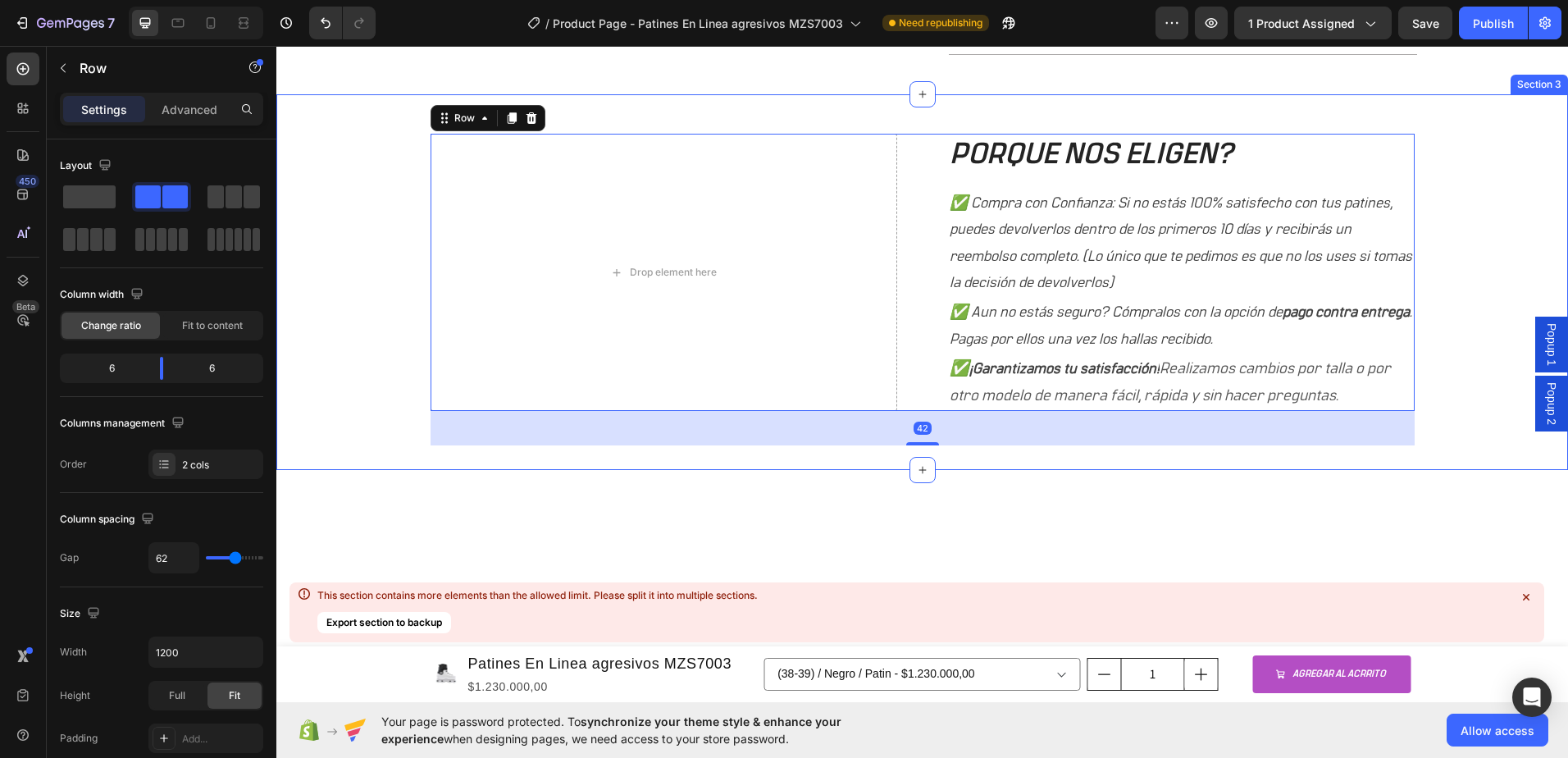
click at [1057, 156] on h2 "PORQUE NOS ELIGEN?" at bounding box center [1181, 155] width 466 height 42
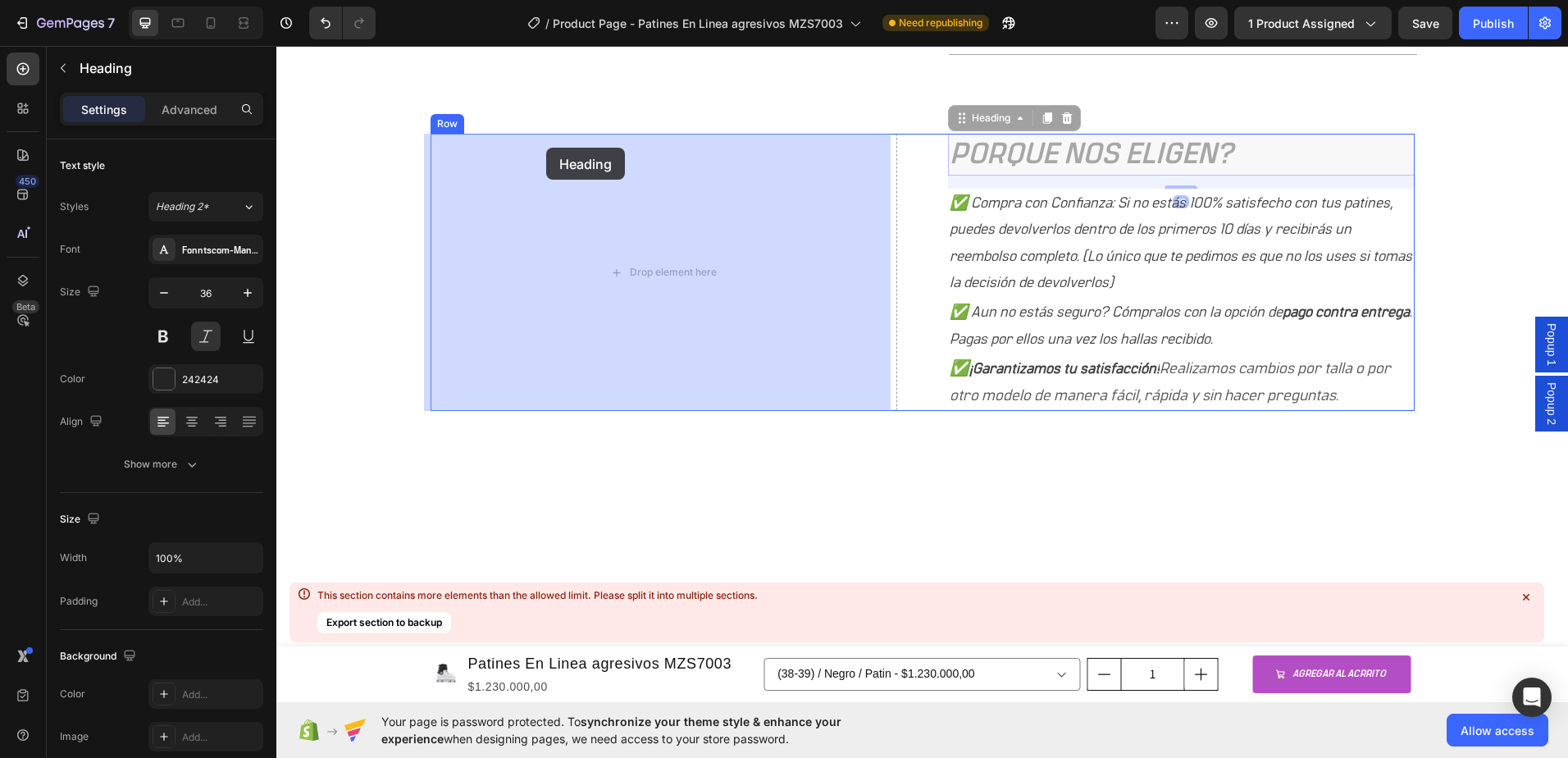
drag, startPoint x: 995, startPoint y: 121, endPoint x: 543, endPoint y: 148, distance: 452.8
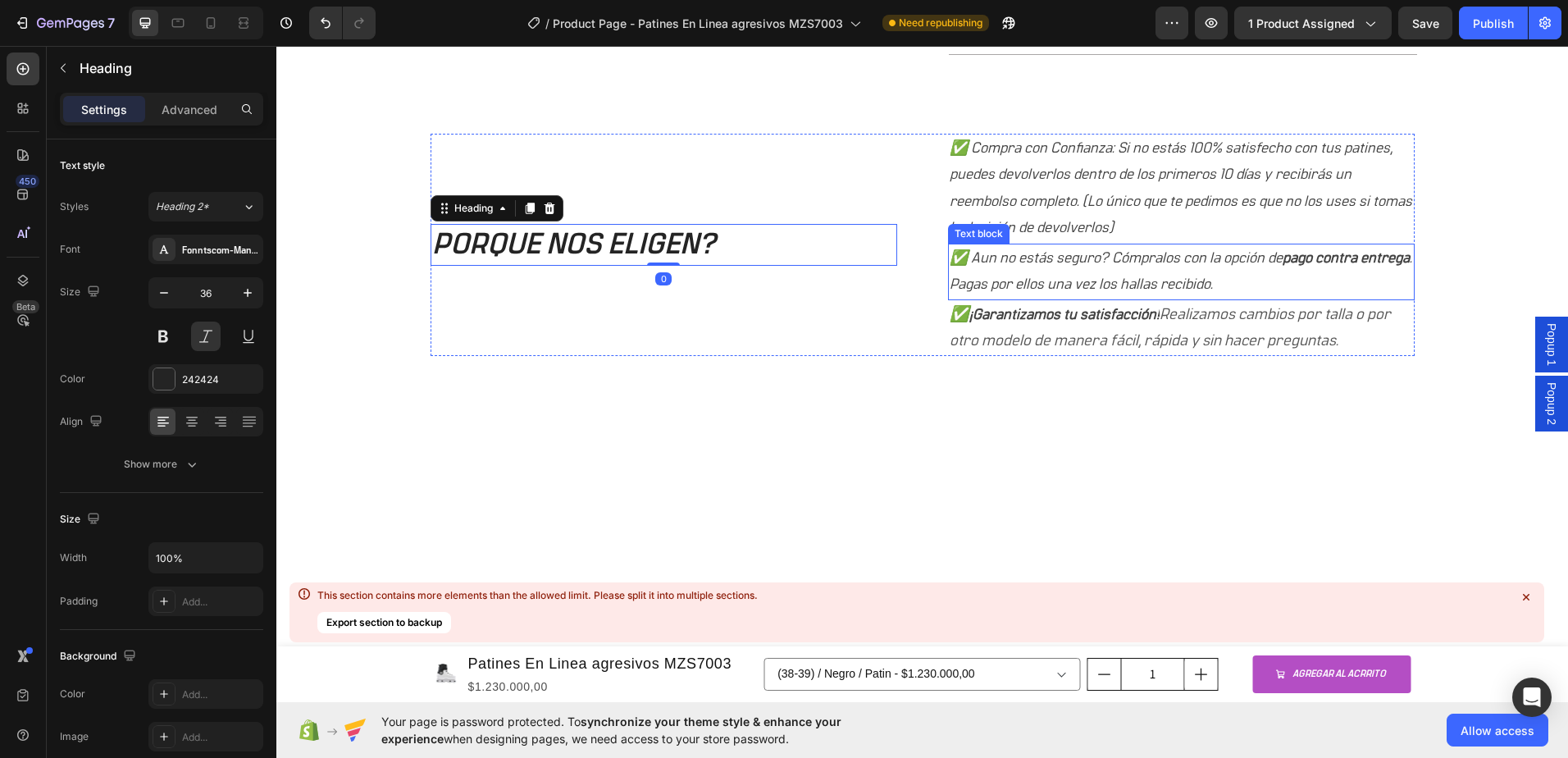
click at [1000, 168] on p "✅ Compra con Confianza: Si no estás 100% satisfecho con tus patines, puedes dev…" at bounding box center [1181, 189] width 464 height 106
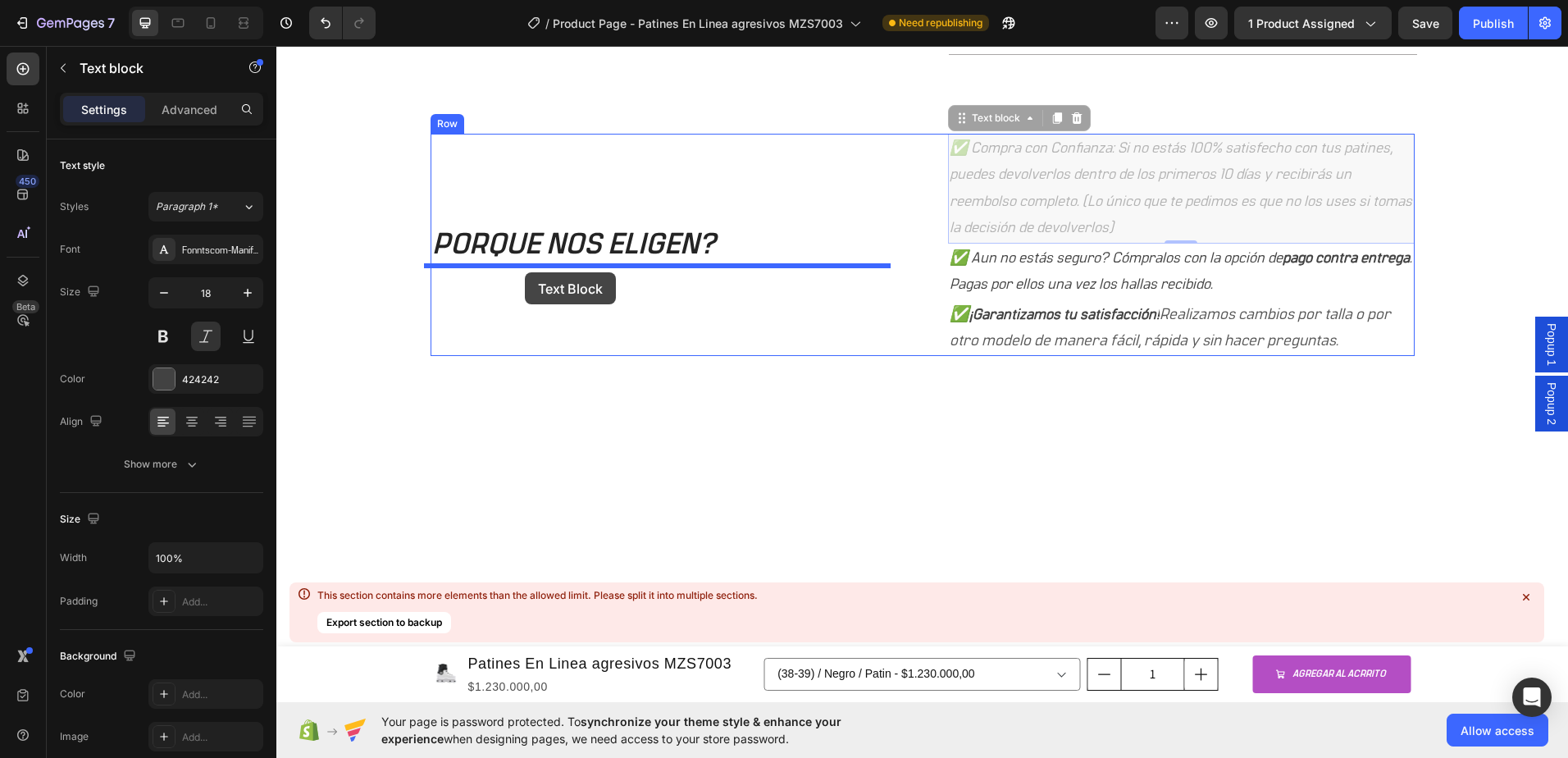
drag, startPoint x: 983, startPoint y: 120, endPoint x: 519, endPoint y: 270, distance: 487.6
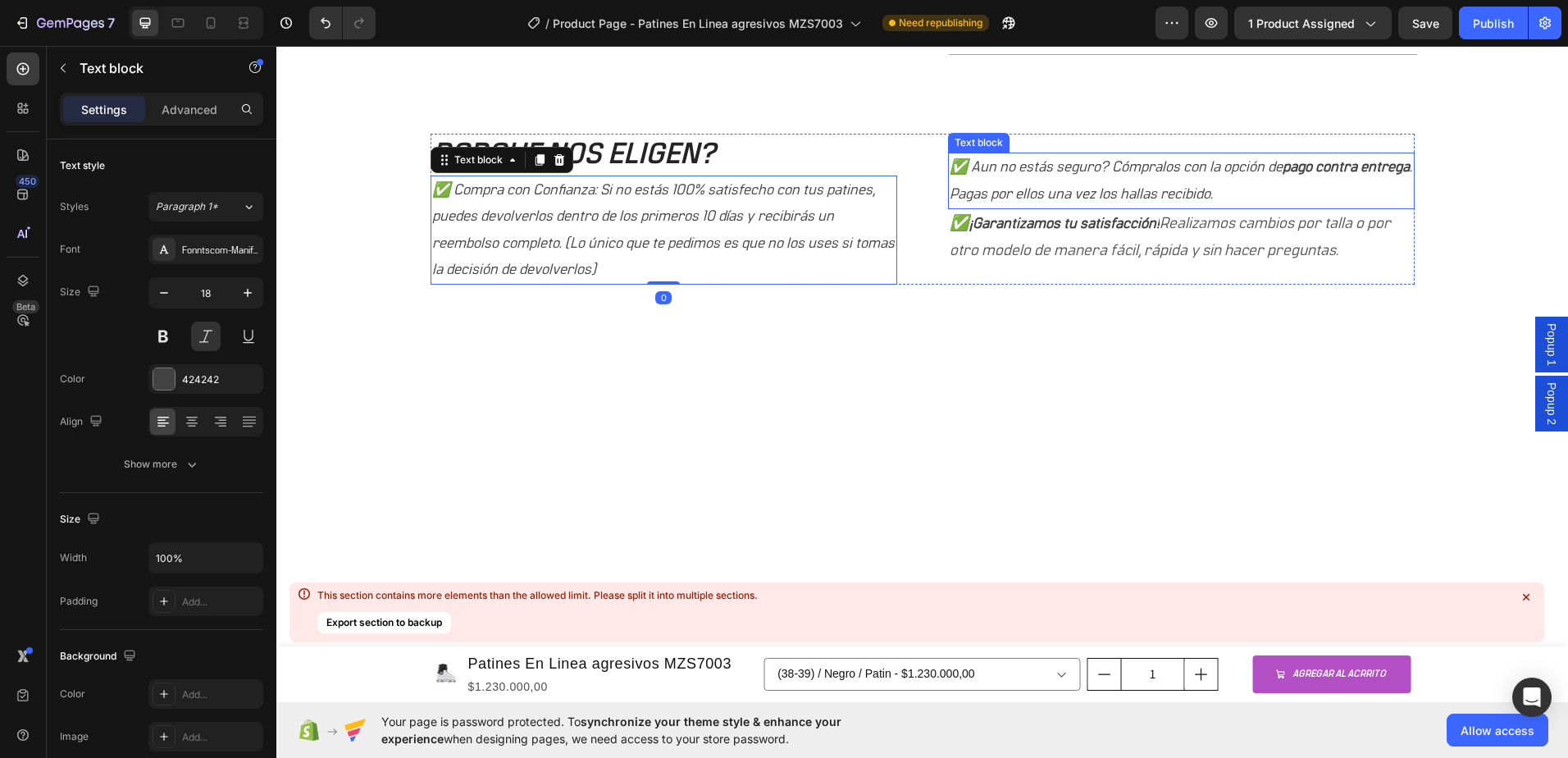
click at [1026, 156] on p "✅ Aun no estás seguro? Cómpralos con la opción de pago contra entrega . Pagas p…" at bounding box center [1181, 181] width 464 height 53
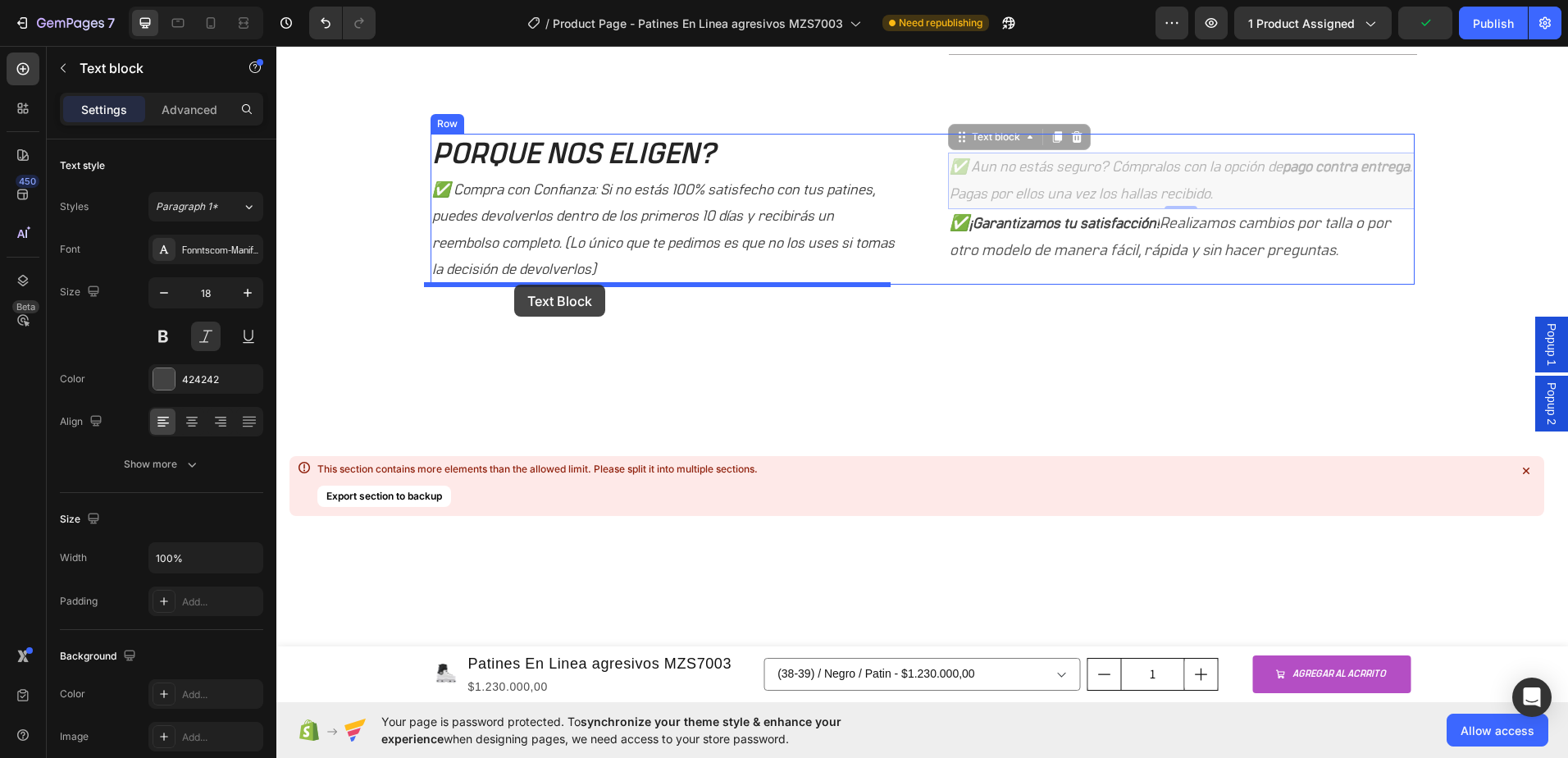
drag, startPoint x: 981, startPoint y: 138, endPoint x: 514, endPoint y: 285, distance: 489.6
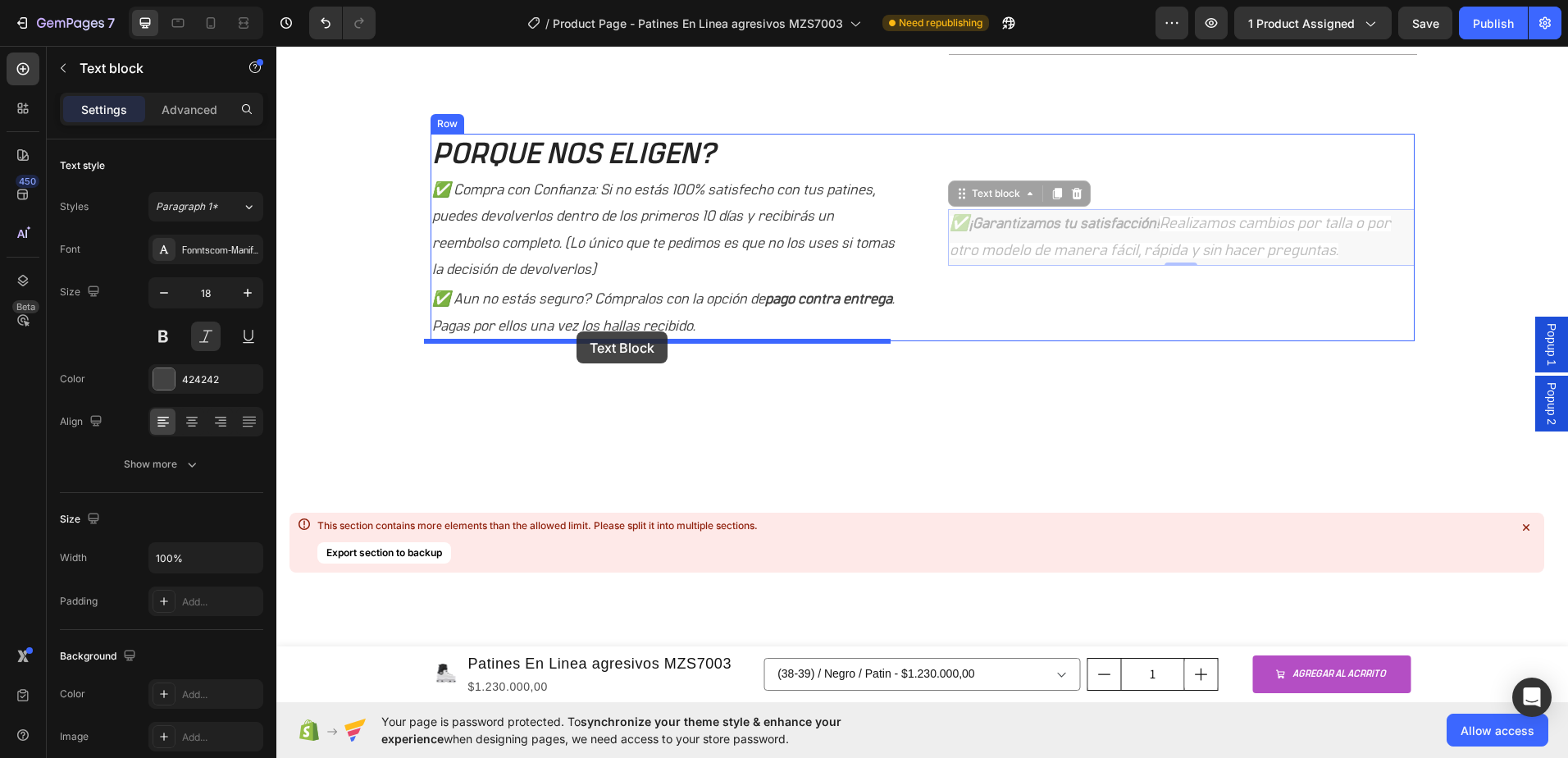
drag, startPoint x: 983, startPoint y: 200, endPoint x: 576, endPoint y: 332, distance: 427.9
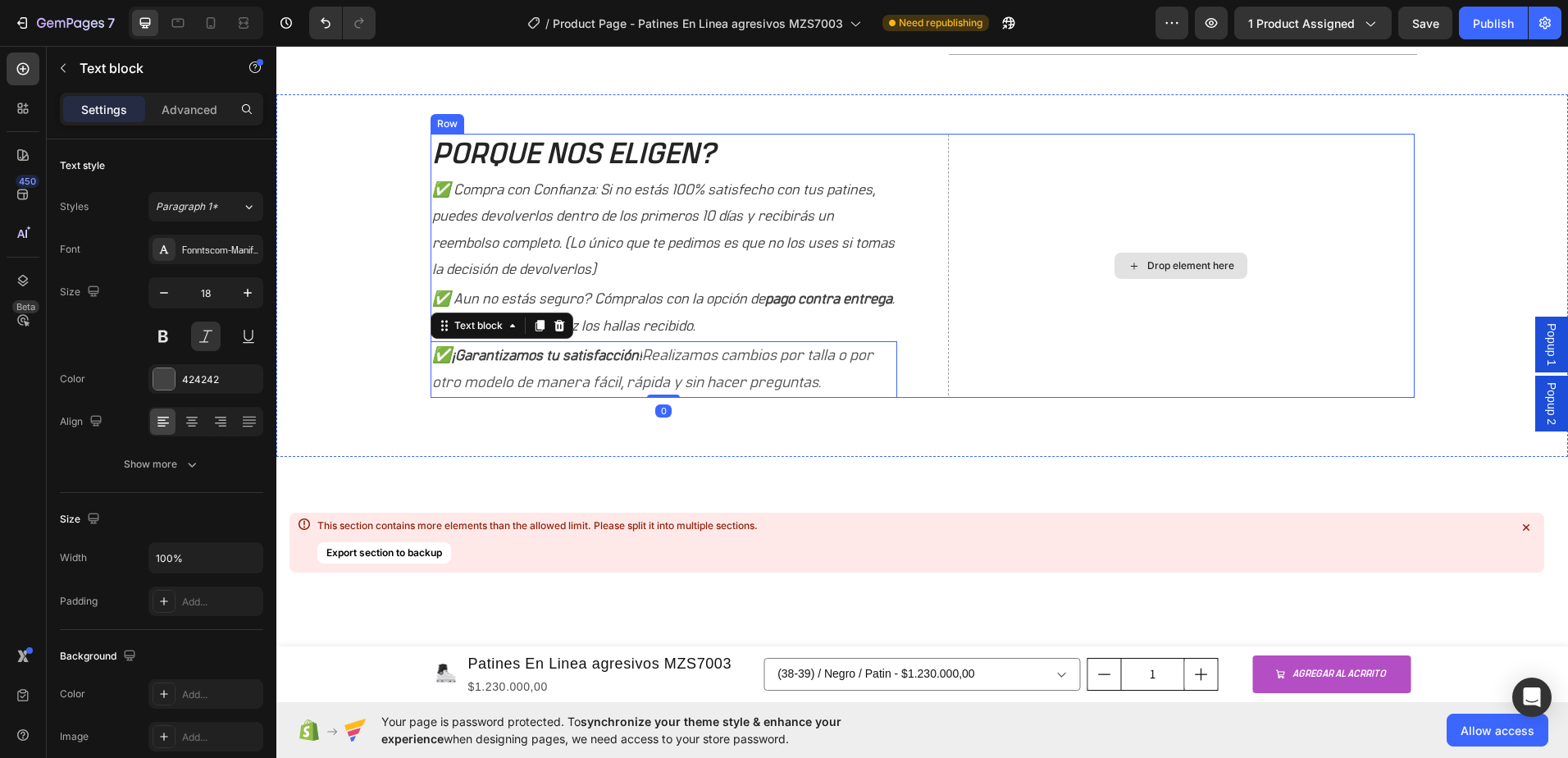
click at [1179, 264] on div "Drop element here" at bounding box center [1190, 266] width 87 height 13
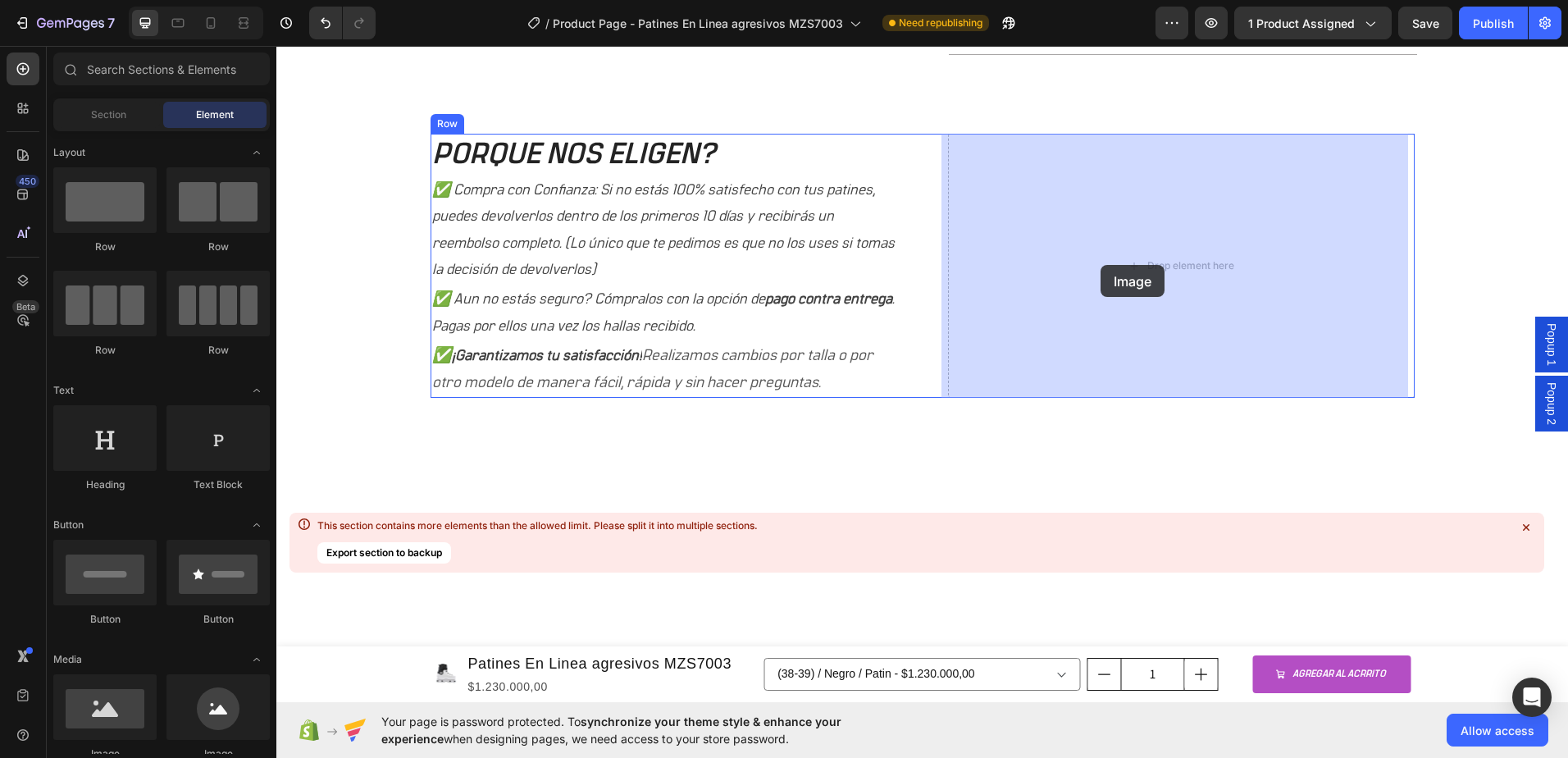
drag, startPoint x: 659, startPoint y: 446, endPoint x: 1113, endPoint y: 259, distance: 491.0
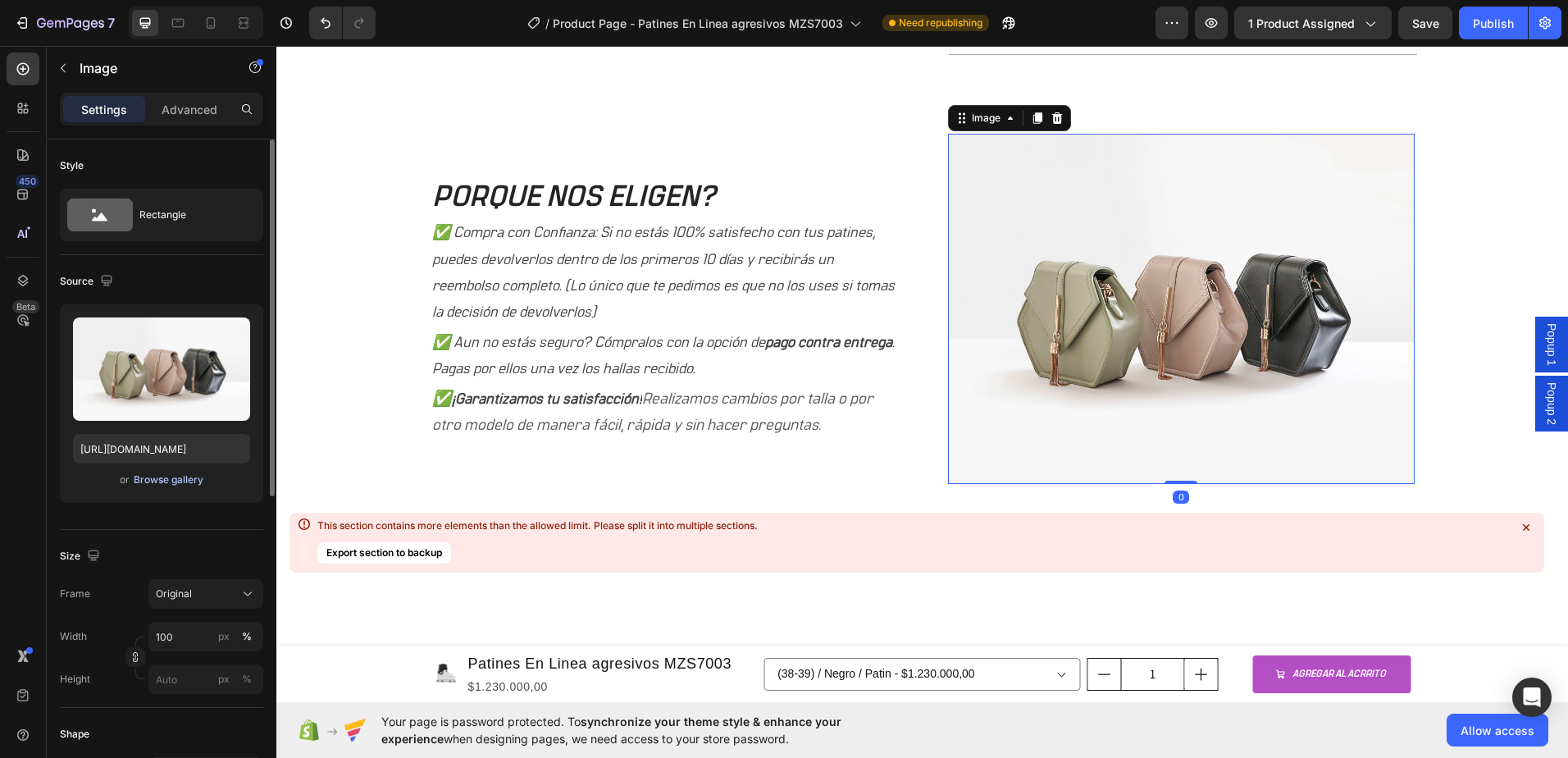
click at [168, 486] on div "Browse gallery" at bounding box center [169, 480] width 70 height 15
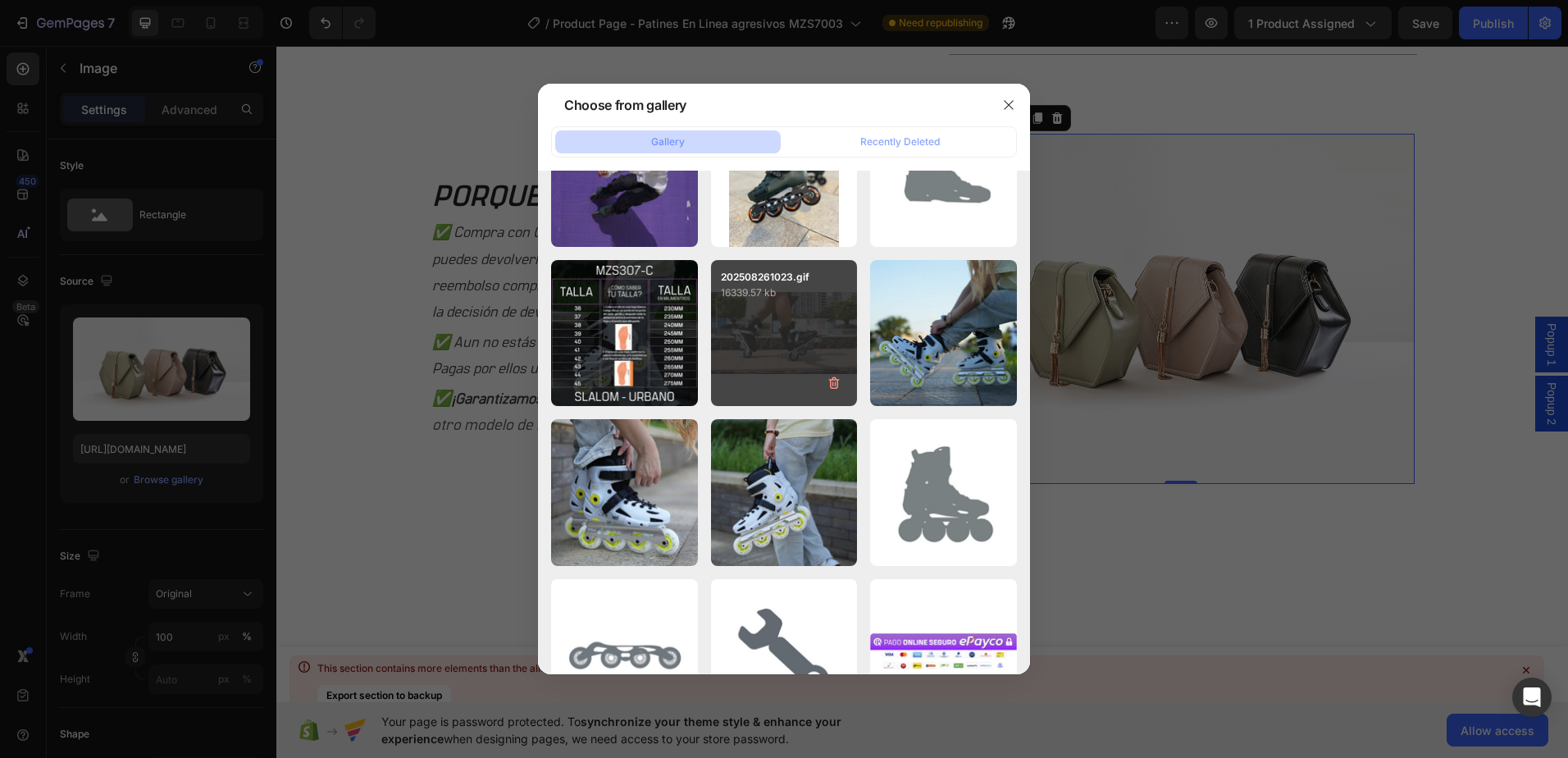
scroll to position [1266, 0]
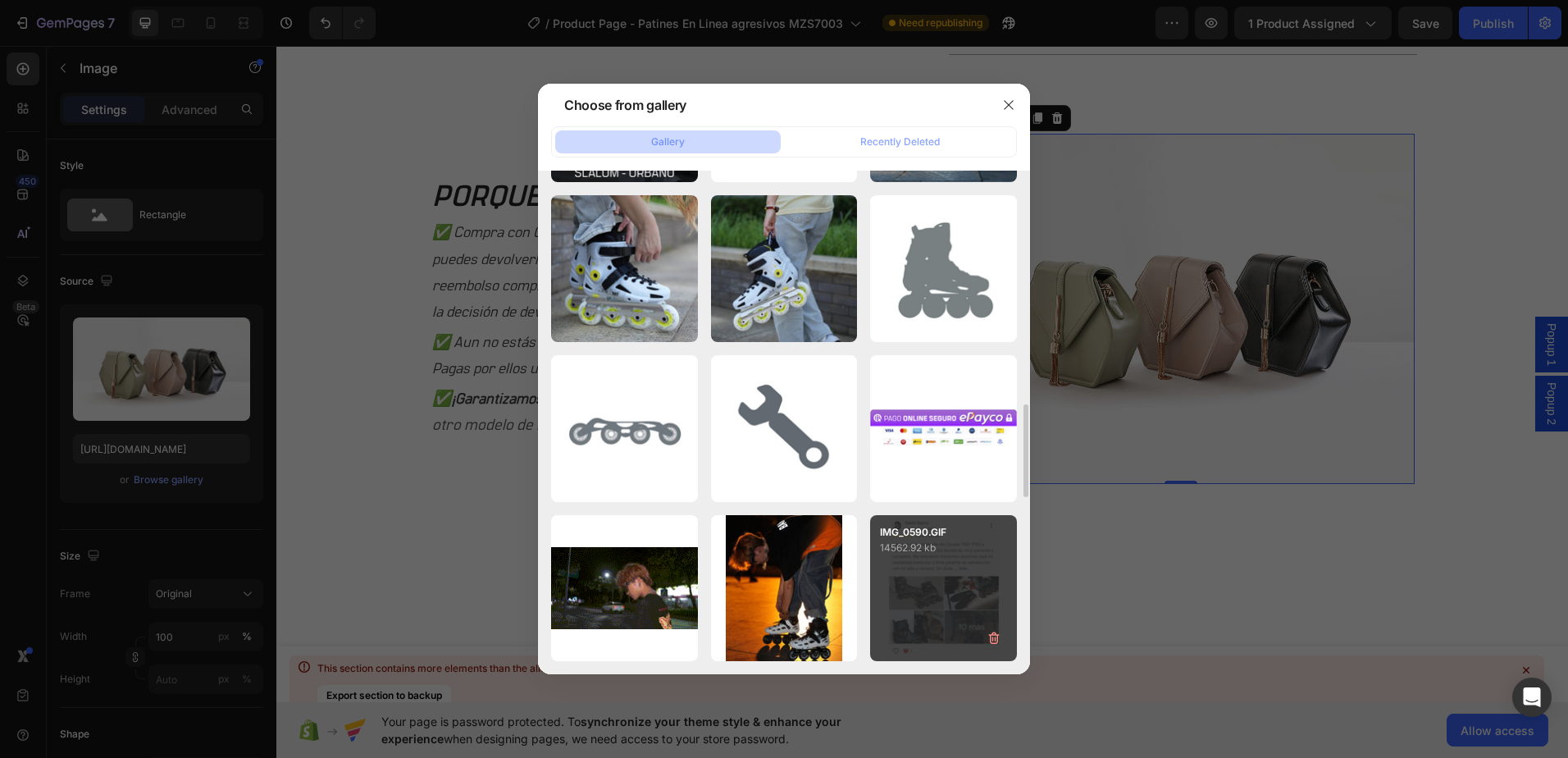
click at [928, 556] on div "IMG_0590.GIF 14562.92 kb" at bounding box center [944, 588] width 147 height 147
type input "https://cdn.shopify.com/s/files/1/0964/2947/4086/files/gempages_577184158929912…"
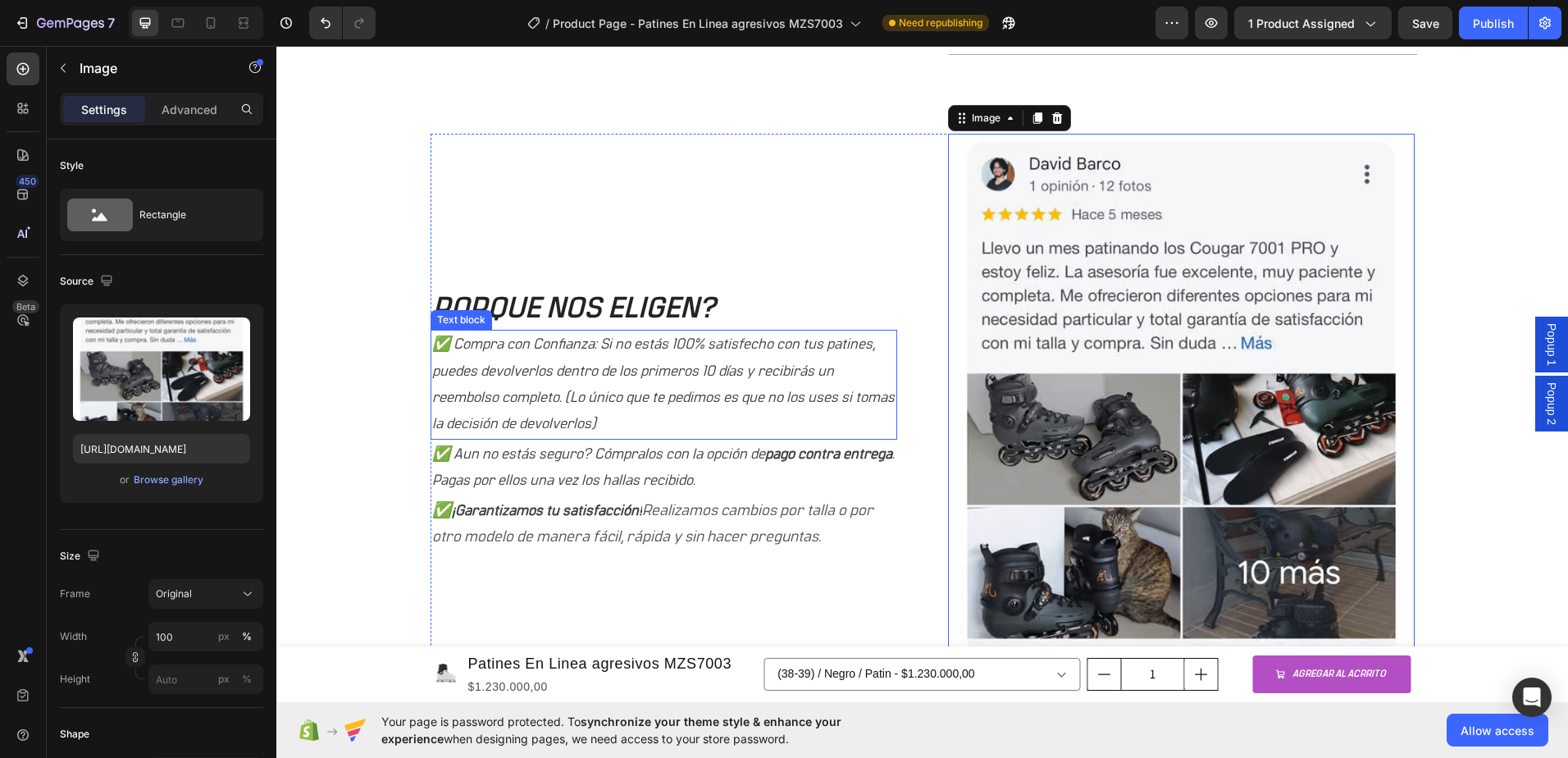
click at [497, 342] on p "✅ Compra con Confianza: Si no estás 100% satisfecho con tus patines, puedes dev…" at bounding box center [664, 385] width 464 height 106
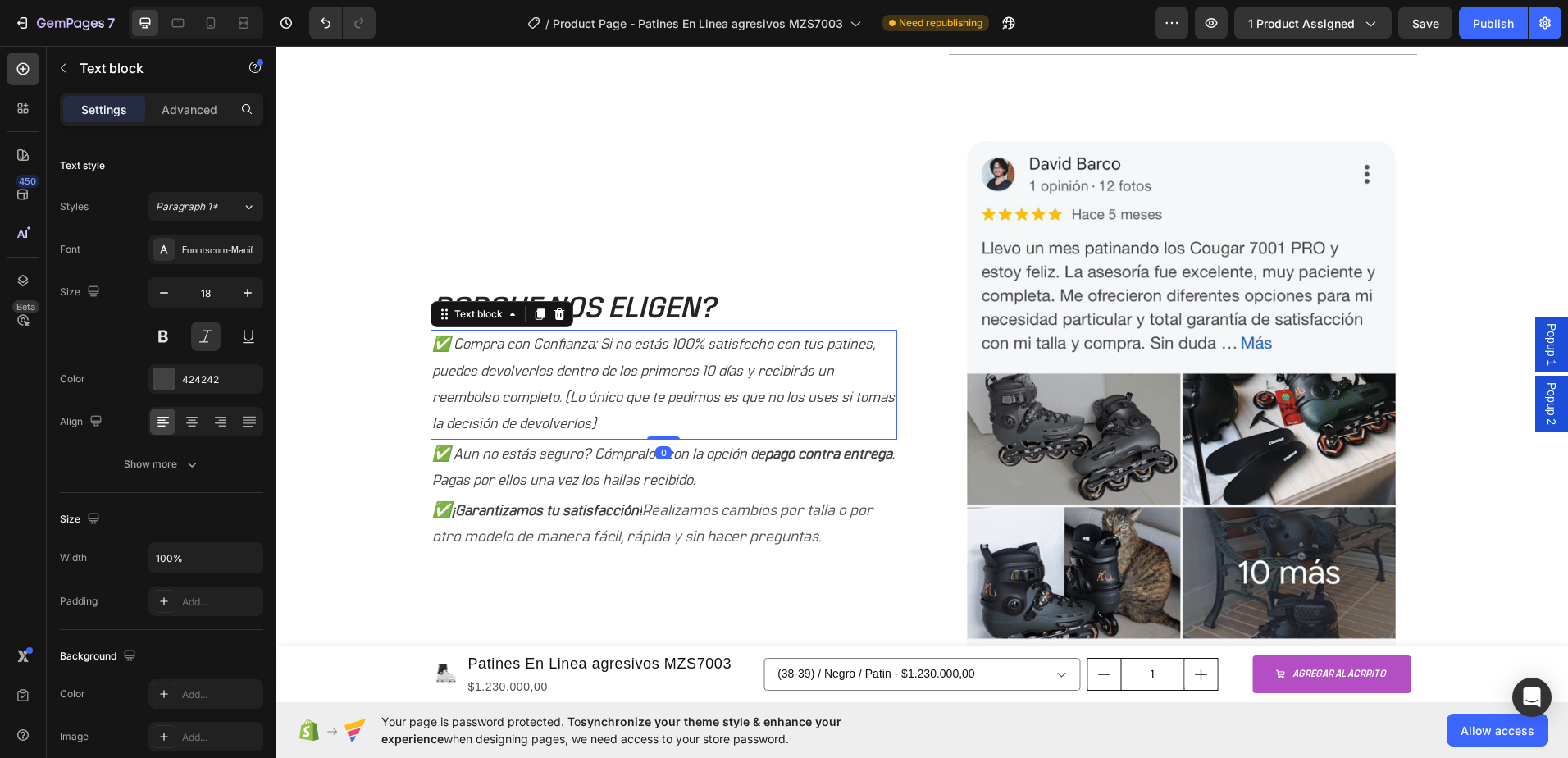
click at [491, 348] on p "✅ Compra con Confianza: Si no estás 100% satisfecho con tus patines, puedes dev…" at bounding box center [664, 385] width 464 height 106
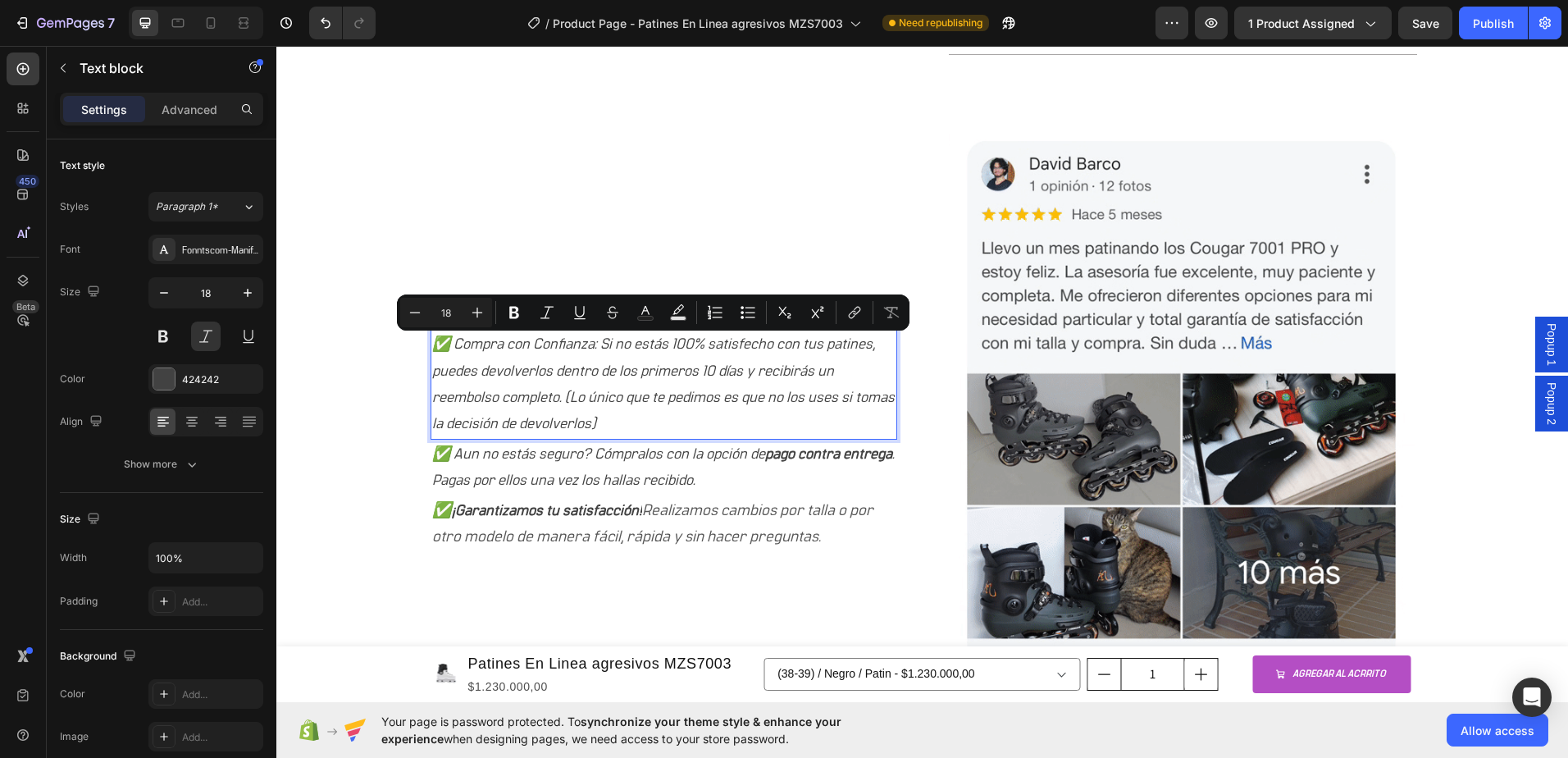
drag, startPoint x: 449, startPoint y: 340, endPoint x: 632, endPoint y: 421, distance: 200.1
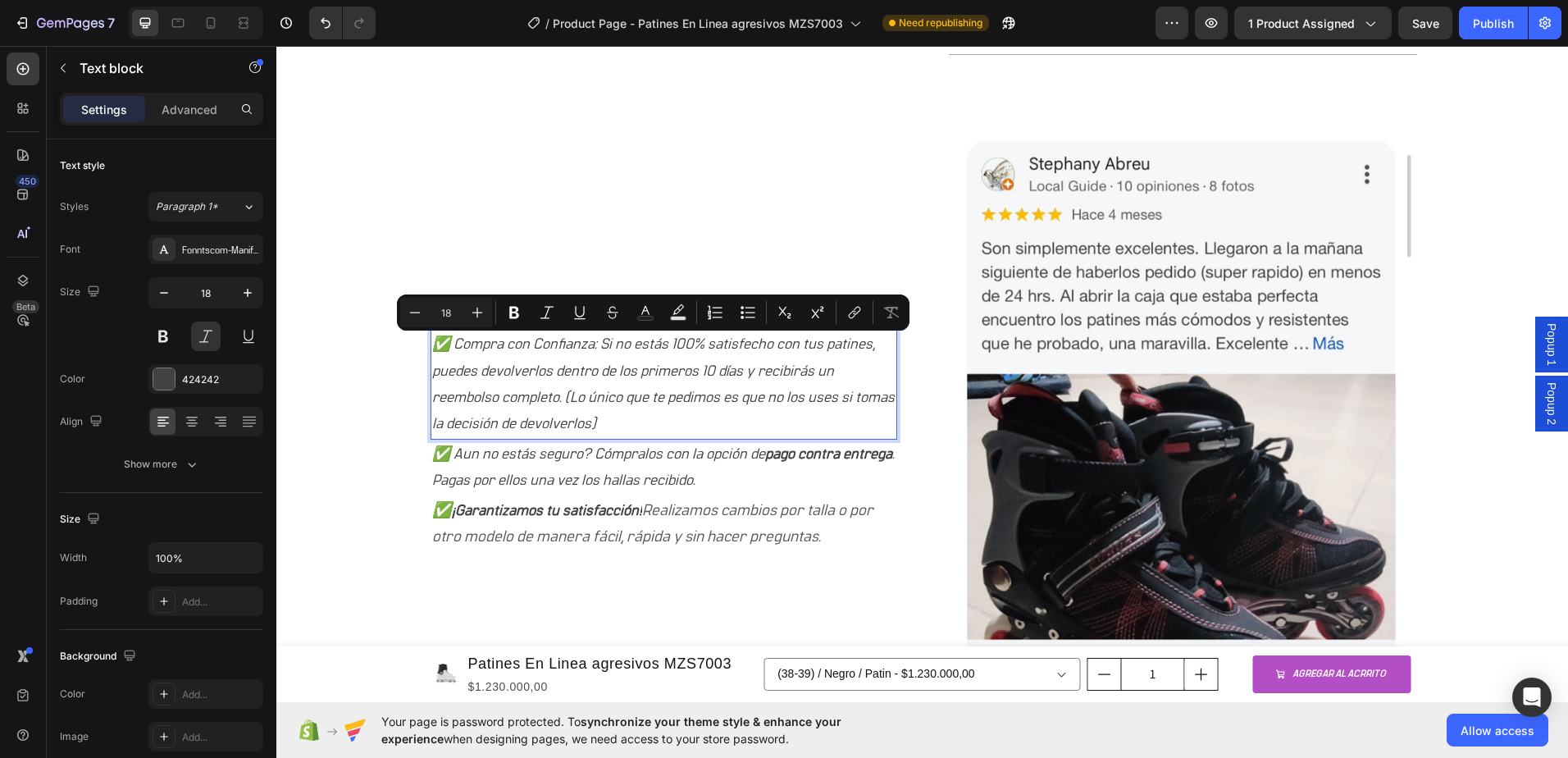
click at [632, 421] on p "✅ Compra con Confianza: Si no estás 100% satisfecho con tus patines, puedes dev…" at bounding box center [664, 385] width 464 height 106
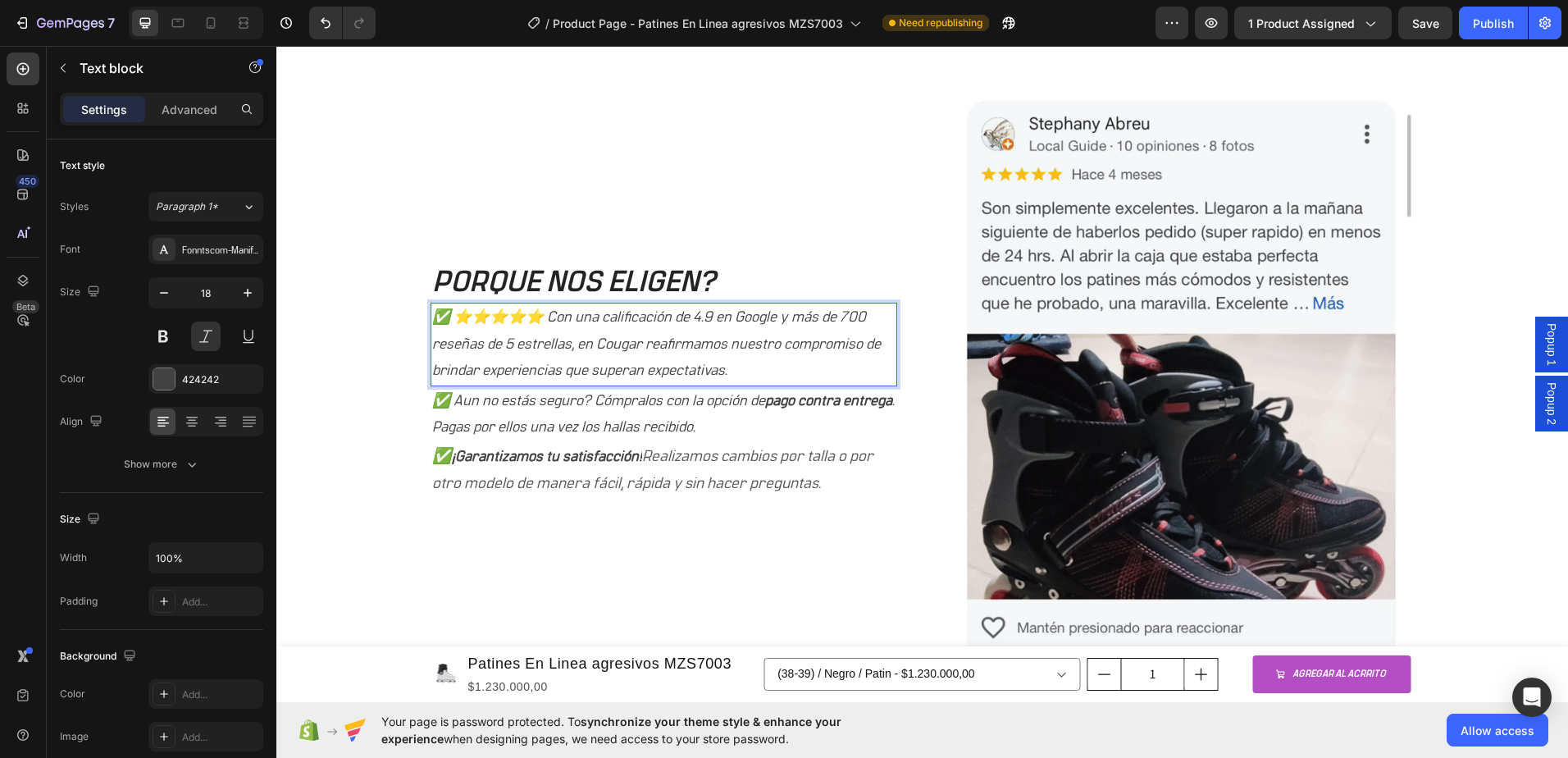
scroll to position [997, 0]
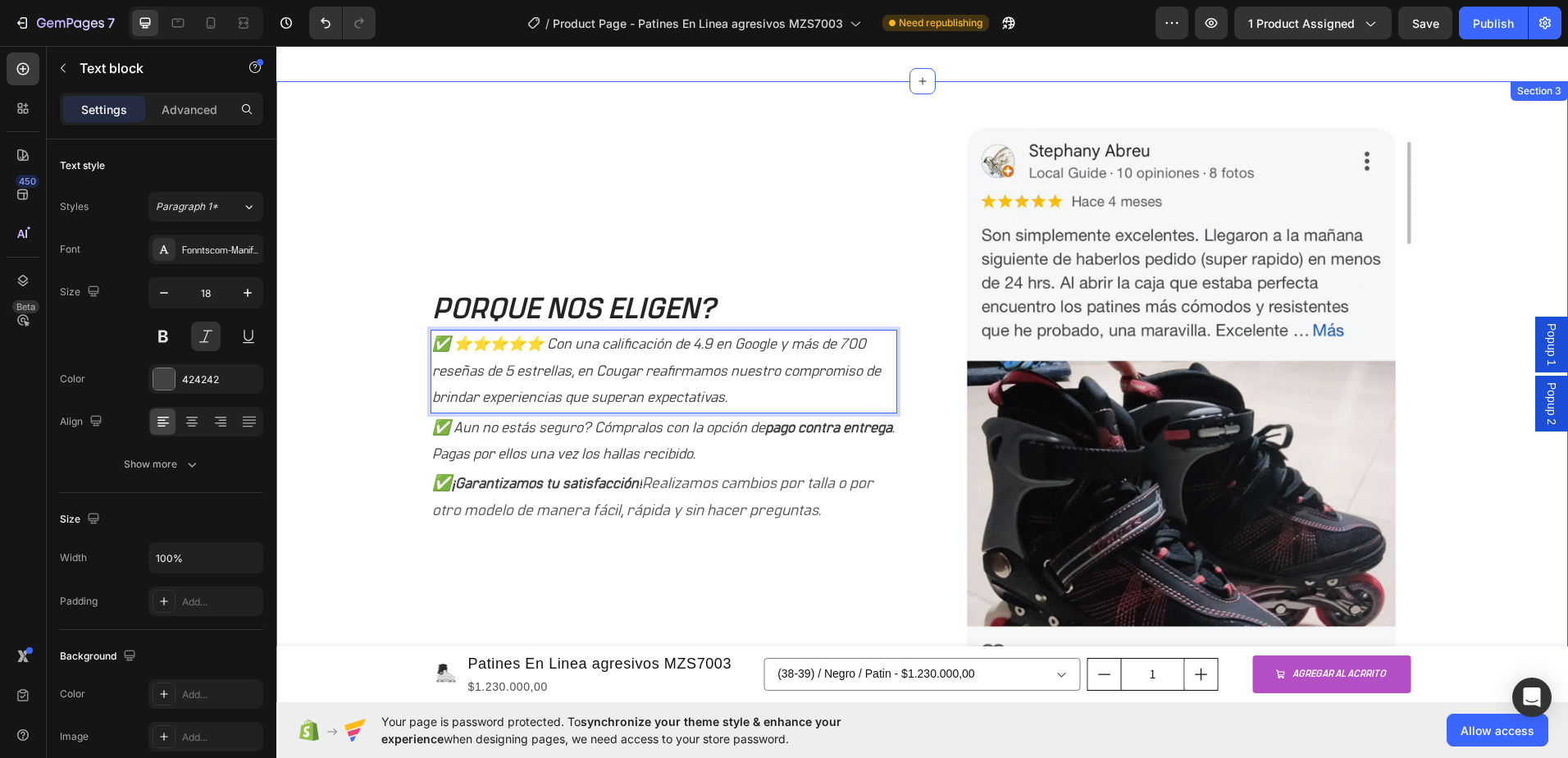
click at [1473, 349] on div "PORQUE NOS ELIGEN? Heading ✅ ⭐⭐⭐⭐⭐ Con una calificación de 4.9 en Google y más …" at bounding box center [922, 424] width 1267 height 608
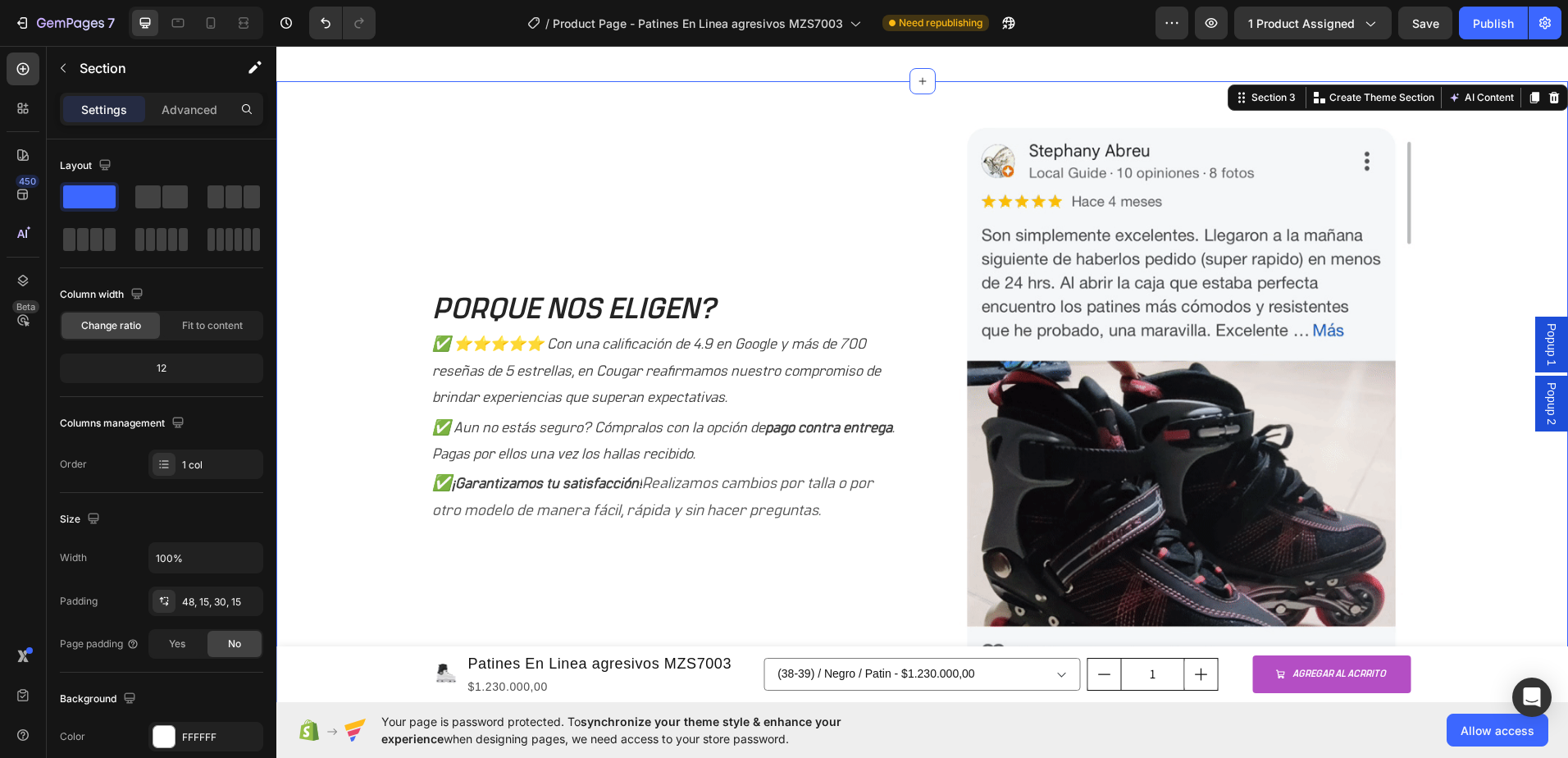
click at [1333, 371] on img at bounding box center [1181, 408] width 466 height 574
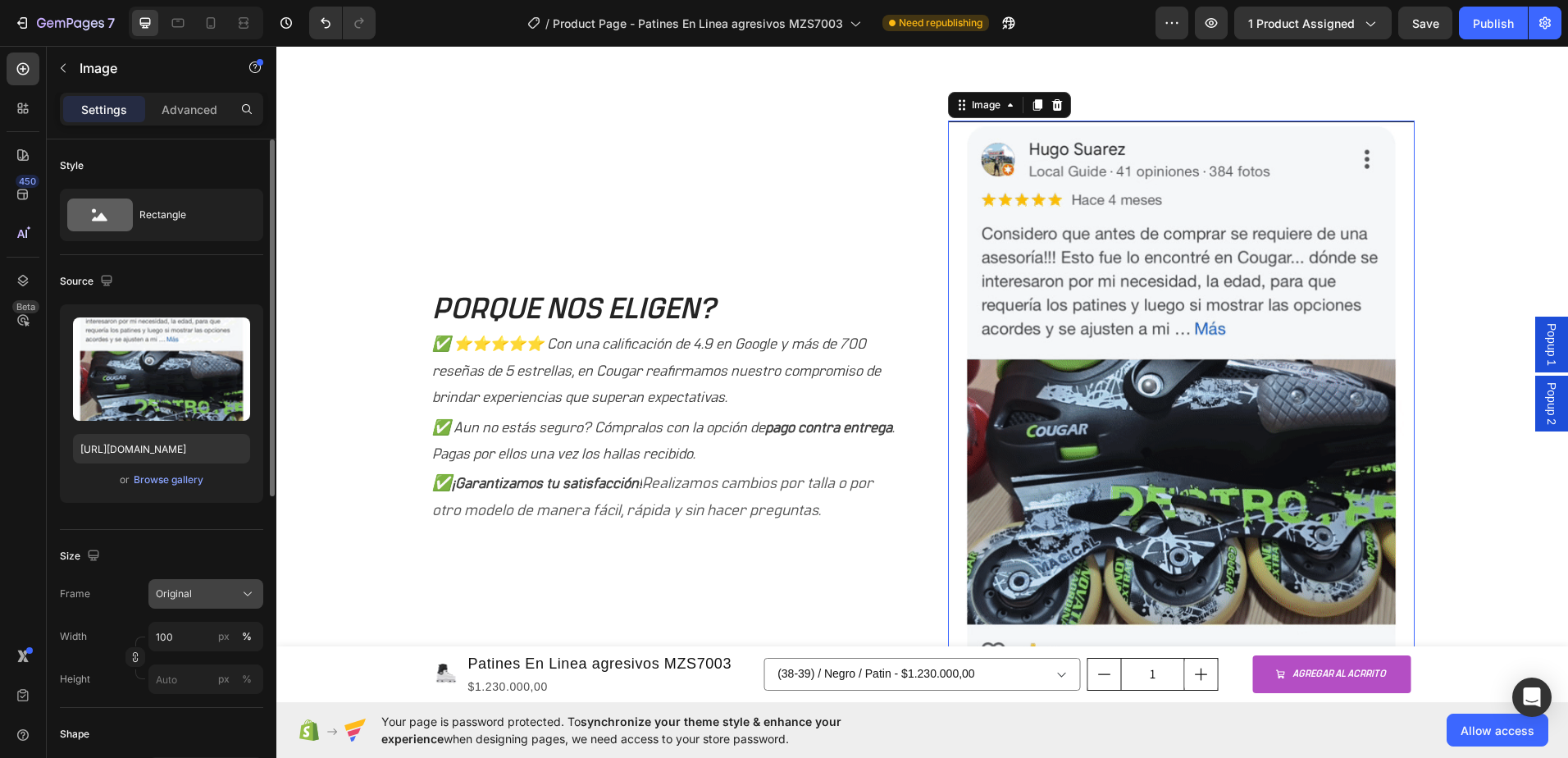
click at [219, 593] on div "Original" at bounding box center [196, 594] width 81 height 15
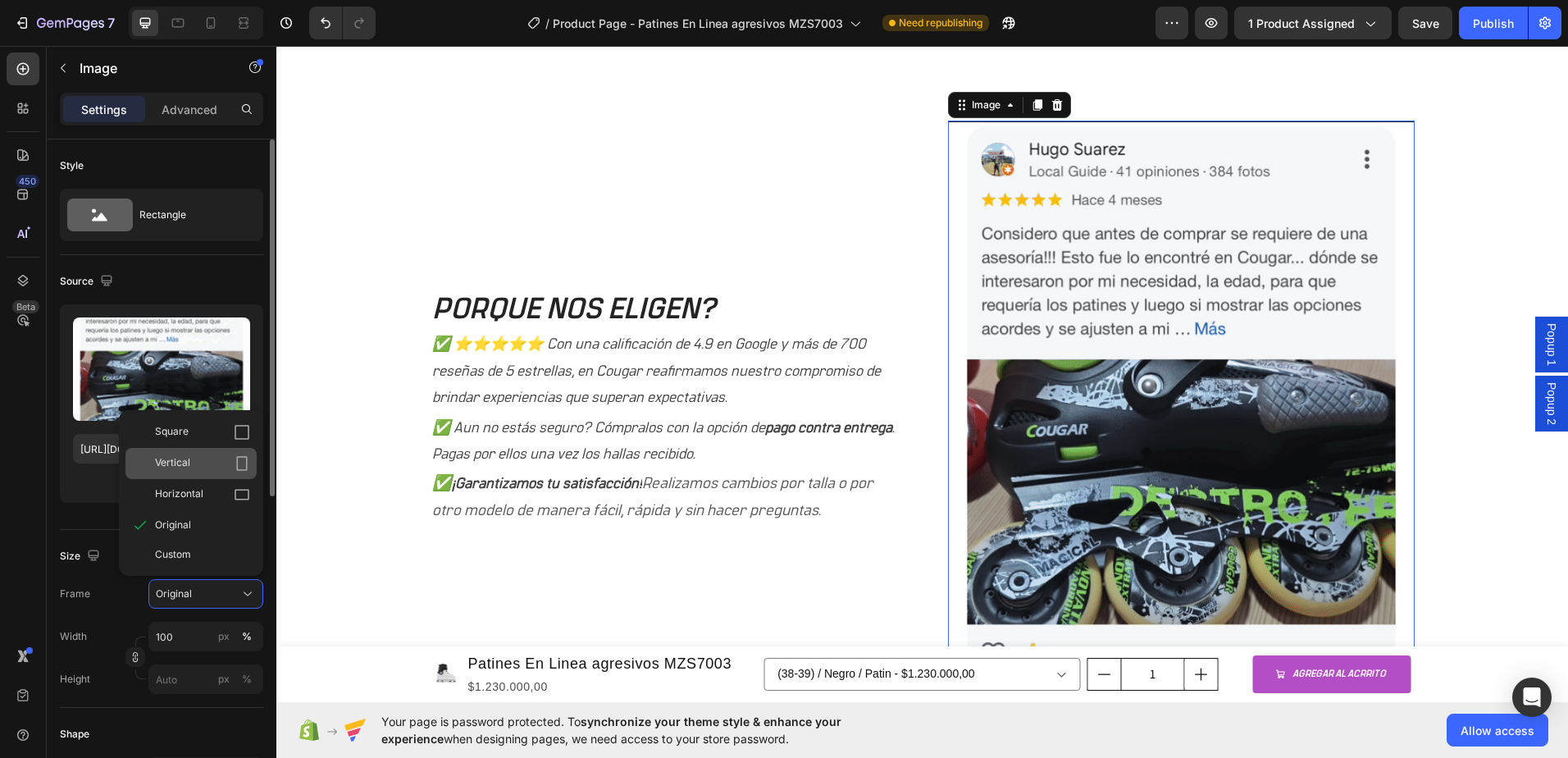
click at [180, 466] on span "Vertical" at bounding box center [172, 464] width 35 height 16
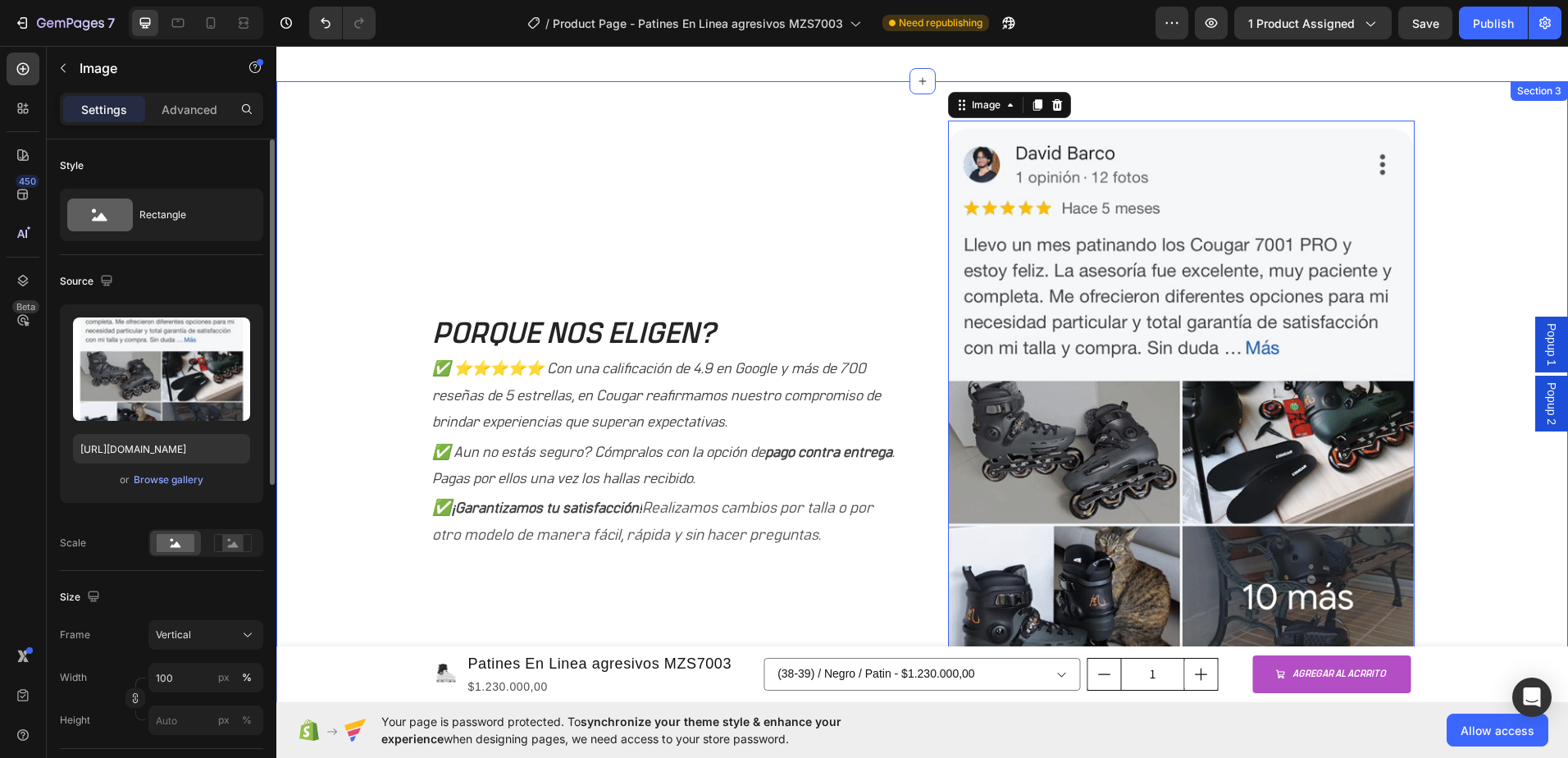
click at [1490, 383] on div "PORQUE NOS ELIGEN? Heading ✅ ⭐⭐⭐⭐⭐ Con una calificación de 4.9 en Google y más …" at bounding box center [922, 449] width 1267 height 657
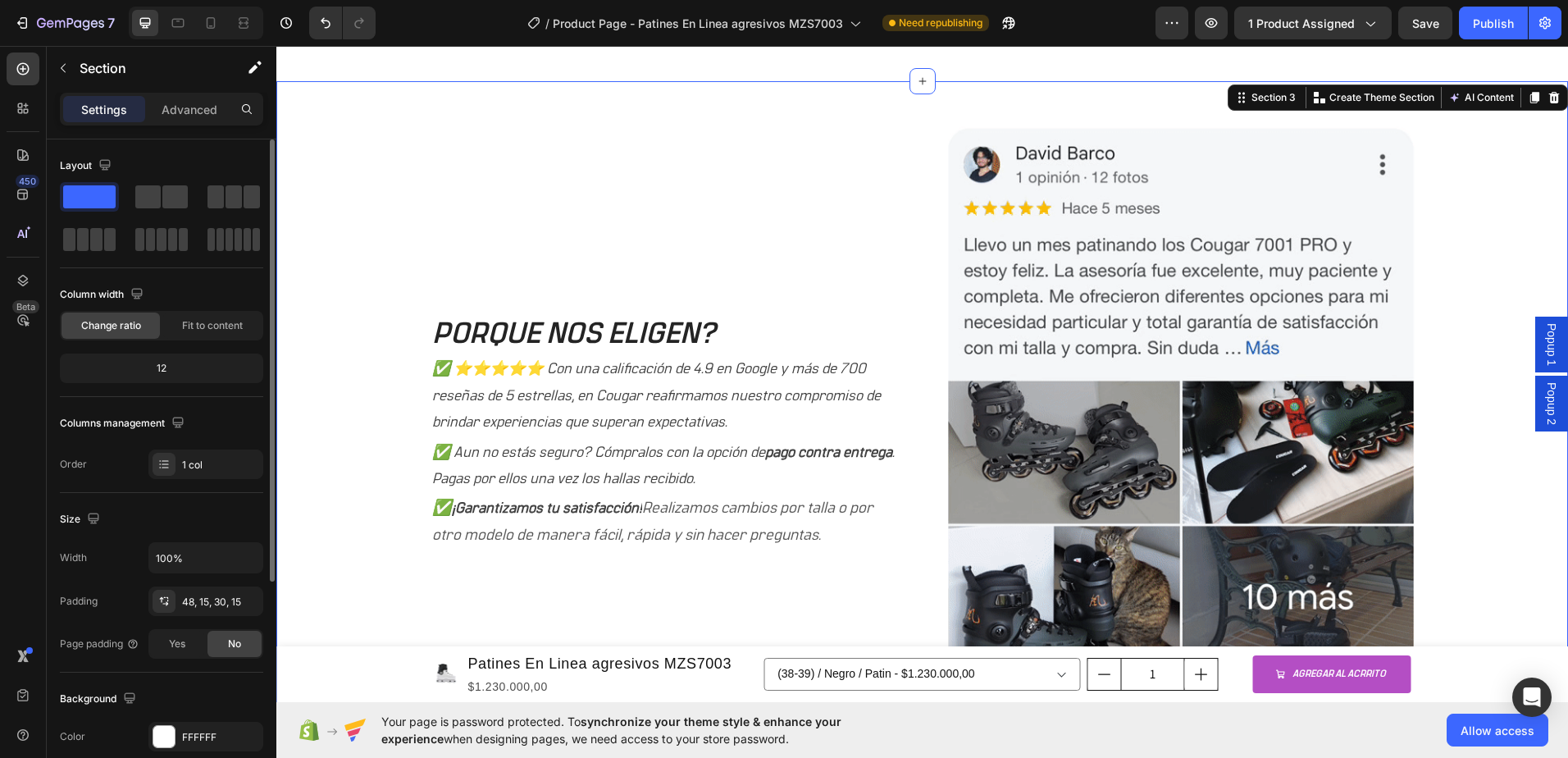
click at [1550, 414] on div "Popup 2" at bounding box center [1552, 403] width 33 height 56
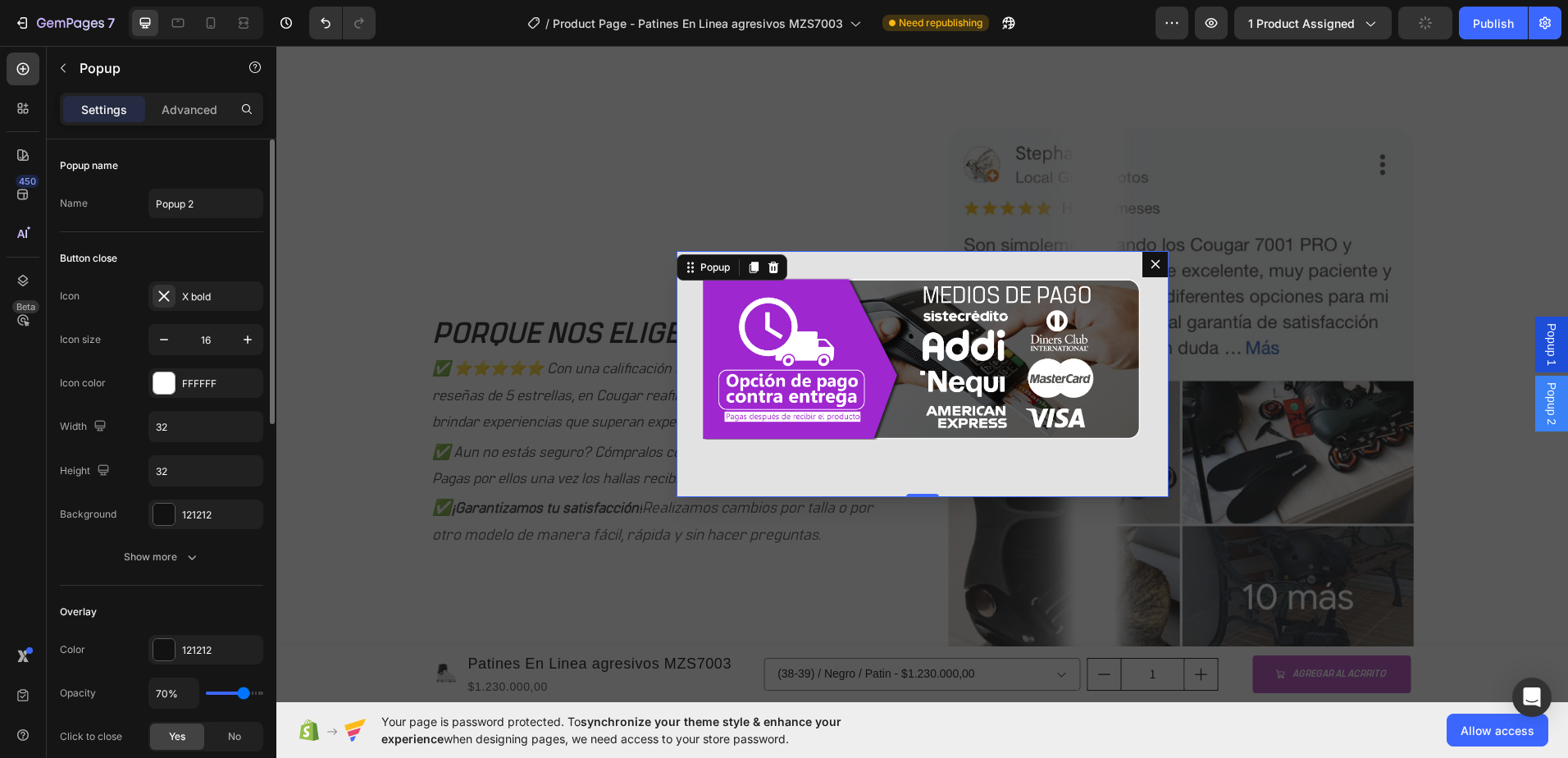
click at [1136, 365] on div "Image" at bounding box center [922, 374] width 492 height 247
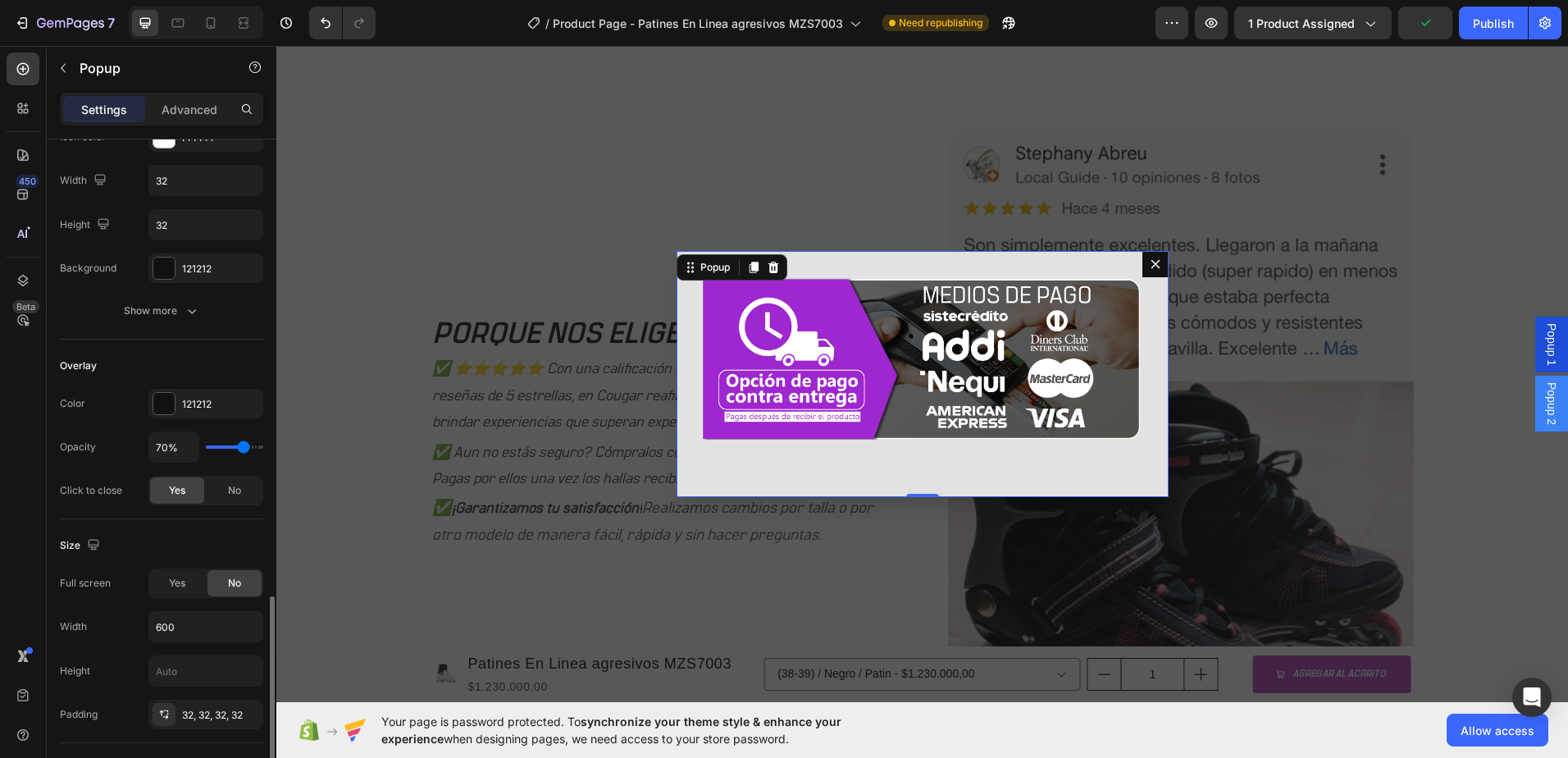
scroll to position [492, 0]
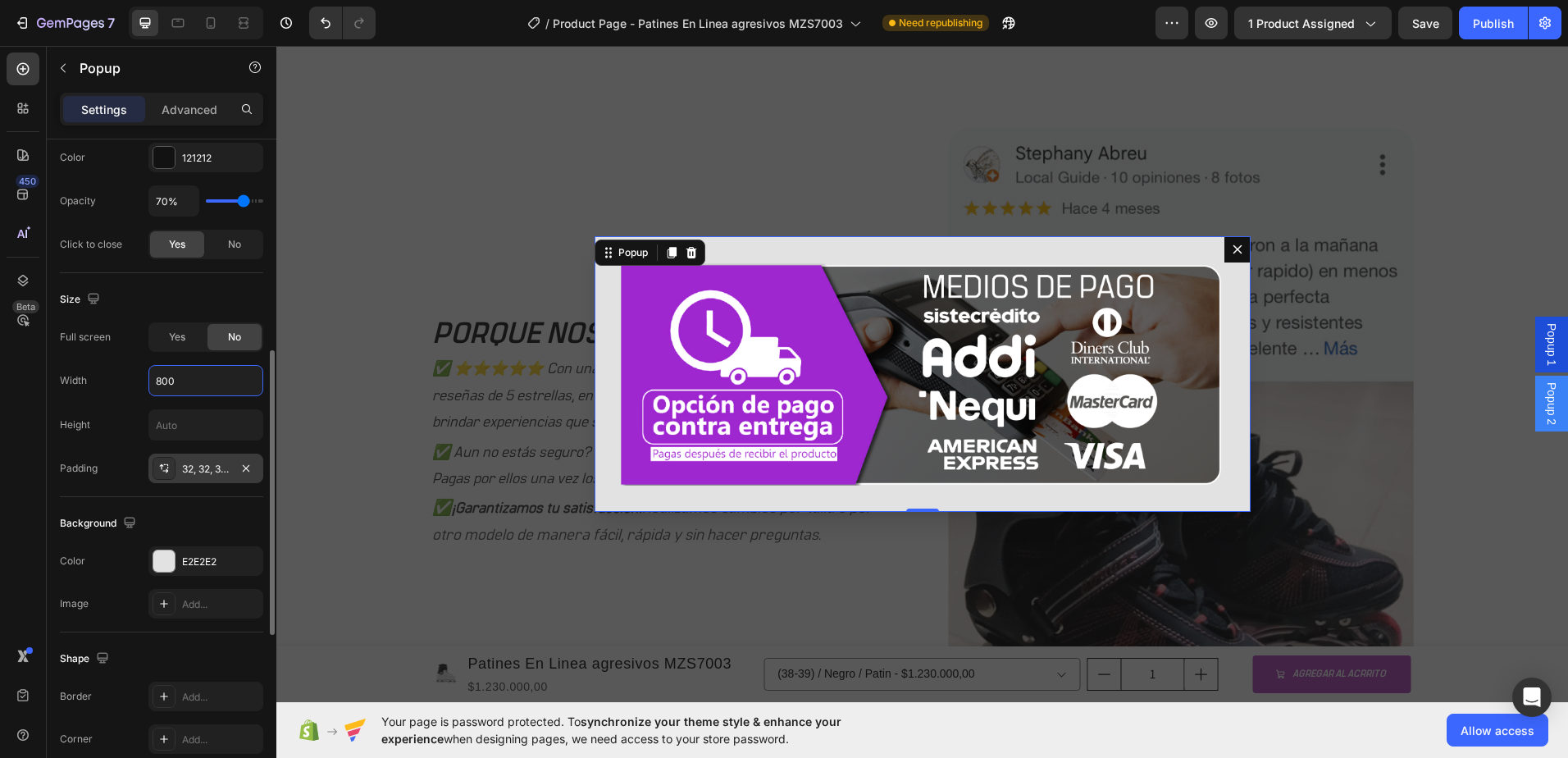
type input "800"
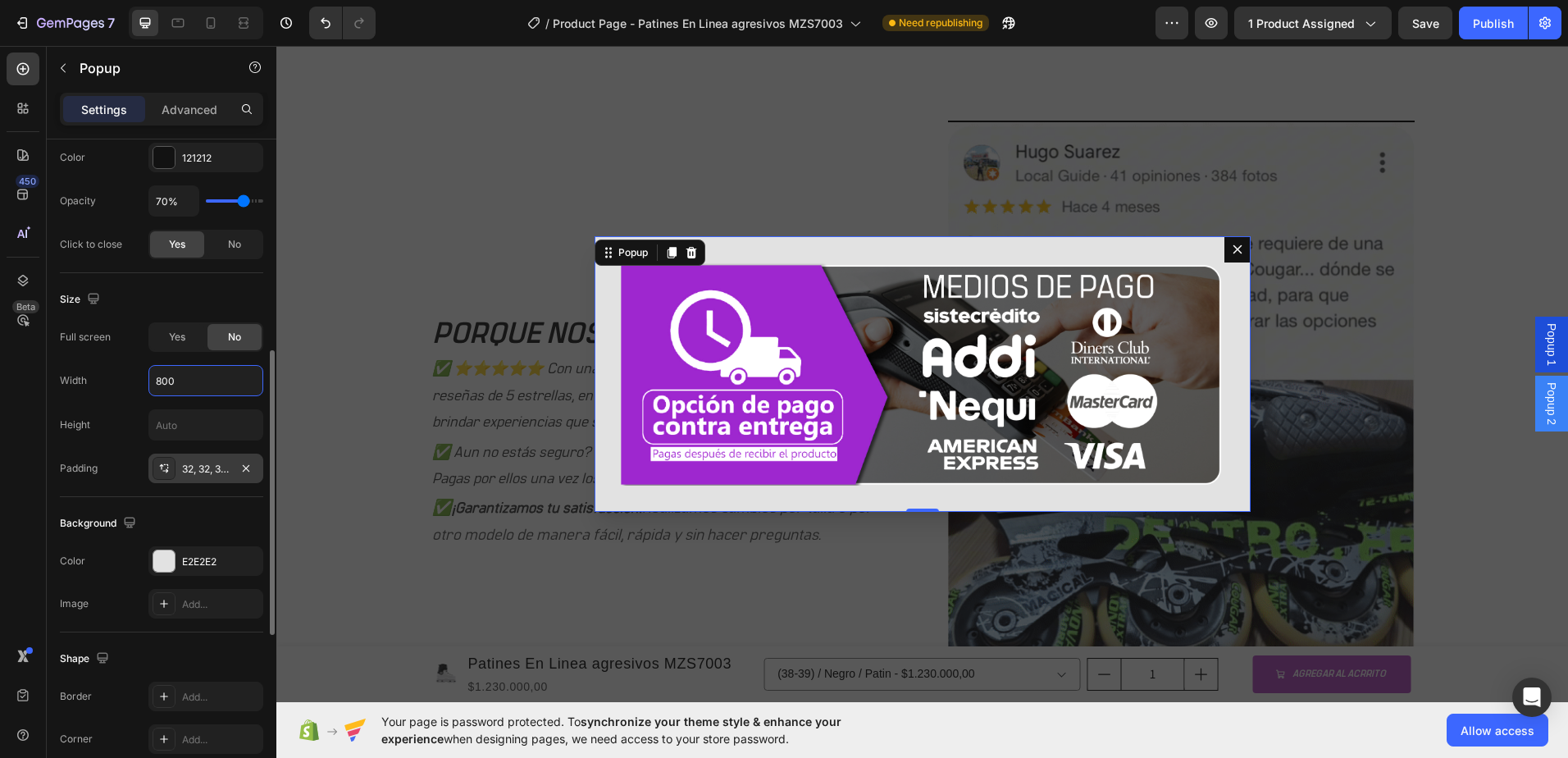
click at [211, 471] on div "32, 32, 32, 32" at bounding box center [206, 469] width 48 height 15
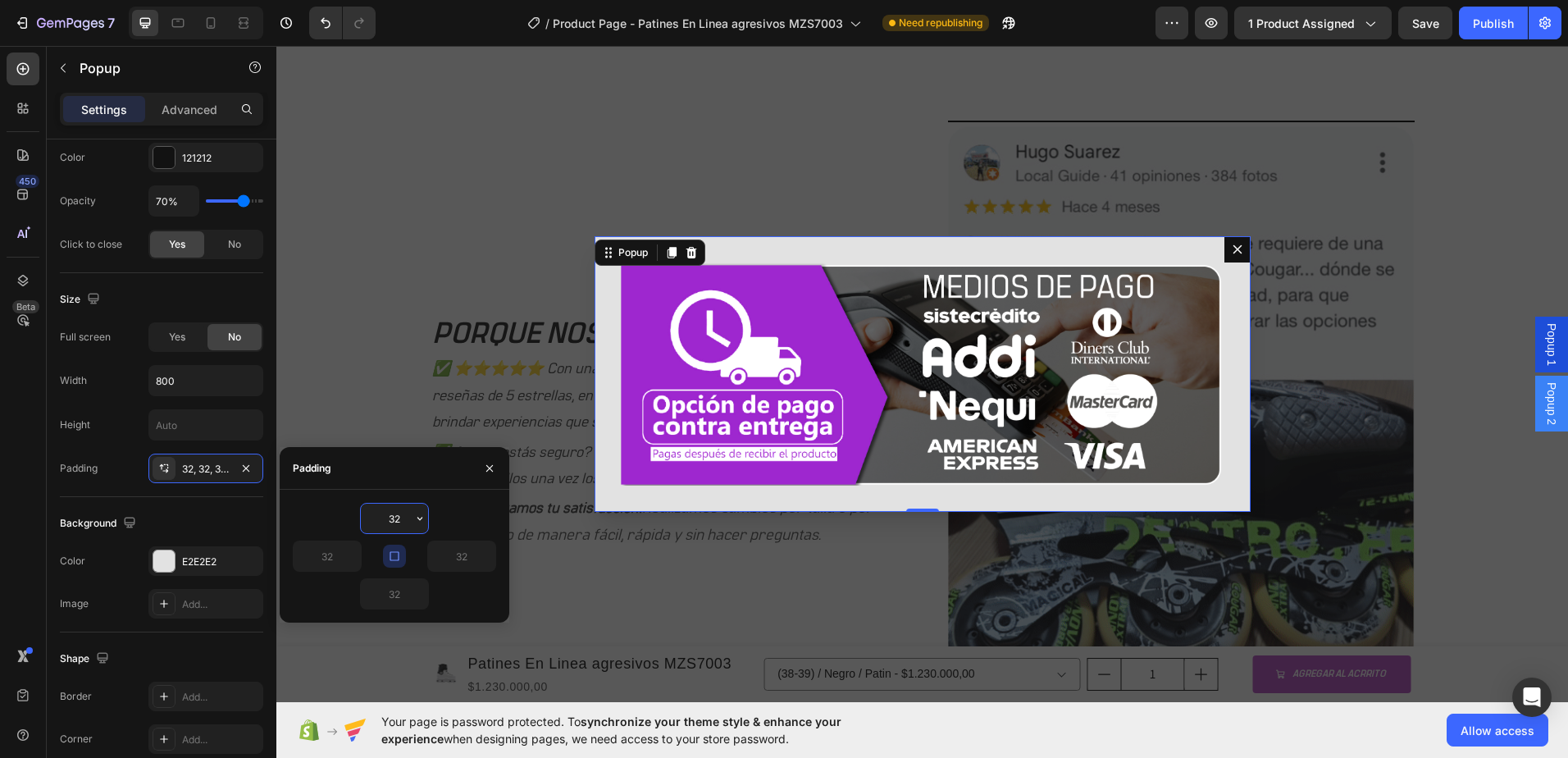
click at [407, 520] on input "32" at bounding box center [394, 519] width 67 height 29
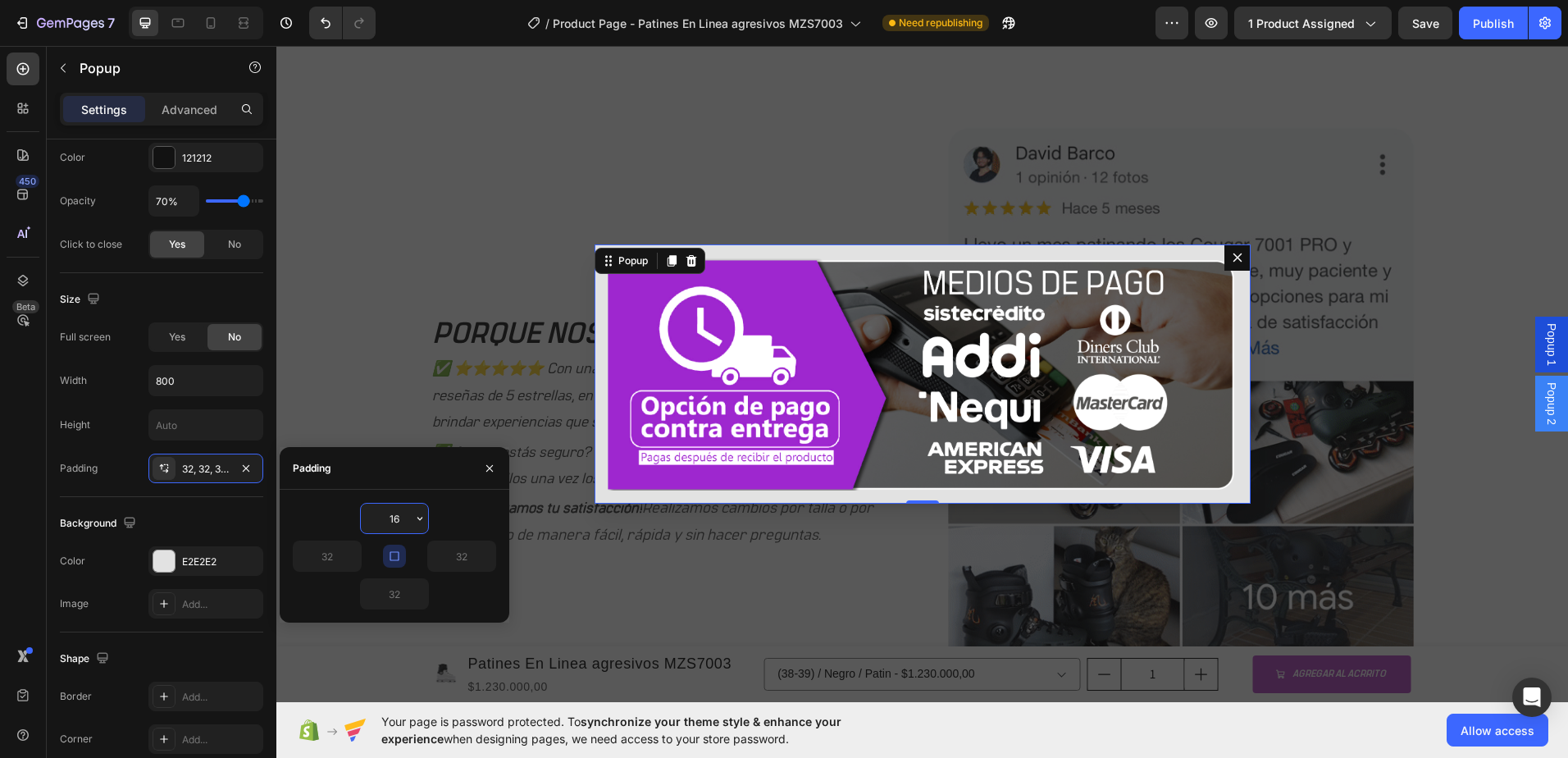
type input "15"
click at [367, 376] on div "Backdrop" at bounding box center [923, 374] width 1292 height 656
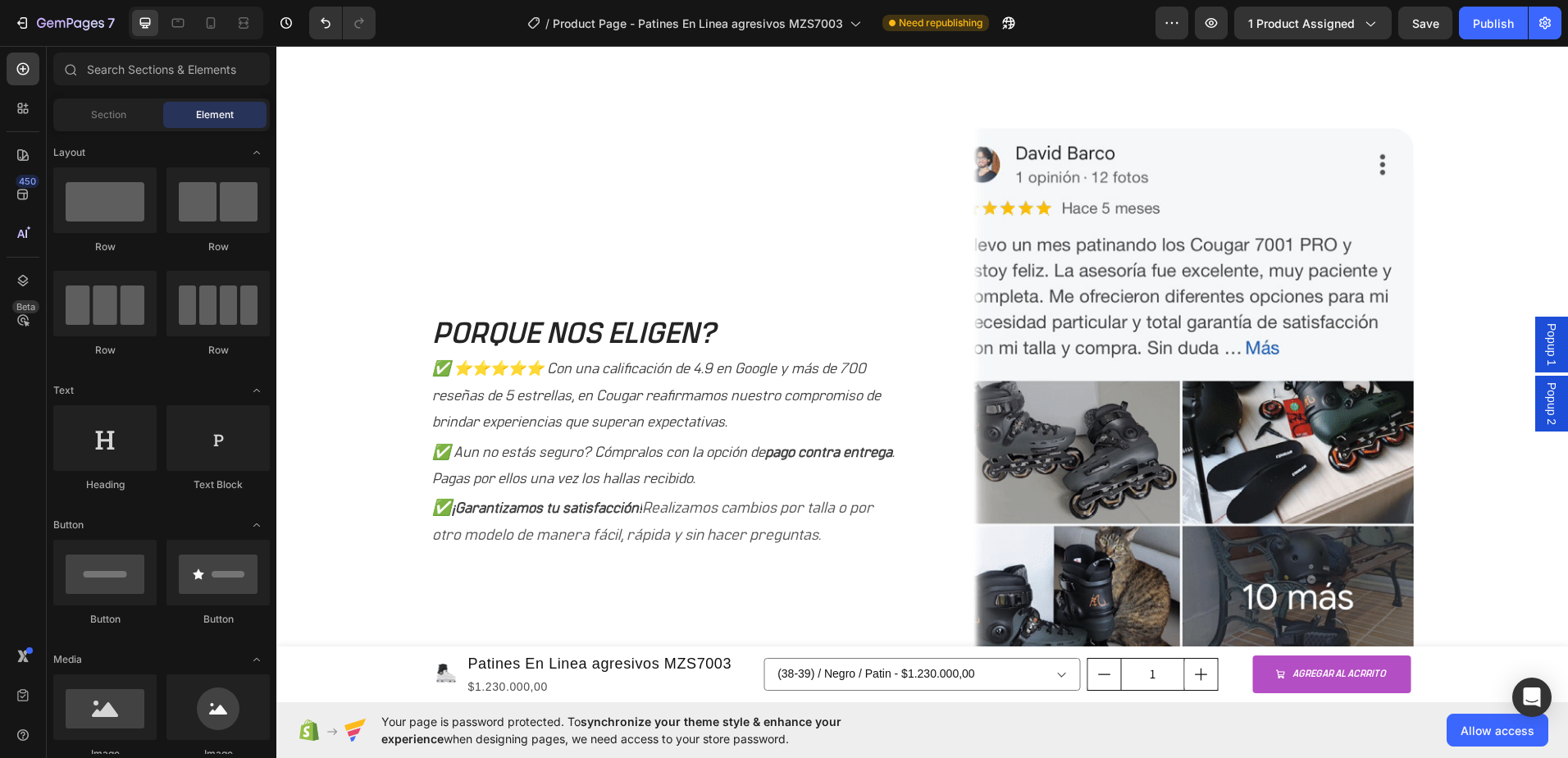
click at [1543, 398] on span "Popup 2" at bounding box center [1552, 403] width 16 height 43
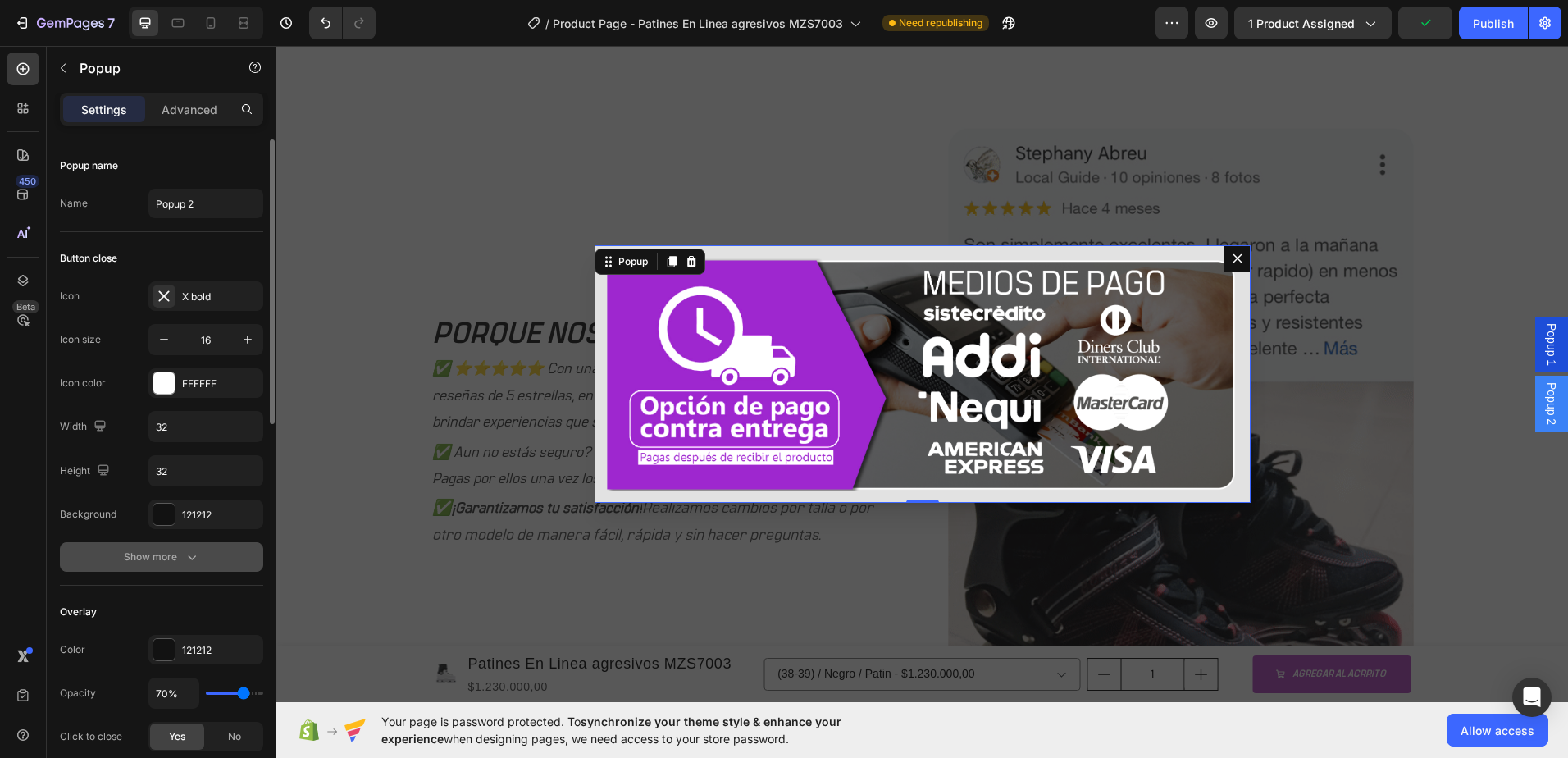
click at [190, 559] on icon "button" at bounding box center [192, 557] width 16 height 16
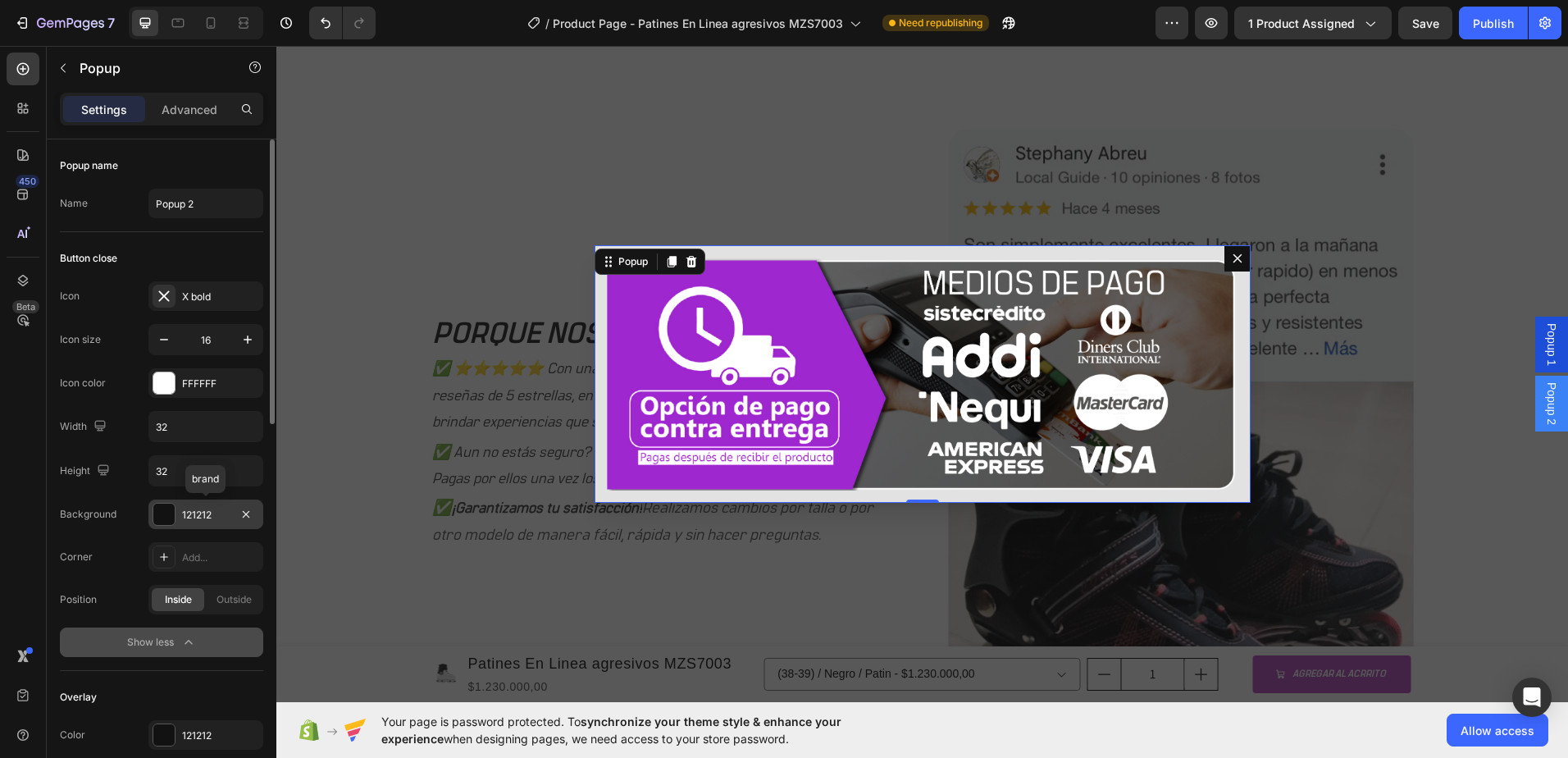
click at [154, 513] on div at bounding box center [163, 514] width 21 height 21
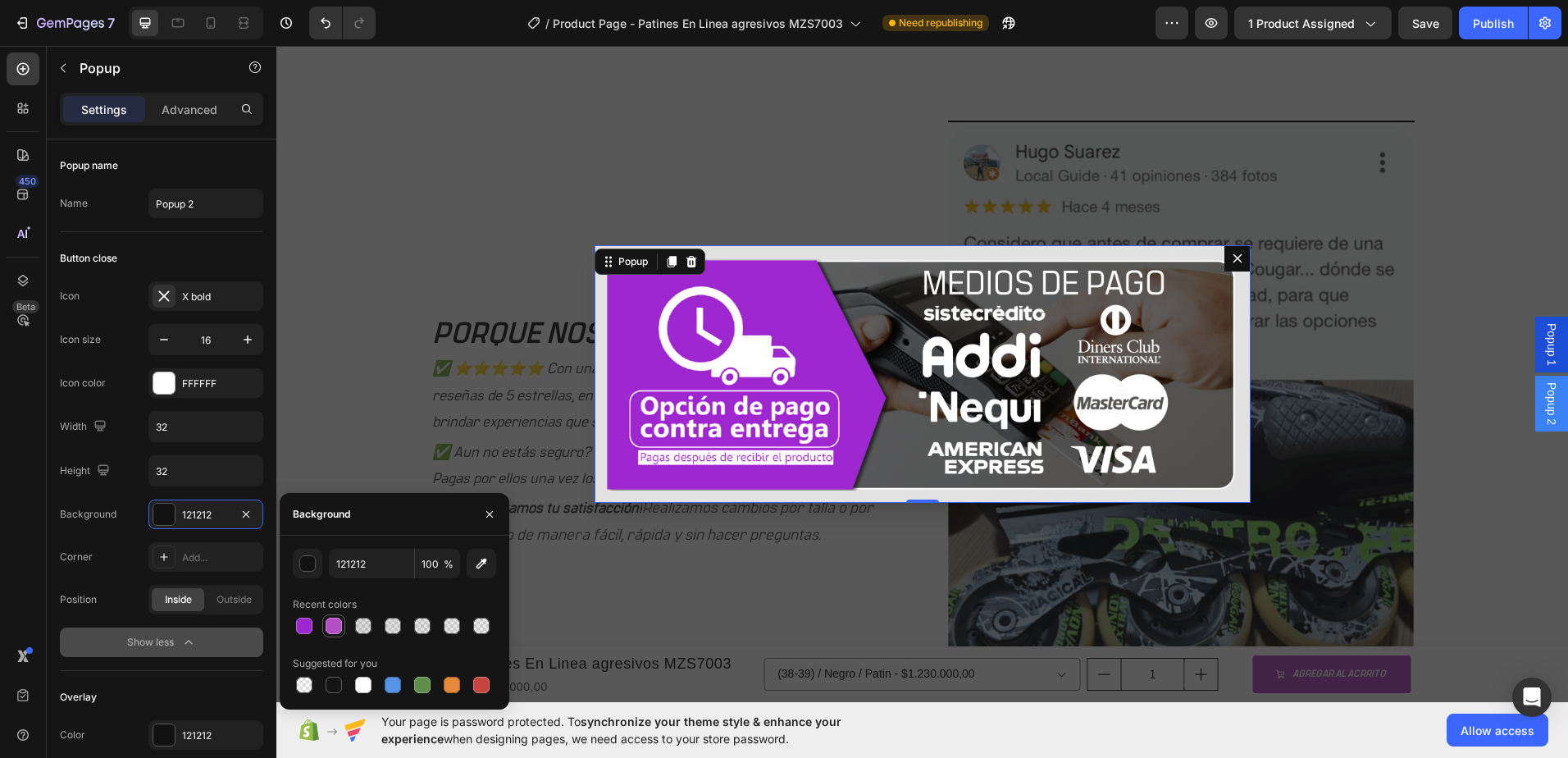
click at [340, 626] on div at bounding box center [334, 626] width 16 height 16
type input "B44EC4"
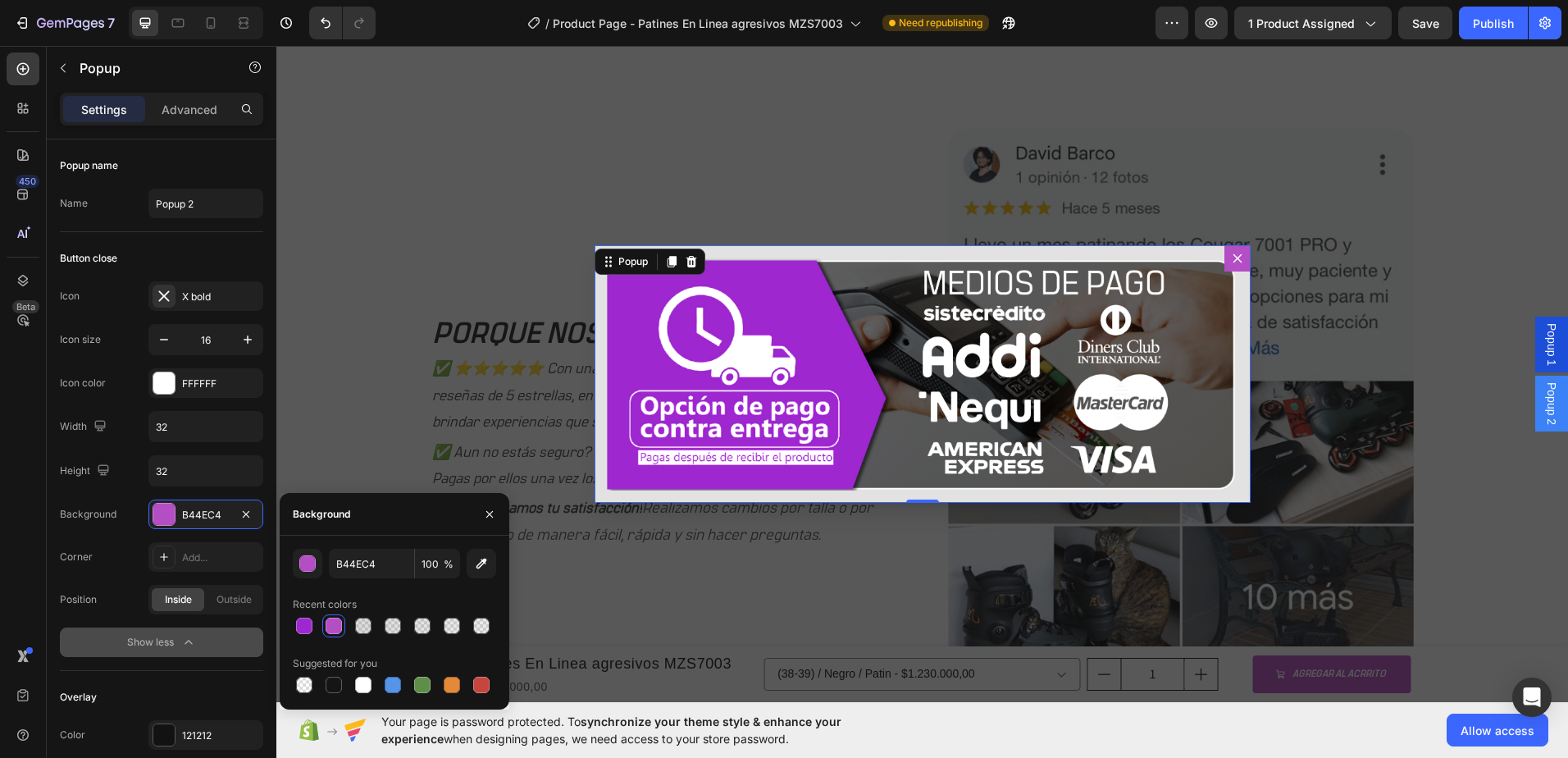
click at [309, 294] on div "Backdrop" at bounding box center [923, 374] width 1292 height 656
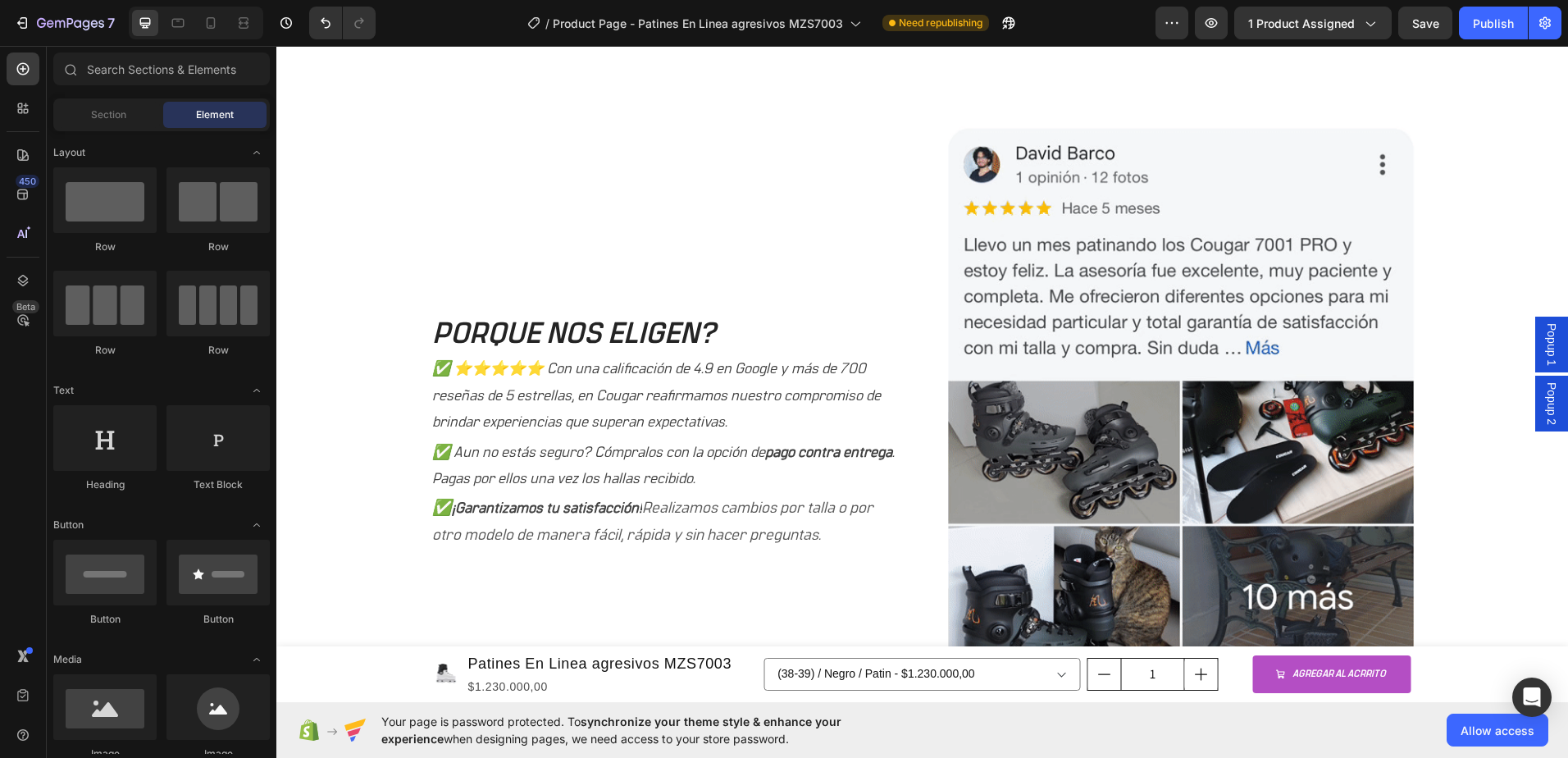
click at [1546, 340] on span "Popup 1" at bounding box center [1552, 345] width 16 height 43
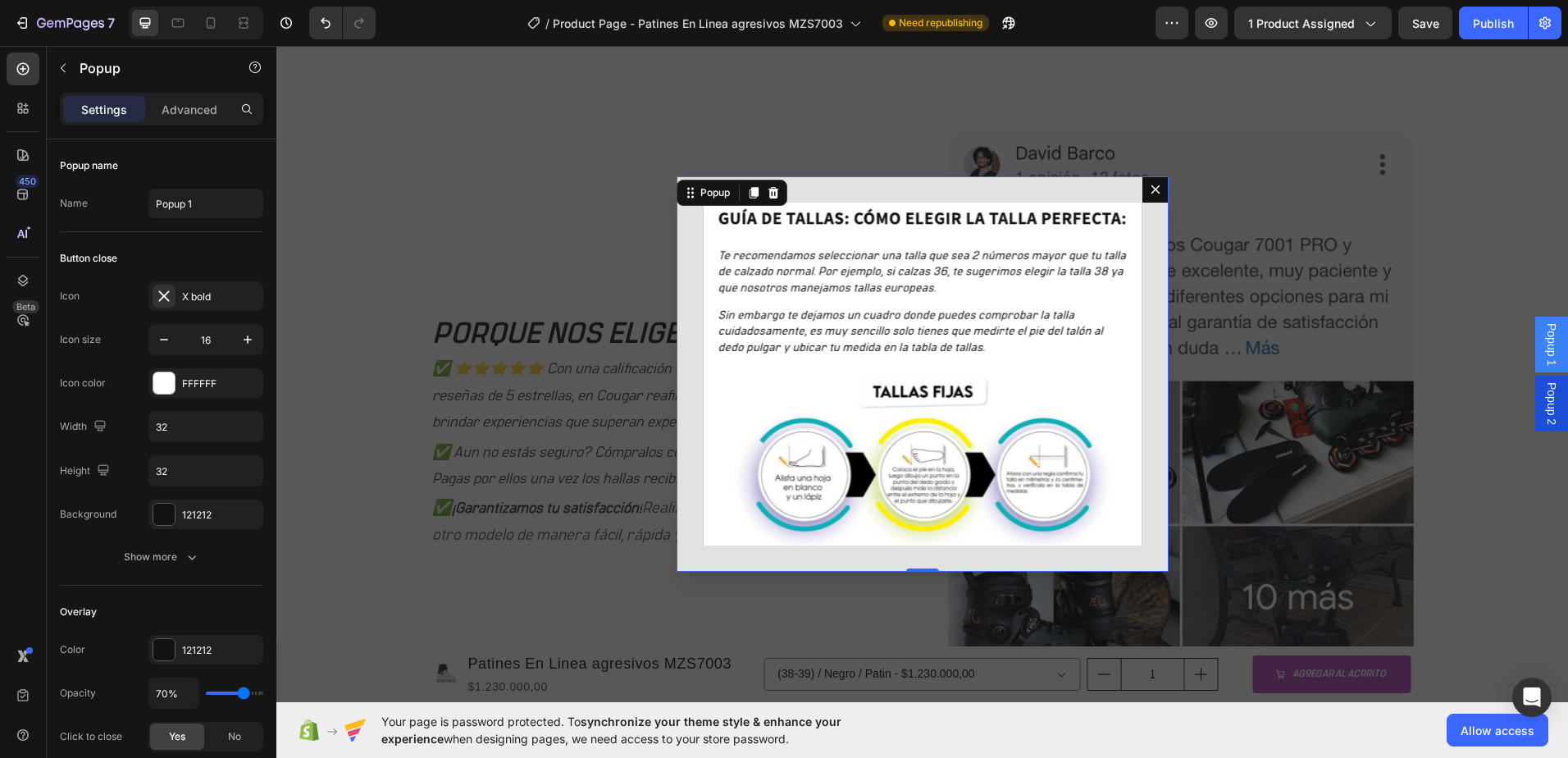
click at [1546, 340] on span "Popup 1" at bounding box center [1552, 345] width 16 height 43
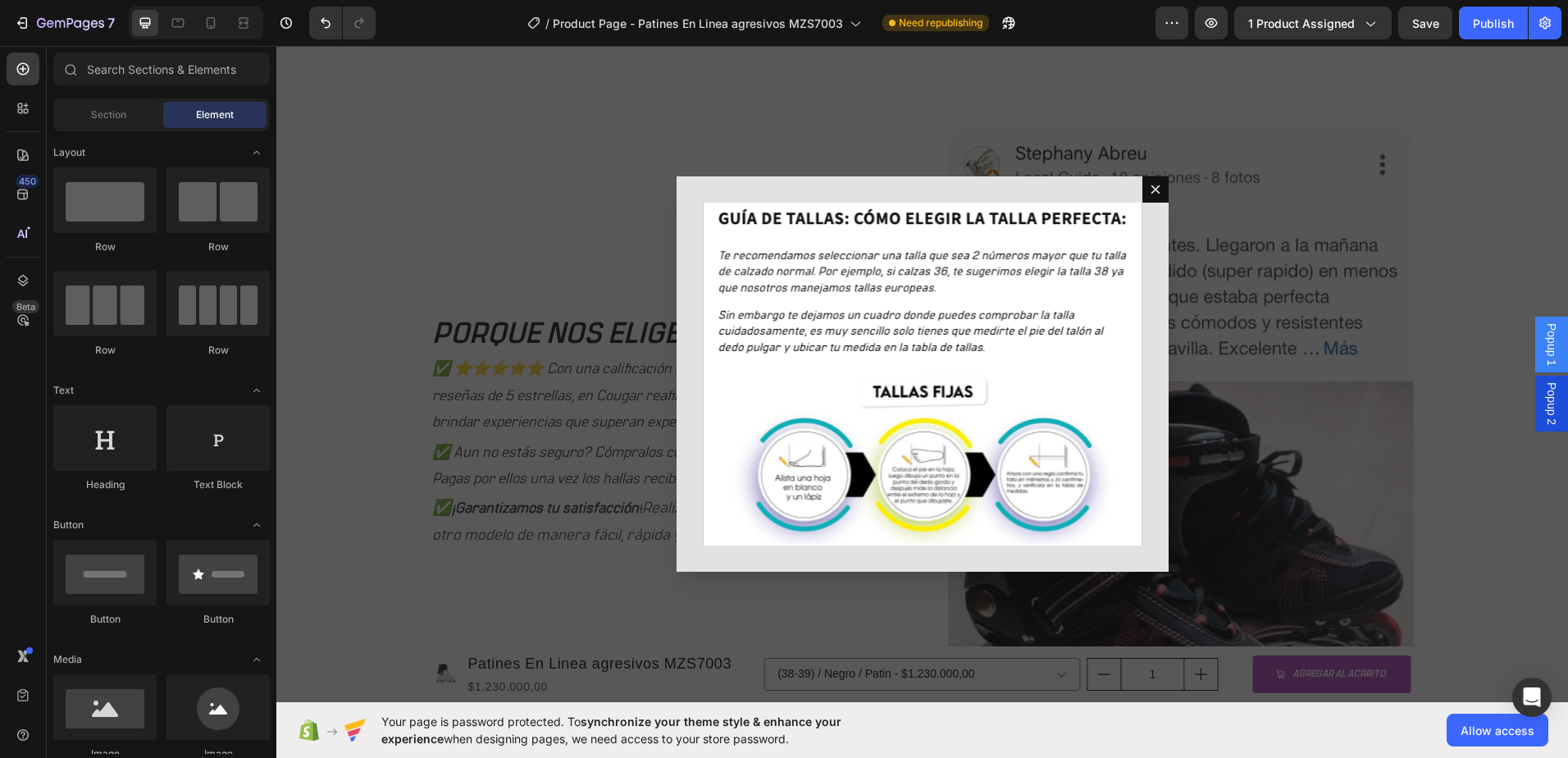
click at [1475, 341] on div "Backdrop" at bounding box center [923, 374] width 1292 height 656
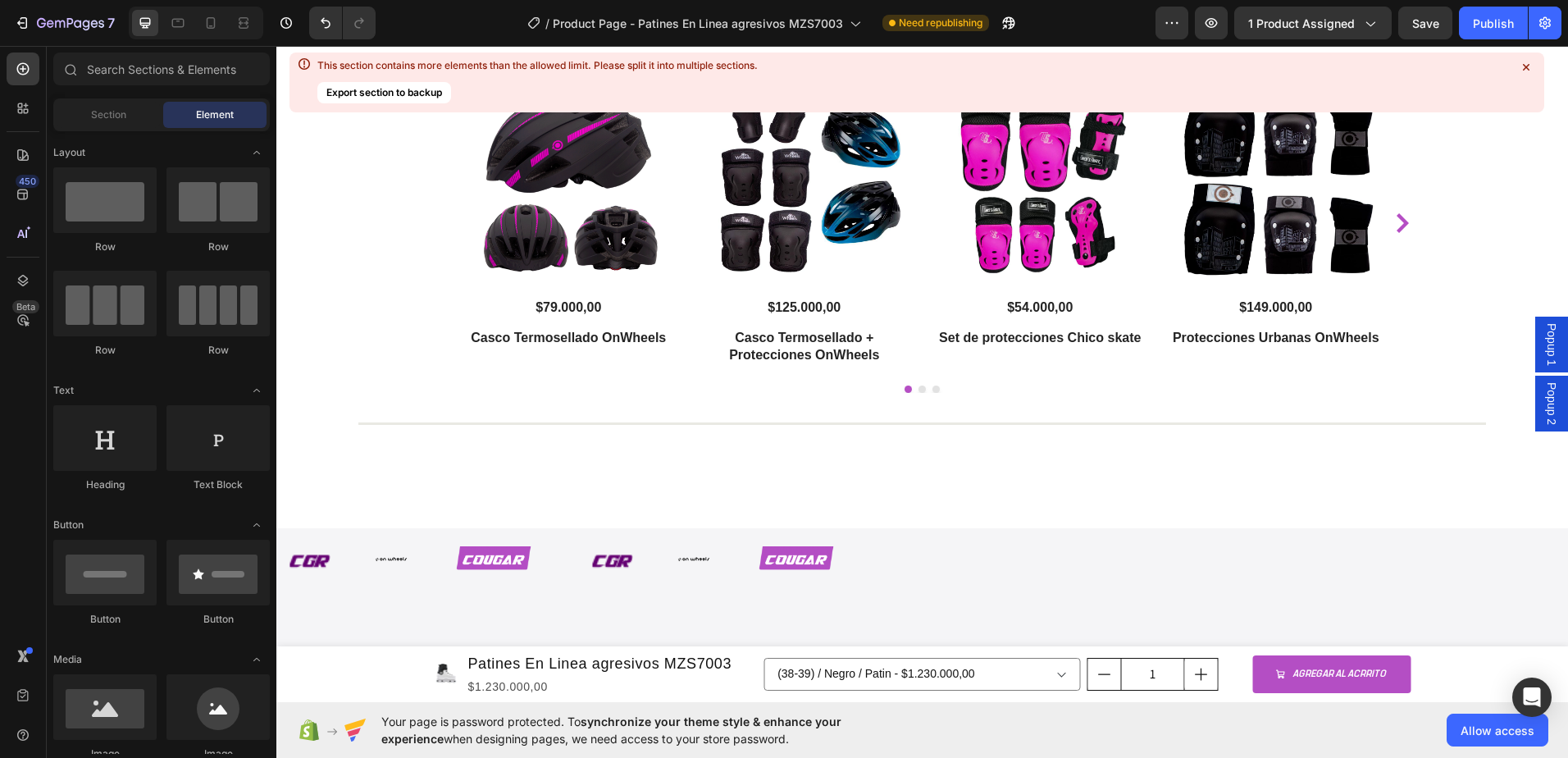
scroll to position [2474, 0]
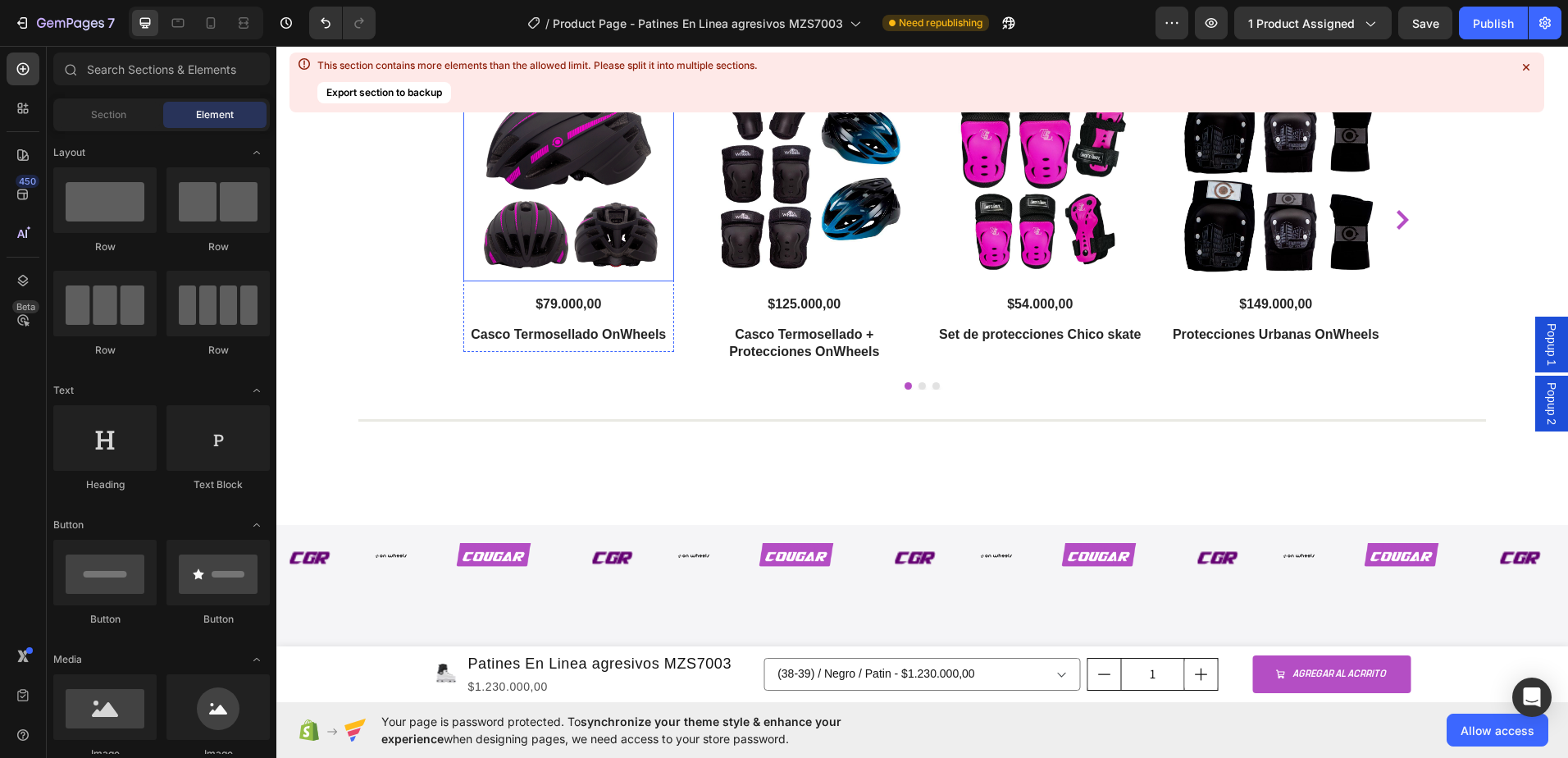
click at [550, 282] on img at bounding box center [569, 176] width 212 height 212
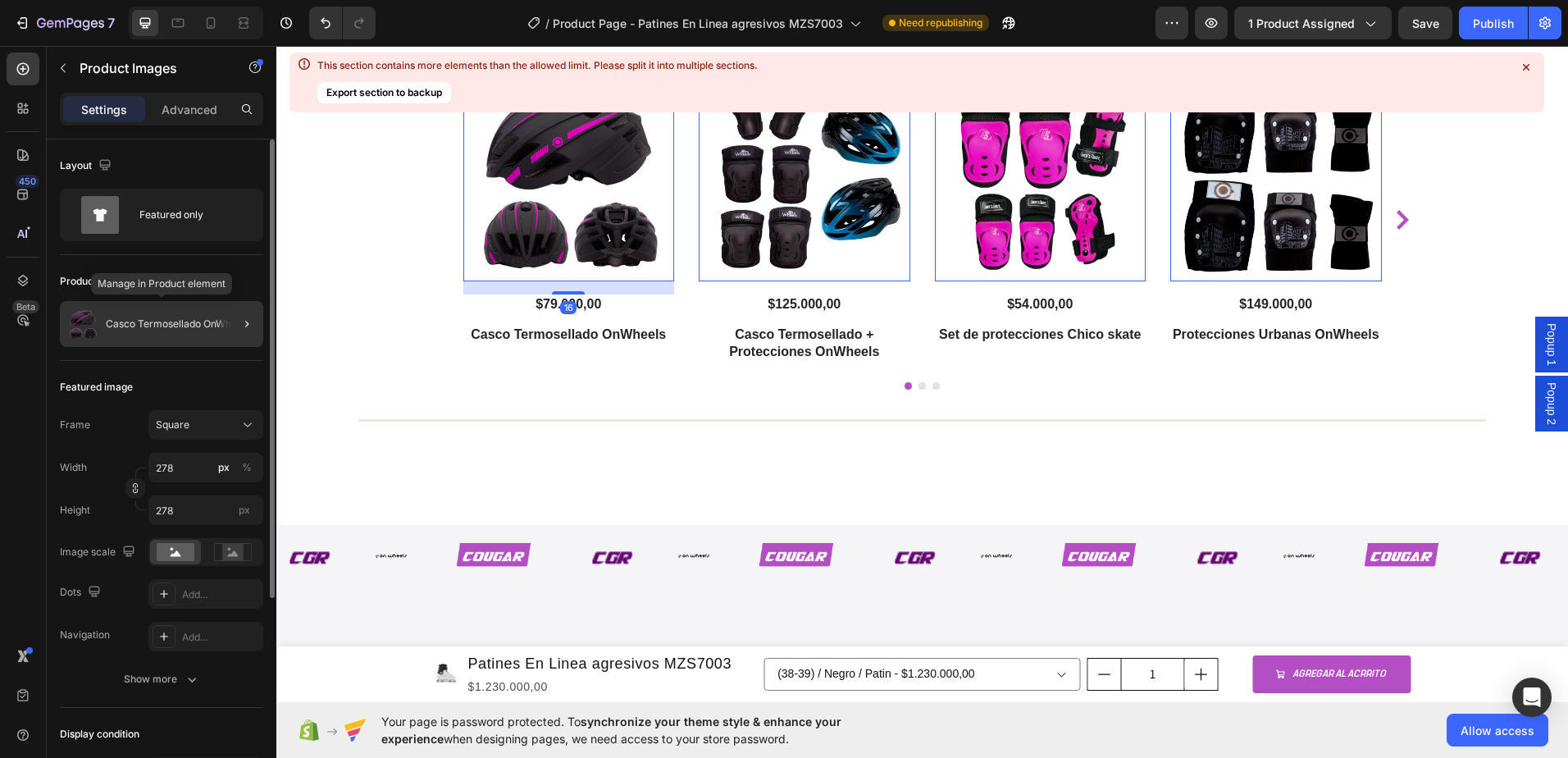
click at [138, 323] on p "Casco Termosellado OnWheels" at bounding box center [178, 324] width 145 height 12
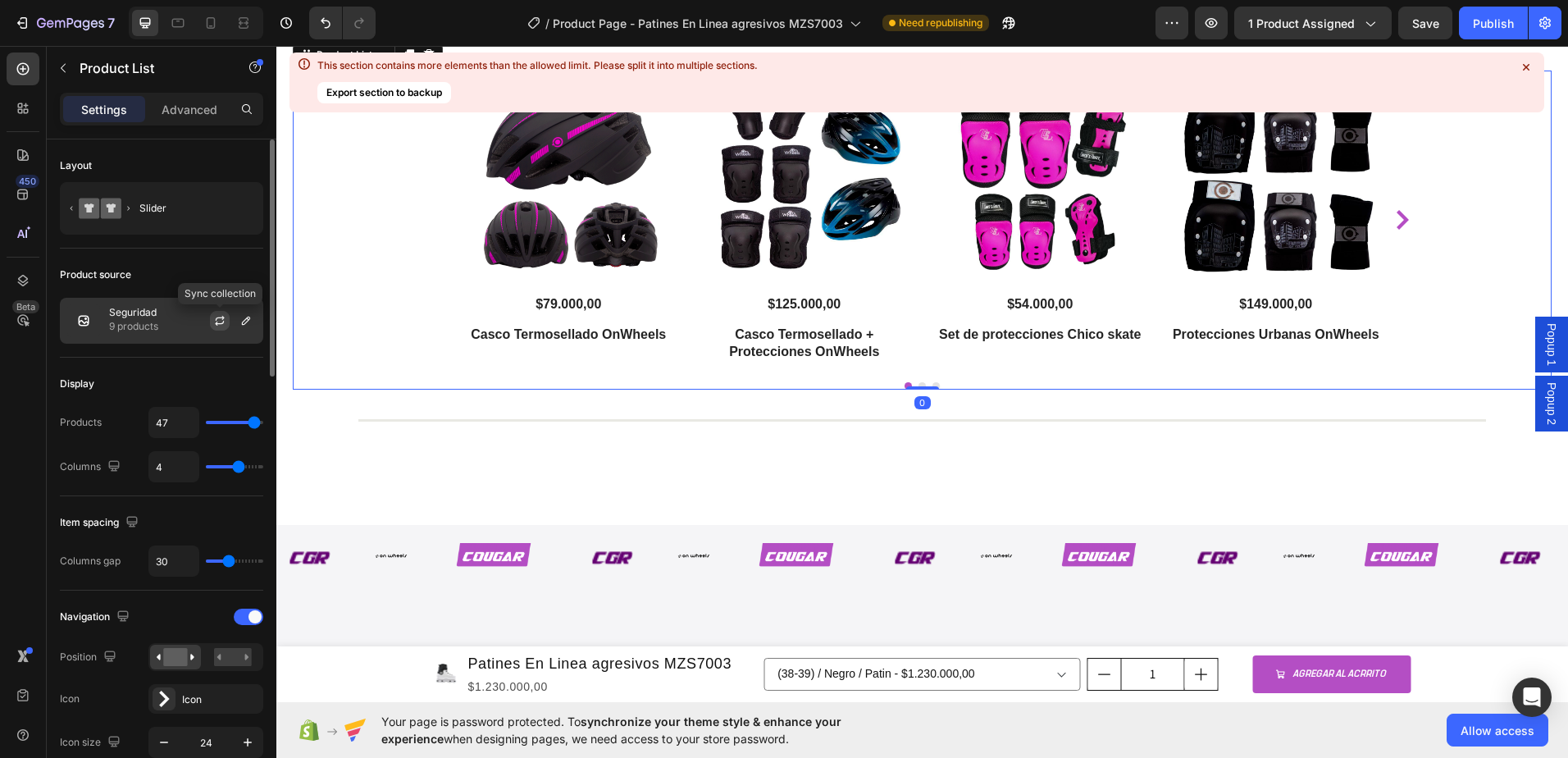
click at [211, 324] on button "button" at bounding box center [219, 320] width 19 height 19
click at [176, 325] on div "Seguridad 9 products" at bounding box center [161, 321] width 203 height 46
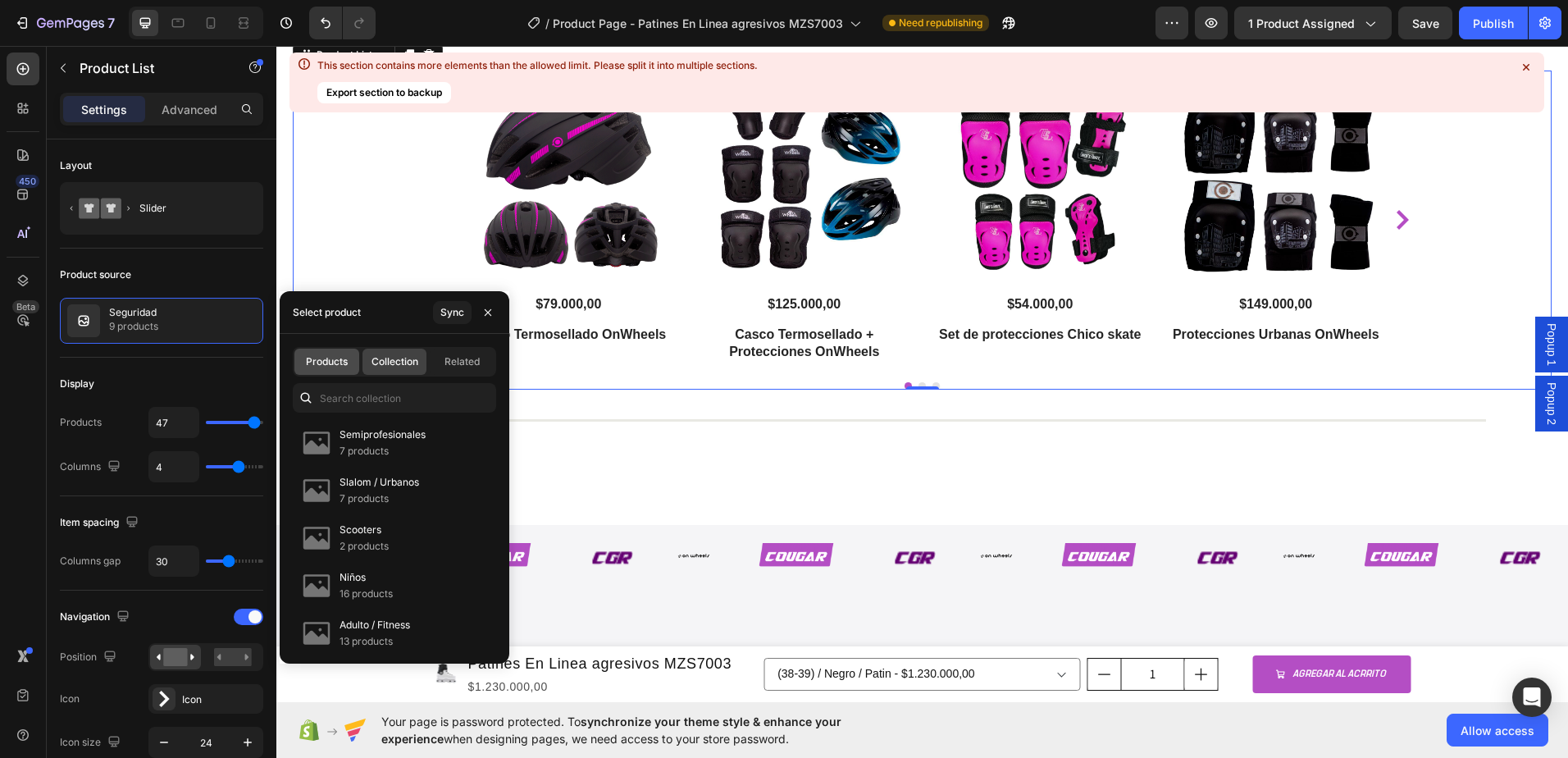
click at [318, 364] on span "Products" at bounding box center [327, 362] width 42 height 15
type input "4"
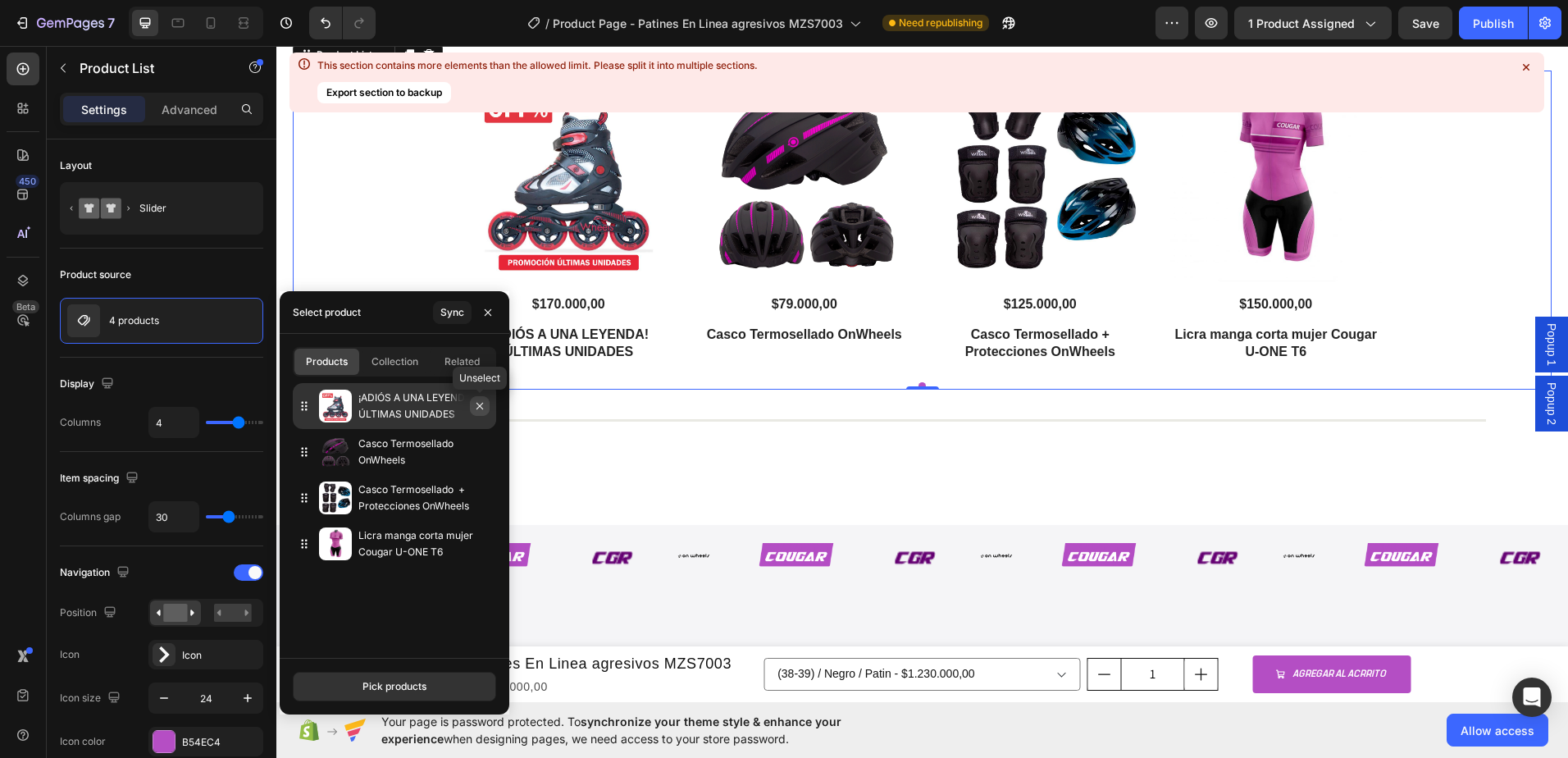
click at [477, 406] on icon "button" at bounding box center [479, 406] width 13 height 13
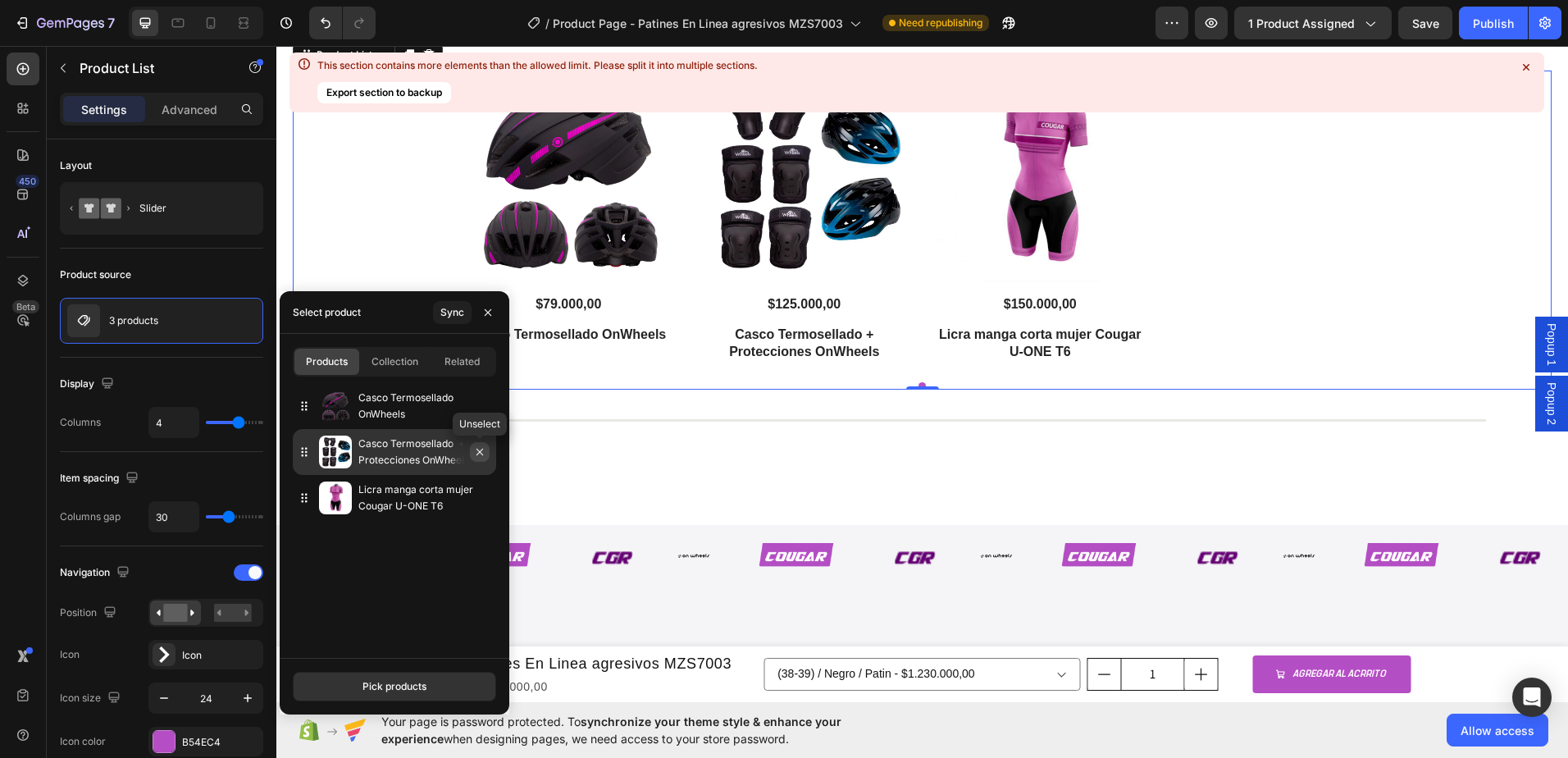
click at [481, 449] on icon "button" at bounding box center [479, 452] width 13 height 13
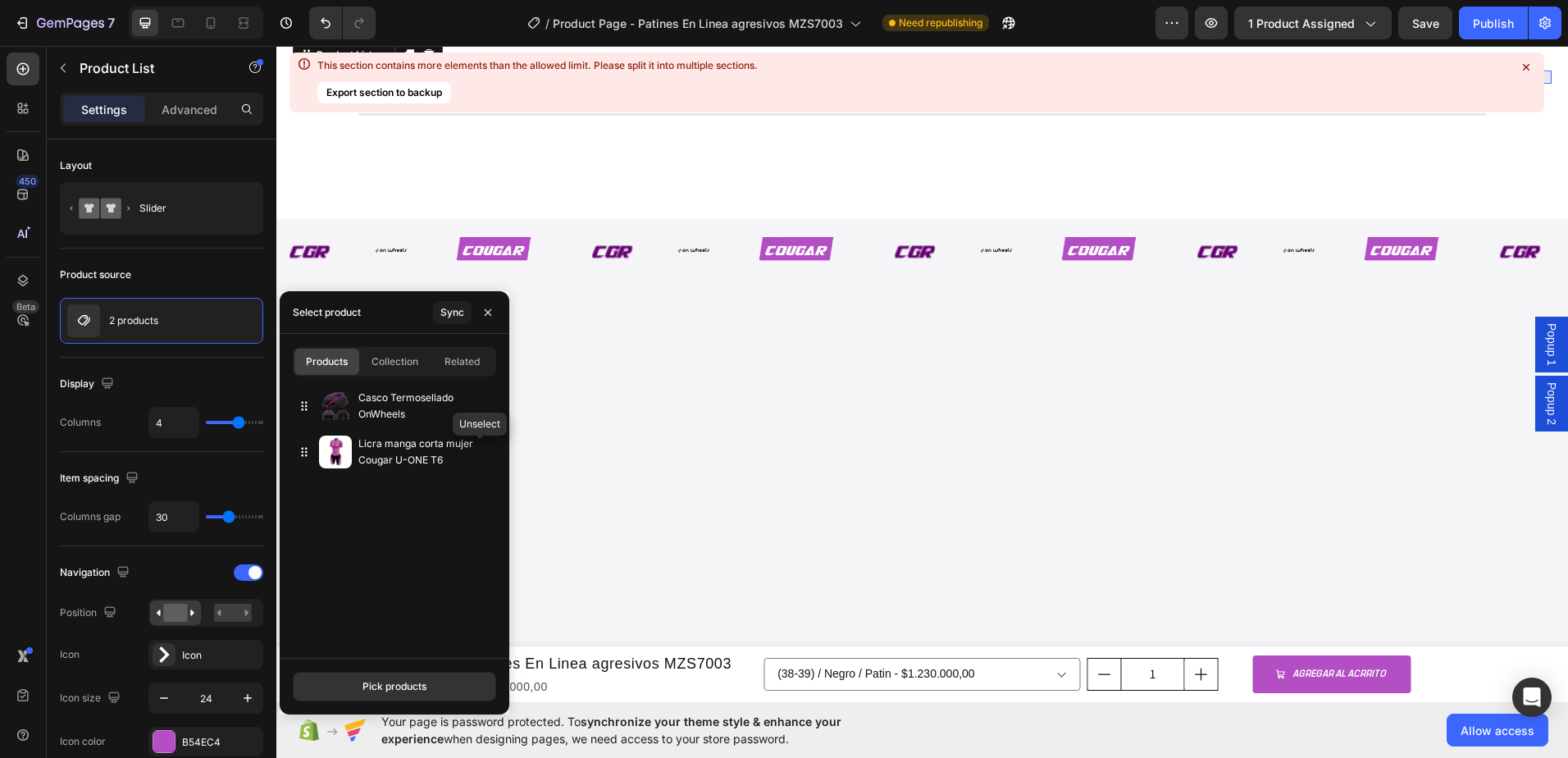
click at [0, 0] on icon "button" at bounding box center [0, 0] width 0 height 0
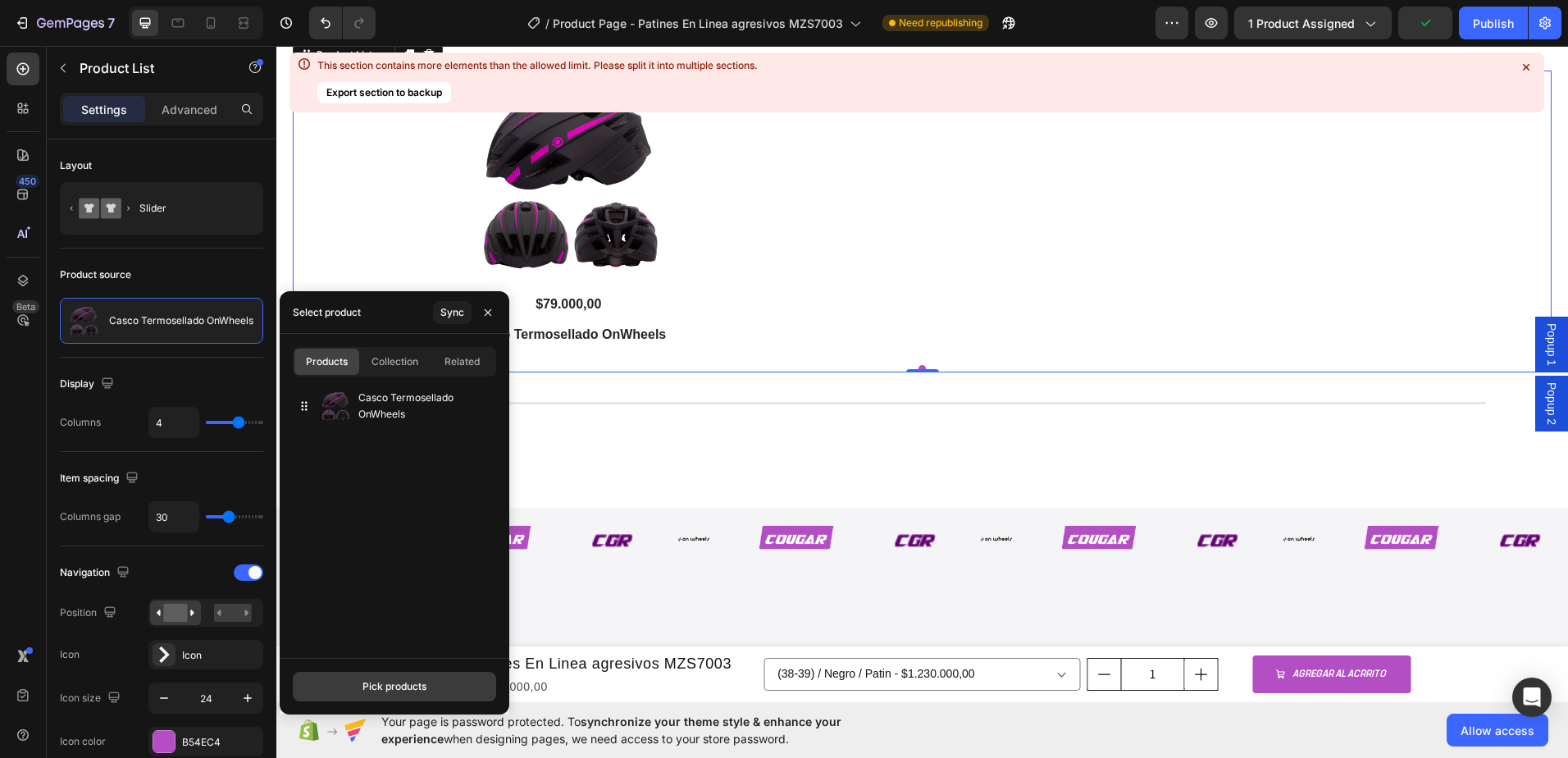
click at [420, 684] on div "Pick products" at bounding box center [395, 687] width 64 height 15
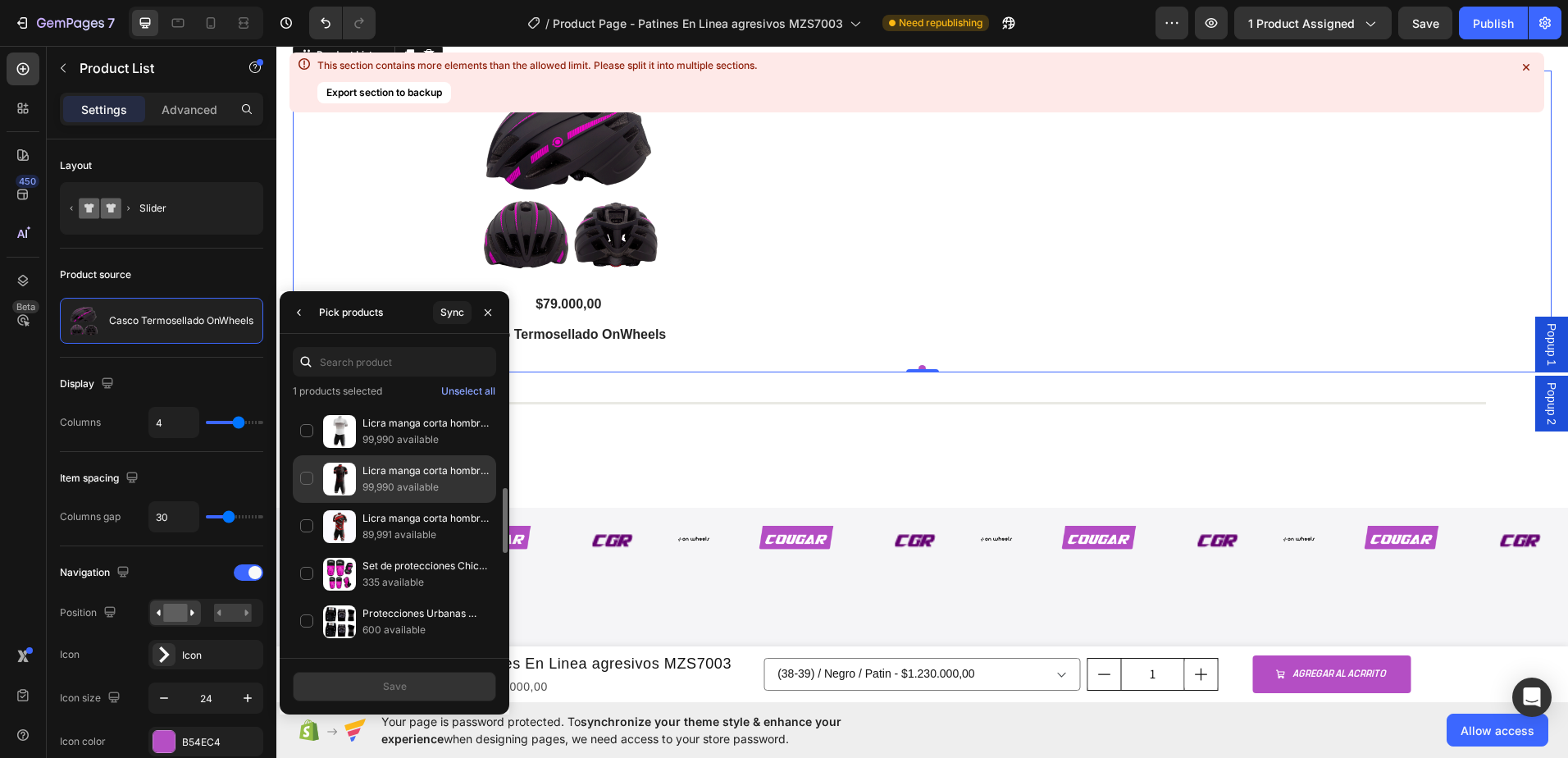
scroll to position [411, 0]
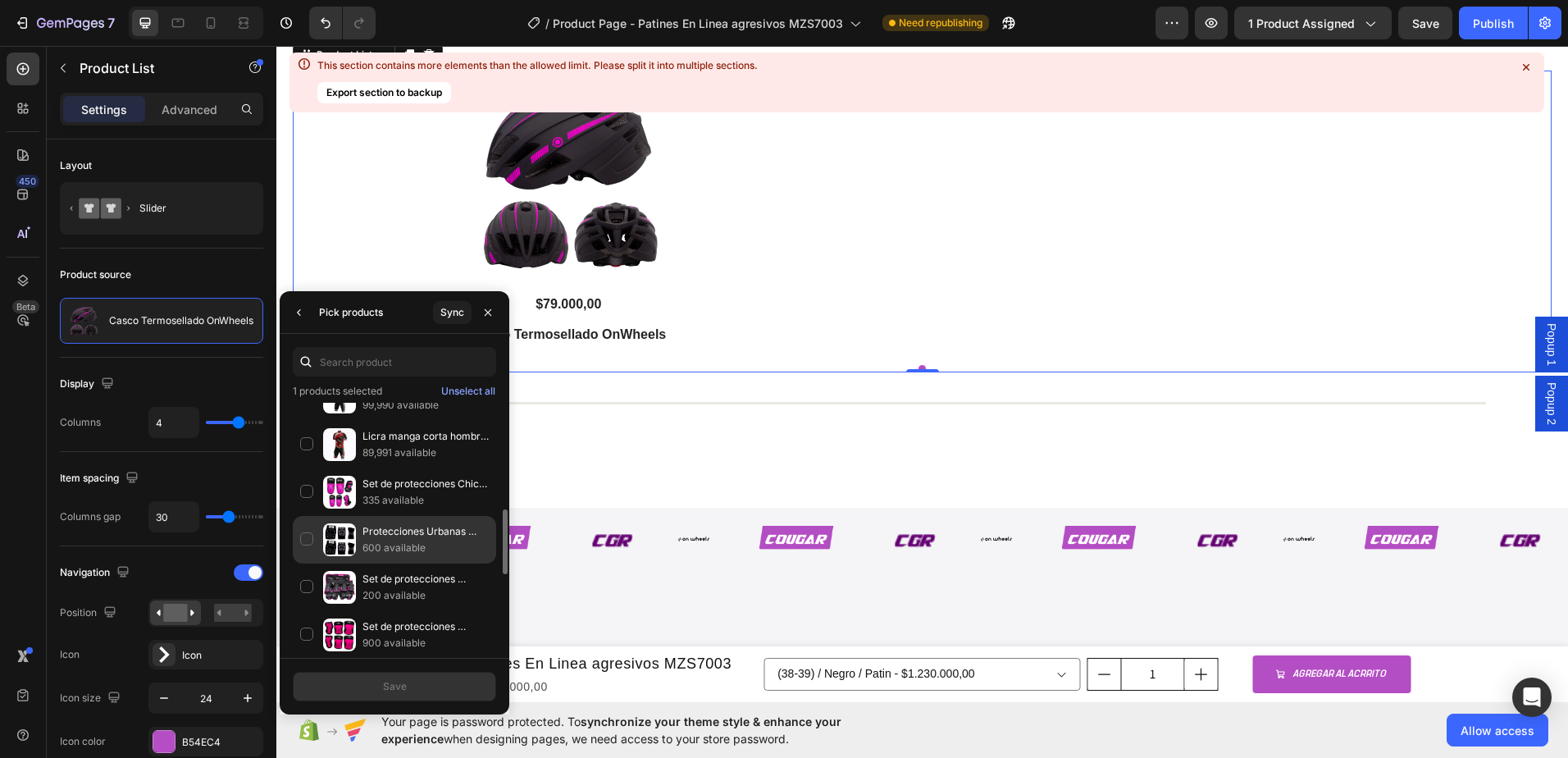
click at [309, 564] on div "Protecciones Urbanas OnWheels 600 available" at bounding box center [395, 588] width 203 height 48
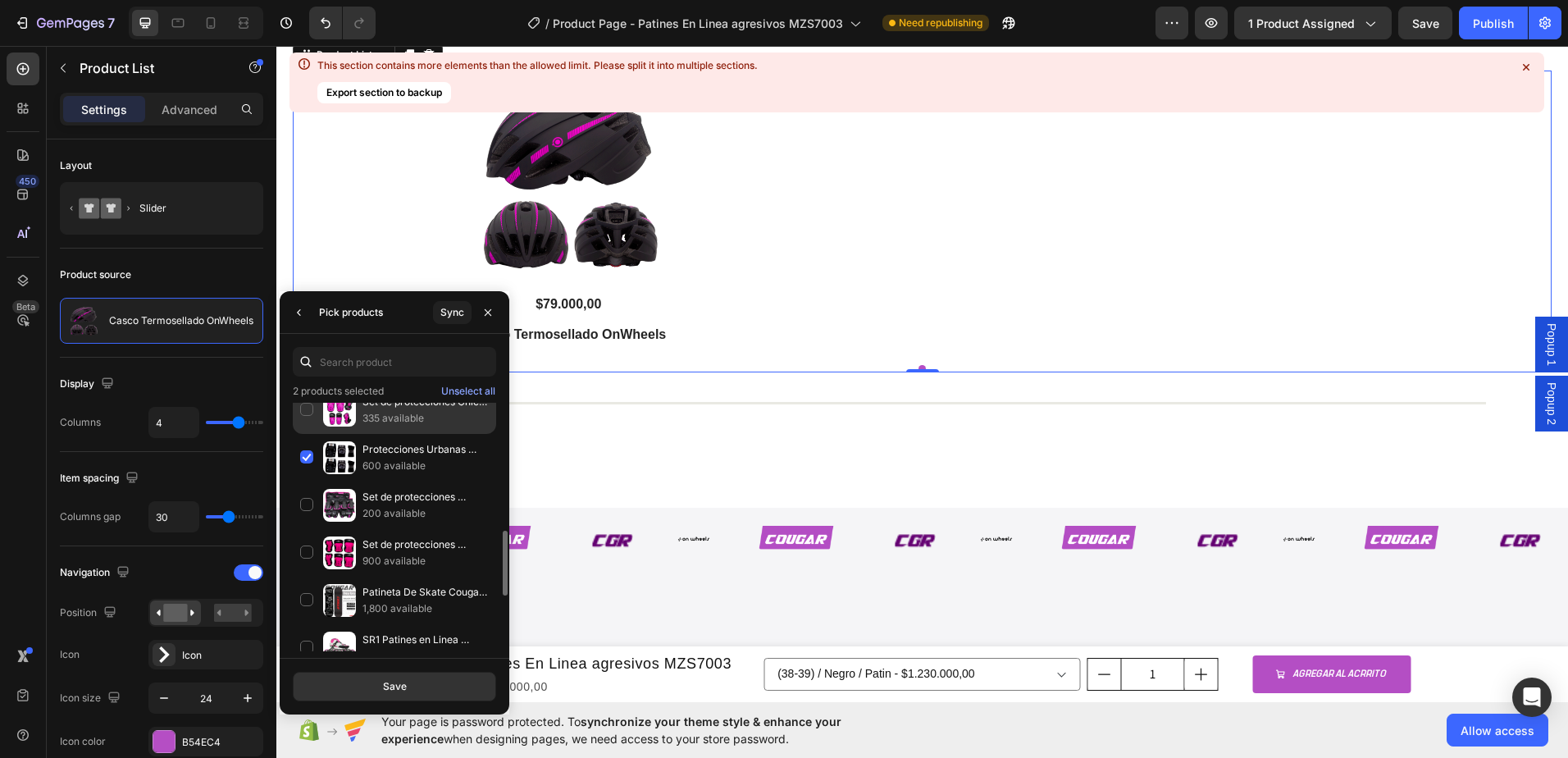
scroll to position [575, 0]
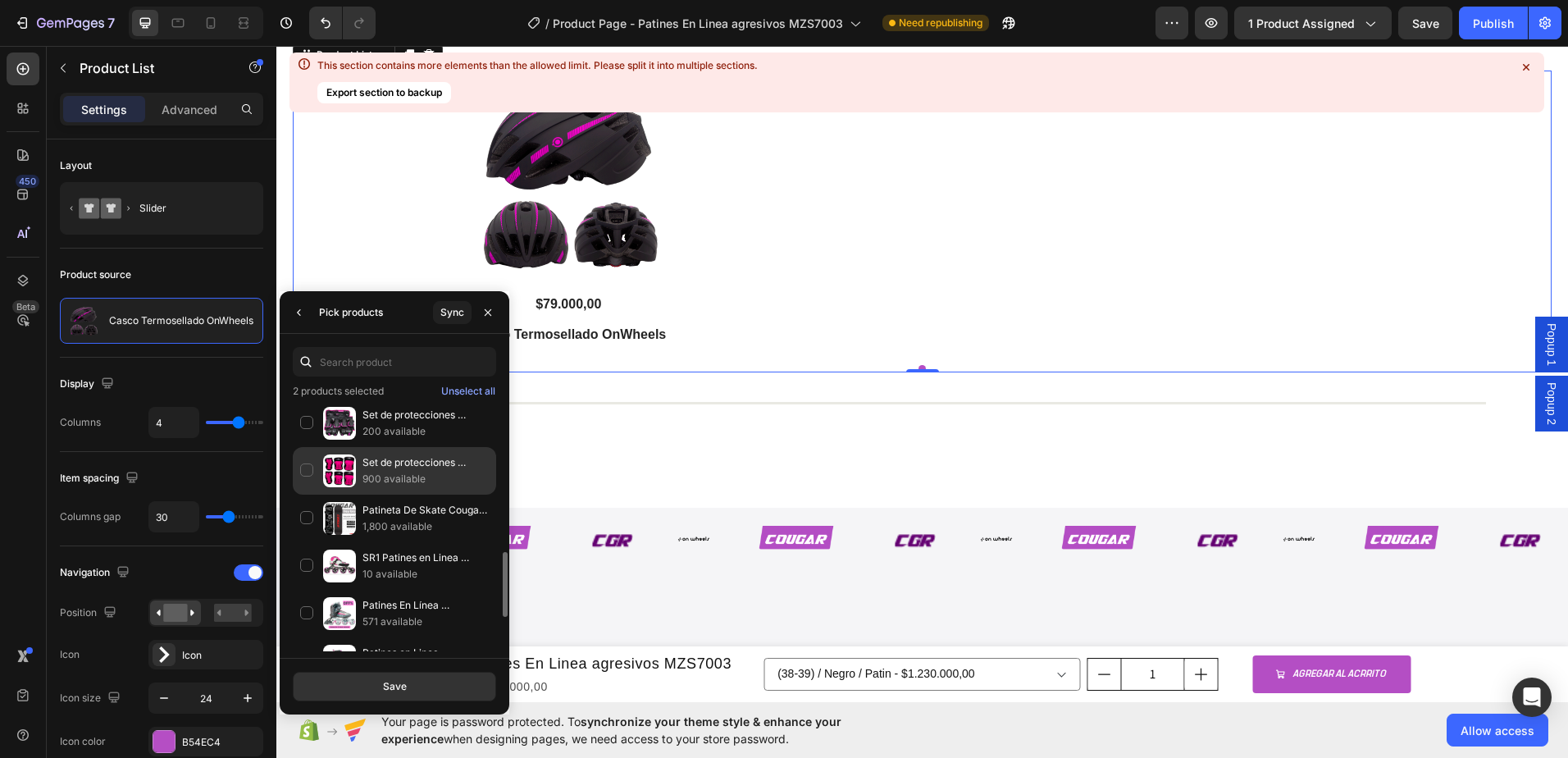
click at [300, 495] on div "Set de protecciones Onwheels Regular Fit 900 available" at bounding box center [395, 519] width 203 height 48
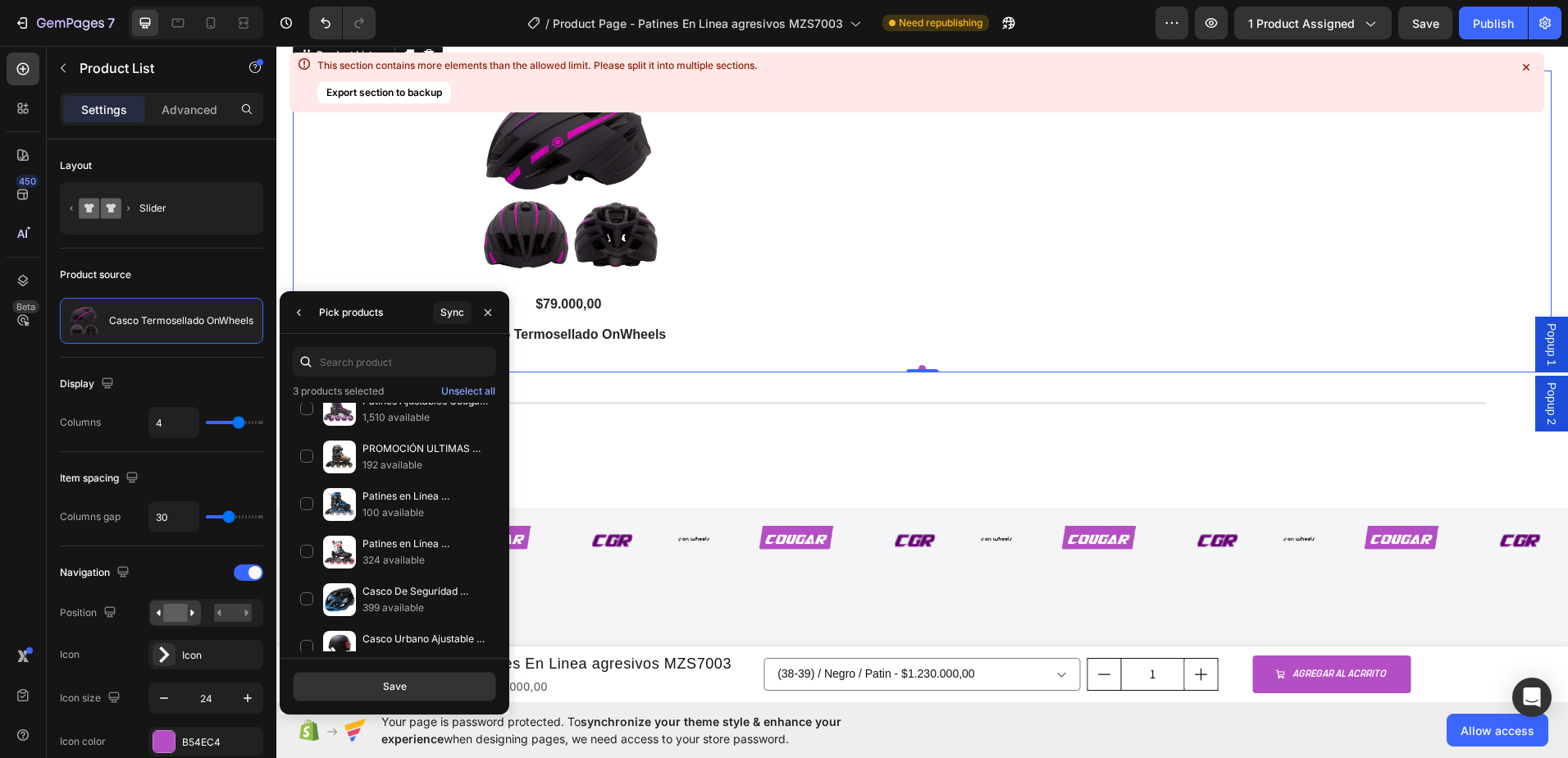
scroll to position [2192, 0]
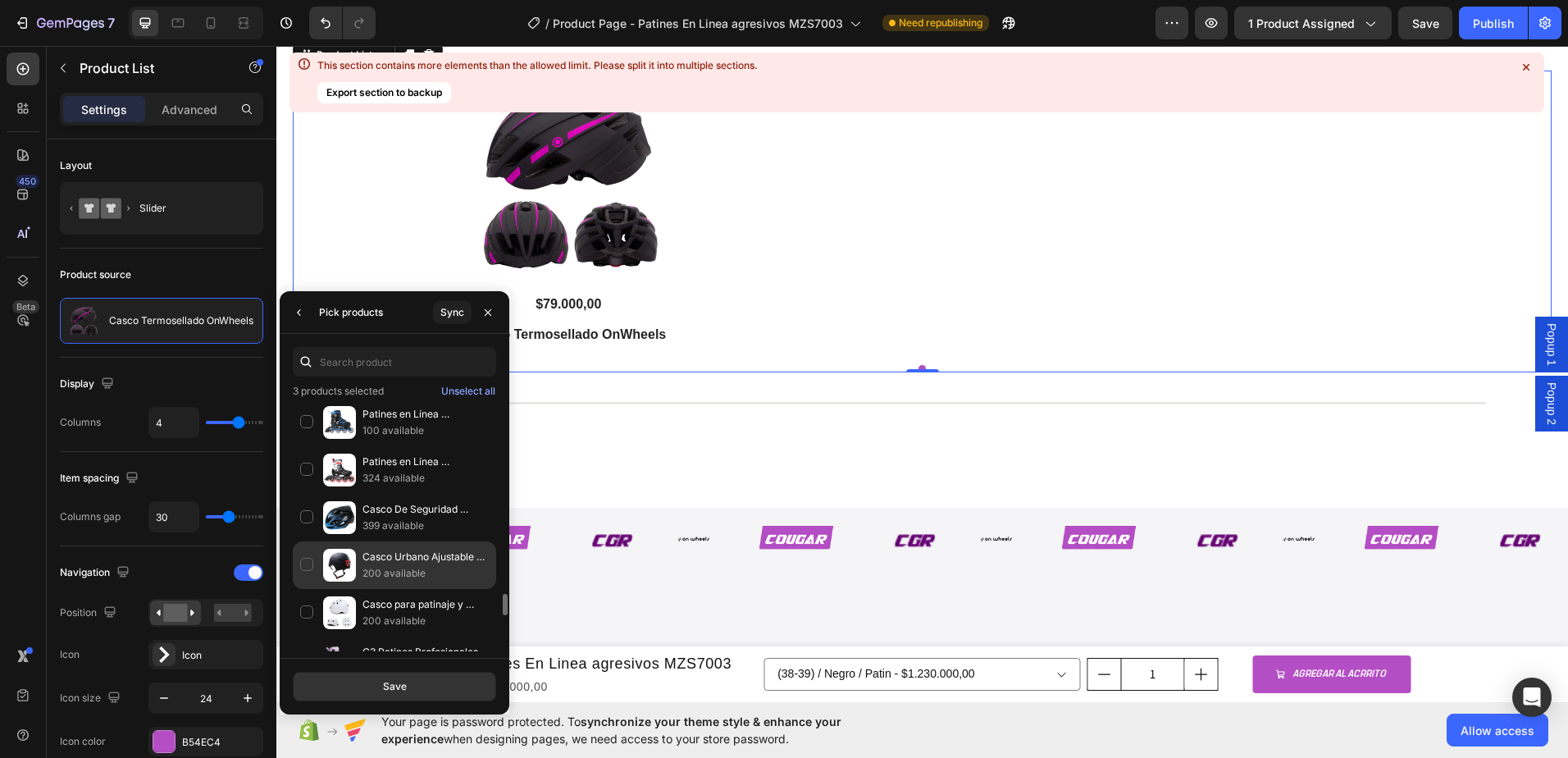
click at [310, 589] on div "Casco Urbano Ajustable Equipado Con Luz Led 200 available" at bounding box center [395, 613] width 203 height 48
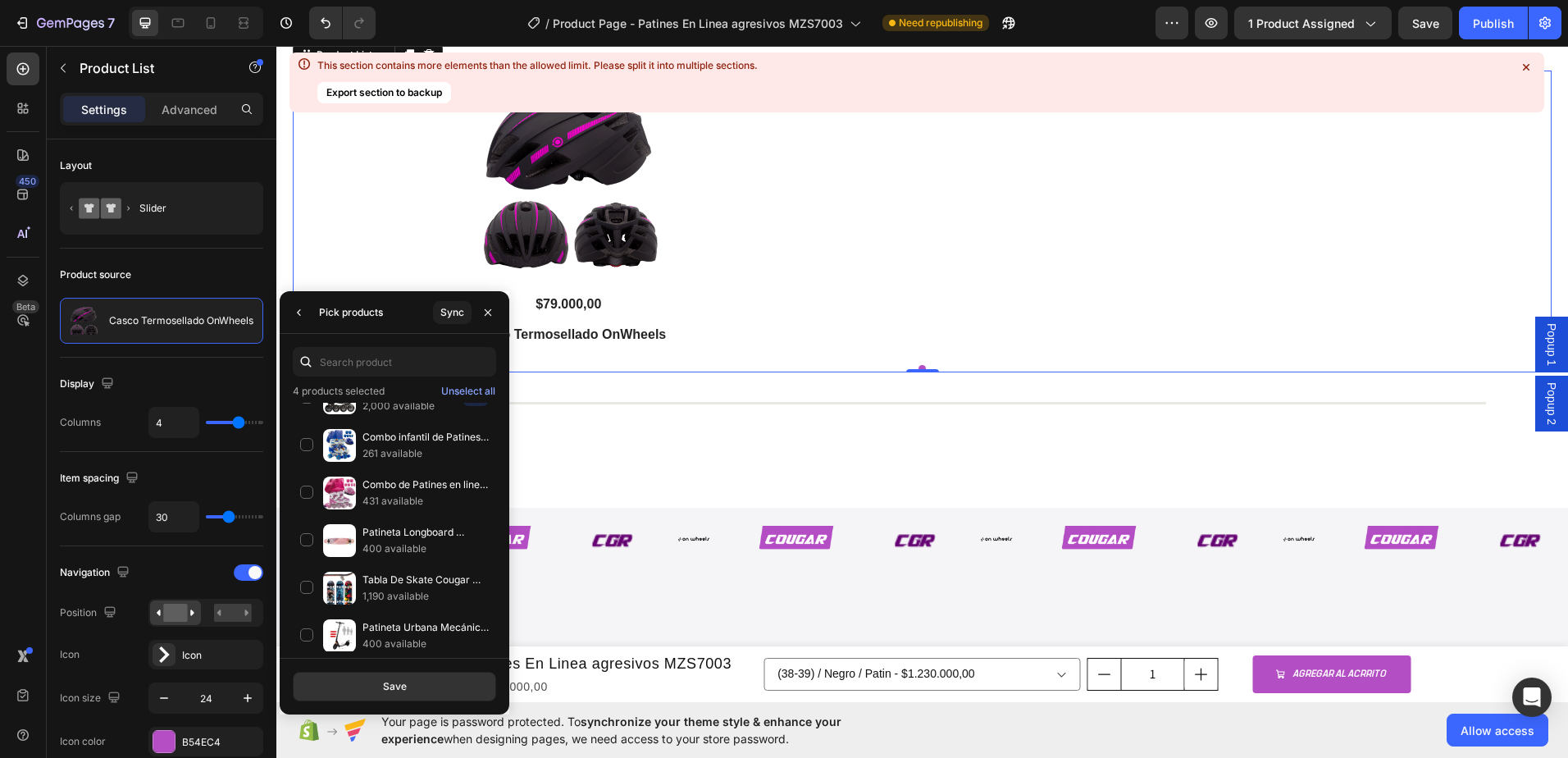
scroll to position [2175, 0]
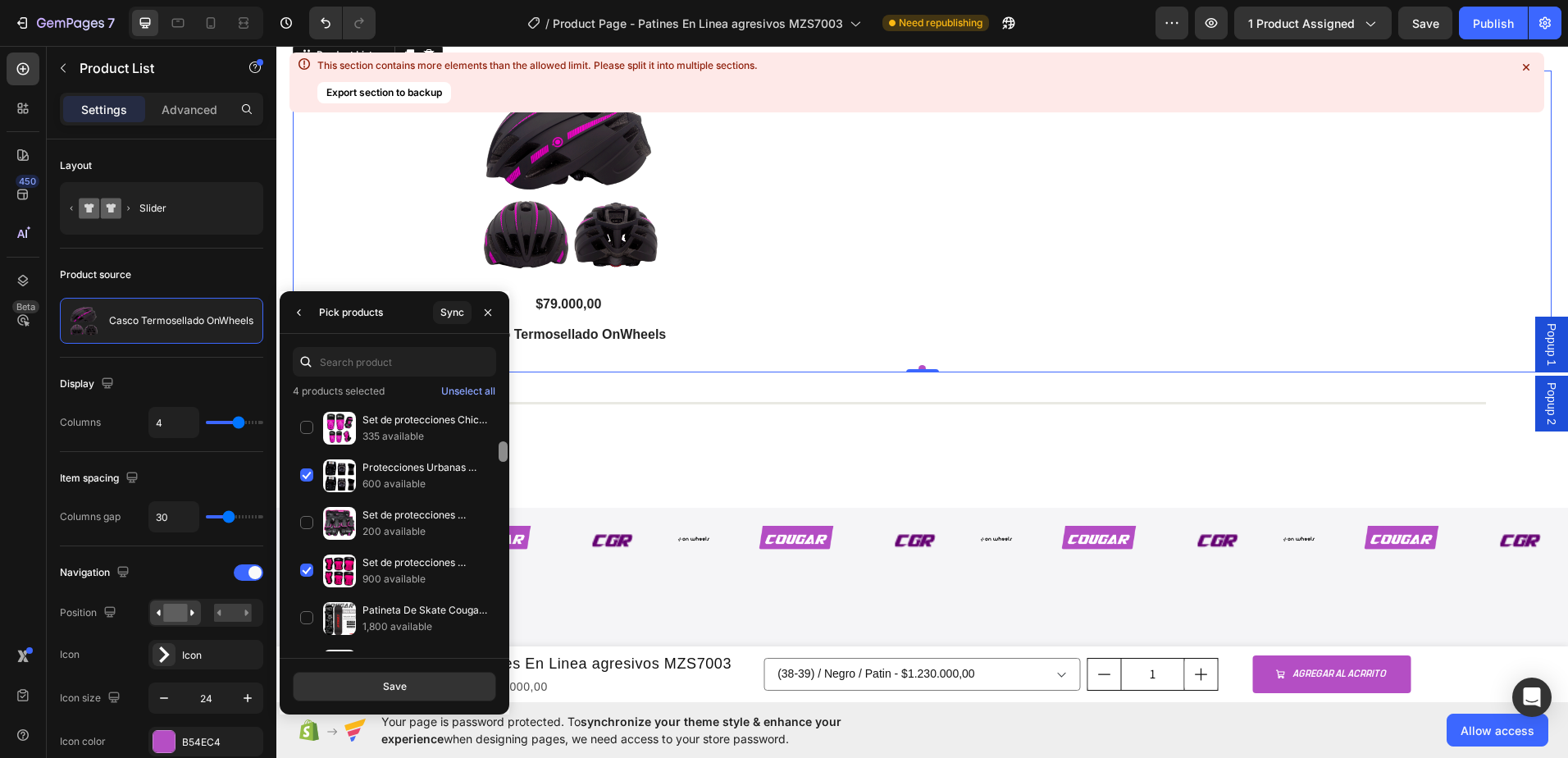
drag, startPoint x: 505, startPoint y: 588, endPoint x: 500, endPoint y: 446, distance: 142.1
click at [500, 446] on div at bounding box center [503, 452] width 9 height 20
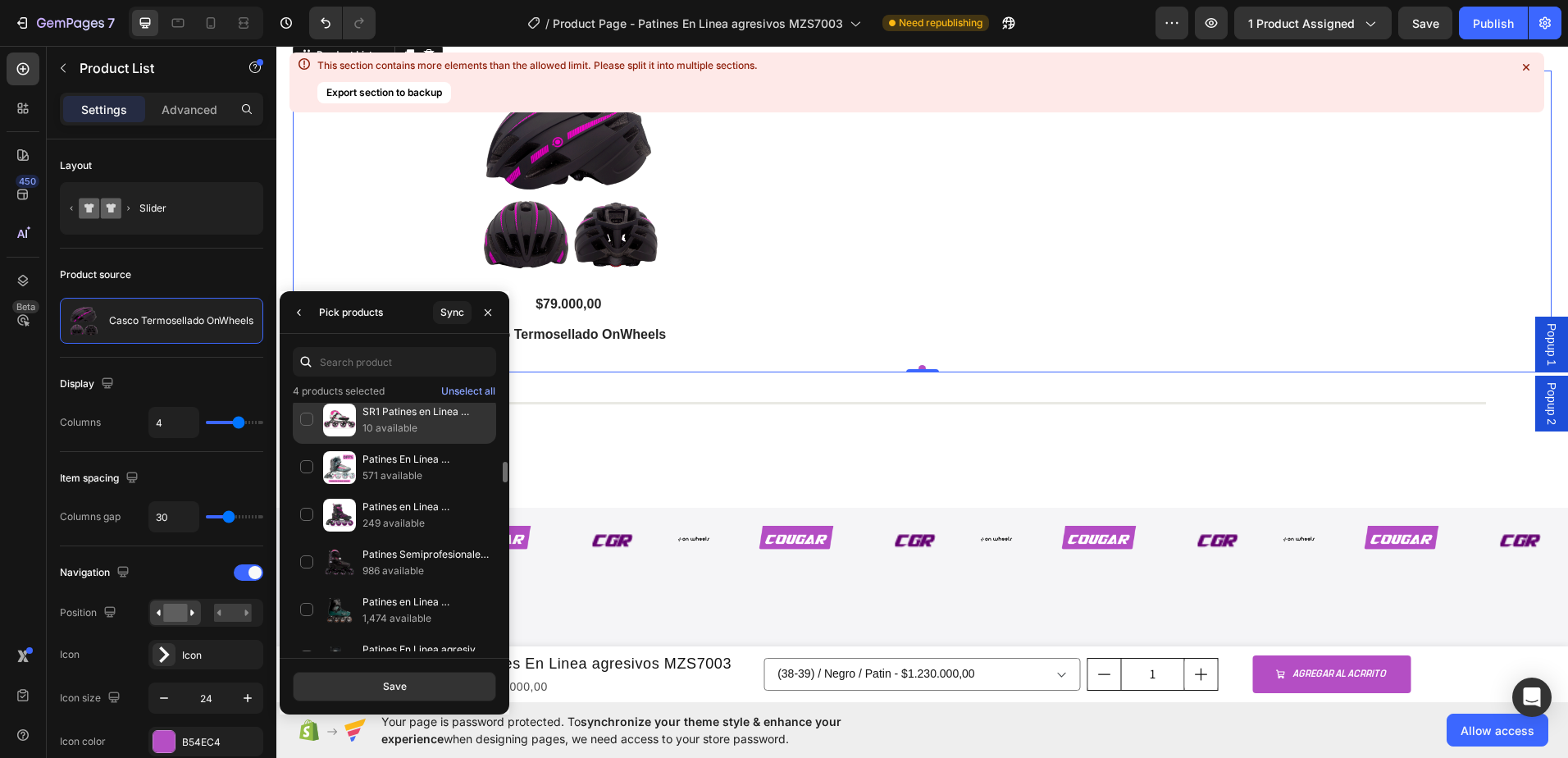
scroll to position [802, 0]
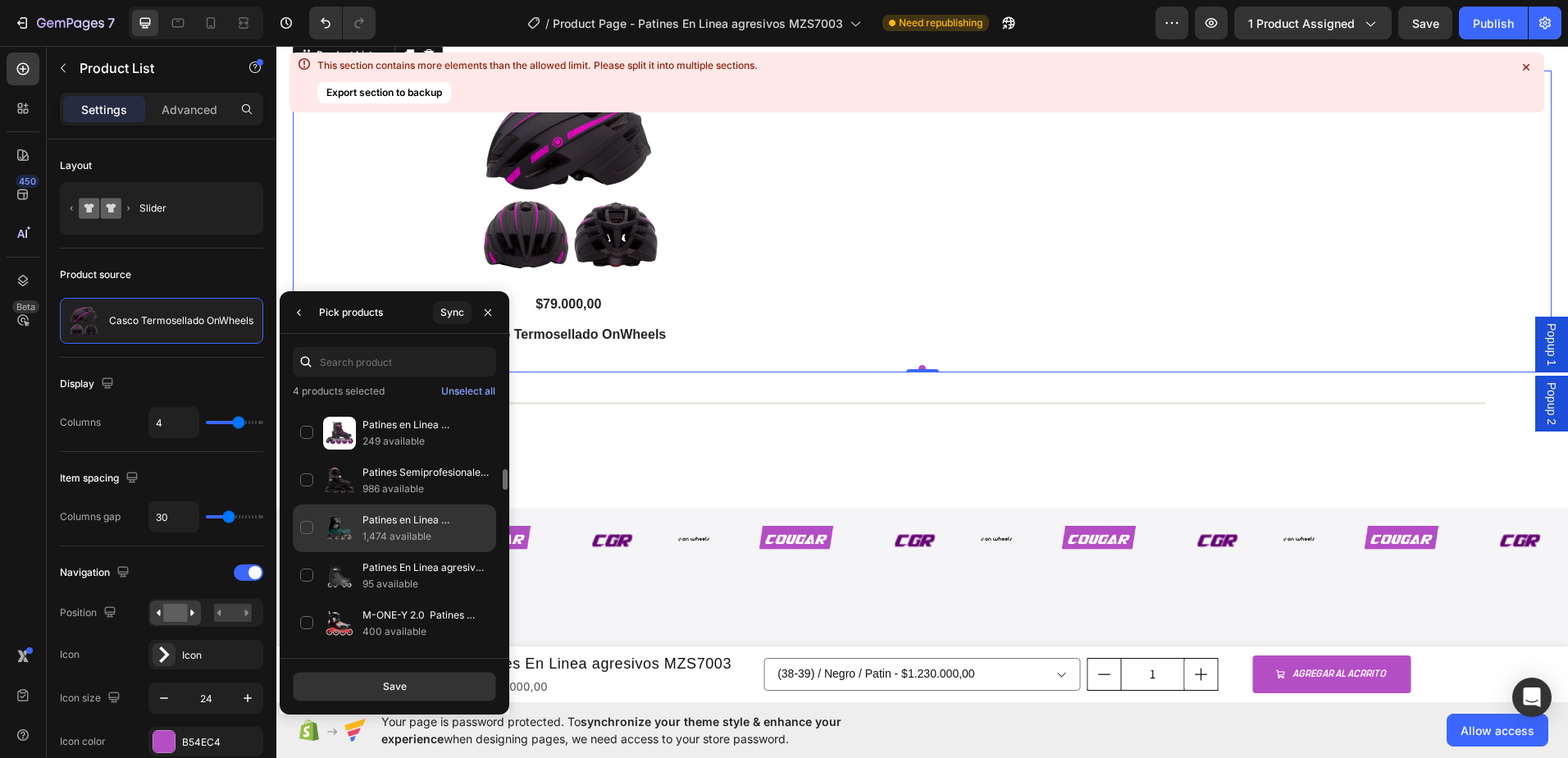
click at [308, 552] on div "Patines en Linea Semiprofesionales Slalom MZS7001 1,474 available" at bounding box center [395, 576] width 203 height 48
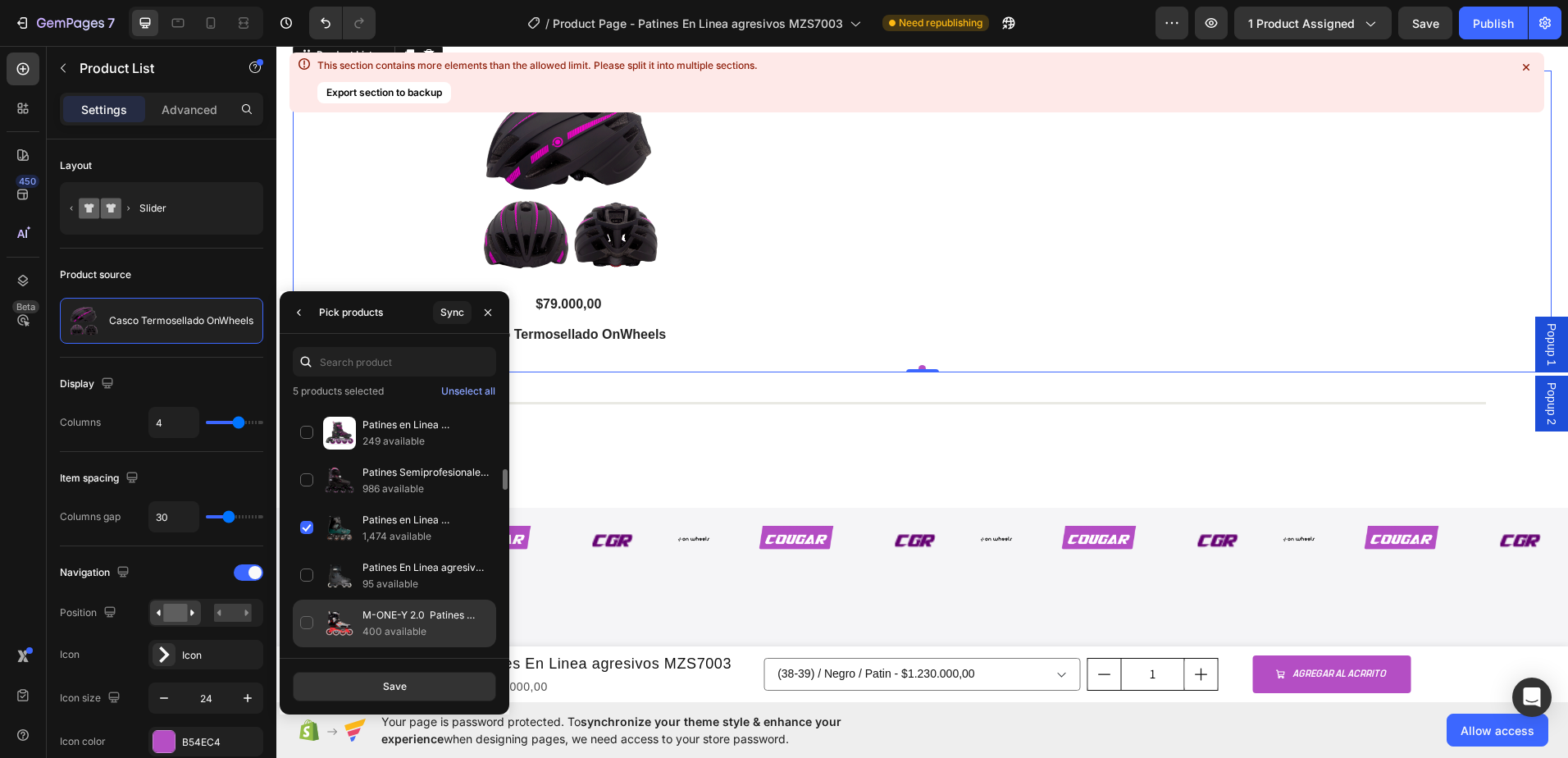
click at [306, 647] on div "M-ONE-Y 2.0 Patines Profesionales Slalom en Fibra de Carbono 400 available" at bounding box center [395, 671] width 203 height 48
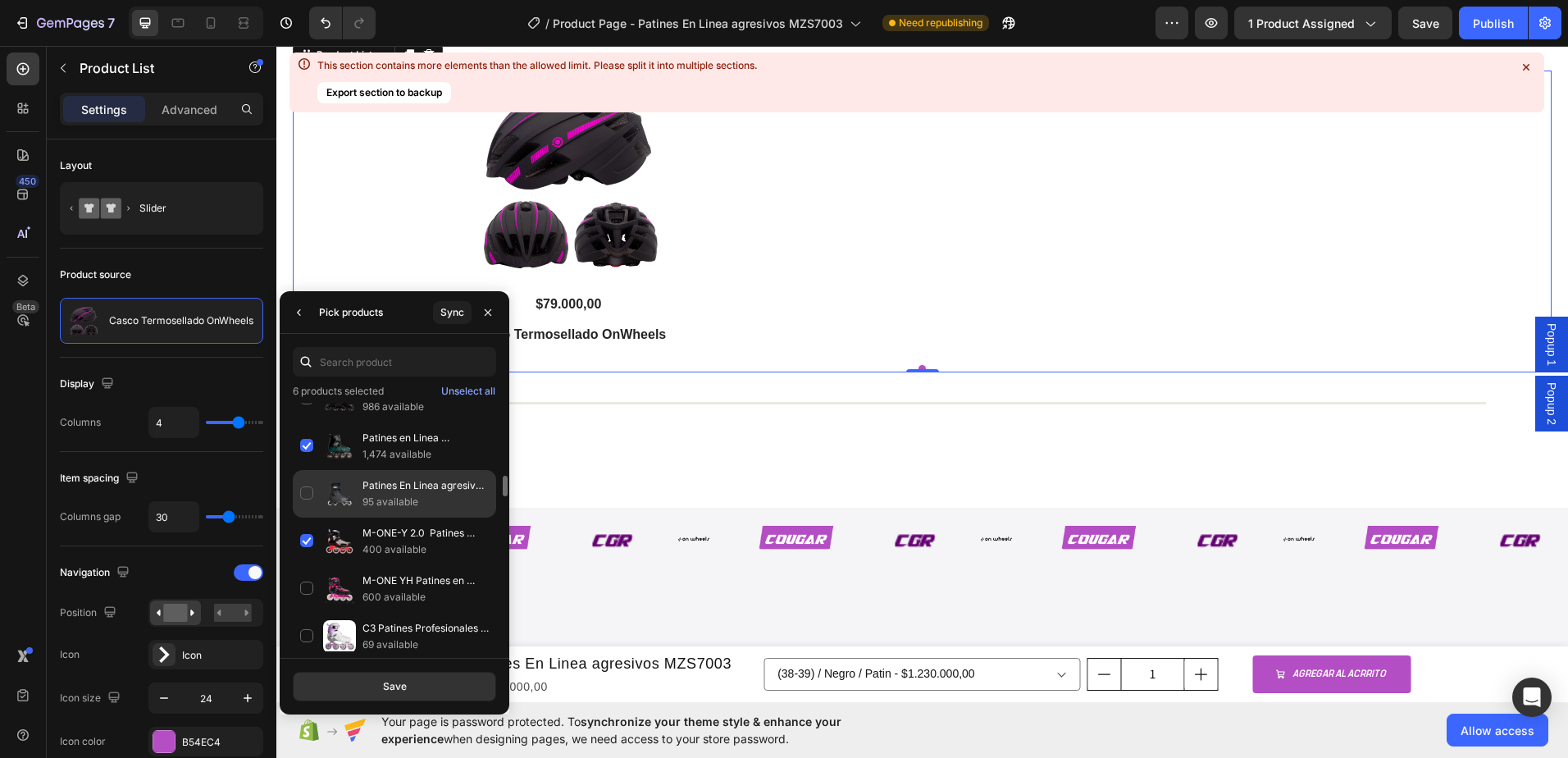
scroll to position [966, 0]
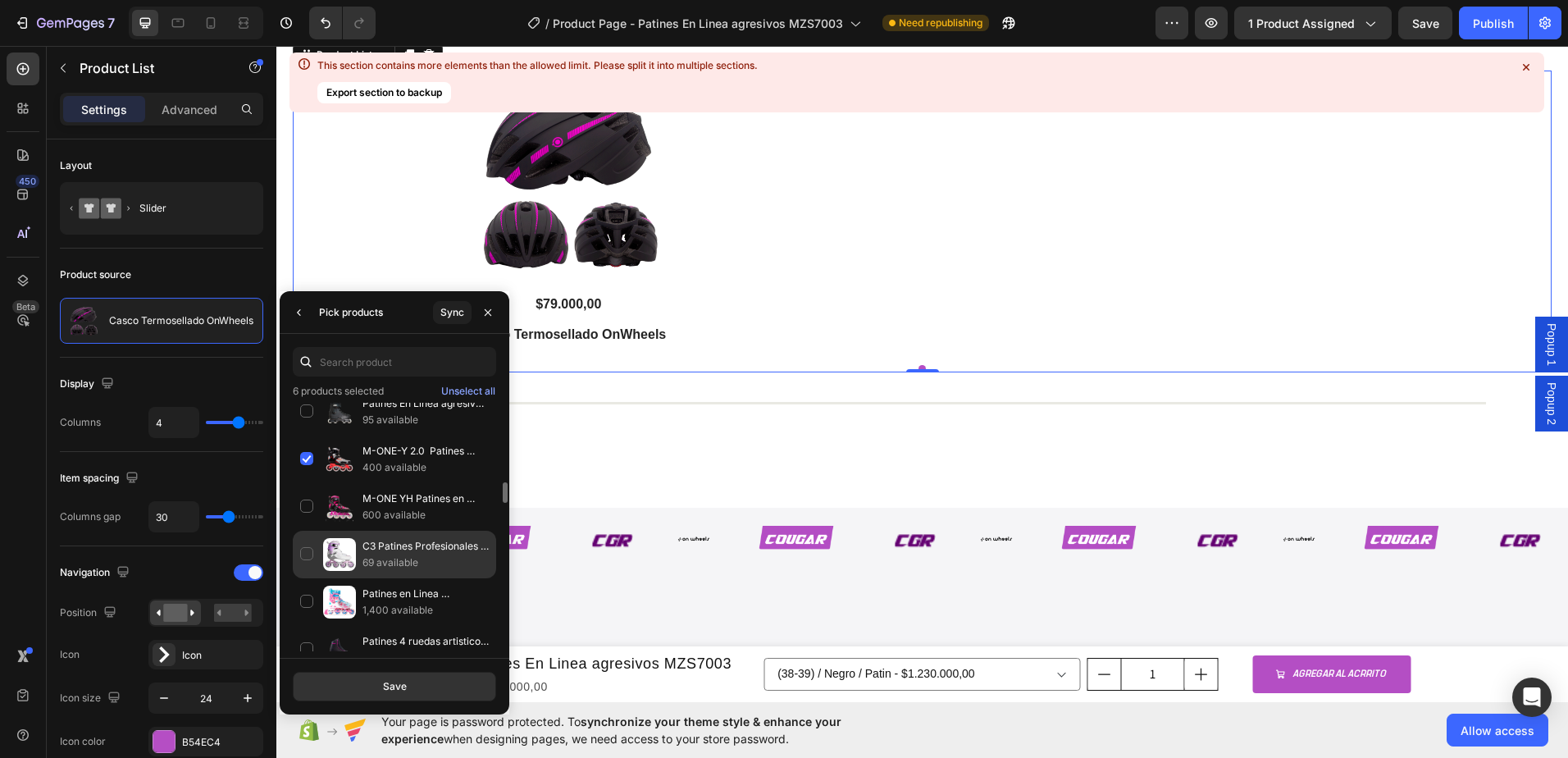
click at [301, 578] on div "C3 Patines Profesionales Slalom en Fibra de Carbono 69 available" at bounding box center [395, 602] width 203 height 48
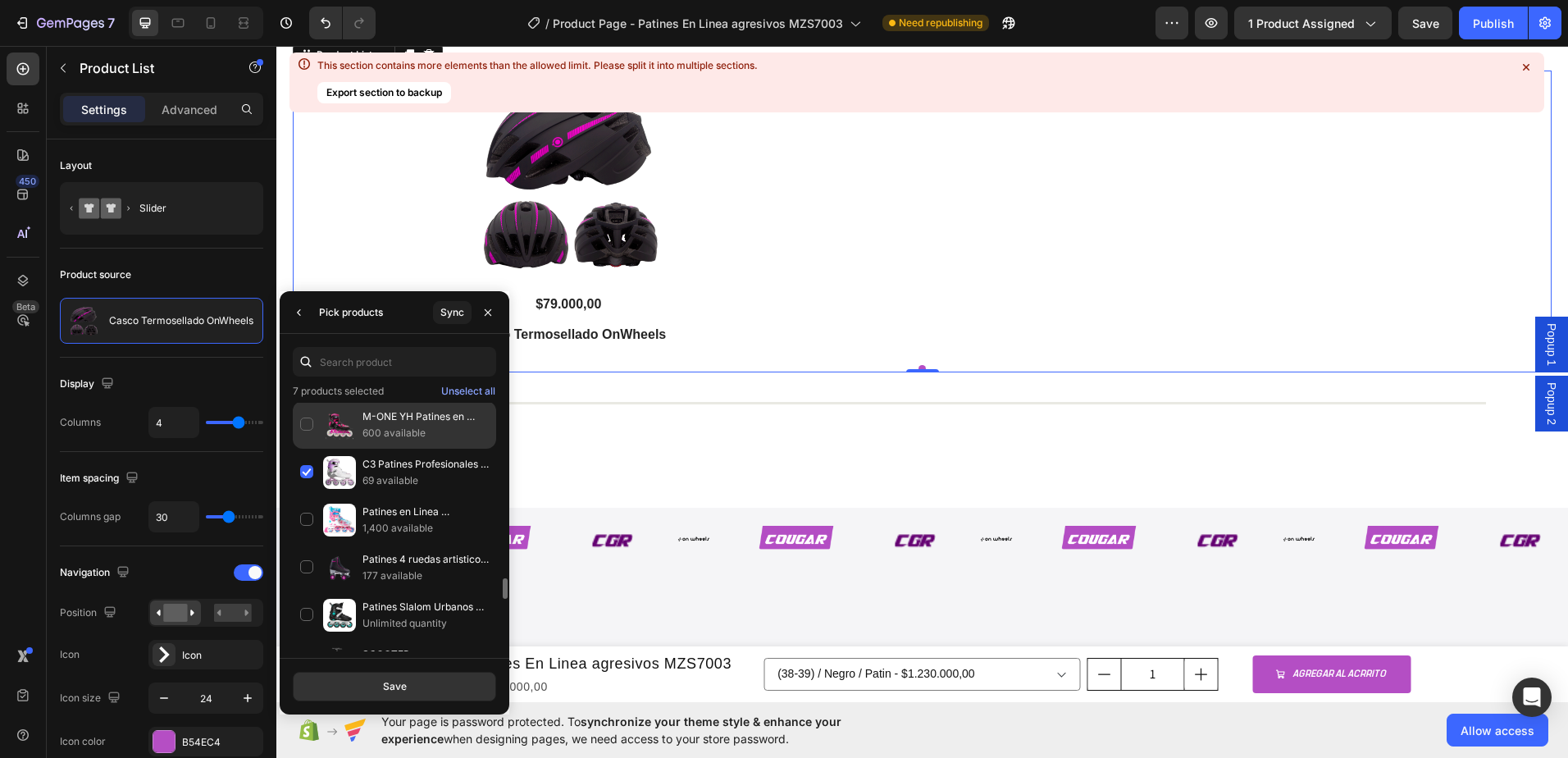
scroll to position [1130, 0]
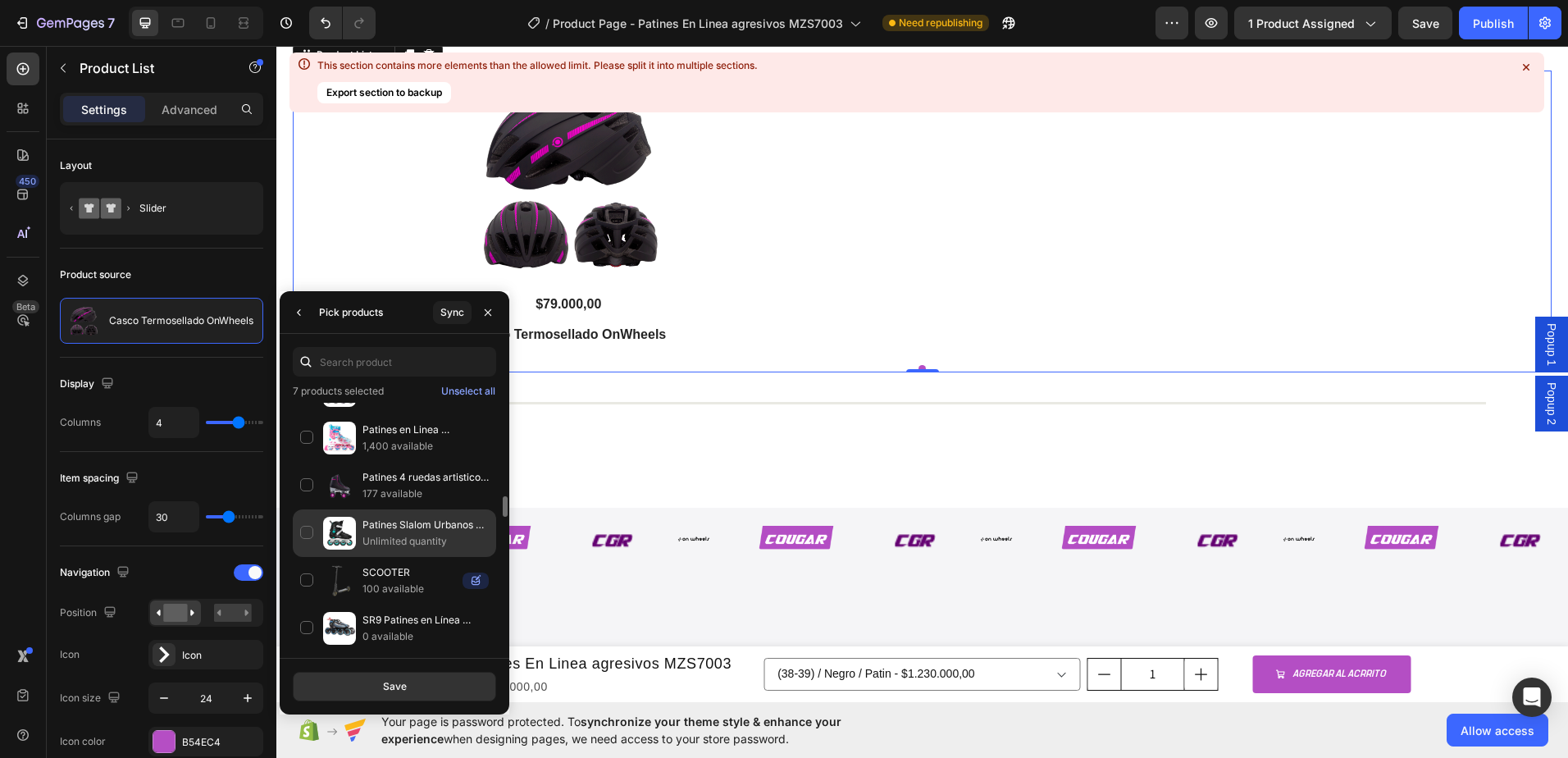
click at [306, 557] on div "Patines Slalom Urbanos COUGAR 307C Unlimited quantity" at bounding box center [395, 581] width 203 height 48
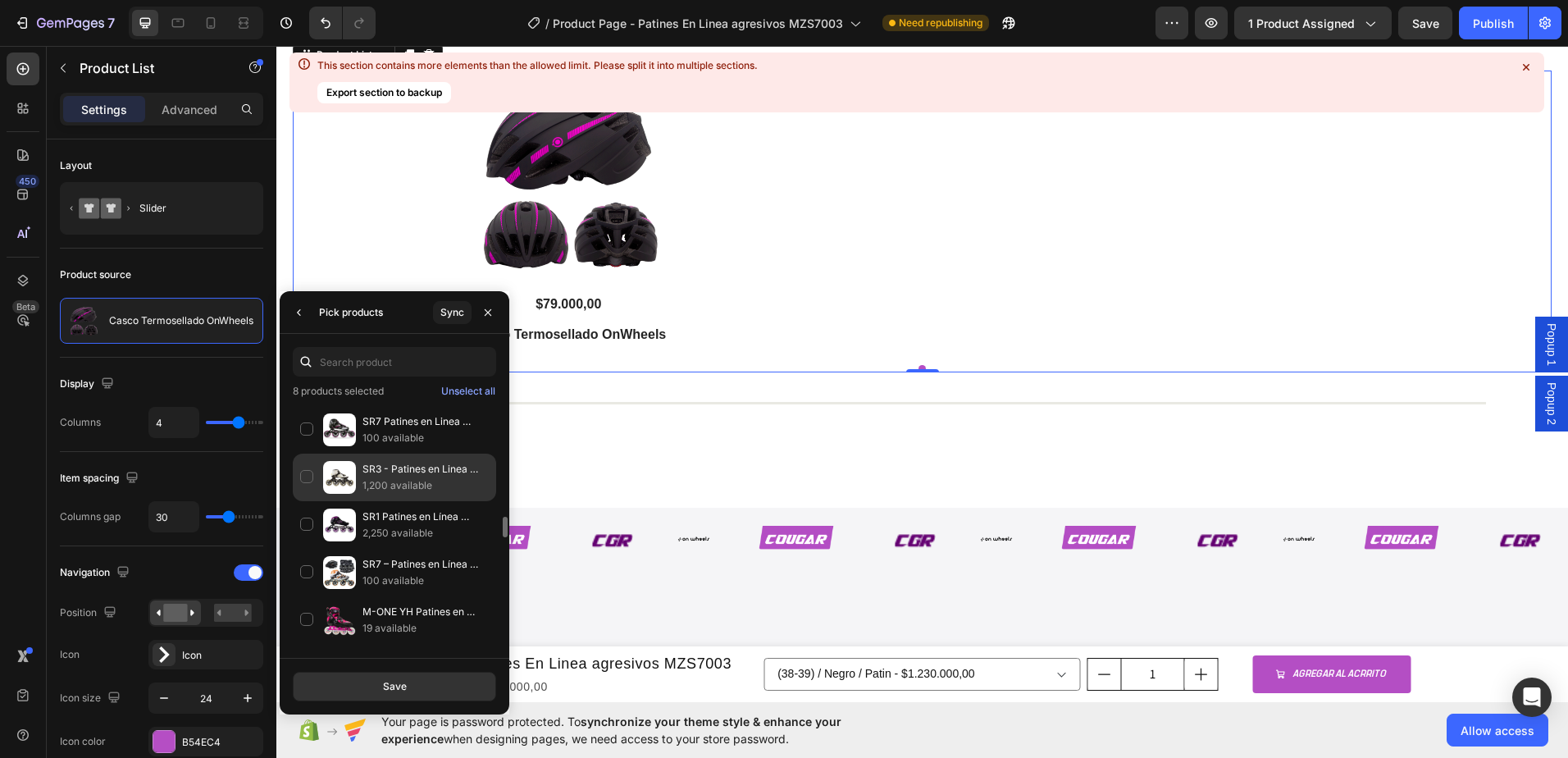
scroll to position [1458, 0]
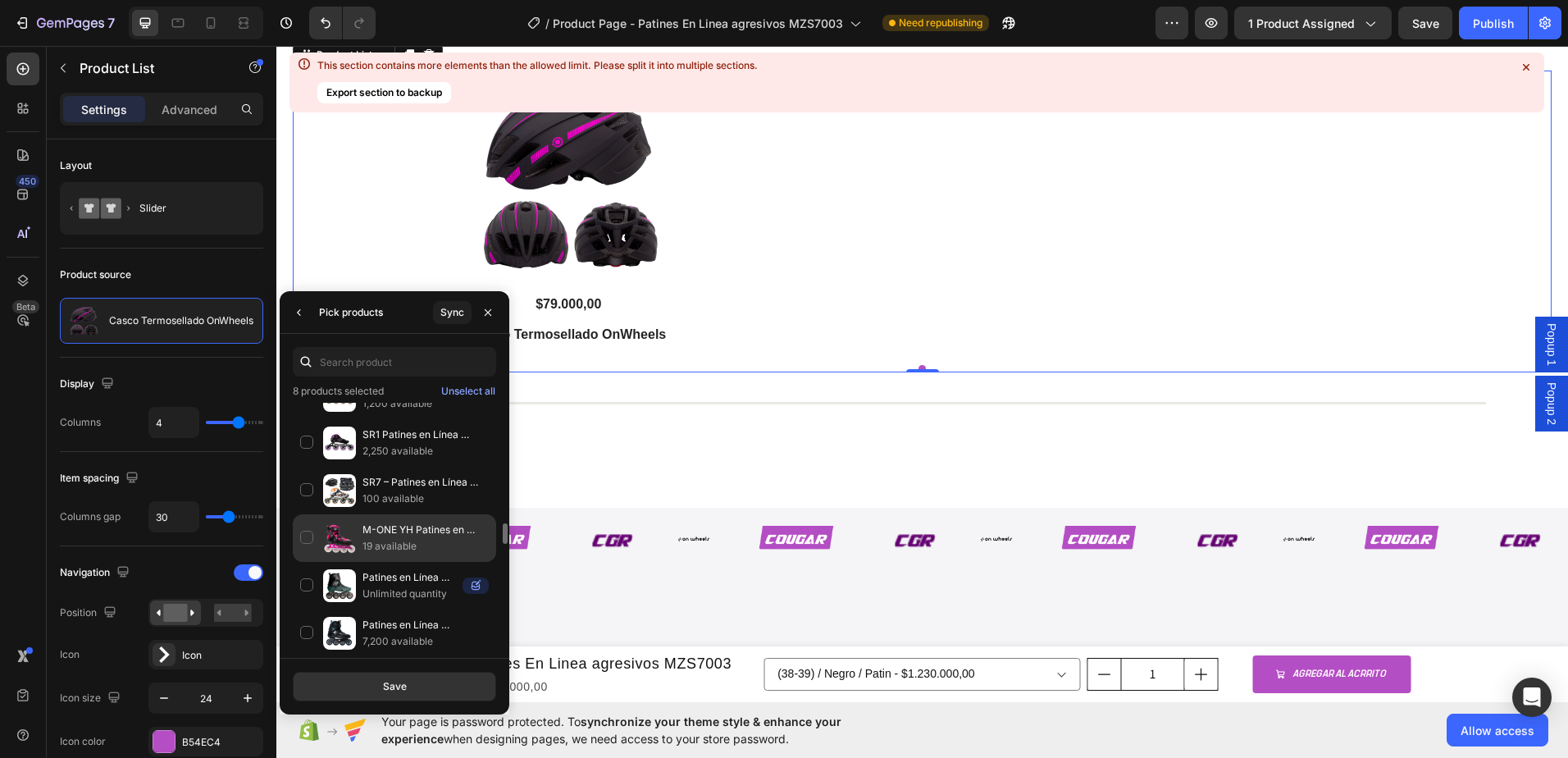
click at [311, 562] on div "M-ONE YH Patines en Línea en Fibra de Carbono 19 available" at bounding box center [395, 586] width 203 height 48
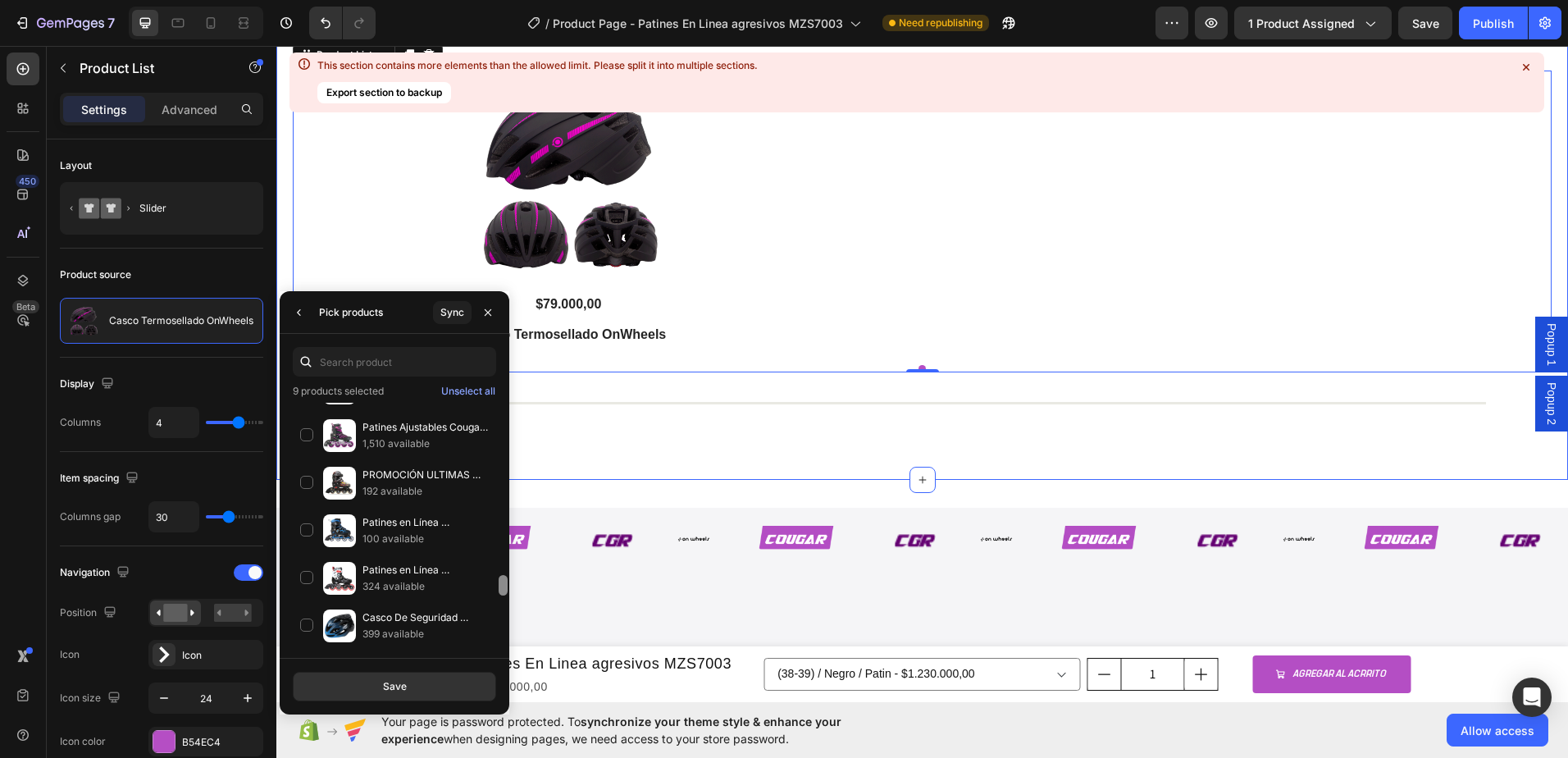
drag, startPoint x: 783, startPoint y: 577, endPoint x: 511, endPoint y: 582, distance: 272.0
click at [460, 696] on button "Save" at bounding box center [395, 687] width 203 height 29
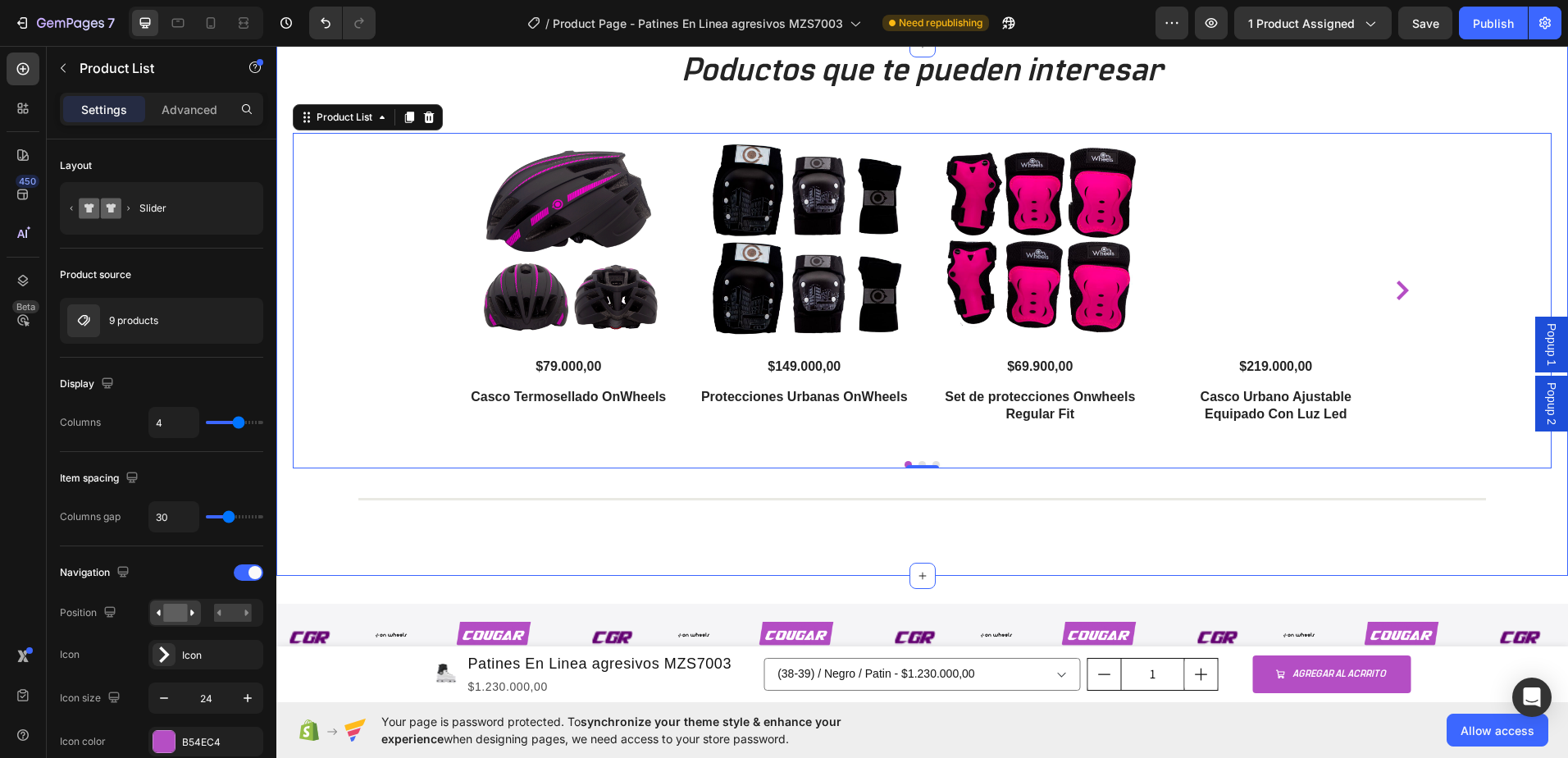
scroll to position [2474, 0]
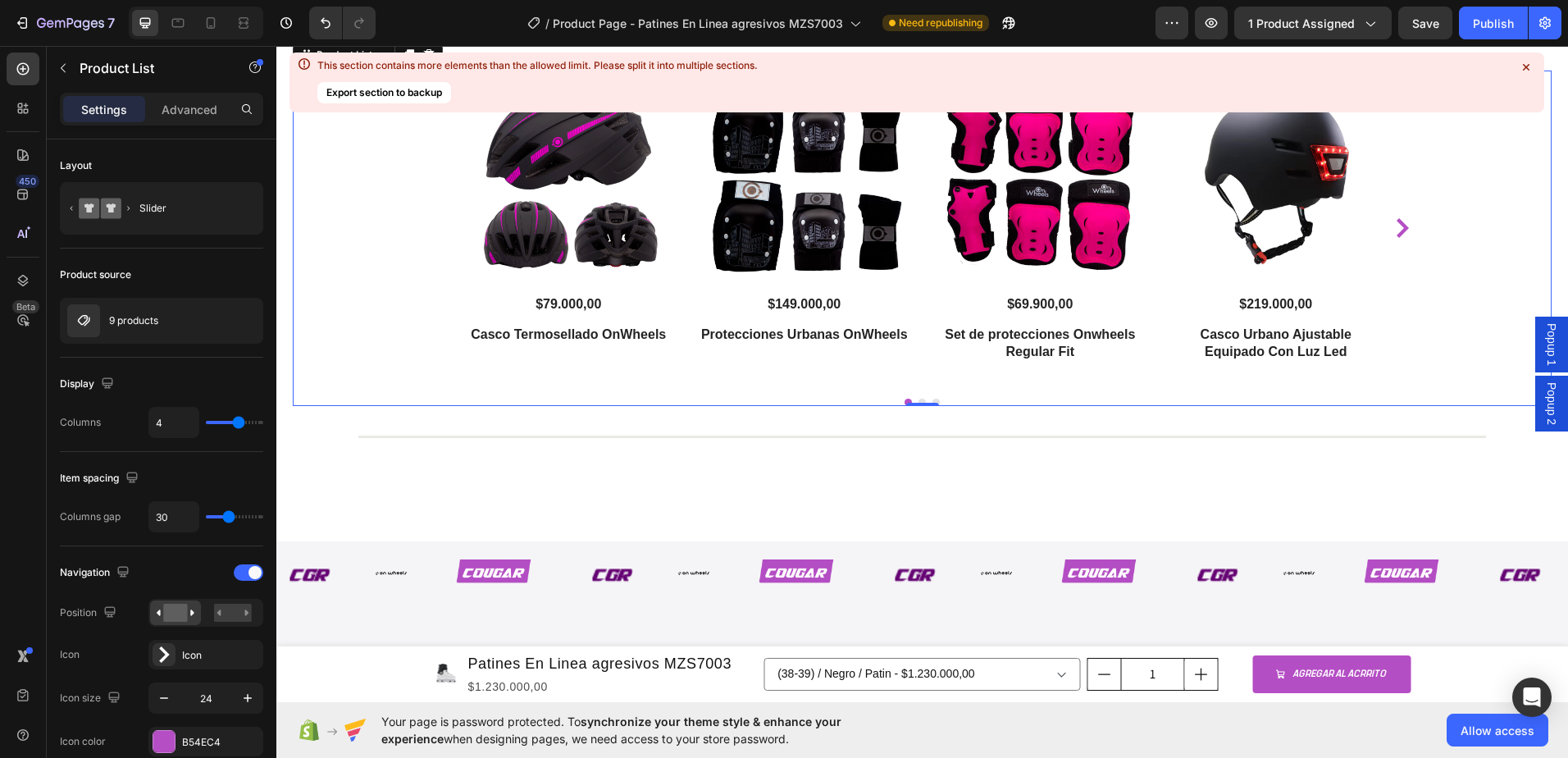
click at [1393, 238] on icon "Carousel Next Arrow" at bounding box center [1402, 227] width 19 height 19
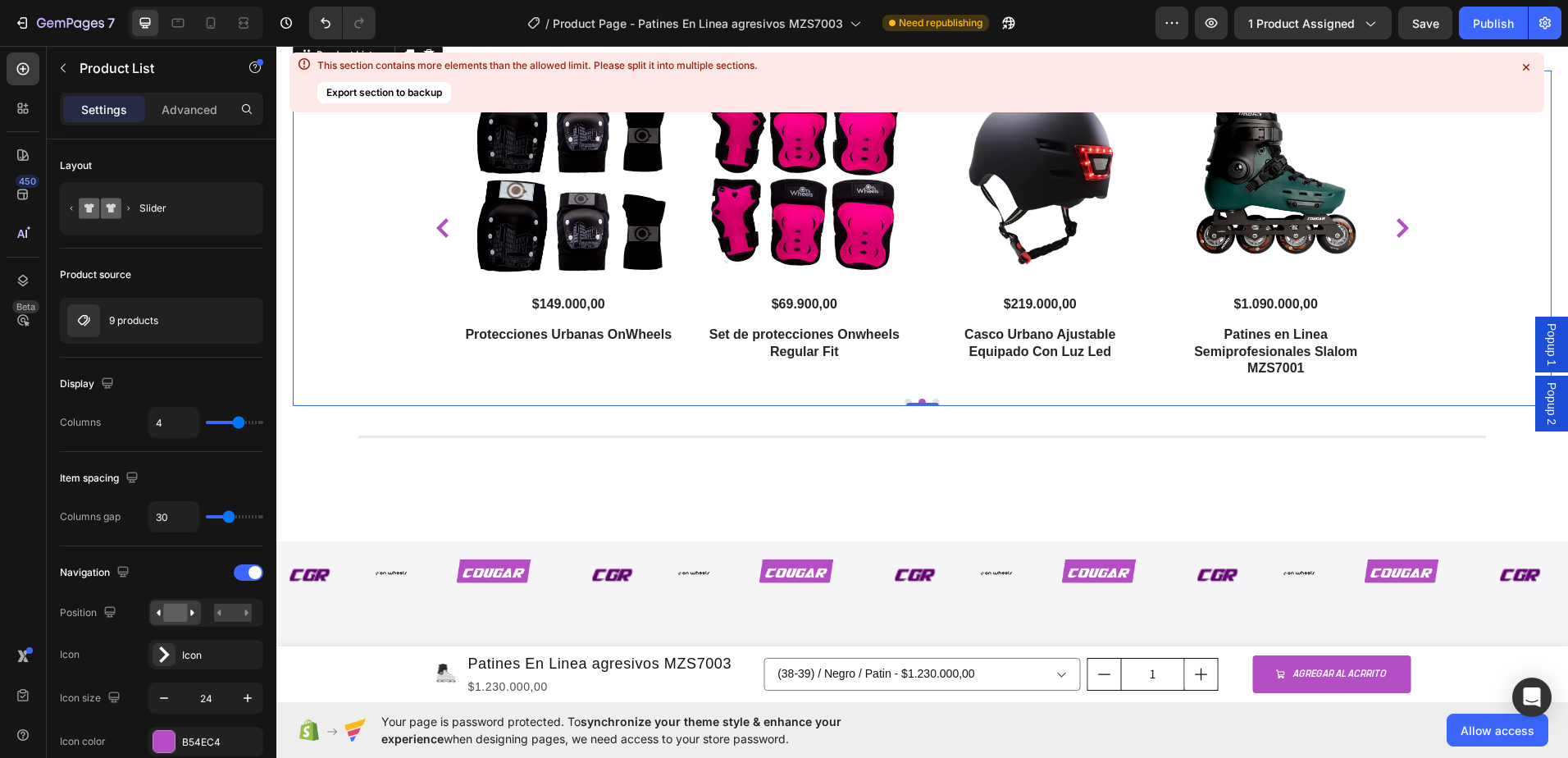
click at [1394, 238] on icon "Carousel Next Arrow" at bounding box center [1402, 227] width 19 height 19
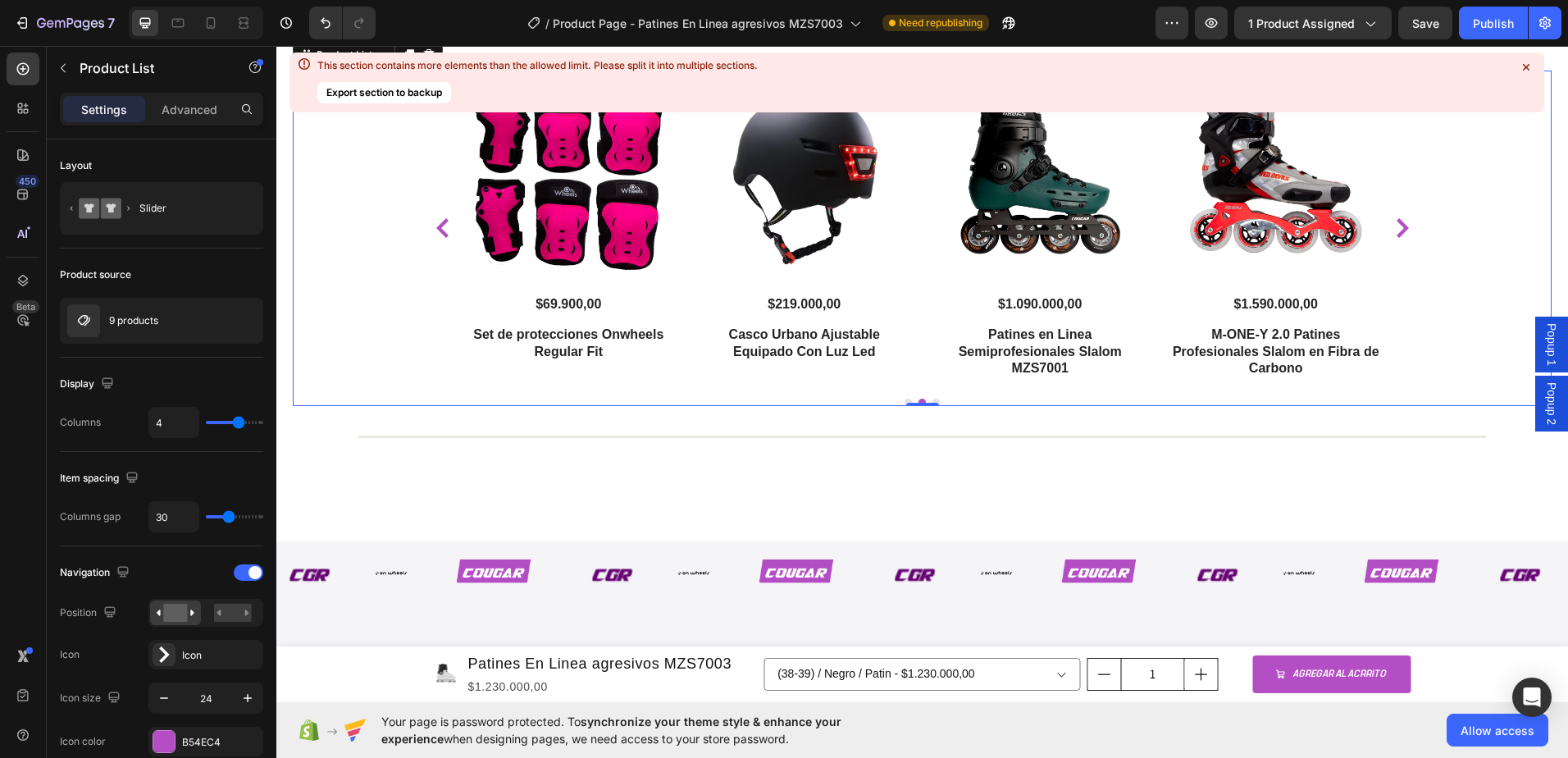
click at [1394, 238] on icon "Carousel Next Arrow" at bounding box center [1402, 227] width 19 height 19
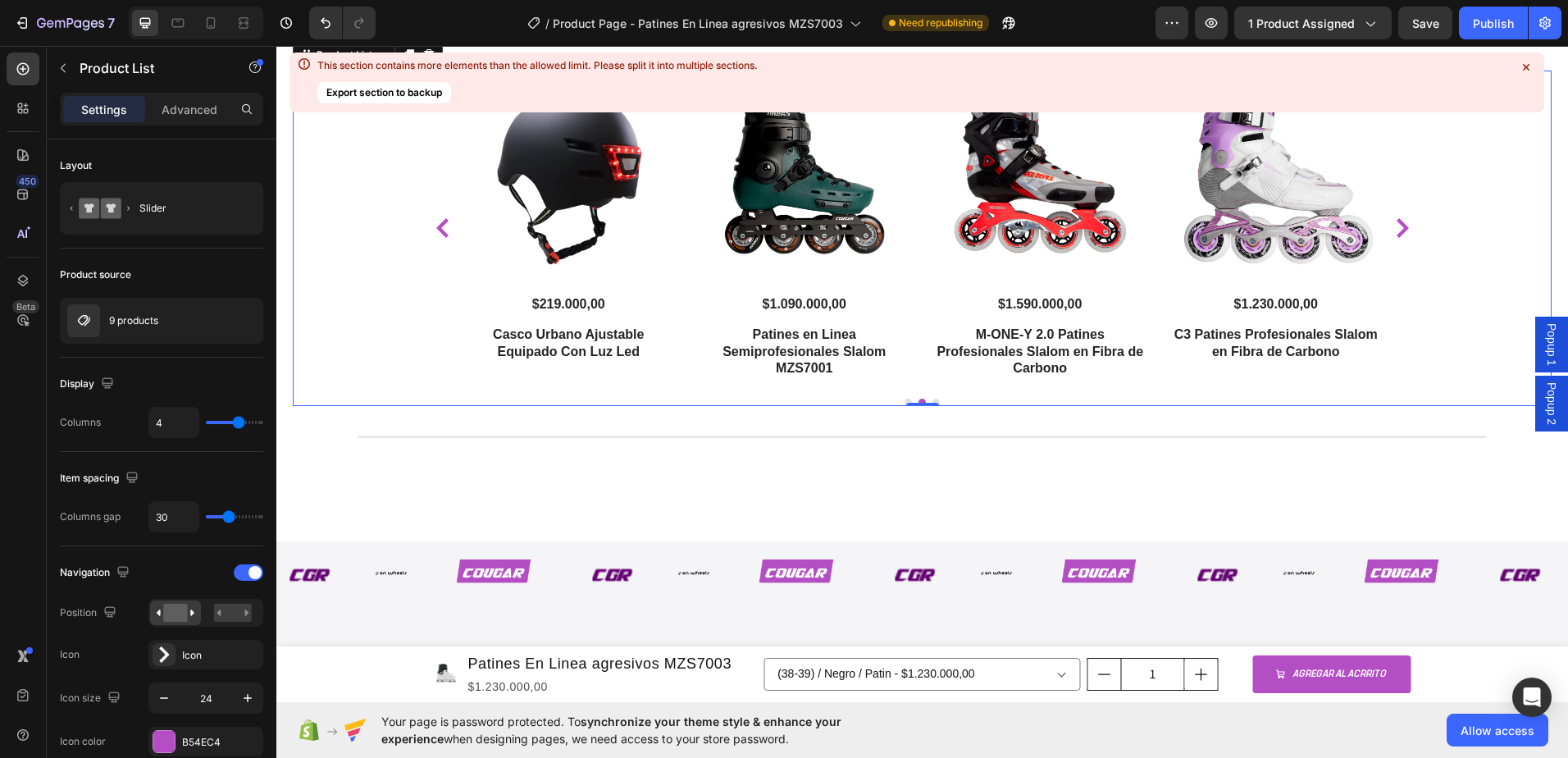
click at [1394, 238] on icon "Carousel Next Arrow" at bounding box center [1402, 227] width 19 height 19
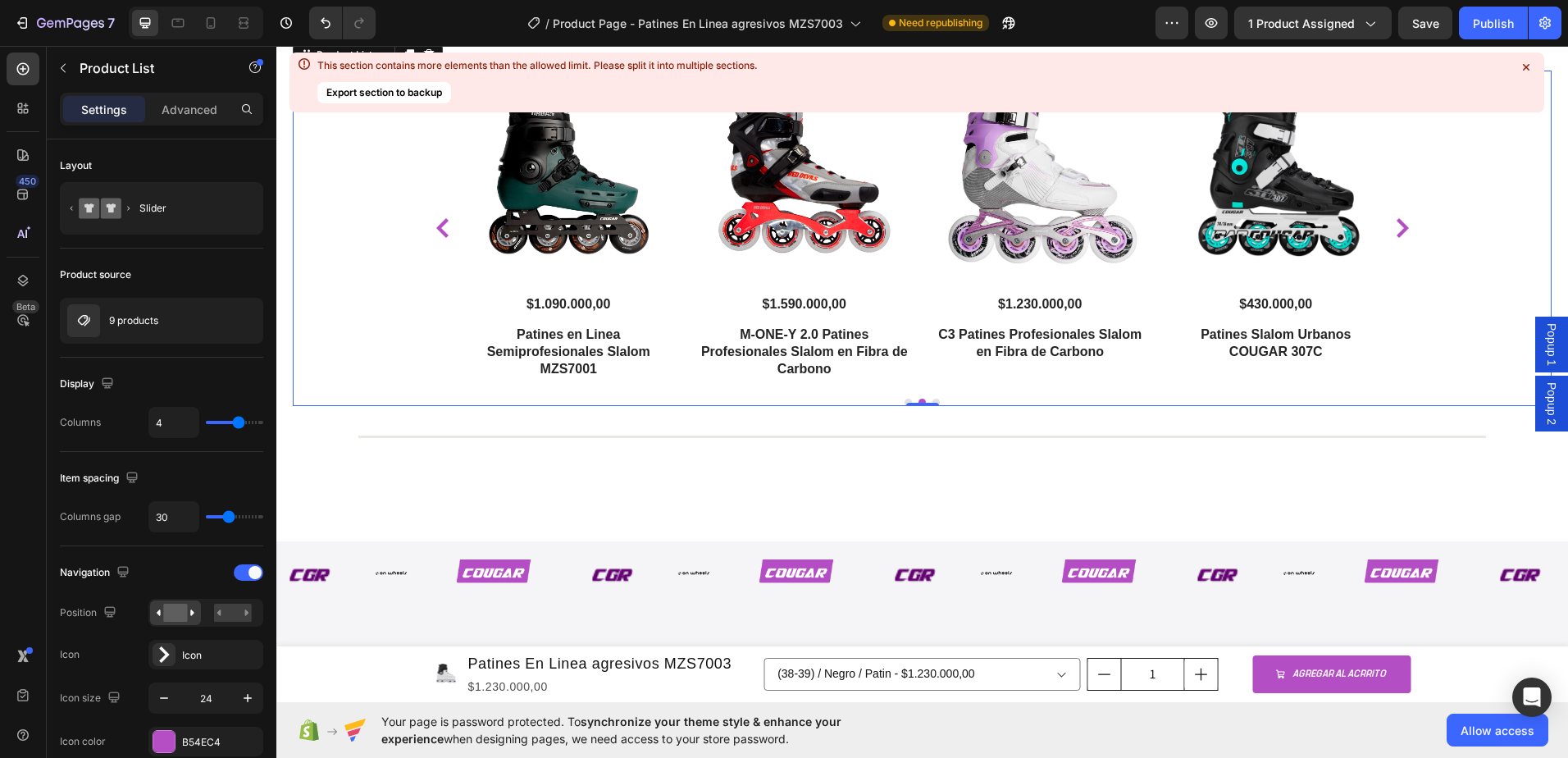
click at [1394, 238] on icon "Carousel Next Arrow" at bounding box center [1402, 227] width 19 height 19
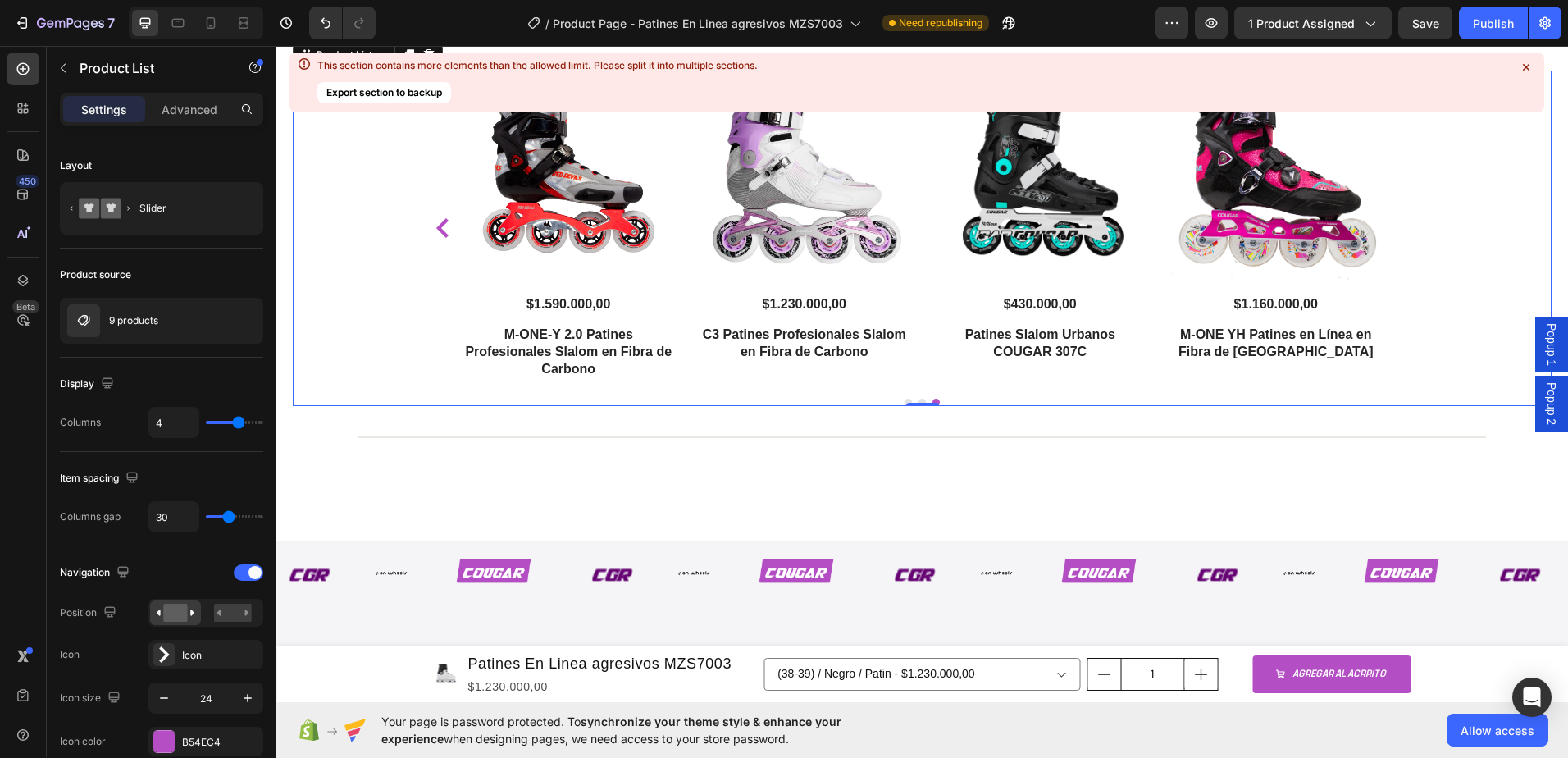
click at [433, 238] on icon "Carousel Back Arrow" at bounding box center [443, 227] width 19 height 19
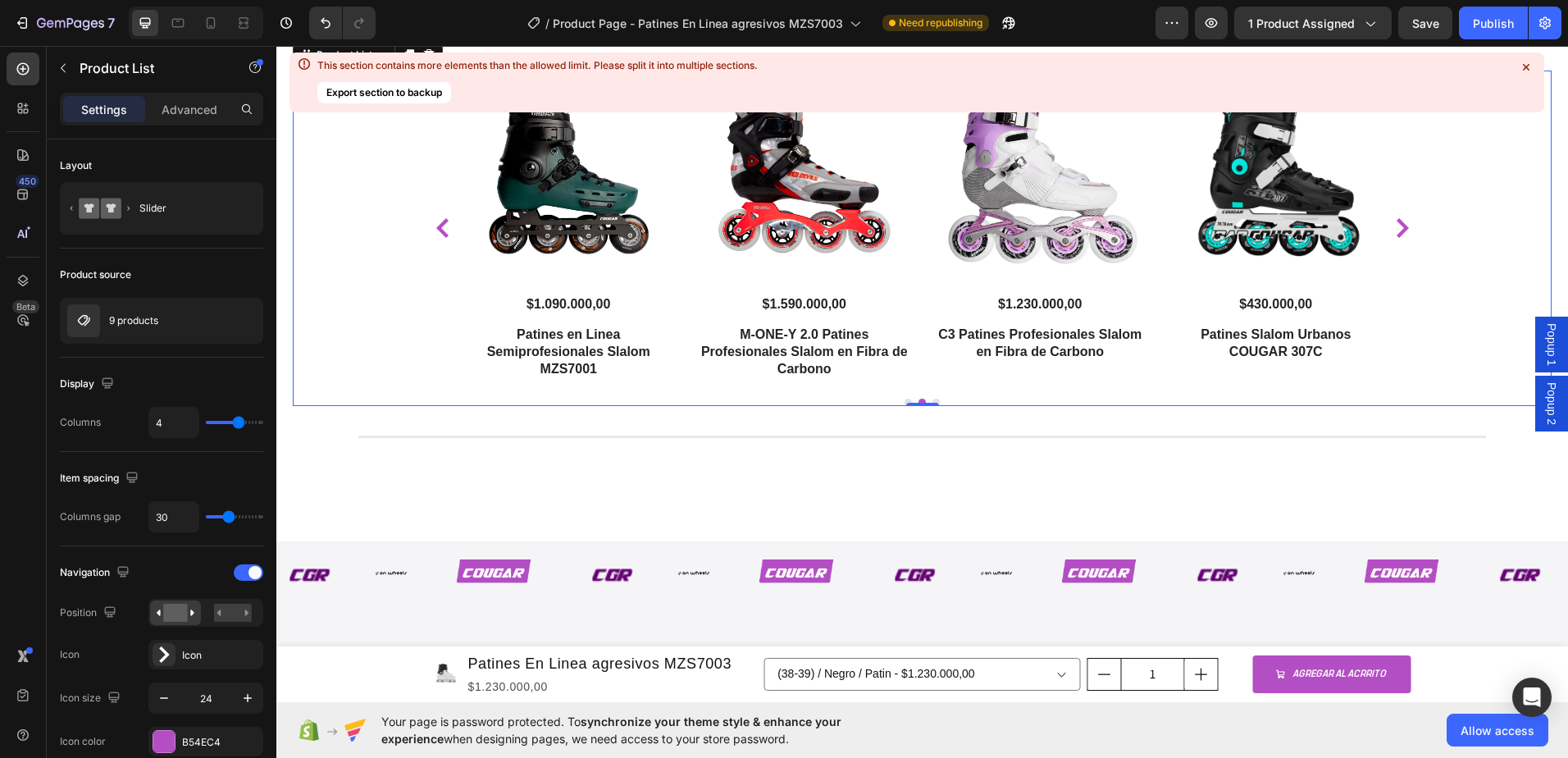
click at [433, 238] on icon "Carousel Back Arrow" at bounding box center [443, 227] width 19 height 19
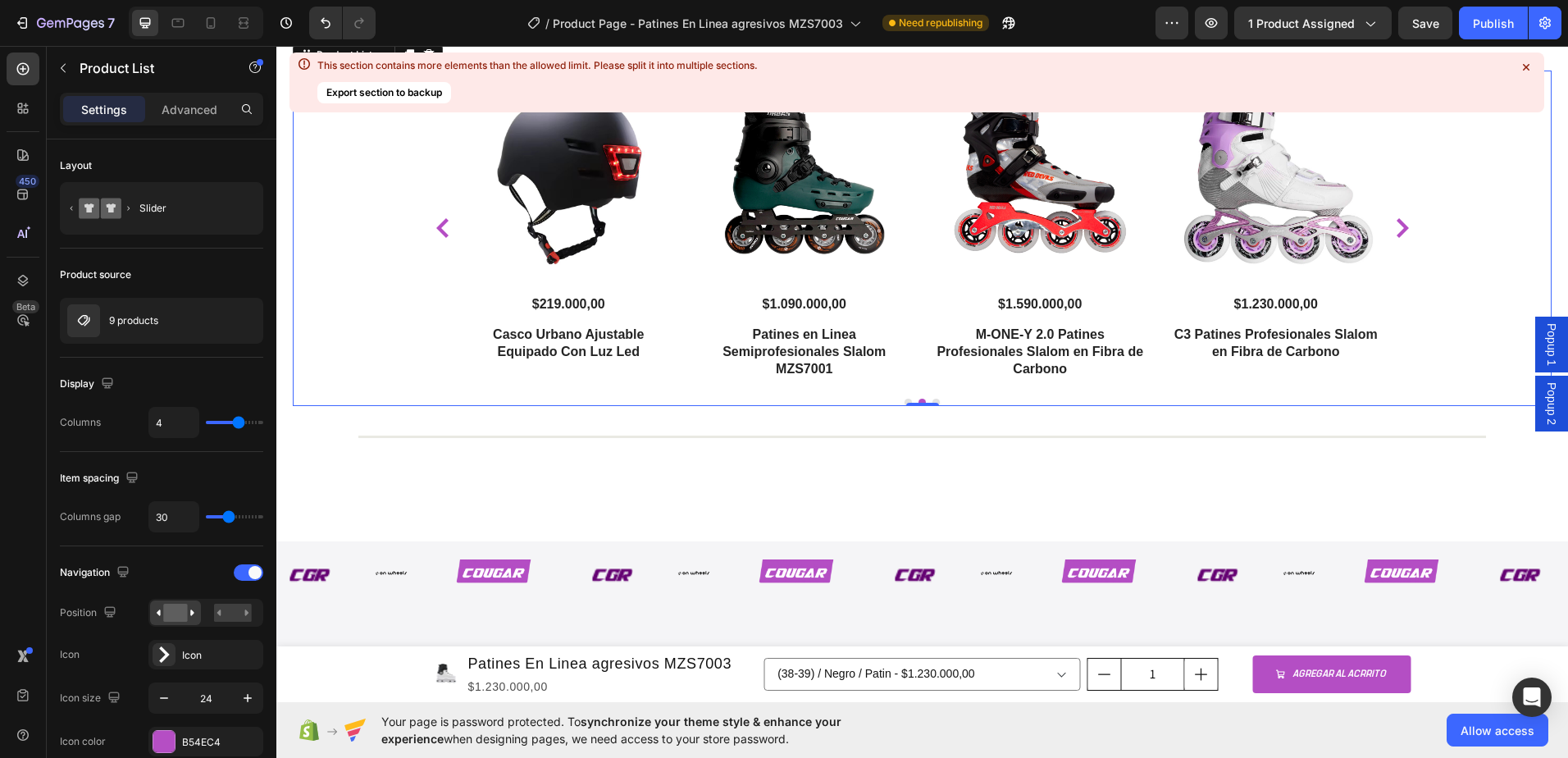
click at [433, 238] on icon "Carousel Back Arrow" at bounding box center [443, 227] width 19 height 19
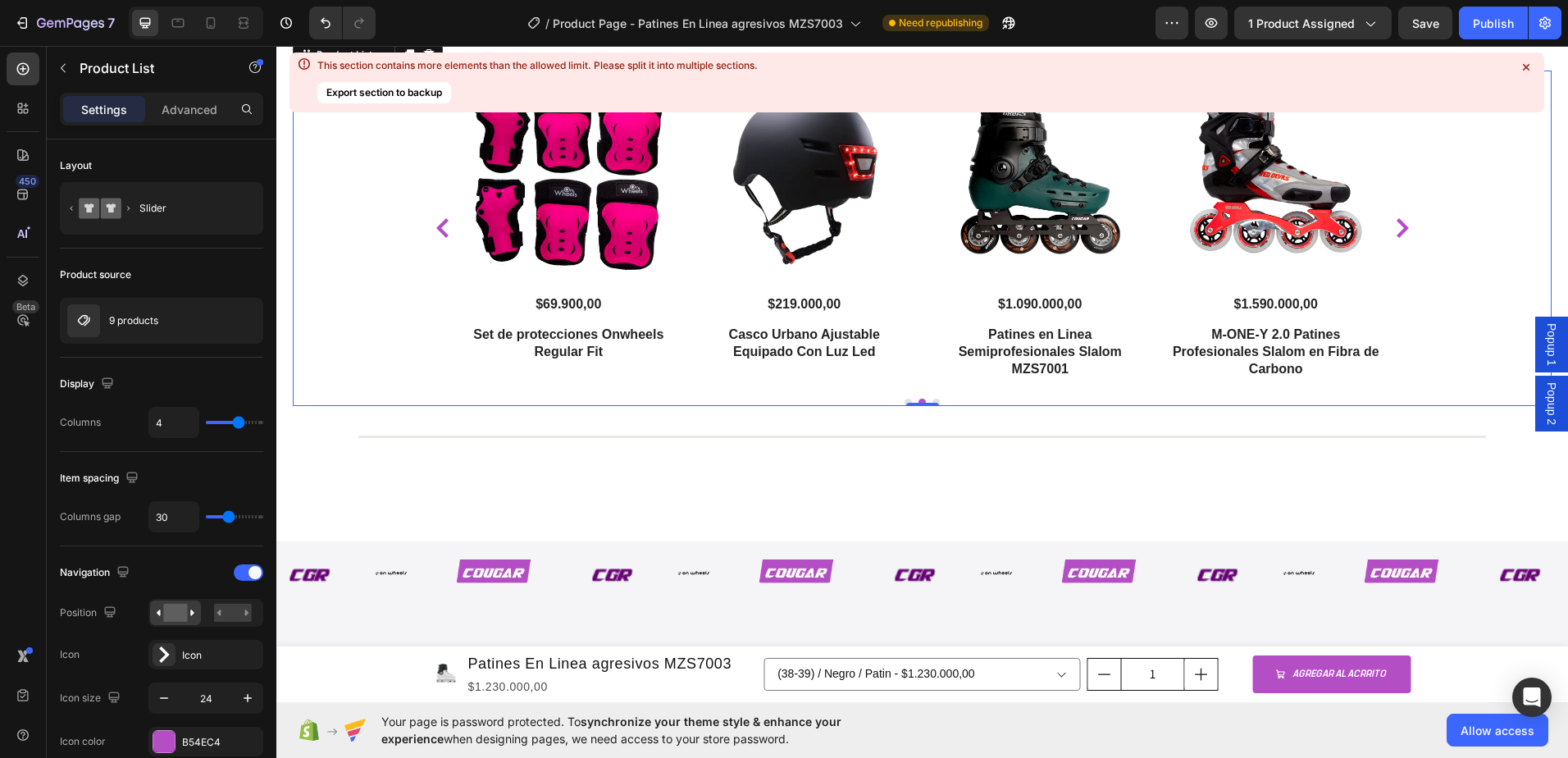
click at [433, 238] on icon "Carousel Back Arrow" at bounding box center [443, 227] width 19 height 19
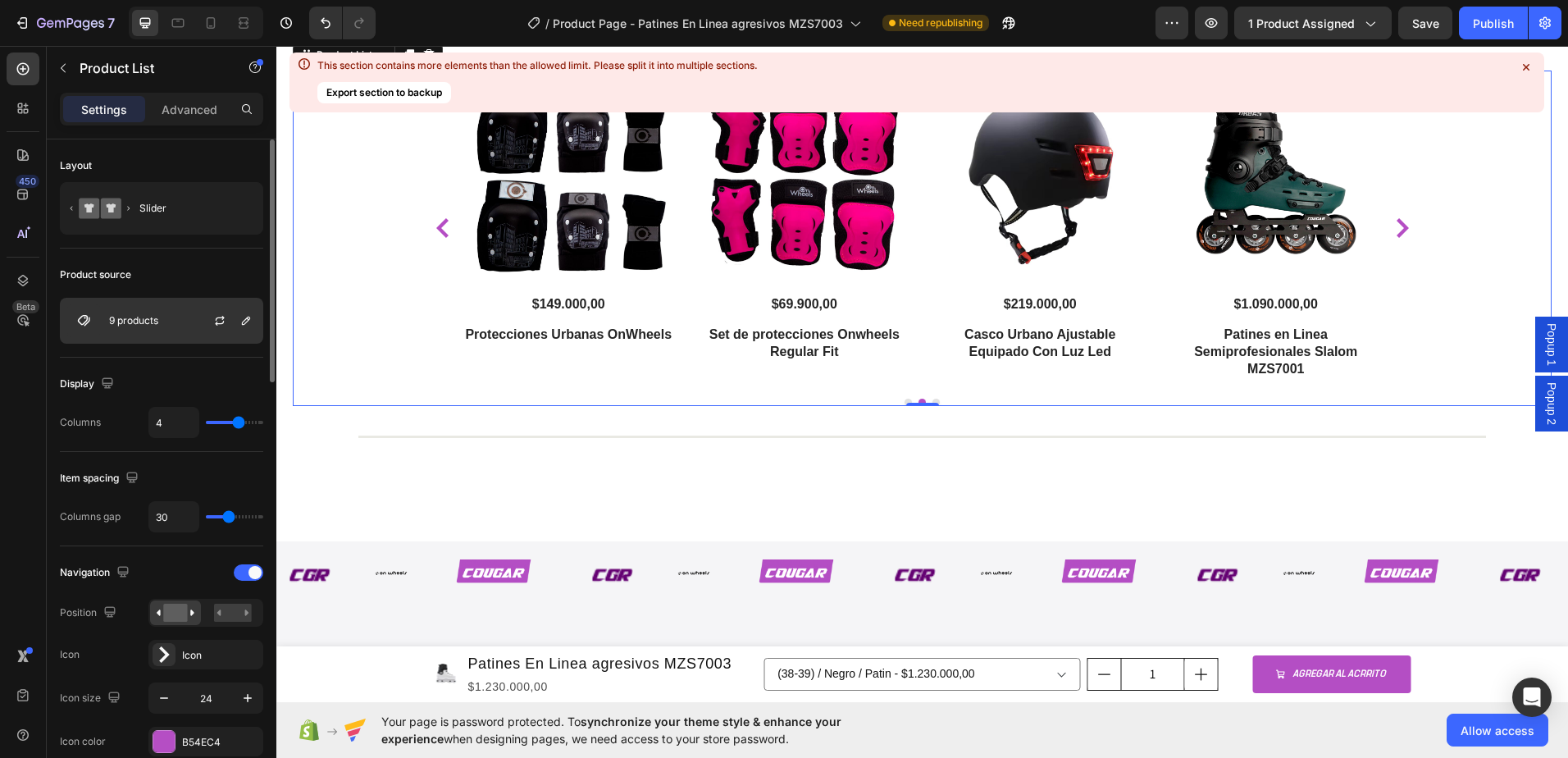
click at [203, 324] on div at bounding box center [226, 321] width 72 height 44
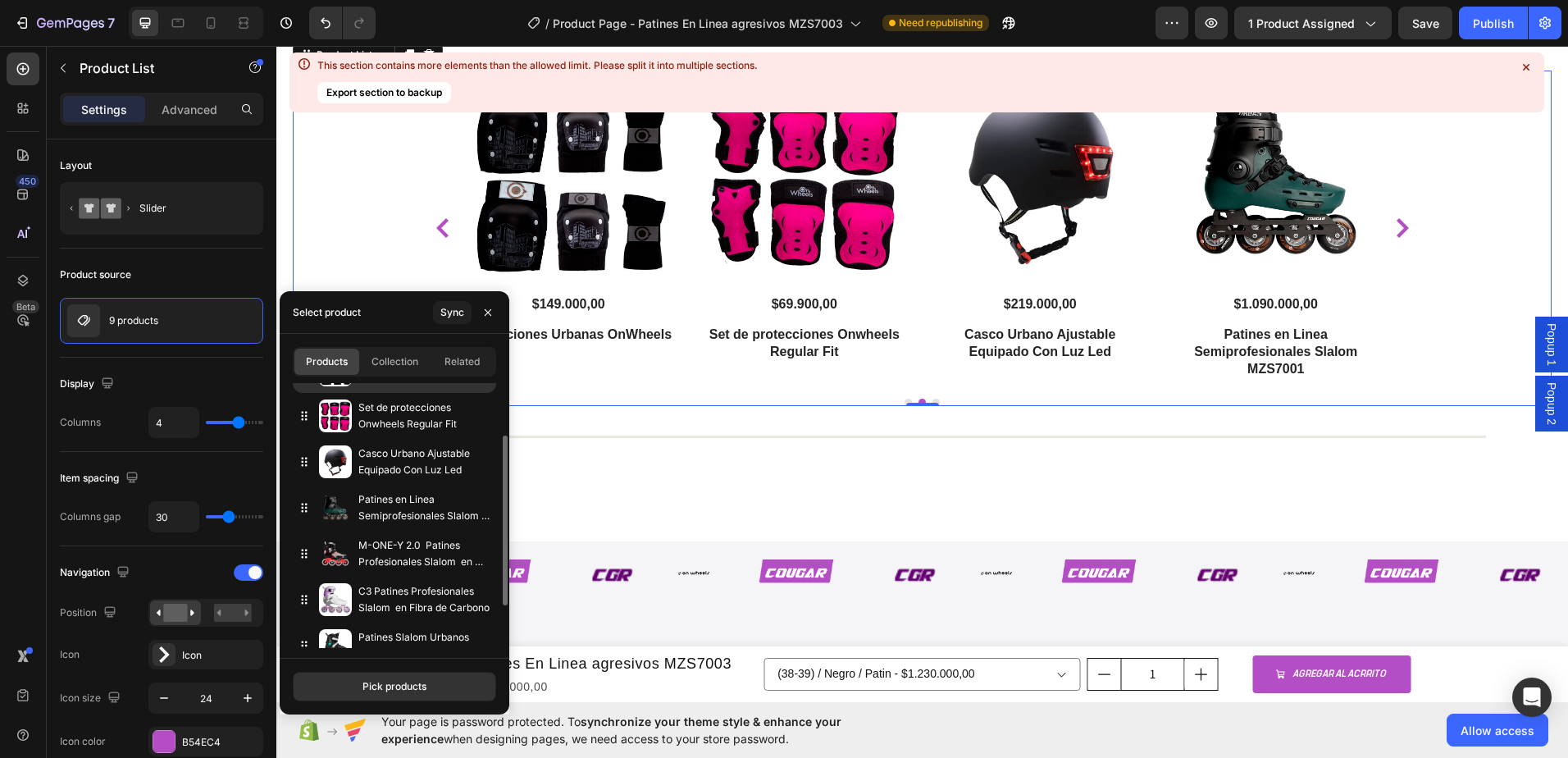
scroll to position [148, 0]
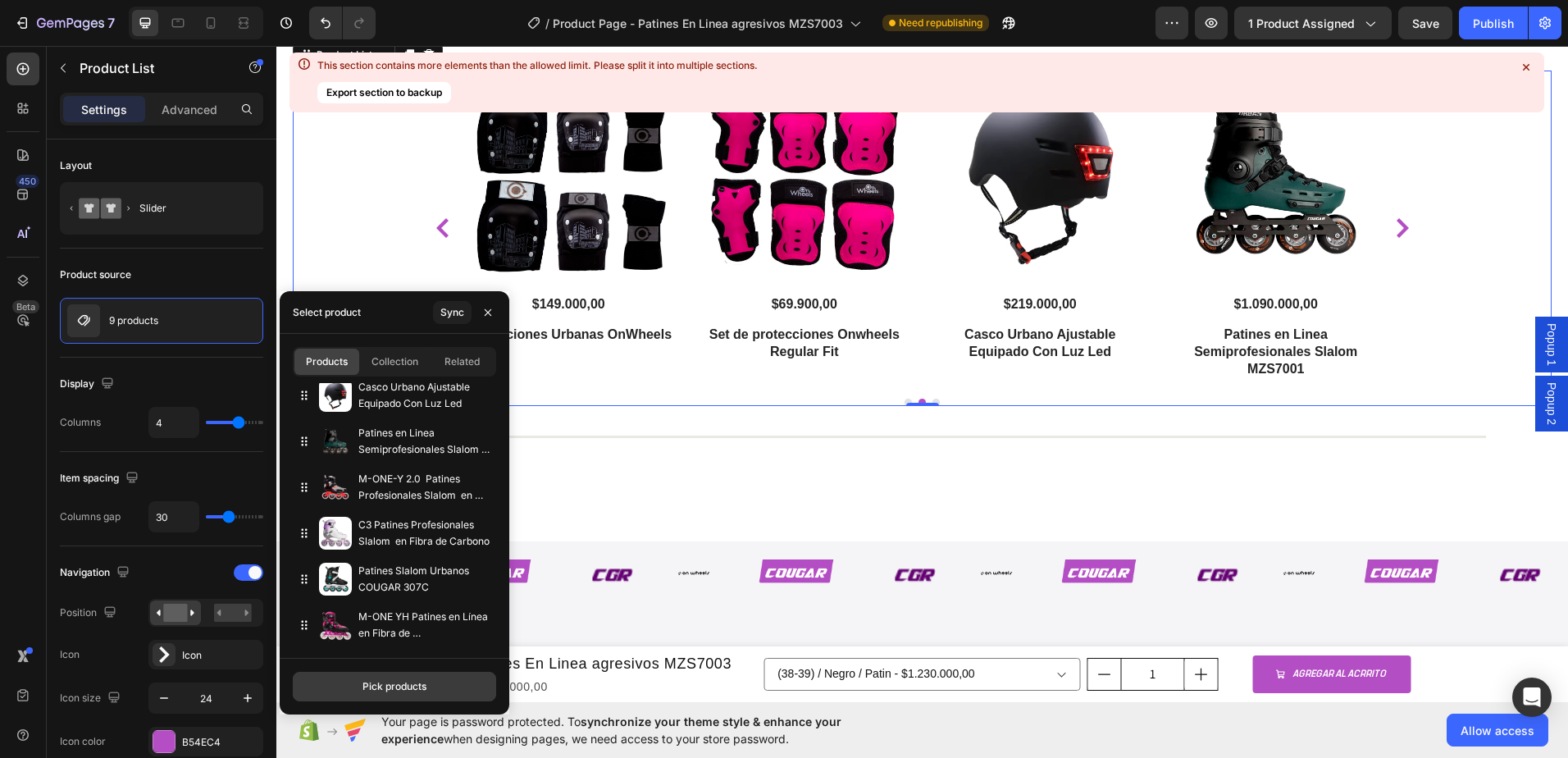
click at [416, 687] on div "Pick products" at bounding box center [395, 687] width 64 height 15
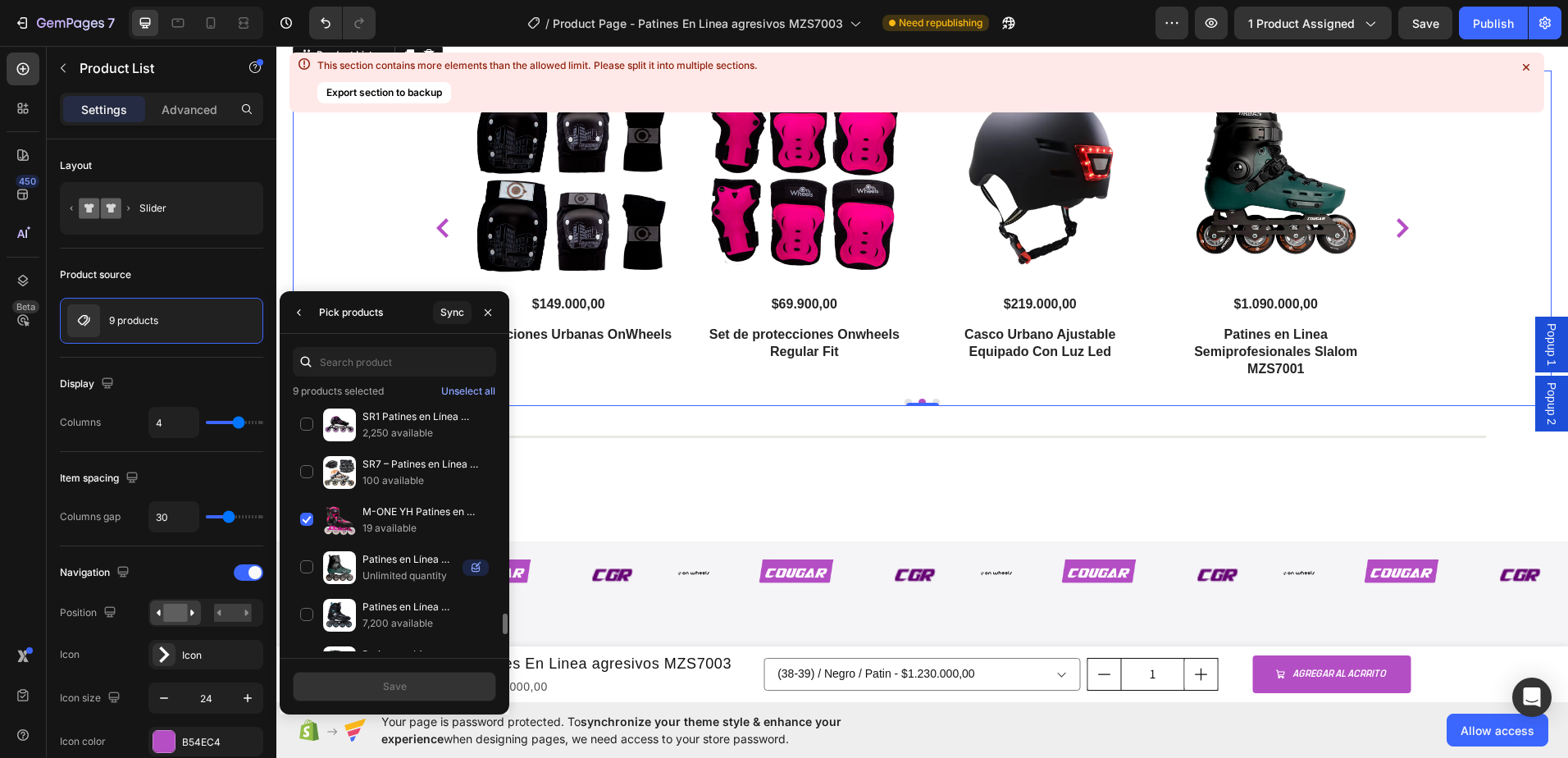
scroll to position [1559, 0]
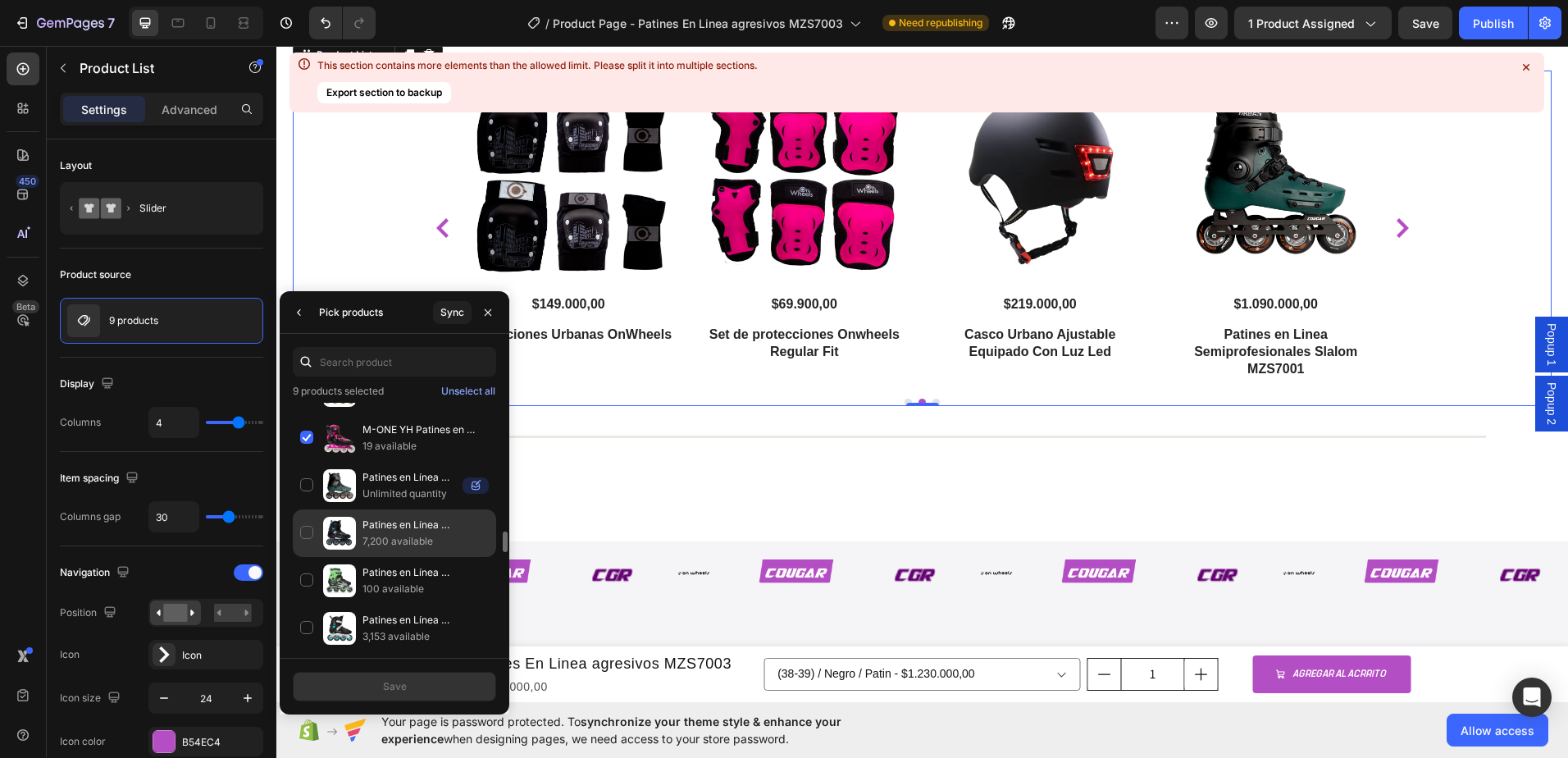
click at [302, 557] on div "Patines en Línea Semiprofesionales Slalom MZS509 7,200 available" at bounding box center [395, 581] width 203 height 48
click at [414, 680] on button "Save" at bounding box center [395, 687] width 203 height 29
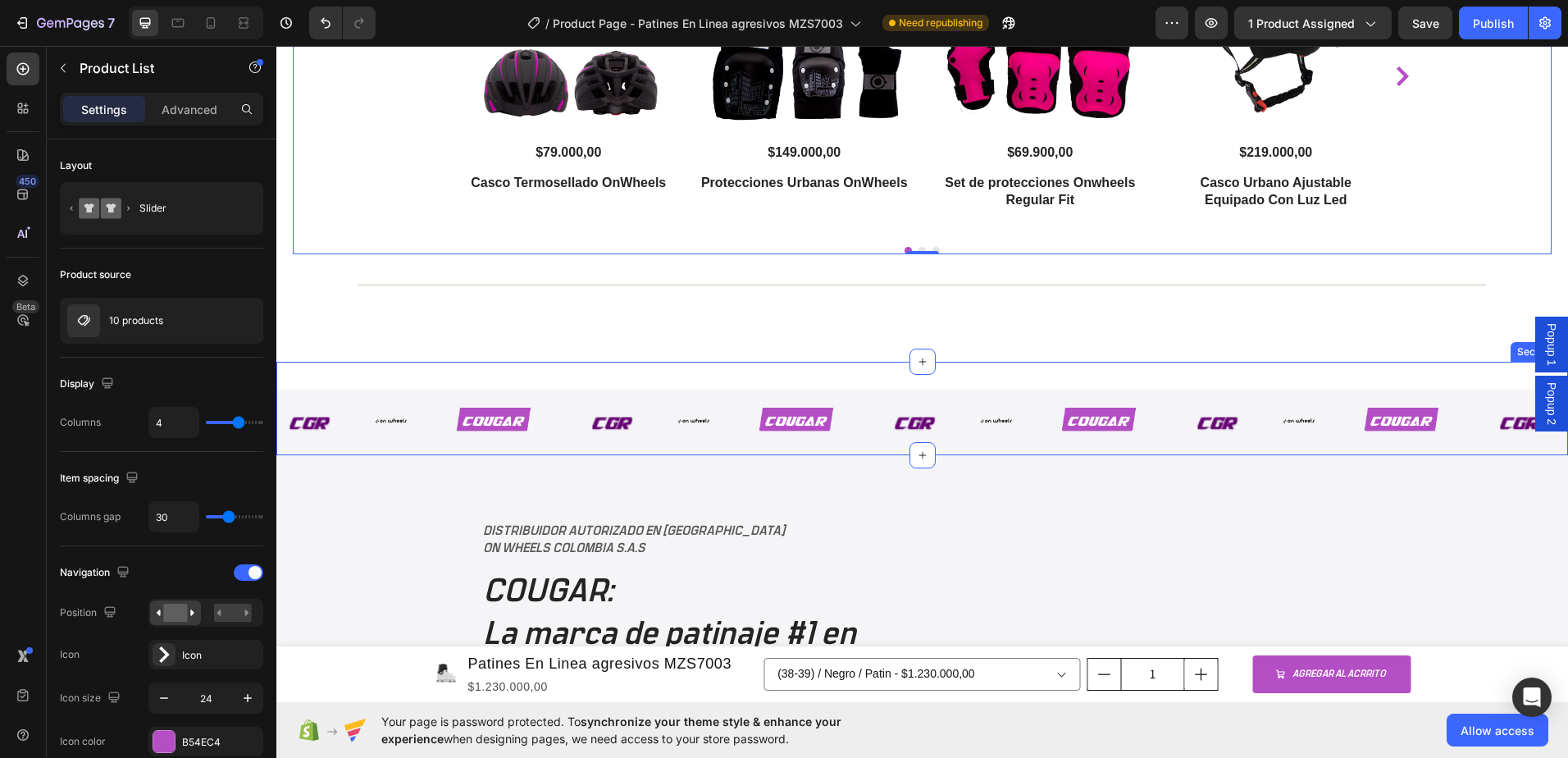
scroll to position [2802, 0]
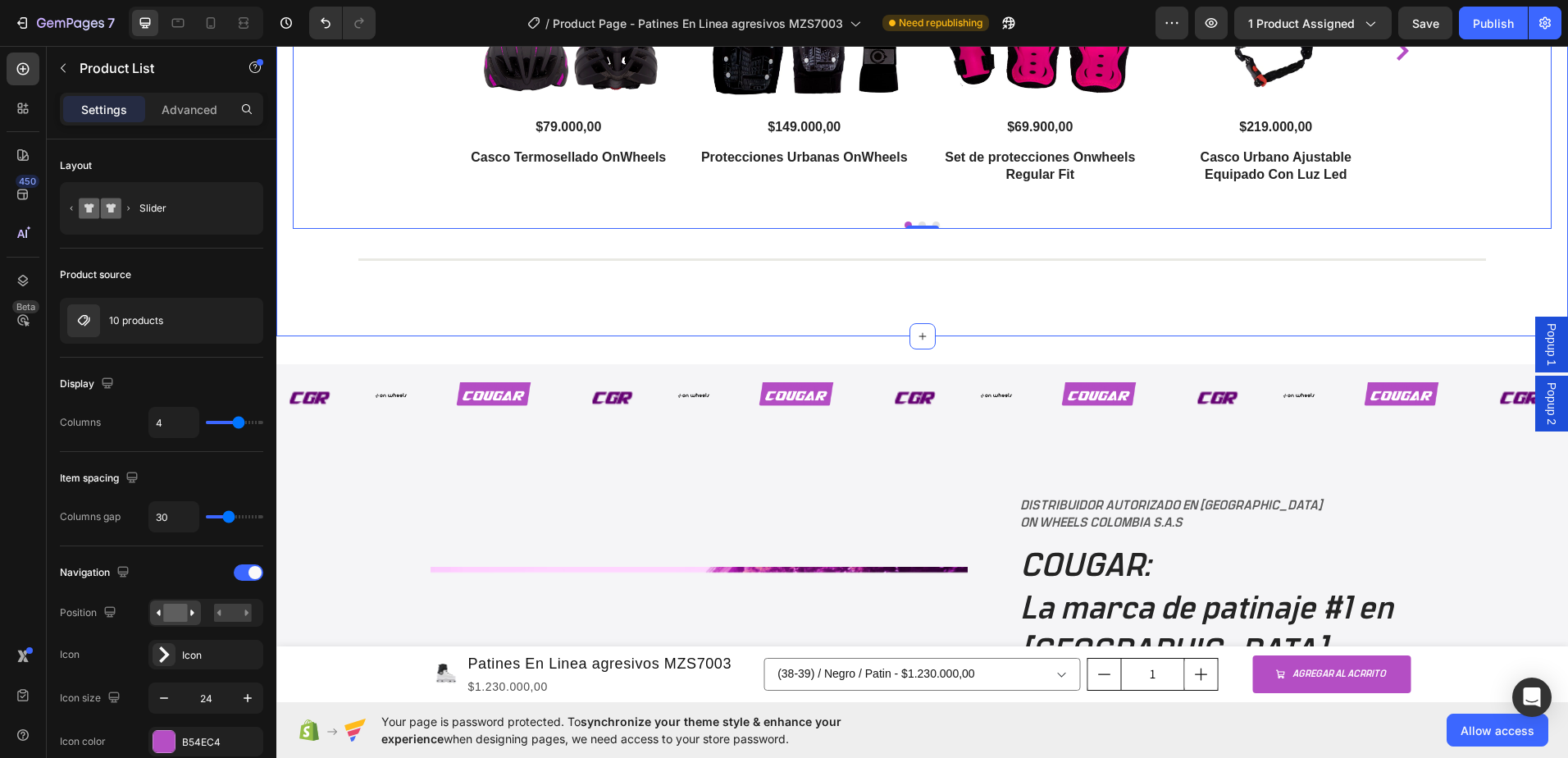
click at [954, 322] on div "Poductos que te pueden interesar Heading Product Images $79.000,00 Product Pric…" at bounding box center [923, 71] width 1292 height 533
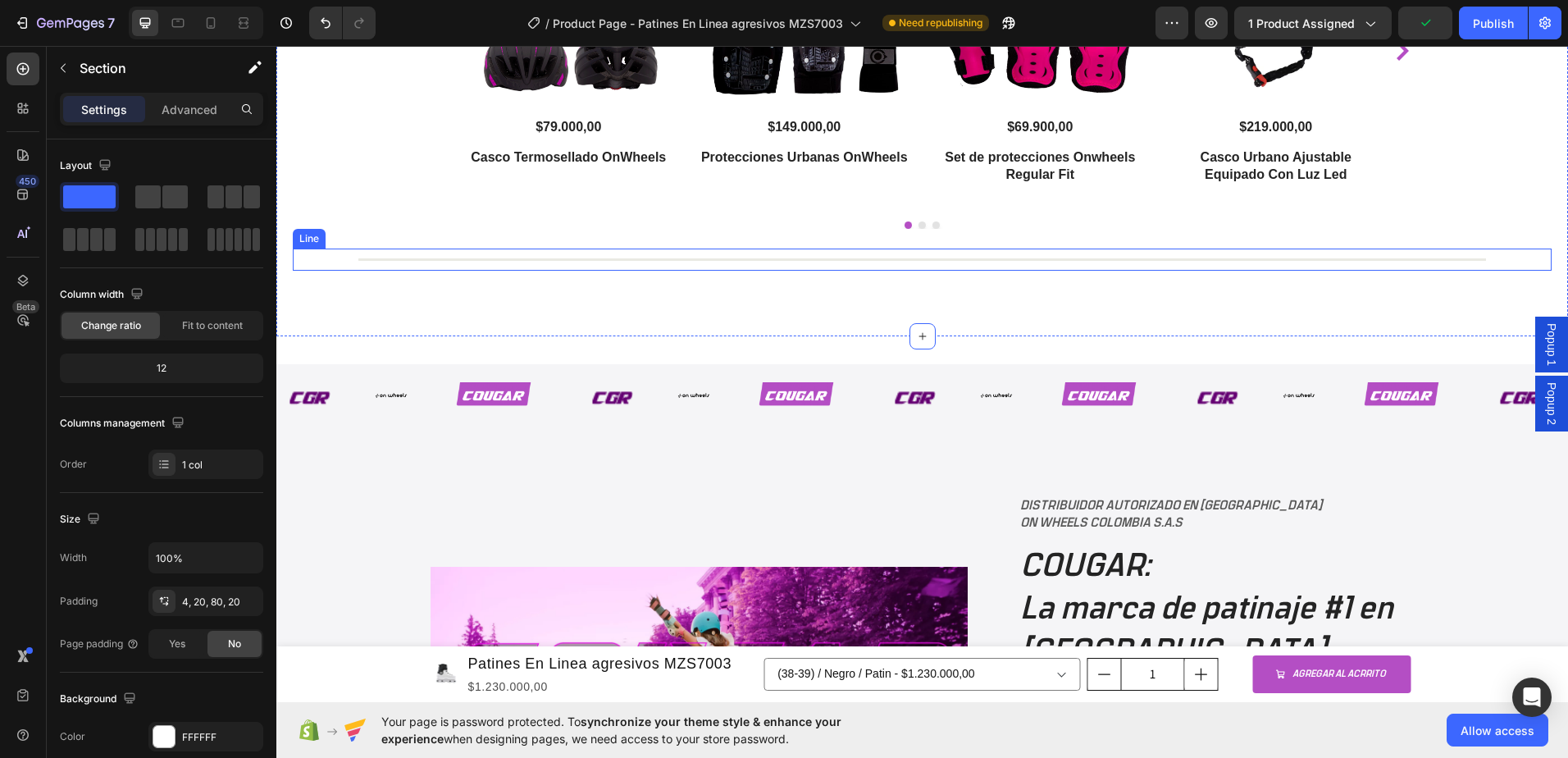
click at [512, 255] on div "Title Line" at bounding box center [923, 259] width 1259 height 22
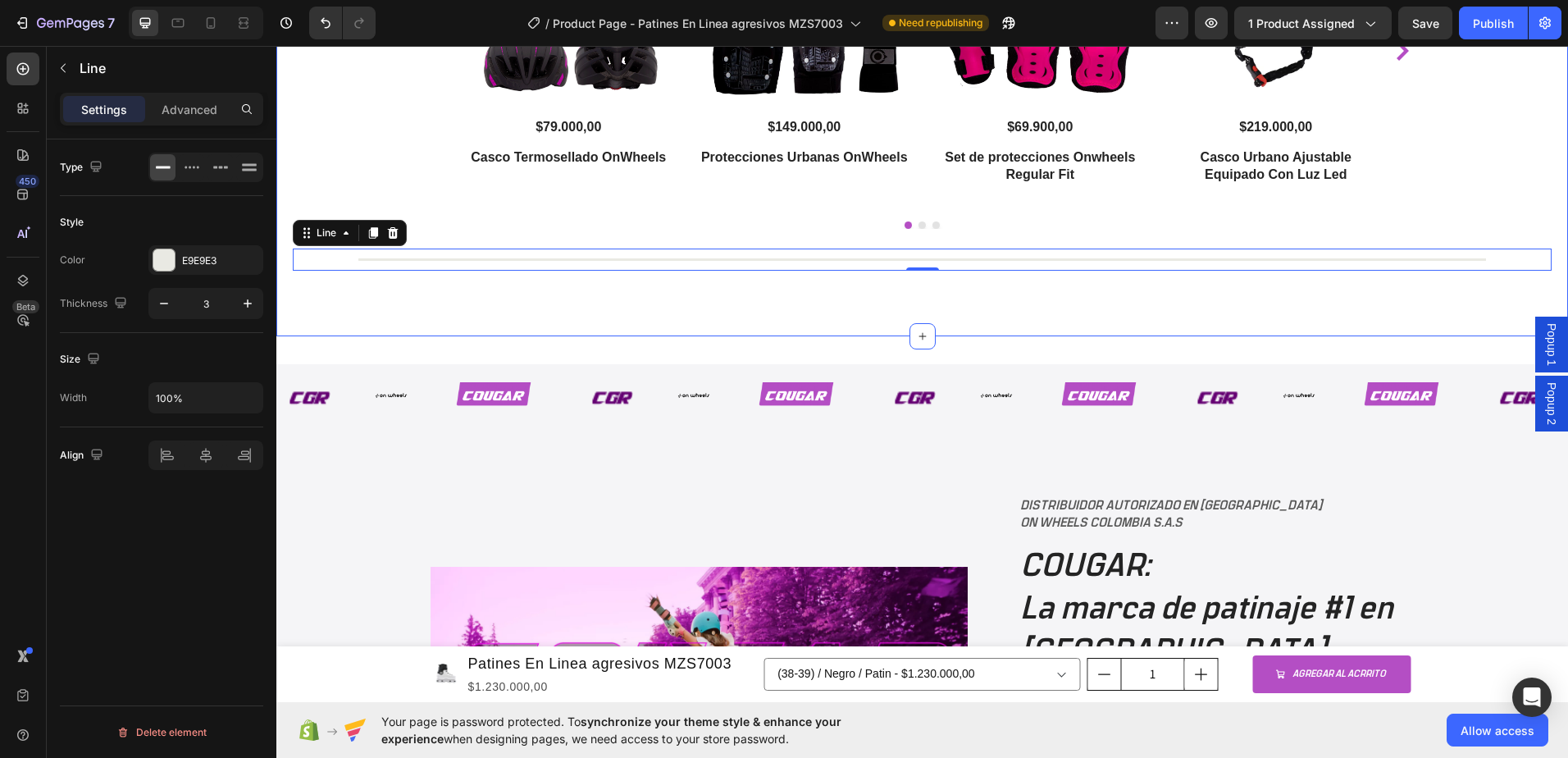
click at [581, 313] on div "Poductos que te pueden interesar Heading Product Images $79.000,00 Product Pric…" at bounding box center [923, 71] width 1292 height 533
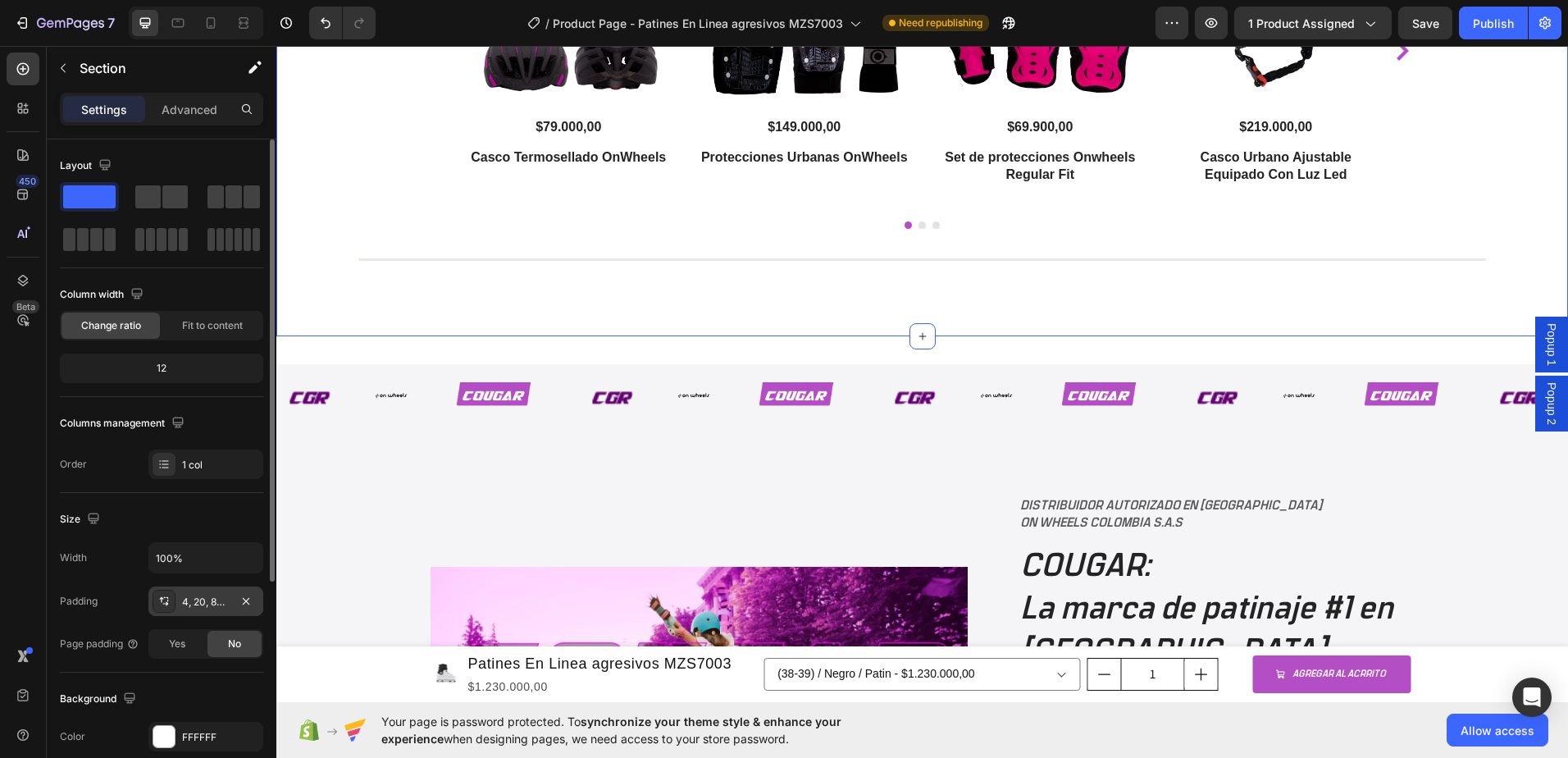
click at [216, 607] on div "4, 20, 80, 20" at bounding box center [206, 602] width 48 height 15
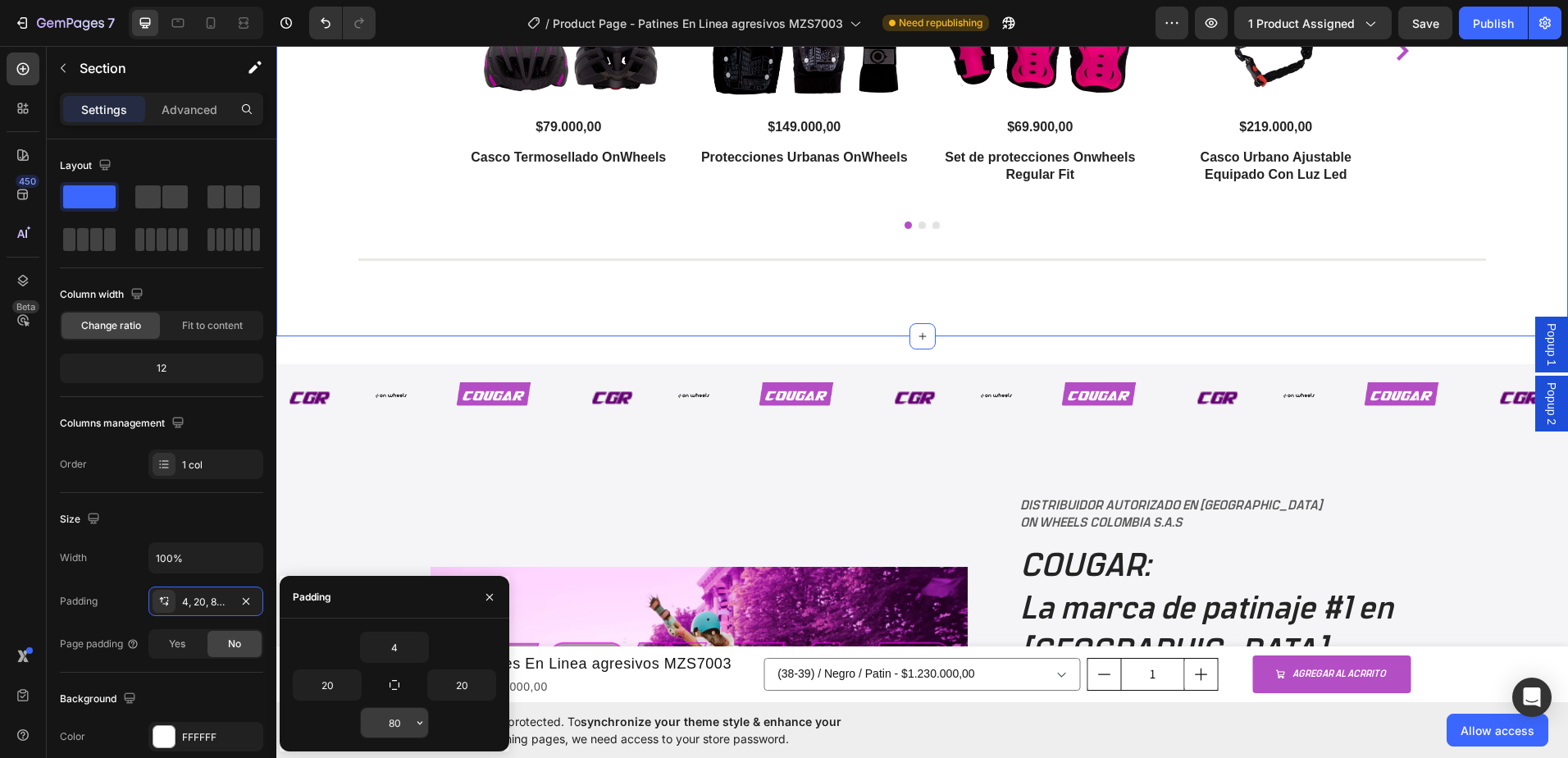
click at [401, 723] on input "80" at bounding box center [394, 722] width 67 height 29
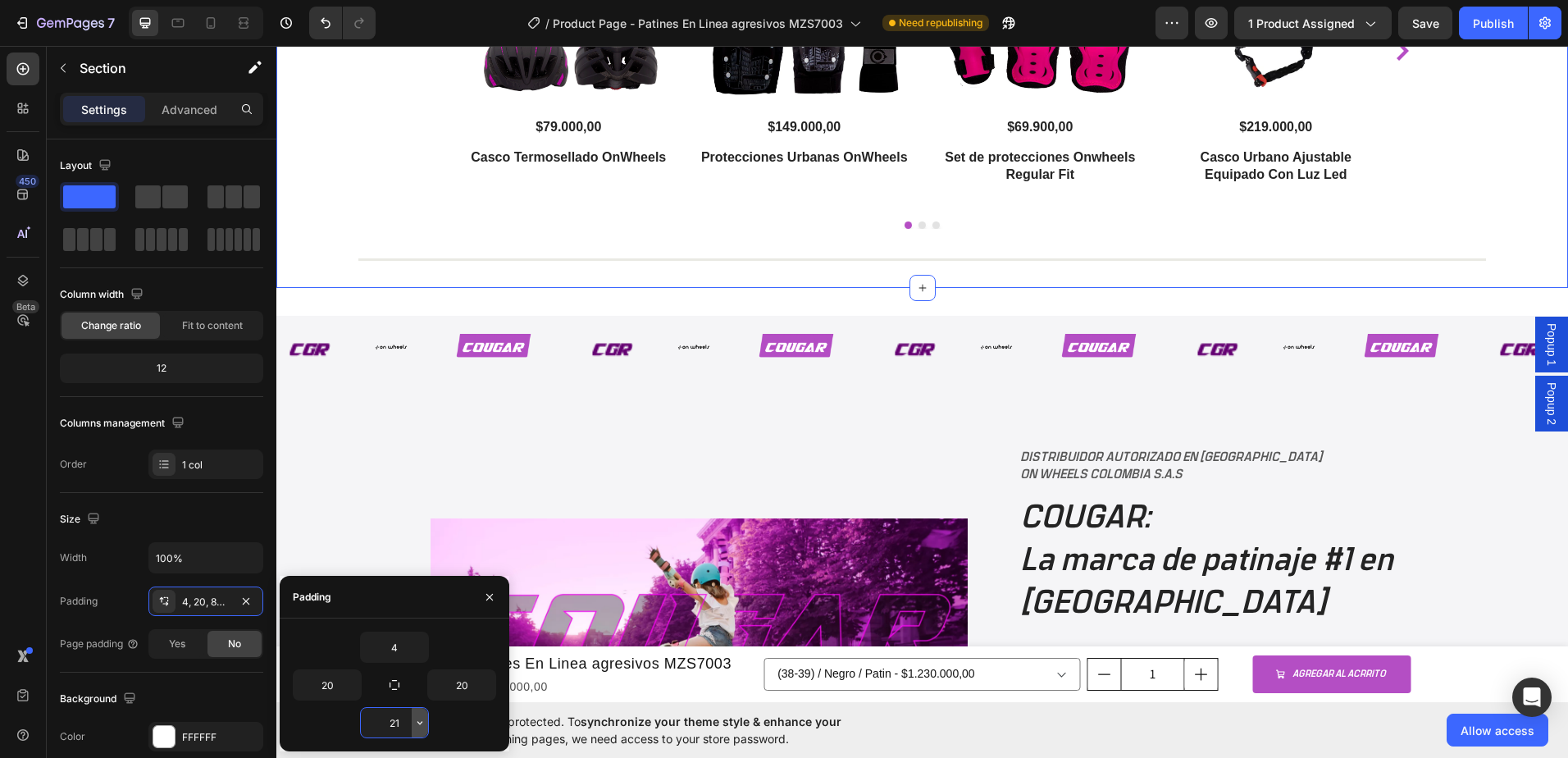
type input "20"
click at [598, 457] on div "Image" at bounding box center [699, 650] width 537 height 407
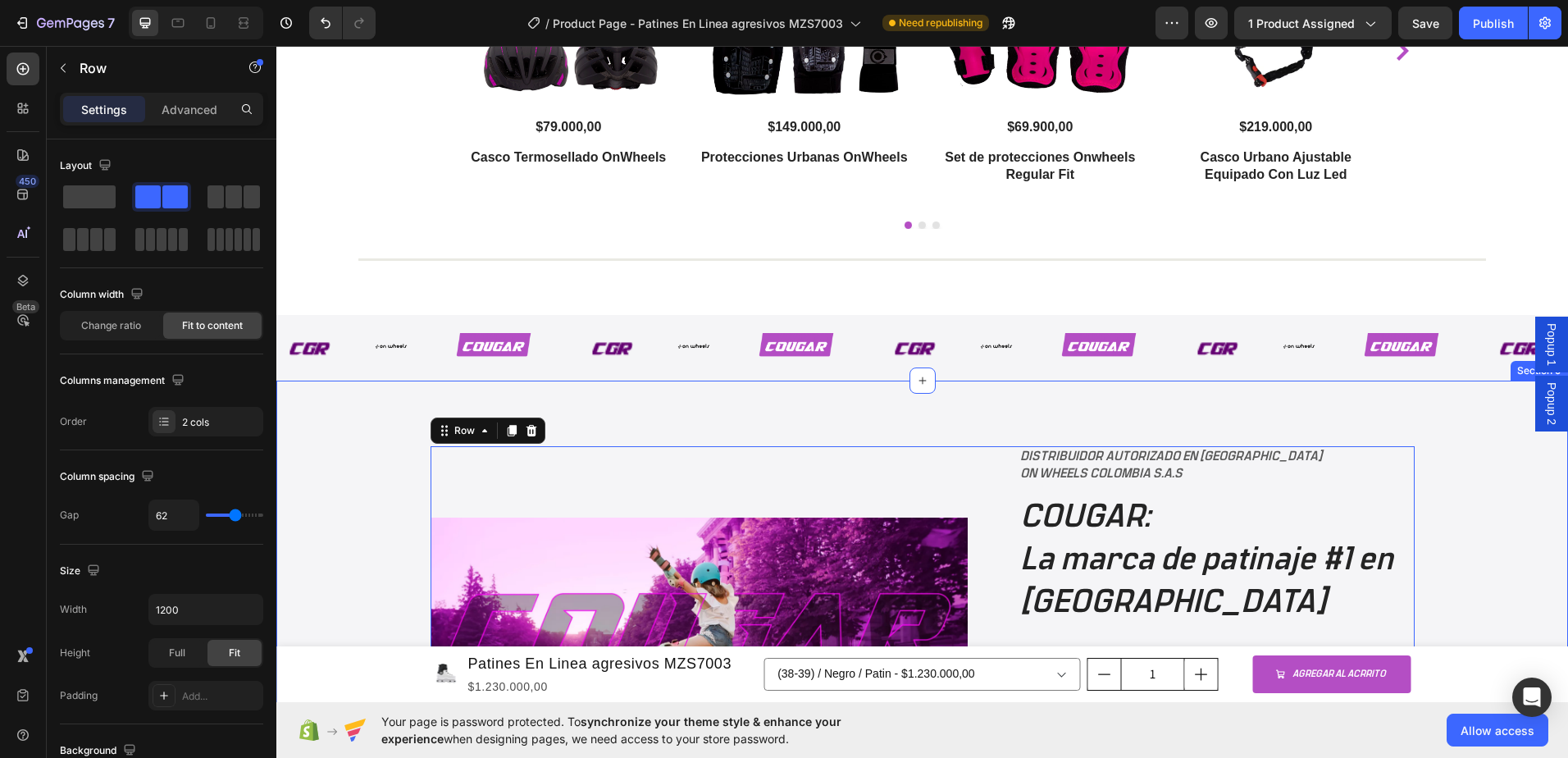
click at [608, 407] on div "Image DISTRIBUIDOR AUTORIZADO EN COLOMBIA ON WHEELS COLOMBIA S.A.S Text Block C…" at bounding box center [923, 649] width 1292 height 538
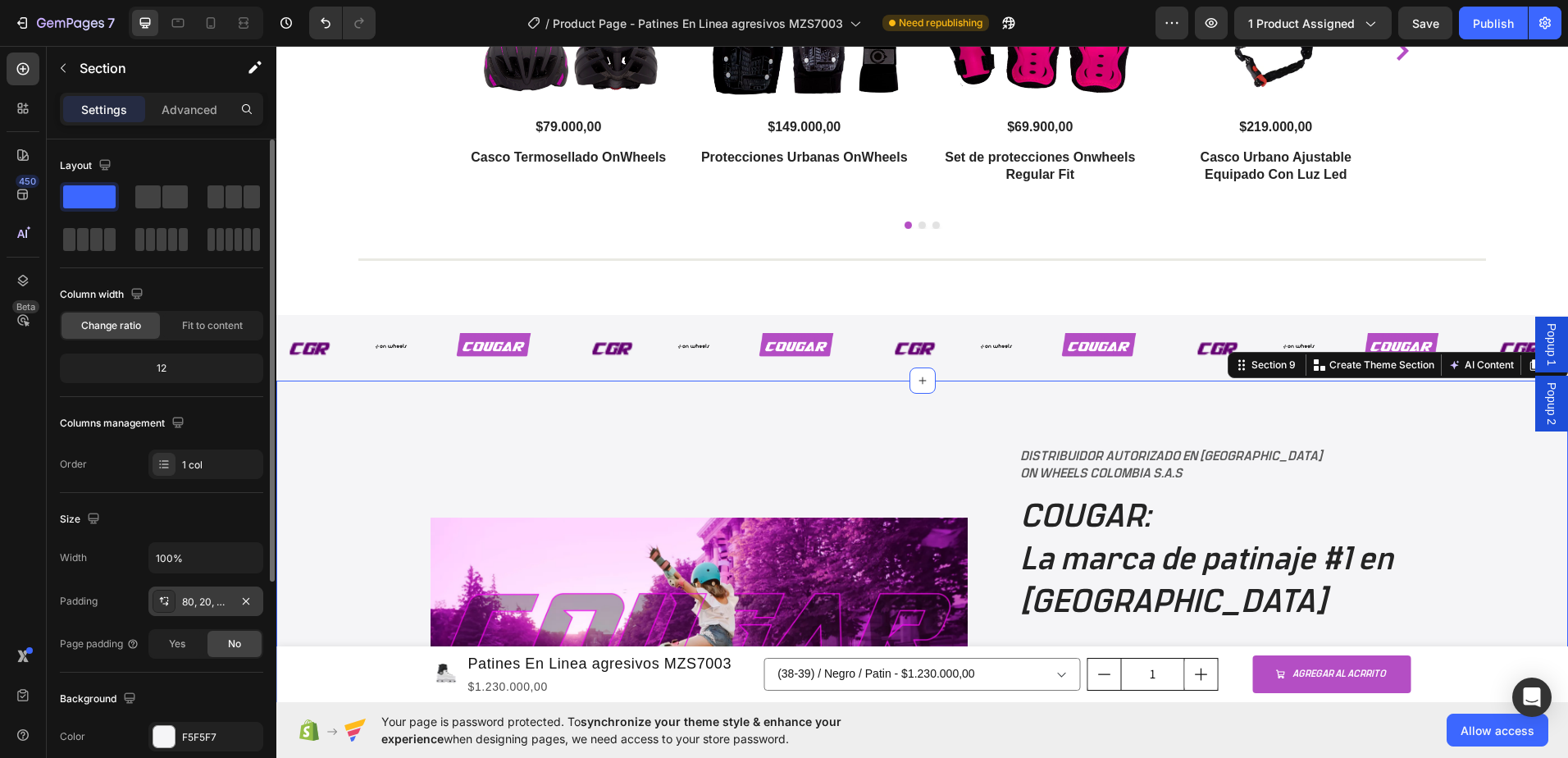
click at [210, 599] on div "80, 20, 80, 20" at bounding box center [206, 602] width 48 height 15
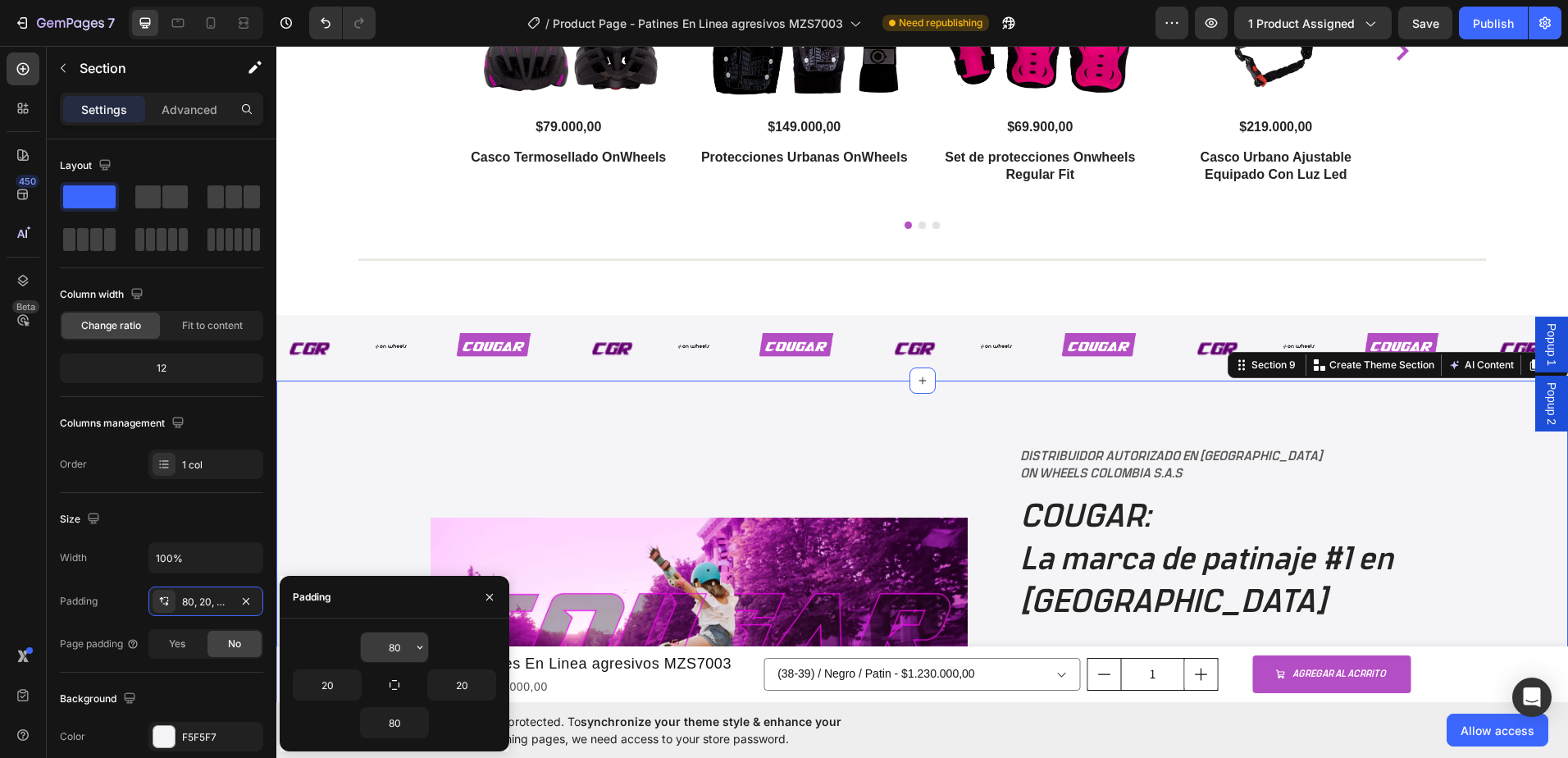
click at [404, 648] on input "80" at bounding box center [394, 647] width 67 height 29
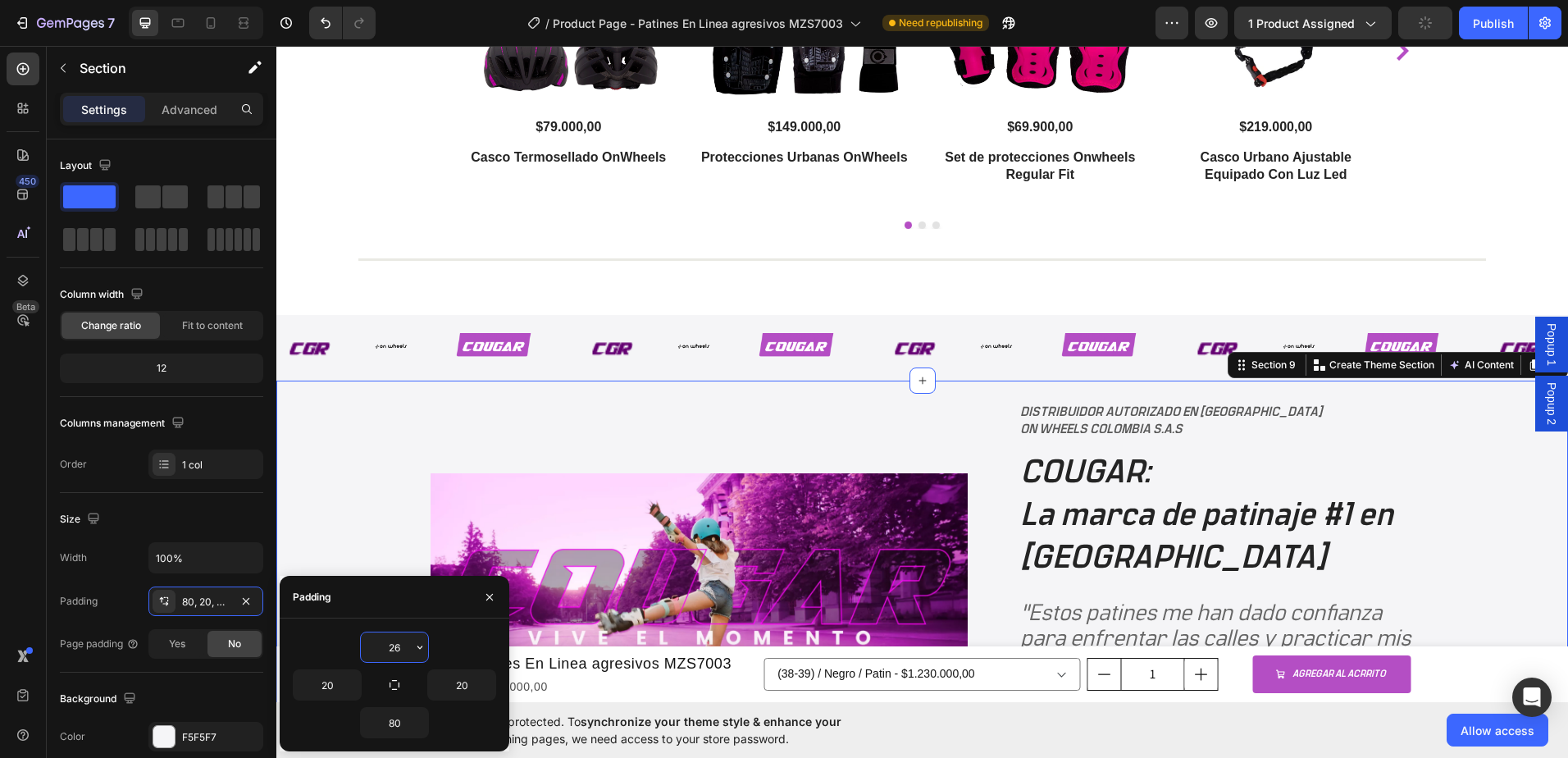
type input "25"
click at [362, 459] on div "Image DISTRIBUIDOR AUTORIZADO EN COLOMBIA ON WHEELS COLOMBIA S.A.S Text Block C…" at bounding box center [923, 605] width 1259 height 407
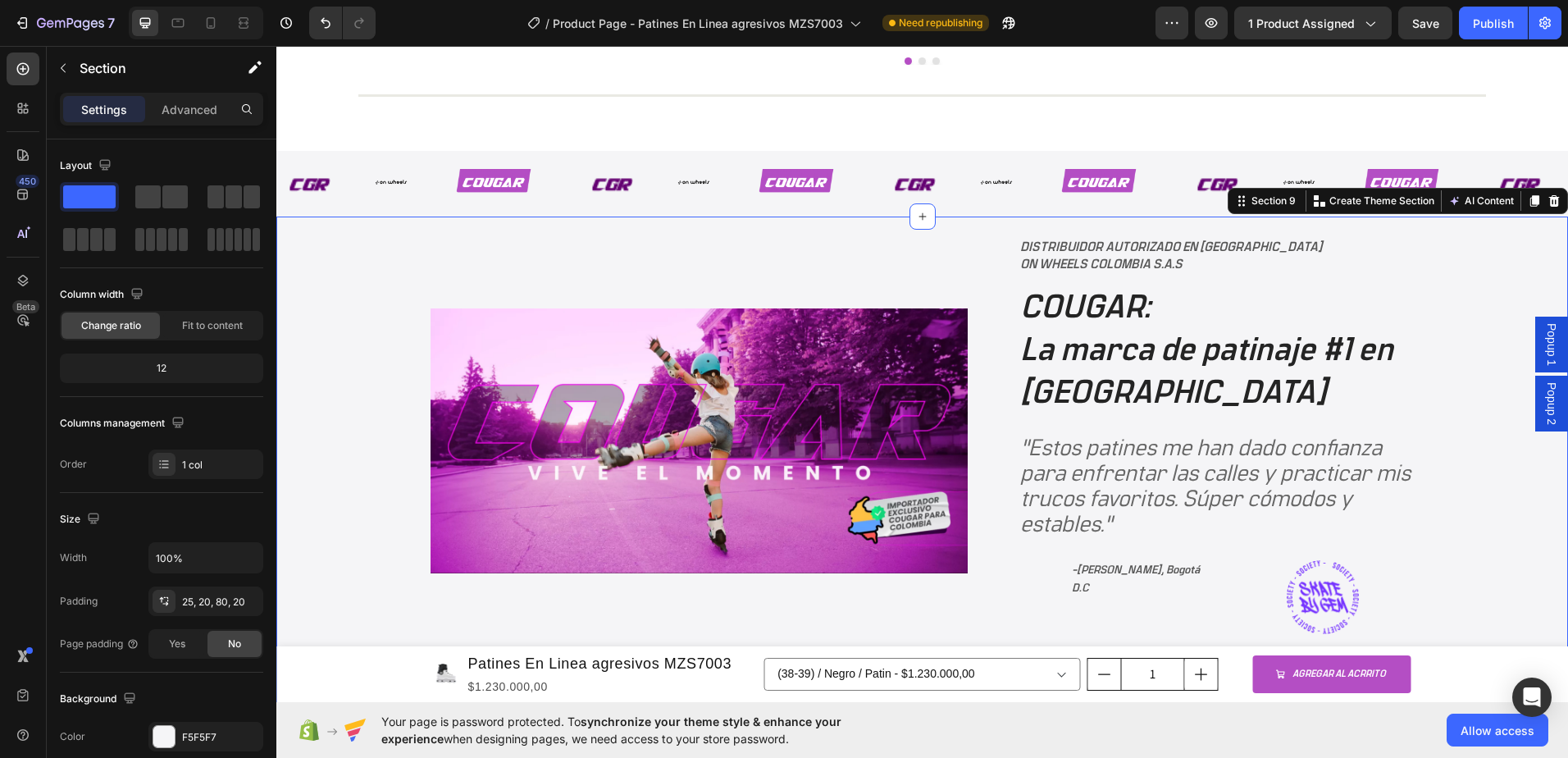
scroll to position [3048, 0]
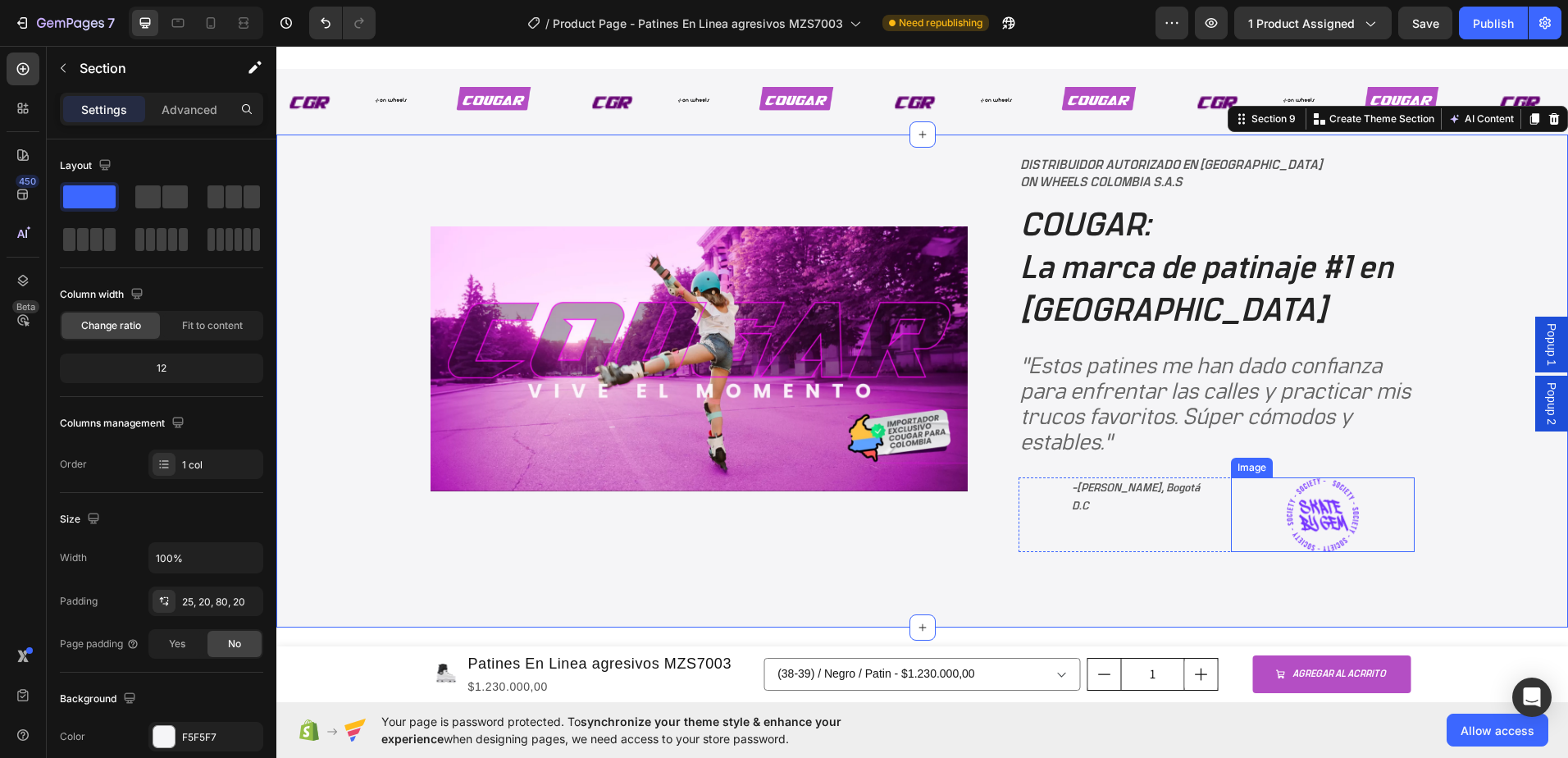
click at [1305, 489] on img at bounding box center [1322, 514] width 72 height 74
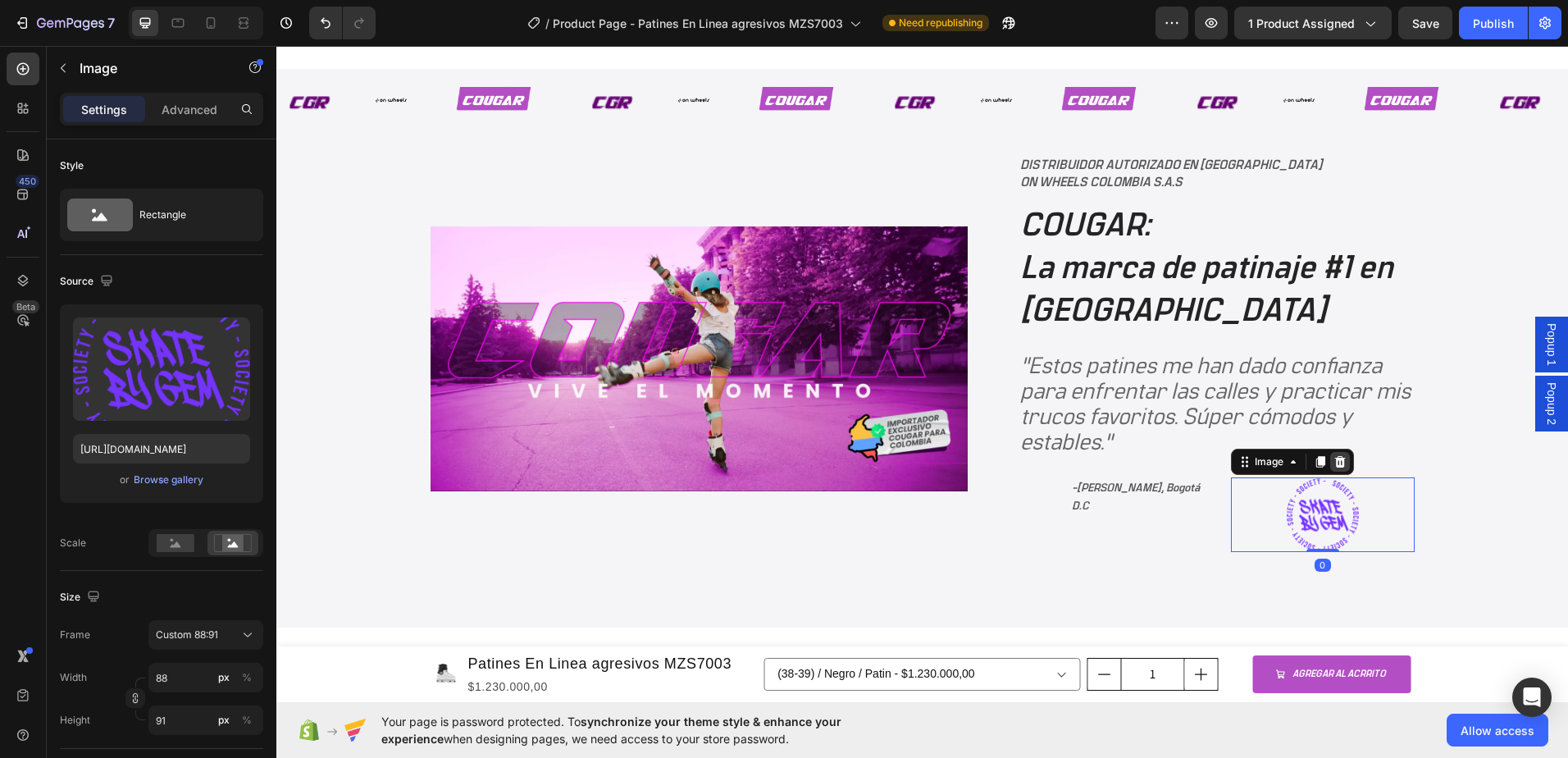
click at [1335, 465] on icon at bounding box center [1341, 462] width 11 height 12
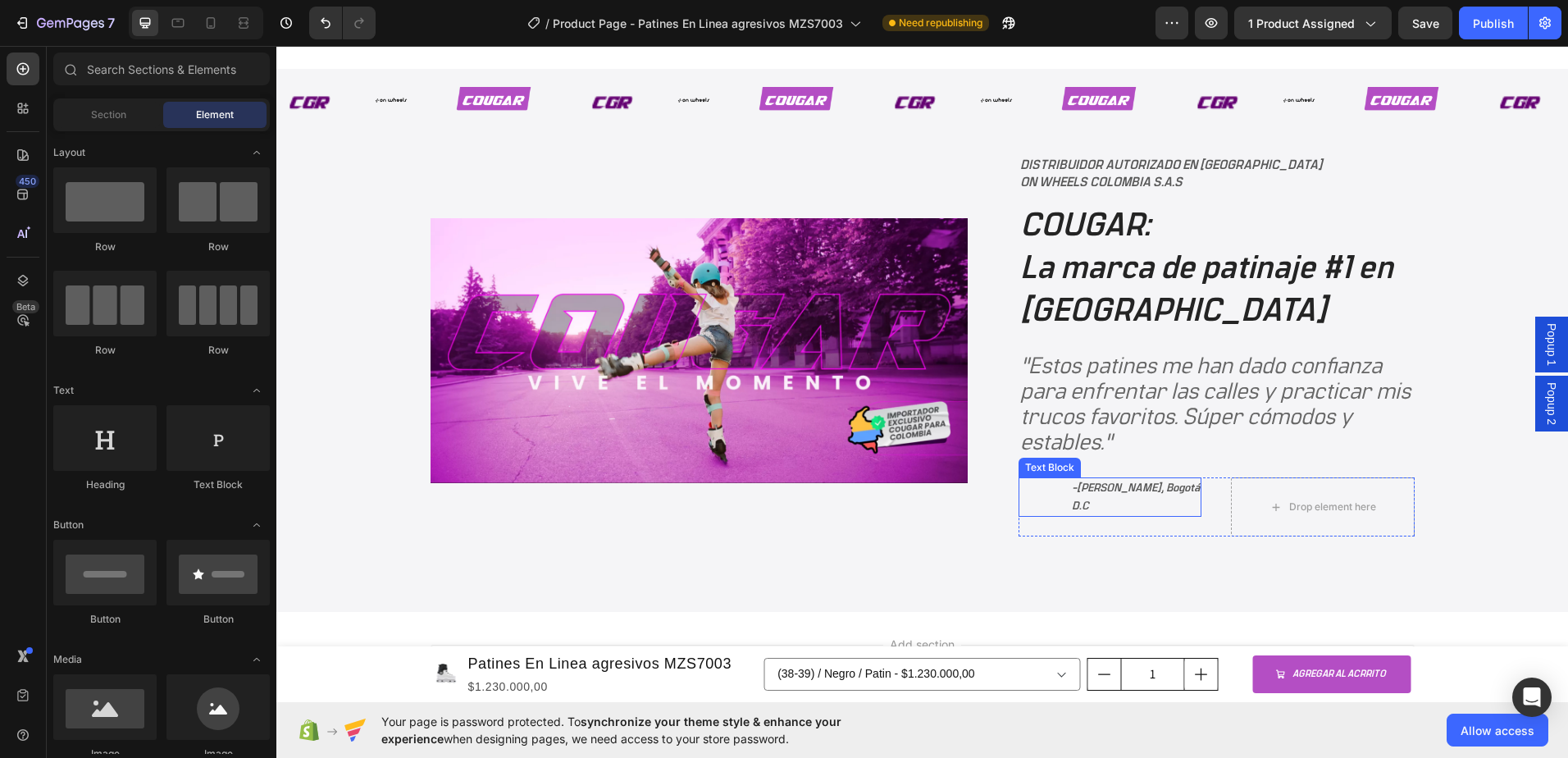
click at [1176, 491] on span "Sebastian Hernandez, Bogotá D.C" at bounding box center [1136, 497] width 128 height 29
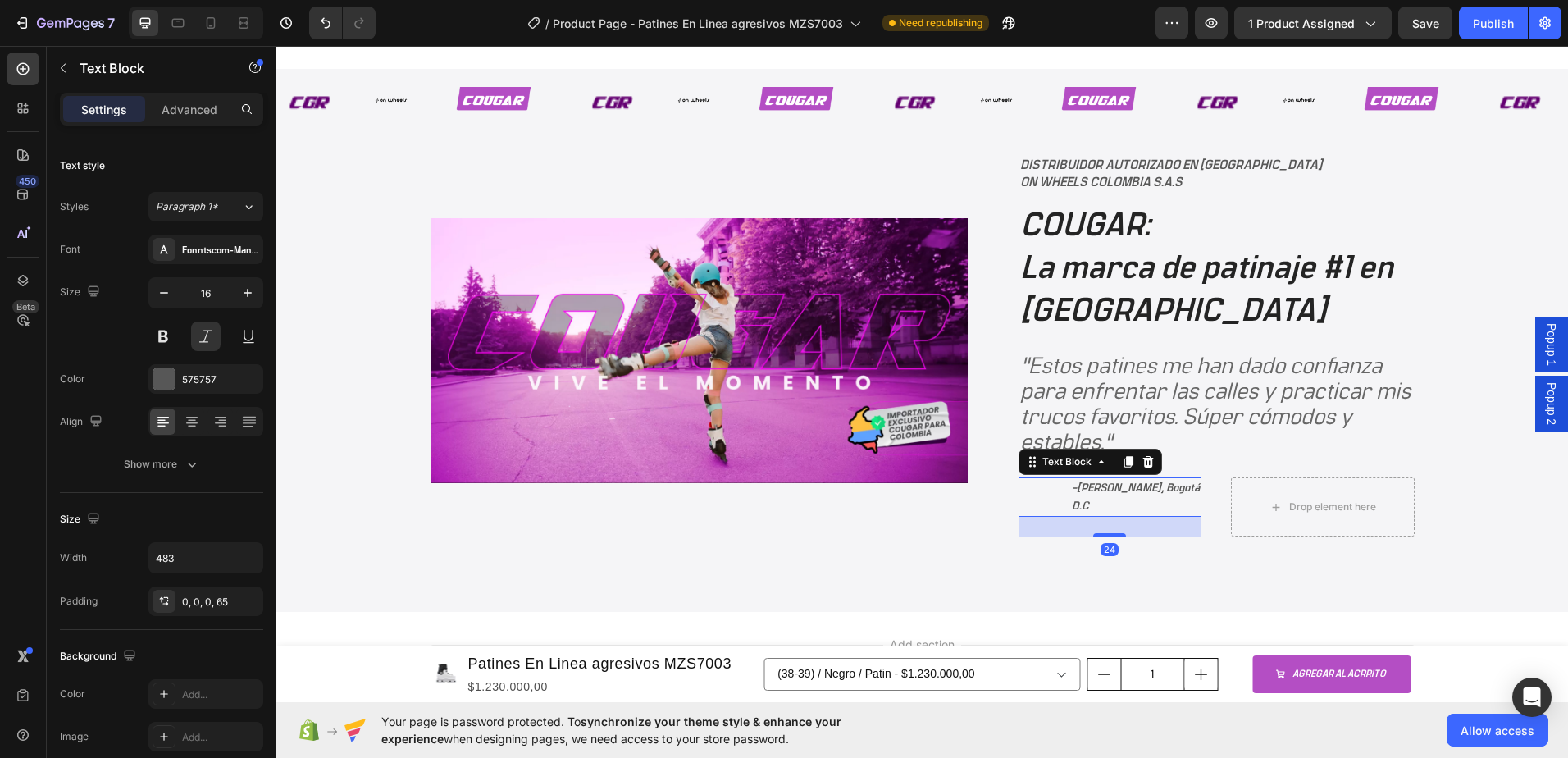
click at [1152, 464] on div "Text Block" at bounding box center [1091, 462] width 144 height 27
click at [1143, 465] on icon at bounding box center [1148, 462] width 11 height 12
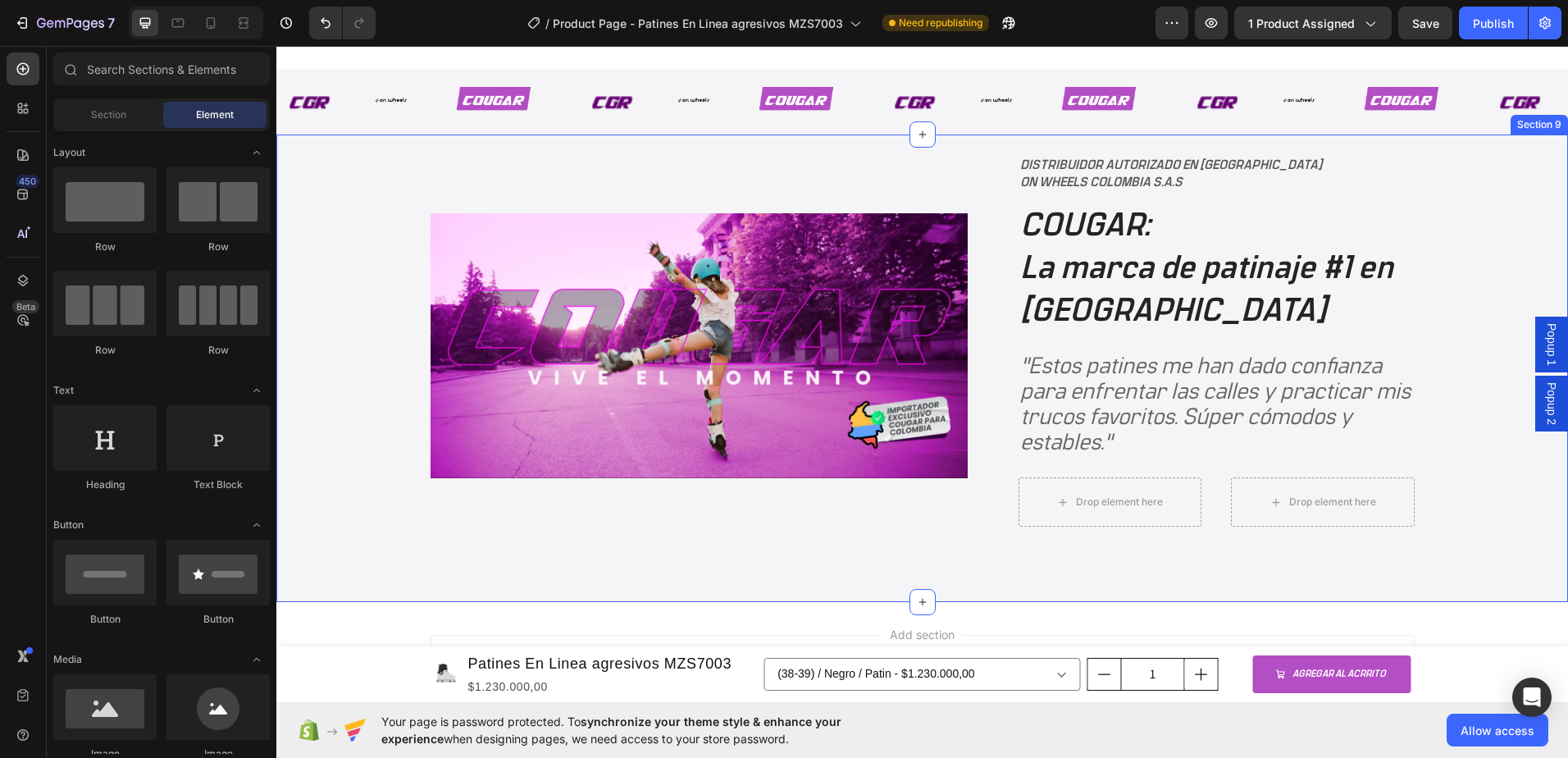
click at [1125, 569] on div "Image DISTRIBUIDOR AUTORIZADO EN COLOMBIA ON WHEELS COLOMBIA S.A.S Text Block C…" at bounding box center [923, 368] width 1292 height 467
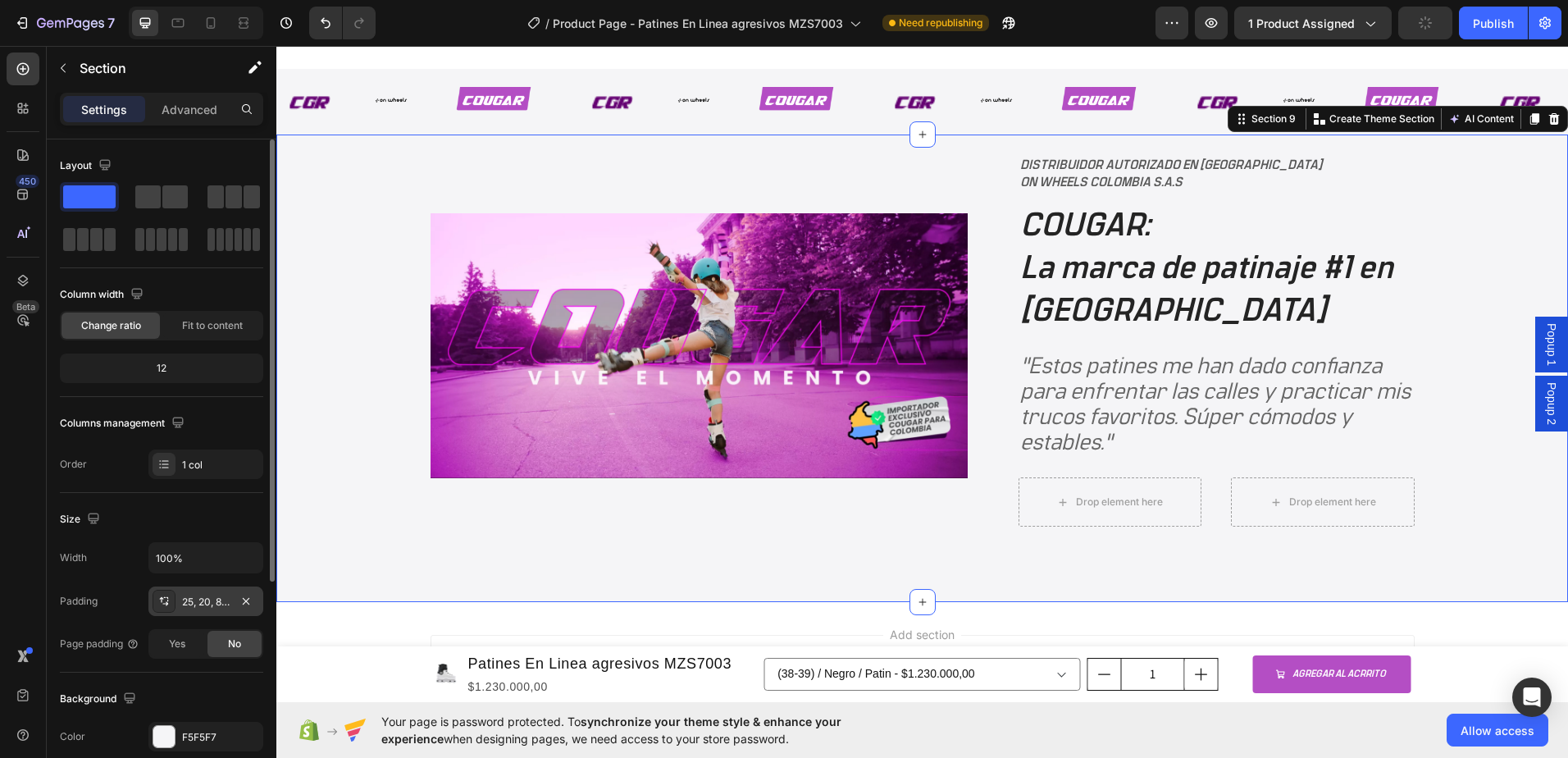
click at [207, 606] on div "25, 20, 80, 20" at bounding box center [206, 602] width 48 height 15
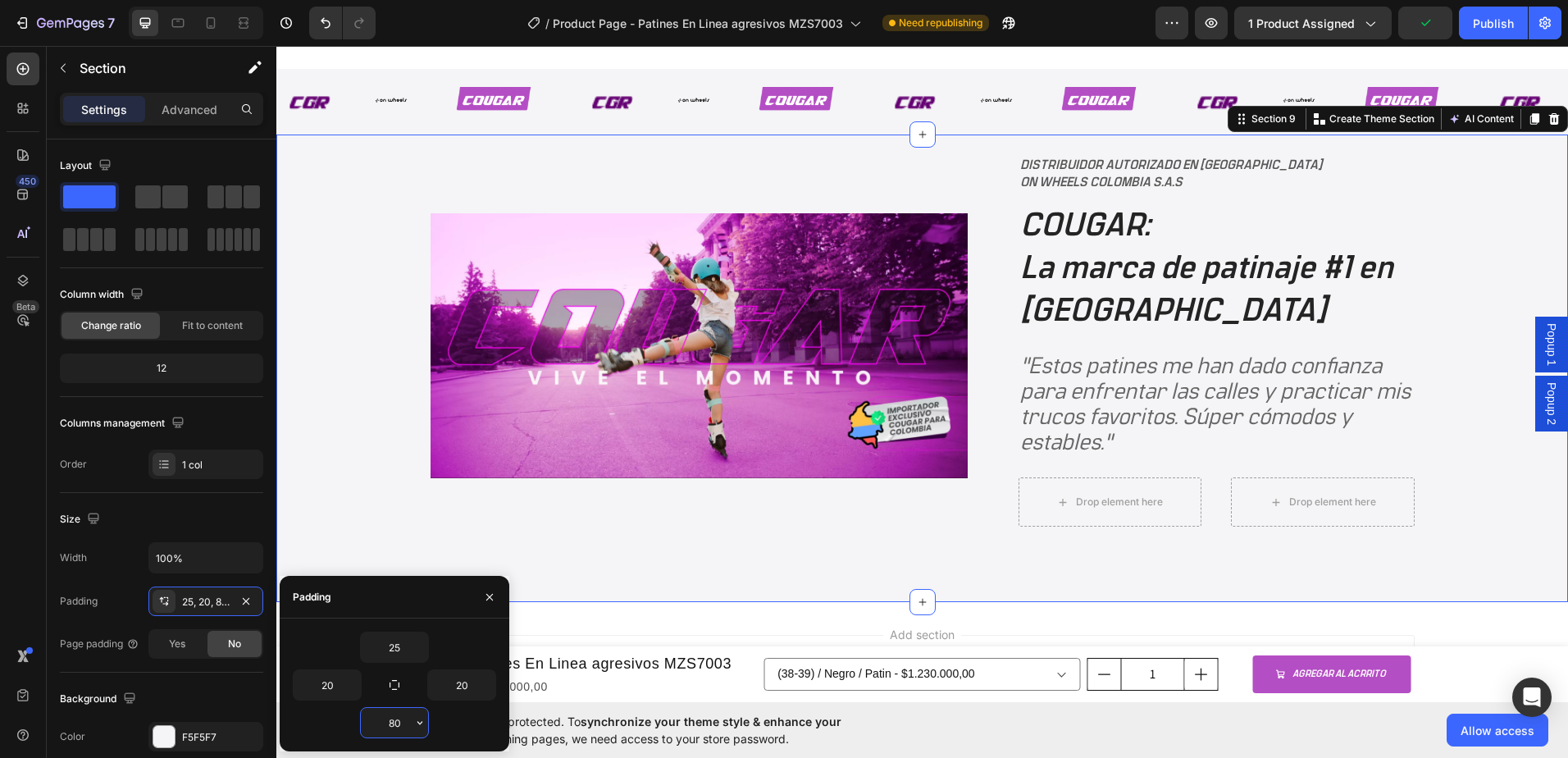
click at [400, 715] on input "80" at bounding box center [394, 722] width 67 height 29
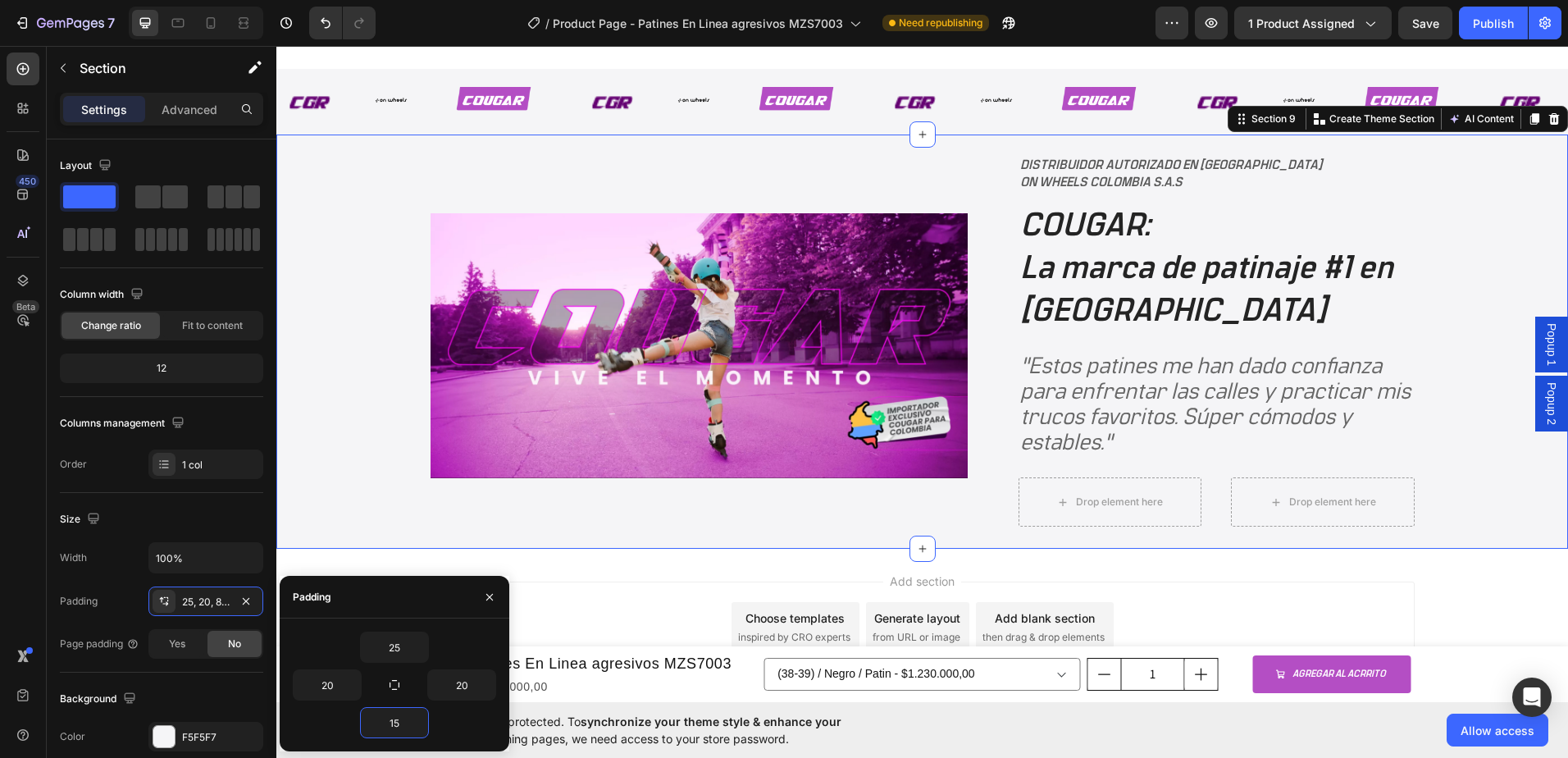
click at [378, 499] on div "Image DISTRIBUIDOR AUTORIZADO EN COLOMBIA ON WHEELS COLOMBIA S.A.S Text Block C…" at bounding box center [923, 346] width 1259 height 381
click at [400, 720] on input "15" at bounding box center [394, 722] width 67 height 29
type input "20"
click at [365, 426] on div "Image DISTRIBUIDOR AUTORIZADO EN COLOMBIA ON WHEELS COLOMBIA S.A.S Text Block C…" at bounding box center [923, 346] width 1259 height 381
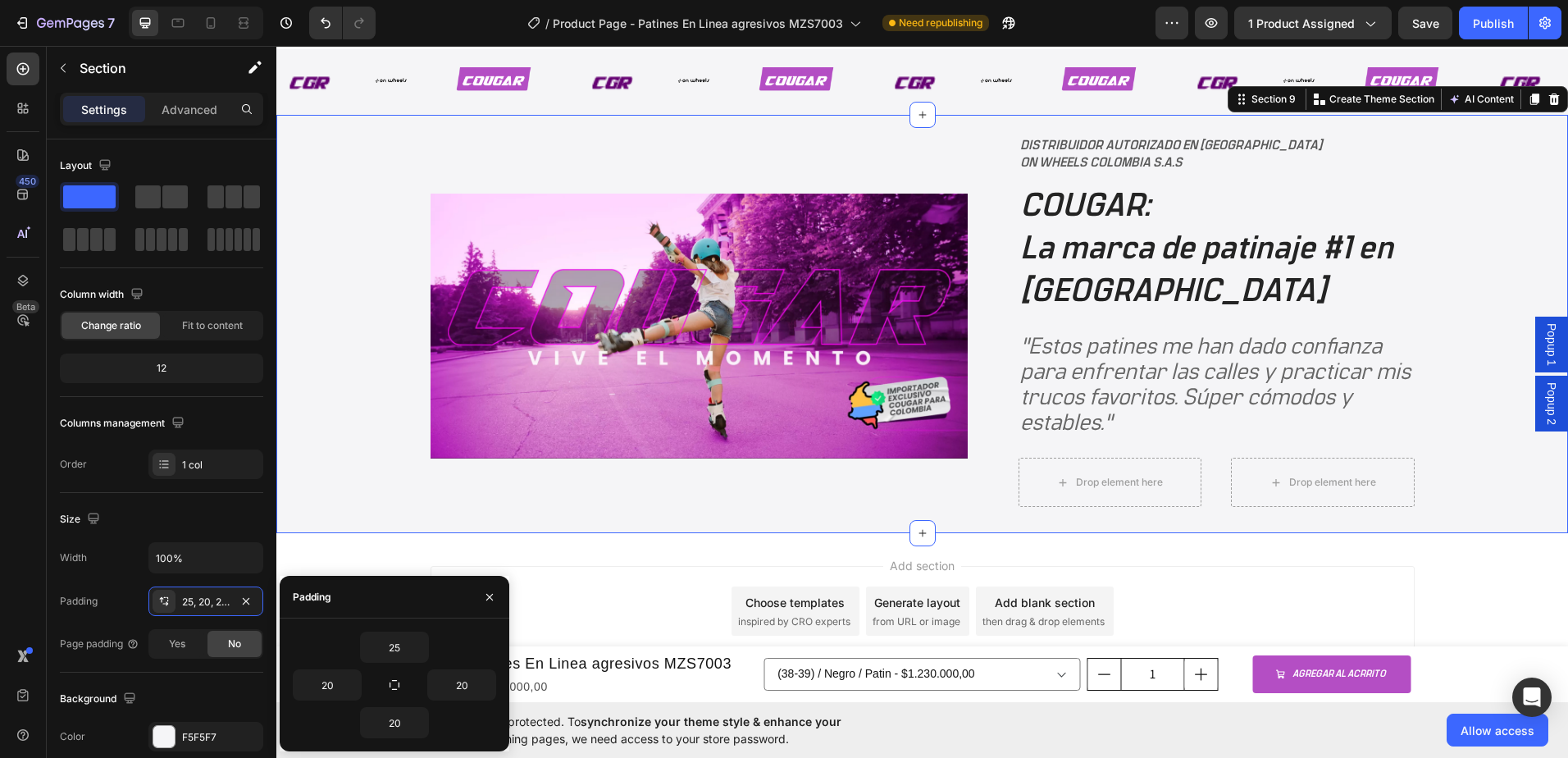
scroll to position [3136, 0]
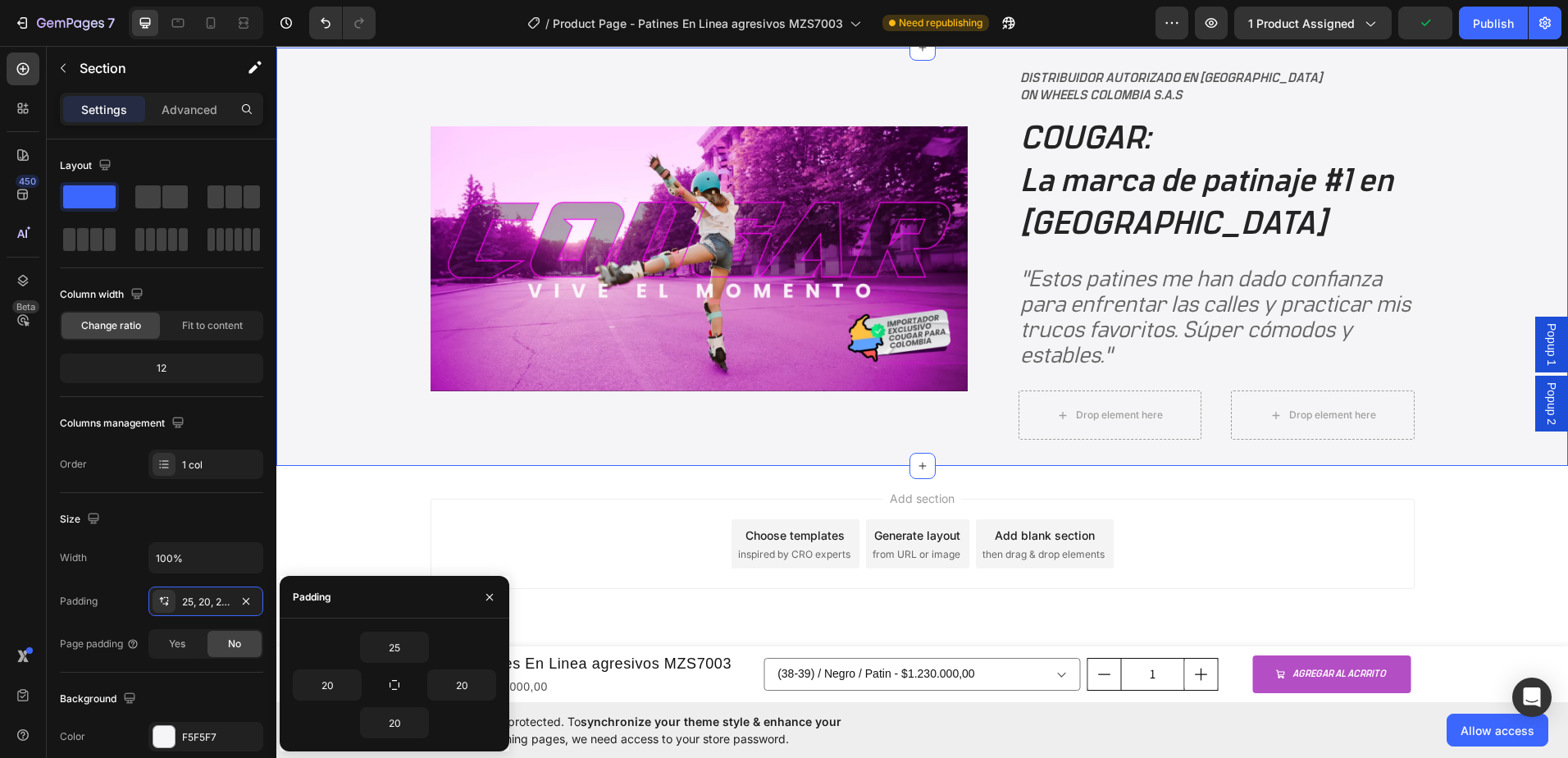
click at [721, 480] on div "Add section Choose templates inspired by CRO experts Generate layout from URL o…" at bounding box center [923, 566] width 1292 height 202
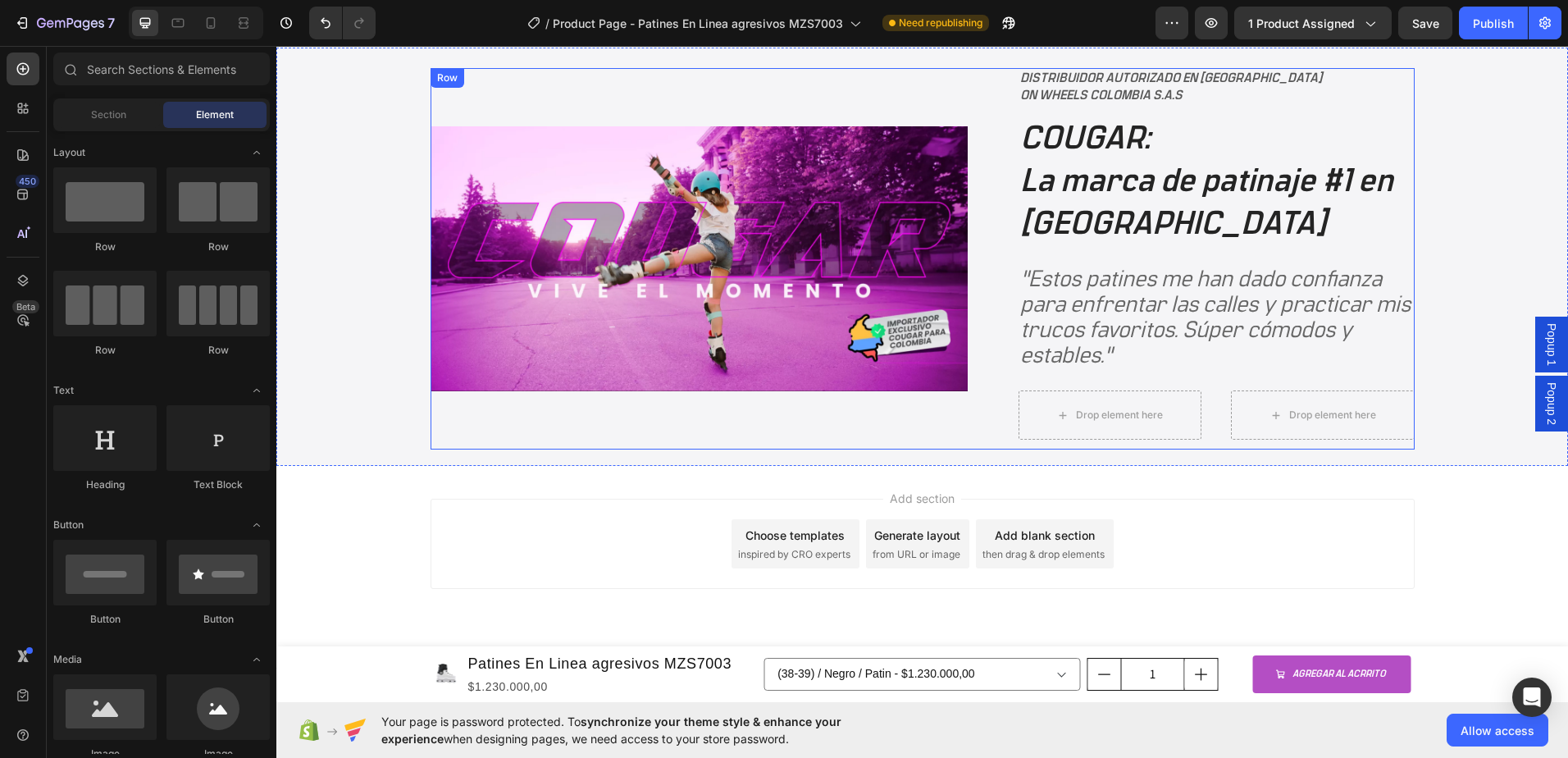
click at [792, 416] on div "Image" at bounding box center [699, 258] width 537 height 381
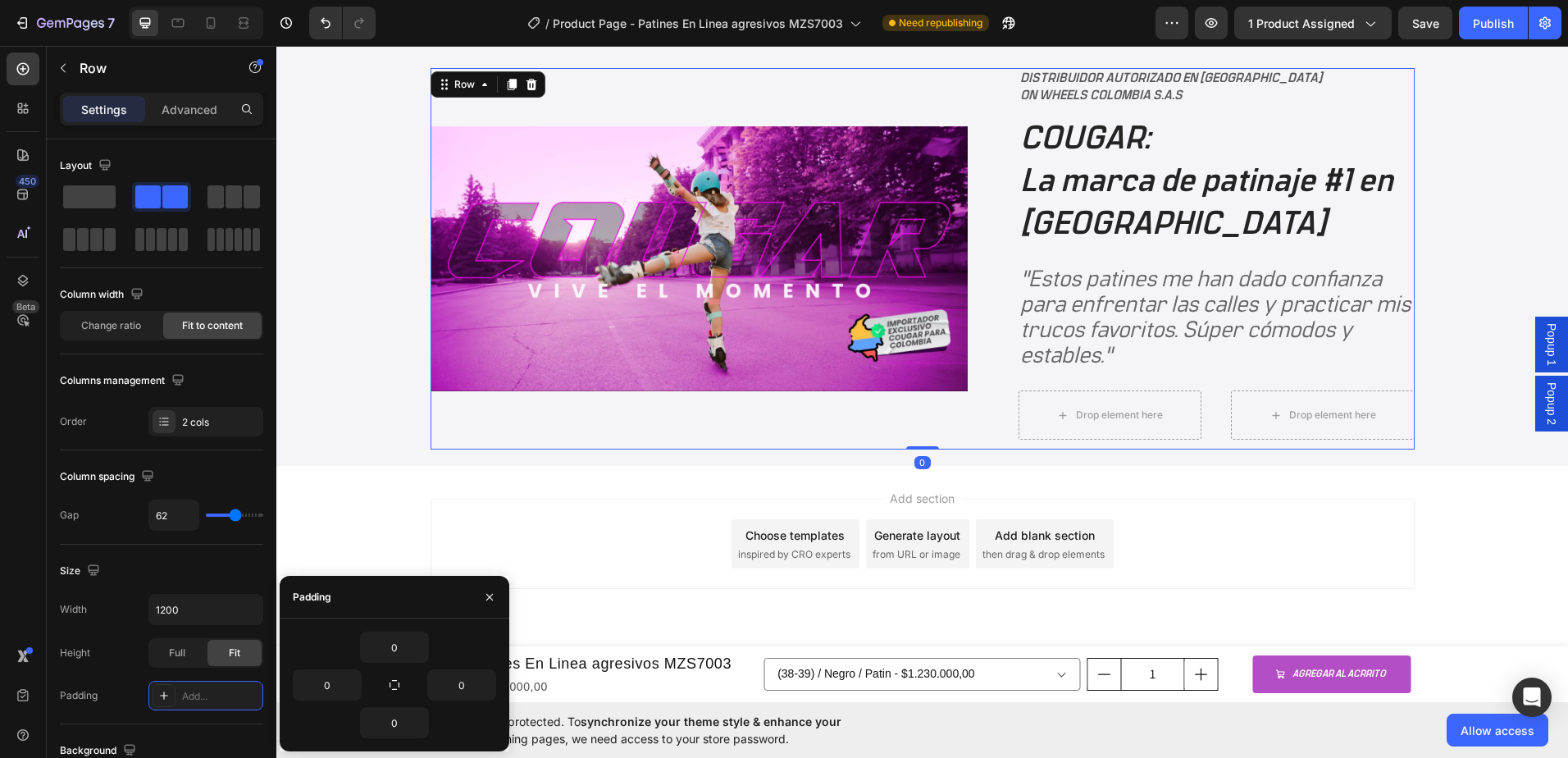
click at [795, 468] on div "Add section Choose templates inspired by CRO experts Generate layout from URL o…" at bounding box center [923, 566] width 1292 height 202
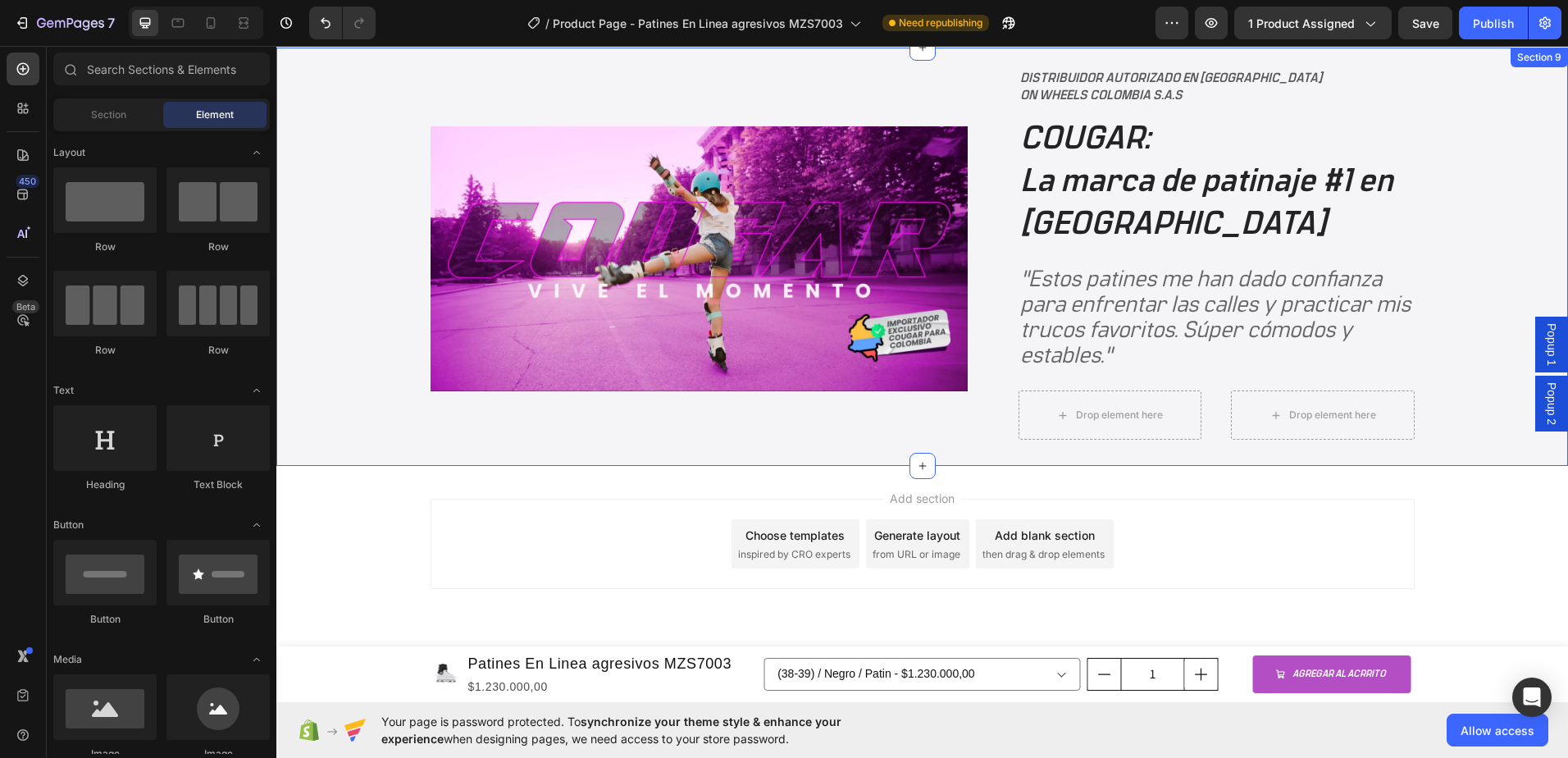
click at [793, 460] on div "Image DISTRIBUIDOR AUTORIZADO EN COLOMBIA ON WHEELS COLOMBIA S.A.S Text Block C…" at bounding box center [923, 257] width 1292 height 418
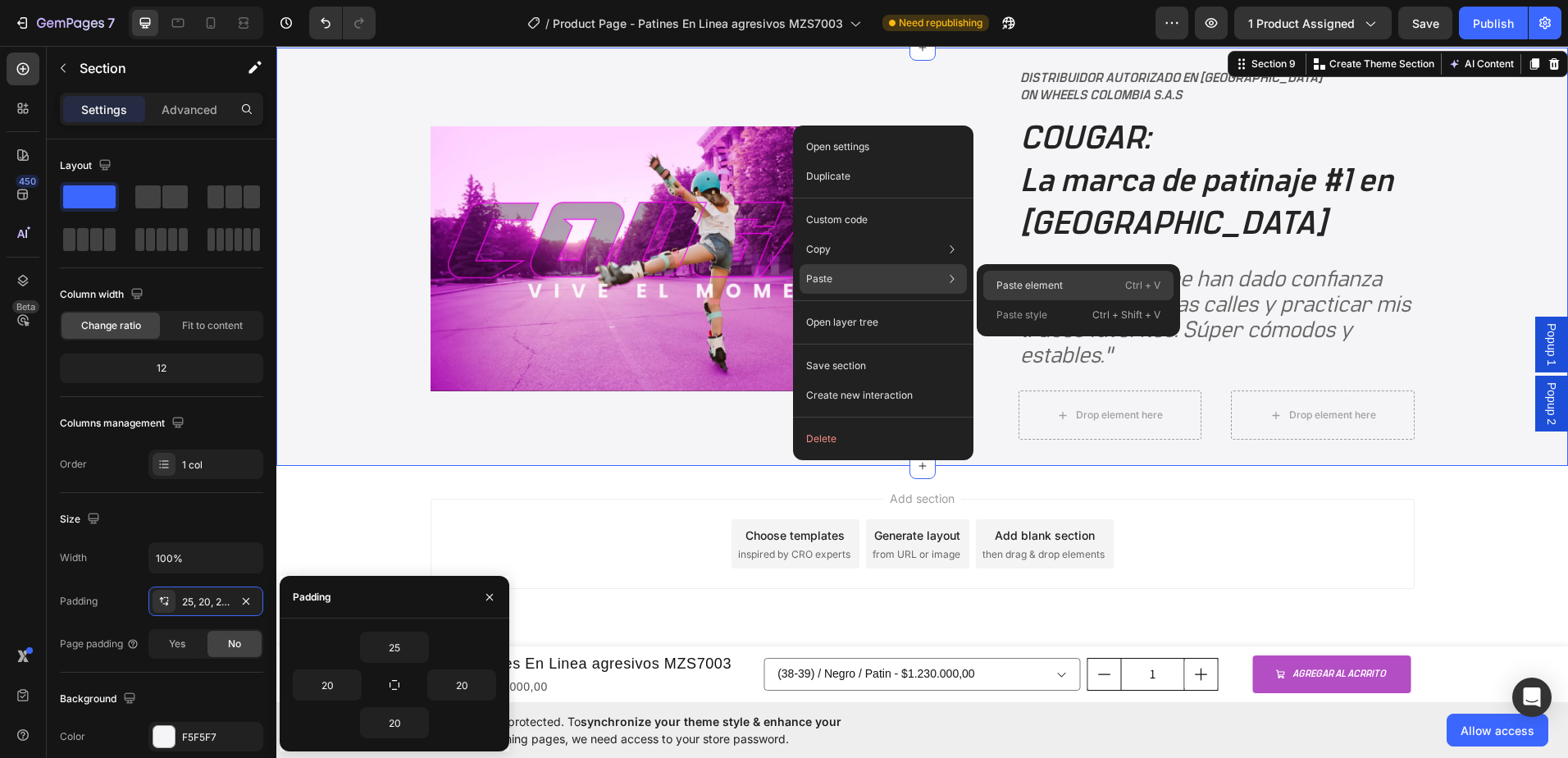
click at [1071, 301] on div "Paste element Ctrl + V" at bounding box center [1079, 315] width 191 height 29
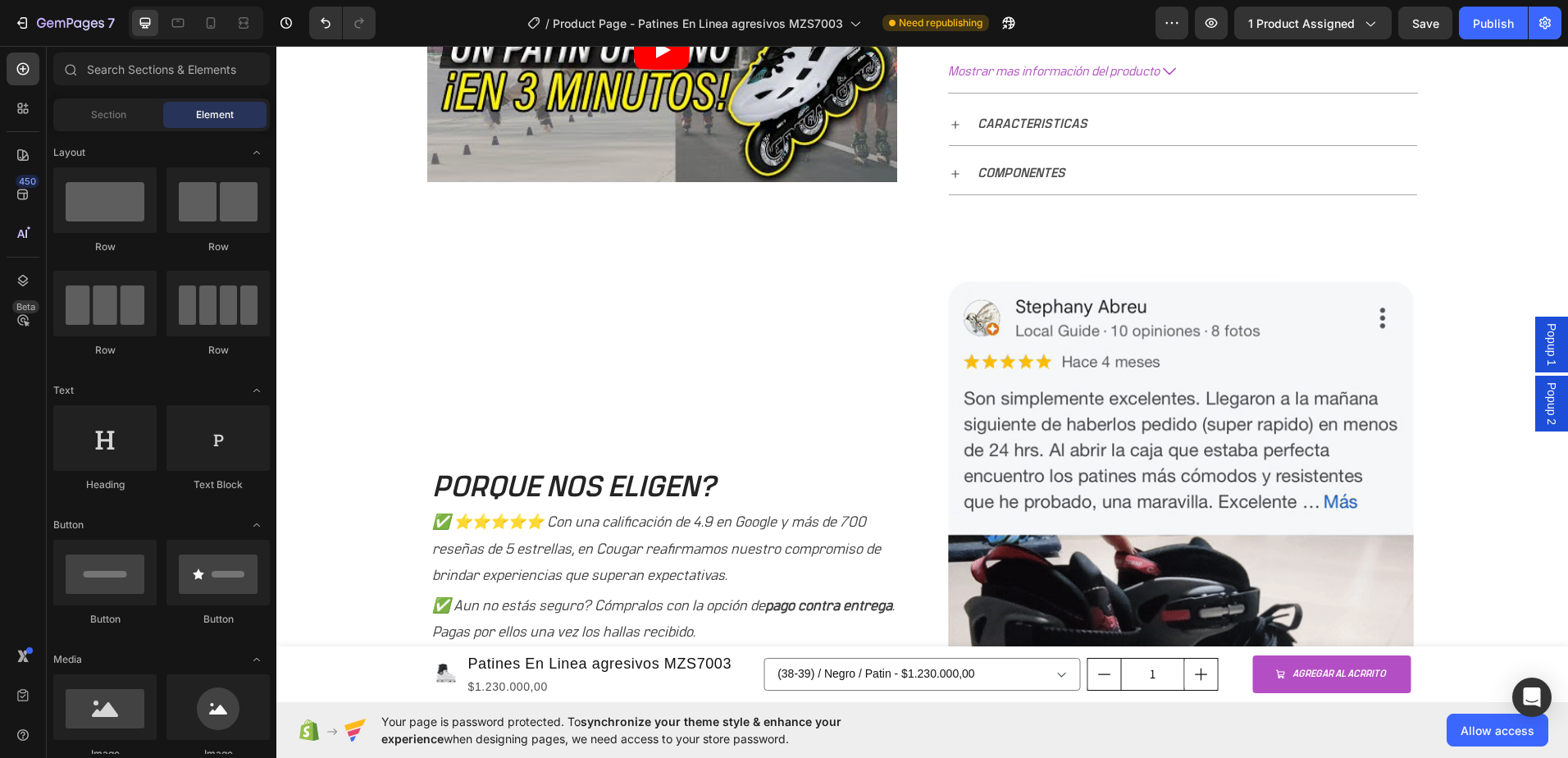
scroll to position [861, 0]
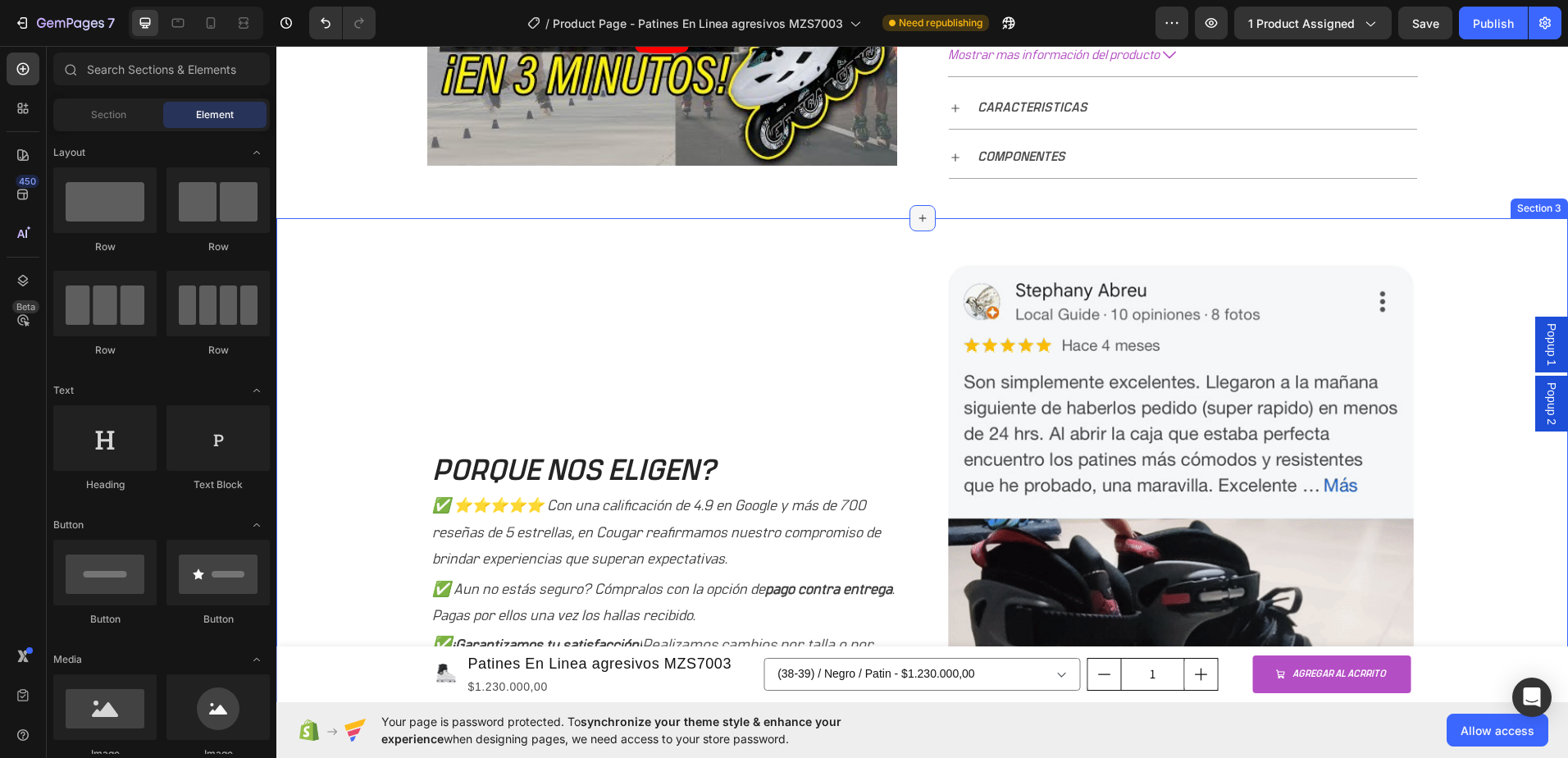
click at [920, 223] on icon at bounding box center [923, 218] width 13 height 13
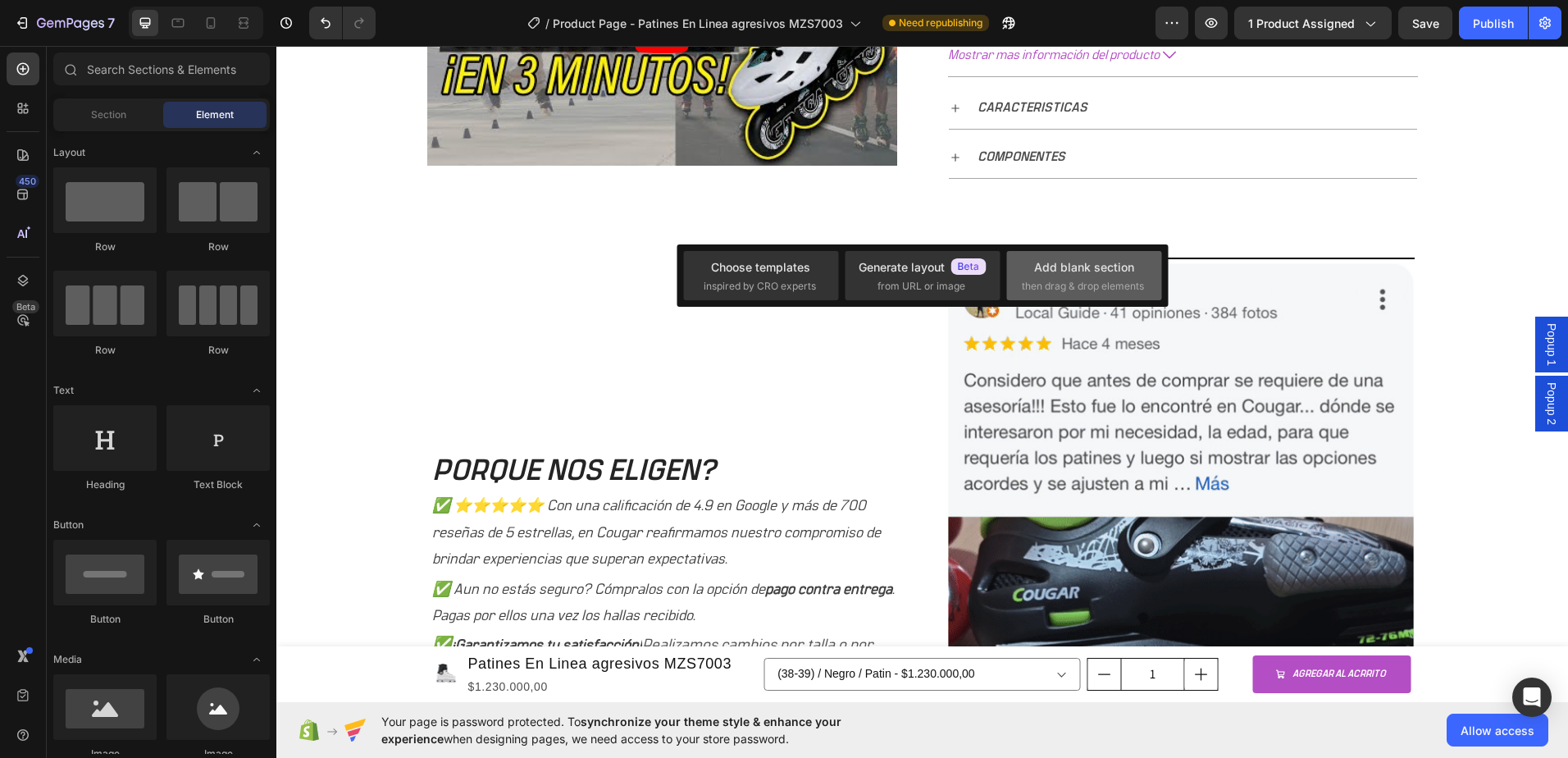
click at [1080, 272] on div "Add blank section" at bounding box center [1084, 267] width 100 height 17
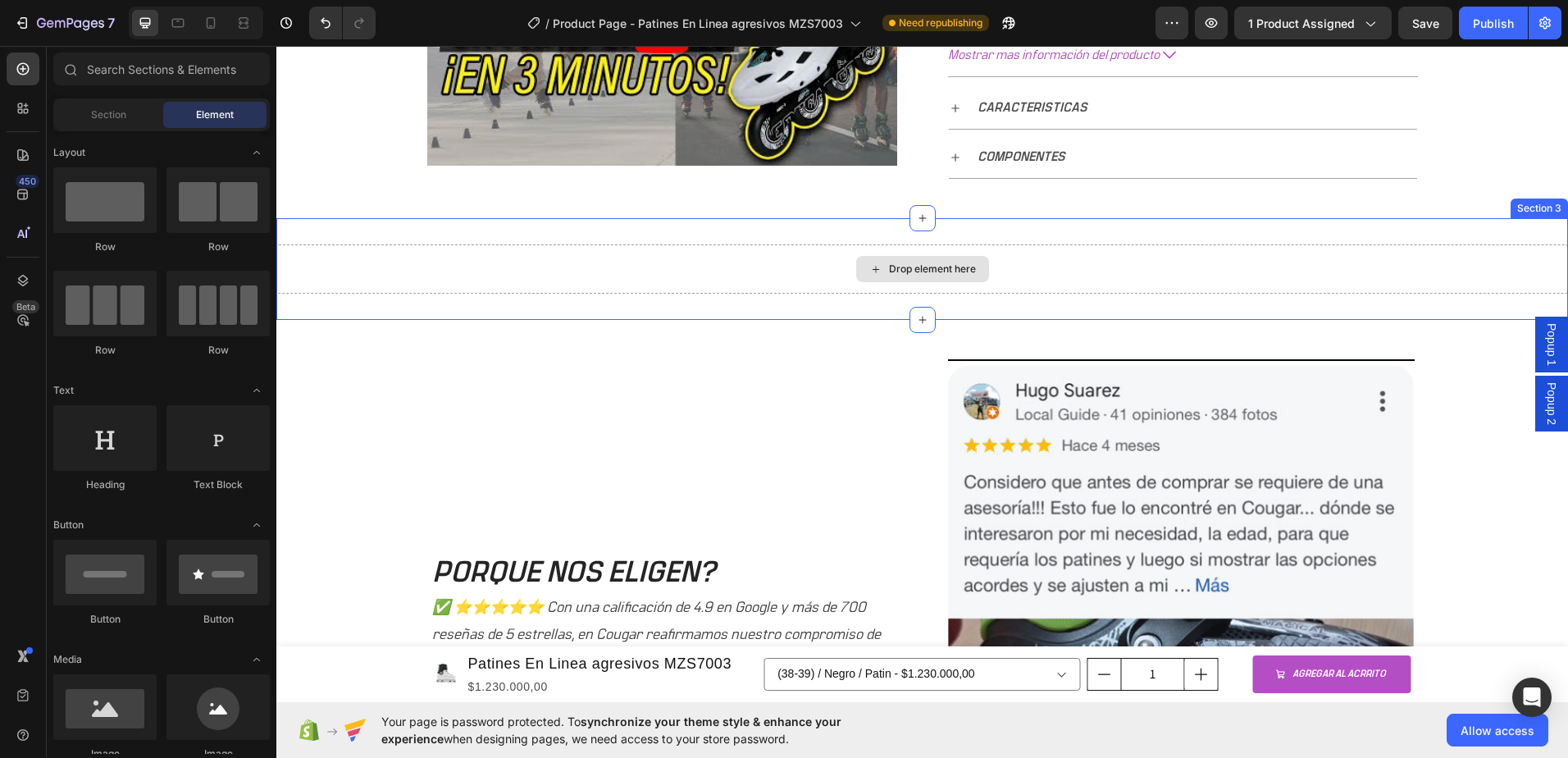
click at [925, 274] on div "Drop element here" at bounding box center [932, 269] width 87 height 13
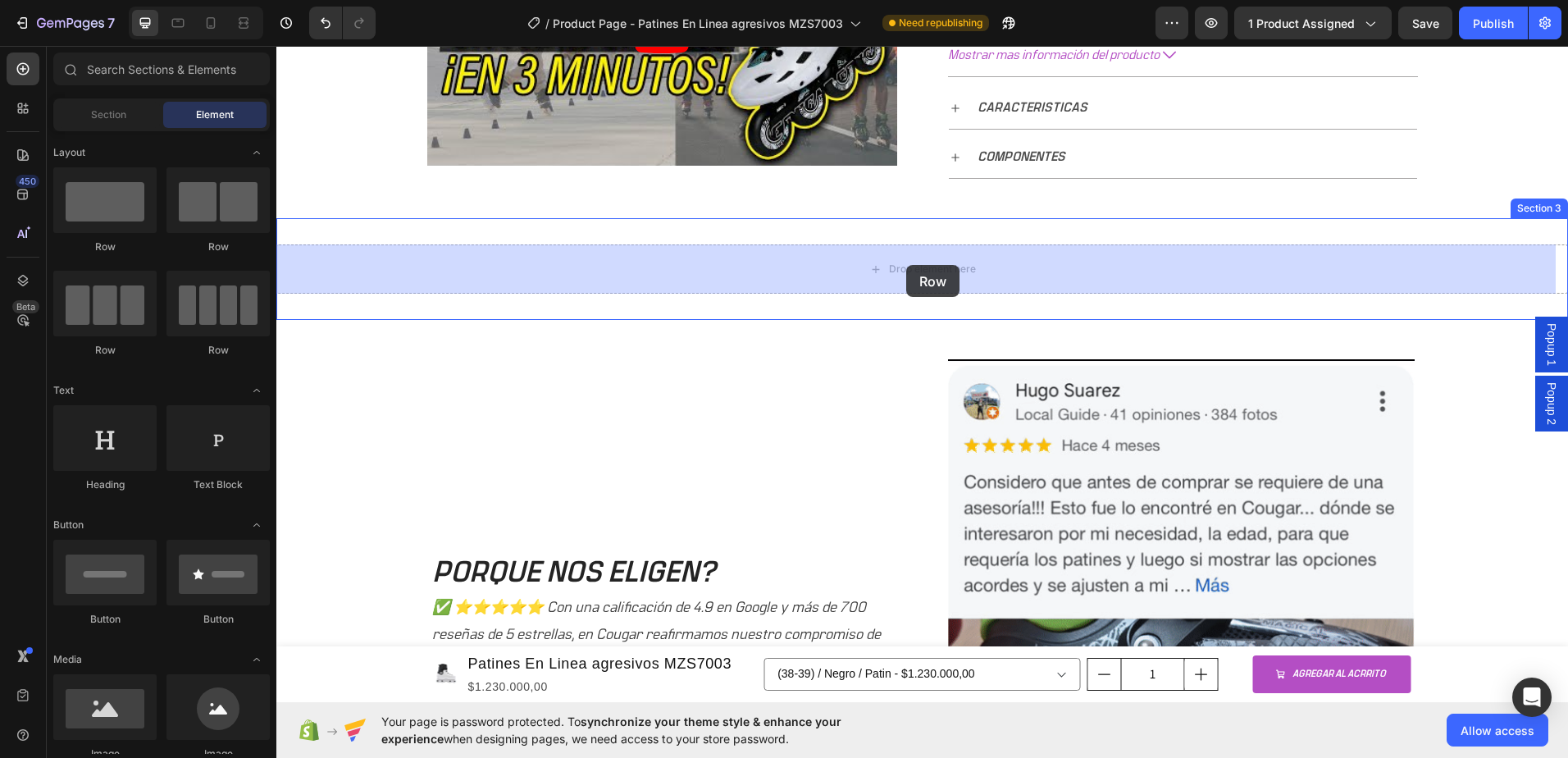
drag, startPoint x: 380, startPoint y: 340, endPoint x: 906, endPoint y: 265, distance: 531.3
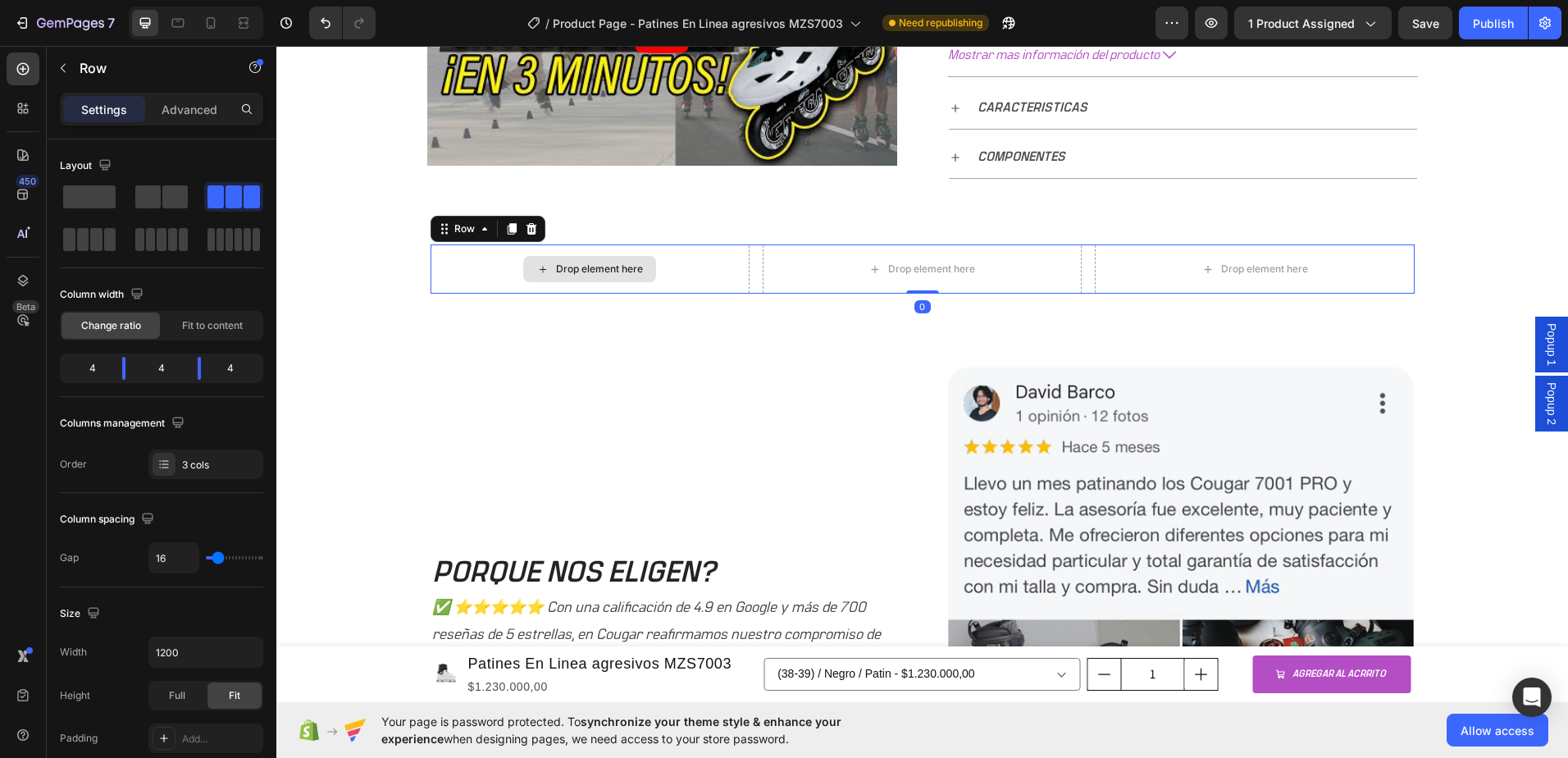
click at [587, 279] on div "Drop element here" at bounding box center [589, 269] width 133 height 27
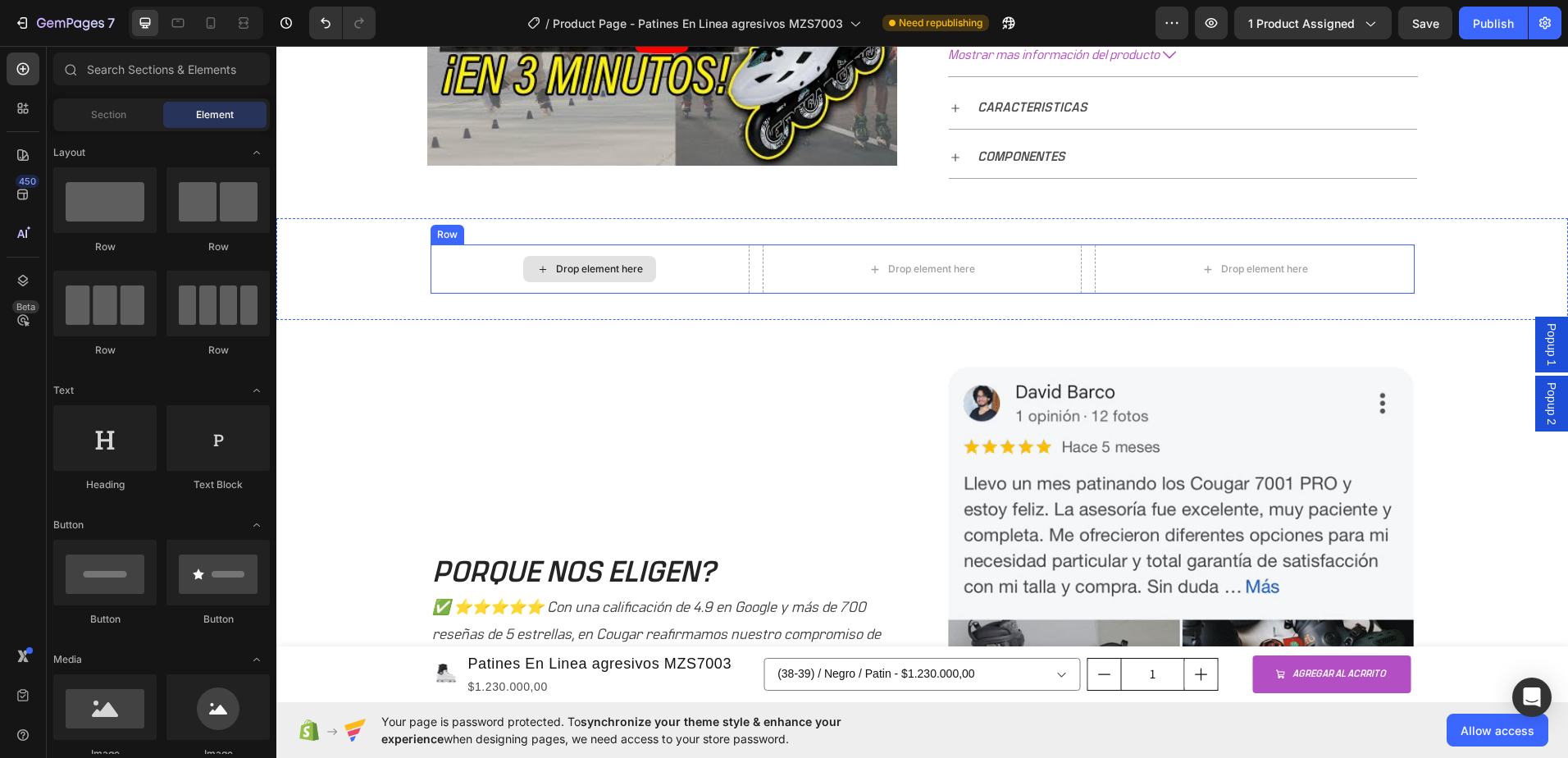
click at [538, 269] on icon at bounding box center [543, 269] width 13 height 14
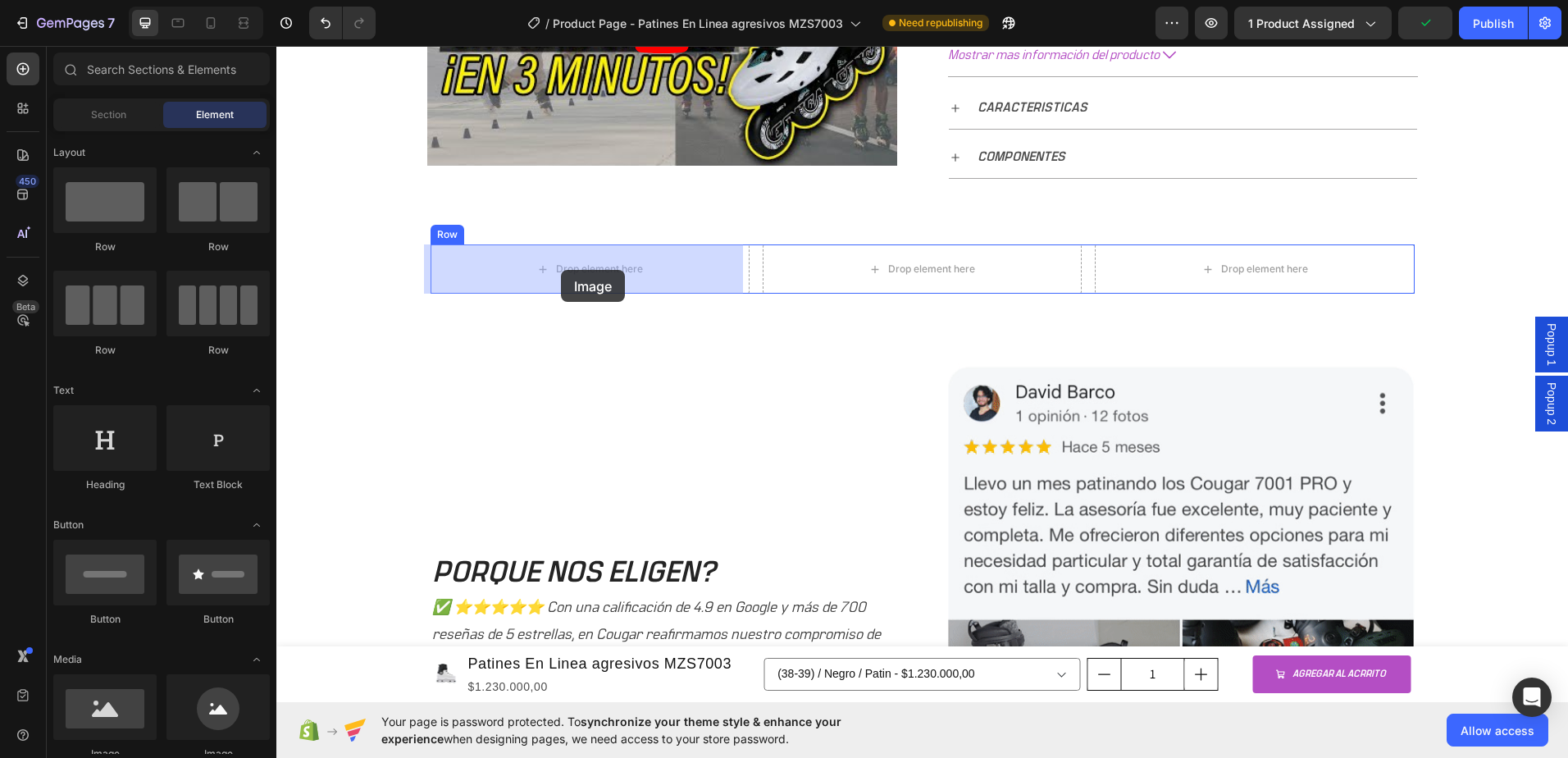
drag, startPoint x: 388, startPoint y: 731, endPoint x: 561, endPoint y: 269, distance: 493.3
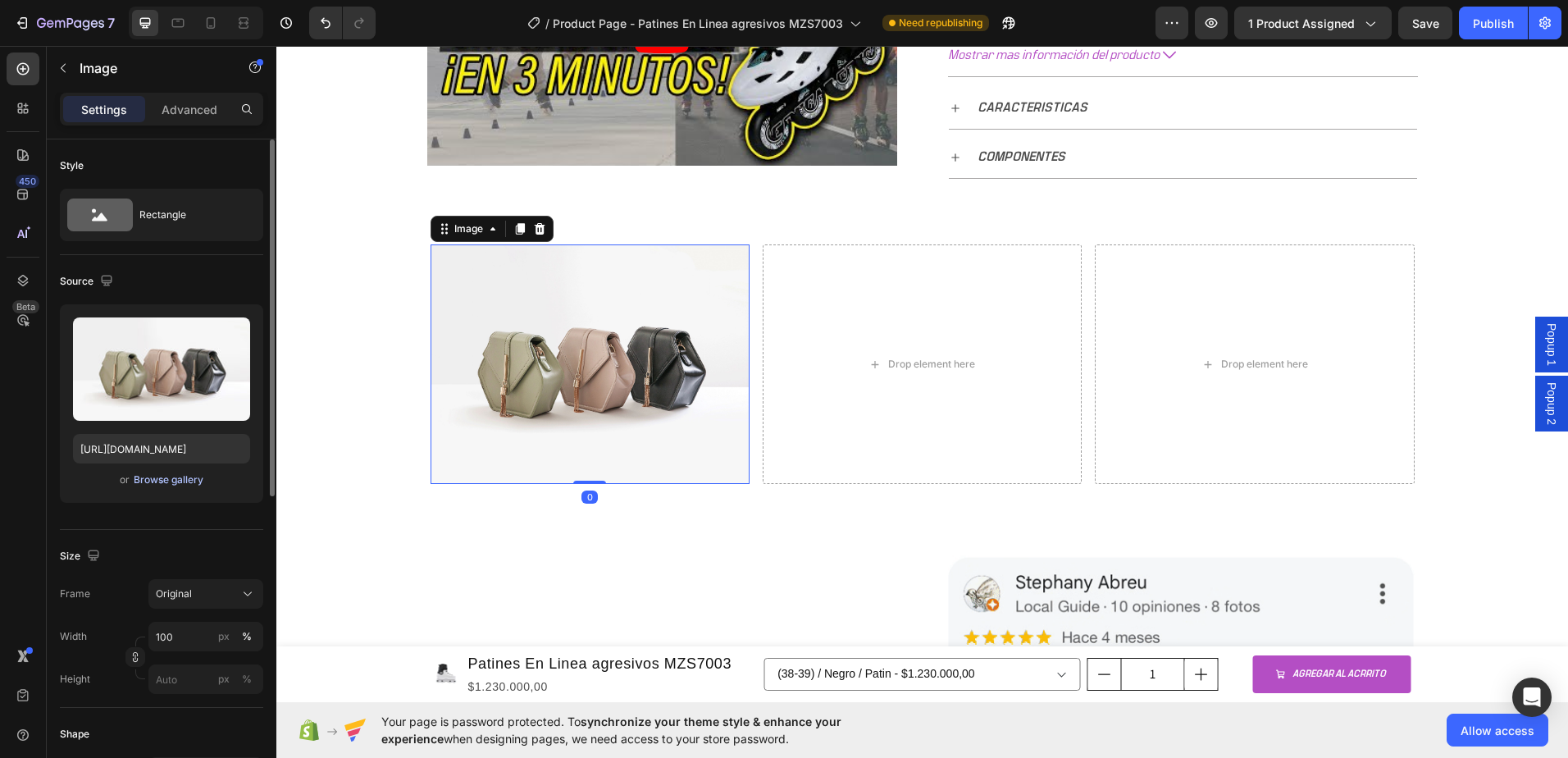
click at [159, 478] on div "Browse gallery" at bounding box center [169, 480] width 70 height 15
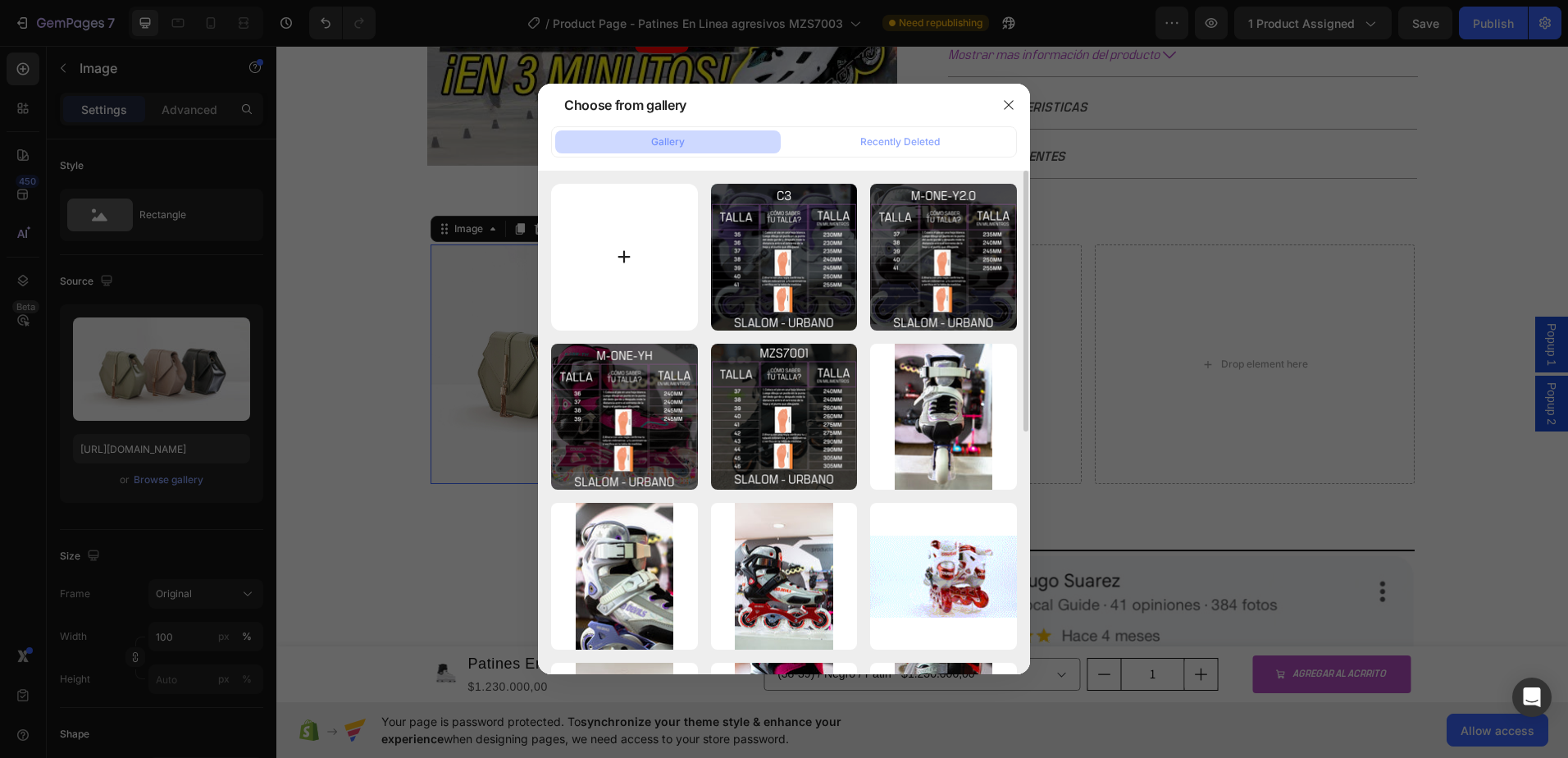
click at [629, 230] on input "file" at bounding box center [624, 257] width 147 height 147
type input "C:\fakepath\COUGAR 7003 con caja.jpg"
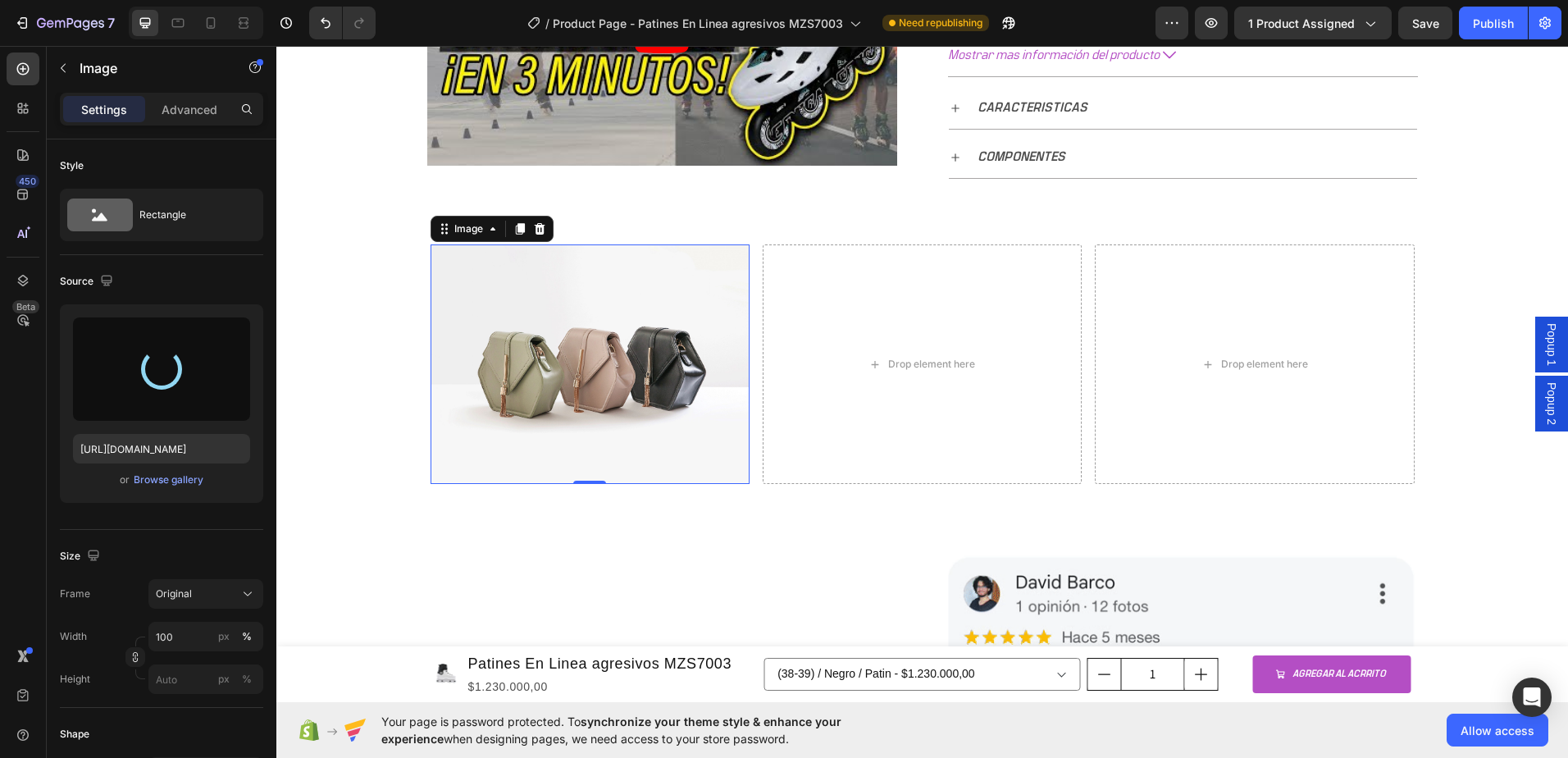
type input "https://cdn.shopify.com/s/files/1/0964/2947/4086/files/gempages_577184158929912…"
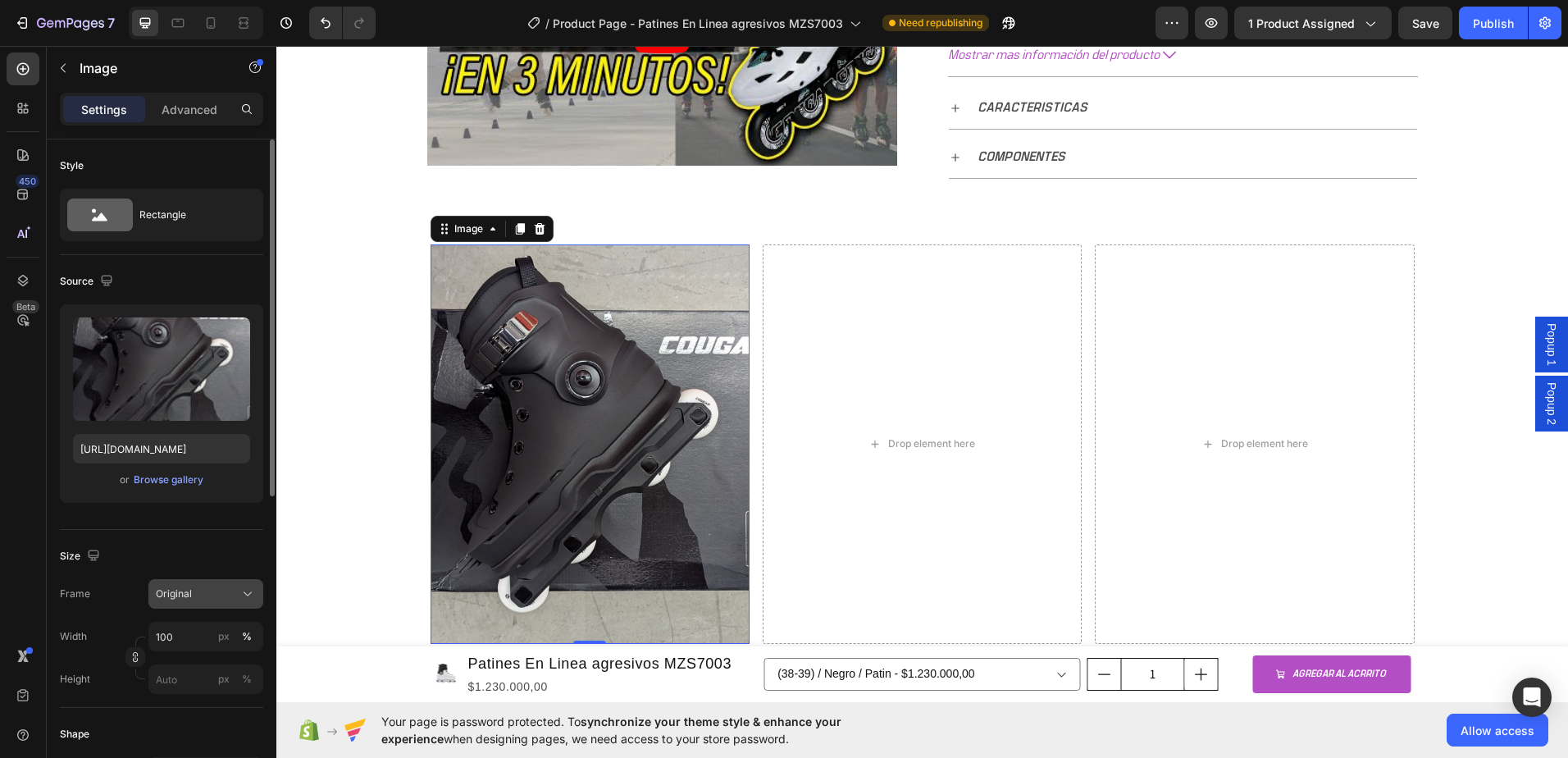
click at [228, 605] on button "Original" at bounding box center [205, 594] width 115 height 29
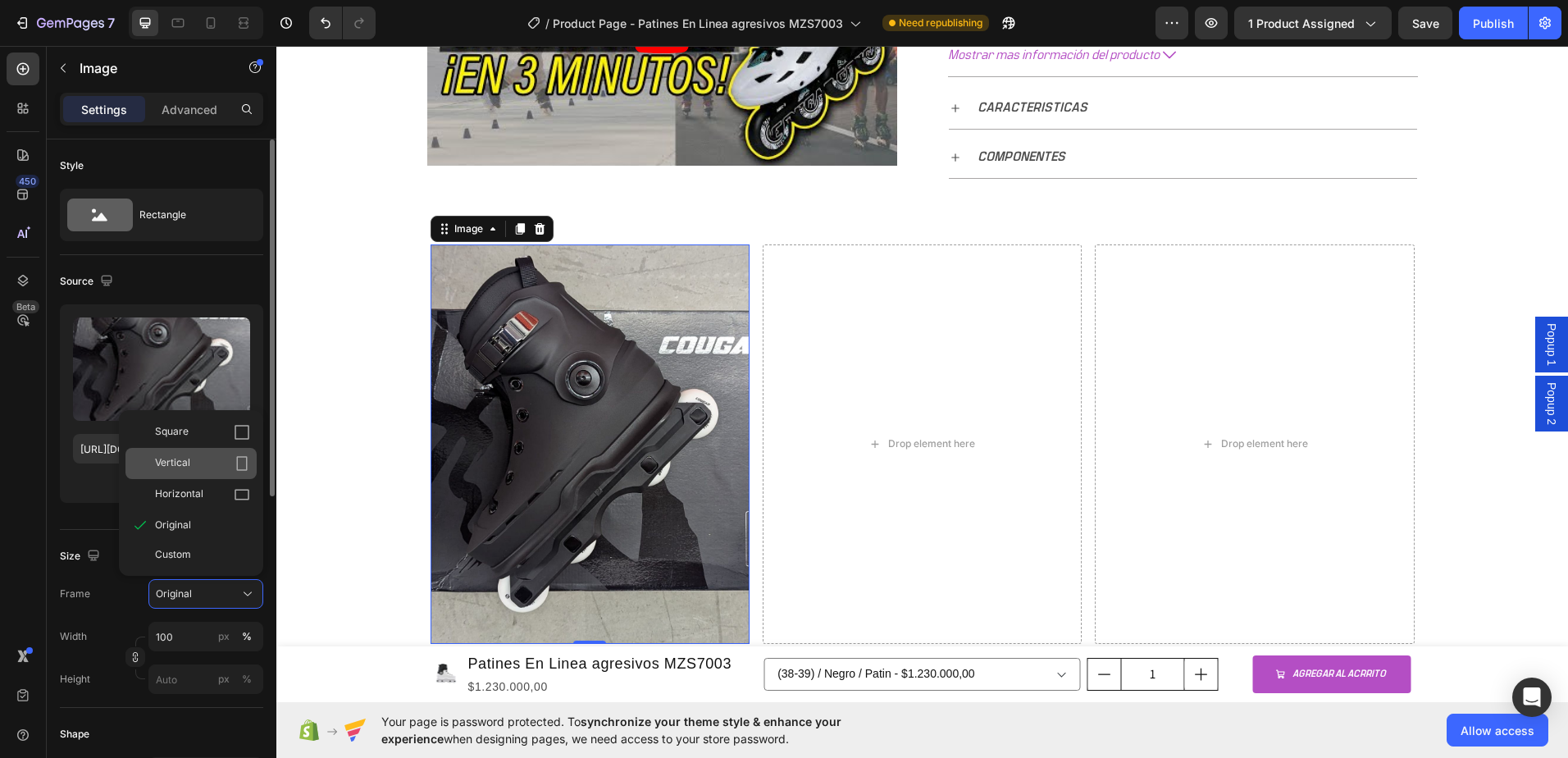
click at [192, 467] on div "Vertical" at bounding box center [203, 464] width 95 height 16
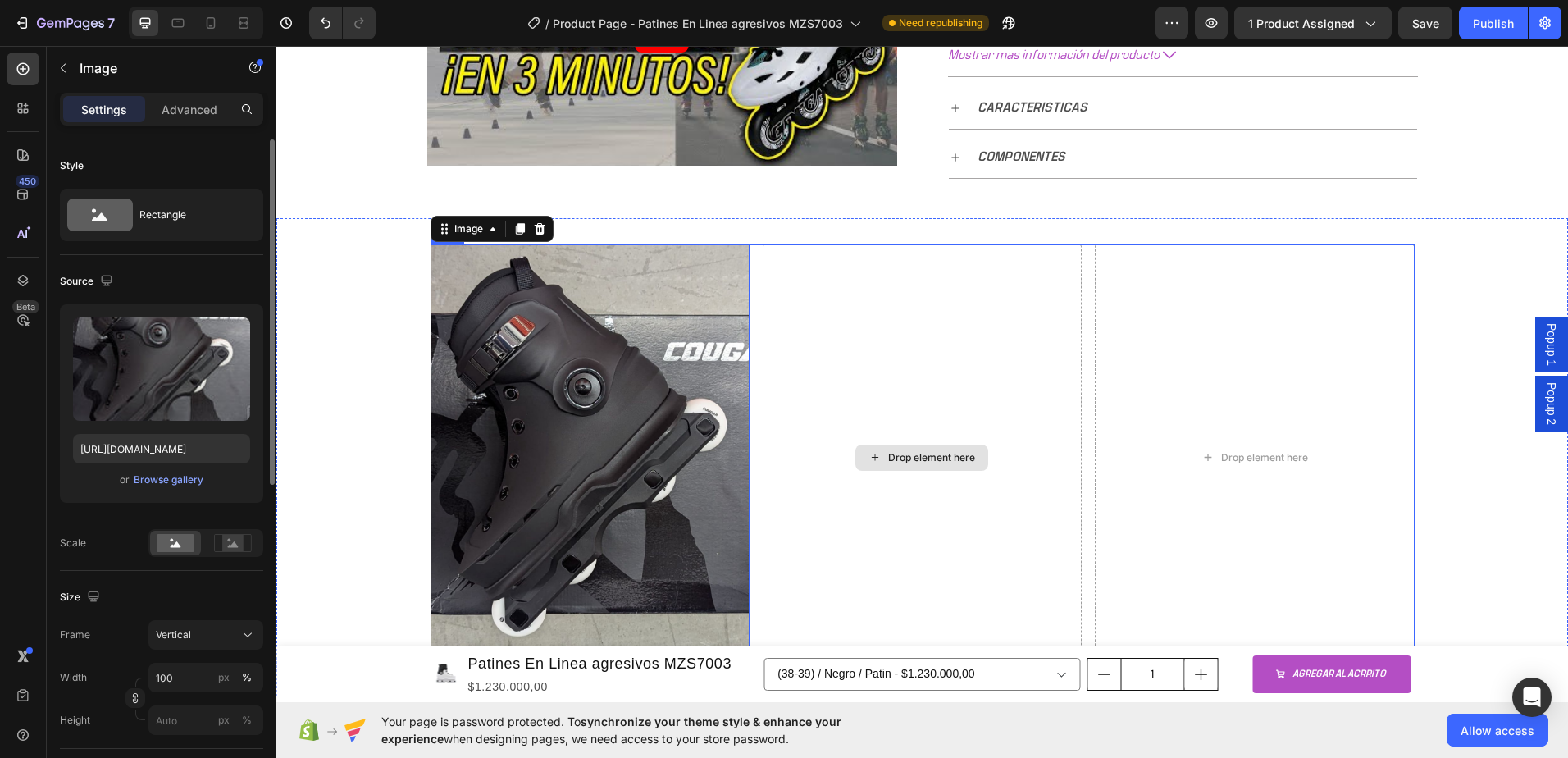
click at [894, 465] on div "Drop element here" at bounding box center [922, 457] width 133 height 27
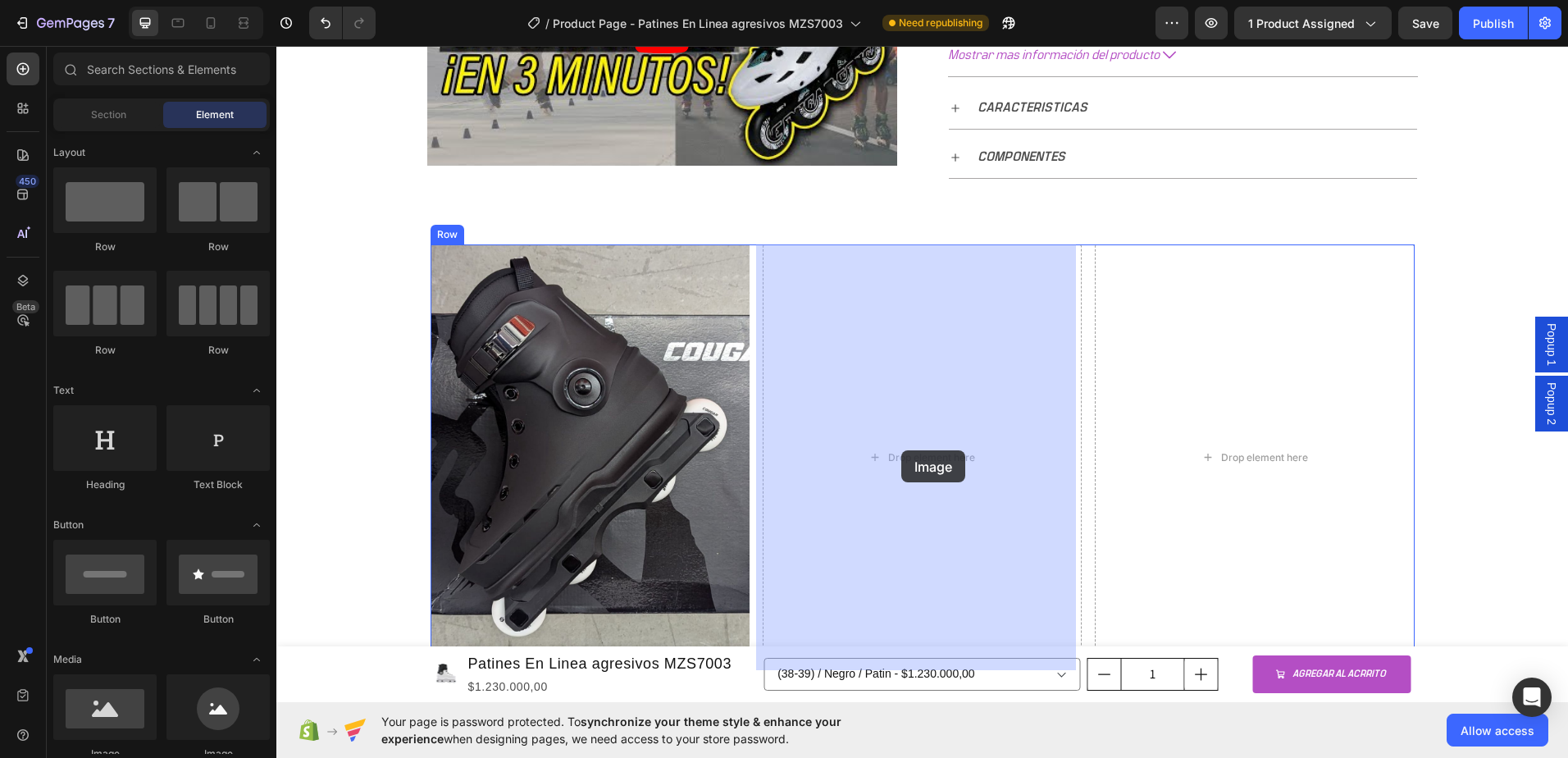
drag, startPoint x: 383, startPoint y: 762, endPoint x: 902, endPoint y: 450, distance: 605.6
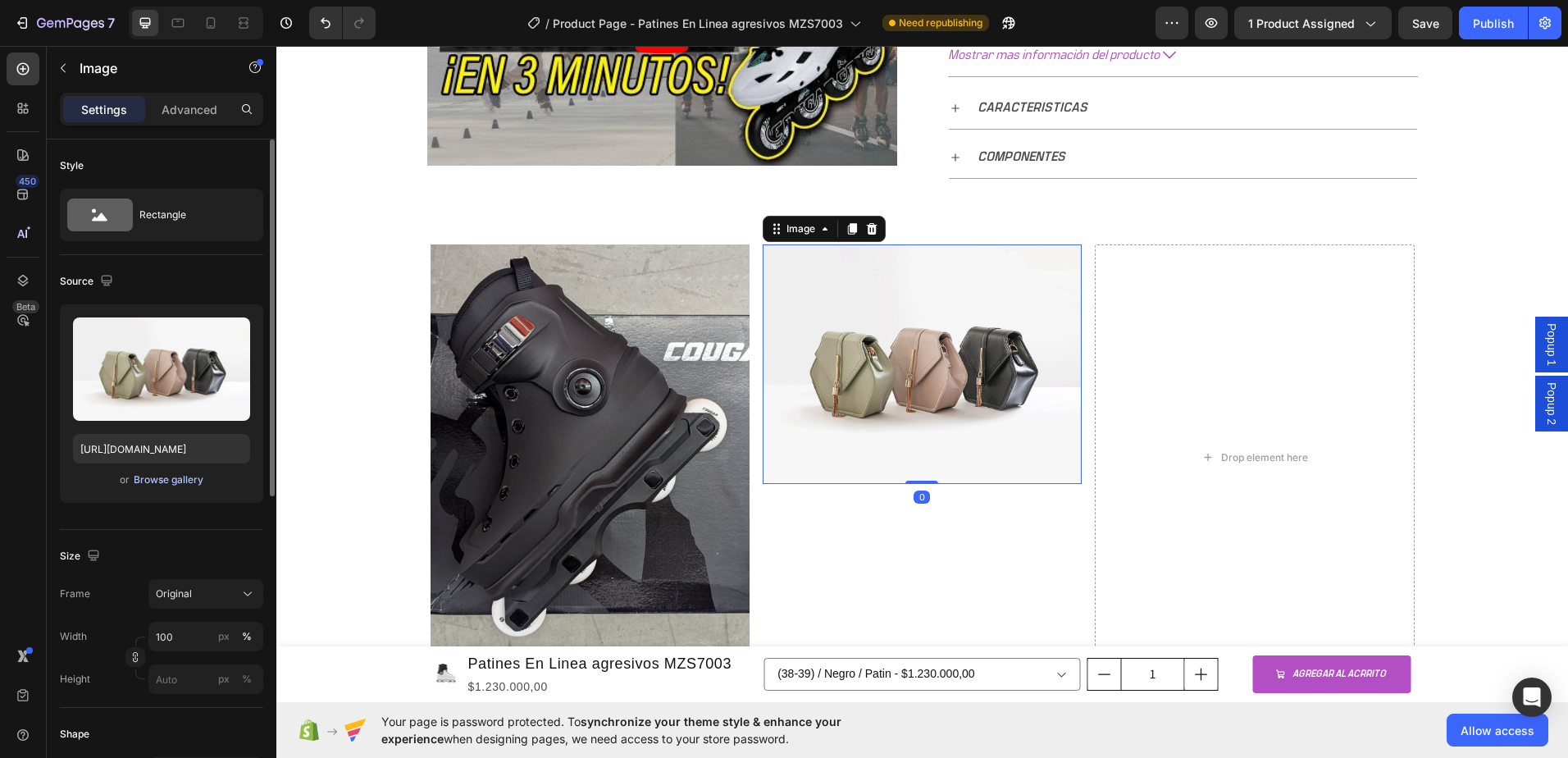
click at [156, 477] on div "Browse gallery" at bounding box center [169, 480] width 70 height 15
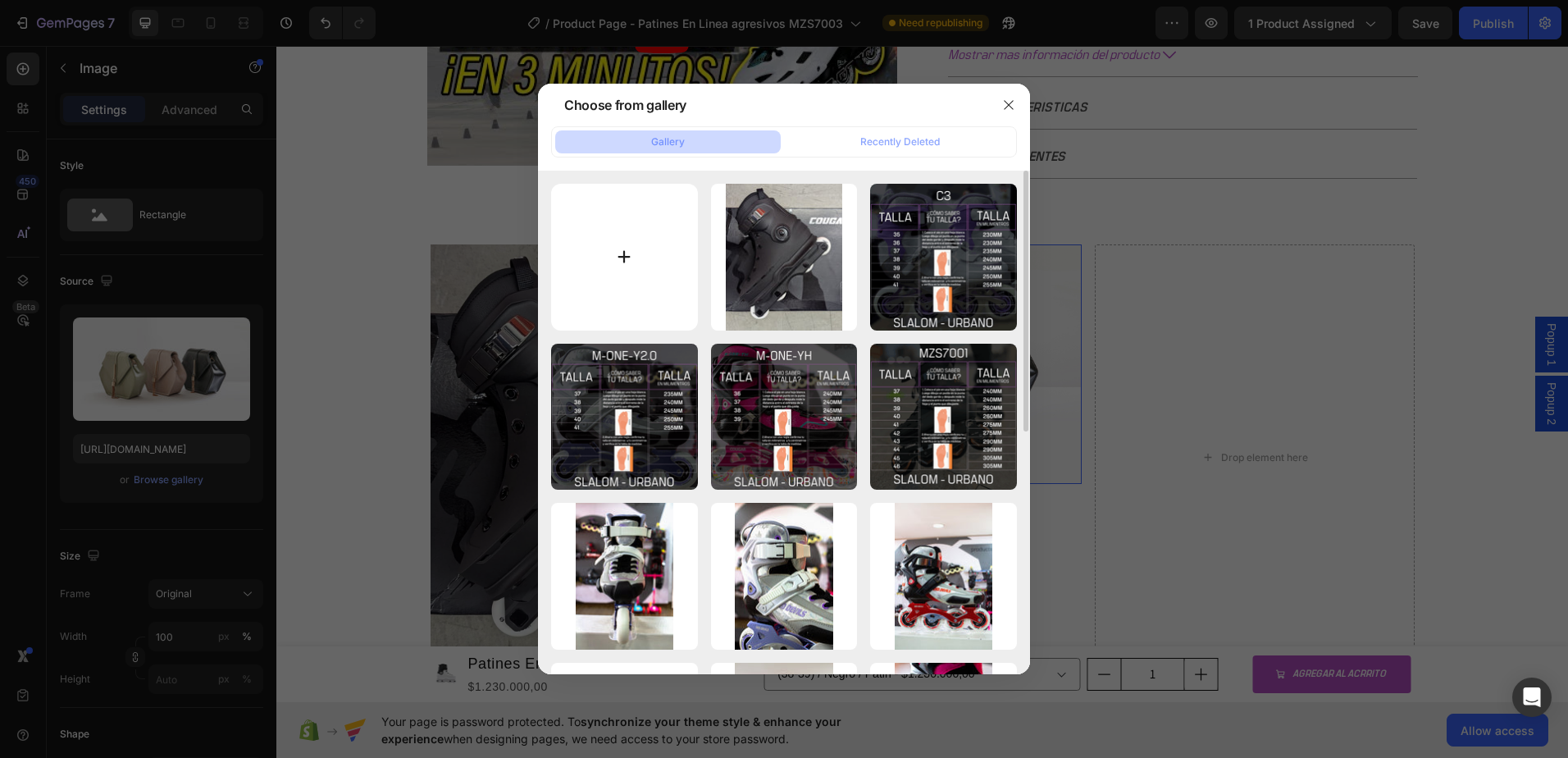
click at [633, 273] on input "file" at bounding box center [624, 257] width 147 height 147
type input "C:\fakepath\7003 .jpeg"
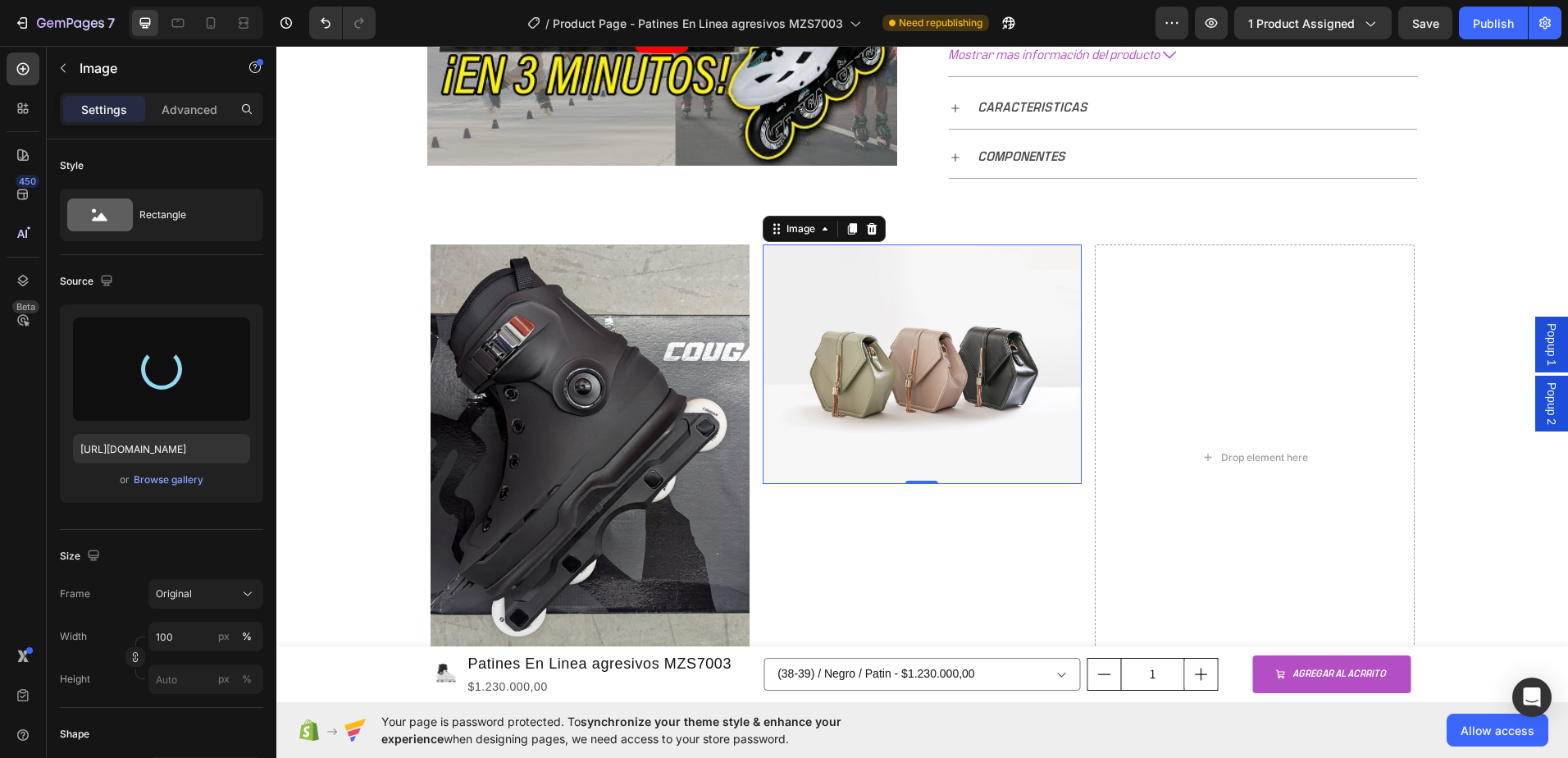
type input "https://cdn.shopify.com/s/files/1/0964/2947/4086/files/gempages_577184158929912…"
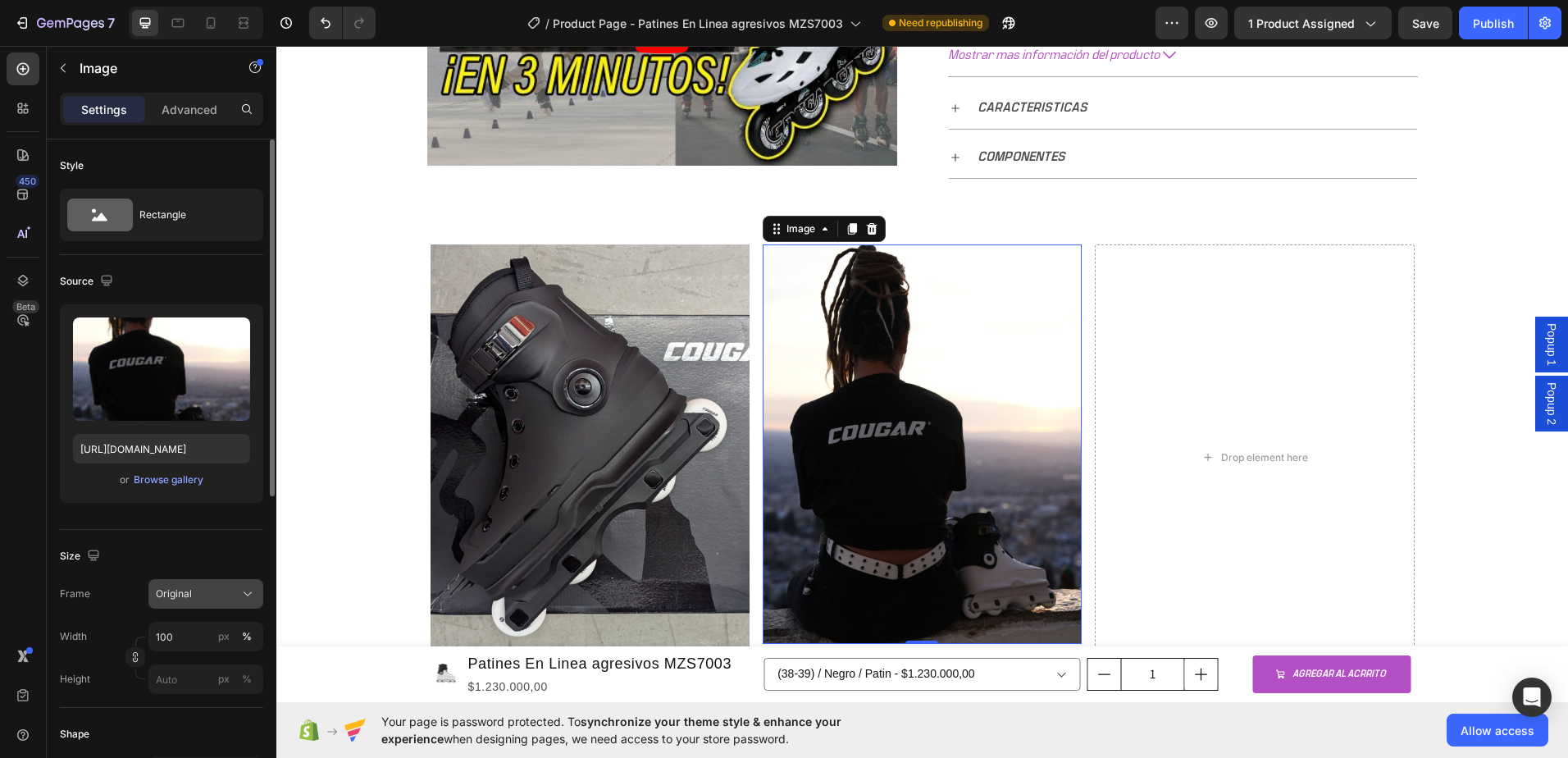
click at [211, 588] on div "Original" at bounding box center [196, 594] width 81 height 15
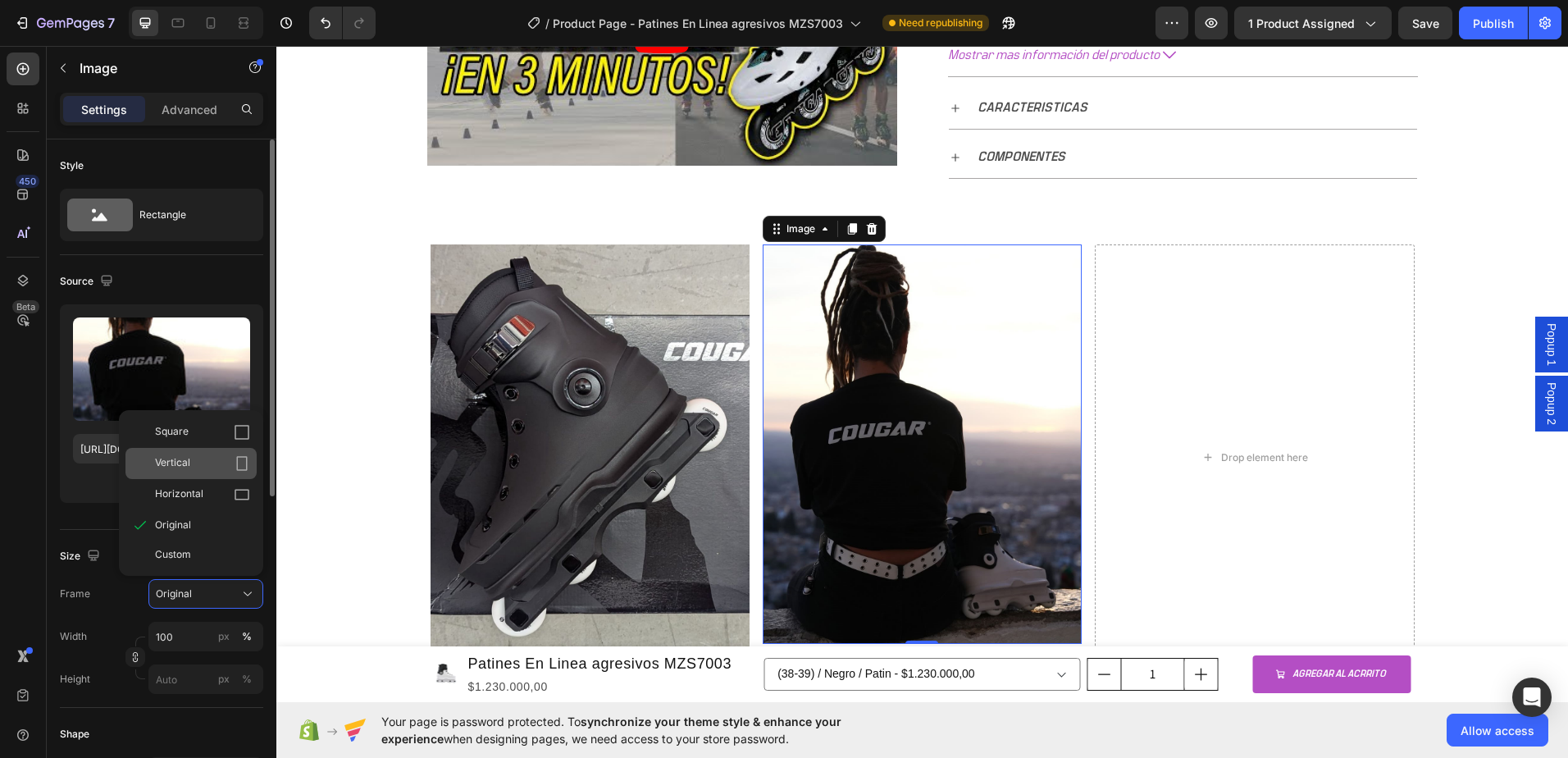
click at [188, 460] on span "Vertical" at bounding box center [172, 464] width 35 height 16
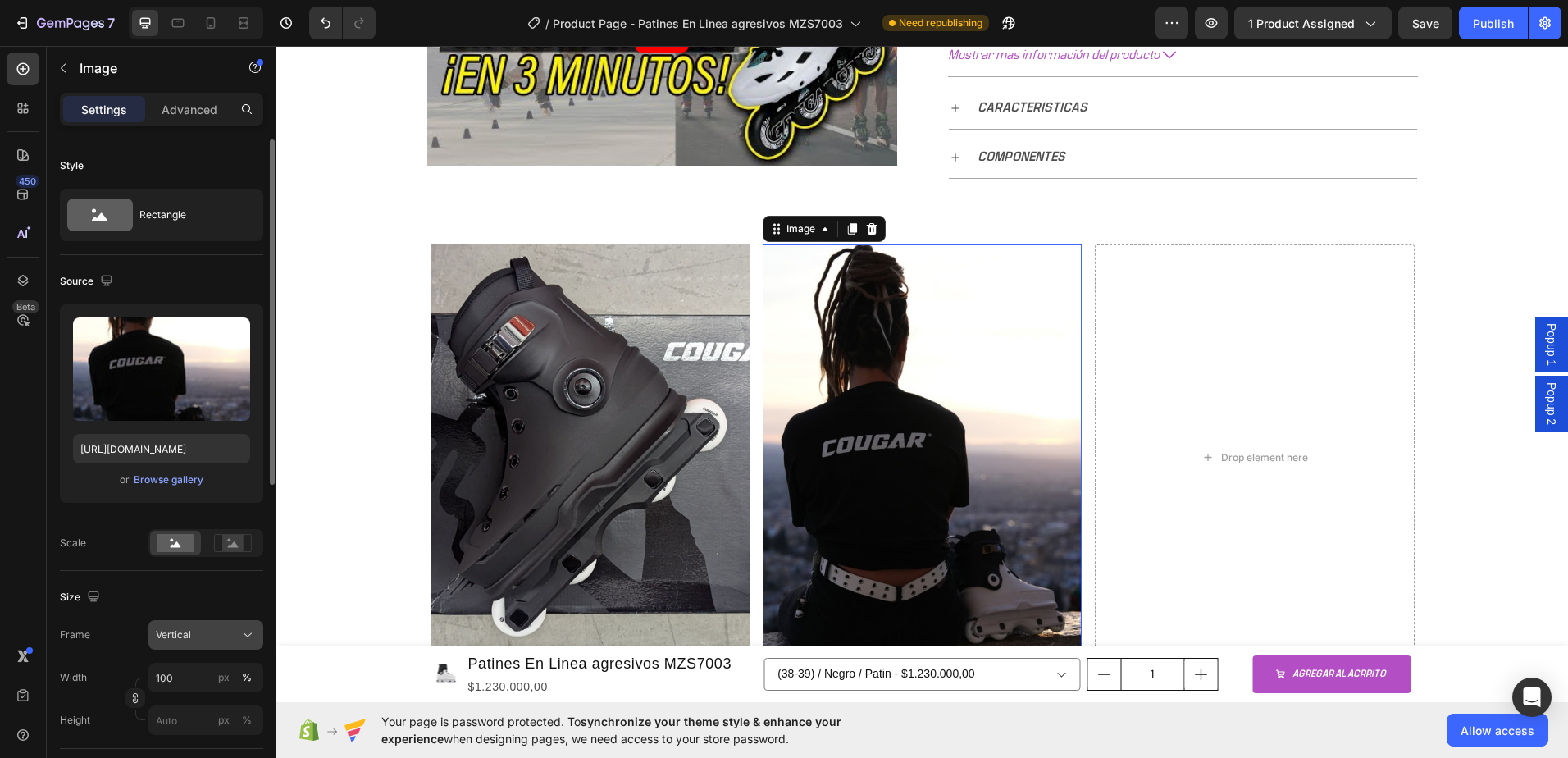
click at [202, 637] on div "Vertical" at bounding box center [196, 635] width 81 height 15
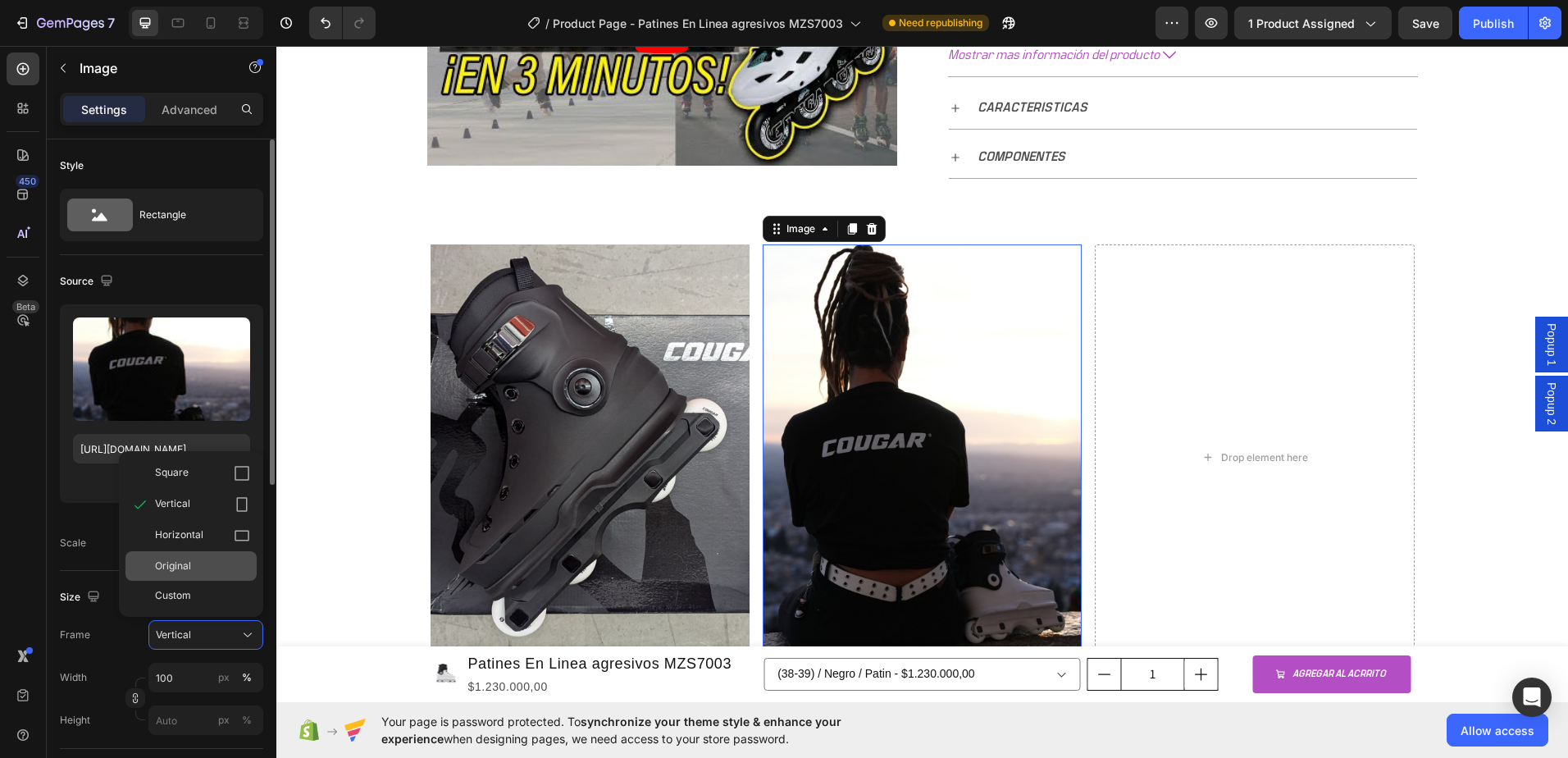
click at [190, 560] on span "Original" at bounding box center [172, 566] width 36 height 15
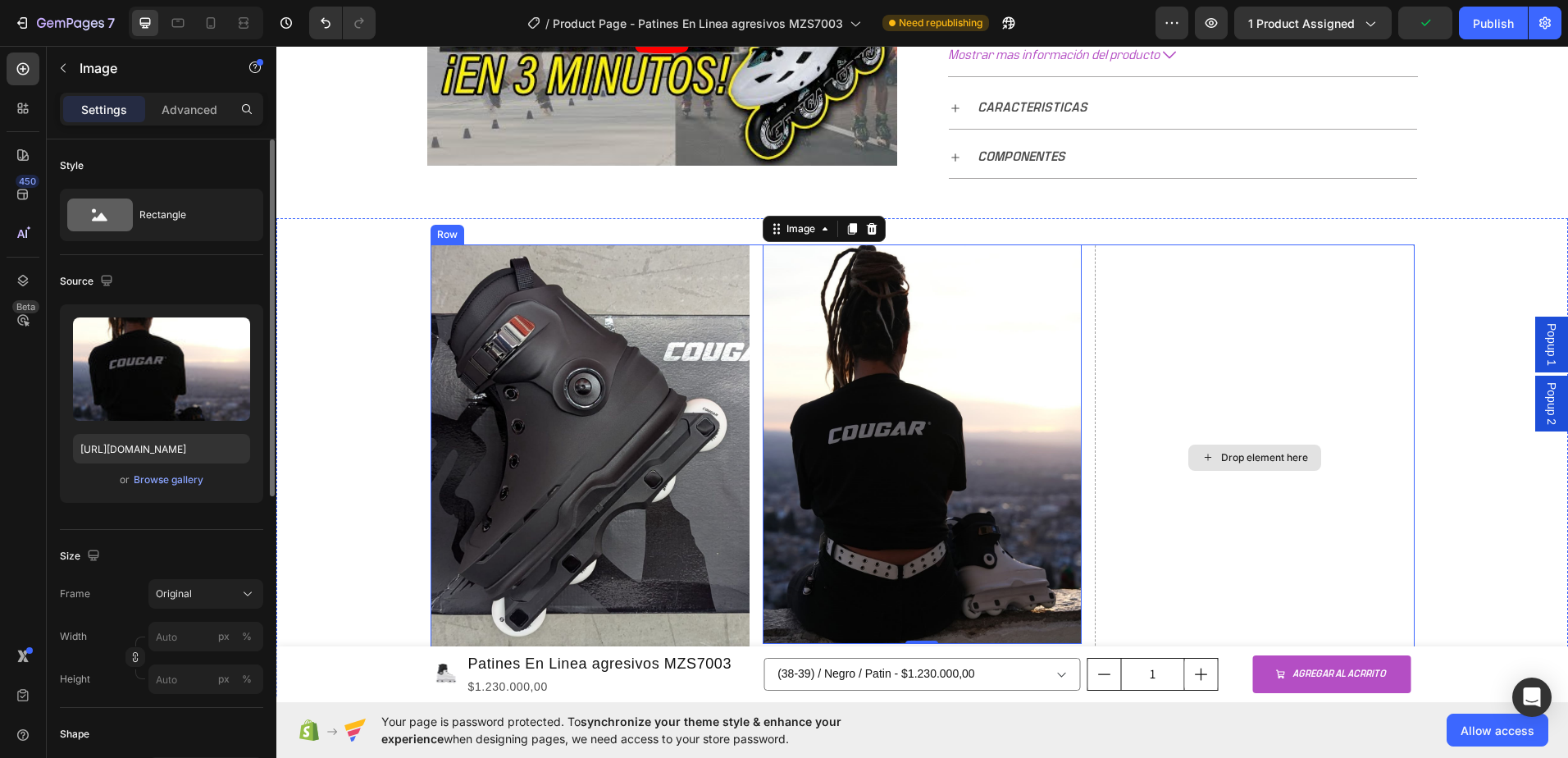
click at [1256, 404] on div "Drop element here" at bounding box center [1255, 457] width 319 height 426
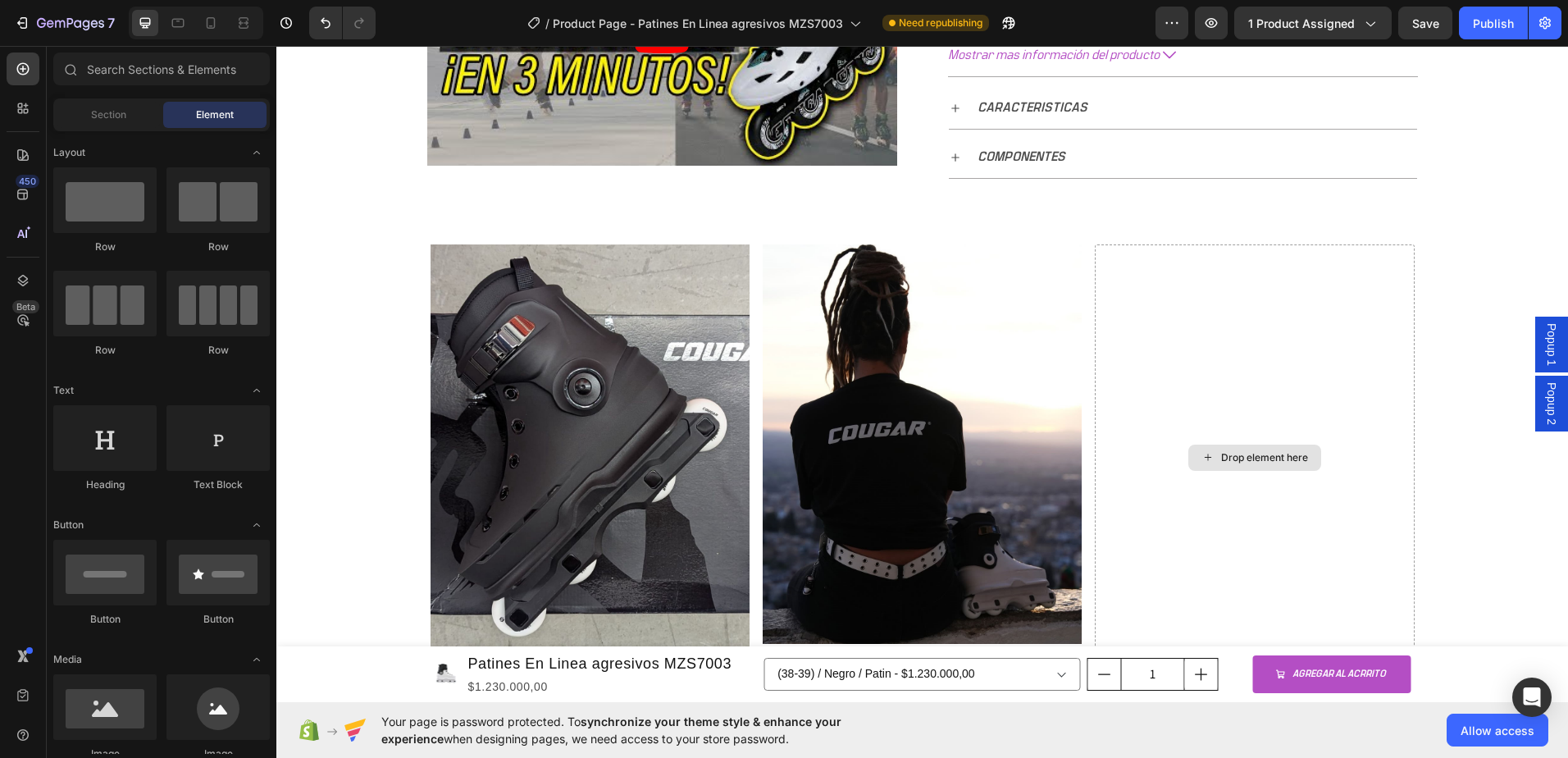
click at [1251, 463] on div "Drop element here" at bounding box center [1265, 457] width 87 height 13
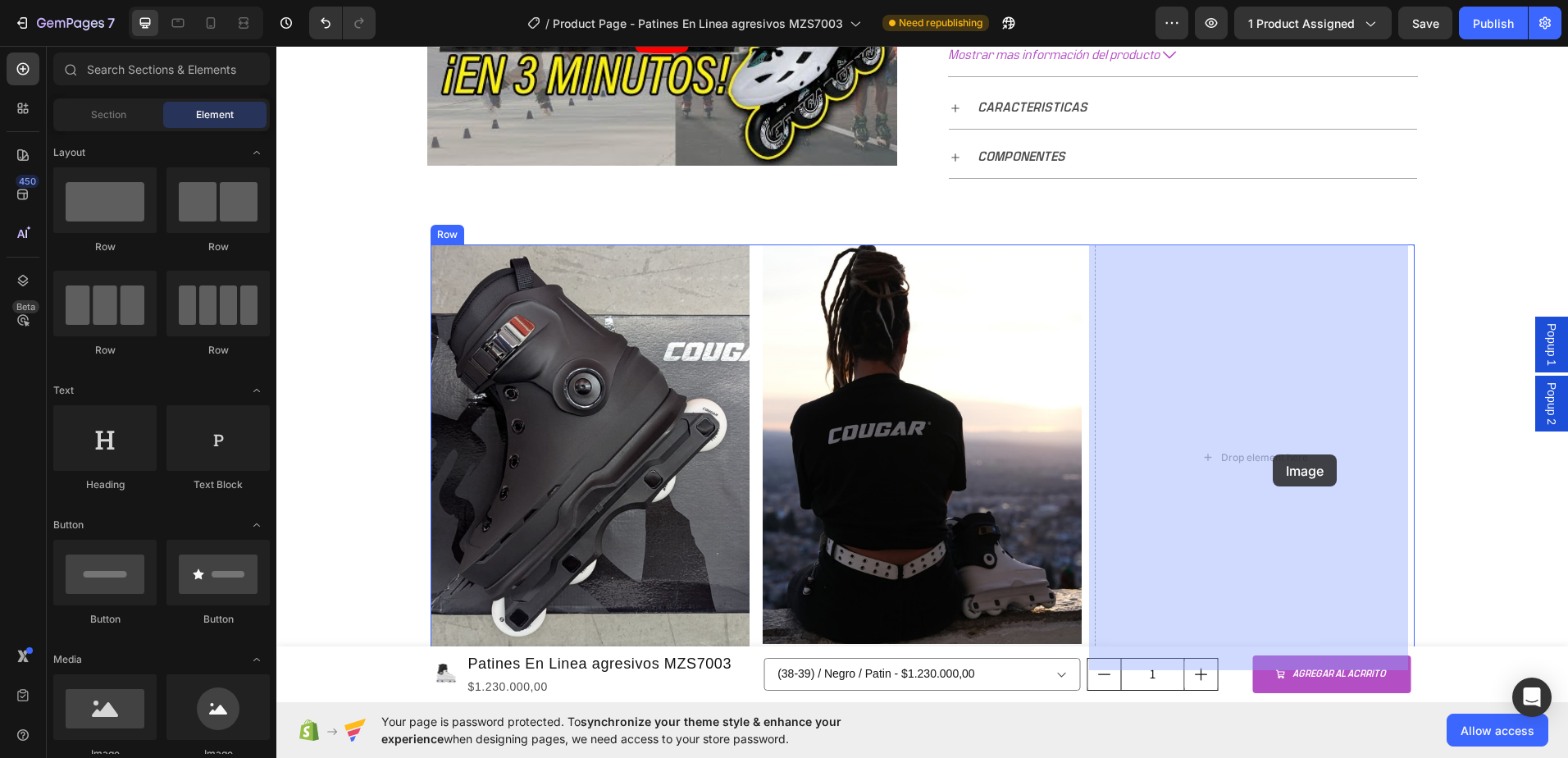
drag, startPoint x: 387, startPoint y: 763, endPoint x: 1265, endPoint y: 455, distance: 930.5
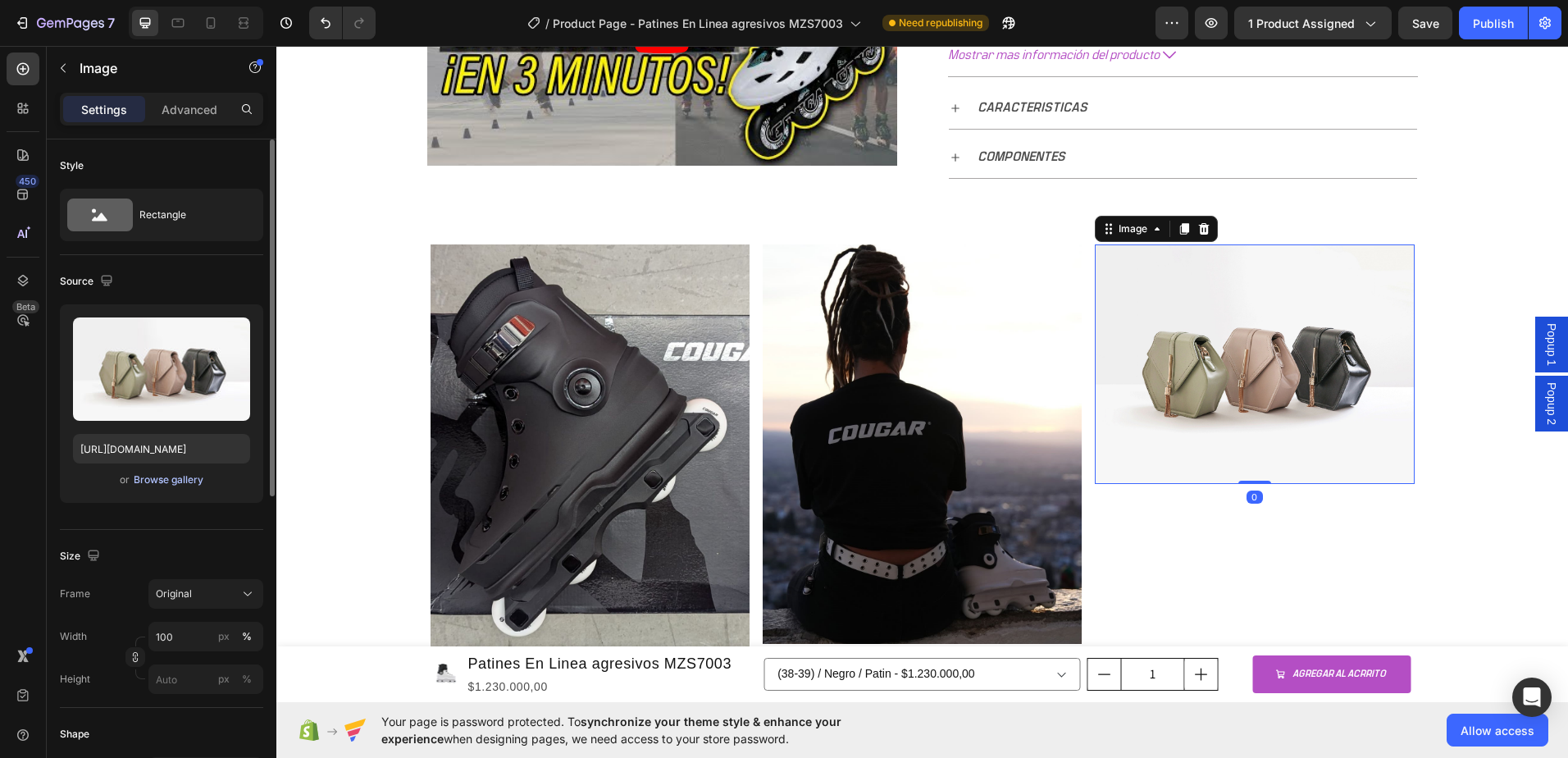
click at [150, 473] on div "Browse gallery" at bounding box center [169, 480] width 70 height 15
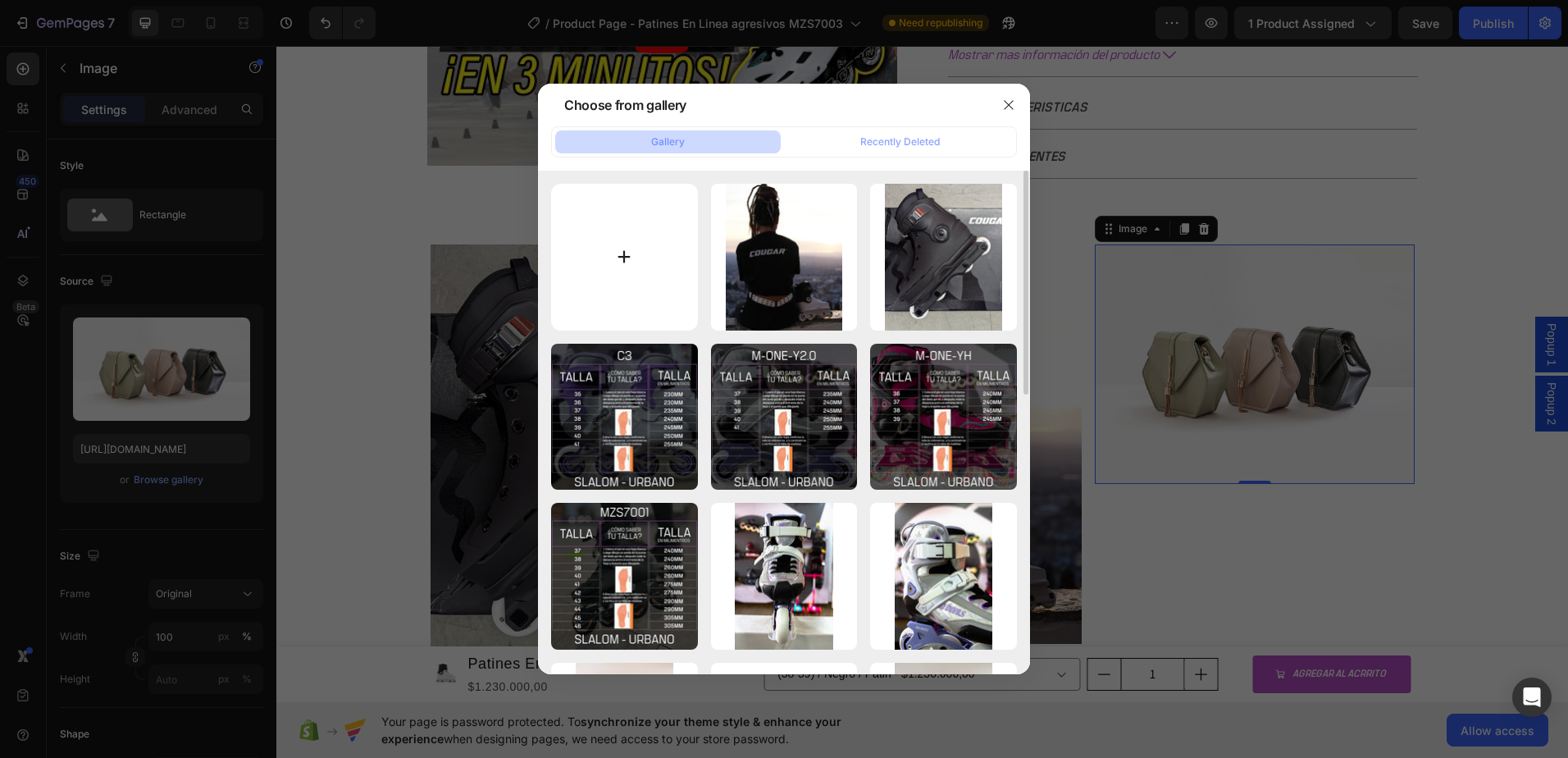
click at [603, 248] on input "file" at bounding box center [624, 257] width 147 height 147
type input "C:\fakepath\In what colours would you like to see this skate Let us know in the…"
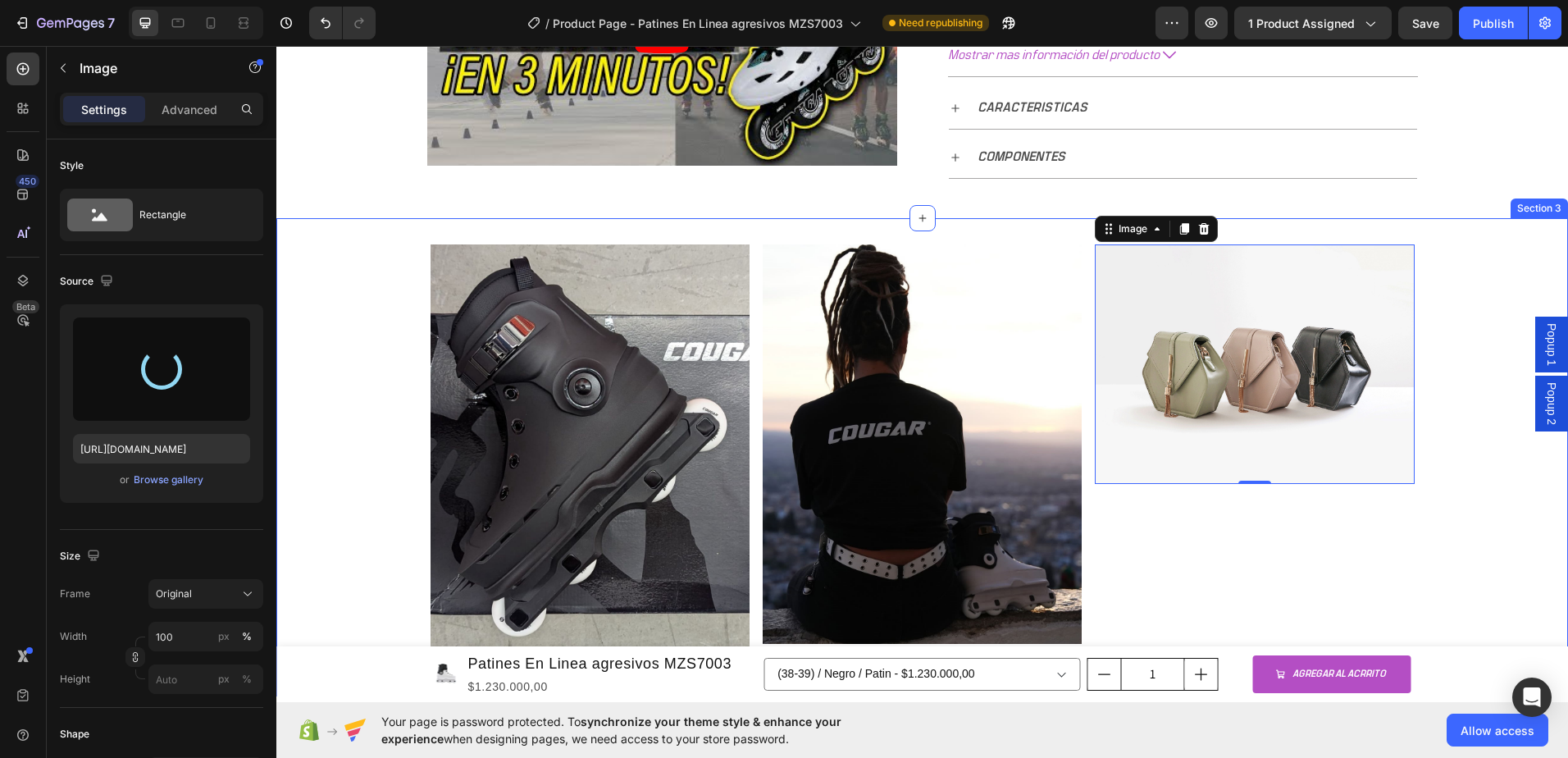
type input "https://cdn.shopify.com/s/files/1/0964/2947/4086/files/gempages_577184158929912…"
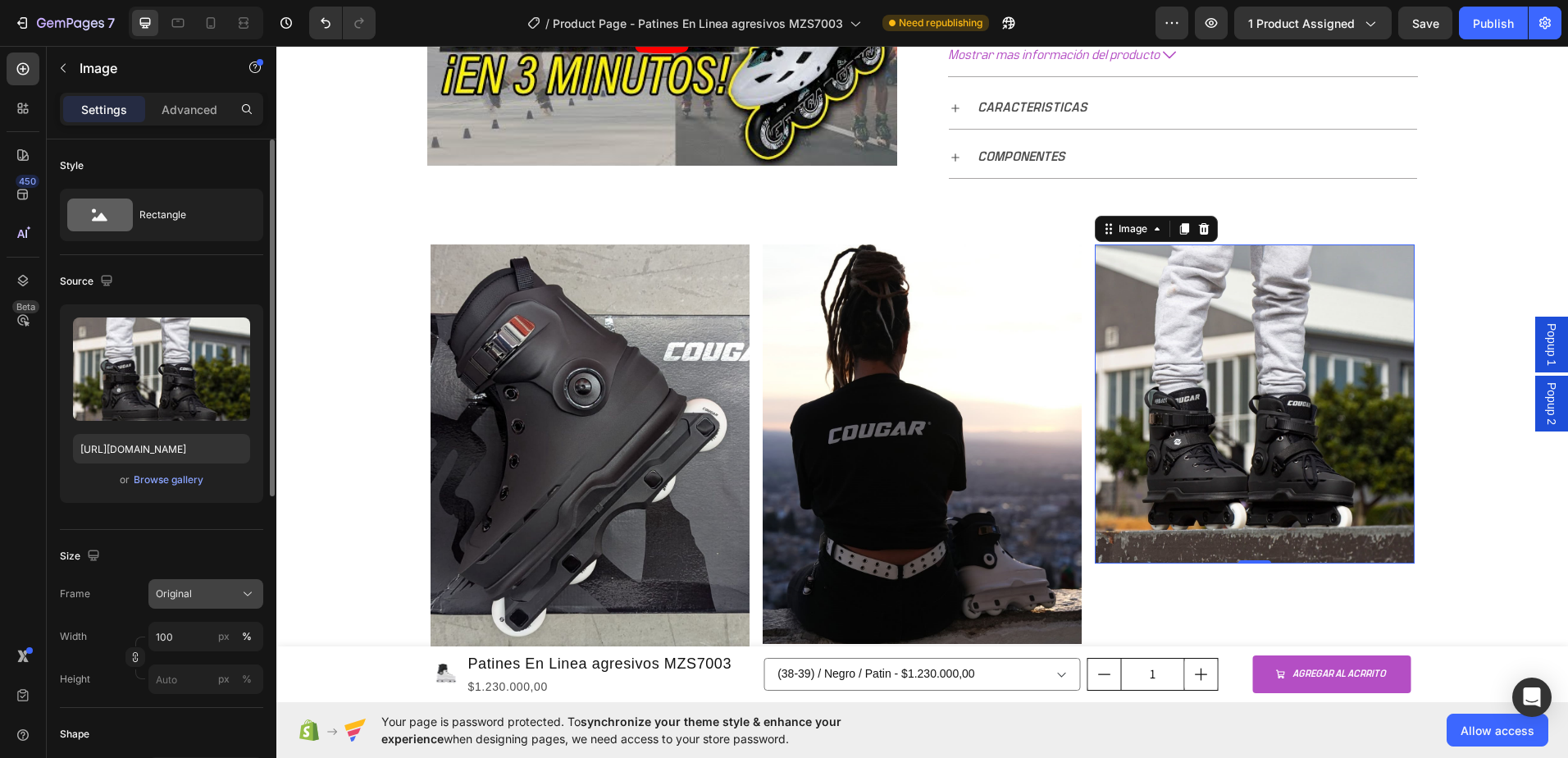
click at [206, 597] on div "Original" at bounding box center [196, 594] width 81 height 15
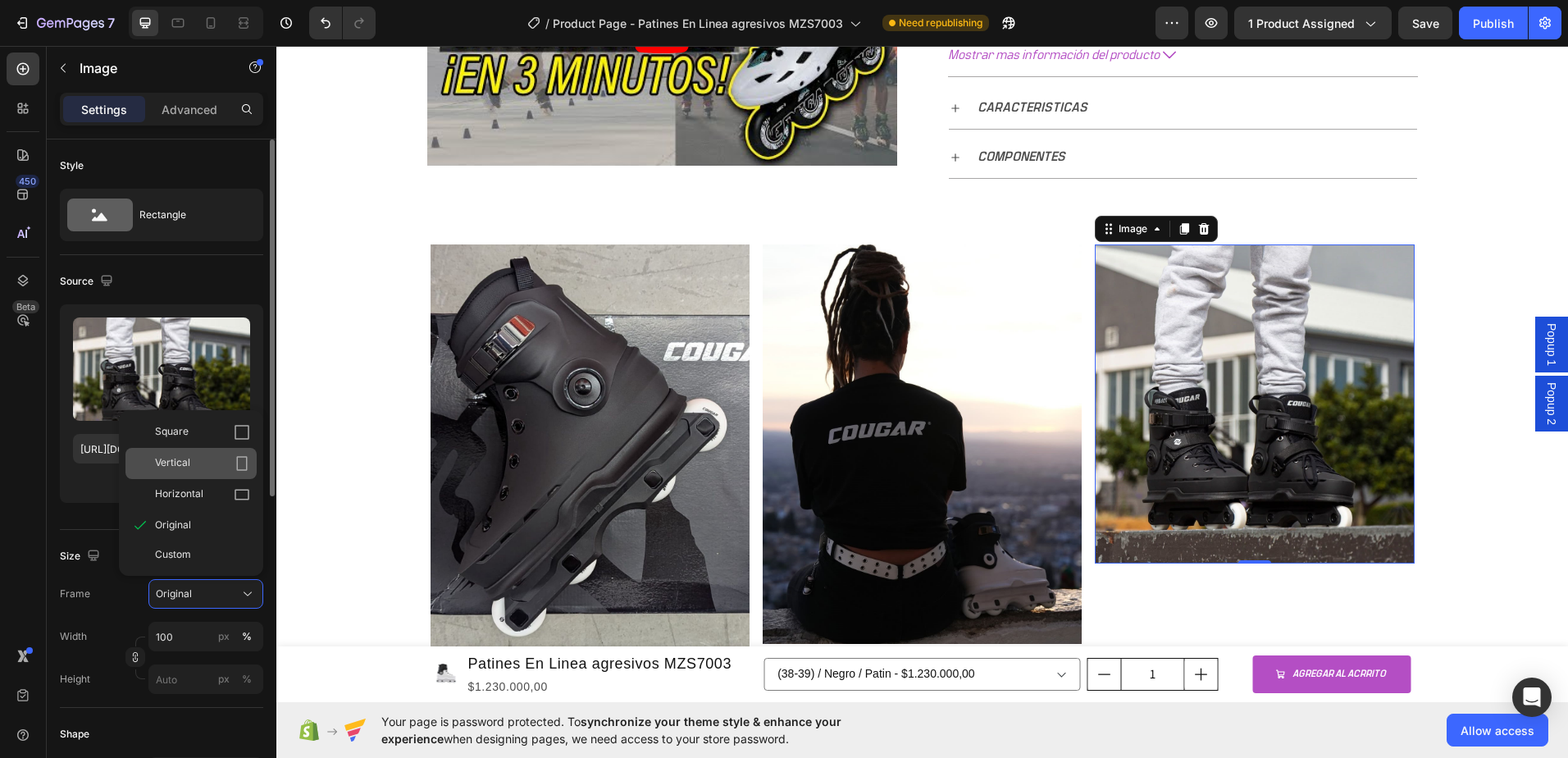
click at [194, 461] on div "Vertical" at bounding box center [203, 464] width 95 height 16
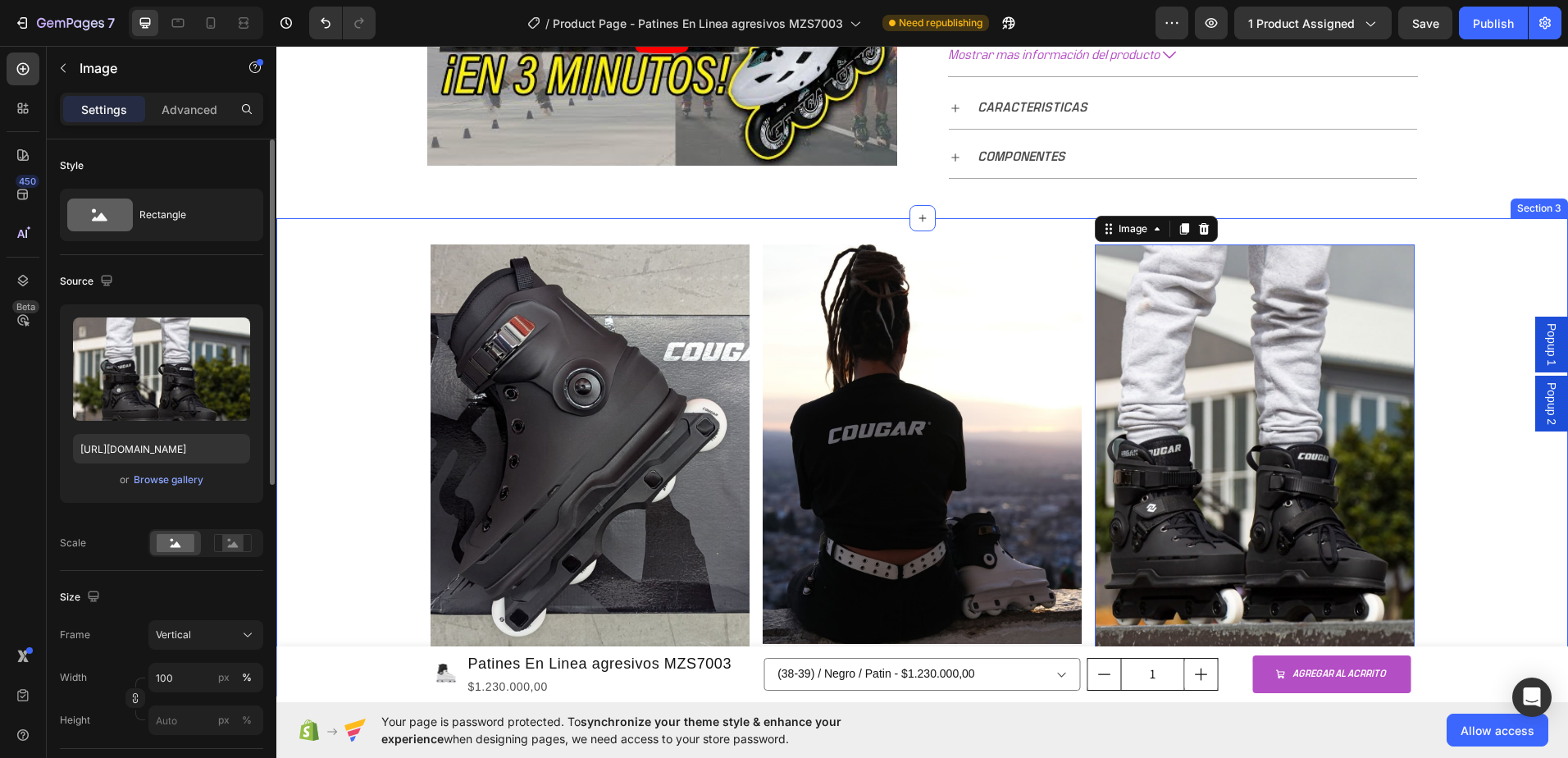
scroll to position [1025, 0]
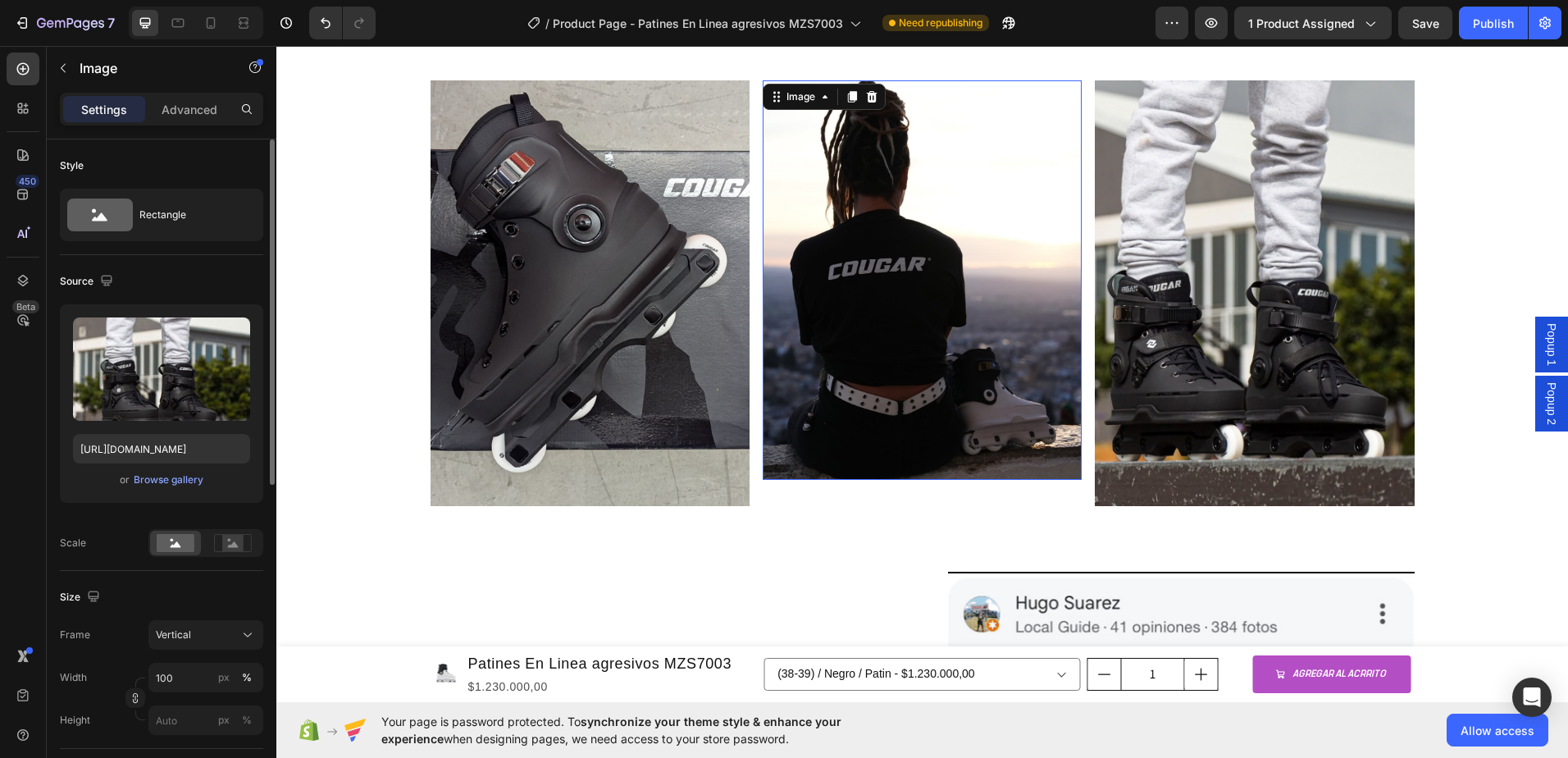
click at [927, 246] on img at bounding box center [922, 280] width 319 height 400
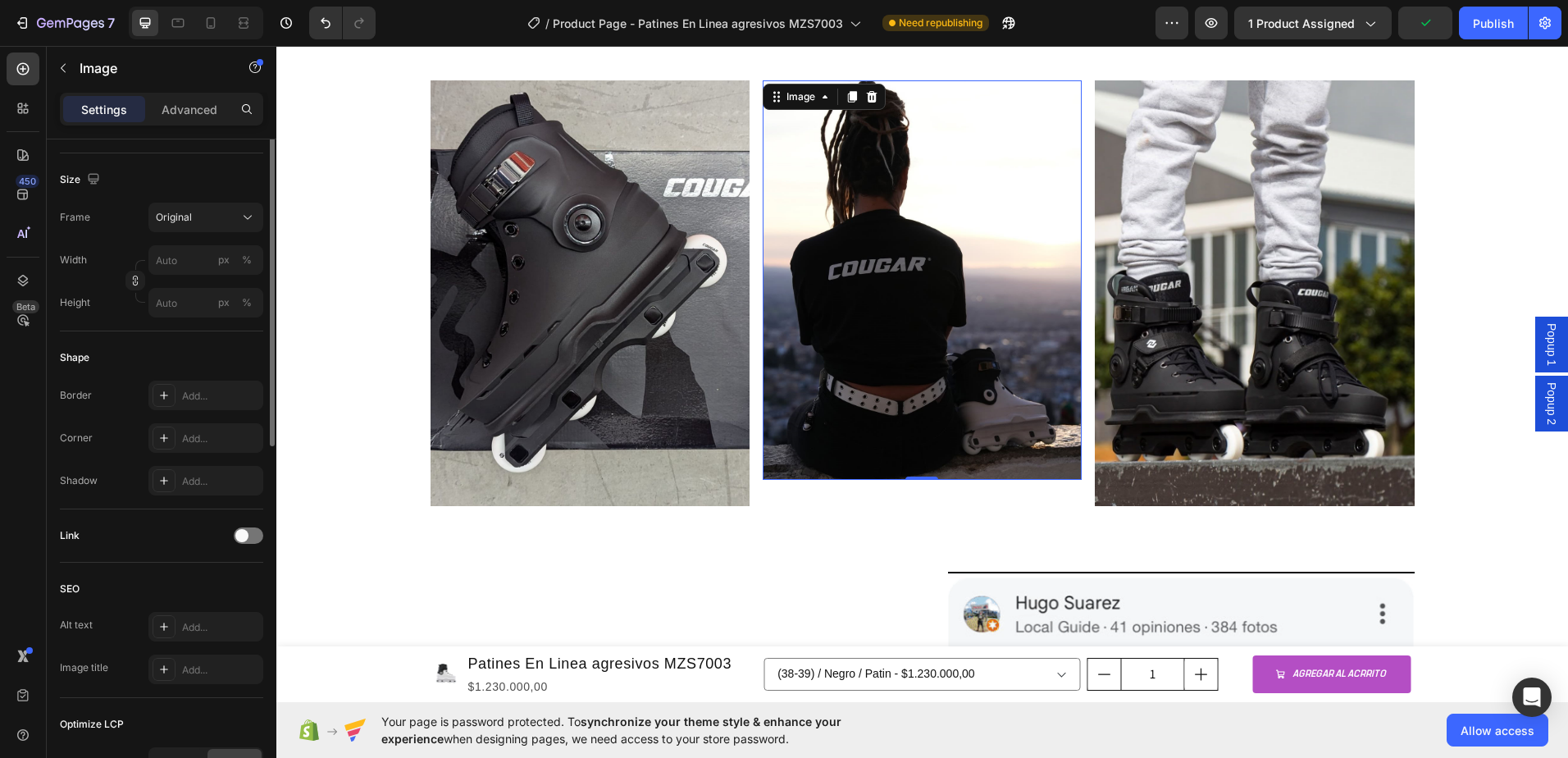
scroll to position [213, 0]
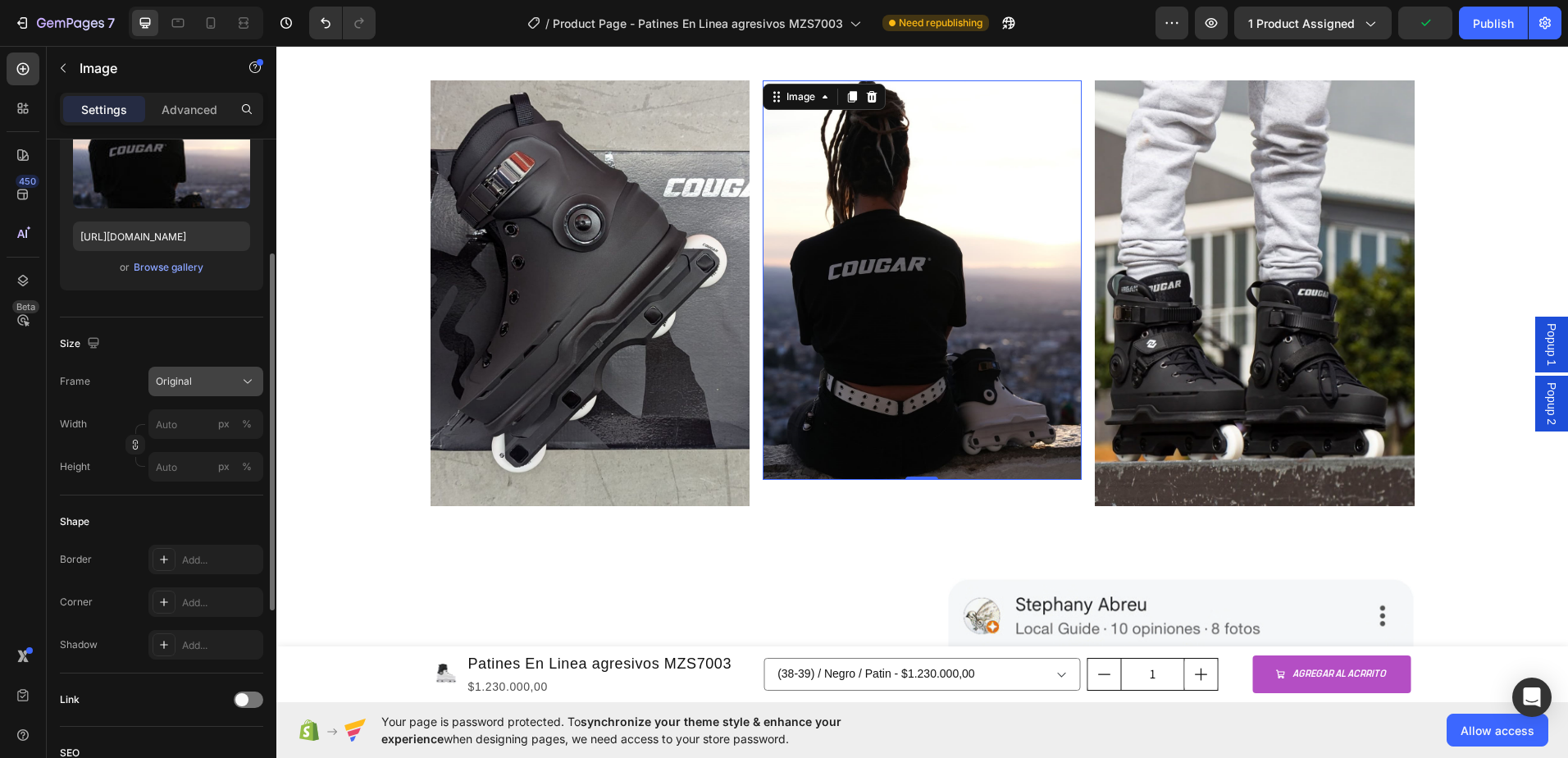
click at [184, 387] on span "Original" at bounding box center [173, 381] width 36 height 15
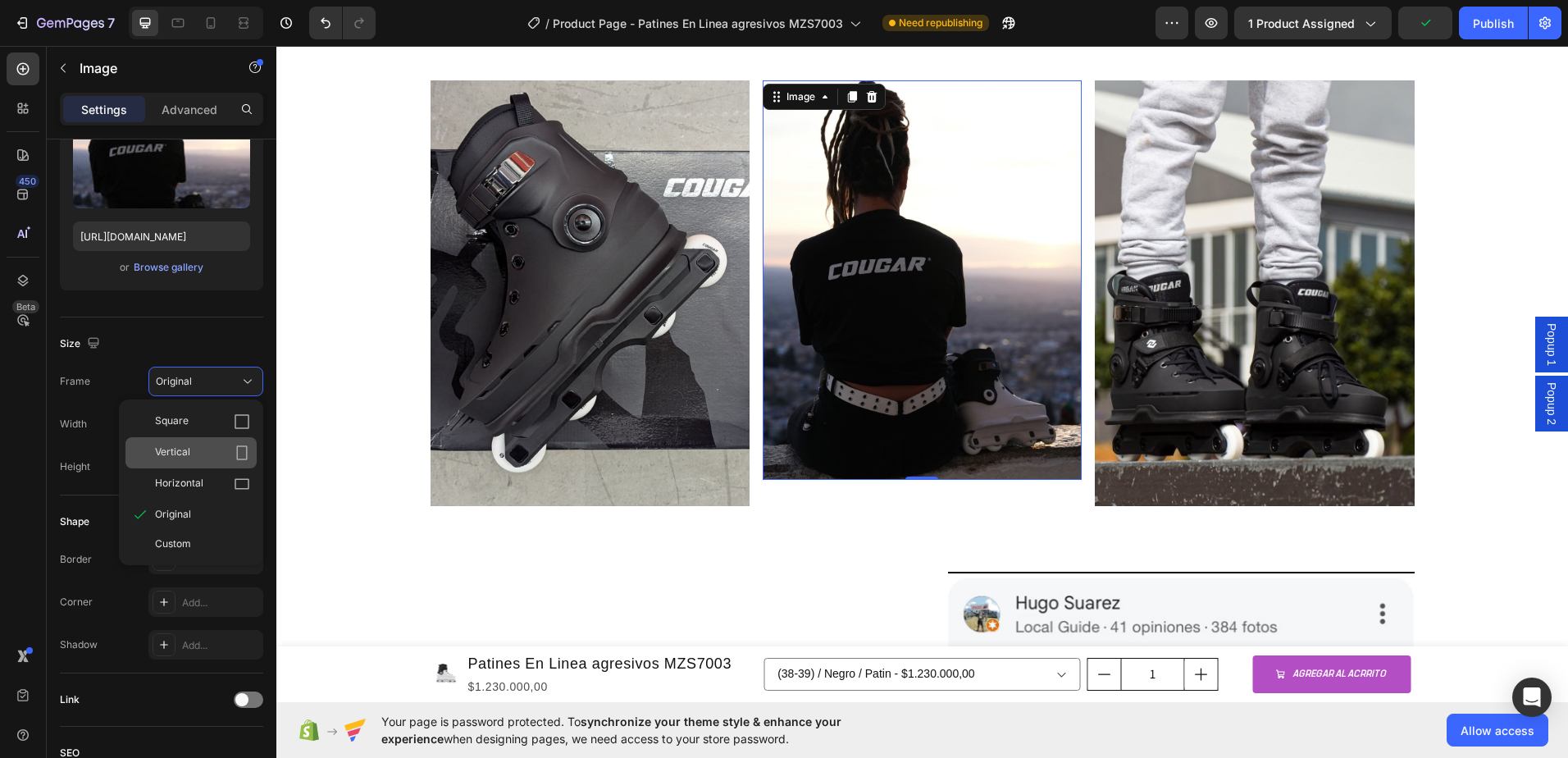
click at [185, 449] on span "Vertical" at bounding box center [172, 453] width 35 height 16
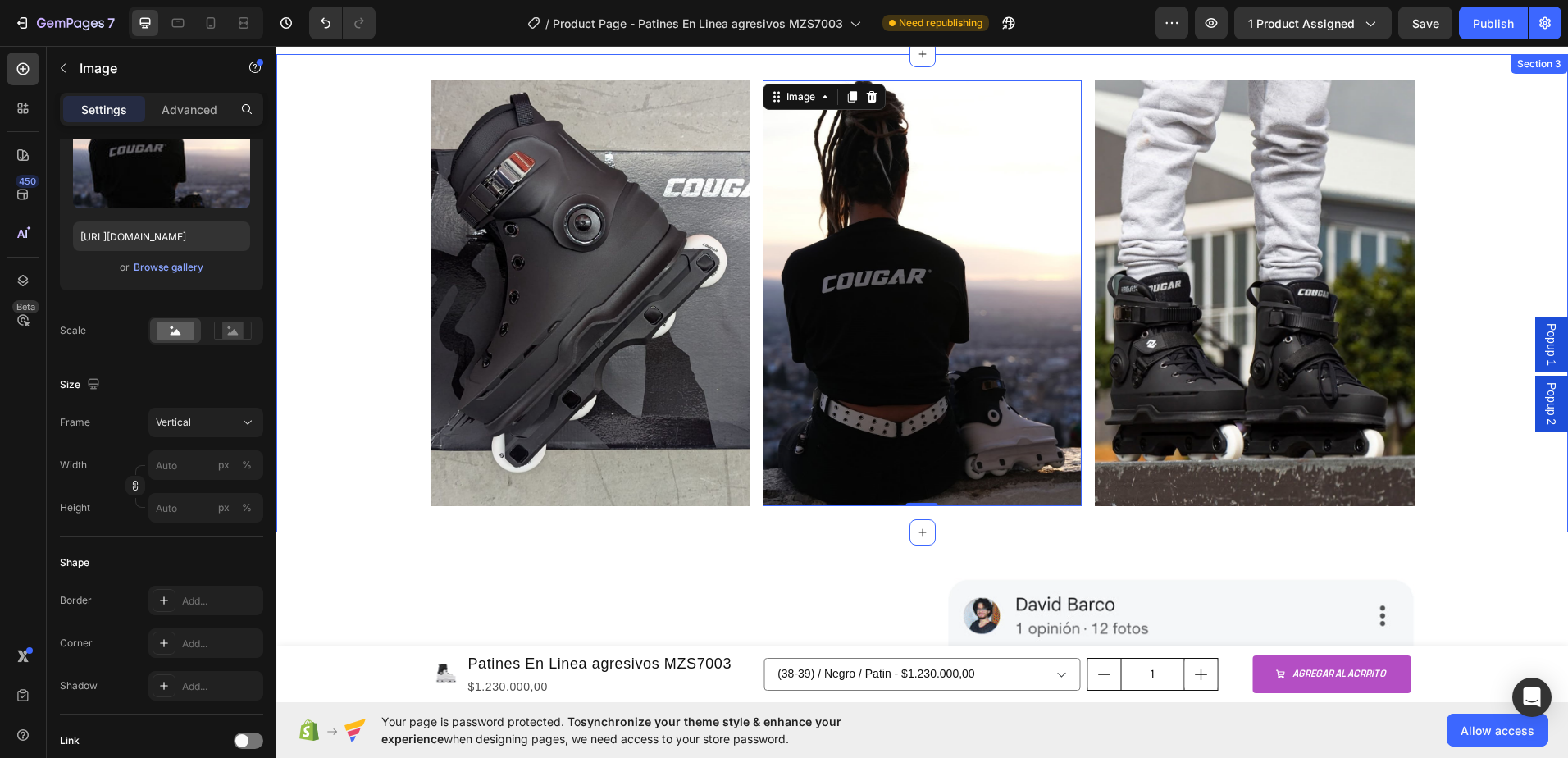
click at [324, 326] on div "Image Image 0 Image Row" at bounding box center [923, 293] width 1292 height 426
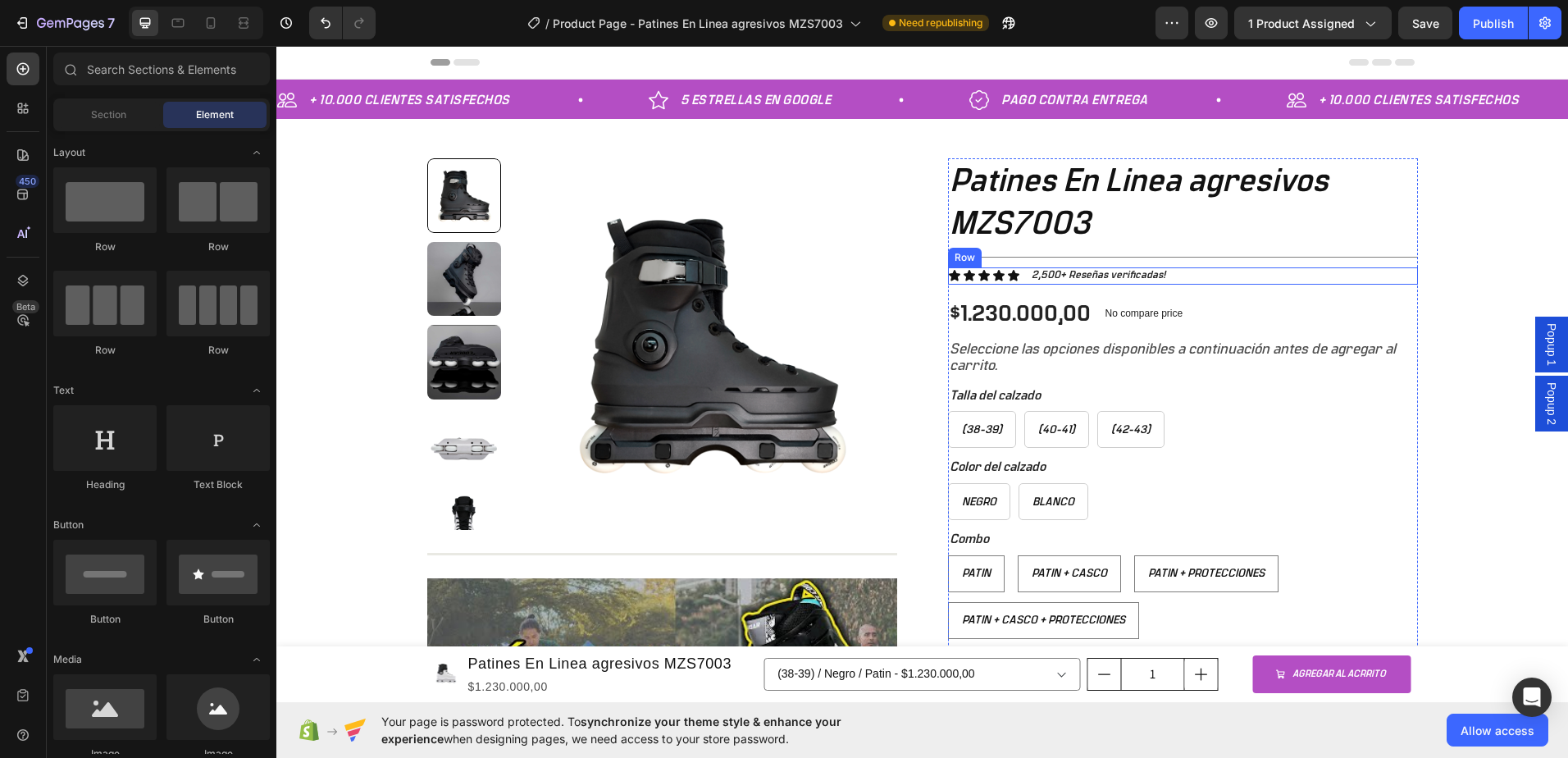
scroll to position [164, 0]
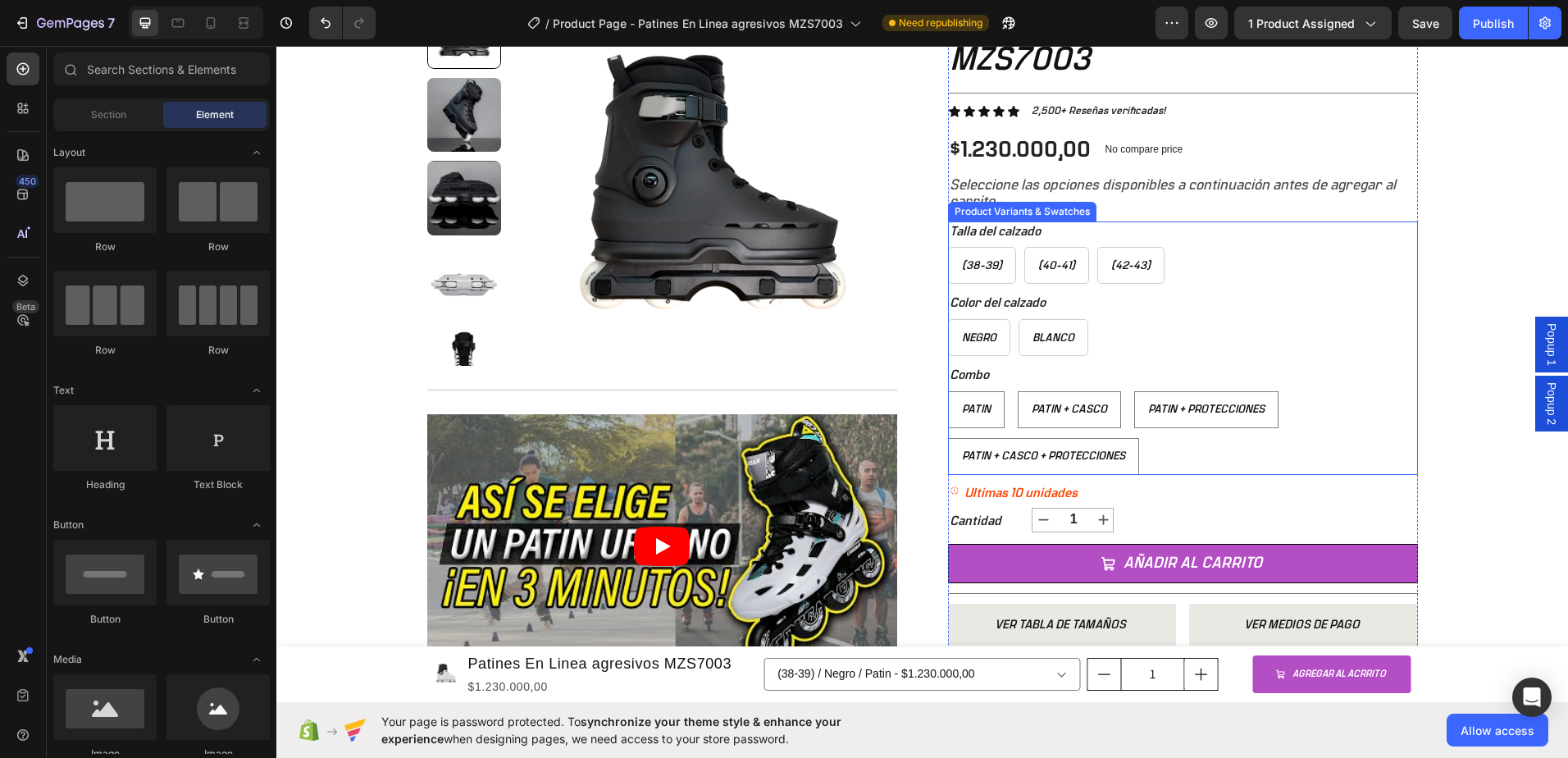
click at [1164, 296] on div "Color del calzado Negro Negro Negro Blanco Blanco Blanco" at bounding box center [1183, 324] width 470 height 63
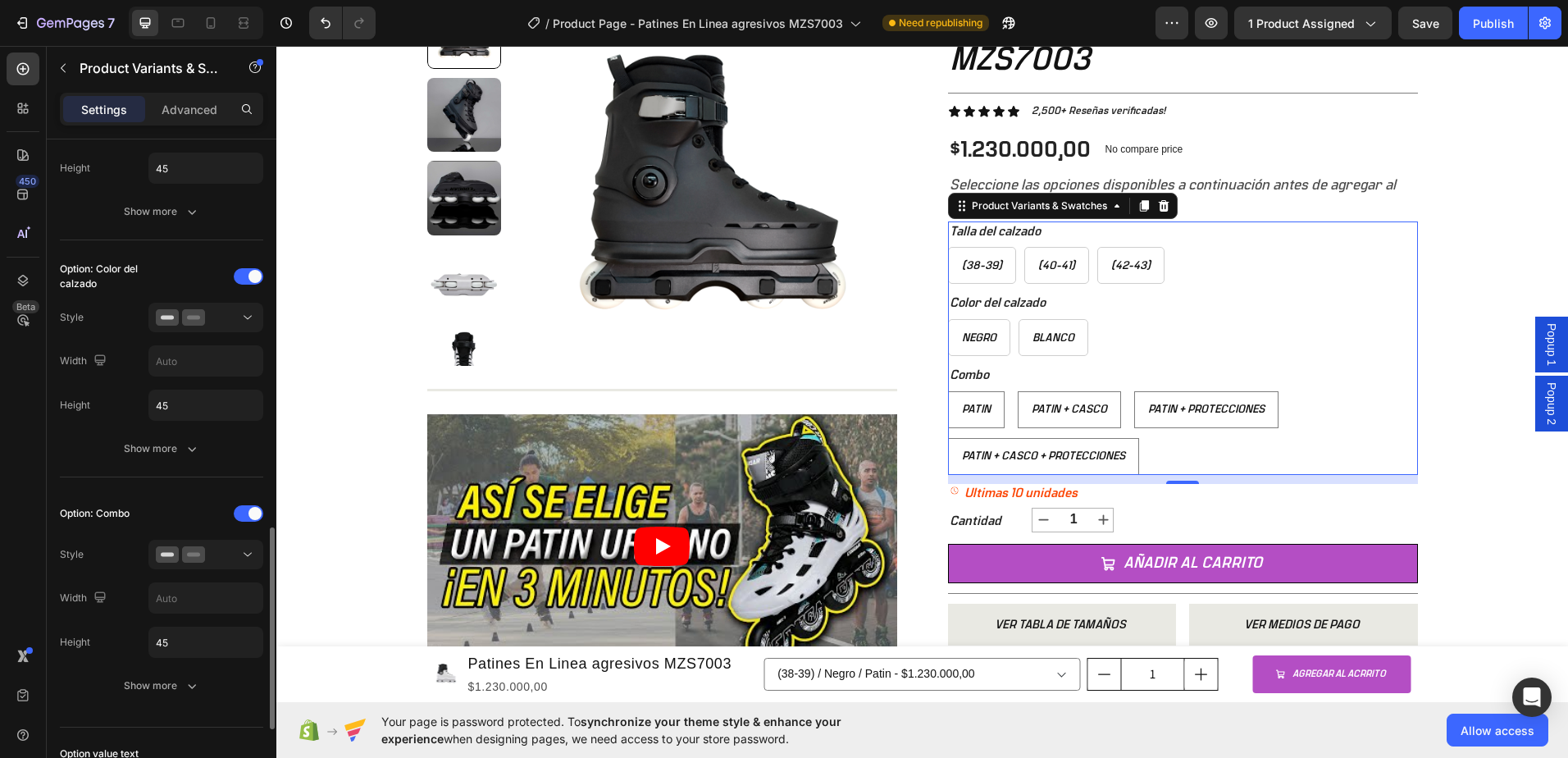
scroll to position [739, 0]
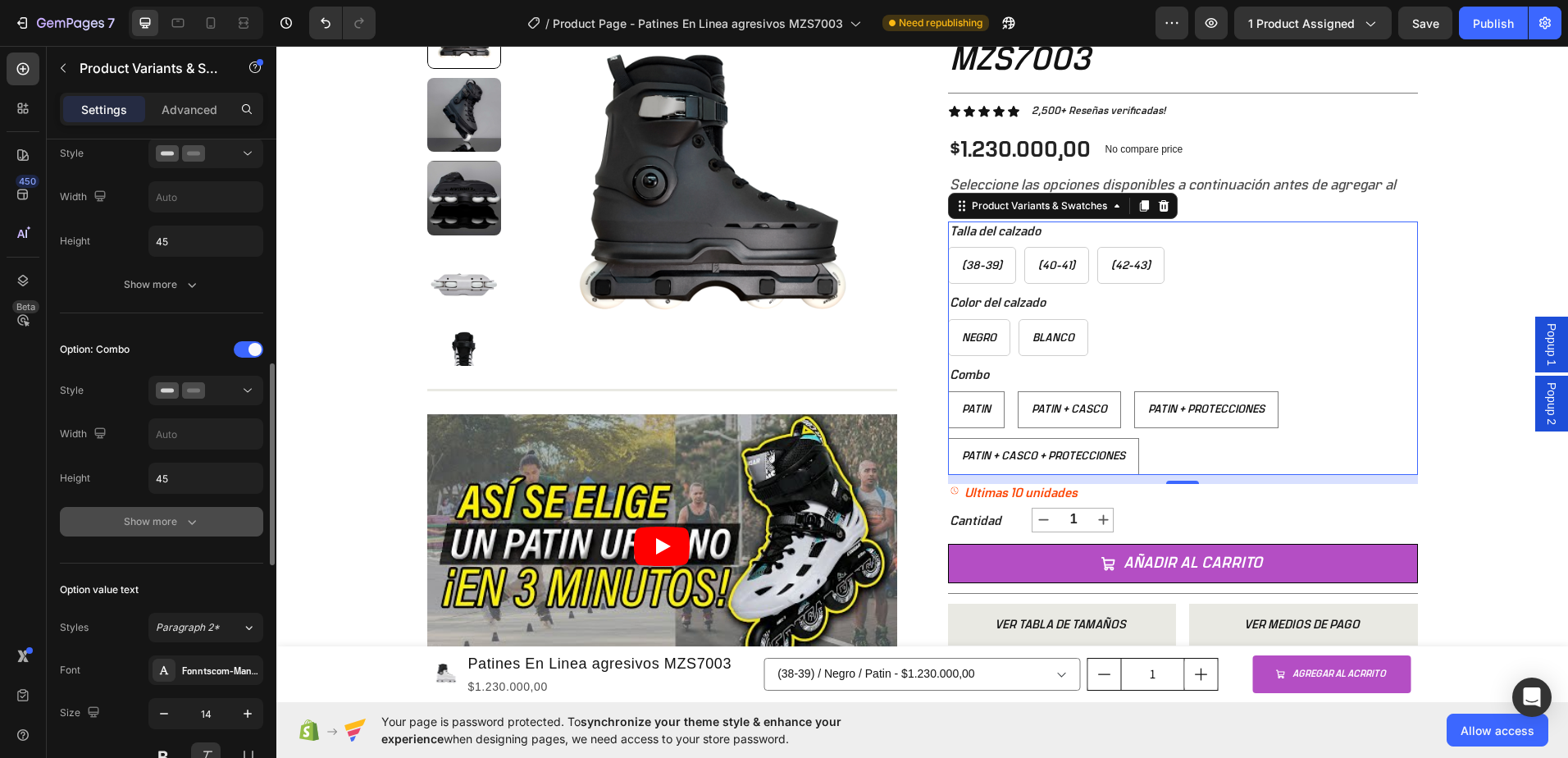
click at [180, 525] on div "Show more" at bounding box center [161, 522] width 76 height 16
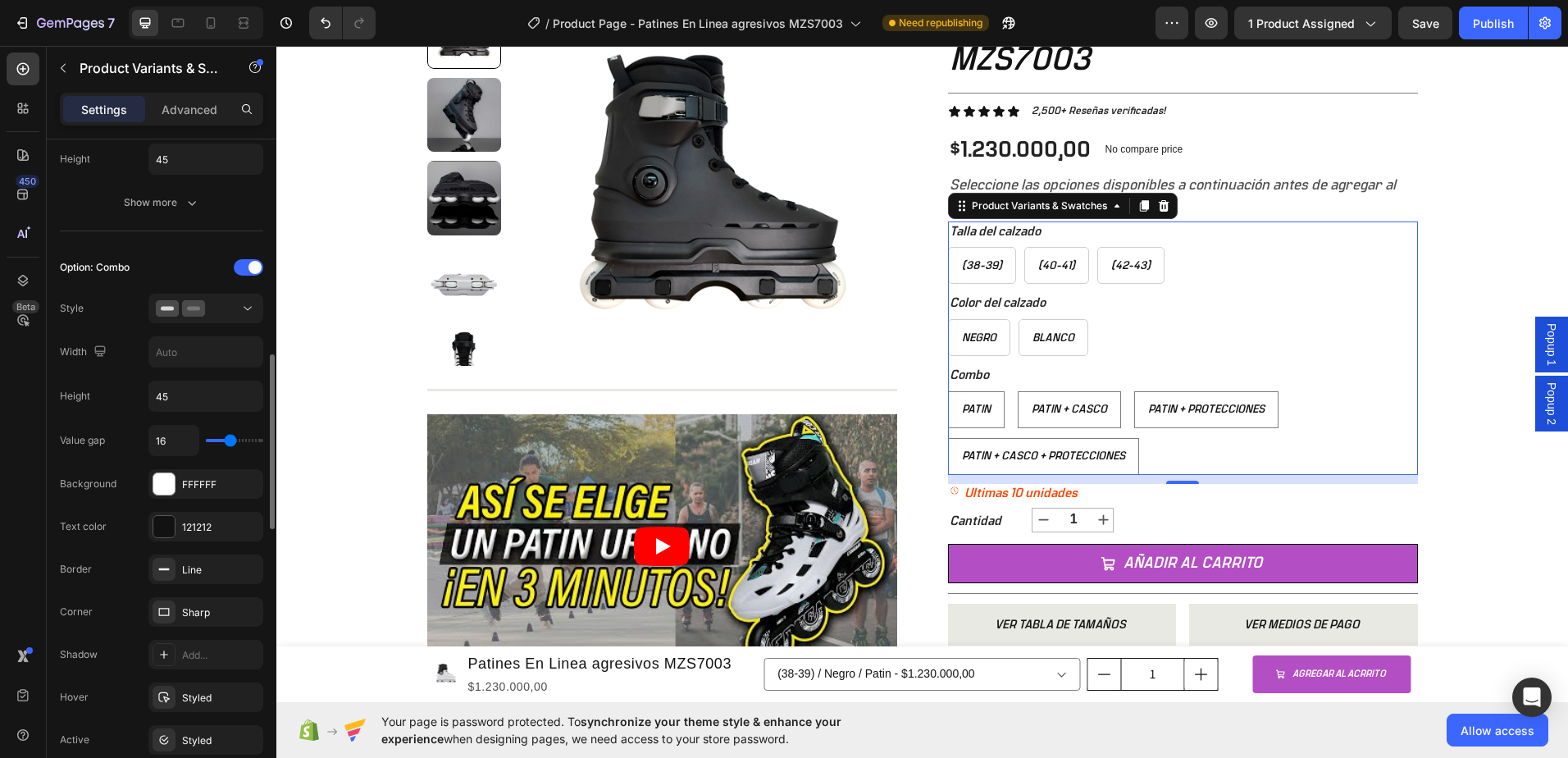
scroll to position [984, 0]
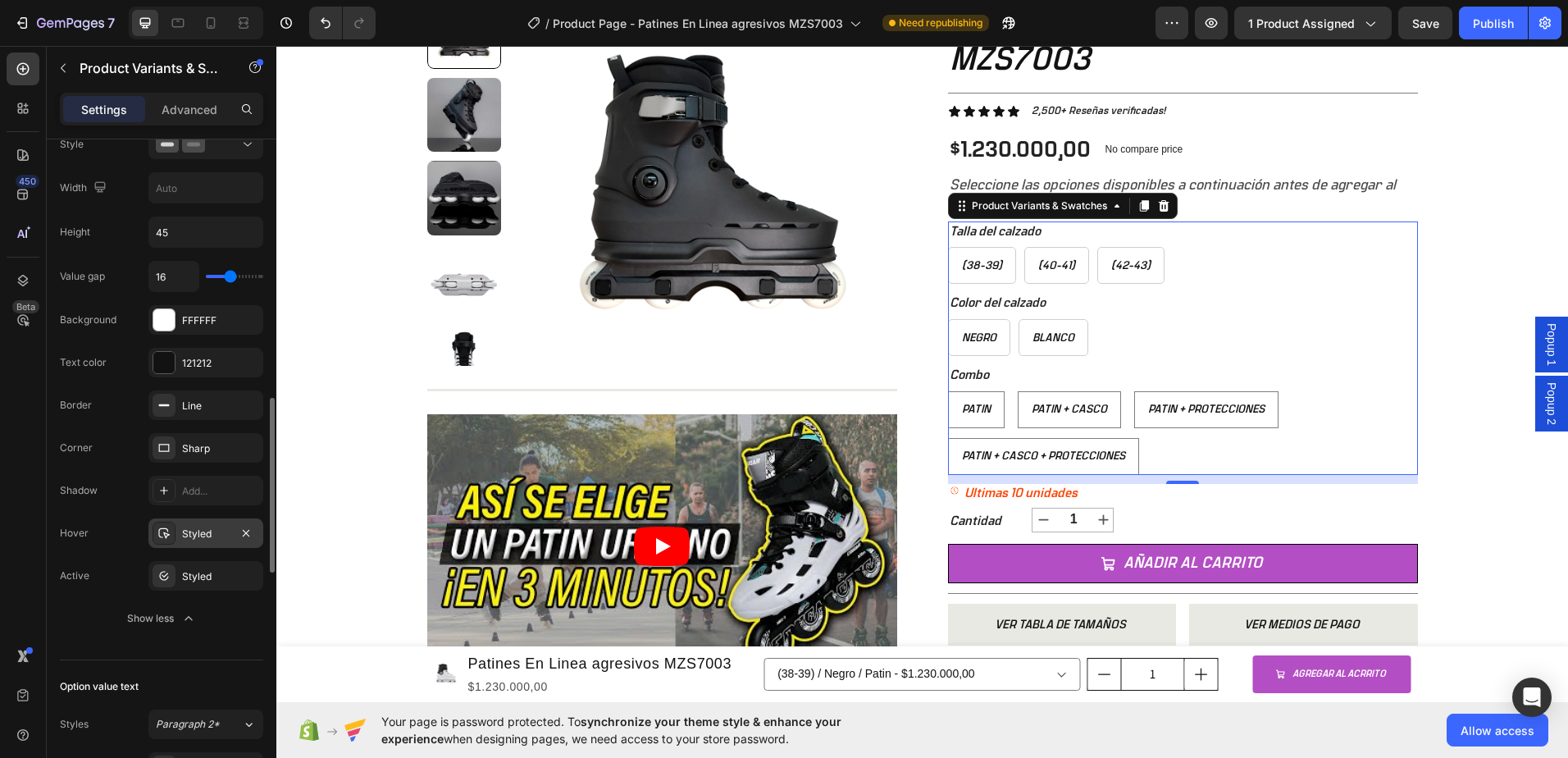
click at [217, 530] on div "Styled" at bounding box center [206, 534] width 48 height 15
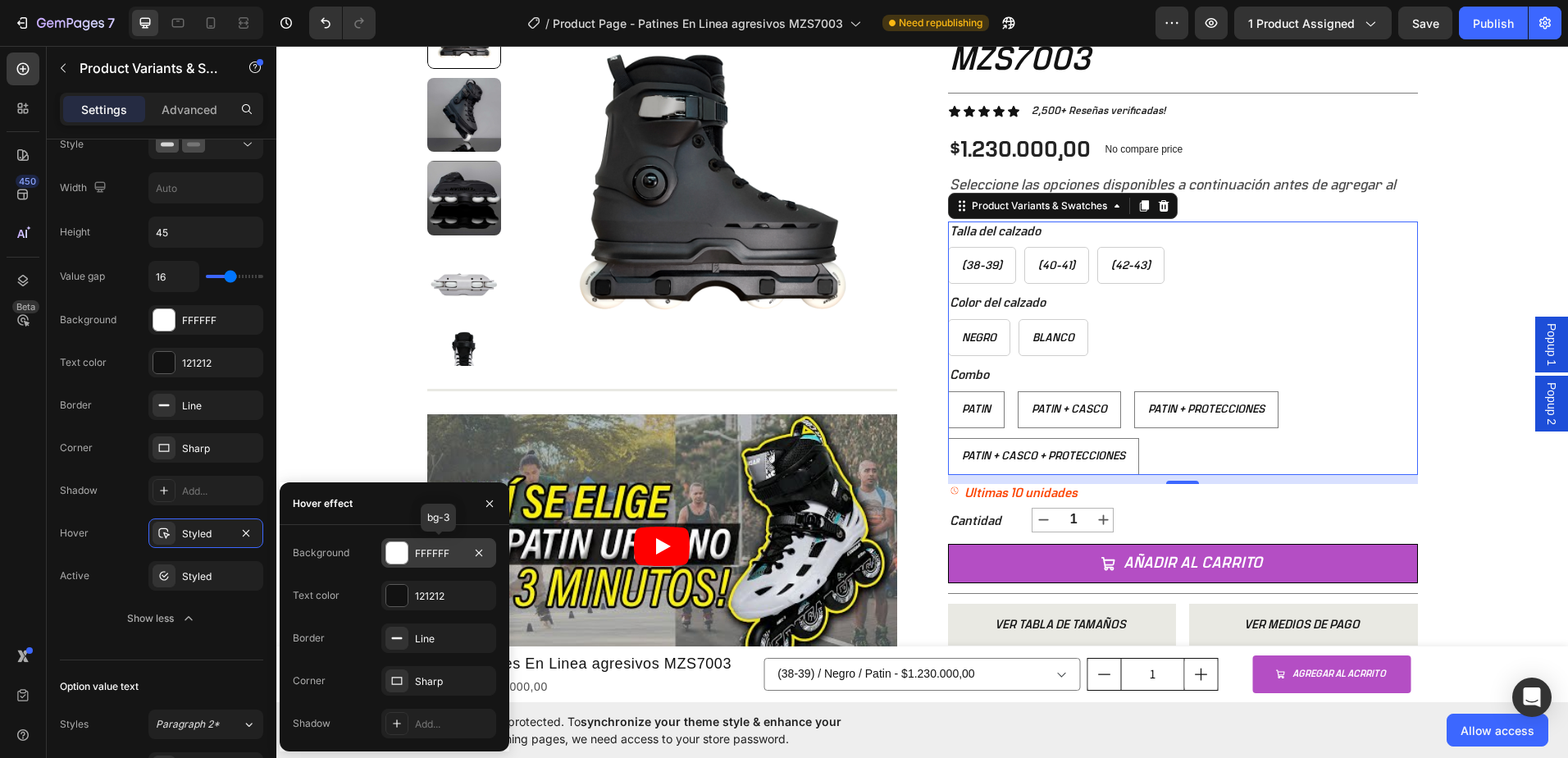
click at [402, 553] on div at bounding box center [397, 553] width 21 height 21
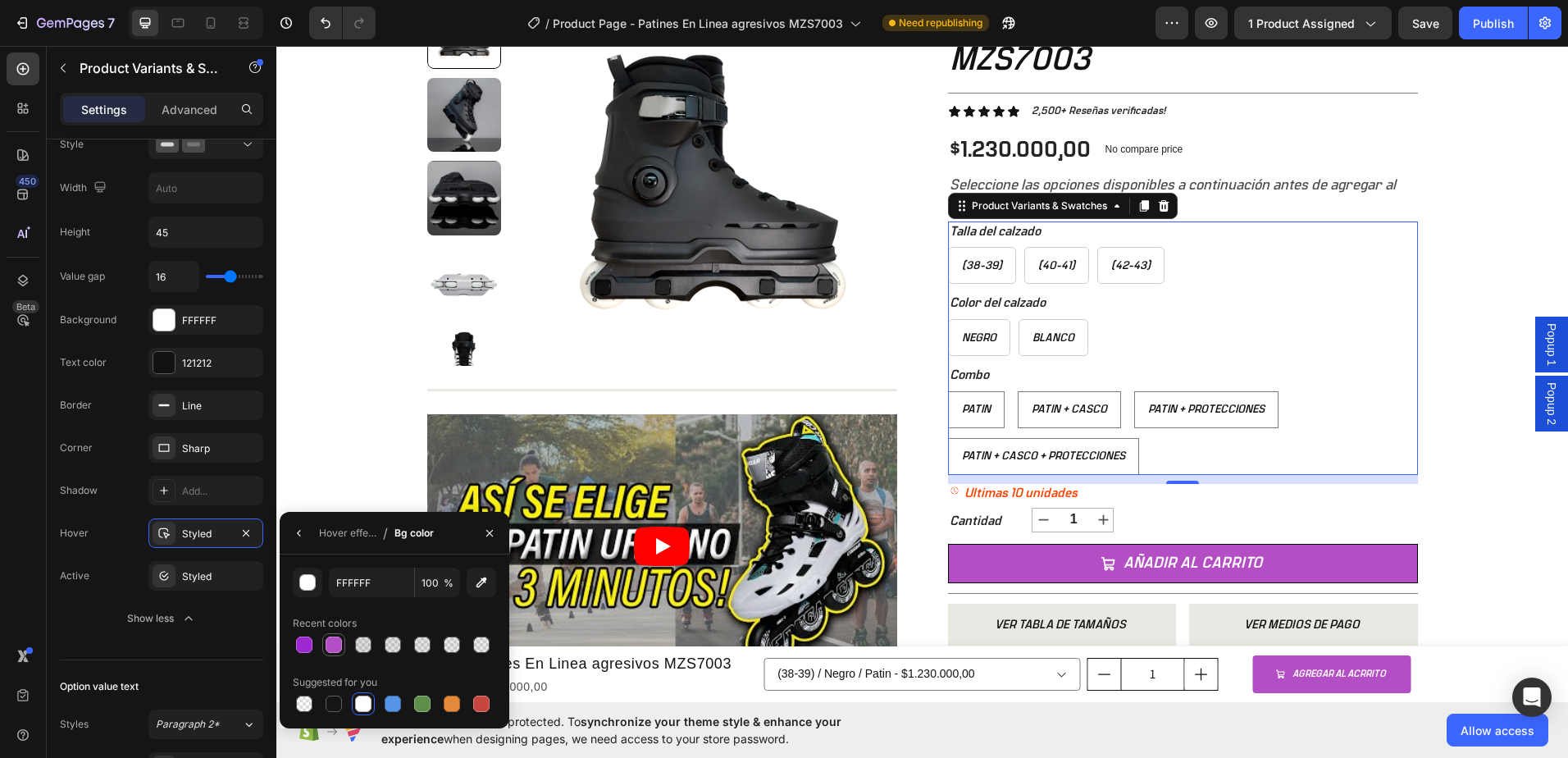
click at [341, 650] on div at bounding box center [334, 645] width 16 height 16
type input "B44EC4"
click at [210, 536] on div "Styled" at bounding box center [206, 534] width 48 height 15
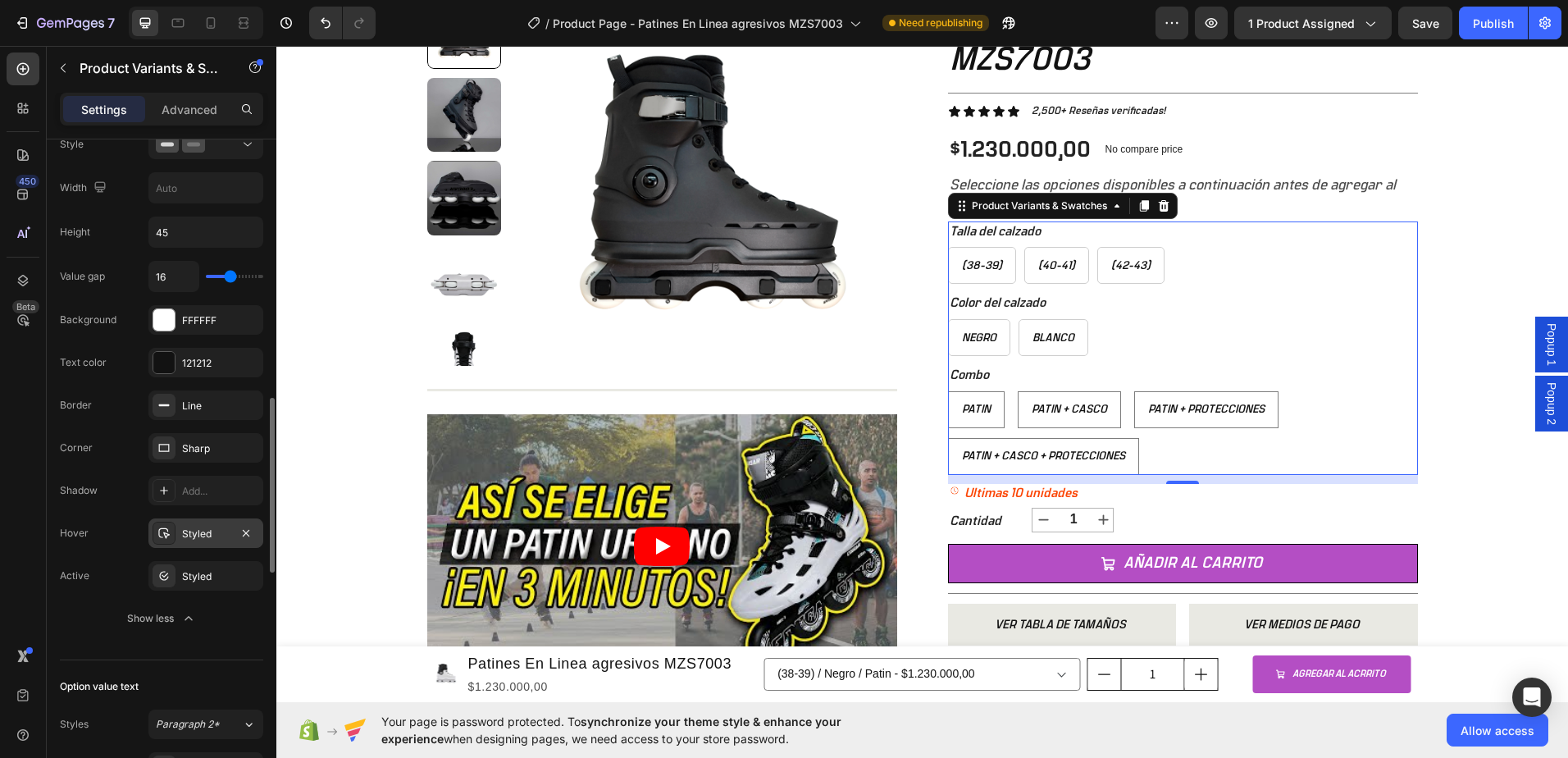
click at [210, 536] on div "Styled" at bounding box center [206, 534] width 48 height 15
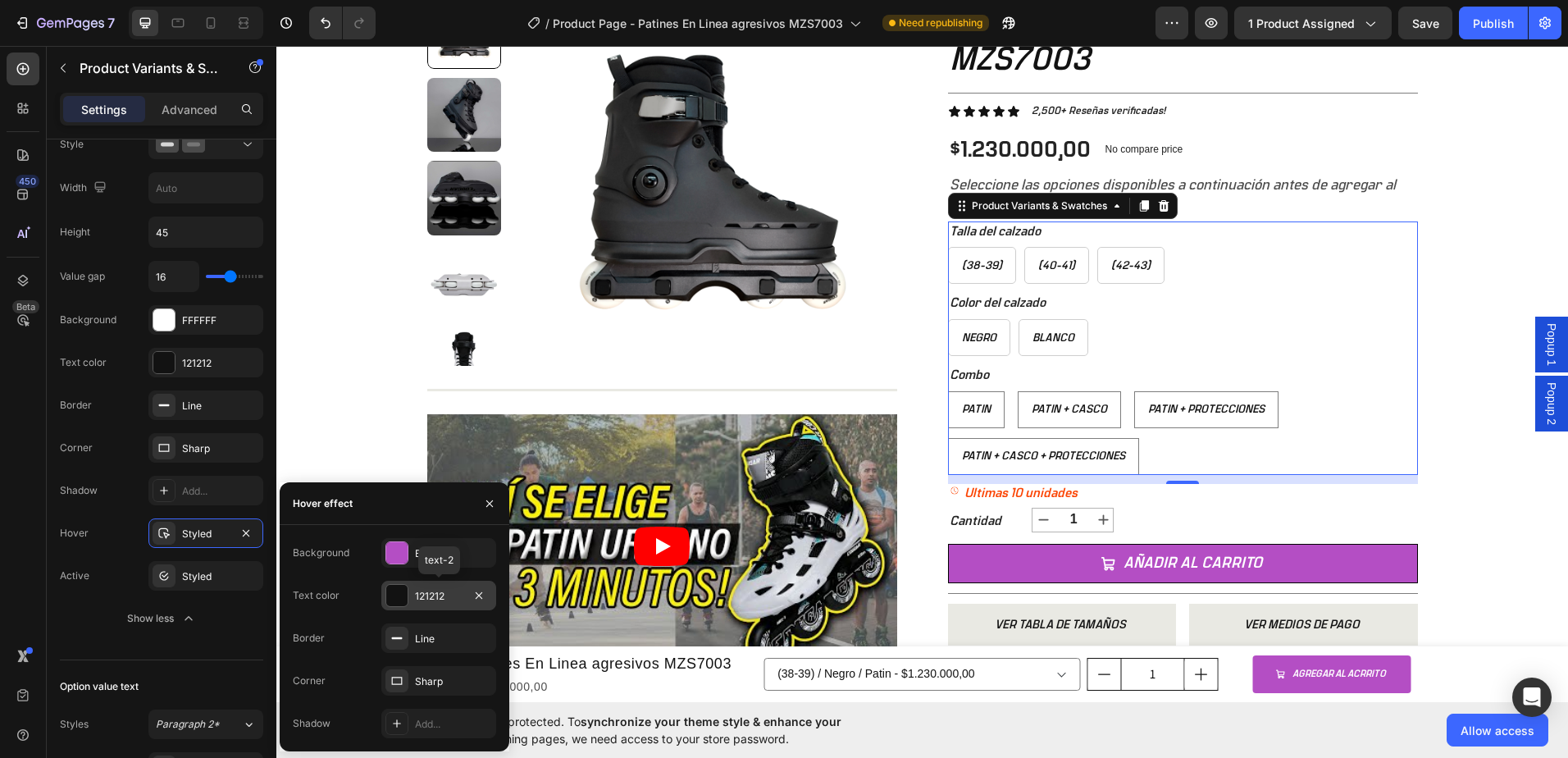
click at [425, 604] on div "121212" at bounding box center [438, 596] width 115 height 29
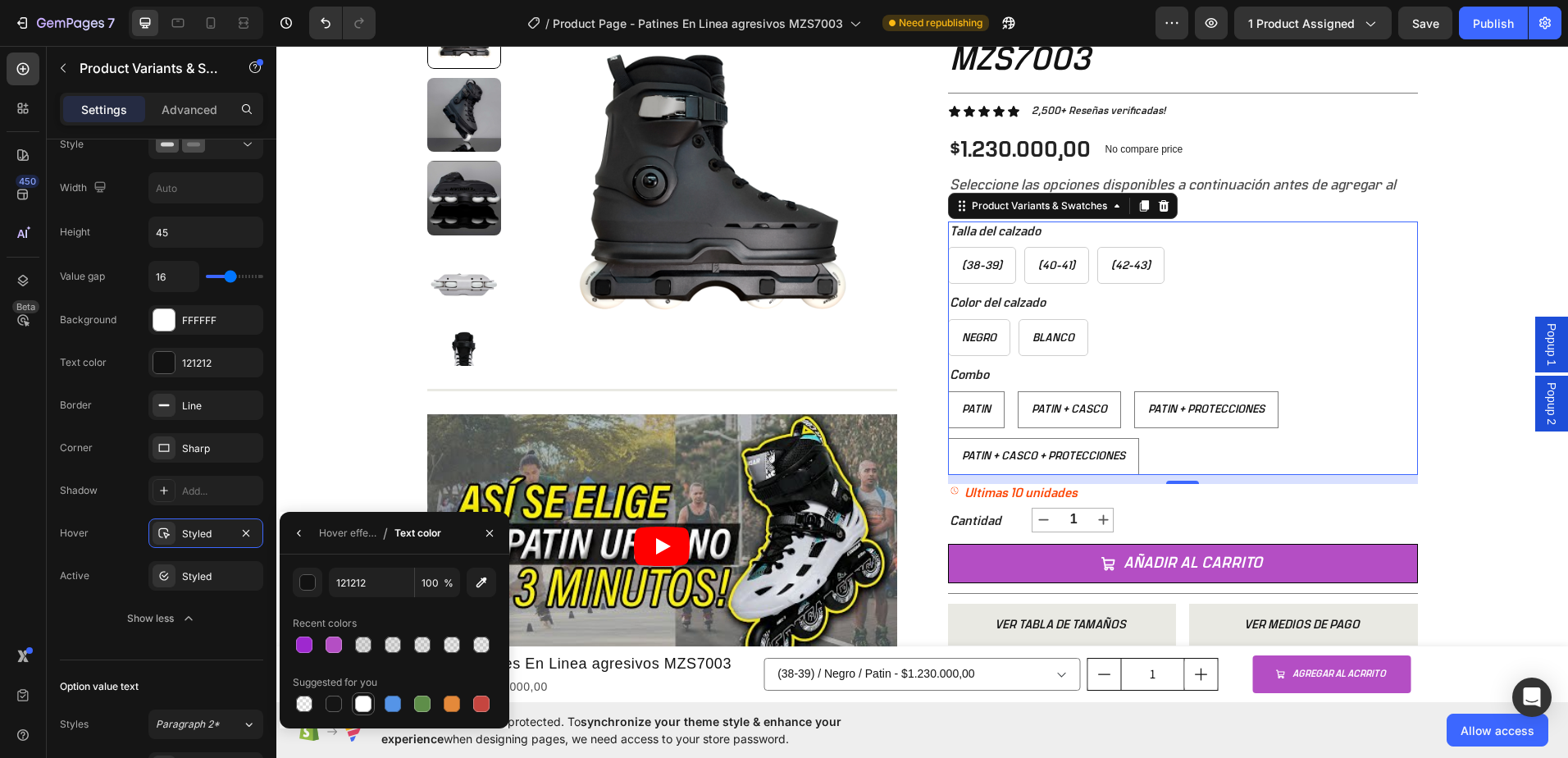
click at [364, 708] on div at bounding box center [364, 704] width 16 height 16
type input "FFFFFF"
click at [316, 403] on div "+ 10.000 CLIENTES SATISFECHOS Item List 5 ESTRELLAS EN GOOGLE Item List PAGO CO…" at bounding box center [923, 415] width 1292 height 999
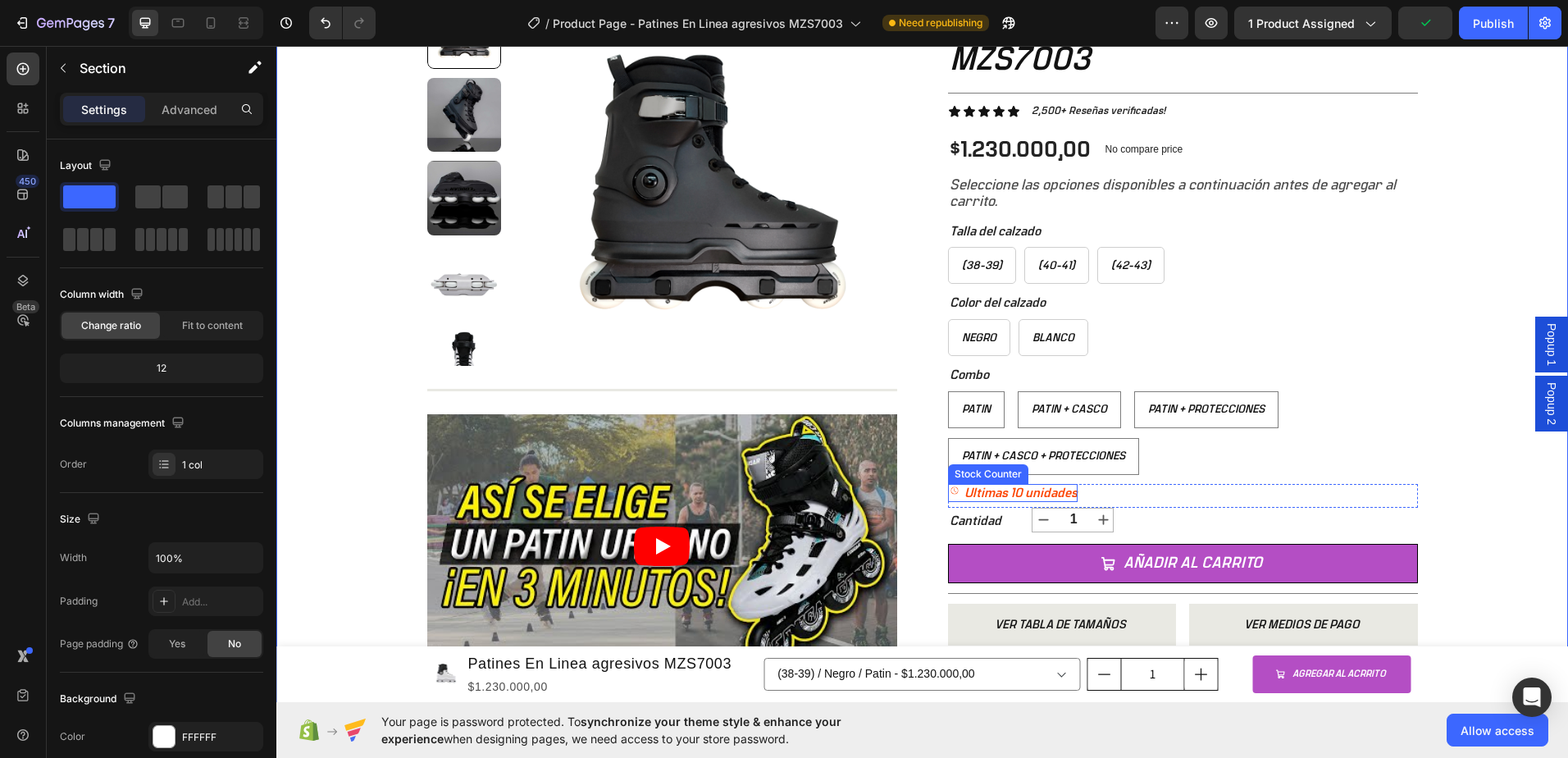
click at [987, 495] on p "Ultimas 10 unidades" at bounding box center [1022, 493] width 114 height 17
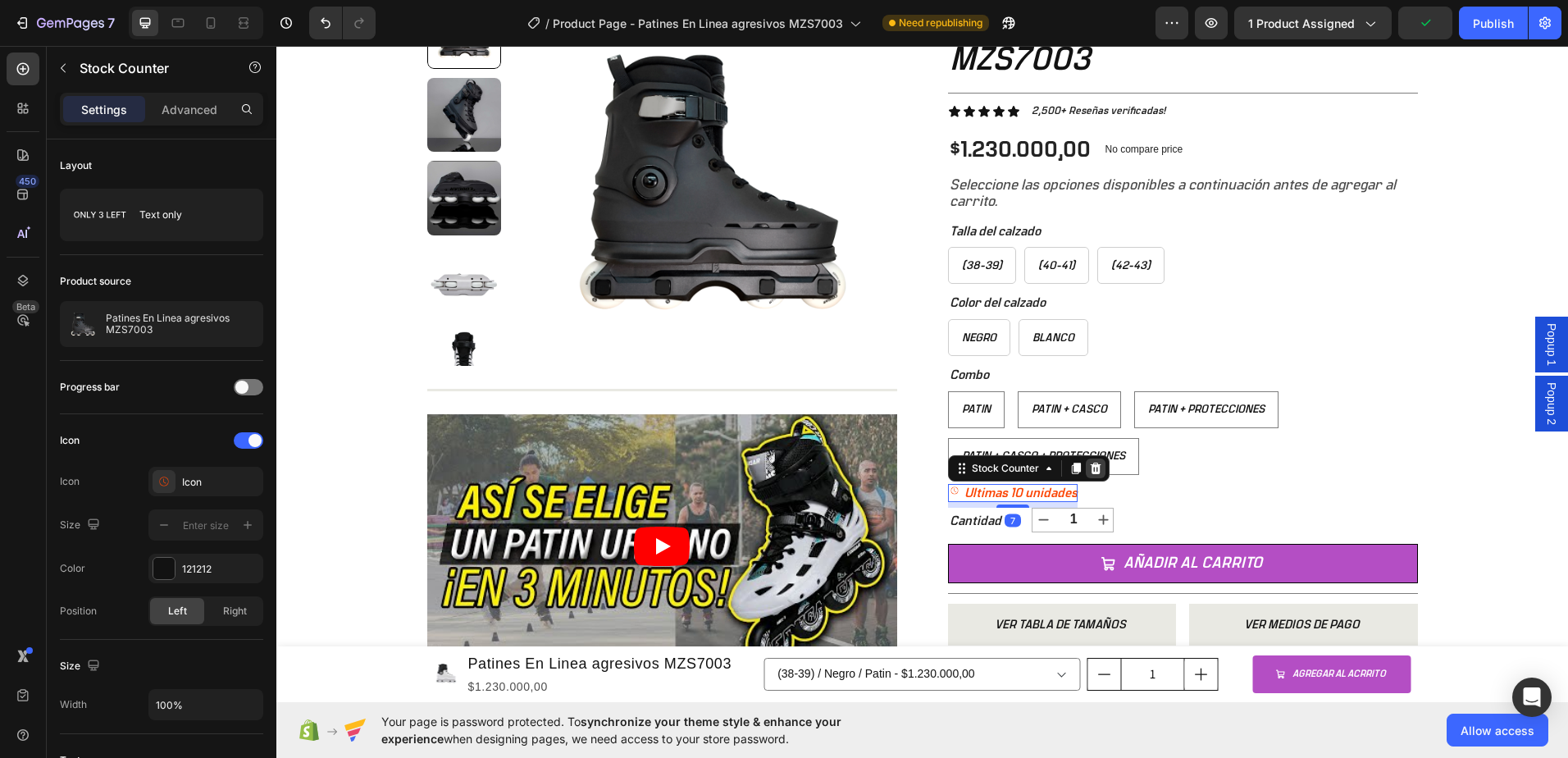
click at [1090, 470] on icon at bounding box center [1095, 468] width 11 height 12
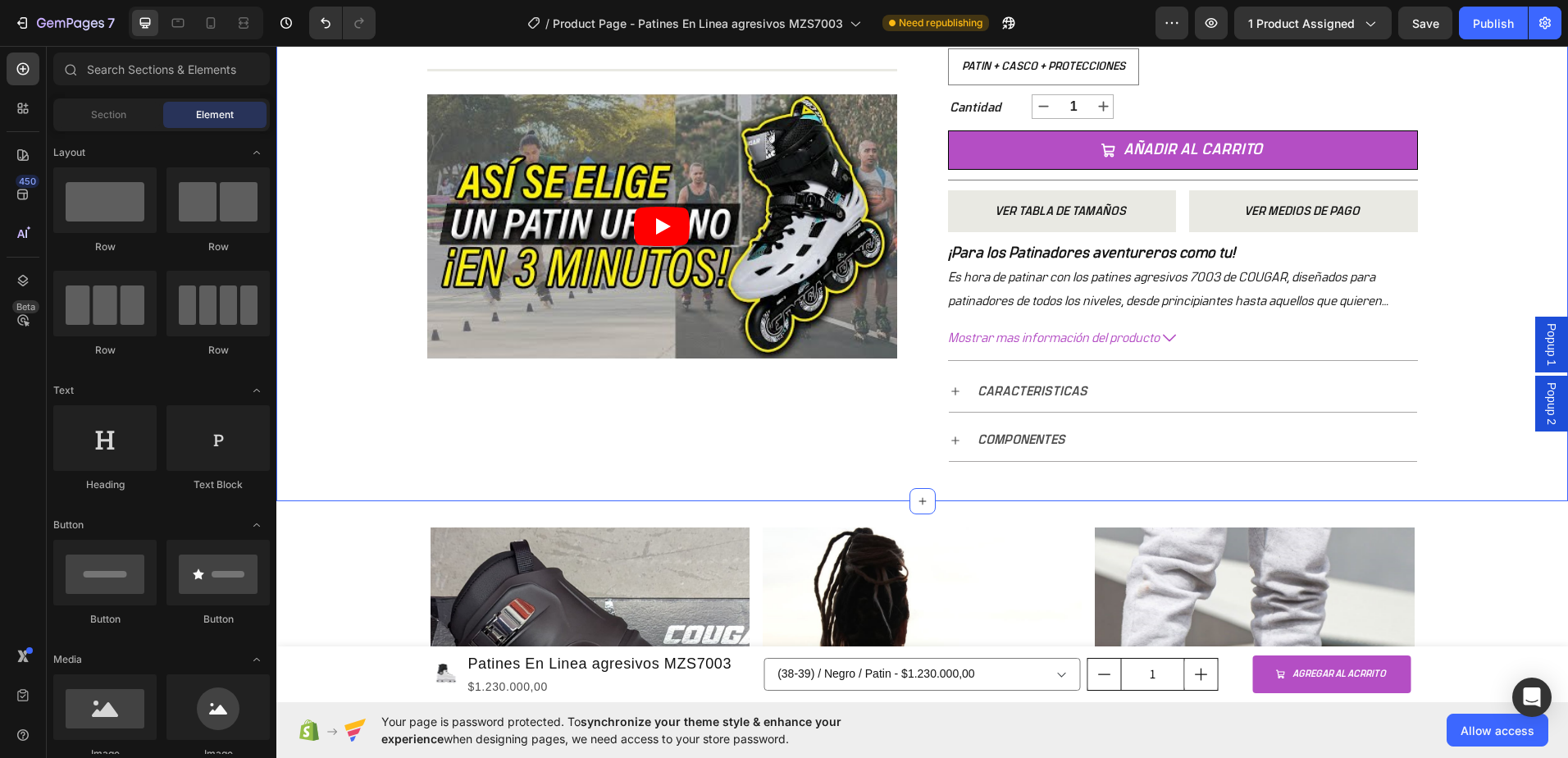
scroll to position [575, 0]
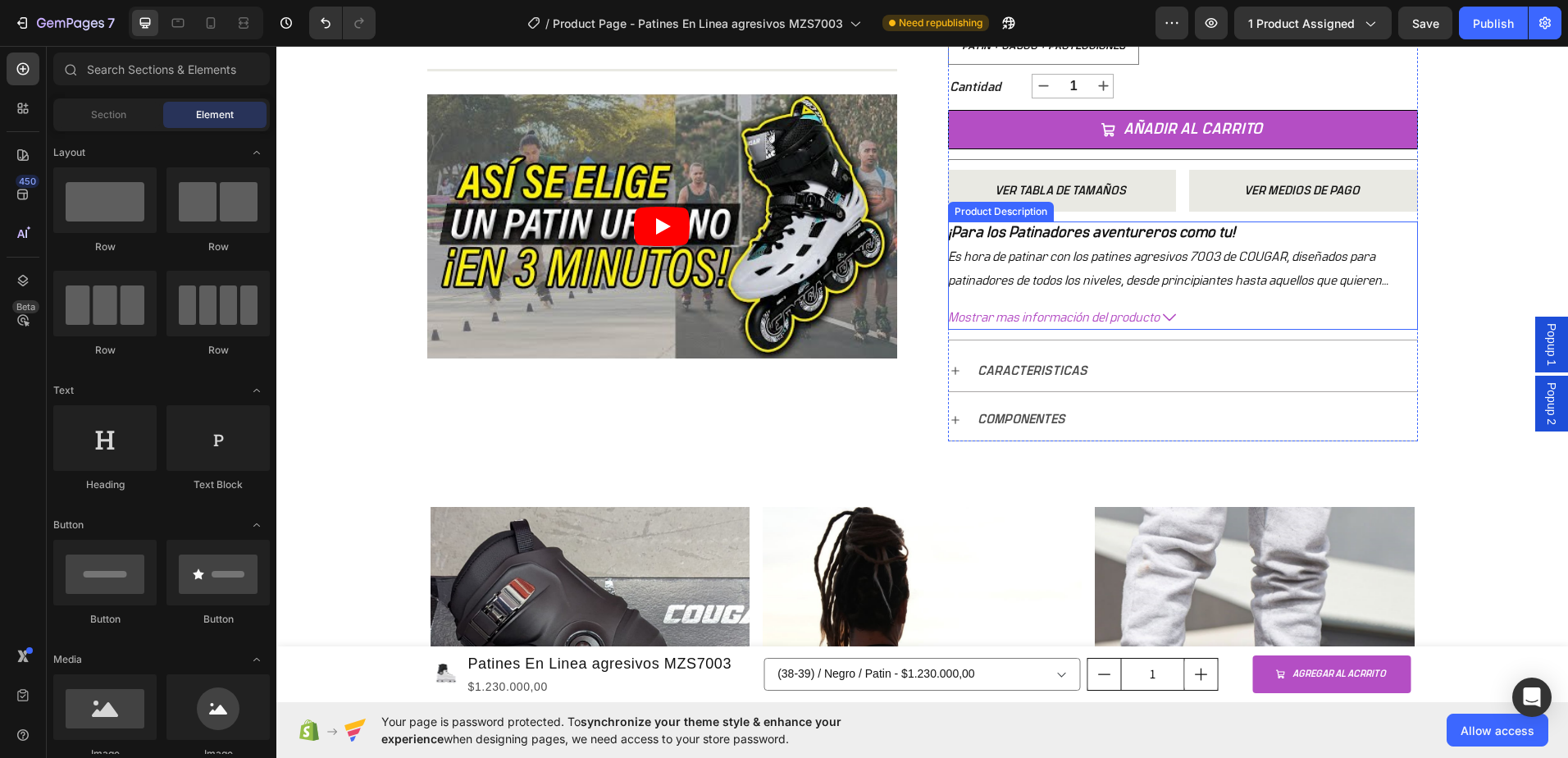
click at [1067, 321] on span "Mostrar mas información del producto" at bounding box center [1054, 318] width 212 height 24
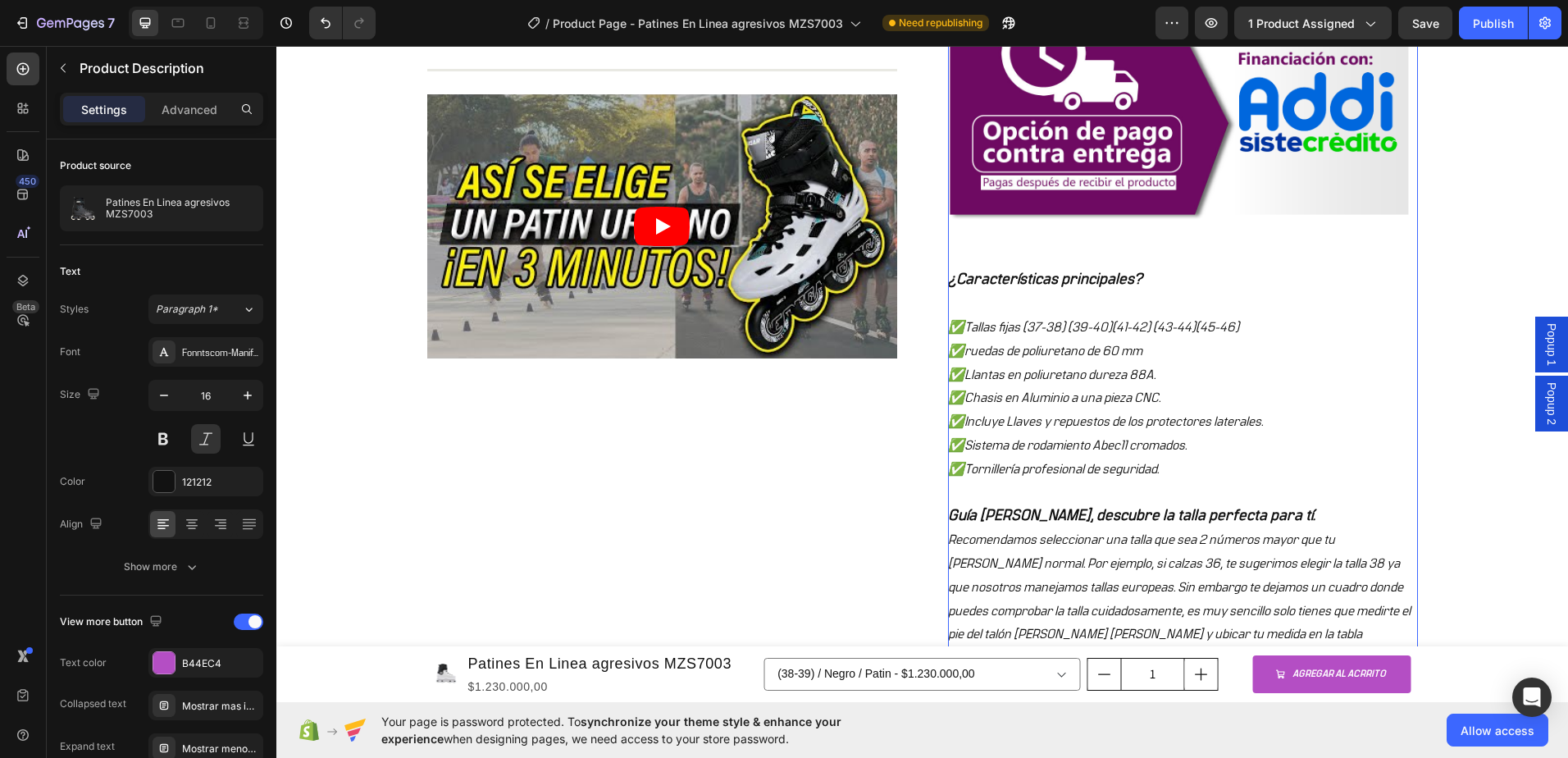
scroll to position [1969, 0]
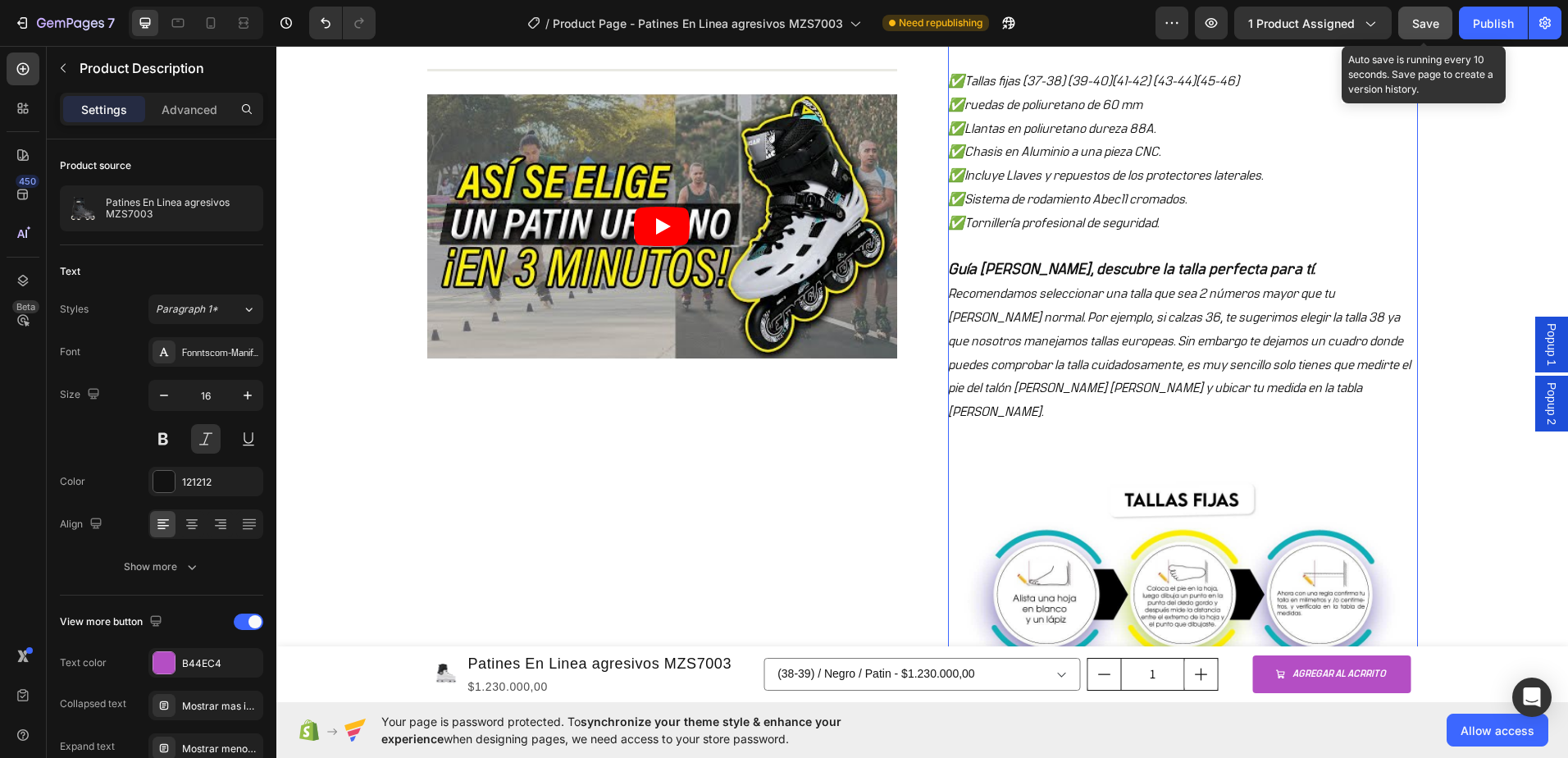
click at [1434, 19] on span "Save" at bounding box center [1426, 23] width 27 height 14
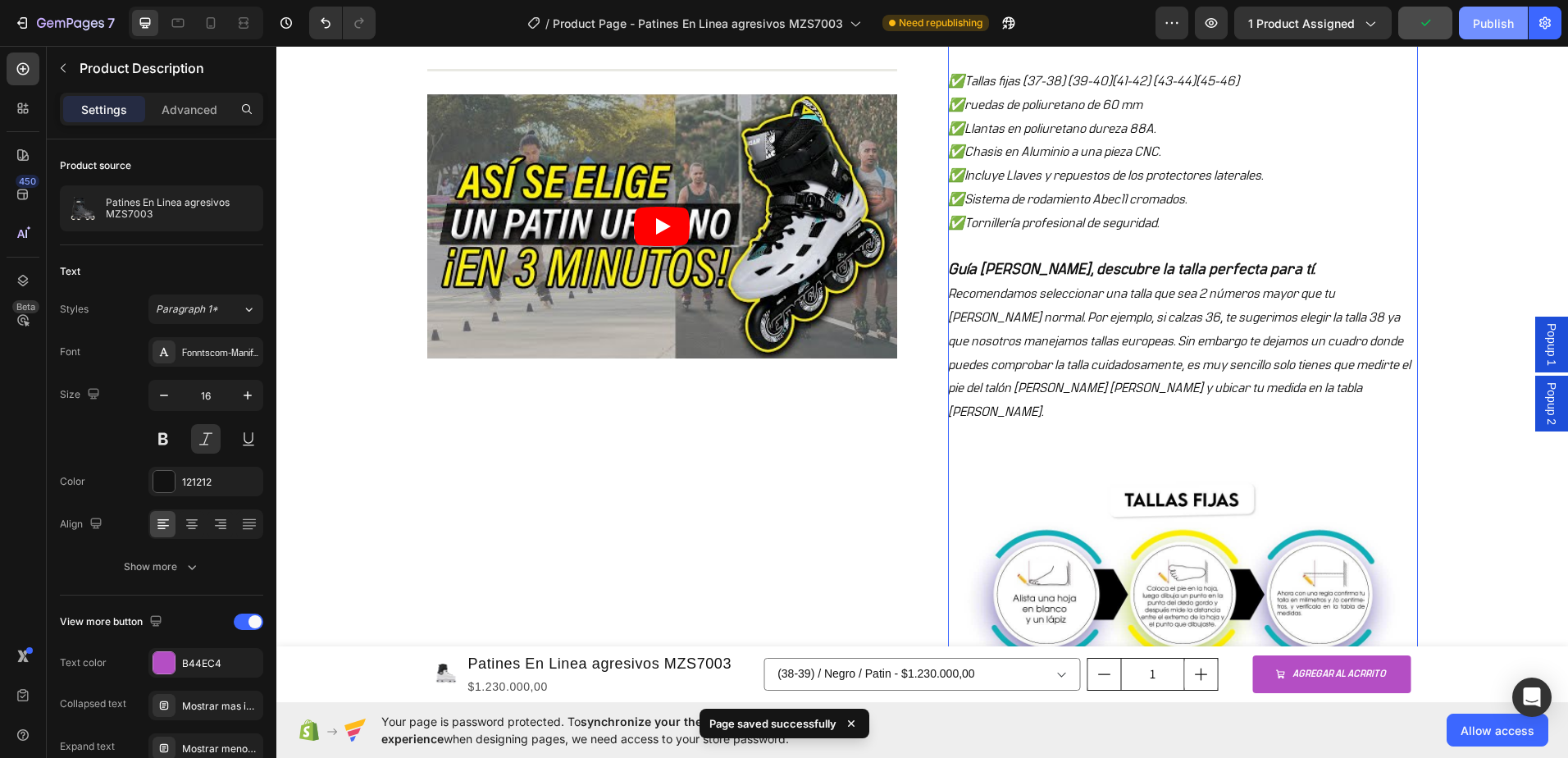
click at [1479, 32] on button "Publish" at bounding box center [1493, 23] width 69 height 33
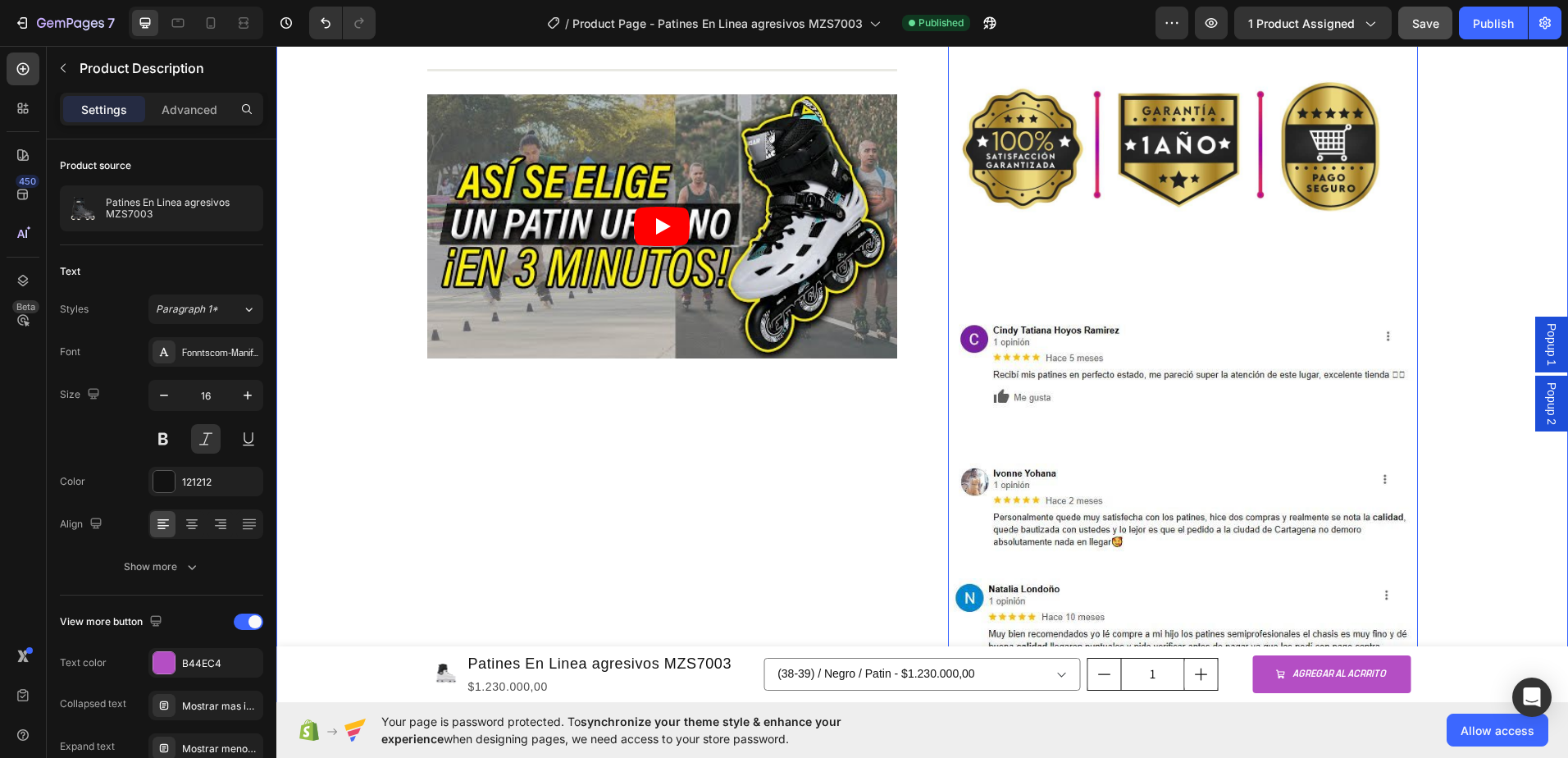
scroll to position [2789, 0]
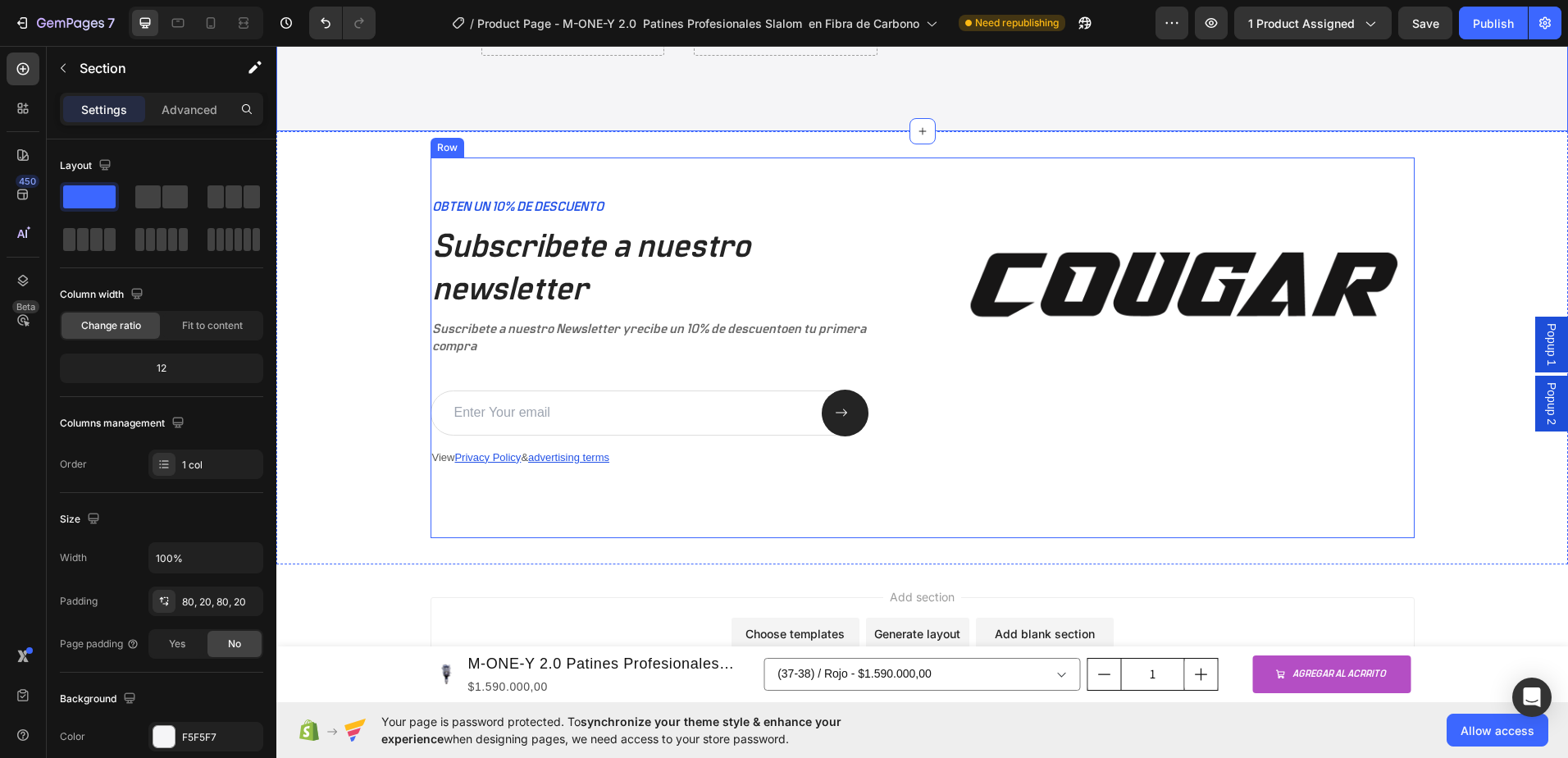
click at [666, 172] on div "OBTEN UN 10% DE DESCUENTO Text Block Subscribete a nuestro newsletter Heading S…" at bounding box center [663, 347] width 466 height 380
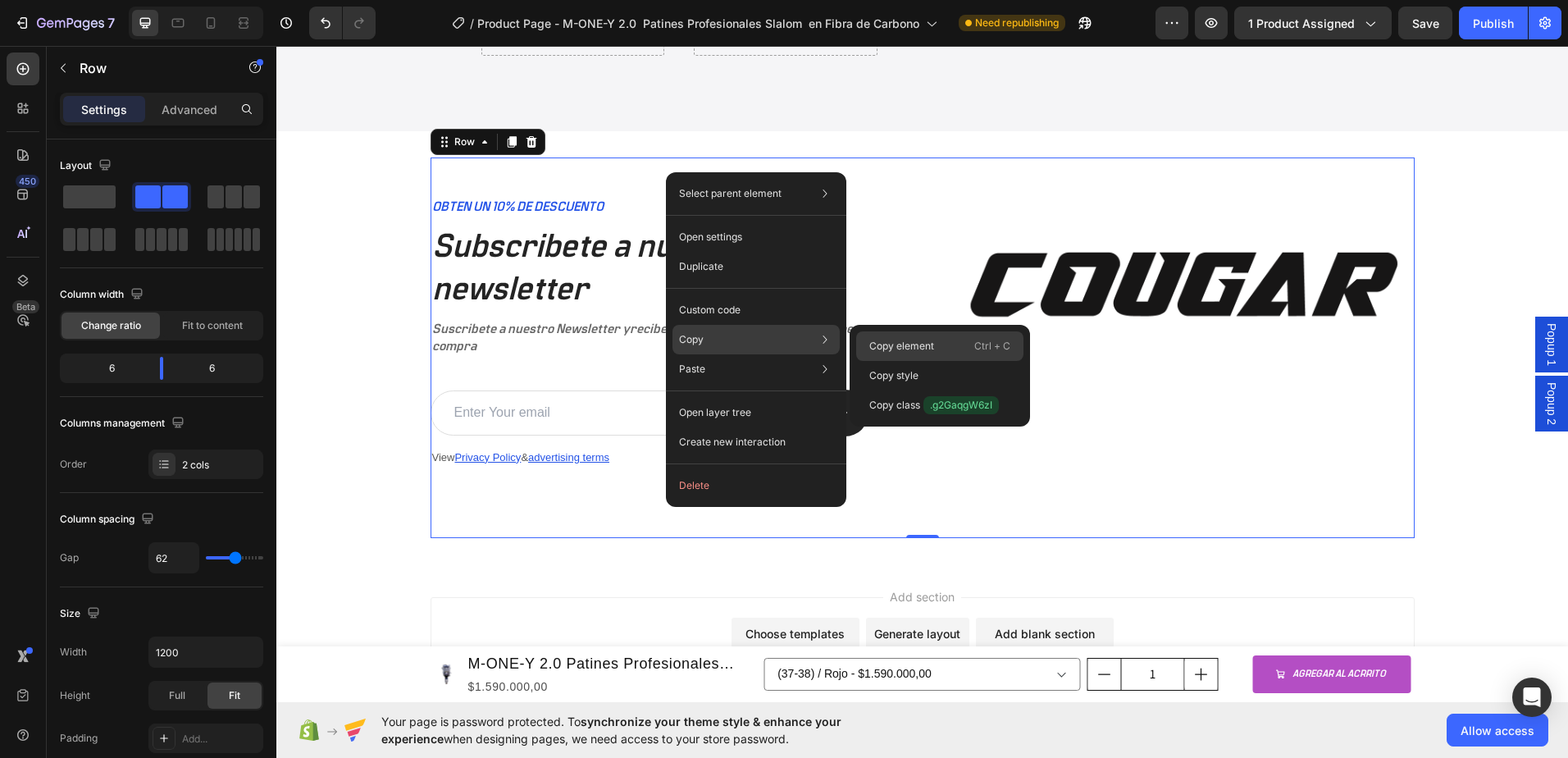
click at [889, 352] on p "Copy element" at bounding box center [902, 346] width 65 height 15
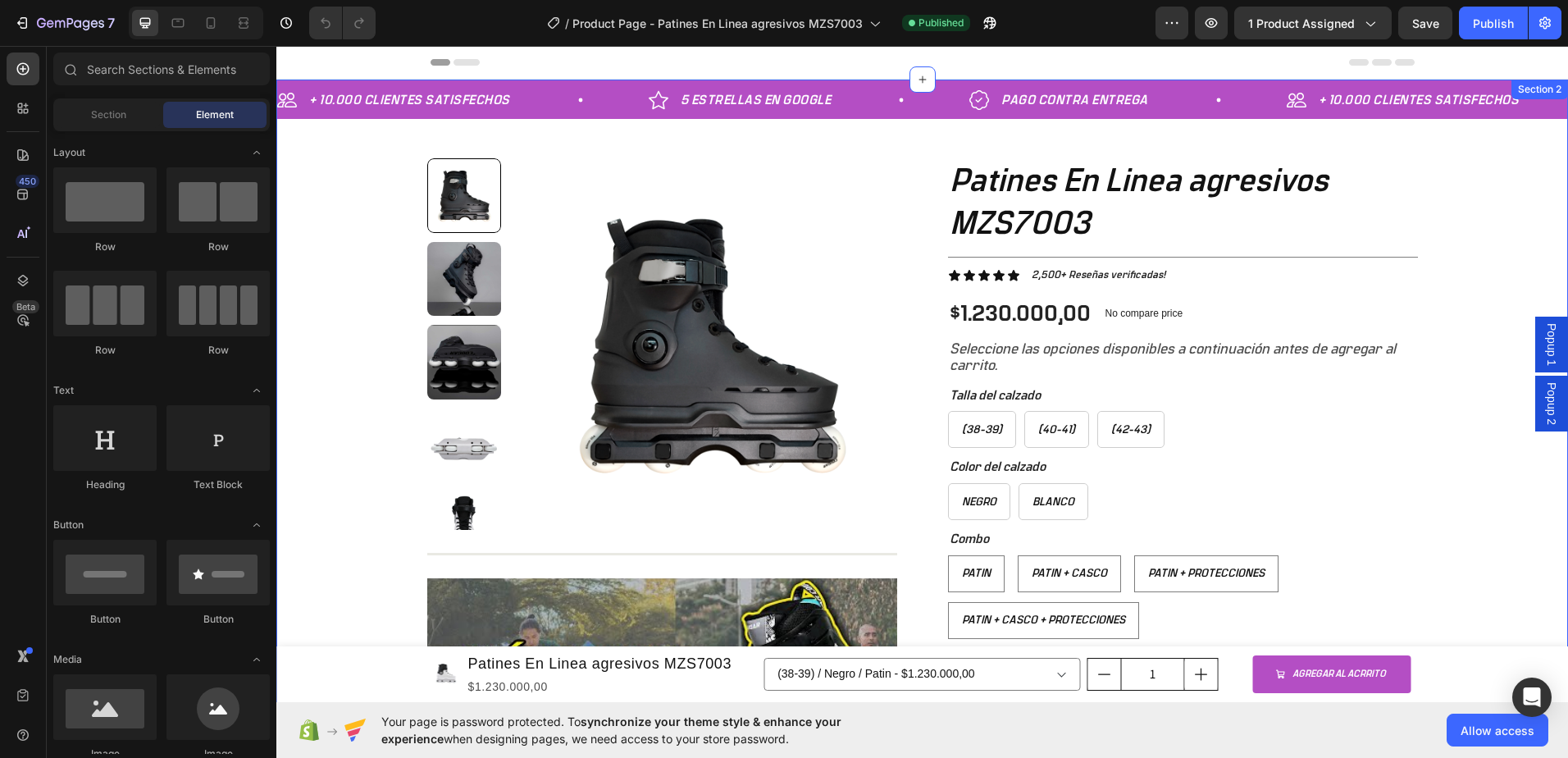
scroll to position [82, 0]
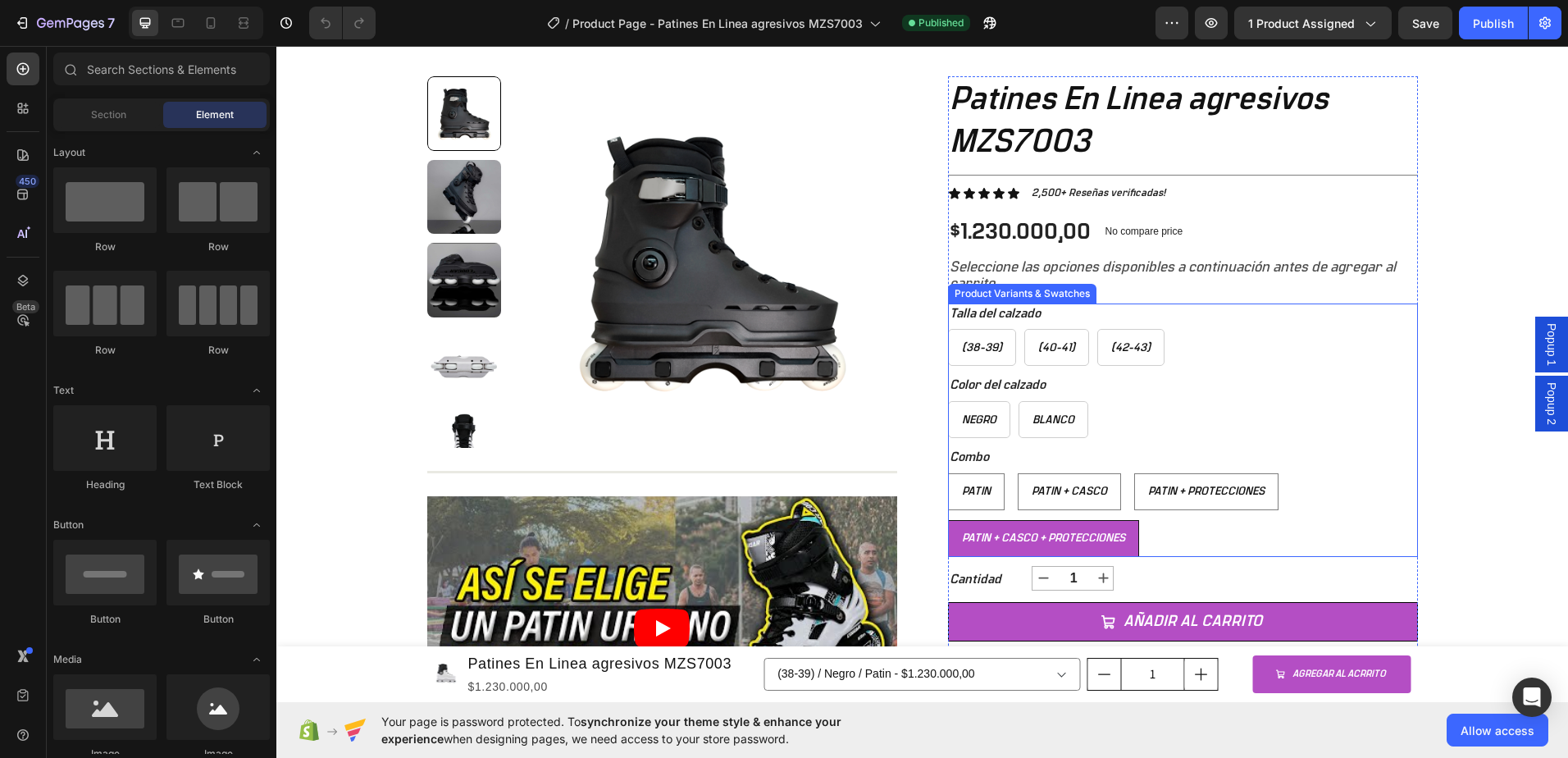
click at [1069, 535] on span "Patin + Casco + Protecciones" at bounding box center [1044, 538] width 163 height 12
click at [948, 520] on input "Patin + Casco + Protecciones Patin + Casco + Protecciones Patin + Casco + Prote…" at bounding box center [948, 520] width 1 height 1
radio input "true"
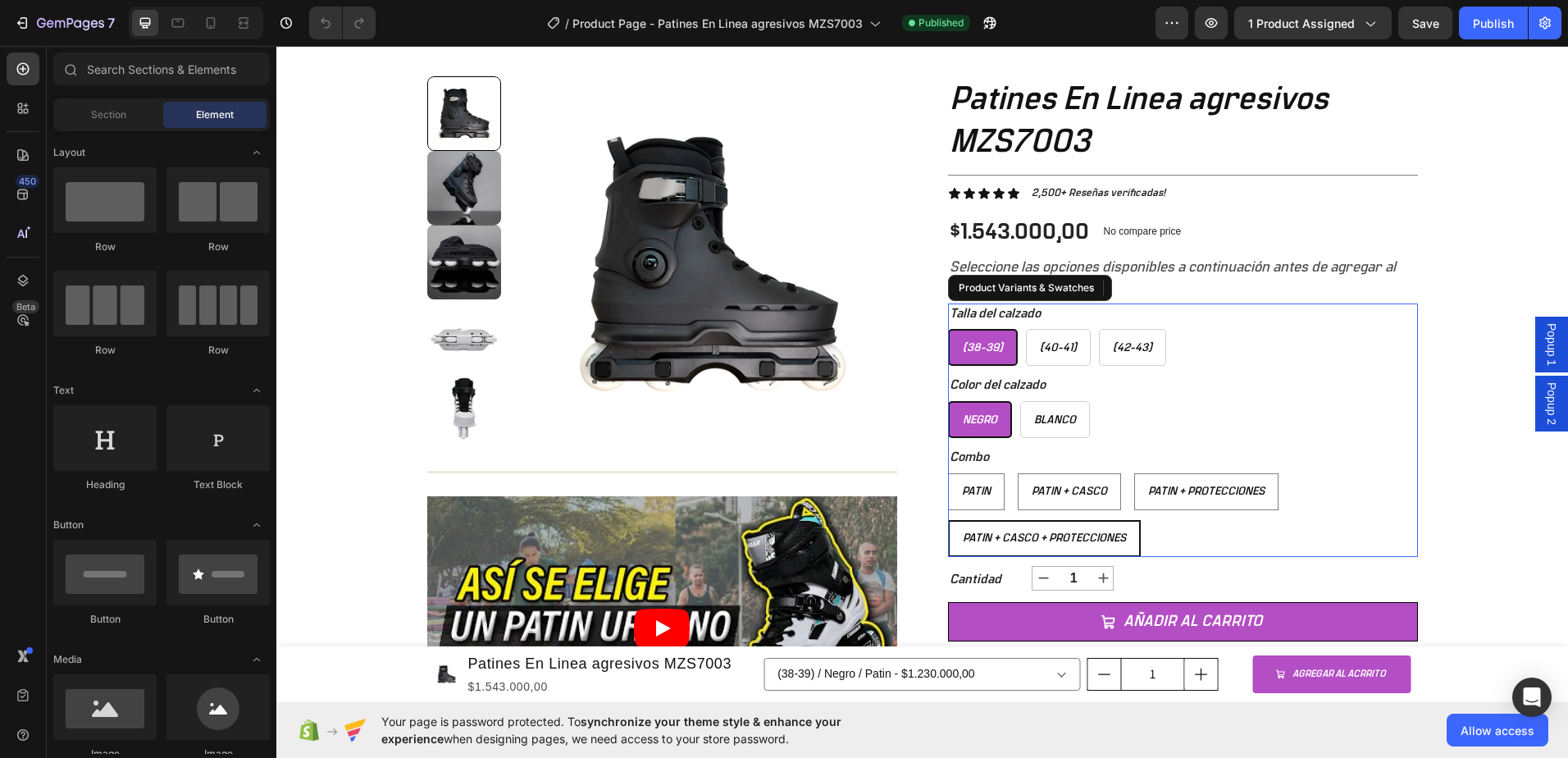
select select "[CREDIT_CARD_NUMBER]"
radio input "true"
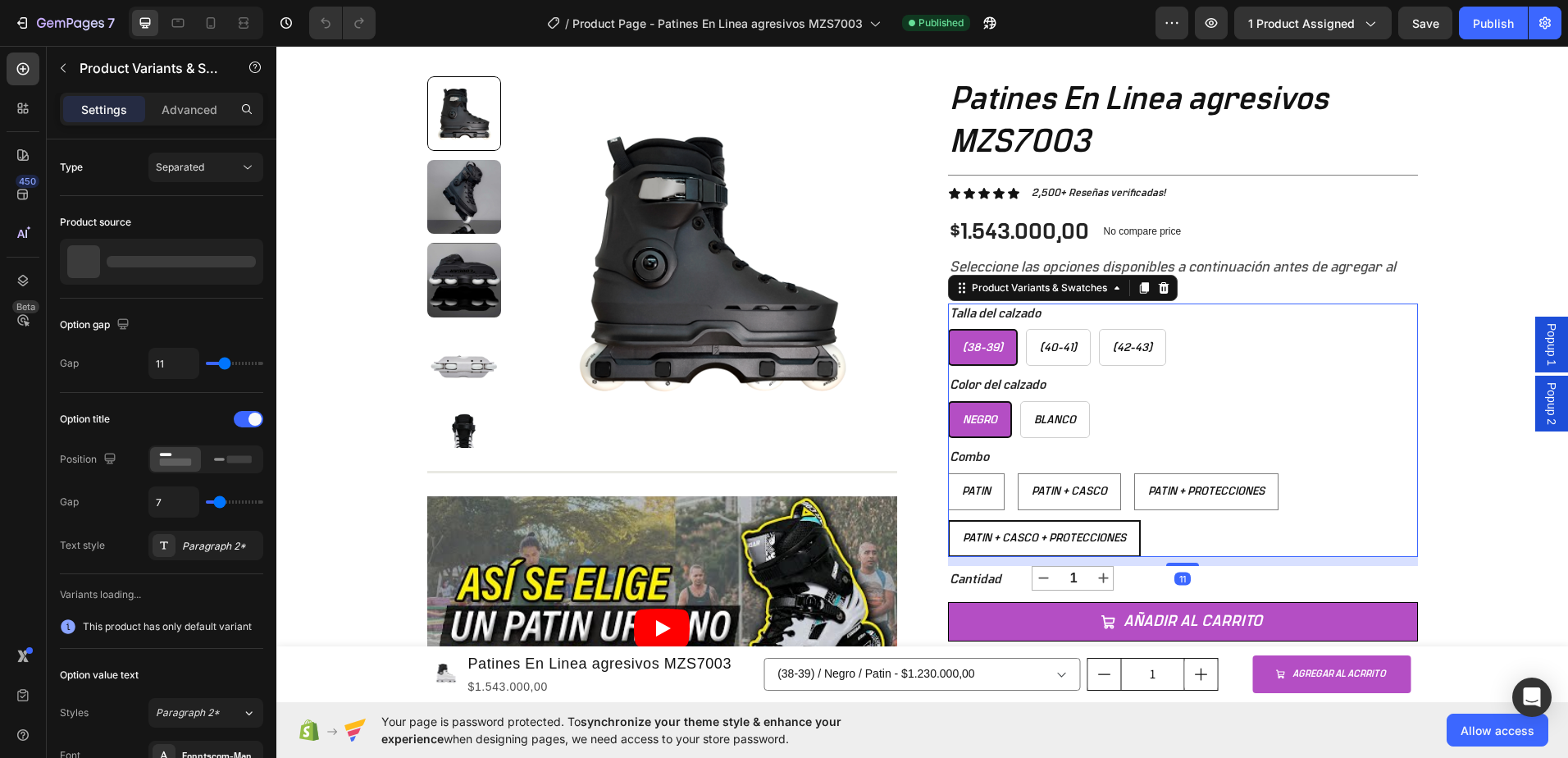
radio input "false"
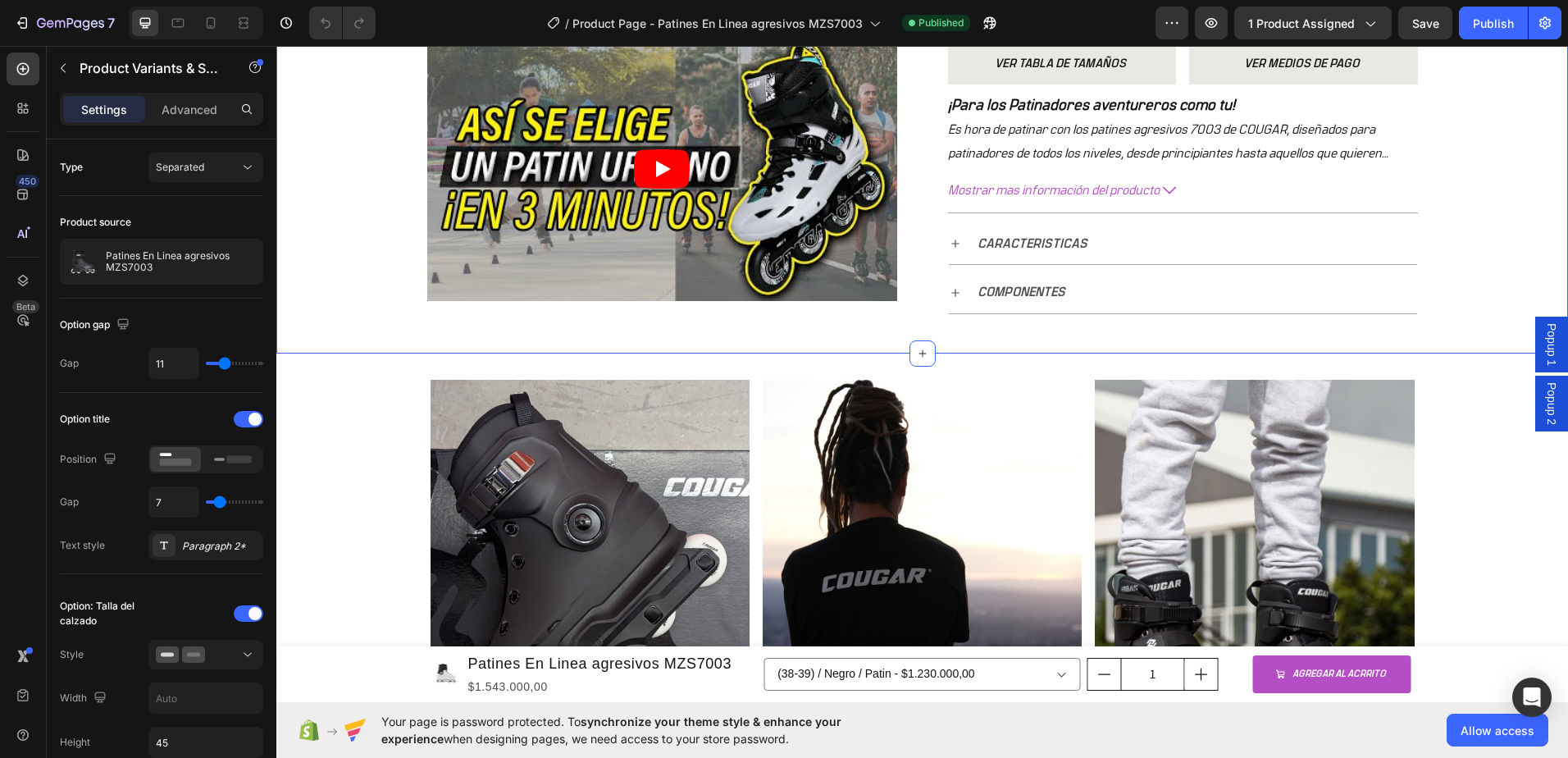
scroll to position [575, 0]
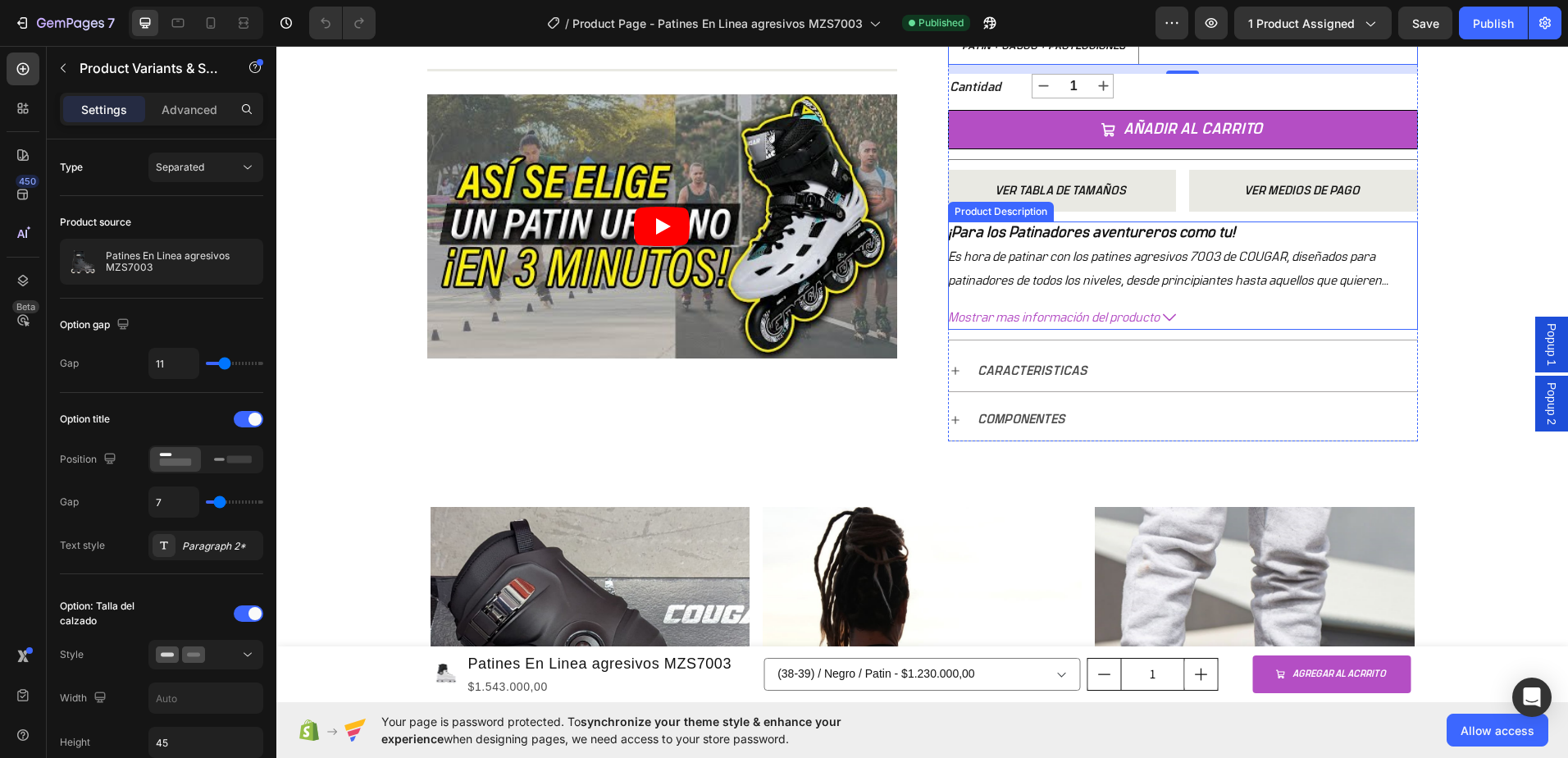
click at [1121, 315] on span "Mostrar mas información del producto" at bounding box center [1054, 318] width 212 height 24
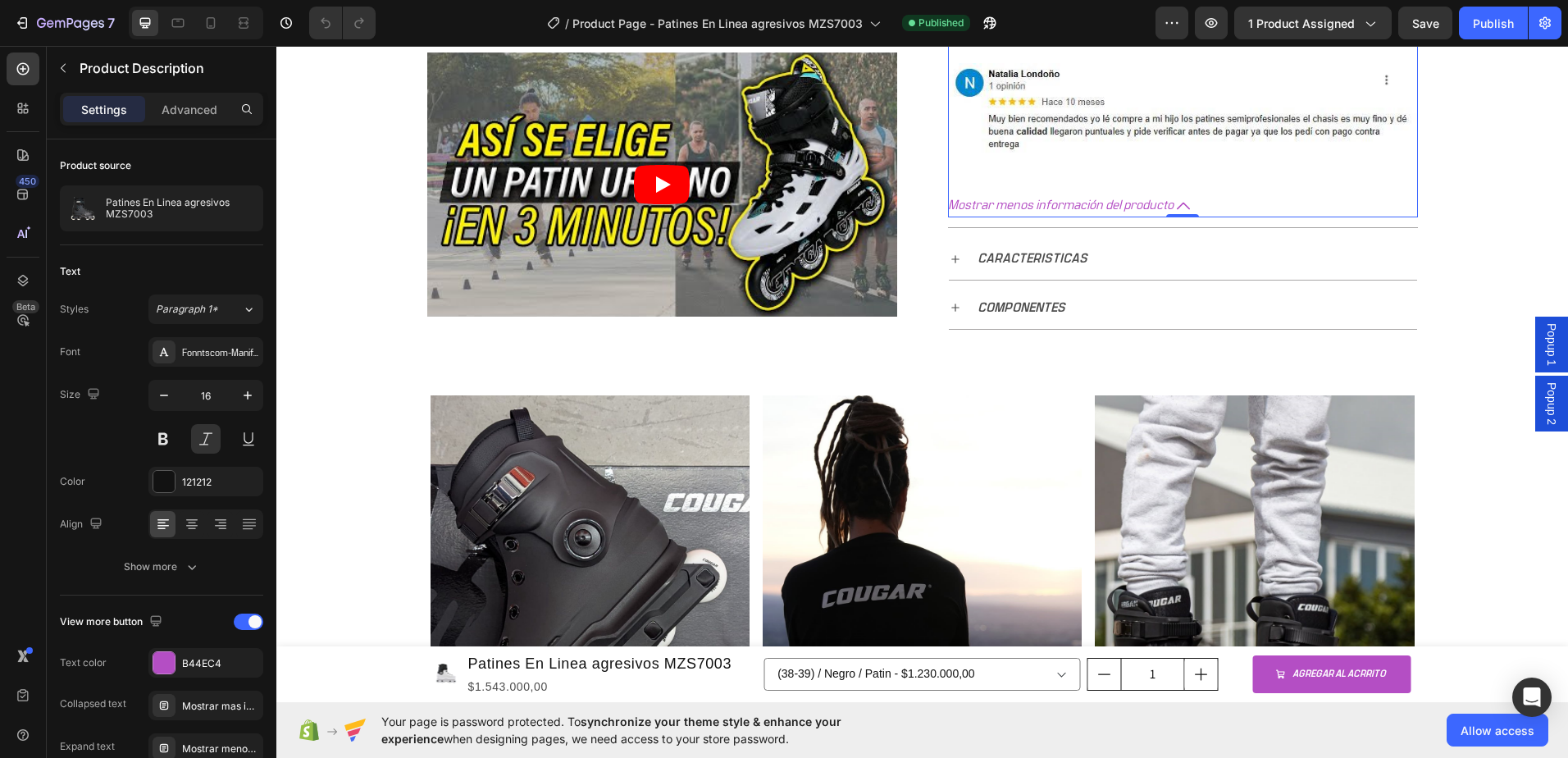
scroll to position [3364, 0]
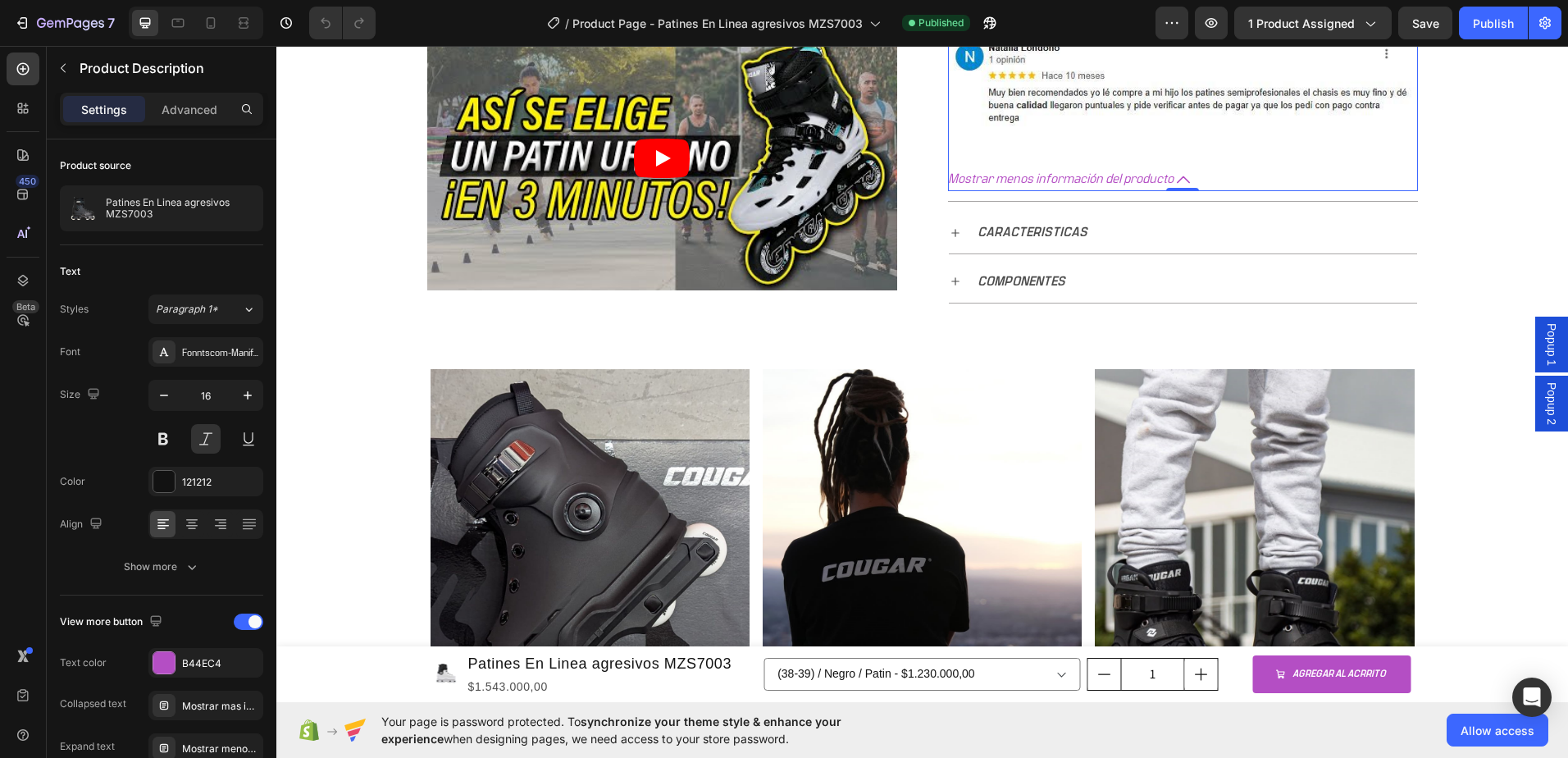
click at [1168, 168] on span "Mostrar menos información del producto" at bounding box center [1061, 180] width 225 height 24
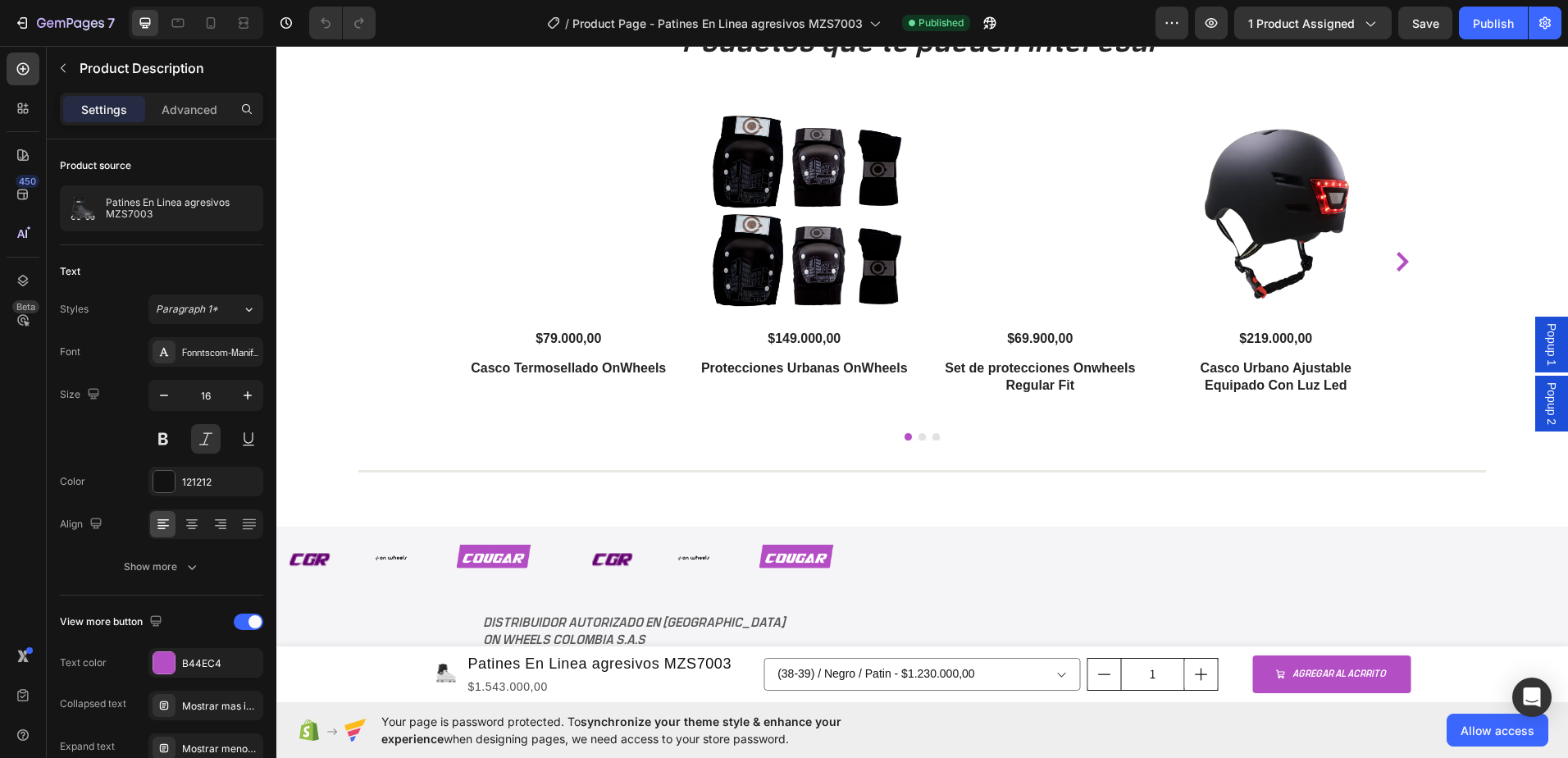
scroll to position [2840, 0]
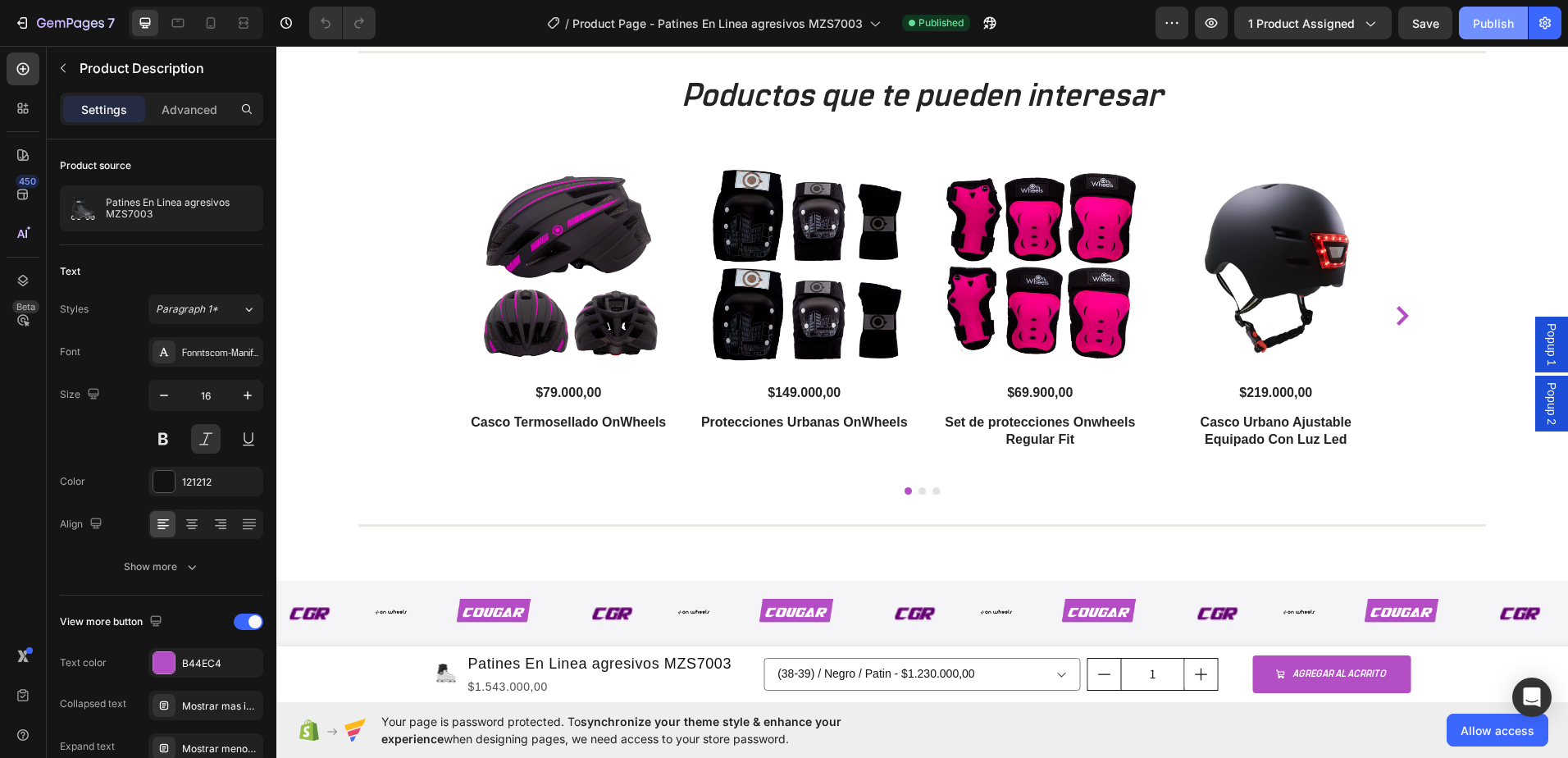
click at [1486, 21] on div "Publish" at bounding box center [1493, 23] width 41 height 17
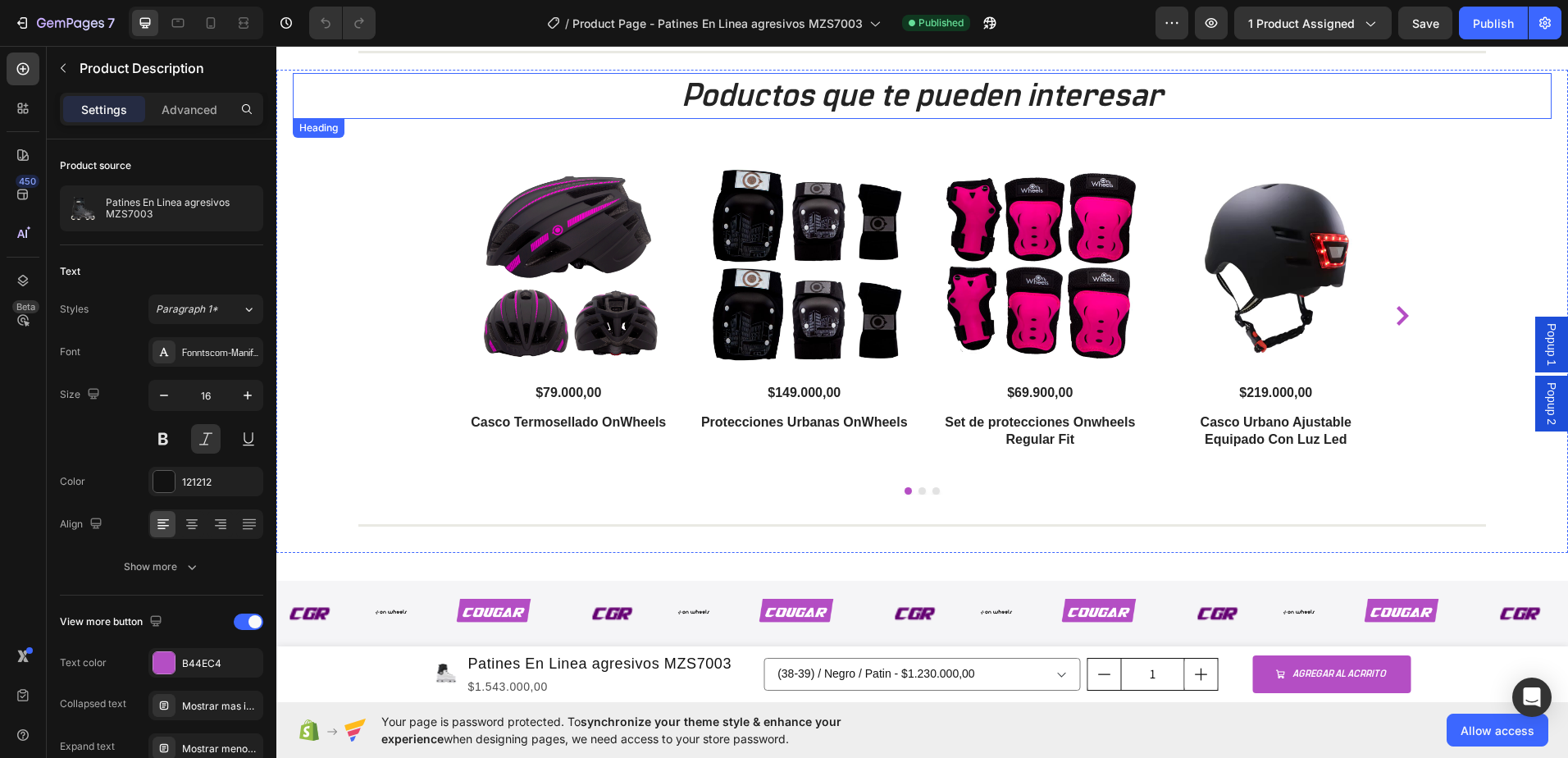
click at [696, 91] on h2 "Poductos que te pueden interesar" at bounding box center [923, 96] width 1259 height 46
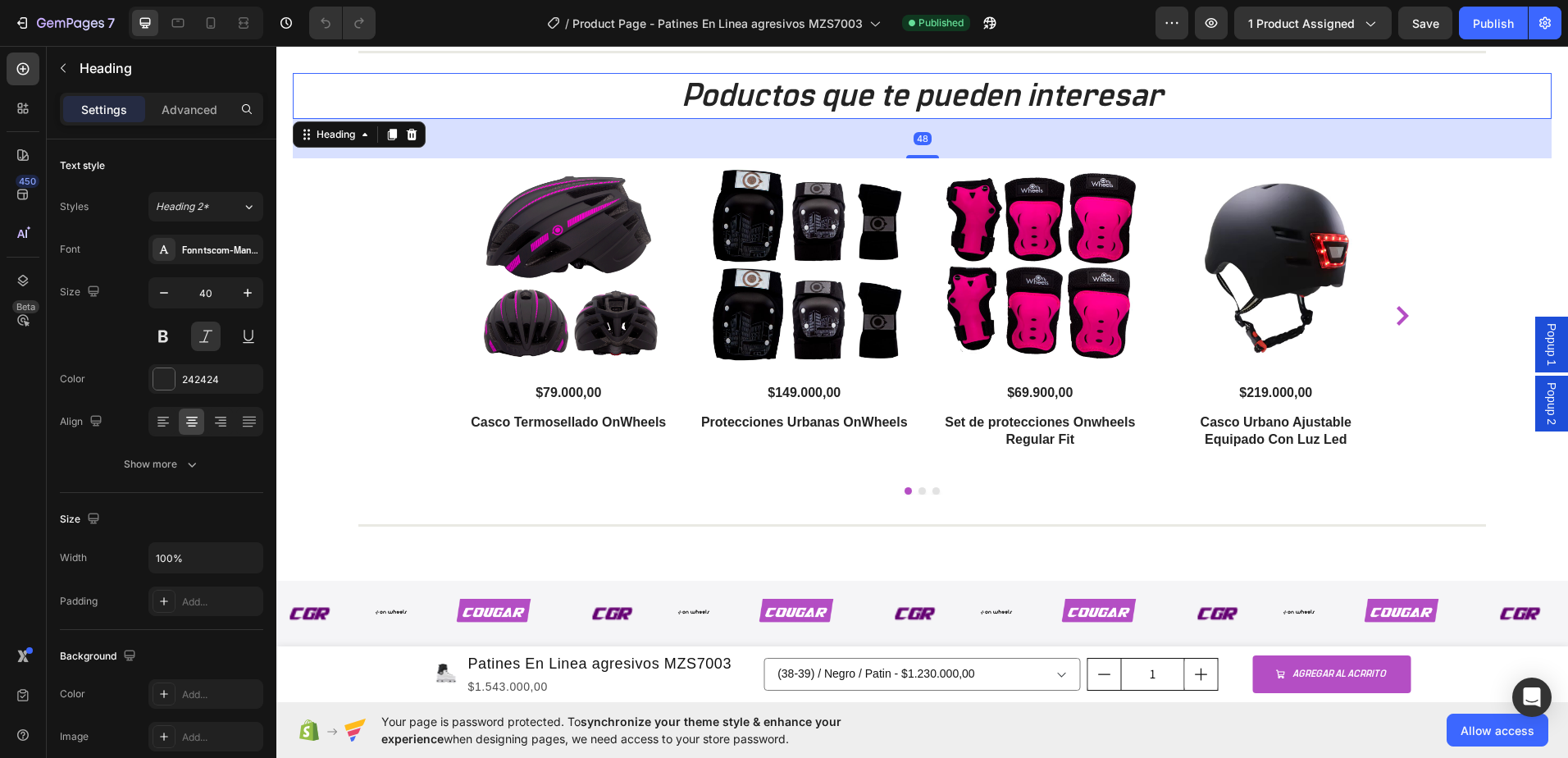
click at [702, 98] on h2 "Poductos que te pueden interesar" at bounding box center [923, 96] width 1259 height 46
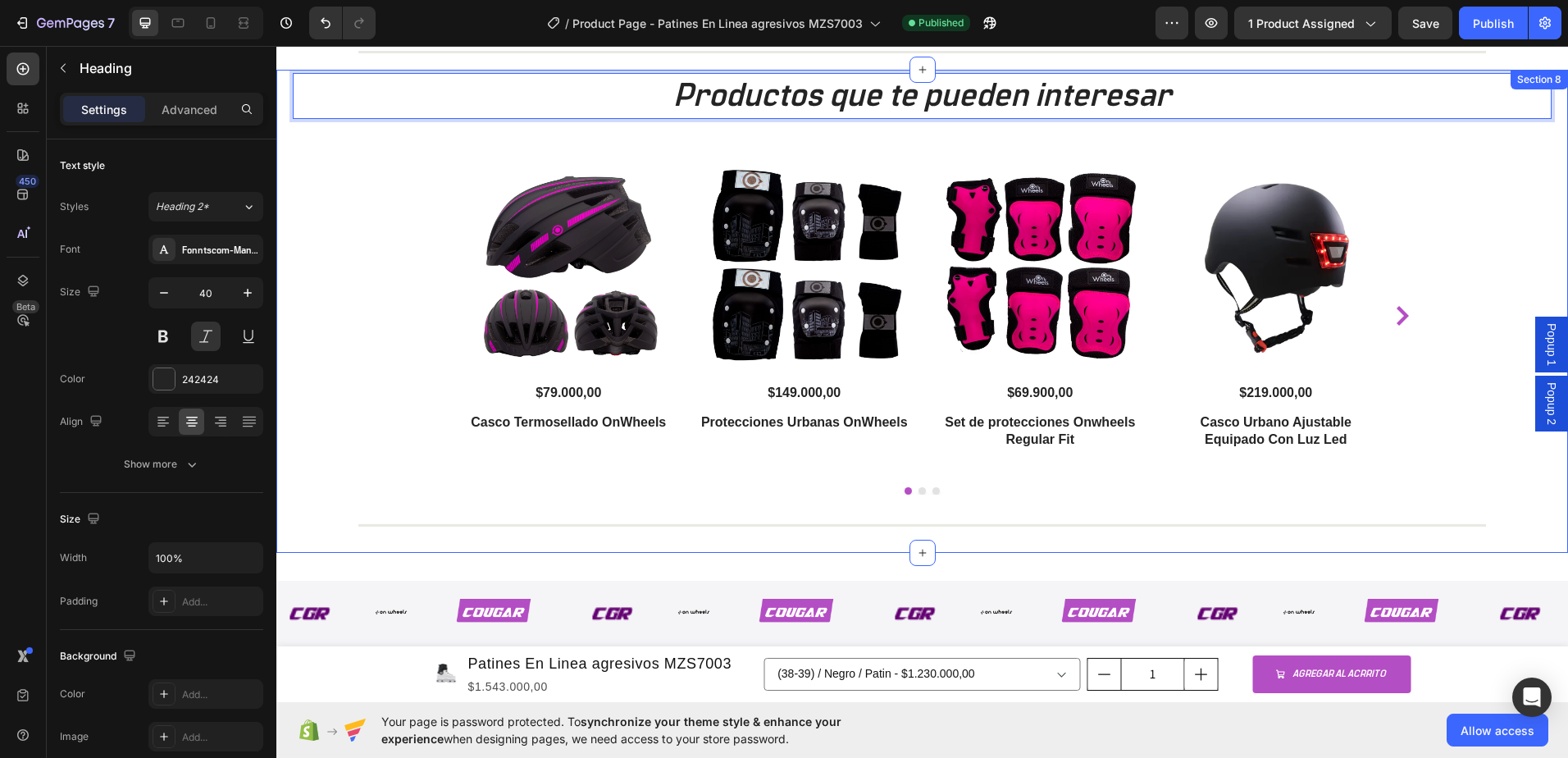
click at [281, 236] on div "Productos que te pueden interesar Heading 48 Product Images $79.000,00 Product …" at bounding box center [923, 311] width 1292 height 483
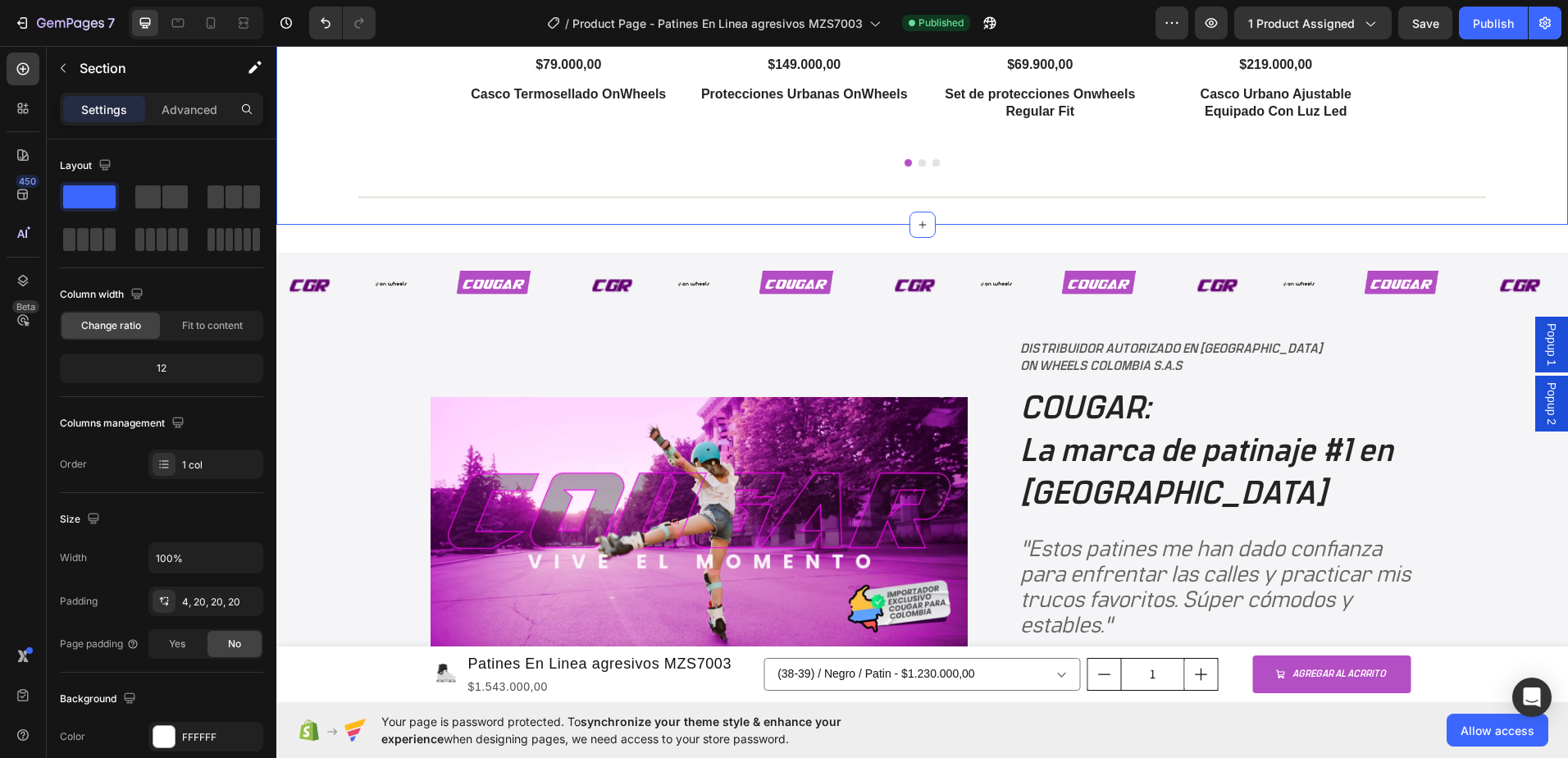
scroll to position [3497, 0]
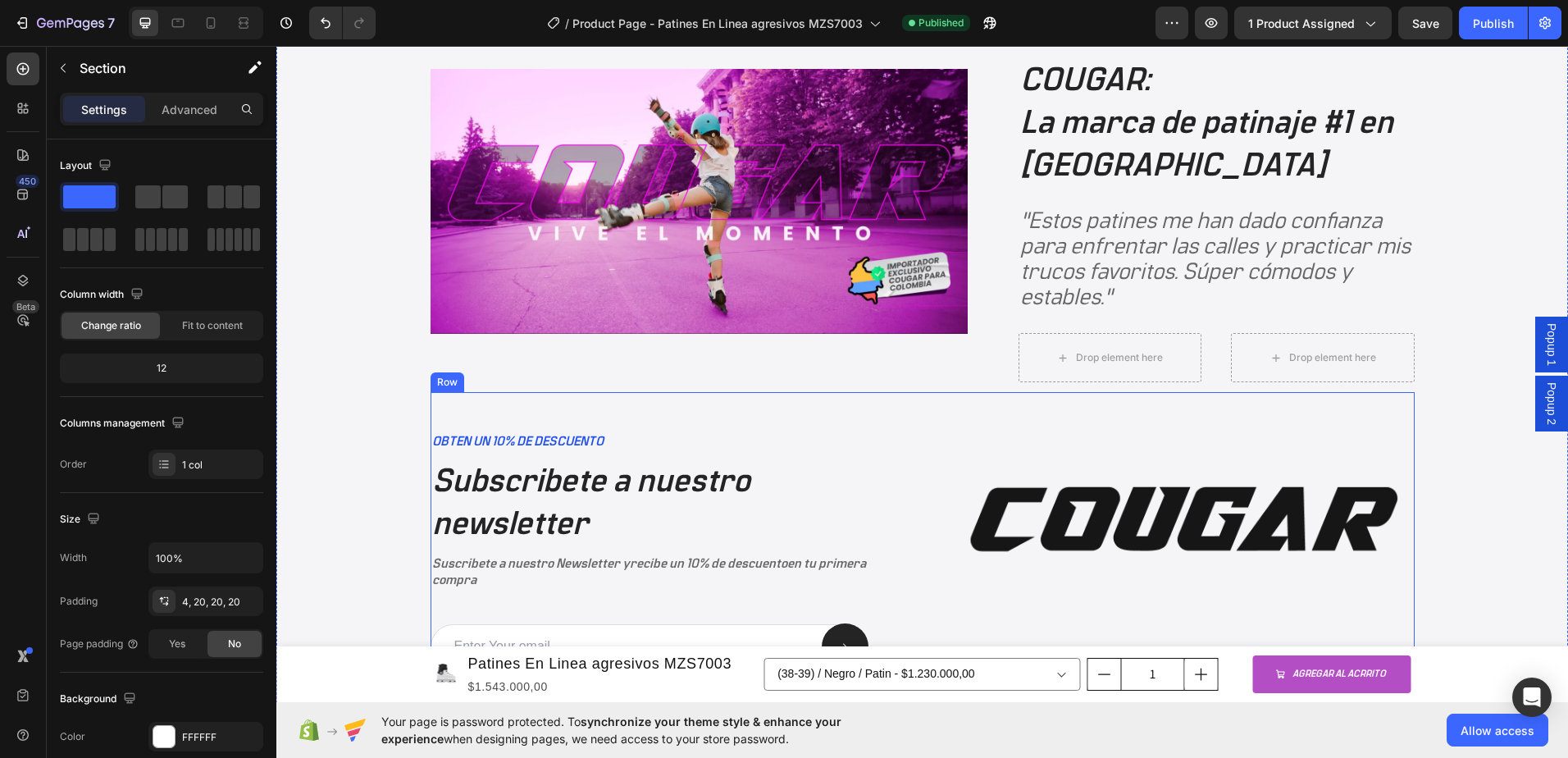
click at [879, 425] on div "OBTEN UN 10% DE DESCUENTO Text Block Subscribete a nuestro newsletter Heading S…" at bounding box center [663, 582] width 466 height 380
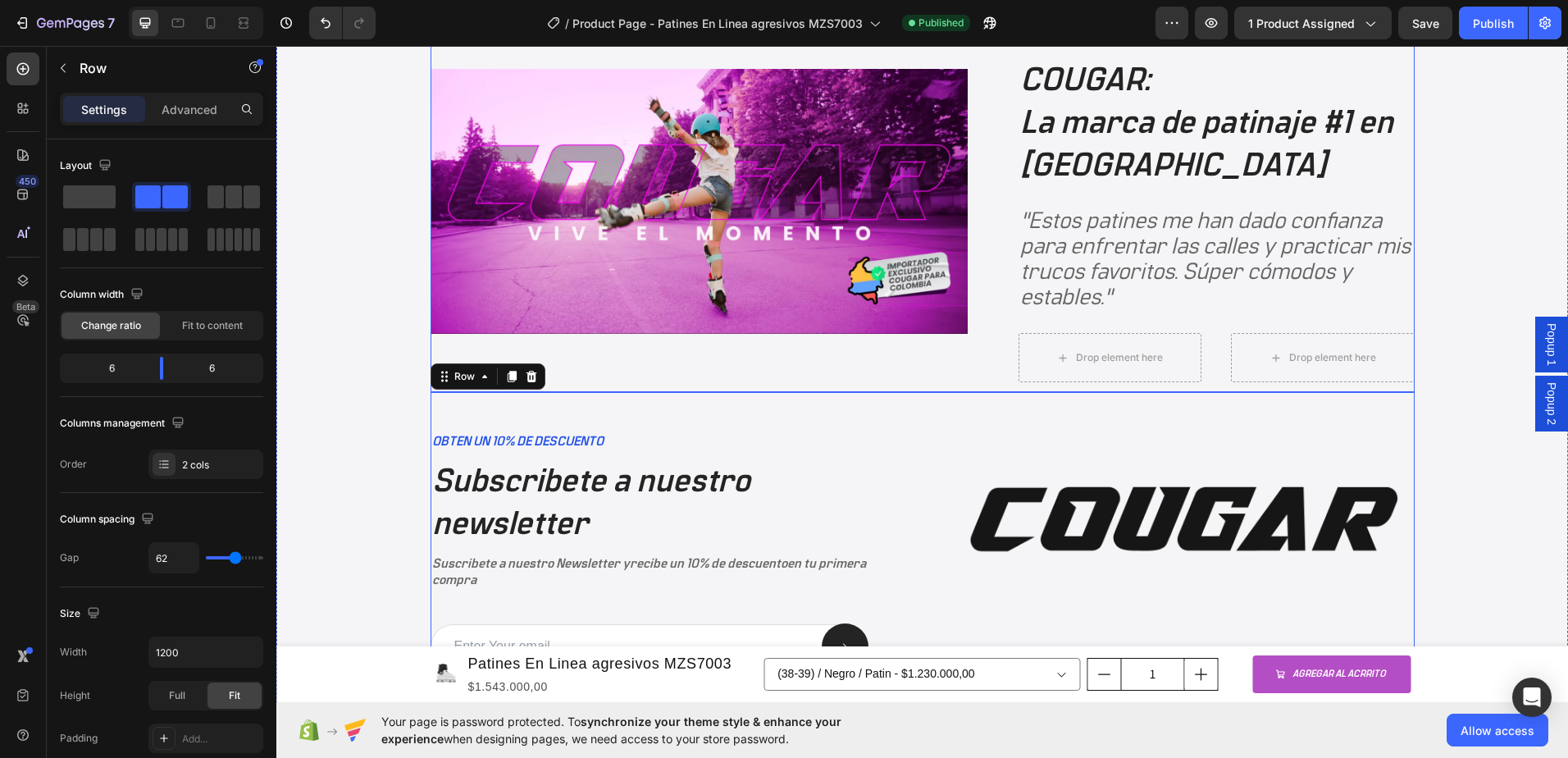
click at [872, 340] on div "Image" at bounding box center [699, 202] width 537 height 381
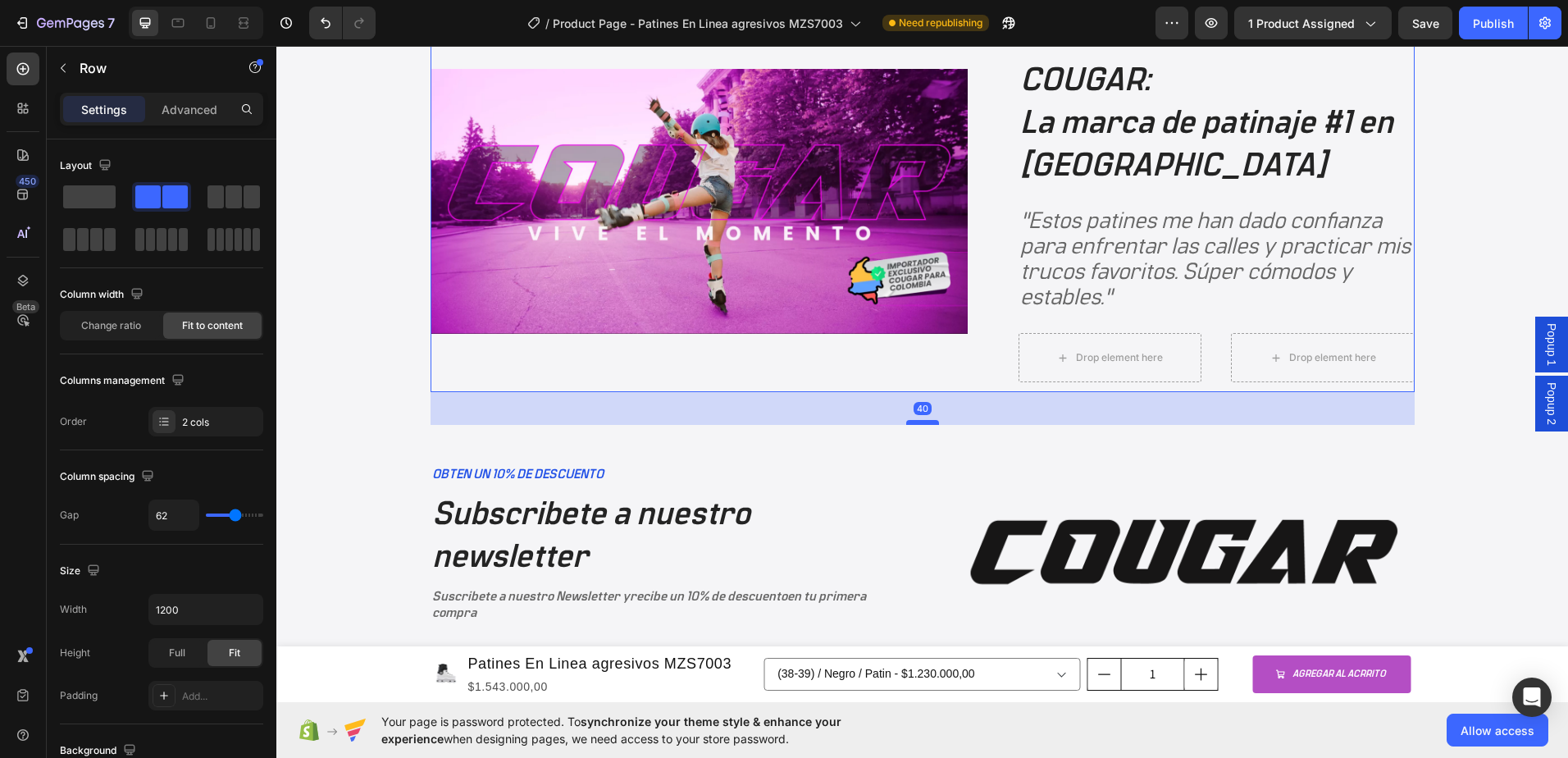
drag, startPoint x: 910, startPoint y: 389, endPoint x: 542, endPoint y: 448, distance: 372.7
click at [916, 422] on div at bounding box center [923, 422] width 33 height 5
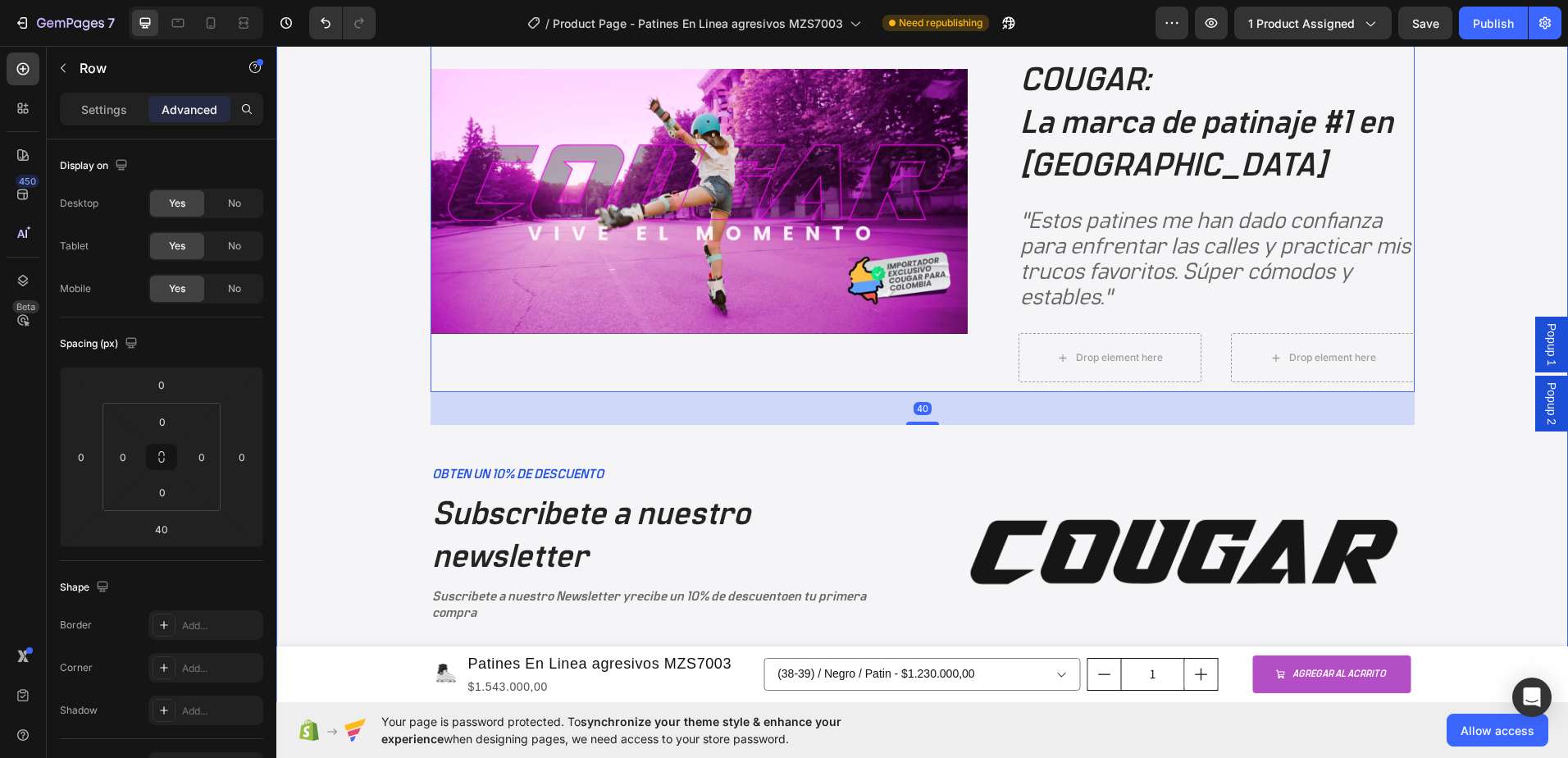
click at [387, 400] on div "Image DISTRIBUIDOR AUTORIZADO EN [GEOGRAPHIC_DATA] ON WHEELS COLOMBIA S.A.S Tex…" at bounding box center [923, 408] width 1259 height 795
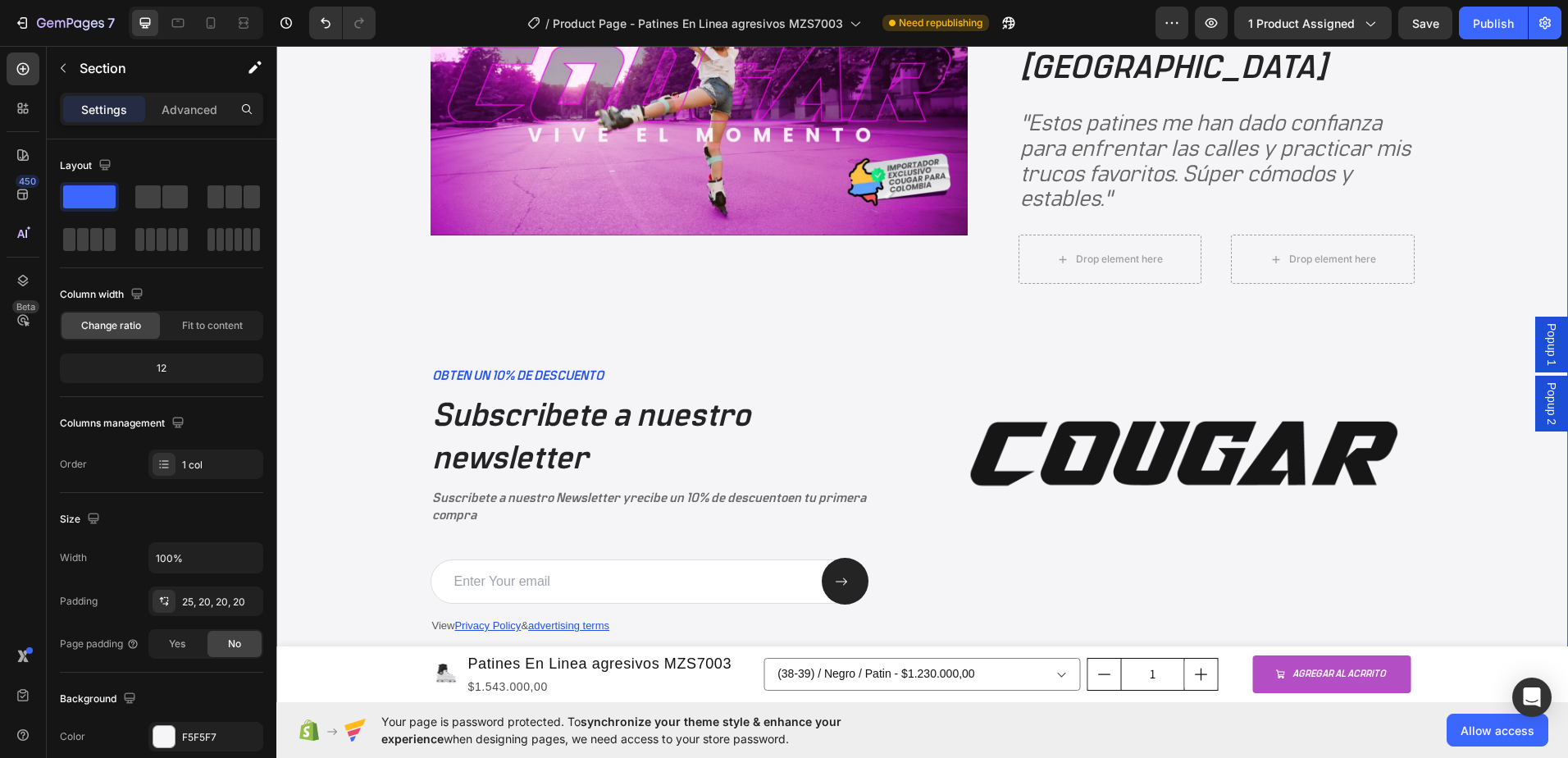
scroll to position [3235, 0]
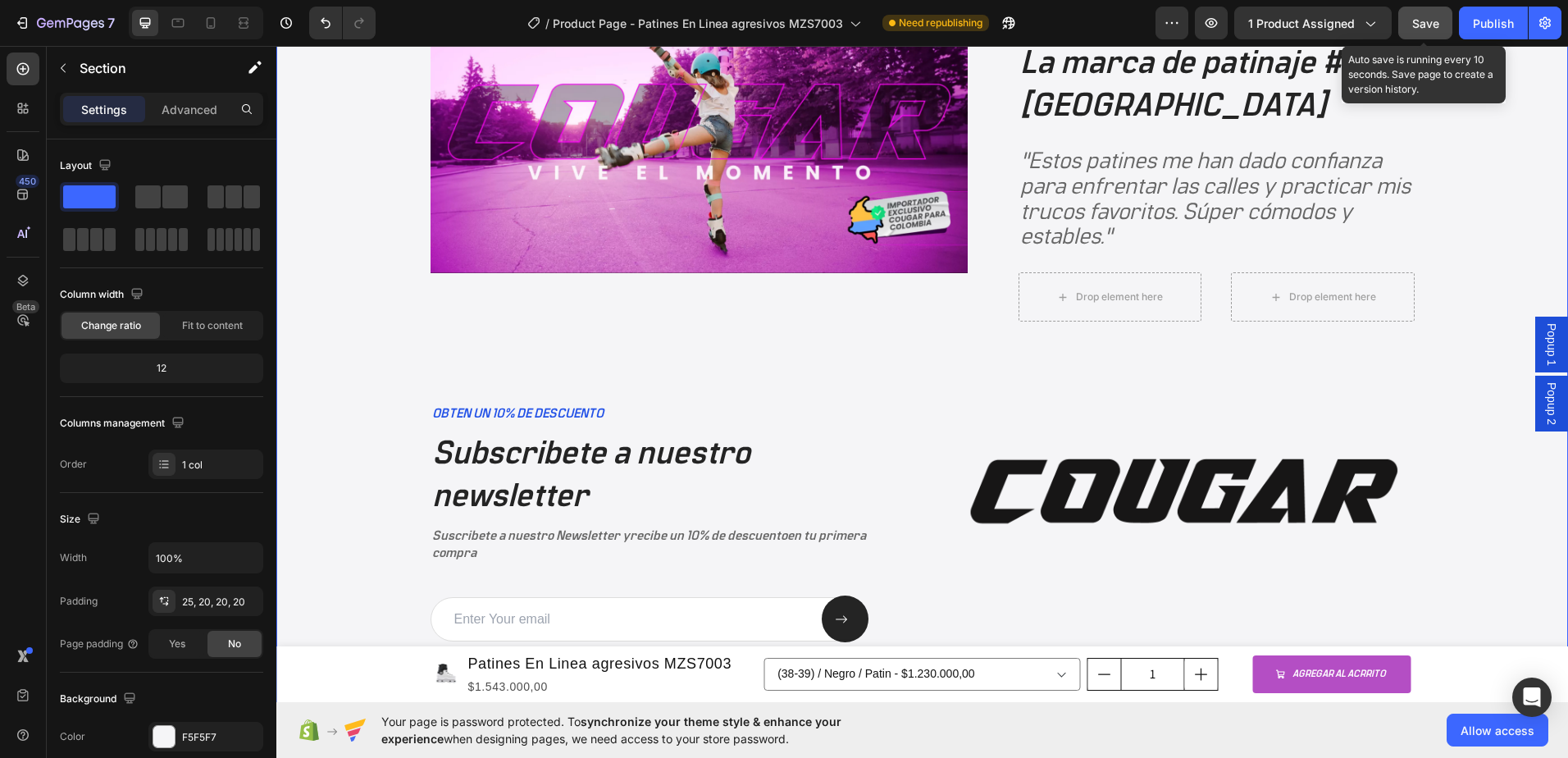
click at [1431, 35] on button "Save" at bounding box center [1425, 23] width 54 height 33
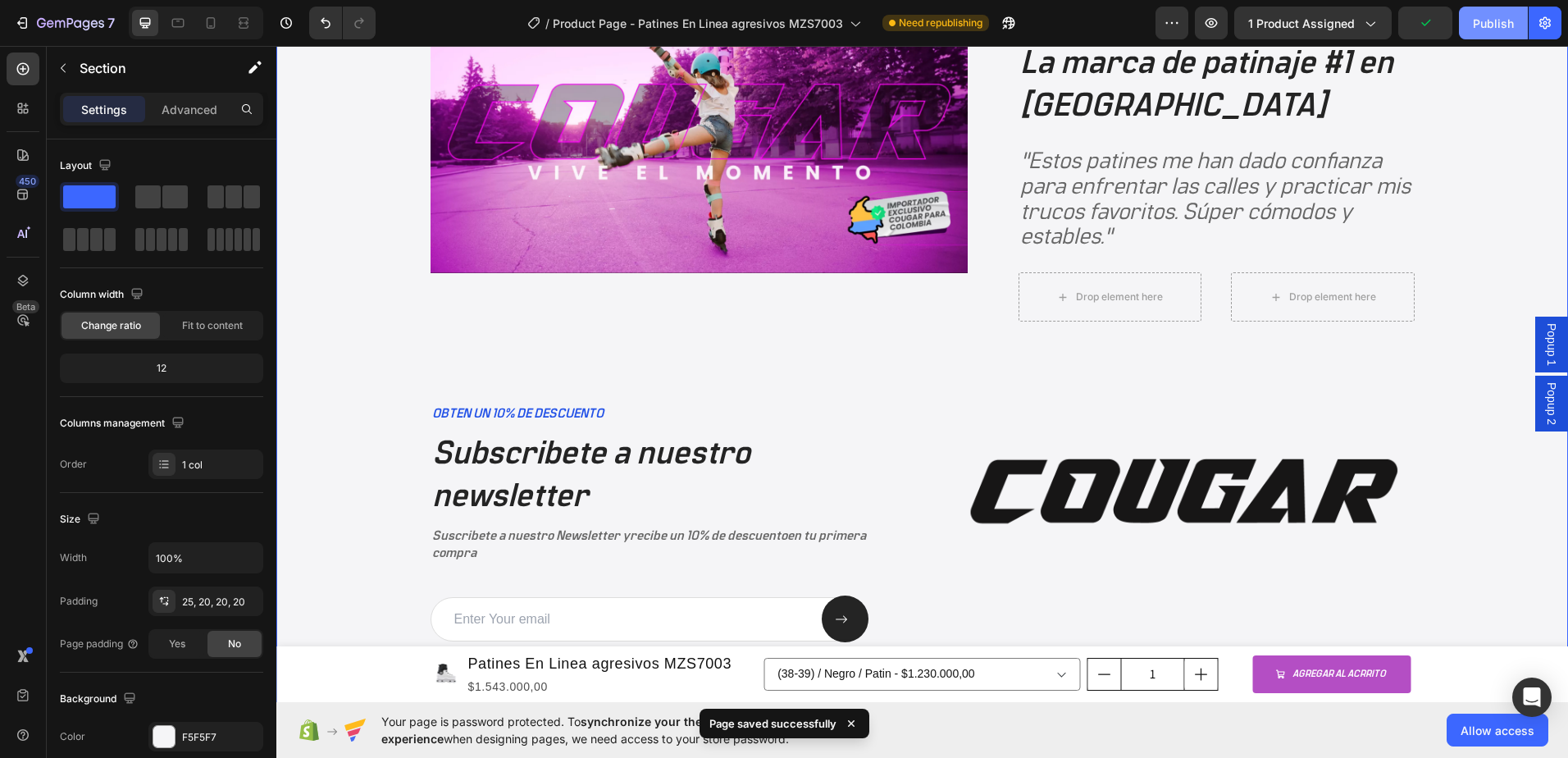
click at [1474, 33] on button "Publish" at bounding box center [1493, 23] width 69 height 33
